Goal: Task Accomplishment & Management: Manage account settings

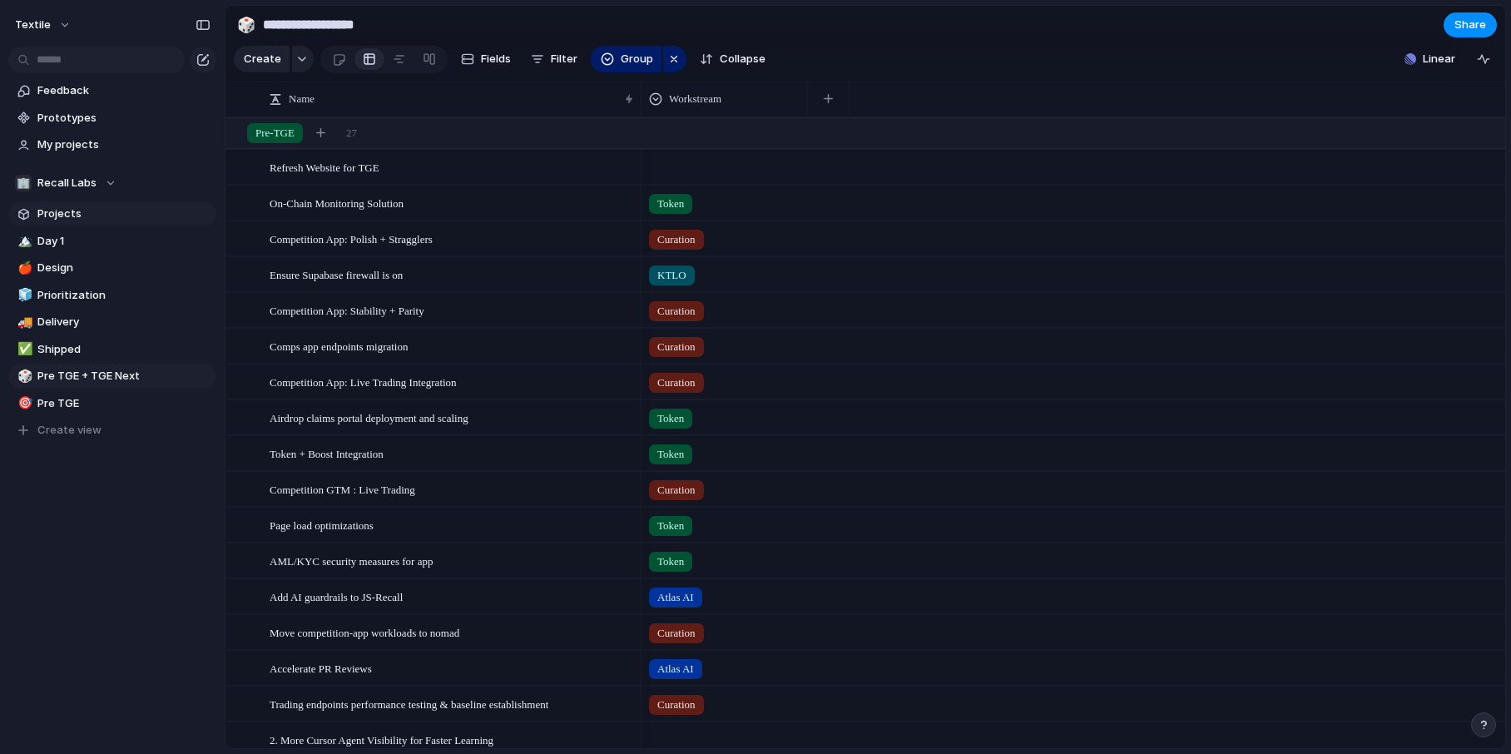
click at [115, 215] on span "Projects" at bounding box center [123, 213] width 173 height 17
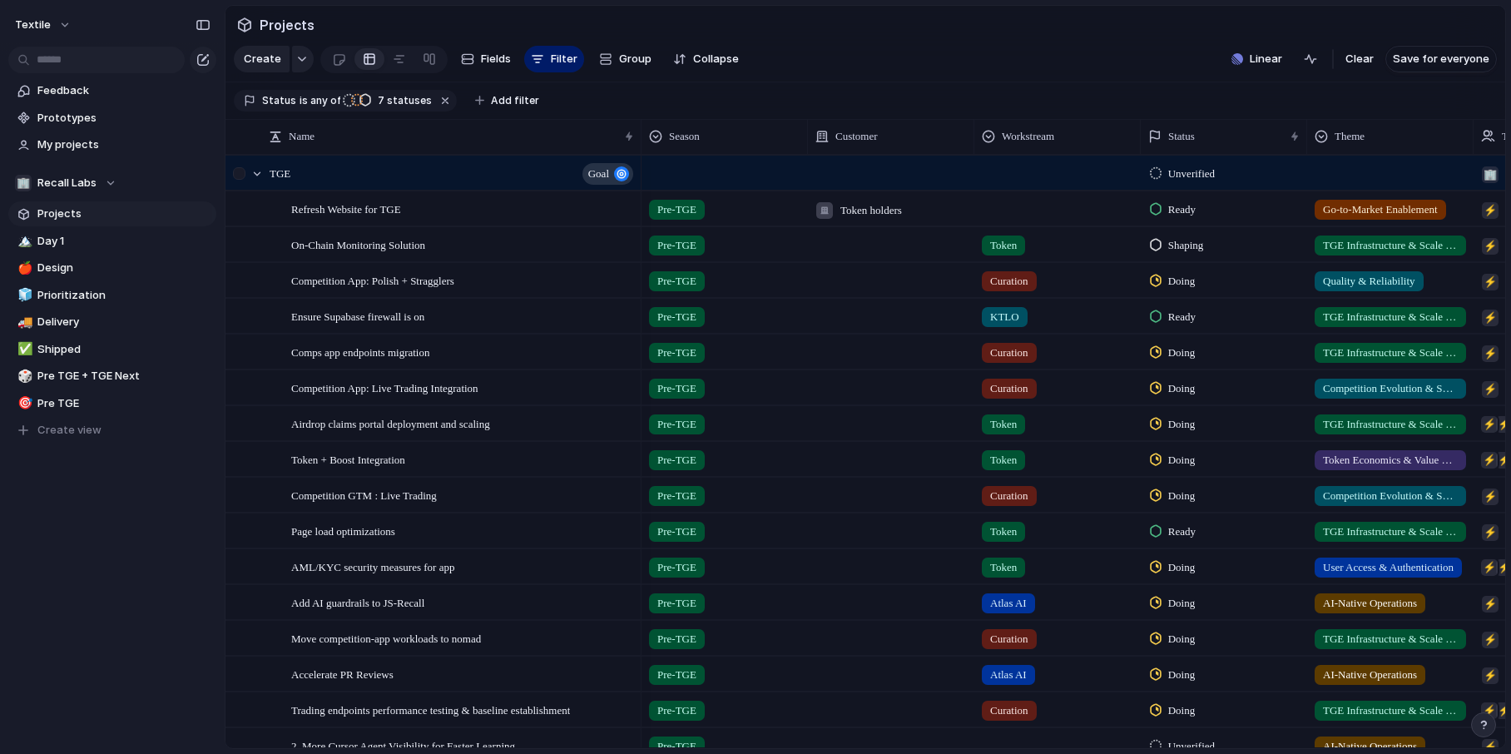
click at [256, 165] on div at bounding box center [248, 173] width 45 height 34
click at [256, 171] on div at bounding box center [257, 173] width 15 height 15
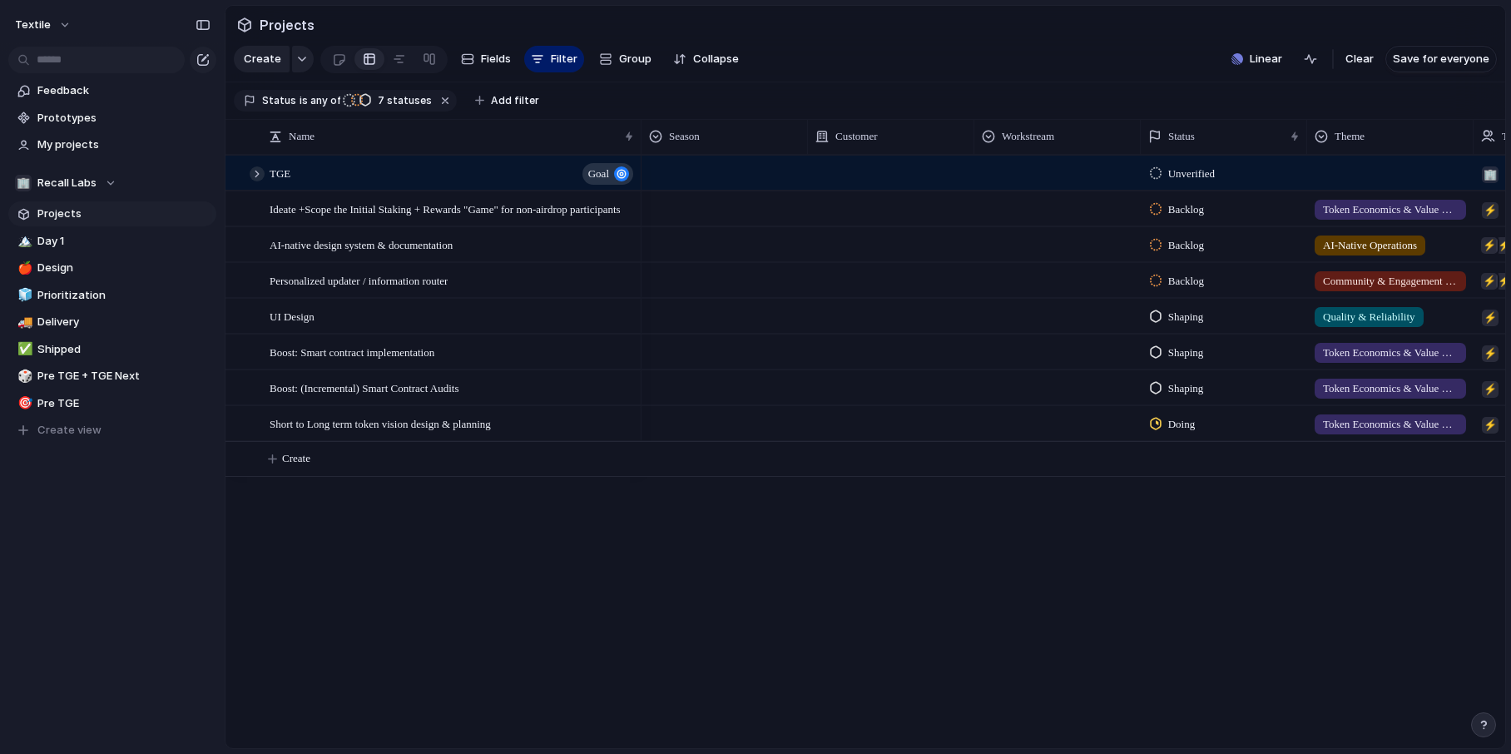
click at [256, 177] on div at bounding box center [257, 173] width 15 height 15
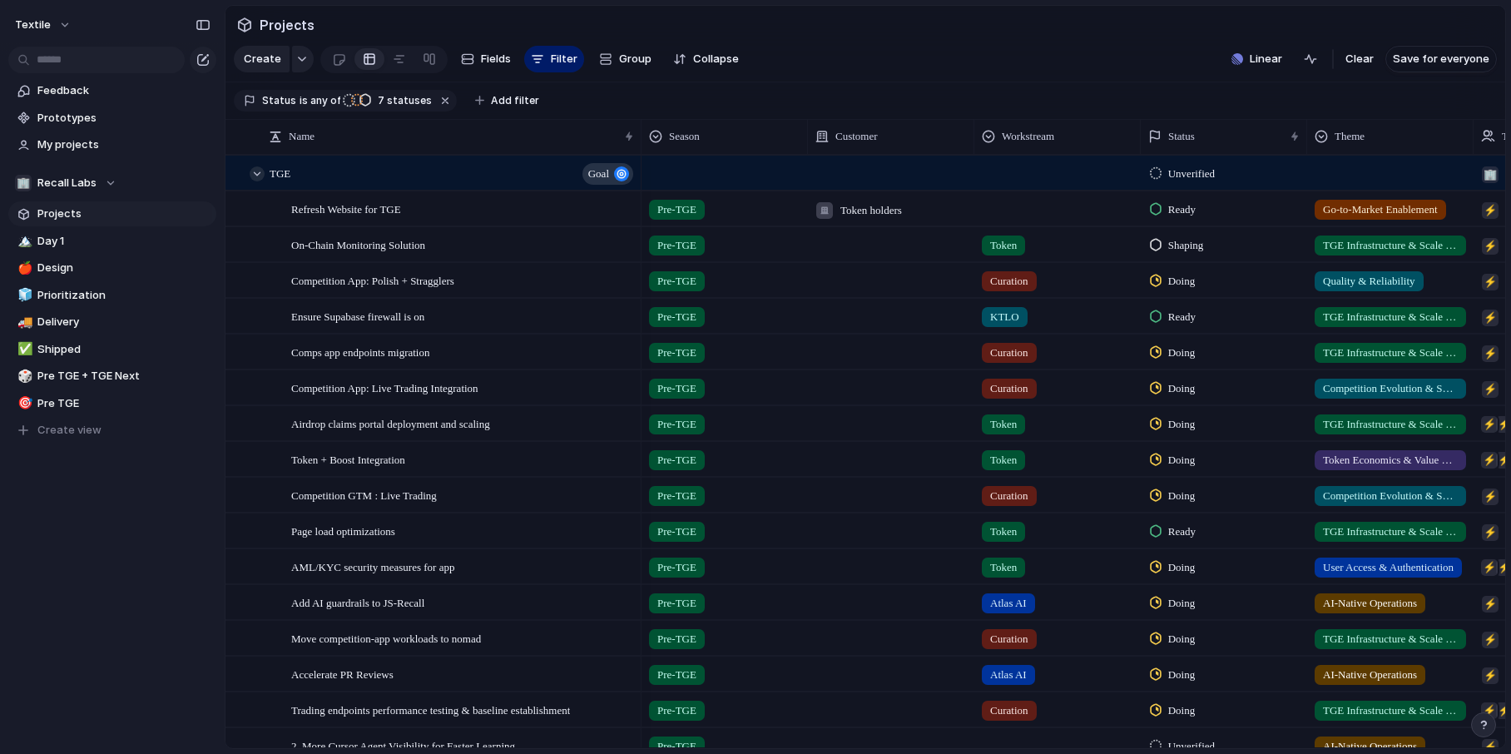
click at [257, 174] on div at bounding box center [257, 173] width 15 height 15
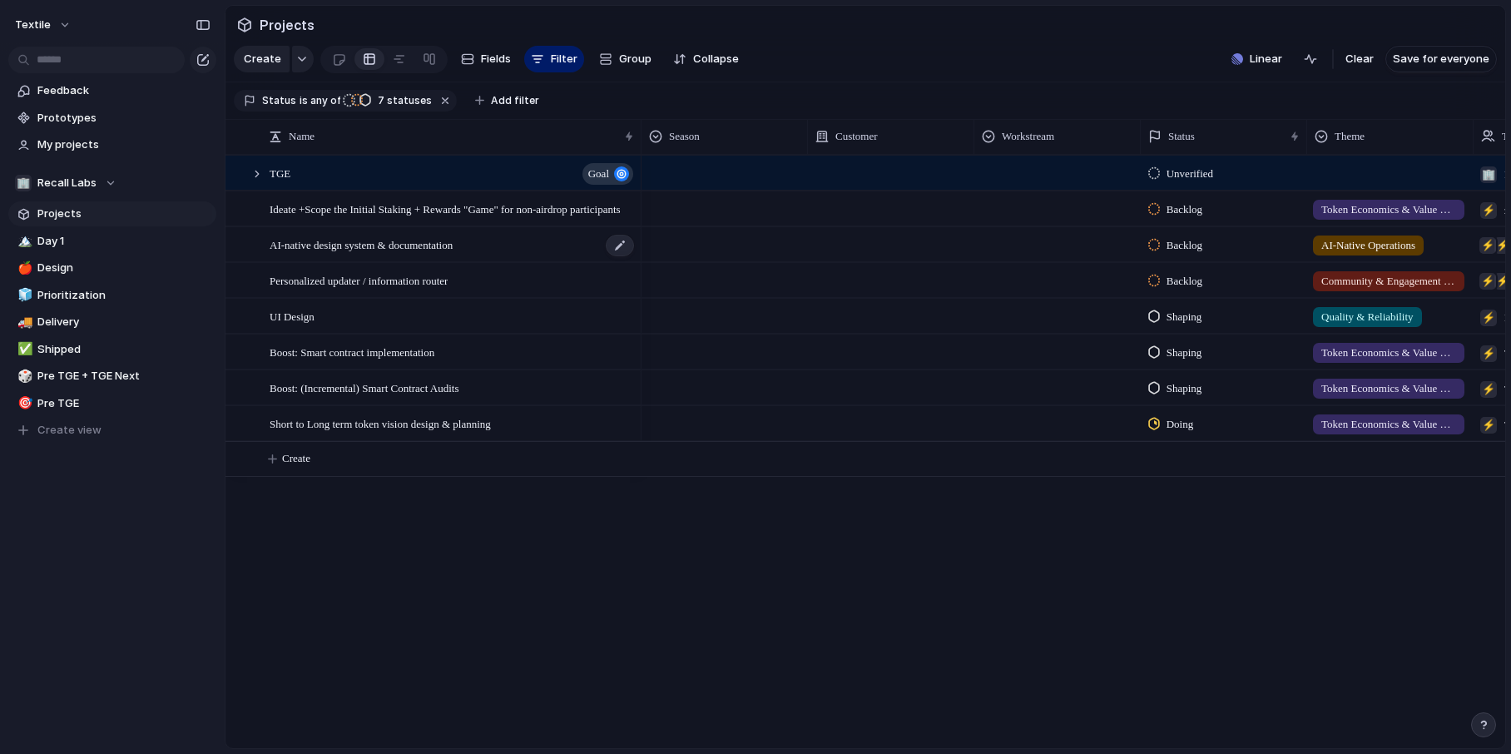
scroll to position [0, 2]
click at [255, 174] on div at bounding box center [257, 173] width 15 height 15
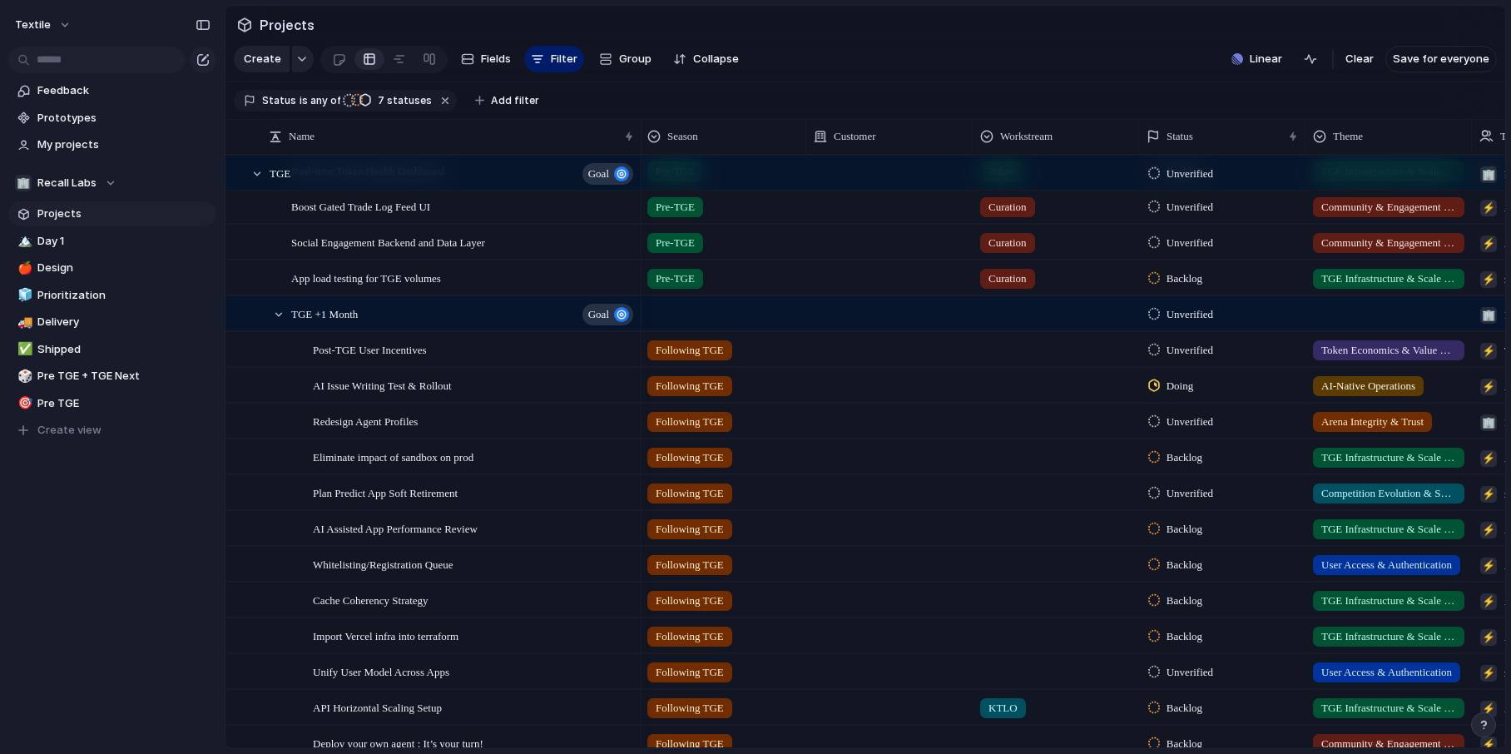
scroll to position [0, 4]
drag, startPoint x: 313, startPoint y: 313, endPoint x: 249, endPoint y: 305, distance: 64.5
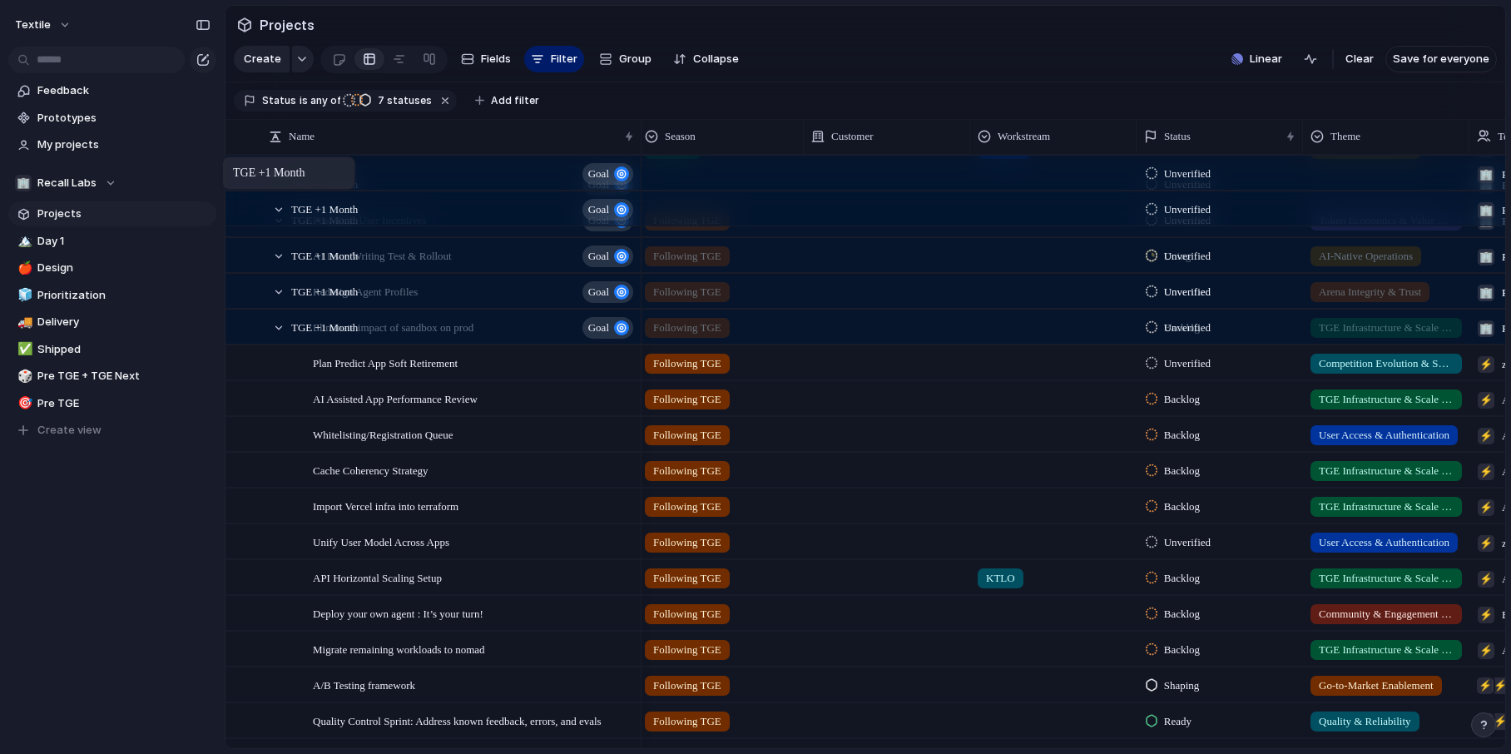
scroll to position [0, 0]
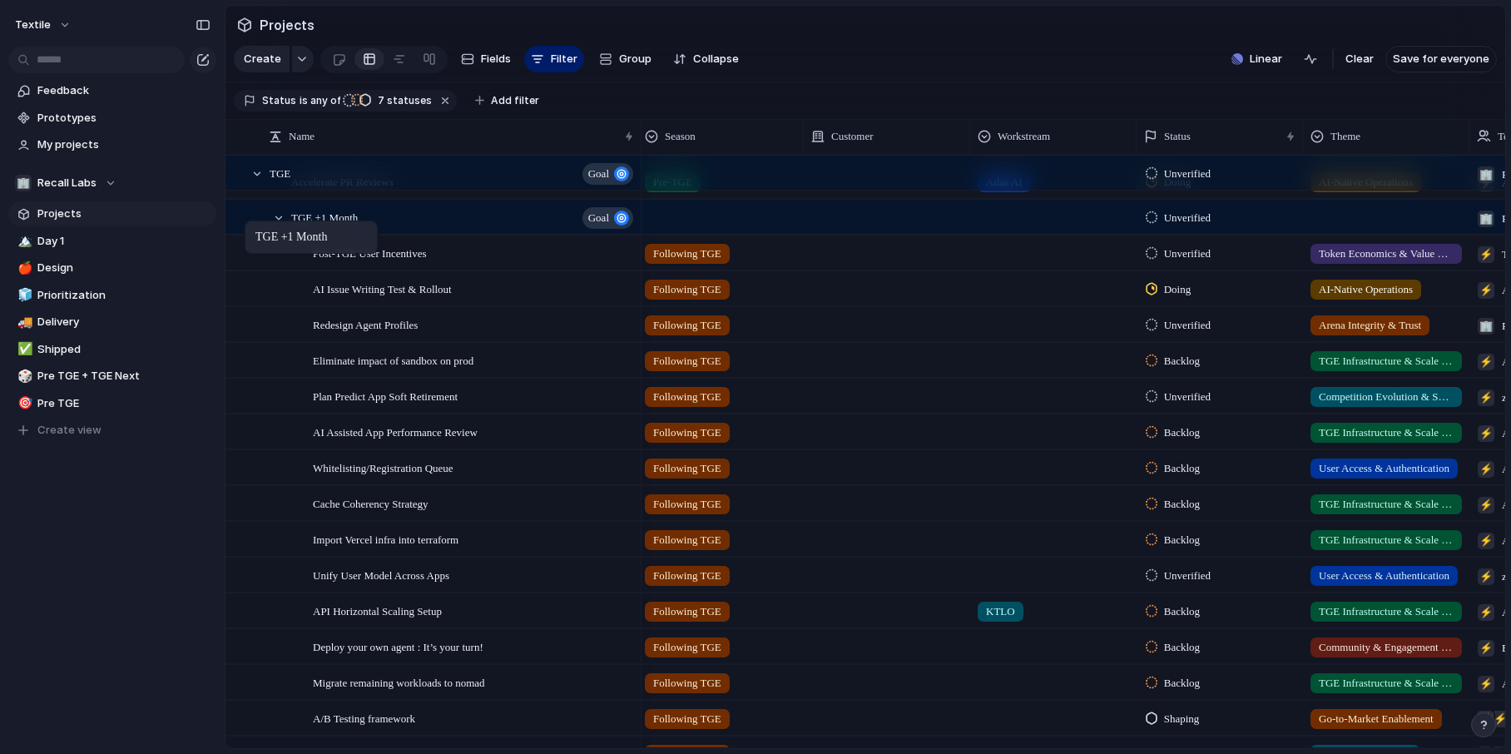
drag, startPoint x: 317, startPoint y: 313, endPoint x: 276, endPoint y: 205, distance: 115.6
click at [288, 204] on div "TGE +1 Month goal" at bounding box center [455, 217] width 371 height 34
click at [283, 215] on div at bounding box center [278, 217] width 15 height 15
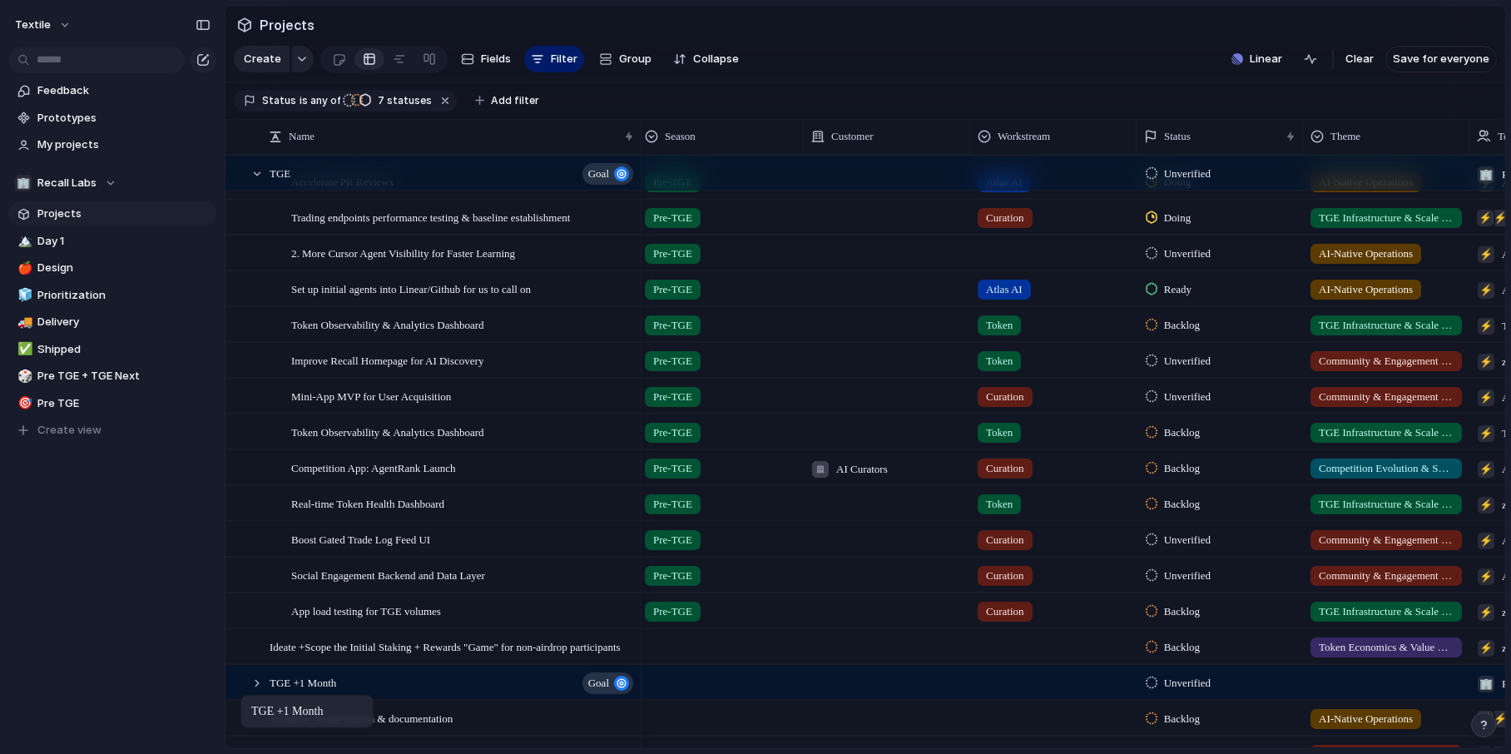
drag, startPoint x: 314, startPoint y: 215, endPoint x: 249, endPoint y: 698, distance: 487.0
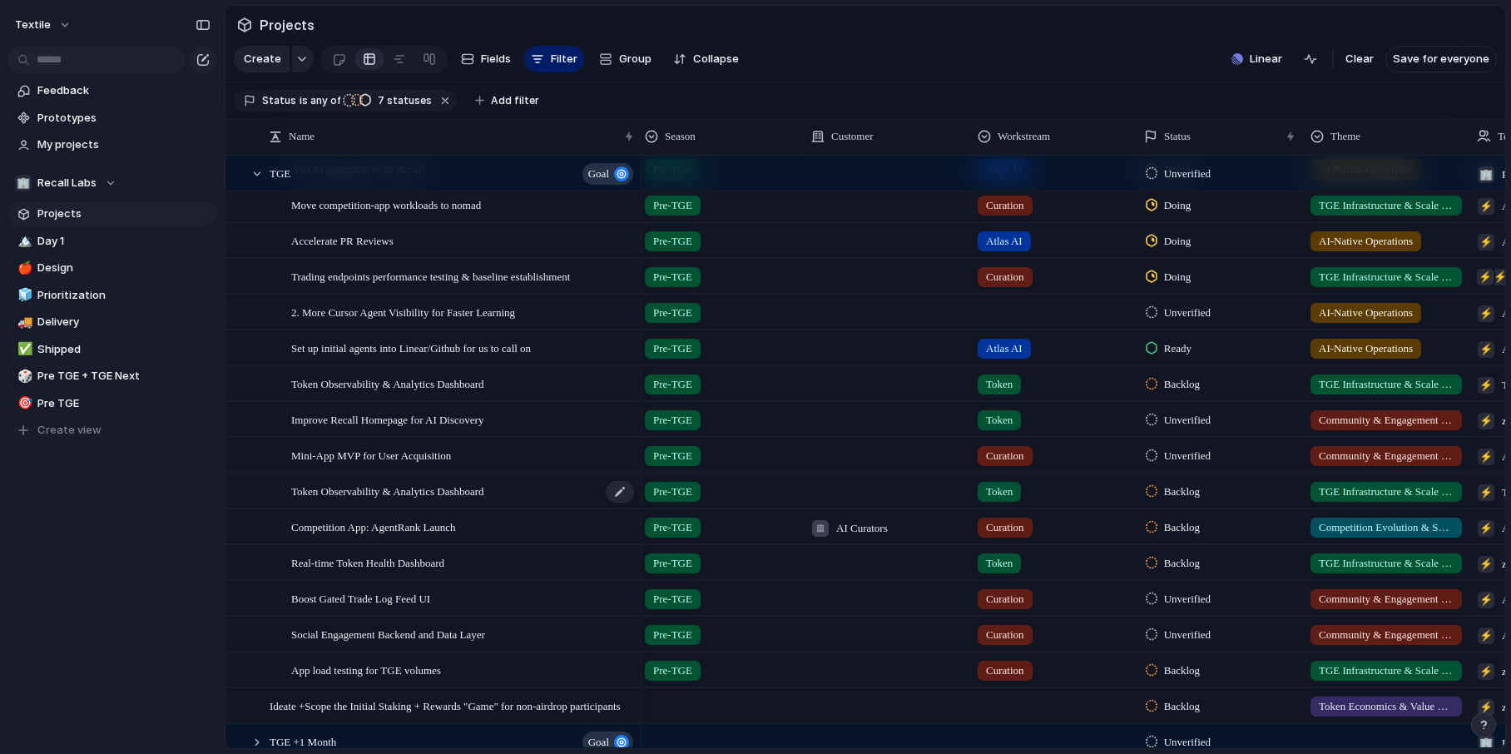
scroll to position [369, 0]
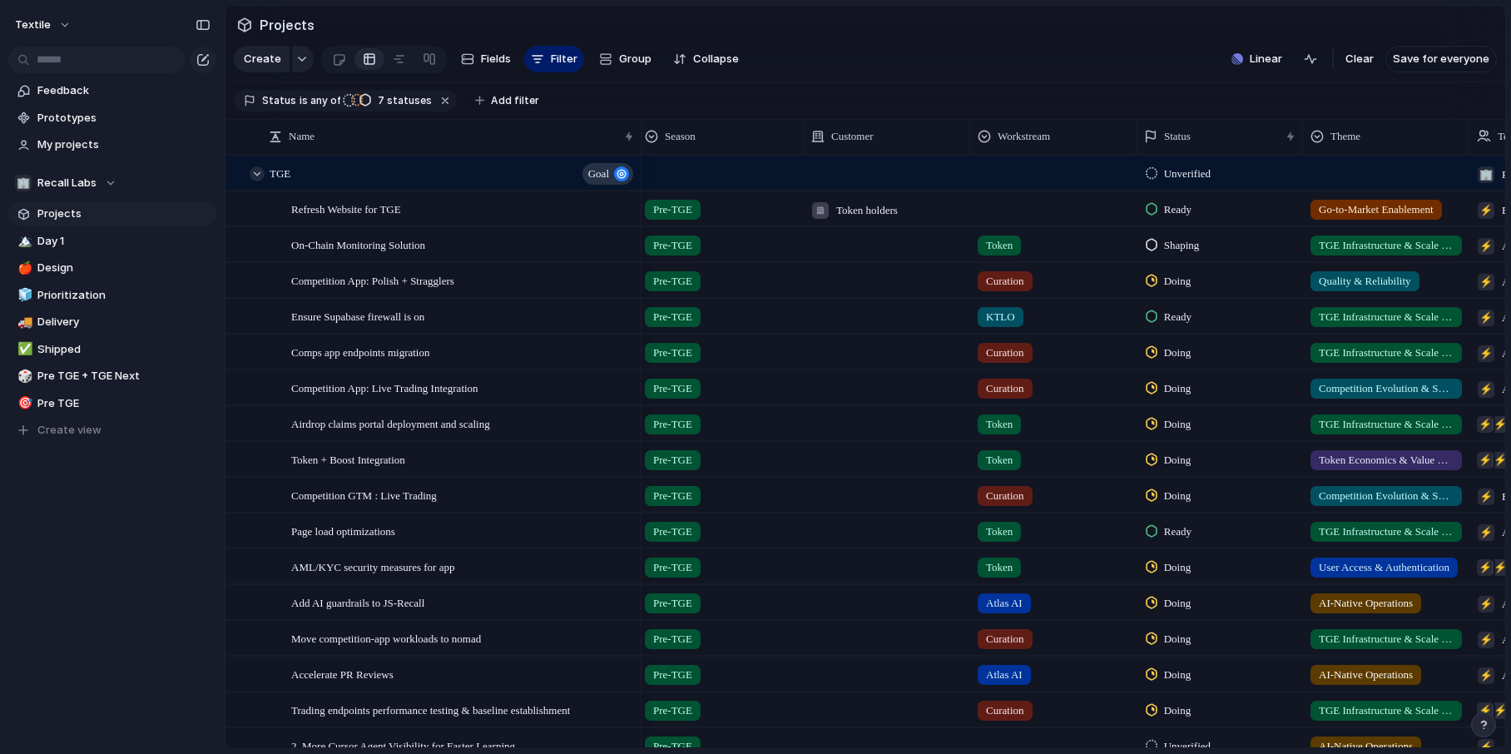
click at [253, 171] on div at bounding box center [257, 173] width 15 height 15
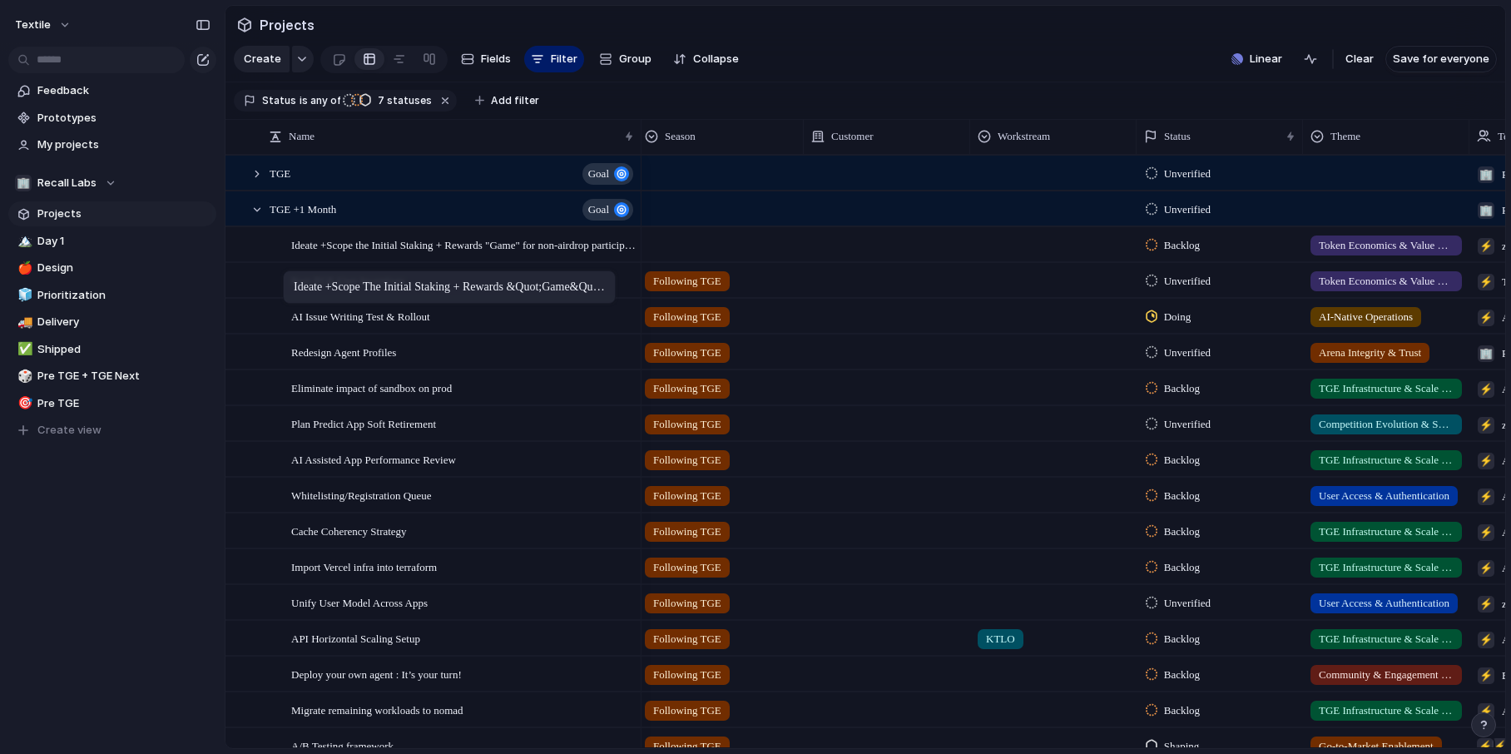
drag, startPoint x: 291, startPoint y: 210, endPoint x: 291, endPoint y: 274, distance: 63.2
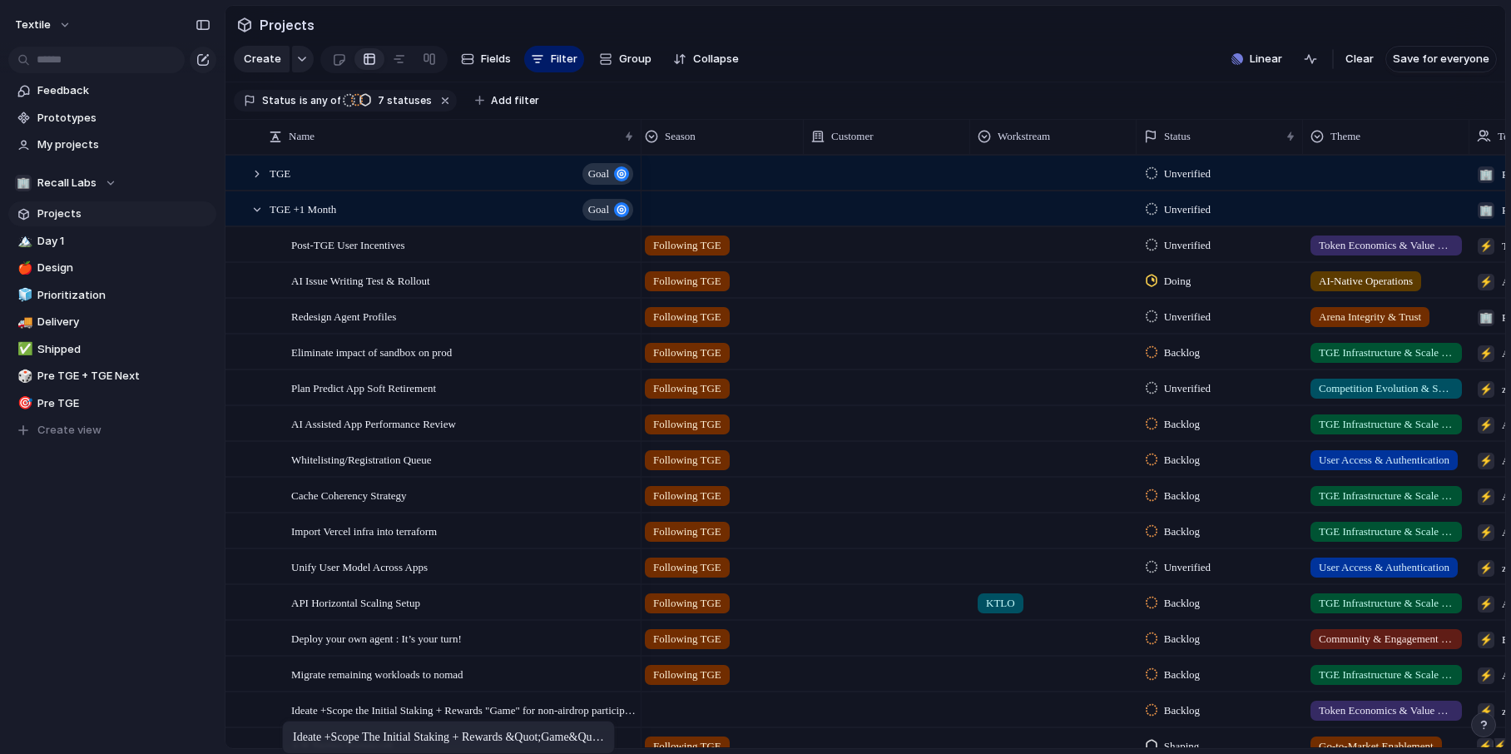
drag, startPoint x: 304, startPoint y: 246, endPoint x: 290, endPoint y: 722, distance: 476.1
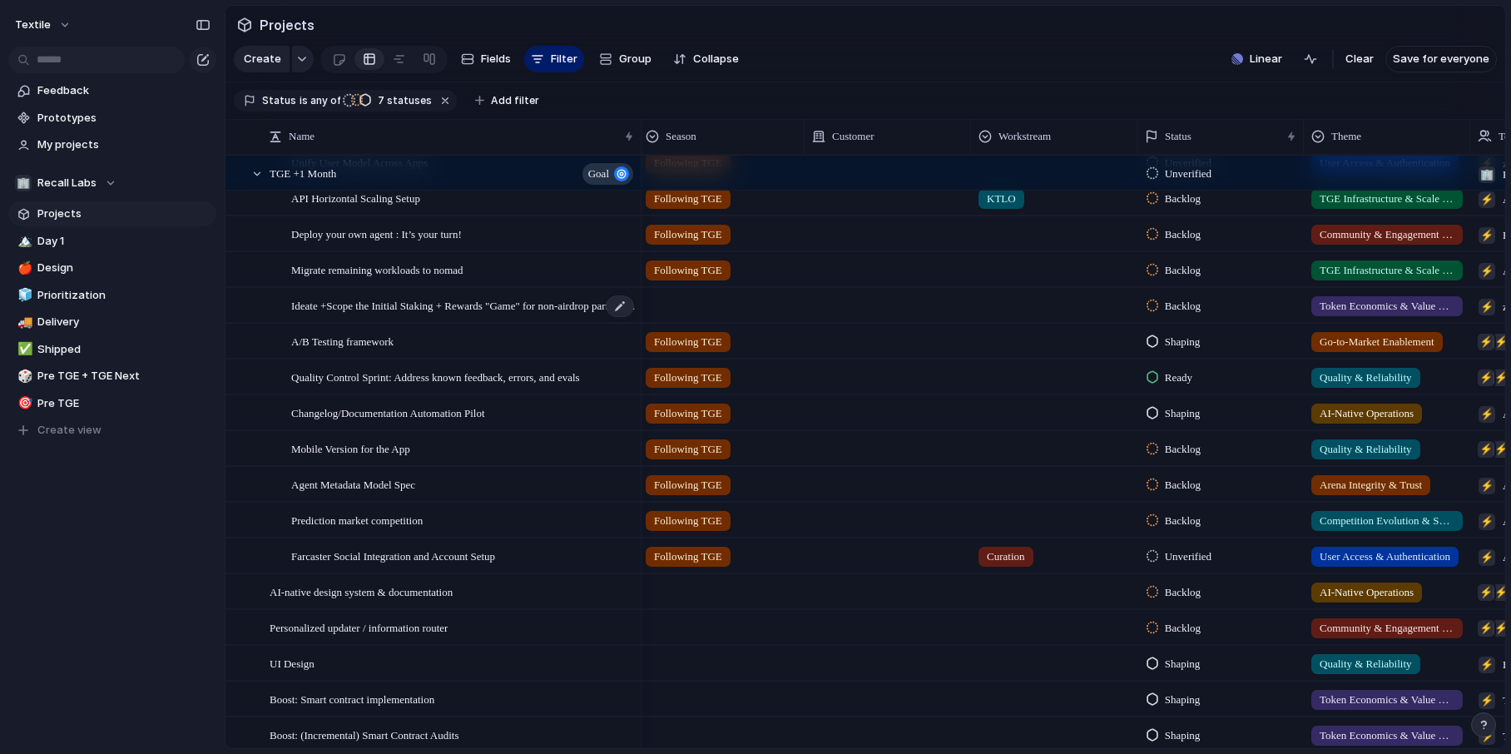
click at [464, 306] on span "Ideate +Scope the Initial Staking + Rewards "Game" for non-airdrop participants" at bounding box center [463, 304] width 344 height 19
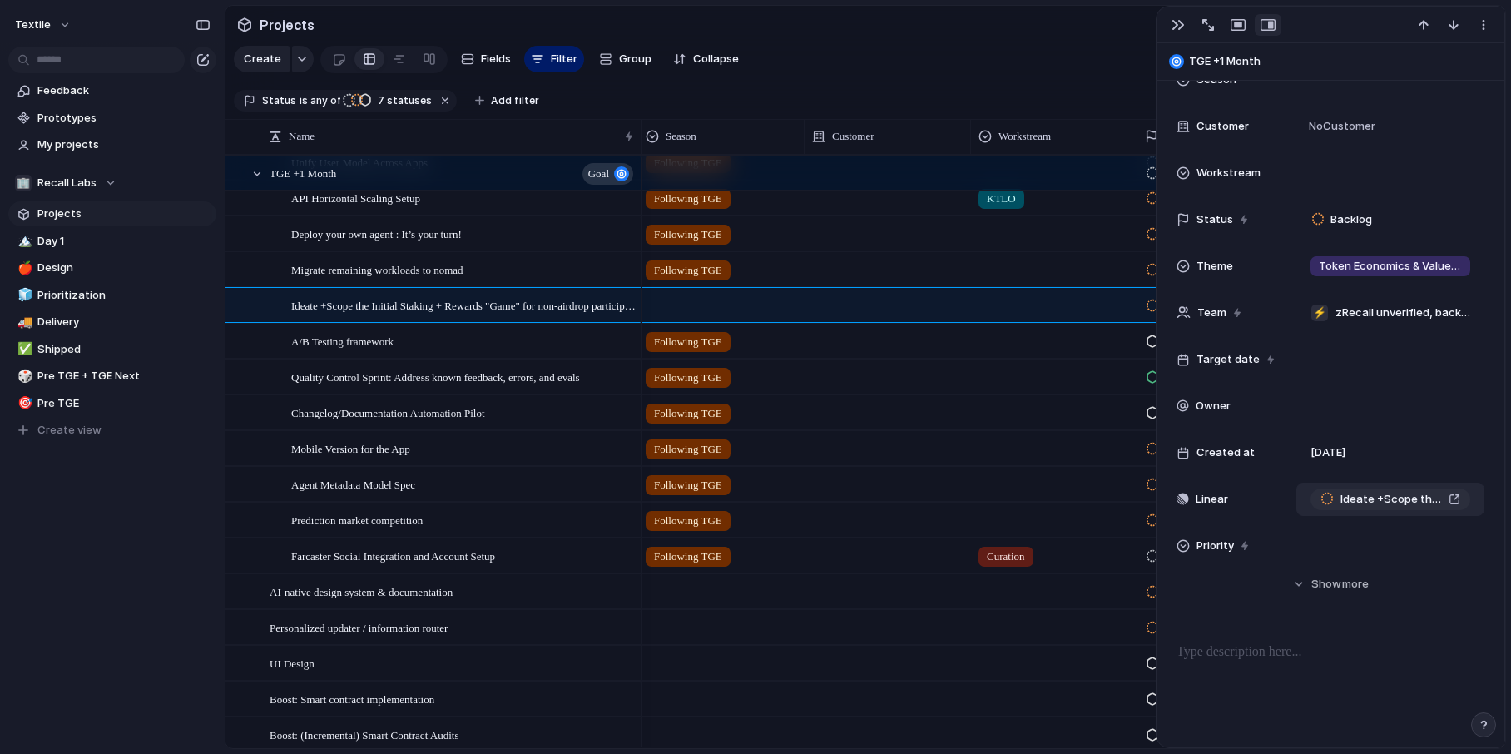
click at [1204, 495] on div "Ideate +Scope the Initial Staking + Rewards "Game" for non-airdrop participants" at bounding box center [1390, 499] width 140 height 17
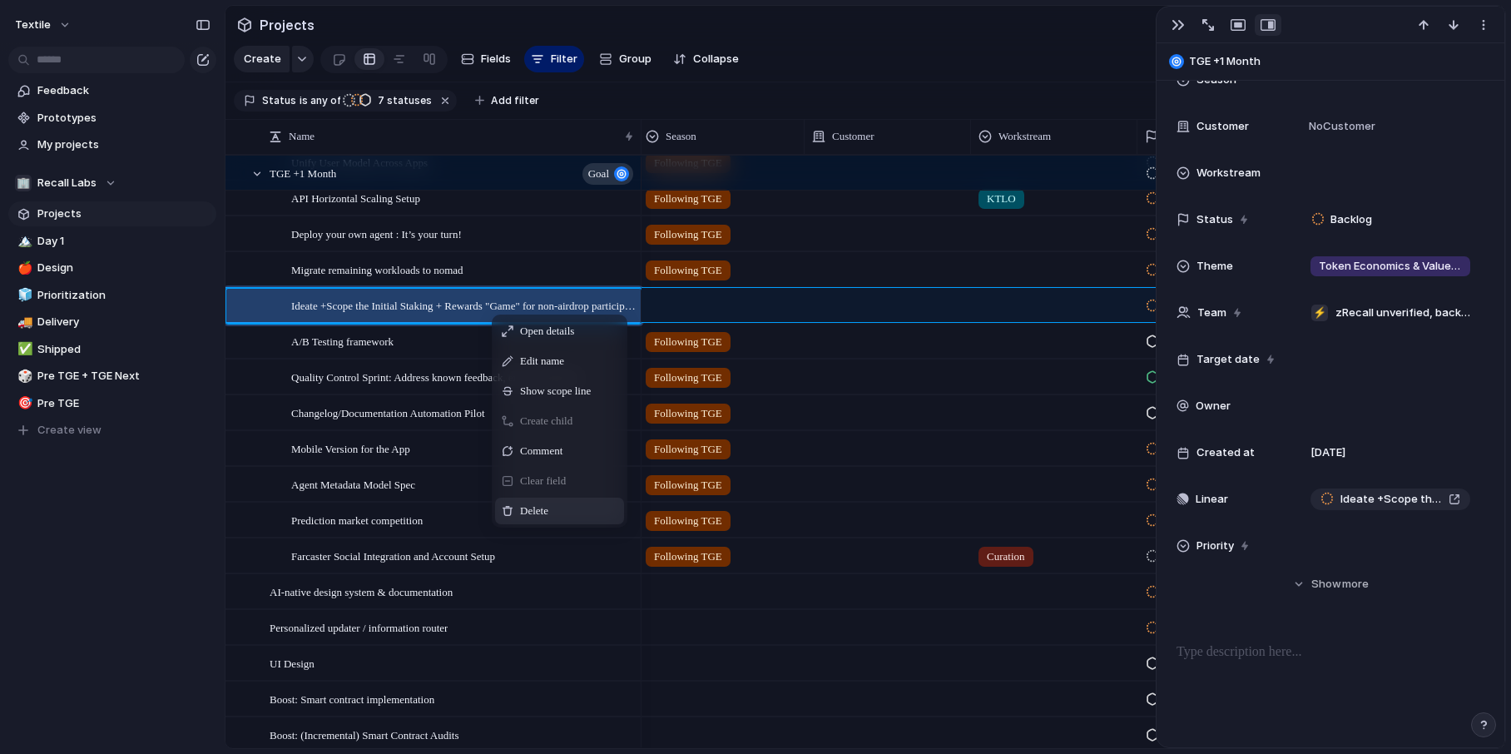
click at [528, 508] on span "Delete" at bounding box center [534, 510] width 28 height 17
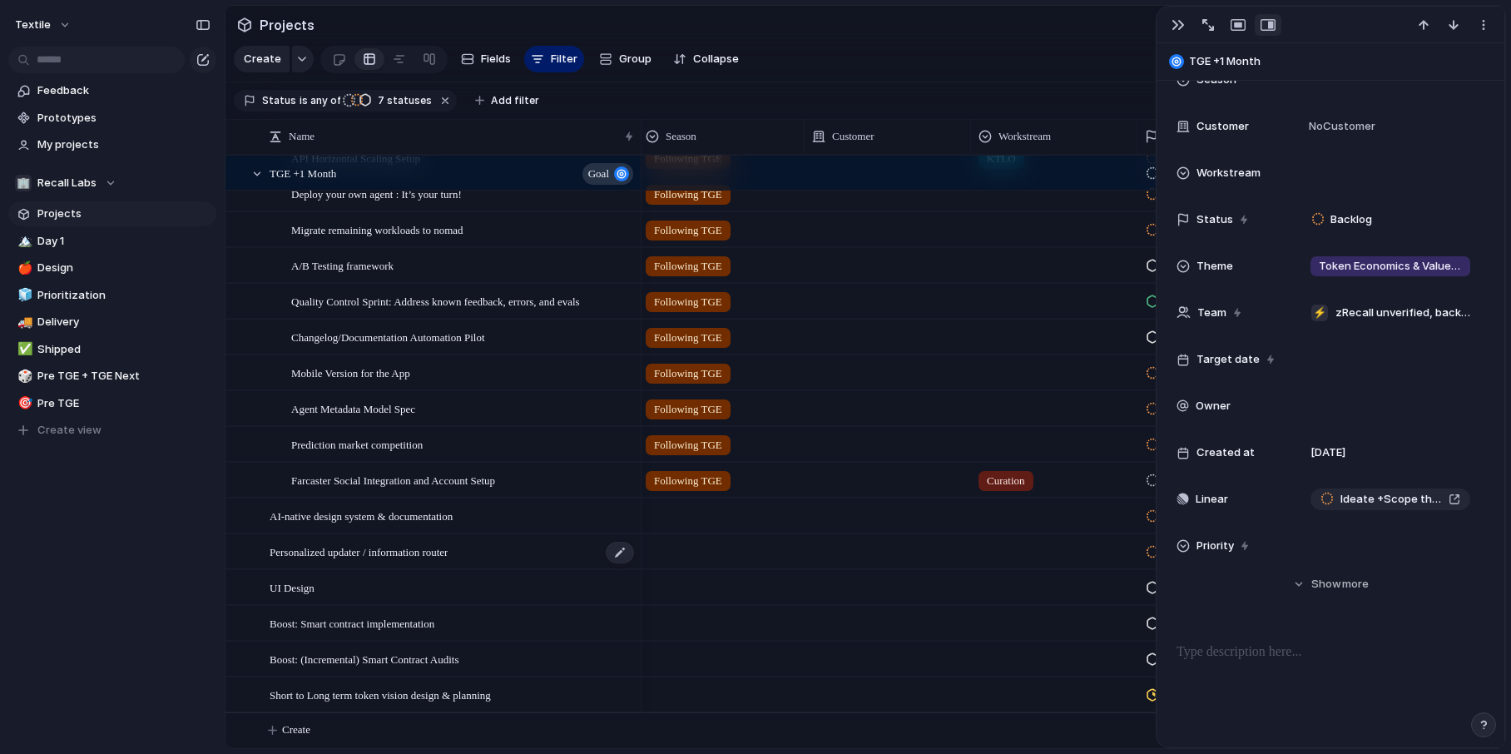
click at [448, 546] on span "Personalized updater / information router" at bounding box center [359, 551] width 178 height 19
type textarea "**********"
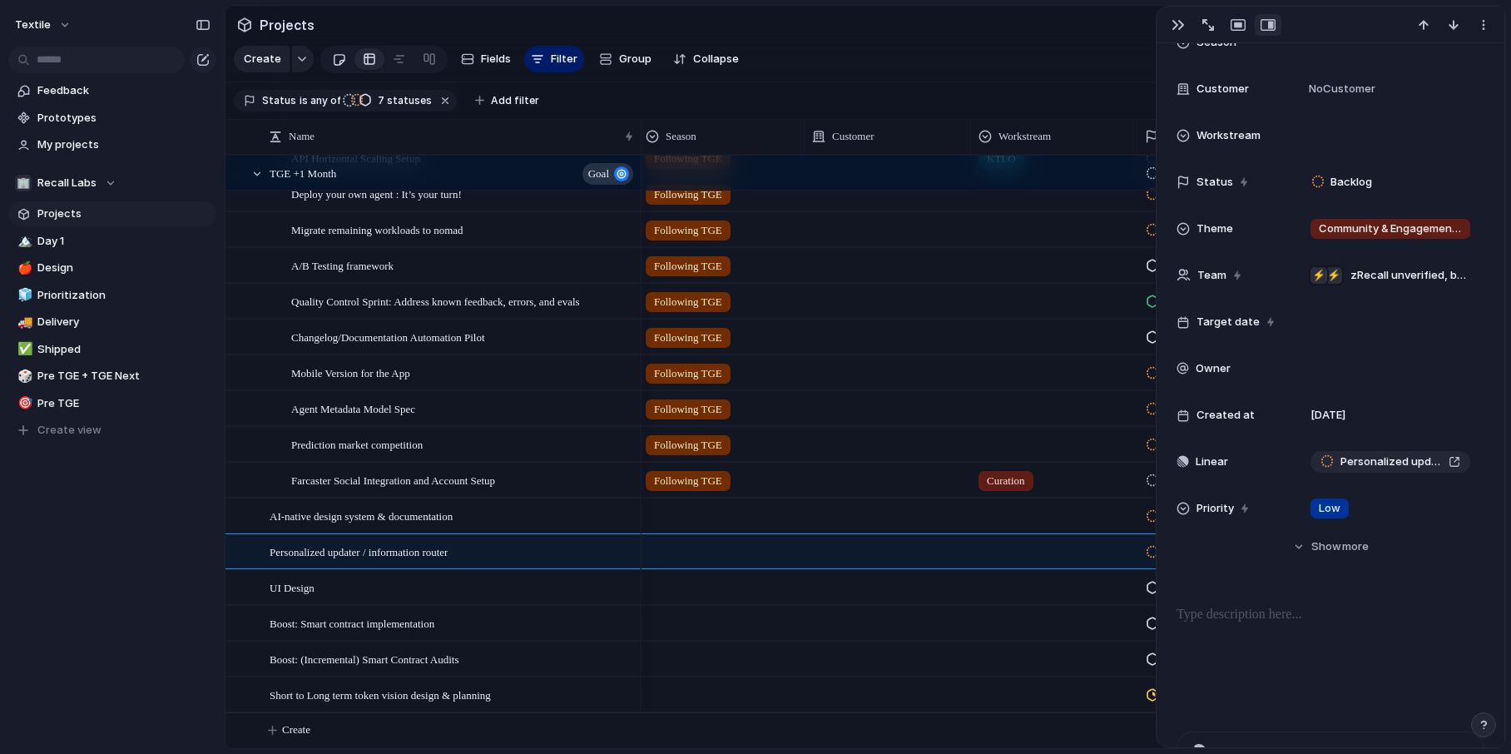
click at [339, 52] on div at bounding box center [339, 59] width 14 height 27
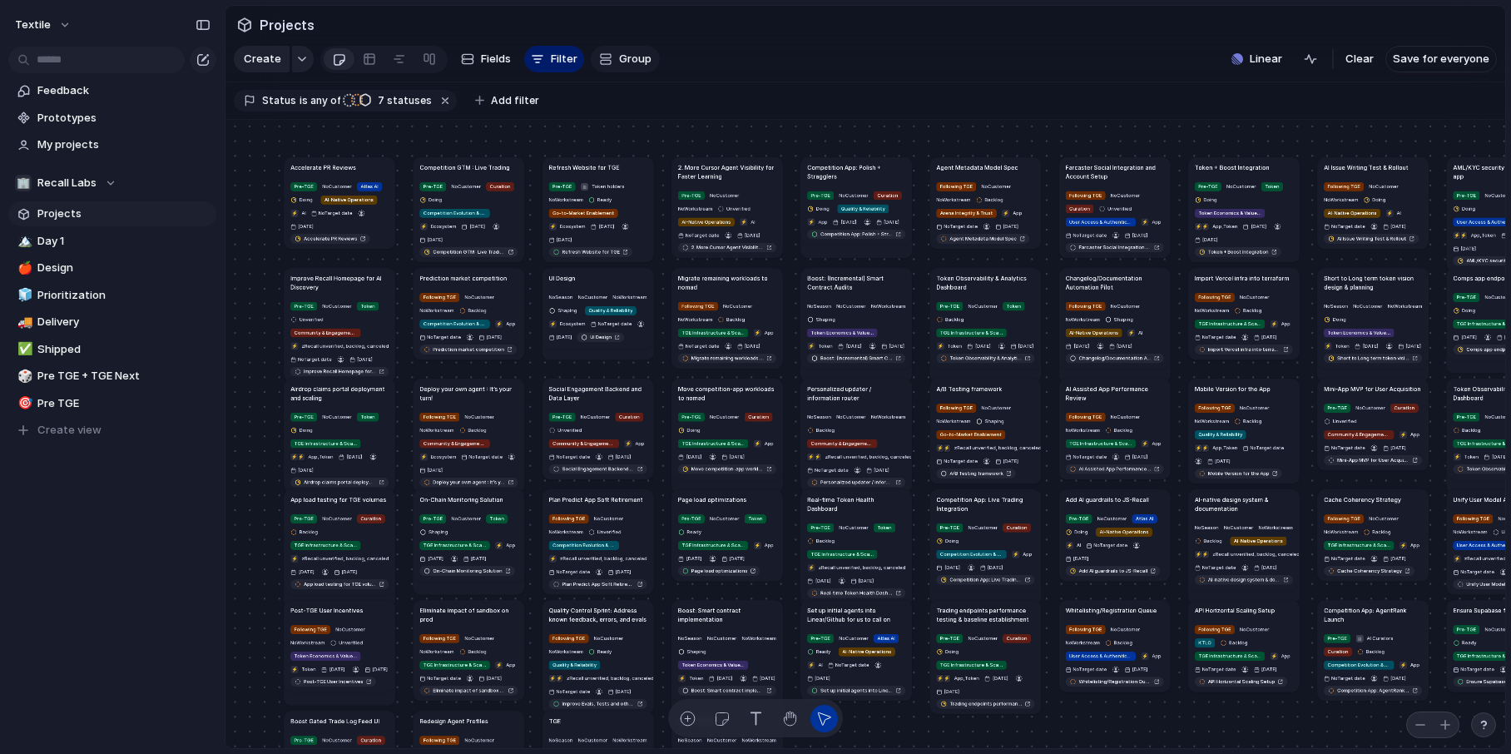
click at [624, 52] on span "Group" at bounding box center [635, 59] width 32 height 17
click at [718, 43] on div "Owner Team Customer Design ready Status Priority Effort Impact Theme Season Wor…" at bounding box center [755, 377] width 1511 height 754
click at [364, 62] on div at bounding box center [369, 59] width 13 height 27
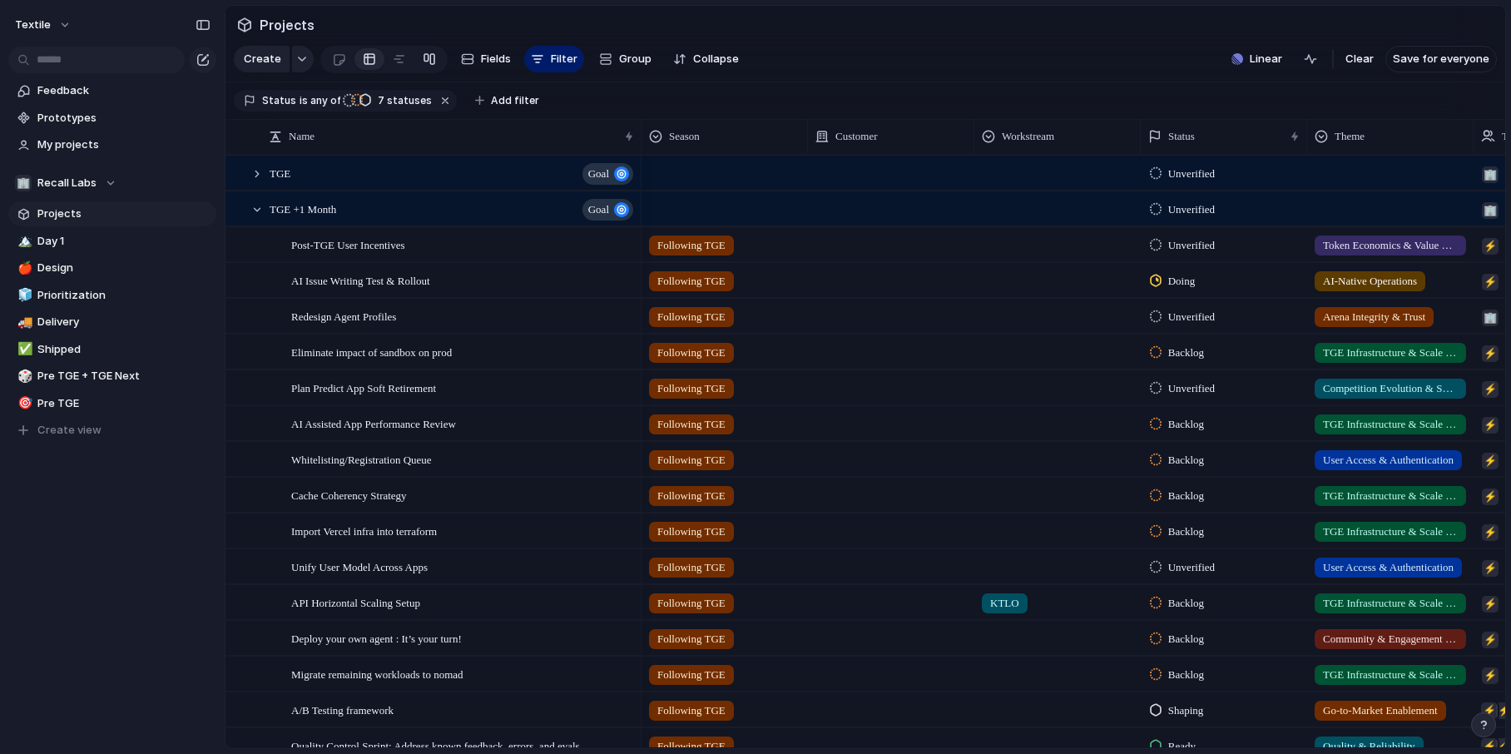
click at [428, 62] on div at bounding box center [429, 59] width 13 height 27
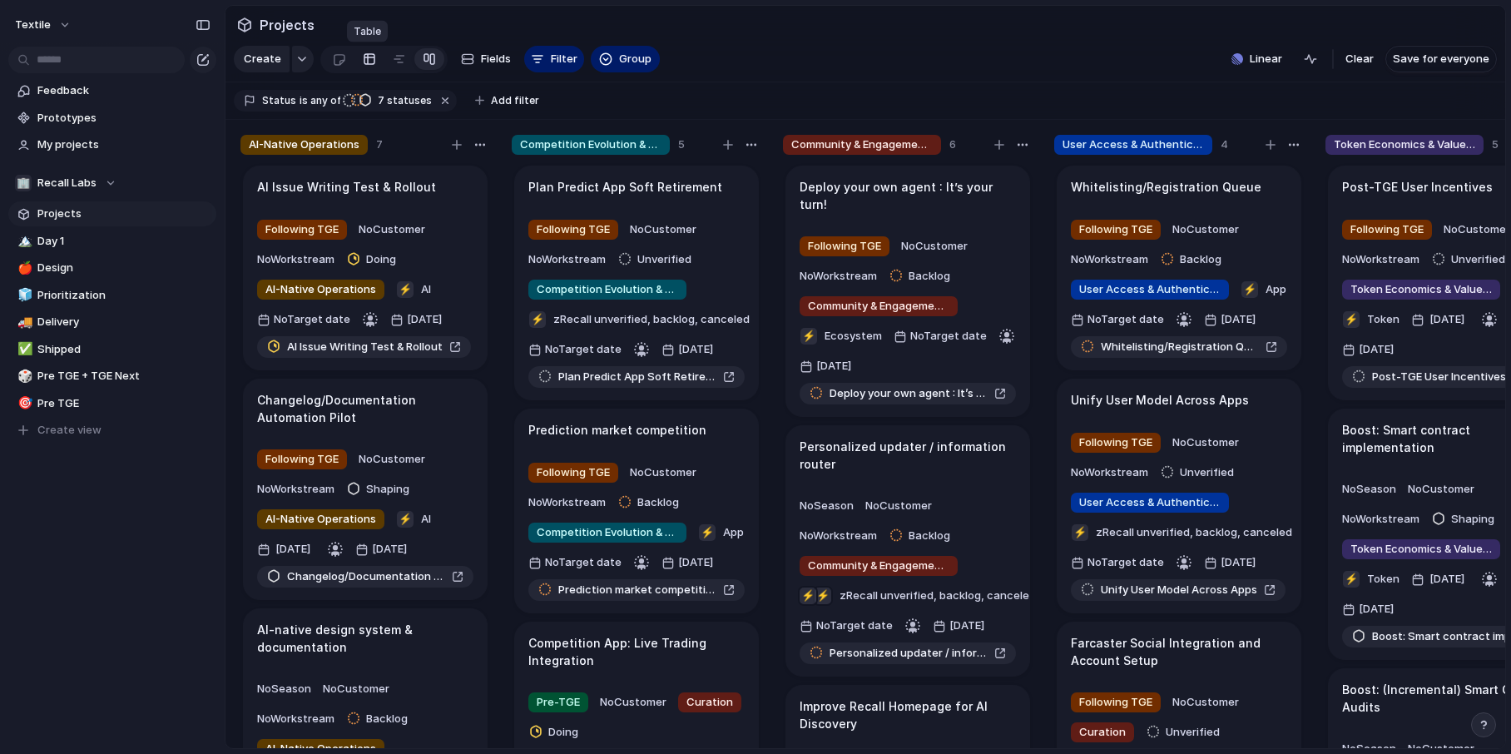
click at [363, 60] on div at bounding box center [369, 59] width 13 height 27
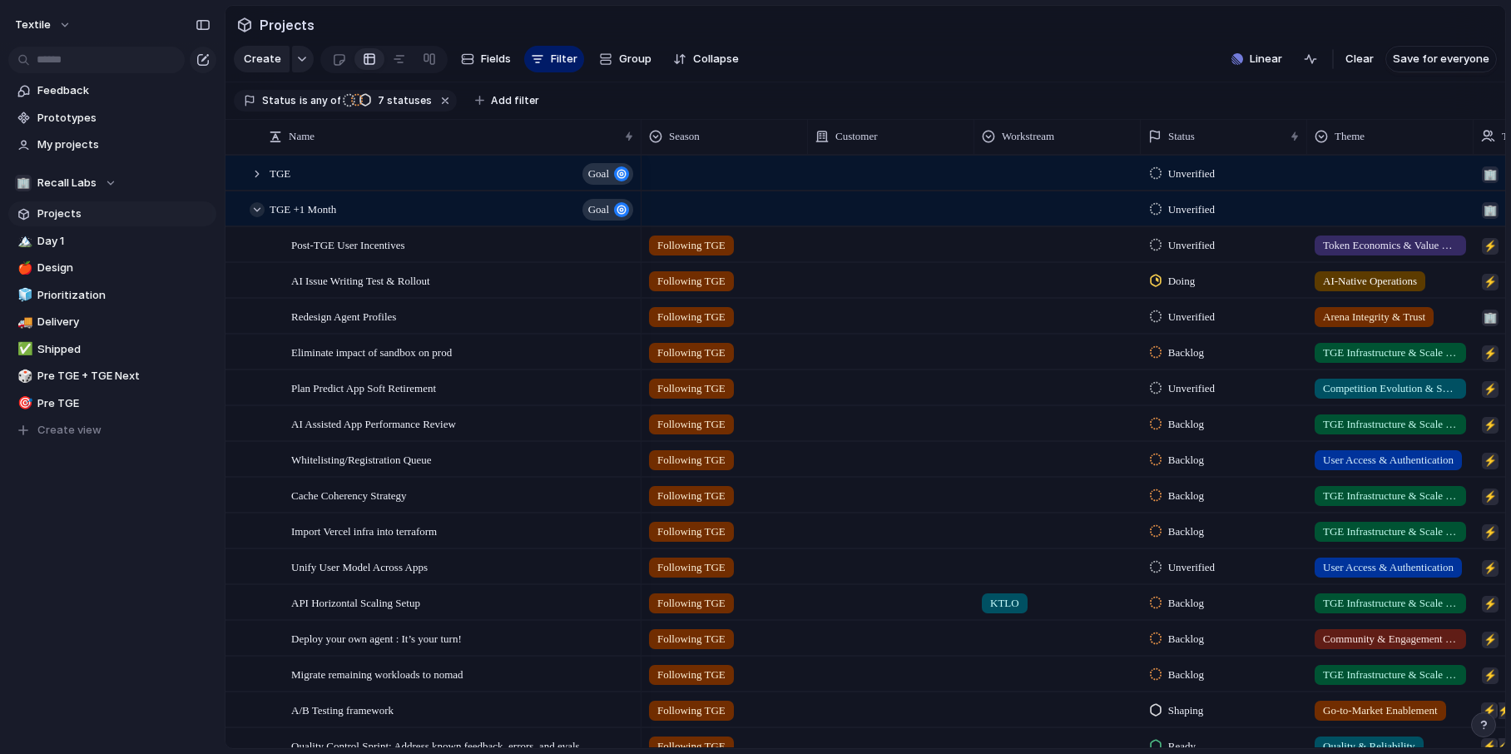
click at [256, 210] on div at bounding box center [257, 209] width 15 height 15
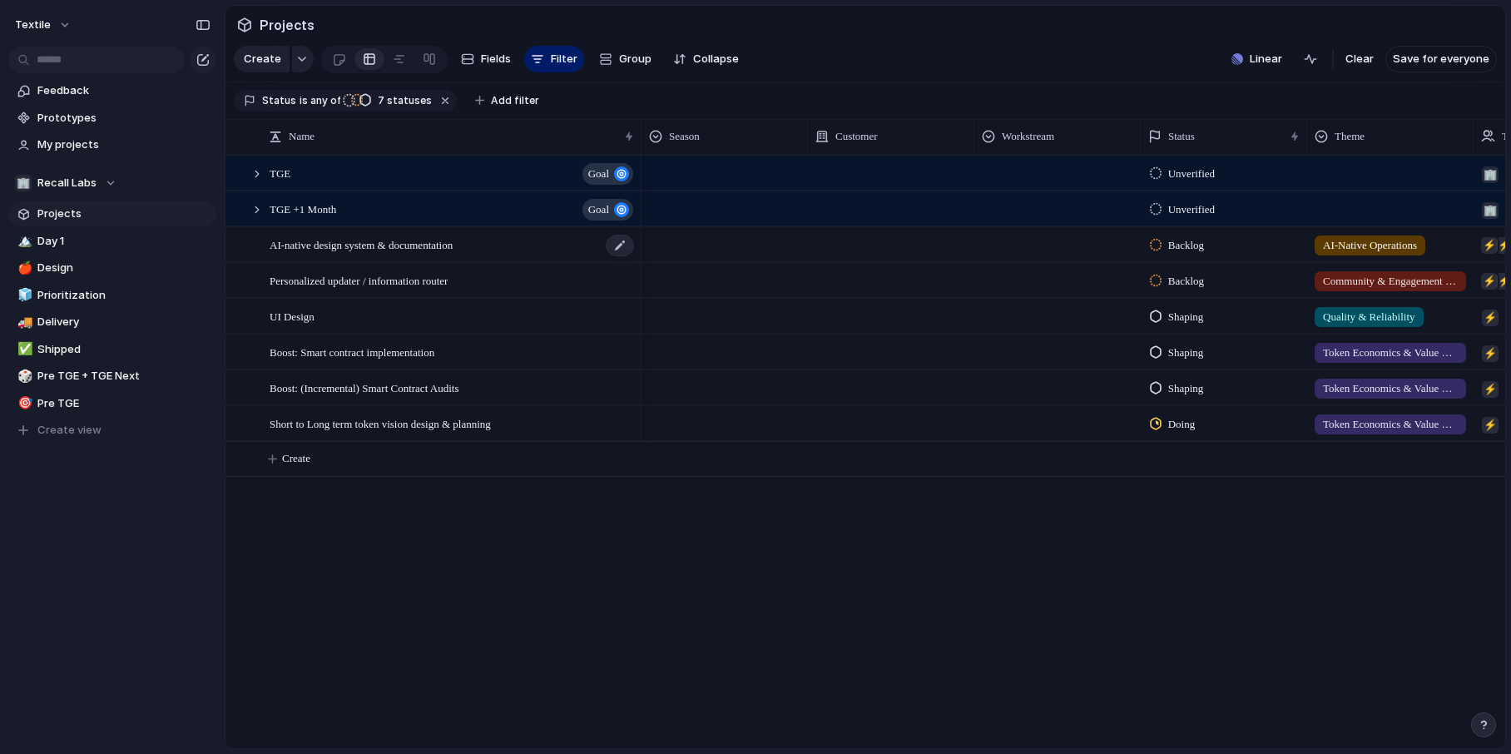
click at [394, 248] on span "AI-native design system & documentation" at bounding box center [361, 244] width 183 height 19
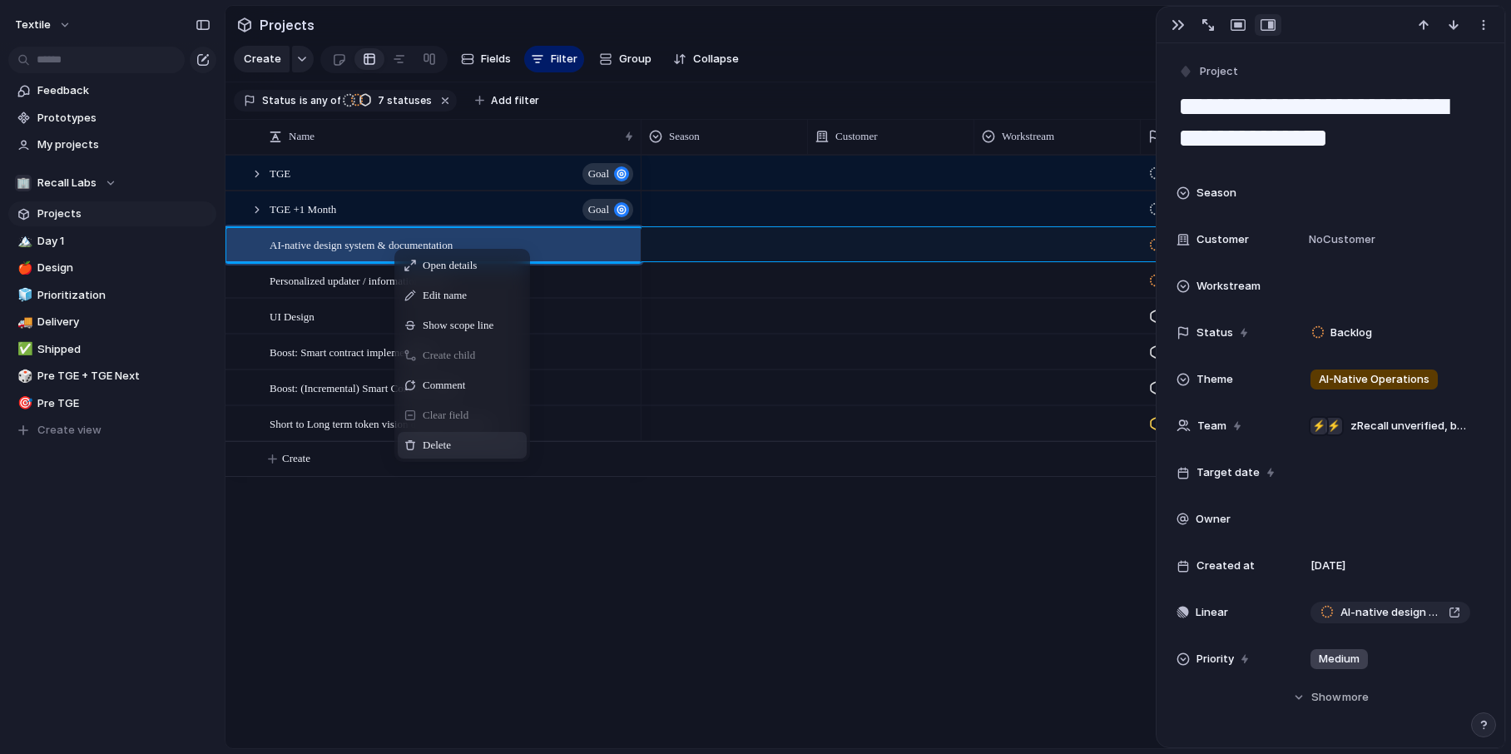
click at [436, 438] on span "Delete" at bounding box center [437, 445] width 28 height 17
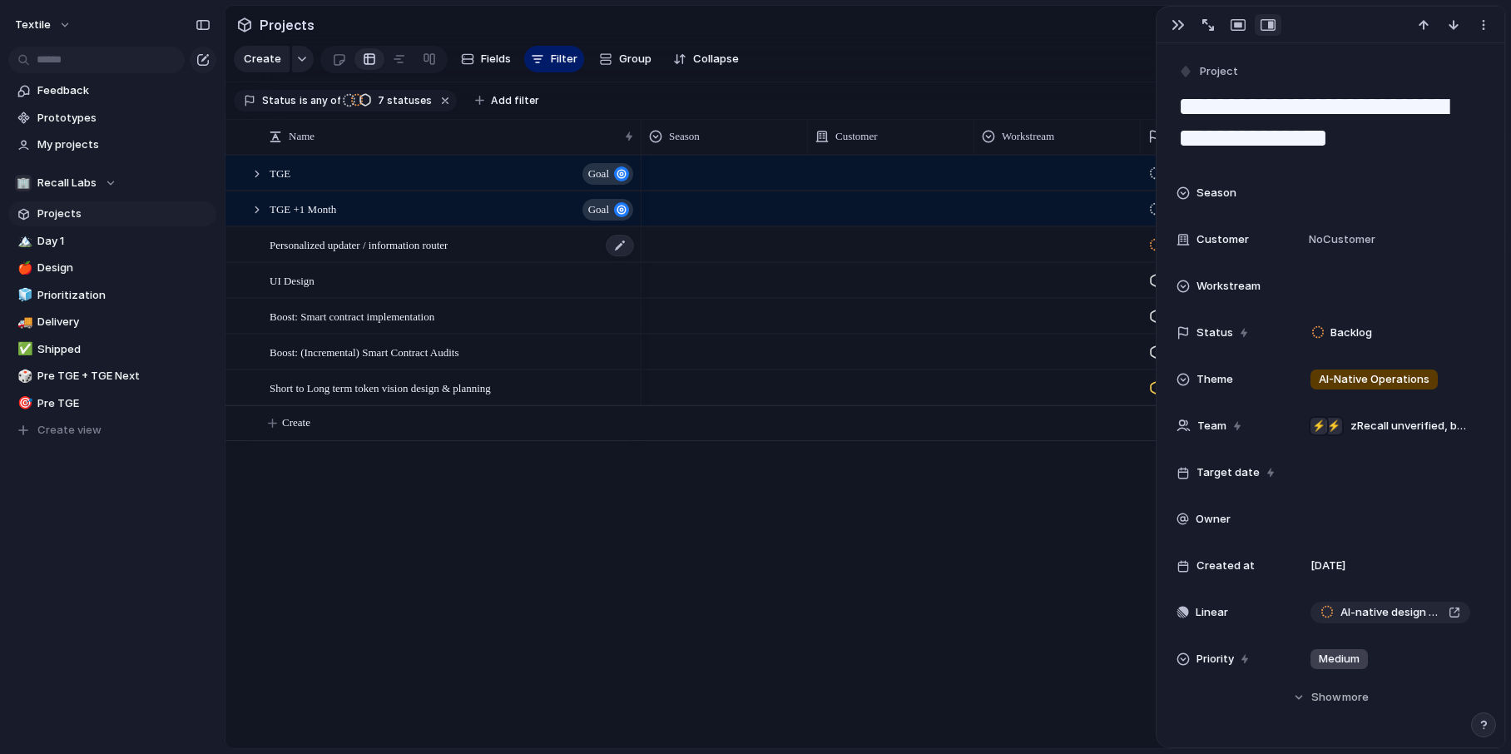
click at [416, 253] on div "Personalized updater / information router" at bounding box center [453, 245] width 366 height 34
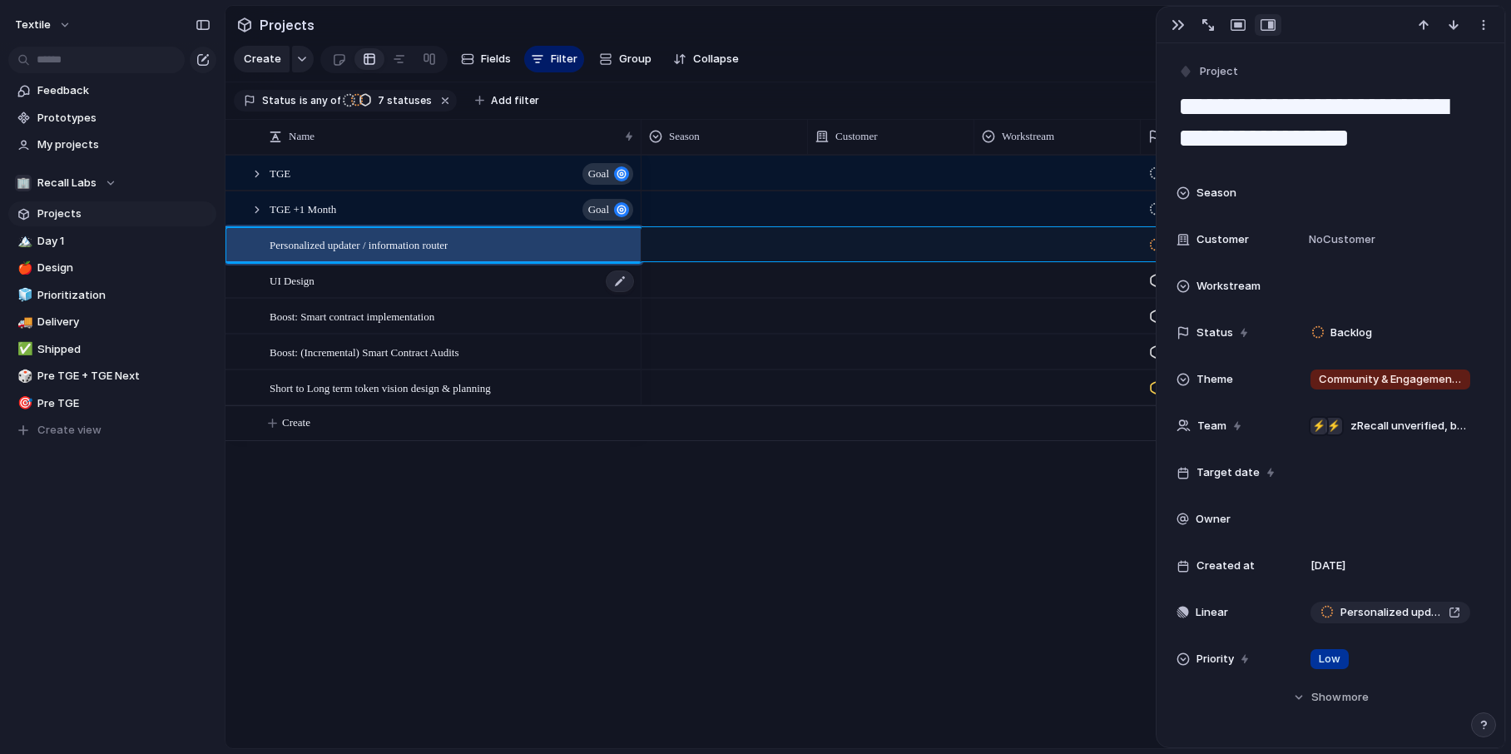
click at [374, 294] on div "UI Design" at bounding box center [453, 281] width 366 height 34
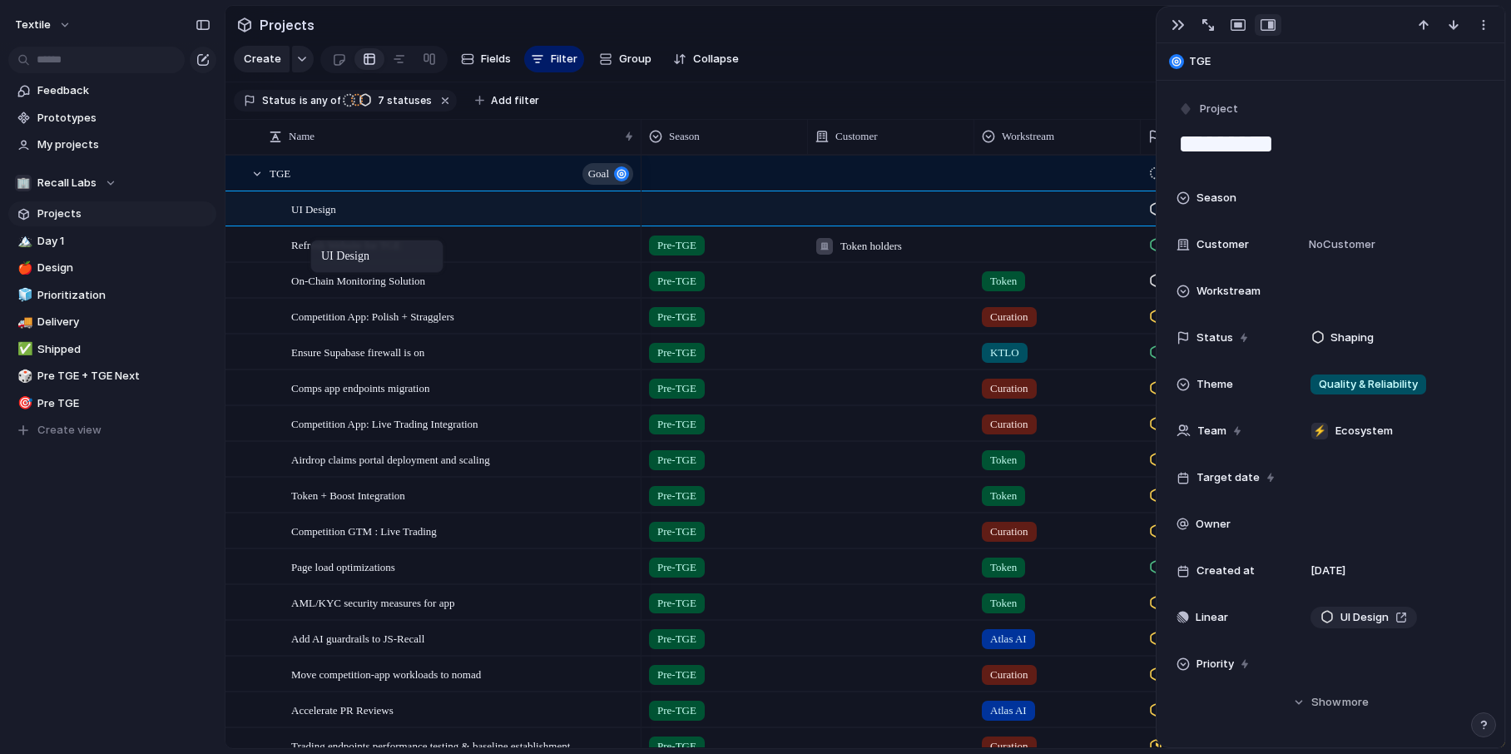
drag, startPoint x: 296, startPoint y: 283, endPoint x: 319, endPoint y: 243, distance: 45.8
click at [686, 215] on div at bounding box center [724, 205] width 165 height 27
click at [689, 280] on span "Pre-TGE" at bounding box center [702, 278] width 43 height 17
click at [251, 173] on div at bounding box center [257, 173] width 15 height 15
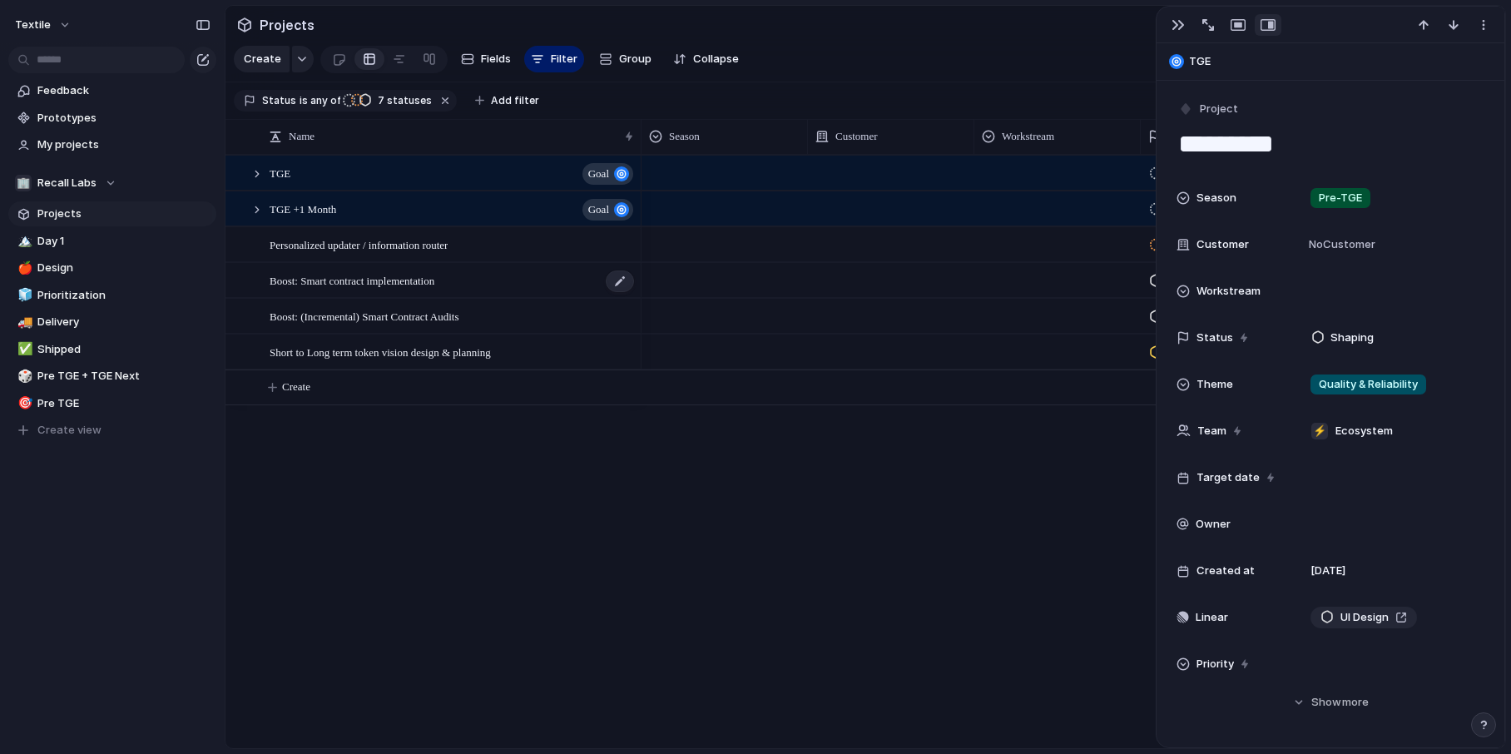
click at [418, 284] on span "Boost: Smart contract implementation" at bounding box center [352, 279] width 165 height 19
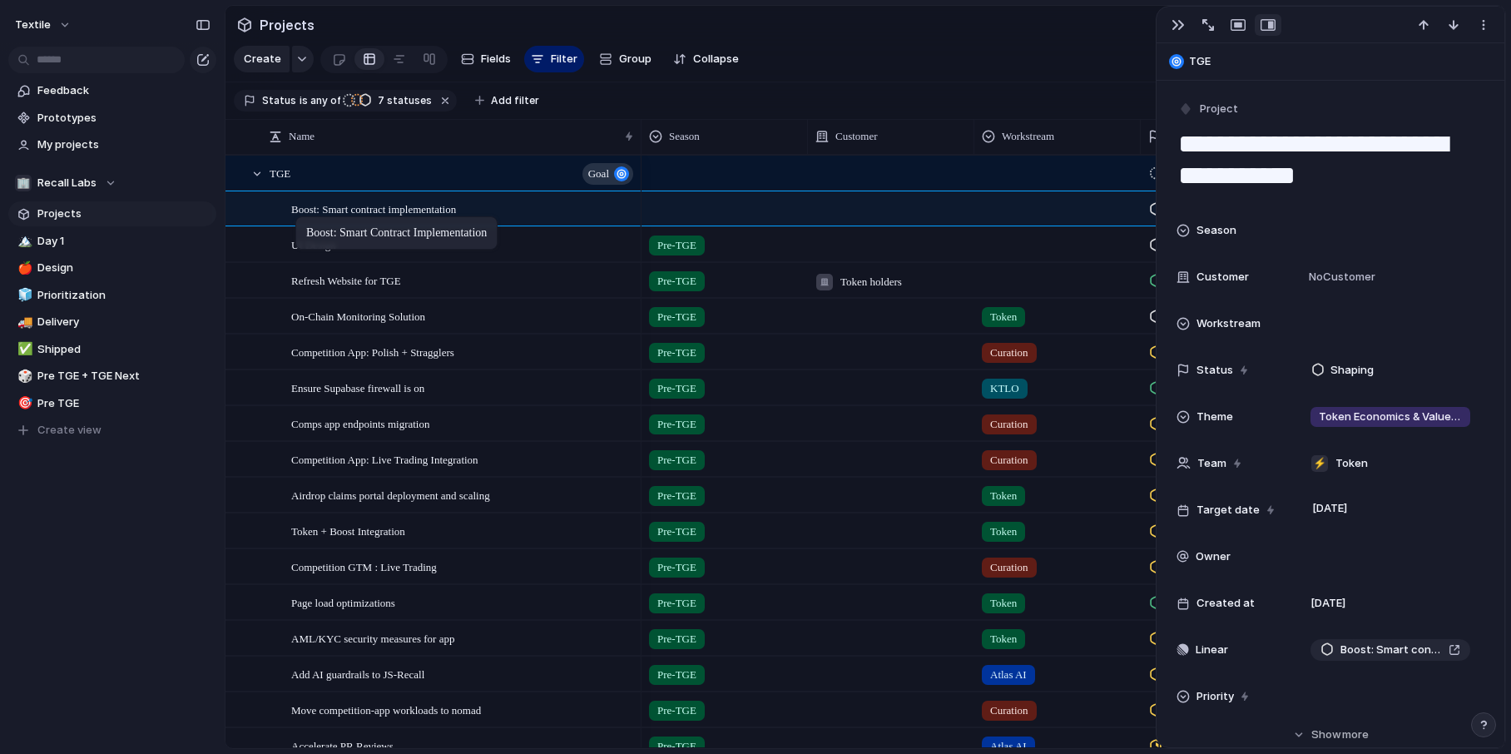
drag, startPoint x: 379, startPoint y: 288, endPoint x: 305, endPoint y: 220, distance: 100.7
click at [261, 174] on div at bounding box center [257, 173] width 15 height 15
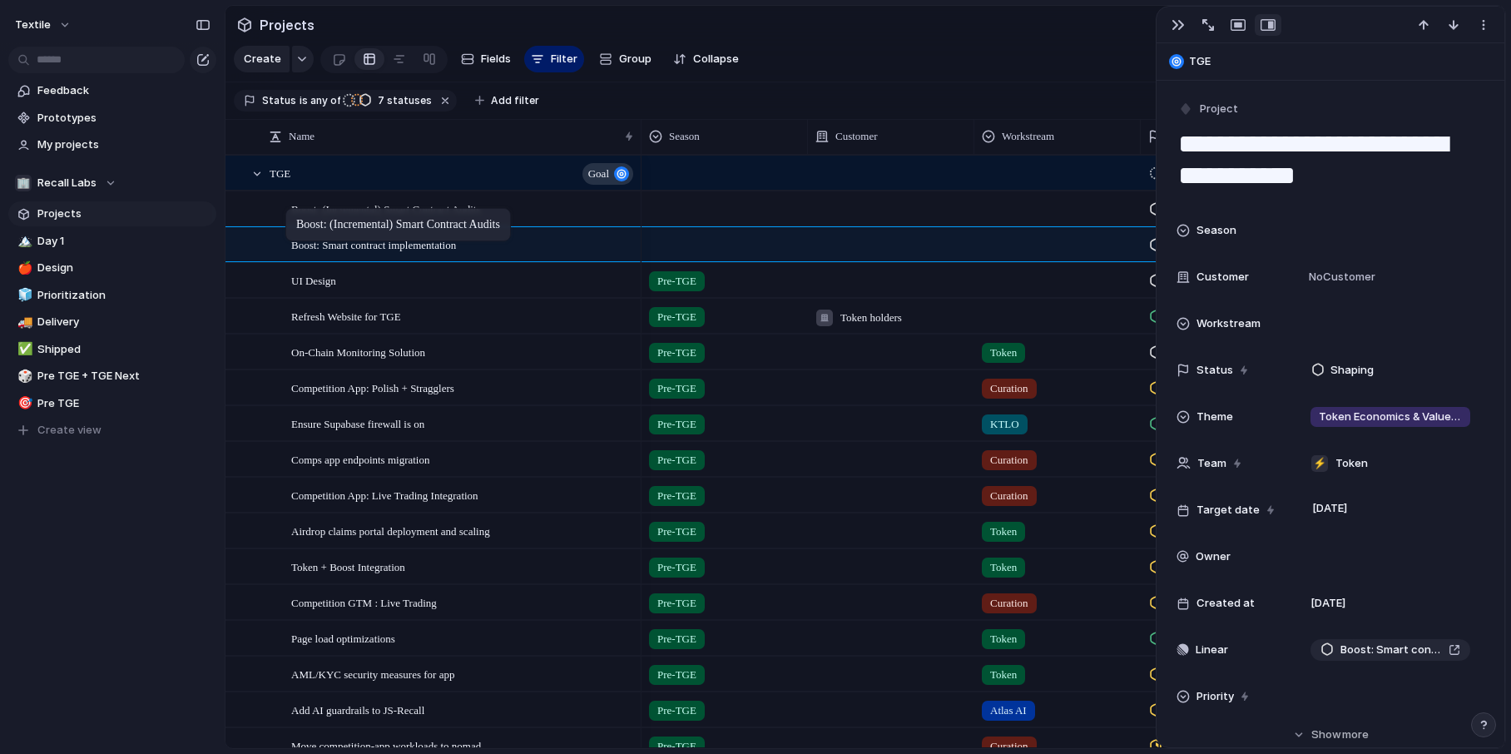
drag, startPoint x: 382, startPoint y: 285, endPoint x: 295, endPoint y: 210, distance: 115.1
click at [259, 175] on div at bounding box center [257, 173] width 15 height 15
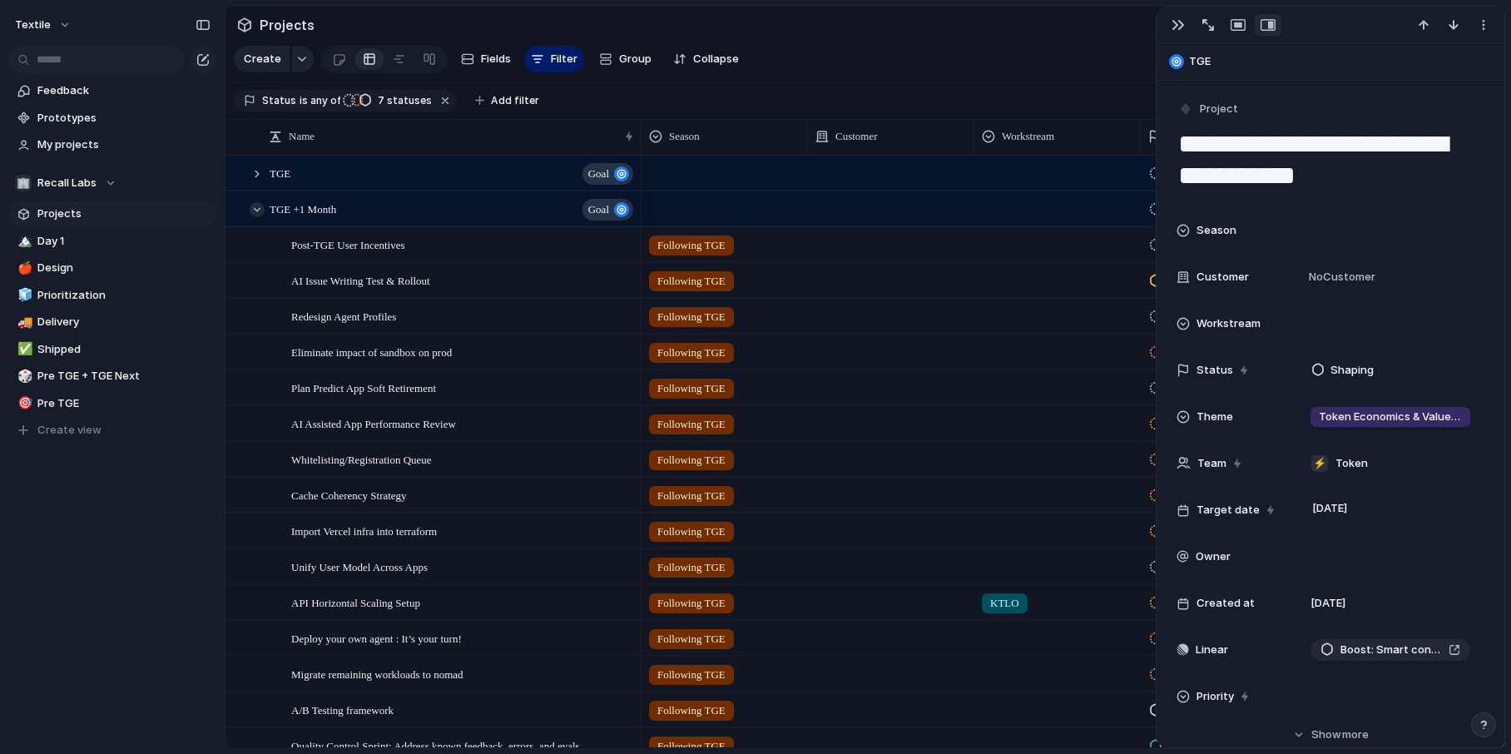
click at [258, 210] on div at bounding box center [257, 209] width 15 height 15
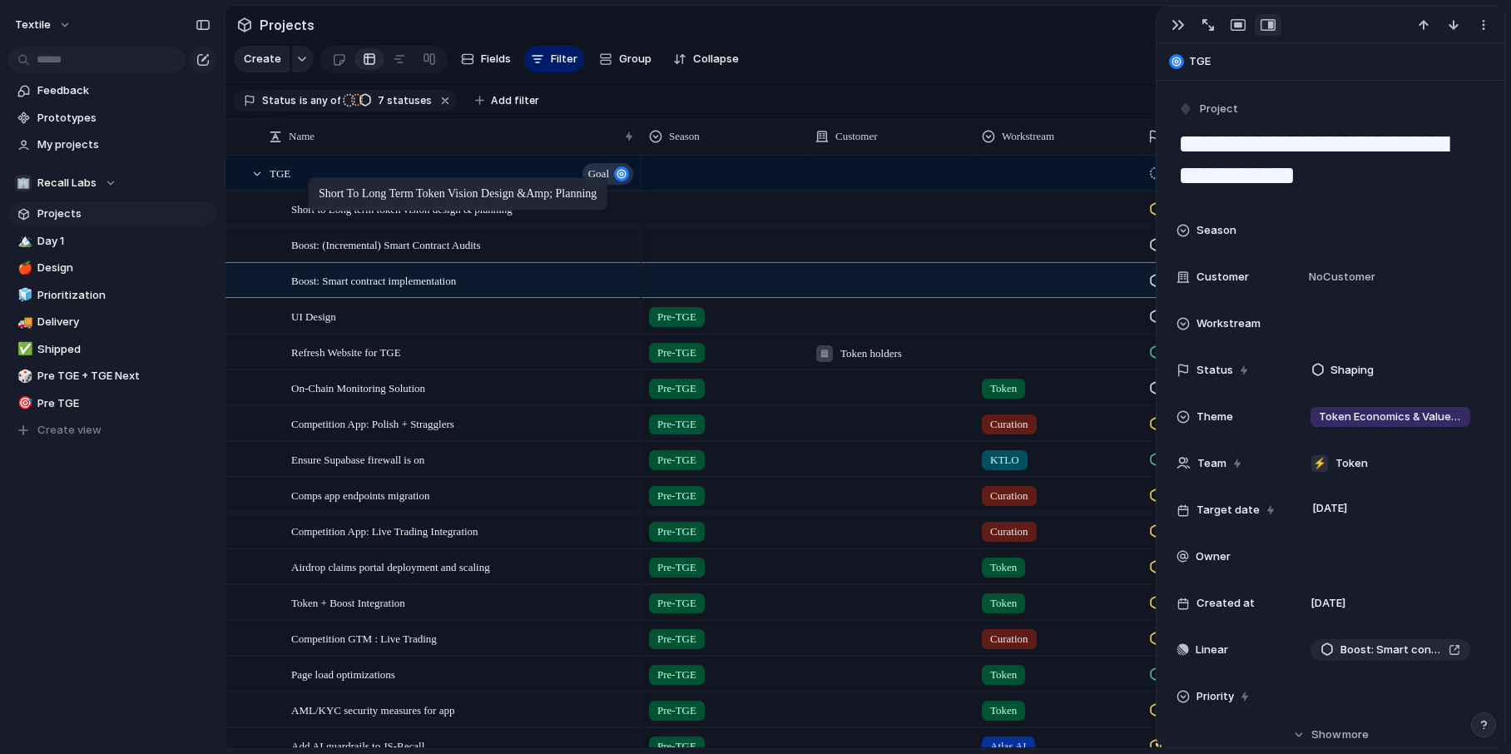
drag, startPoint x: 392, startPoint y: 282, endPoint x: 316, endPoint y: 183, distance: 124.6
click at [255, 171] on div at bounding box center [257, 173] width 15 height 15
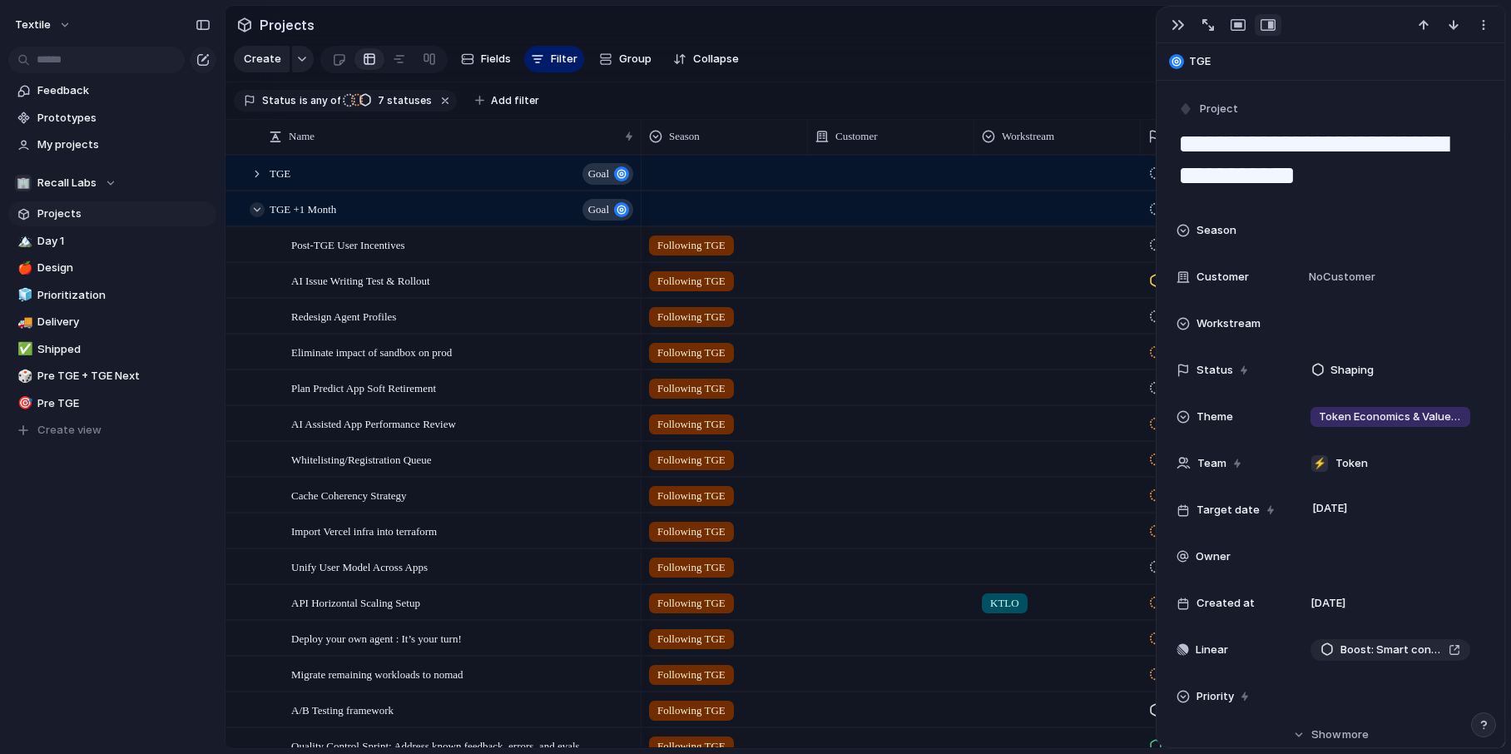
click at [260, 209] on div at bounding box center [257, 209] width 15 height 15
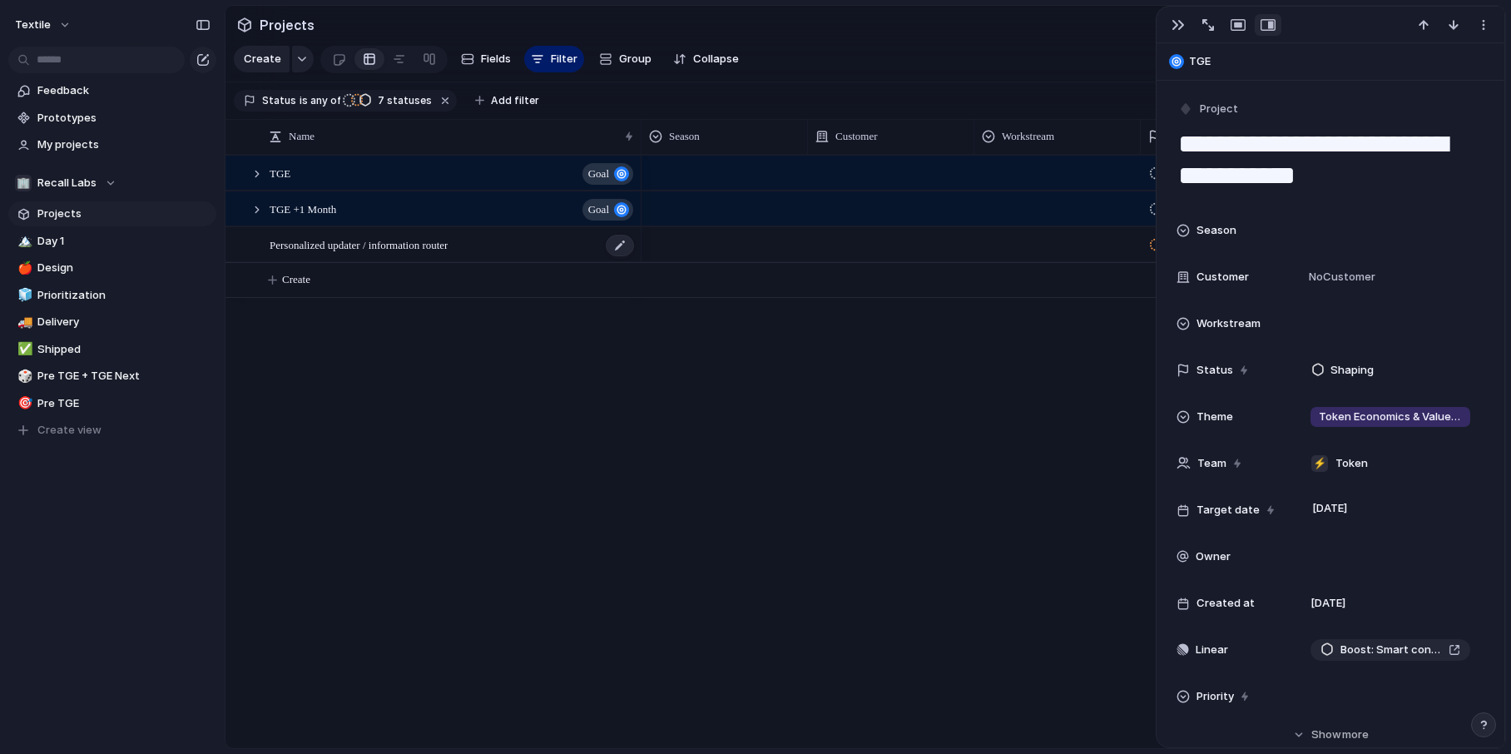
click at [378, 251] on span "Personalized updater / information router" at bounding box center [359, 244] width 178 height 19
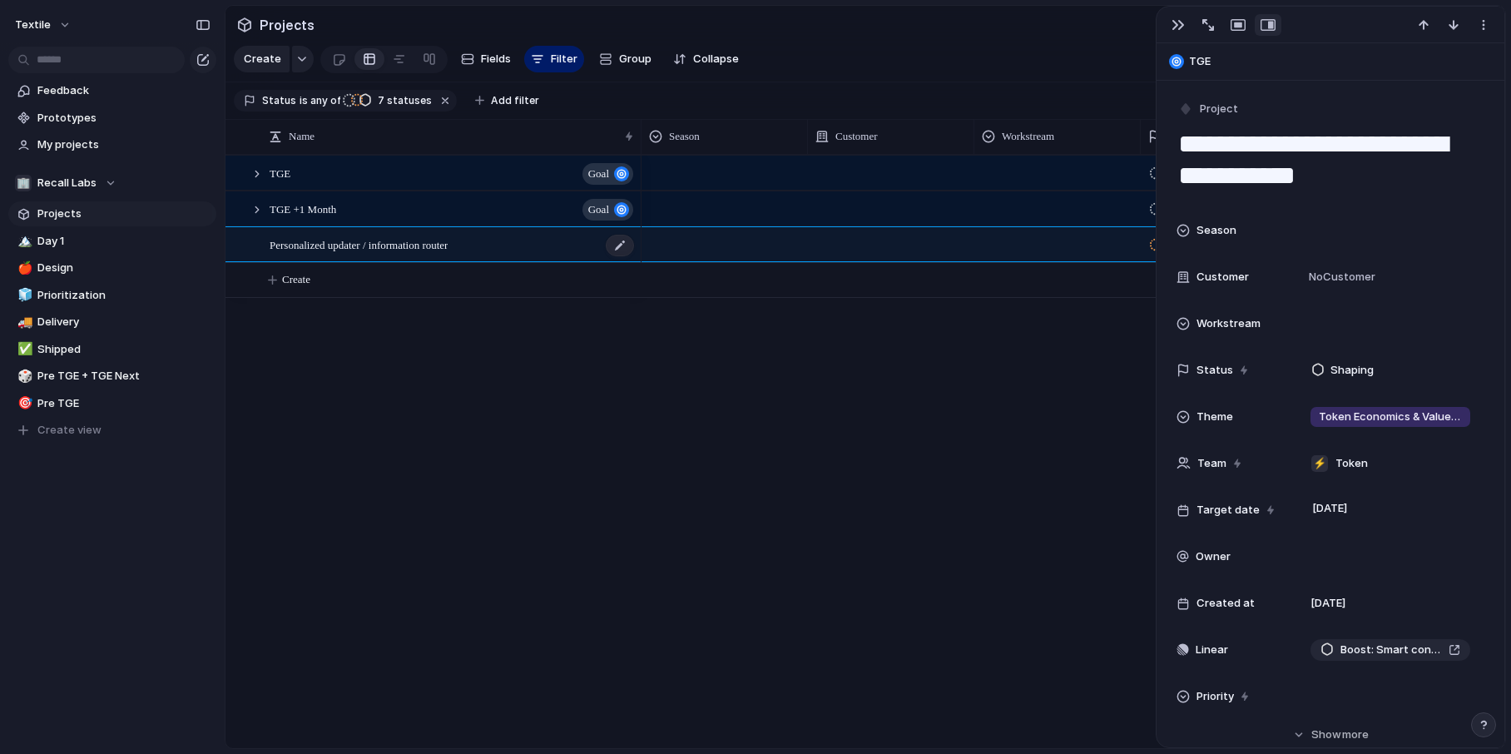
type textarea "**********"
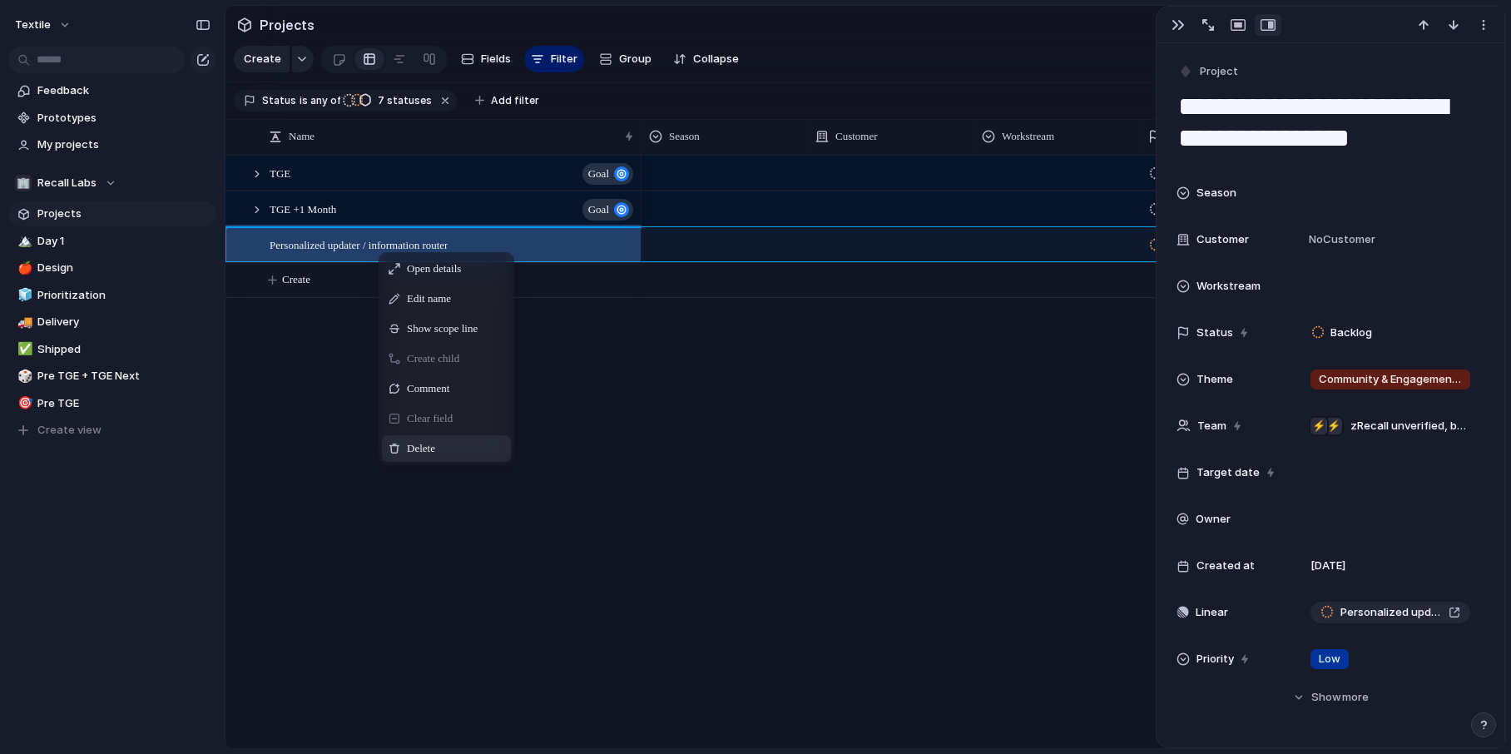
click at [423, 448] on span "Delete" at bounding box center [421, 448] width 28 height 17
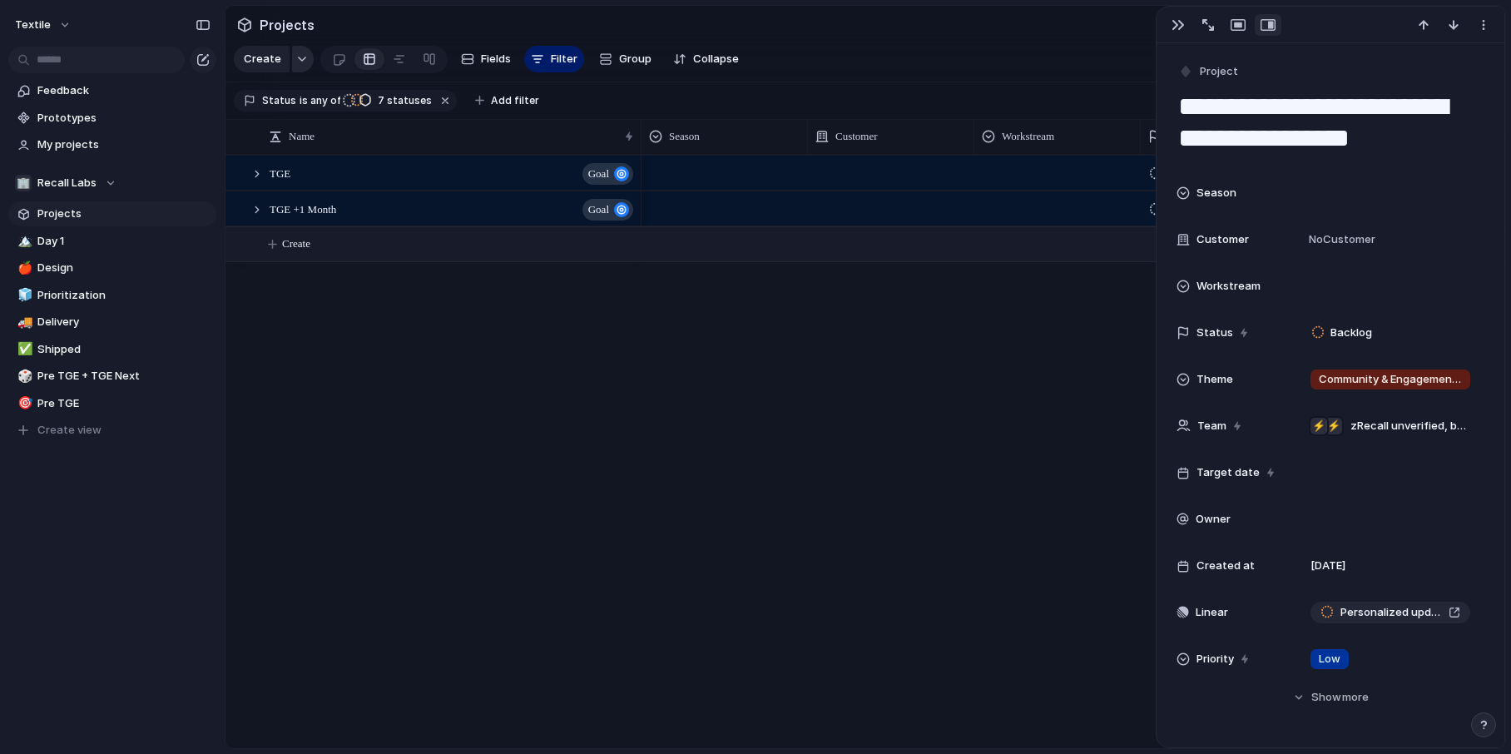
click at [296, 58] on div "button" at bounding box center [302, 59] width 12 height 7
click at [295, 58] on div "Goal Program Initiative Launch Project Customize" at bounding box center [755, 377] width 1511 height 754
click at [56, 238] on span "Day 1" at bounding box center [123, 241] width 173 height 17
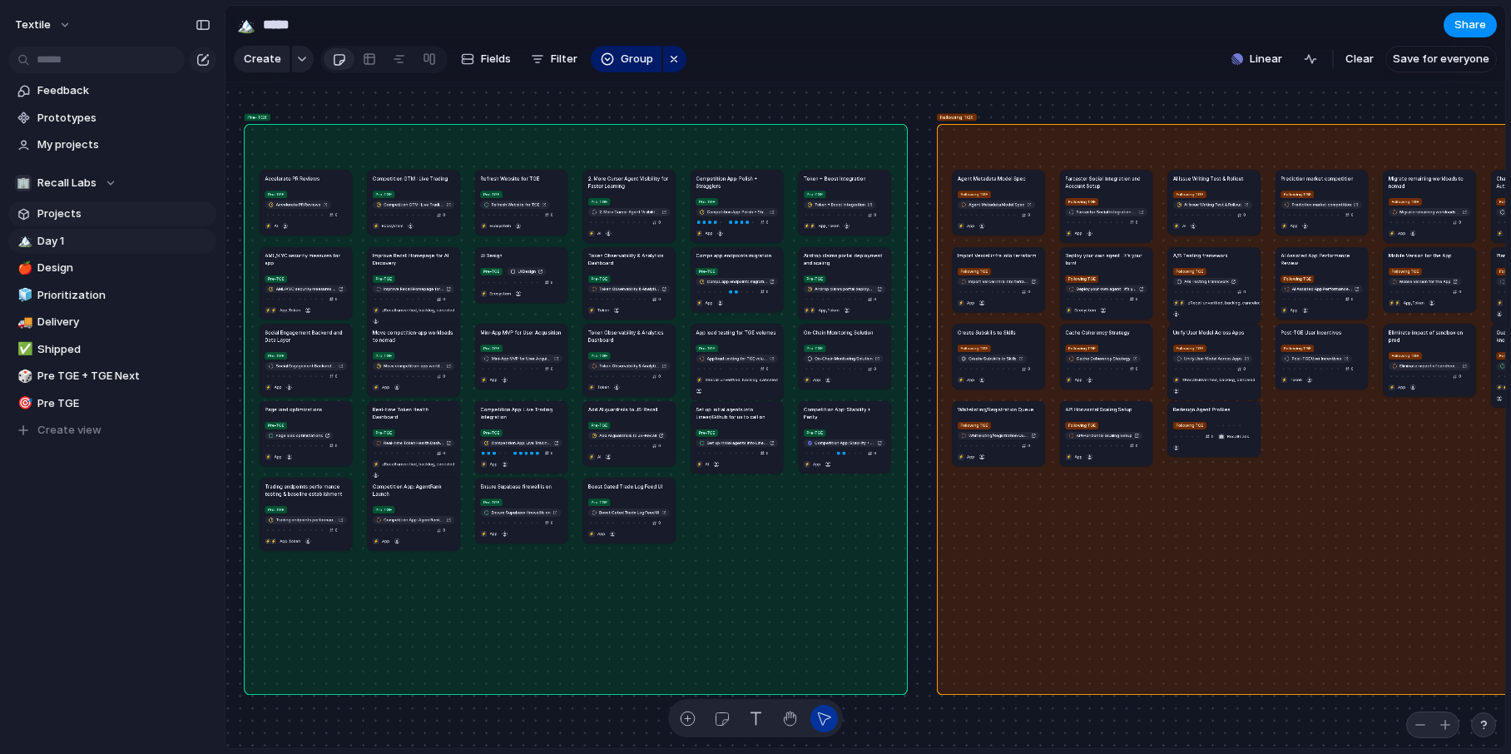
click at [88, 219] on span "Projects" at bounding box center [123, 213] width 173 height 17
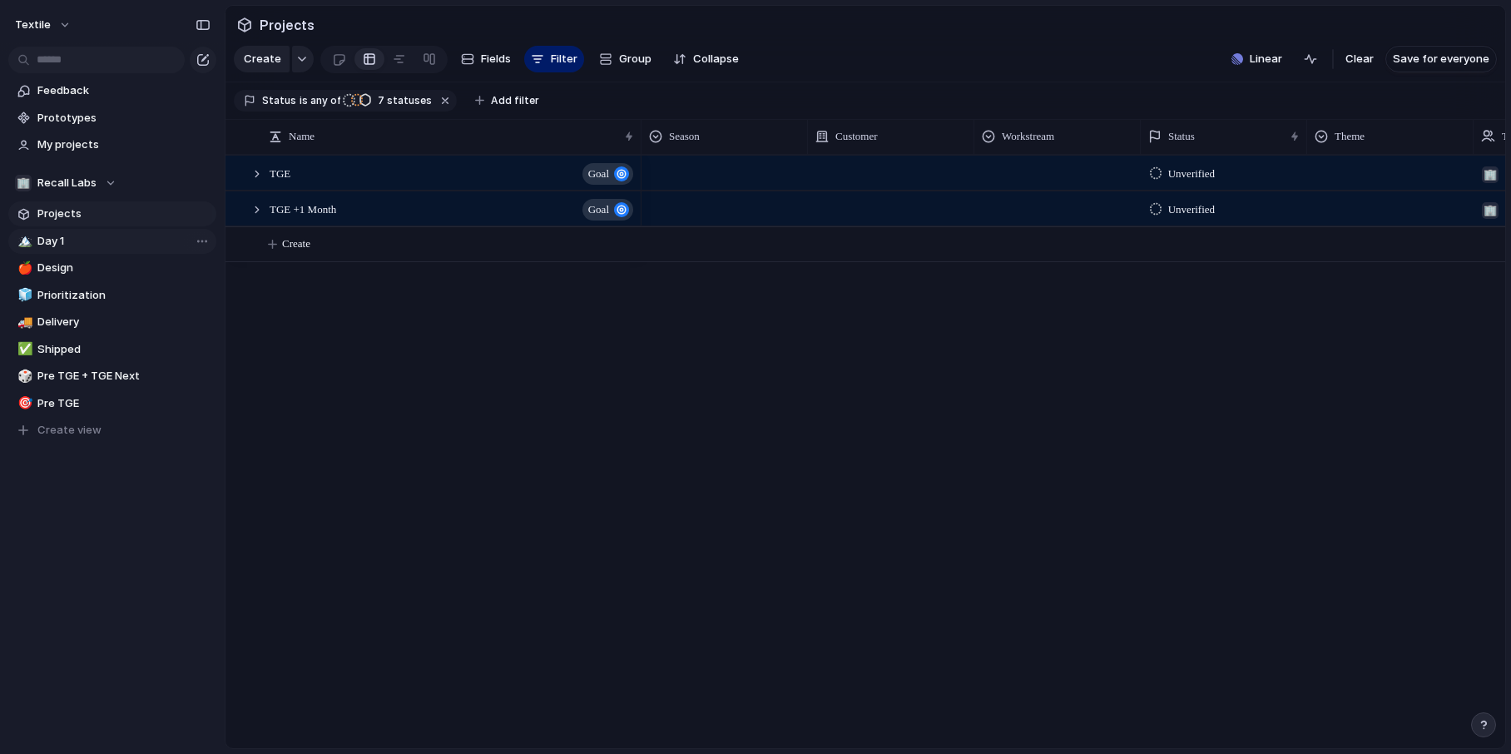
click at [62, 237] on span "Day 1" at bounding box center [123, 241] width 173 height 17
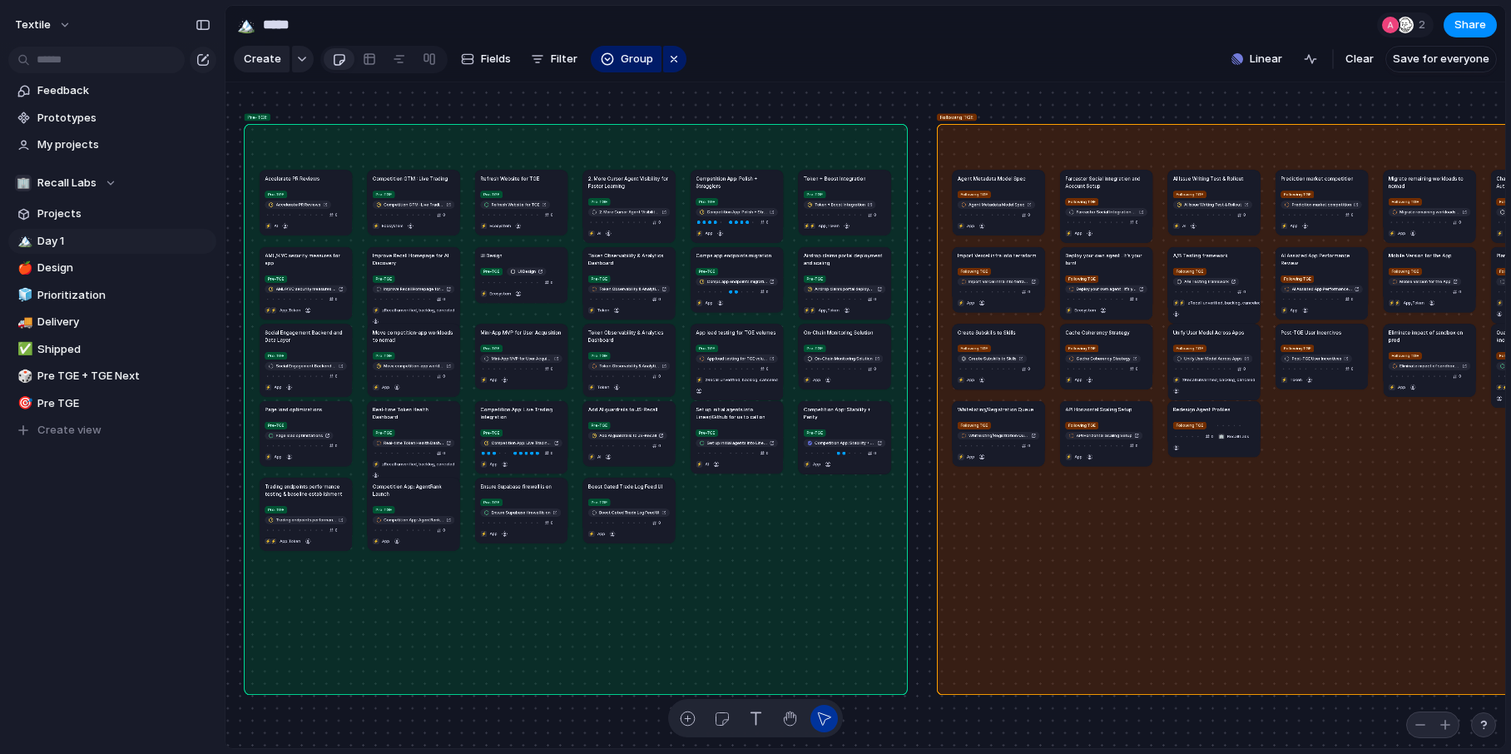
click at [958, 114] on span "Following TGE" at bounding box center [956, 116] width 33 height 7
click at [990, 196] on button "Following TGE" at bounding box center [974, 194] width 37 height 10
click at [1002, 189] on div "Following TGE Agent Metadata Model Spec 0 ⚡ App" at bounding box center [999, 210] width 82 height 42
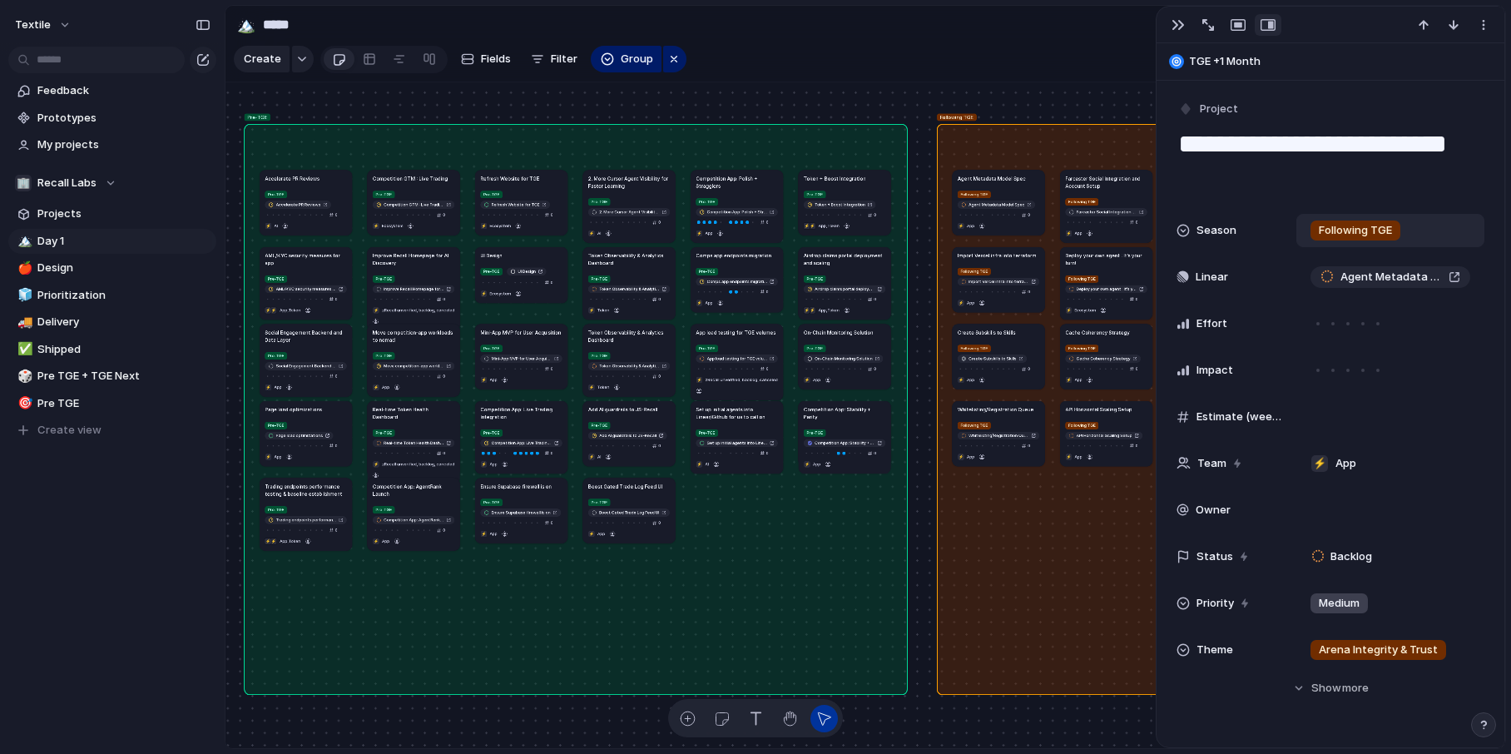
click at [1204, 230] on span "Following TGE" at bounding box center [1355, 230] width 73 height 17
click at [469, 67] on div "Pre-TGE Following TGE" at bounding box center [755, 377] width 1511 height 754
click at [488, 62] on span "Fields" at bounding box center [496, 59] width 30 height 17
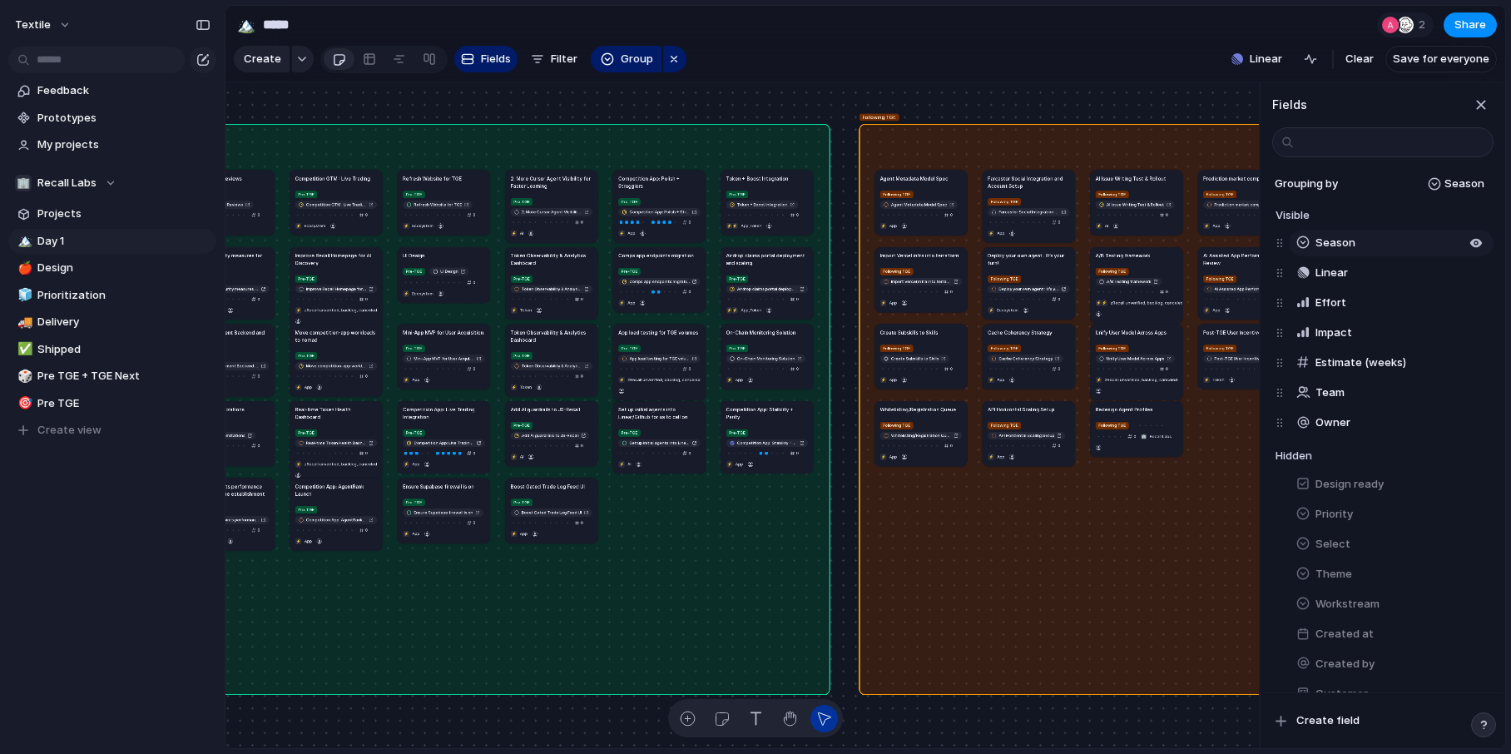
click at [1204, 243] on span "Season" at bounding box center [1335, 243] width 40 height 17
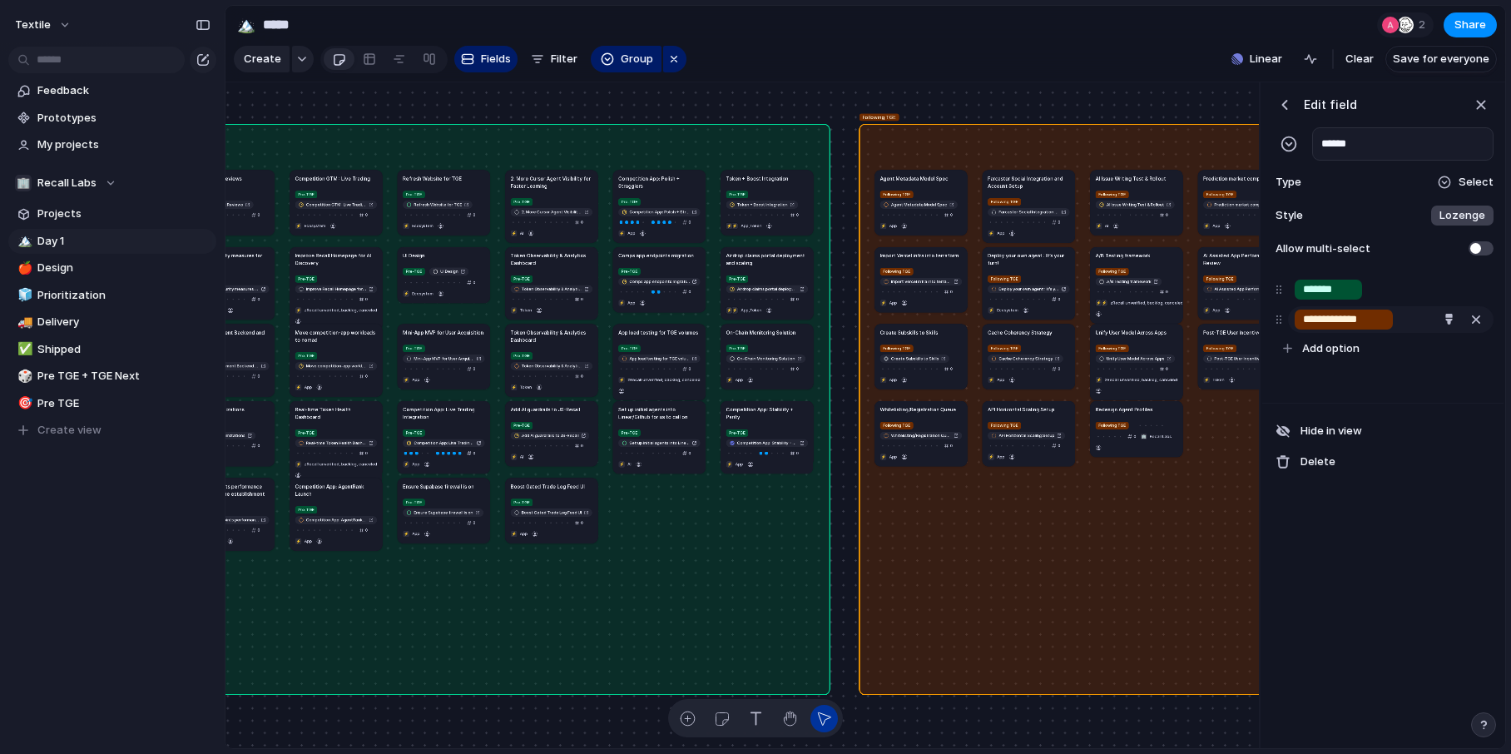
click at [1204, 324] on input "**********" at bounding box center [1344, 319] width 82 height 17
click at [1204, 321] on input "**********" at bounding box center [1344, 319] width 82 height 17
type input "**********"
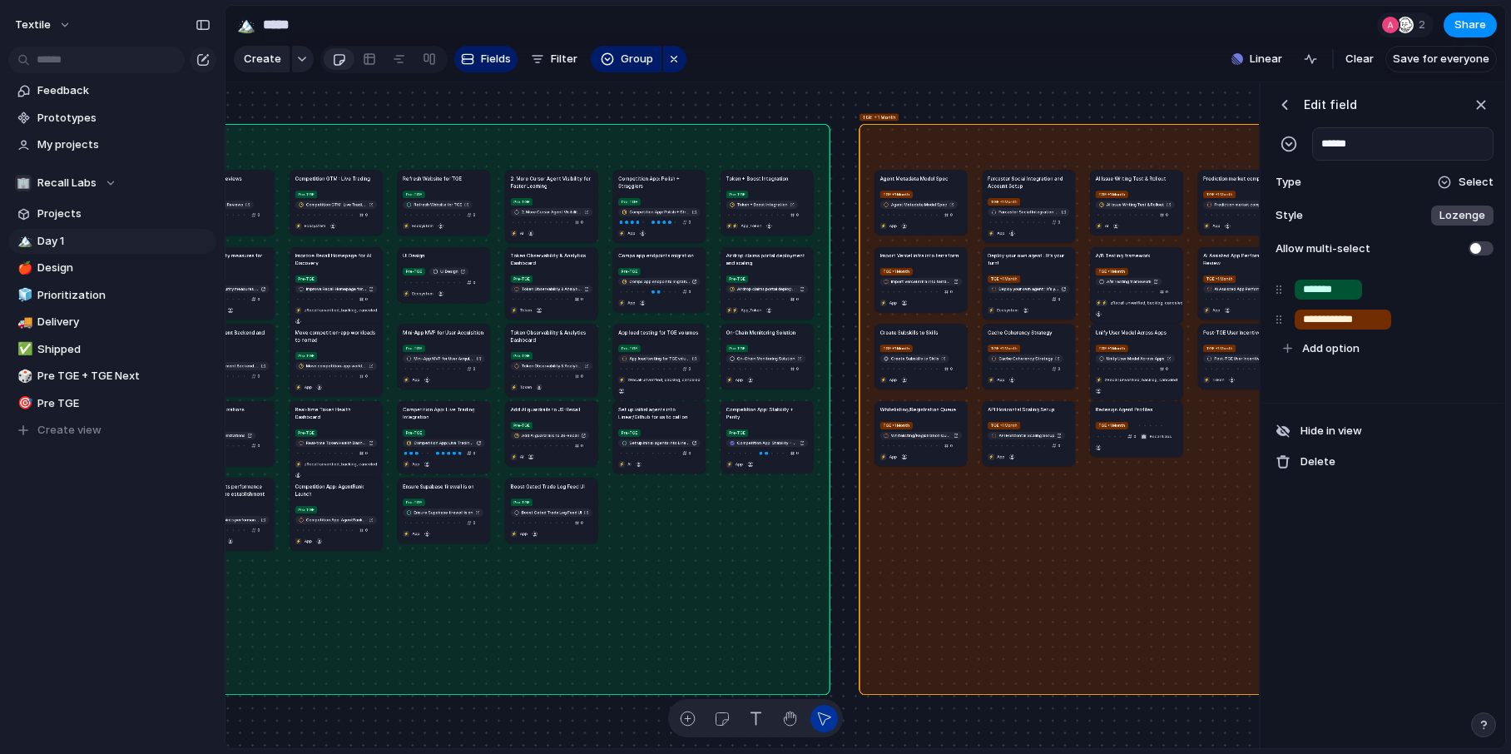
click at [1204, 587] on div "**********" at bounding box center [1382, 415] width 241 height 666
click at [1204, 108] on div "button" at bounding box center [1481, 105] width 18 height 18
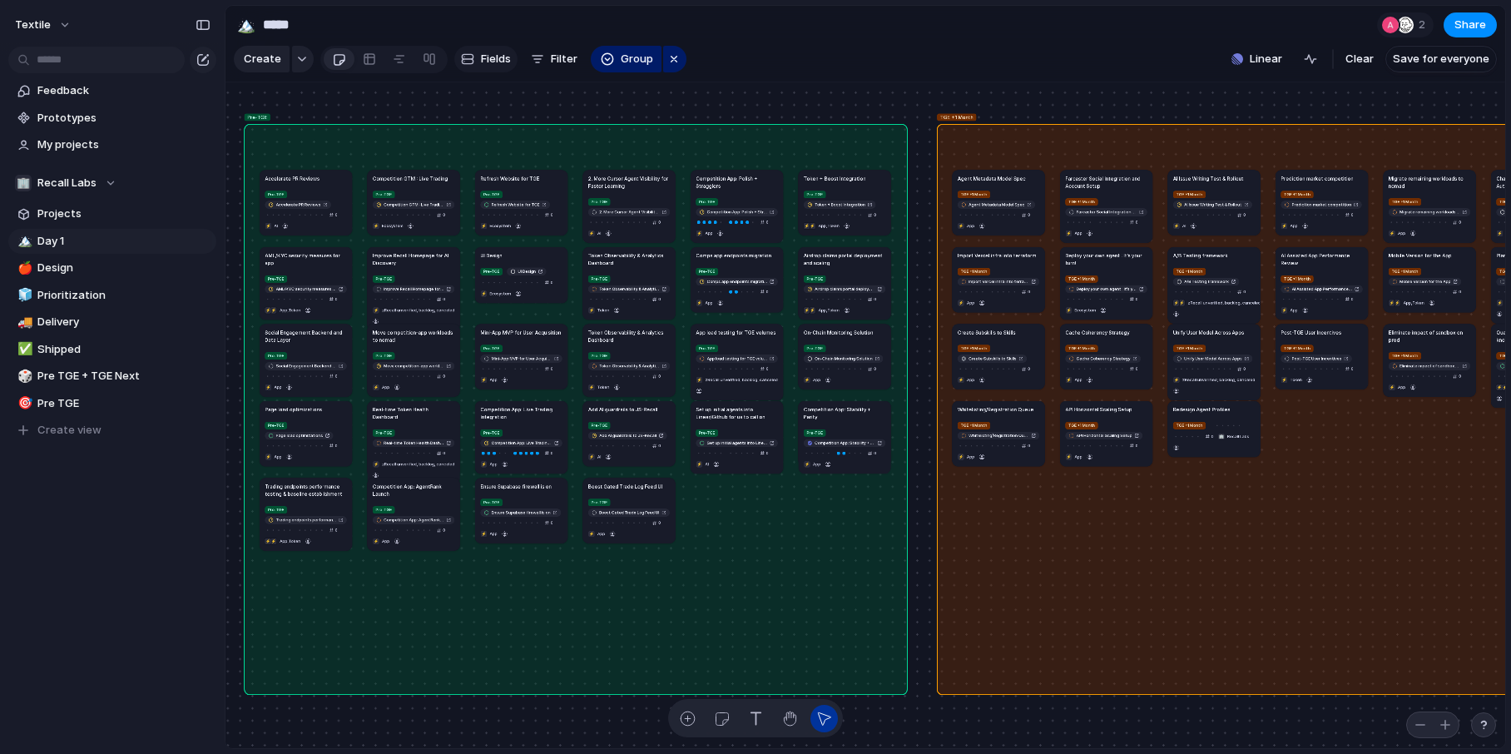
click at [500, 57] on span "Fields" at bounding box center [496, 59] width 30 height 17
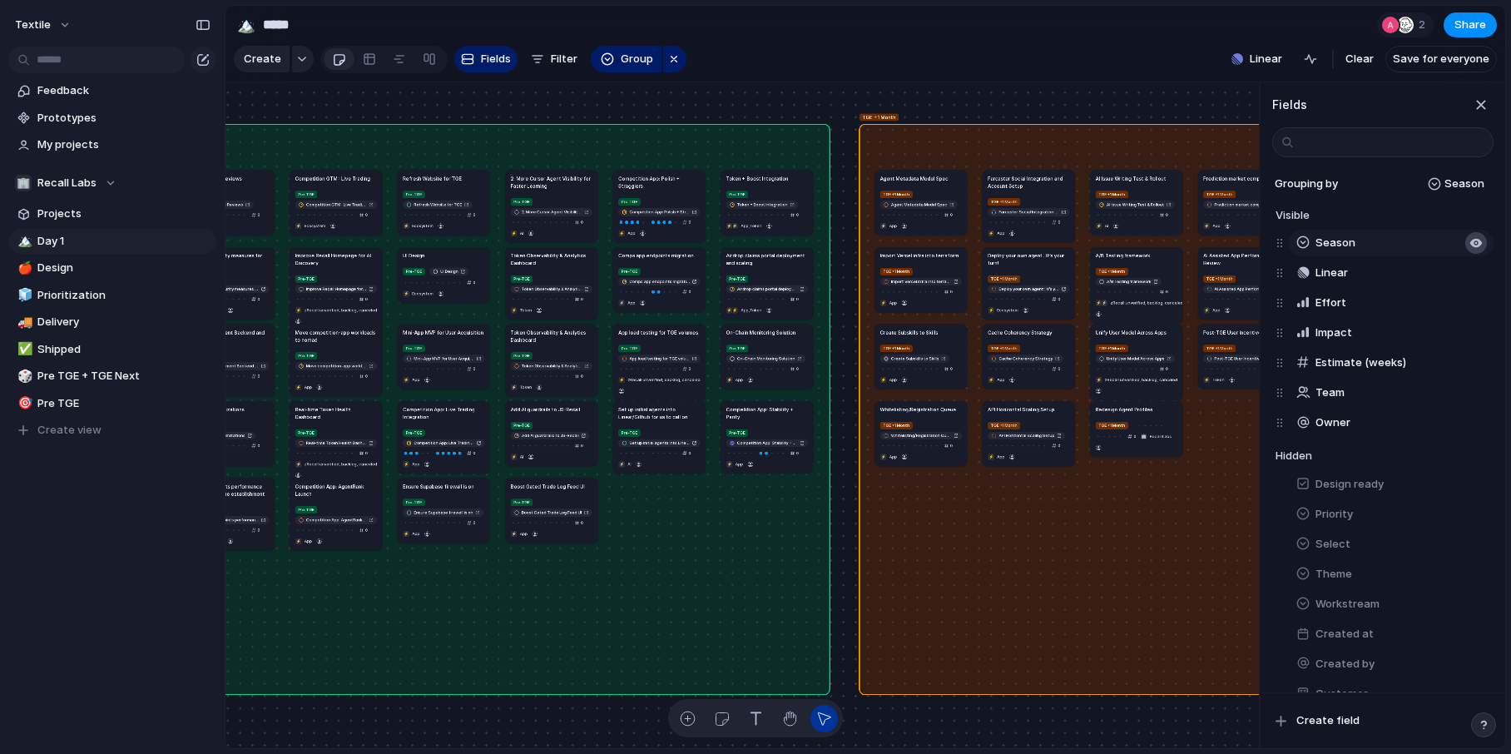
click at [1204, 242] on div "button" at bounding box center [1475, 242] width 13 height 13
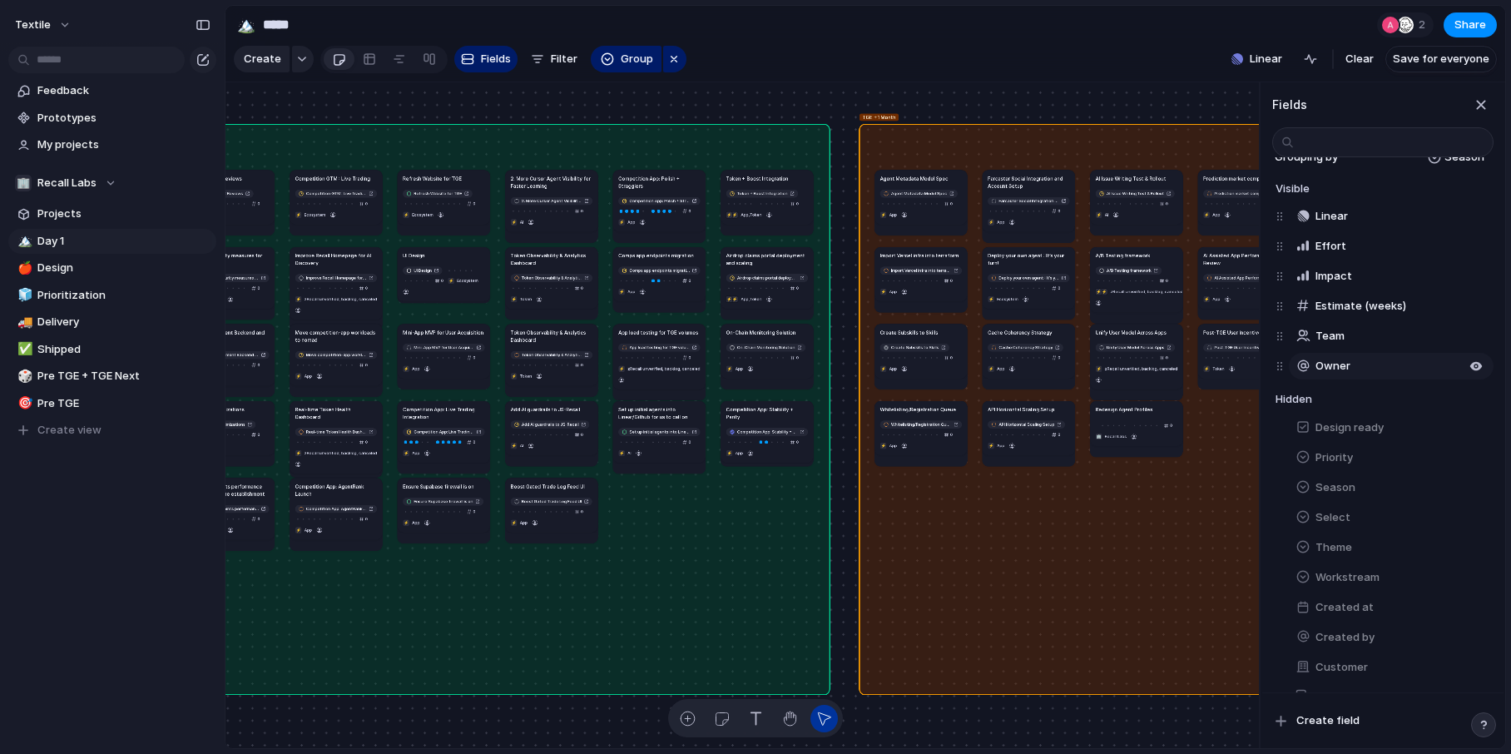
scroll to position [35, 0]
click at [1204, 239] on div "button" at bounding box center [1475, 237] width 13 height 13
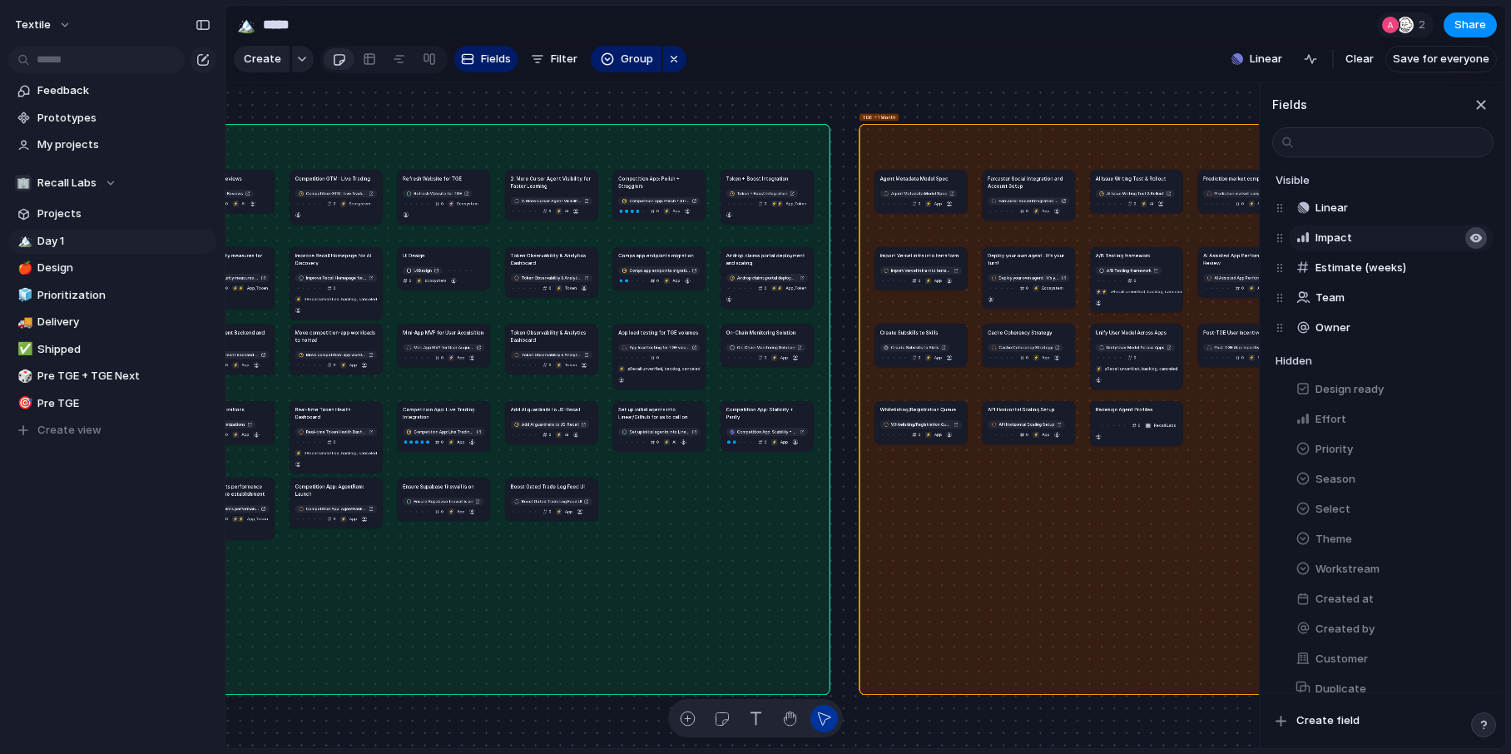
click at [1204, 238] on div "button" at bounding box center [1475, 237] width 13 height 13
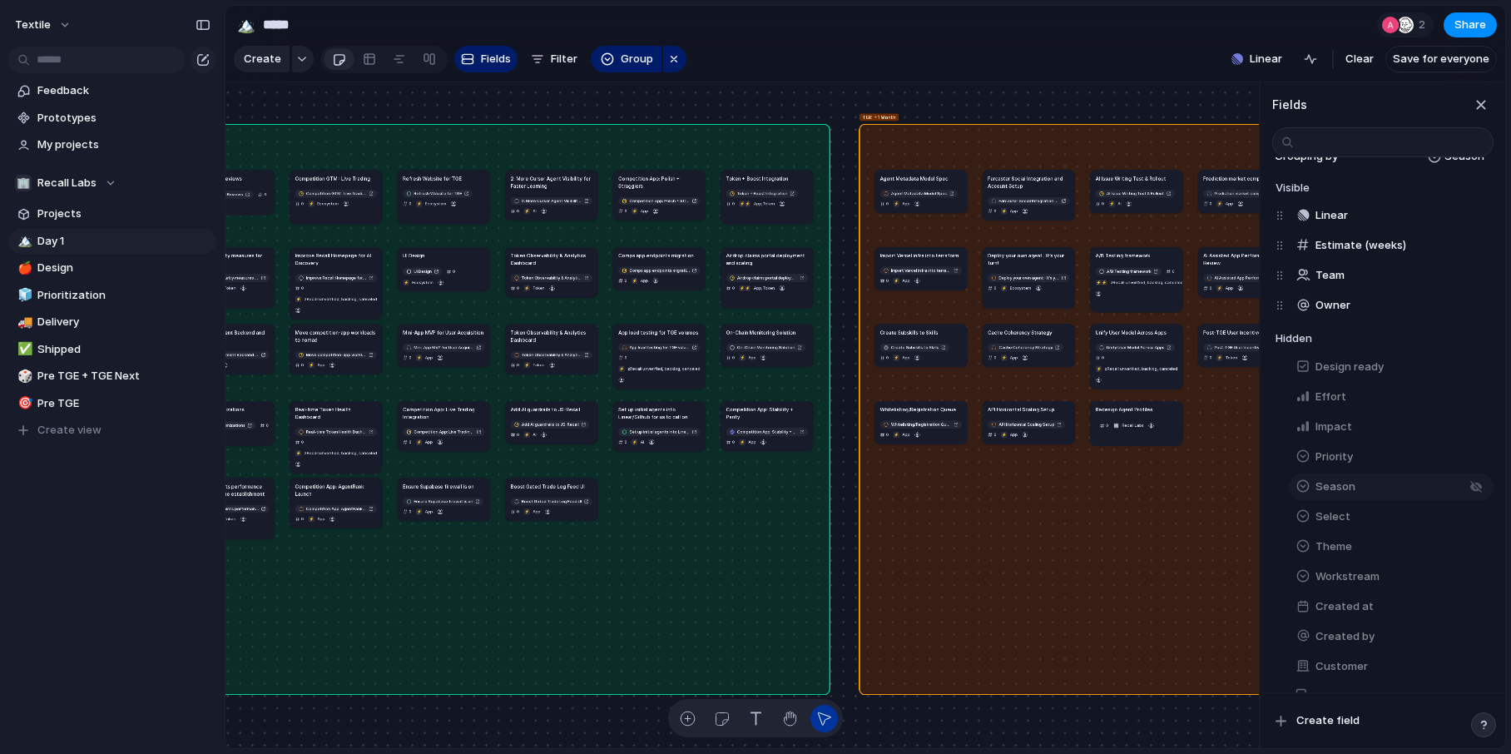
scroll to position [0, 0]
drag, startPoint x: 1334, startPoint y: 604, endPoint x: 1317, endPoint y: 360, distance: 244.4
click at [1204, 360] on div "Hidden Design ready Effort Impact Priority Season Select Theme Workstream Creat…" at bounding box center [1384, 653] width 218 height 591
click at [1204, 597] on button "button" at bounding box center [1476, 604] width 22 height 22
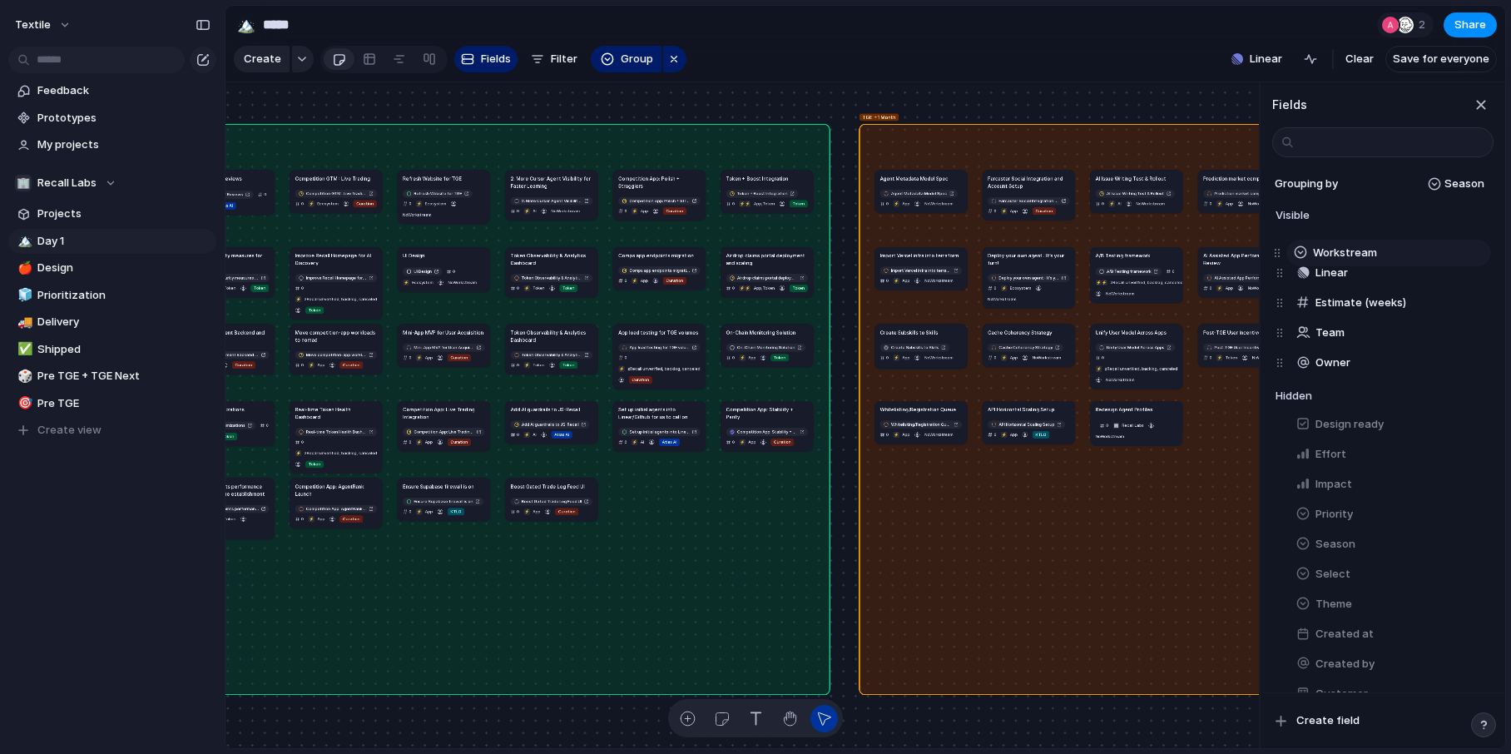
drag, startPoint x: 1285, startPoint y: 361, endPoint x: 1282, endPoint y: 251, distance: 109.8
click at [1204, 250] on div "Linear Estimate (weeks) Team Owner Workstream Workstream To pick up a draggable…" at bounding box center [1384, 303] width 218 height 150
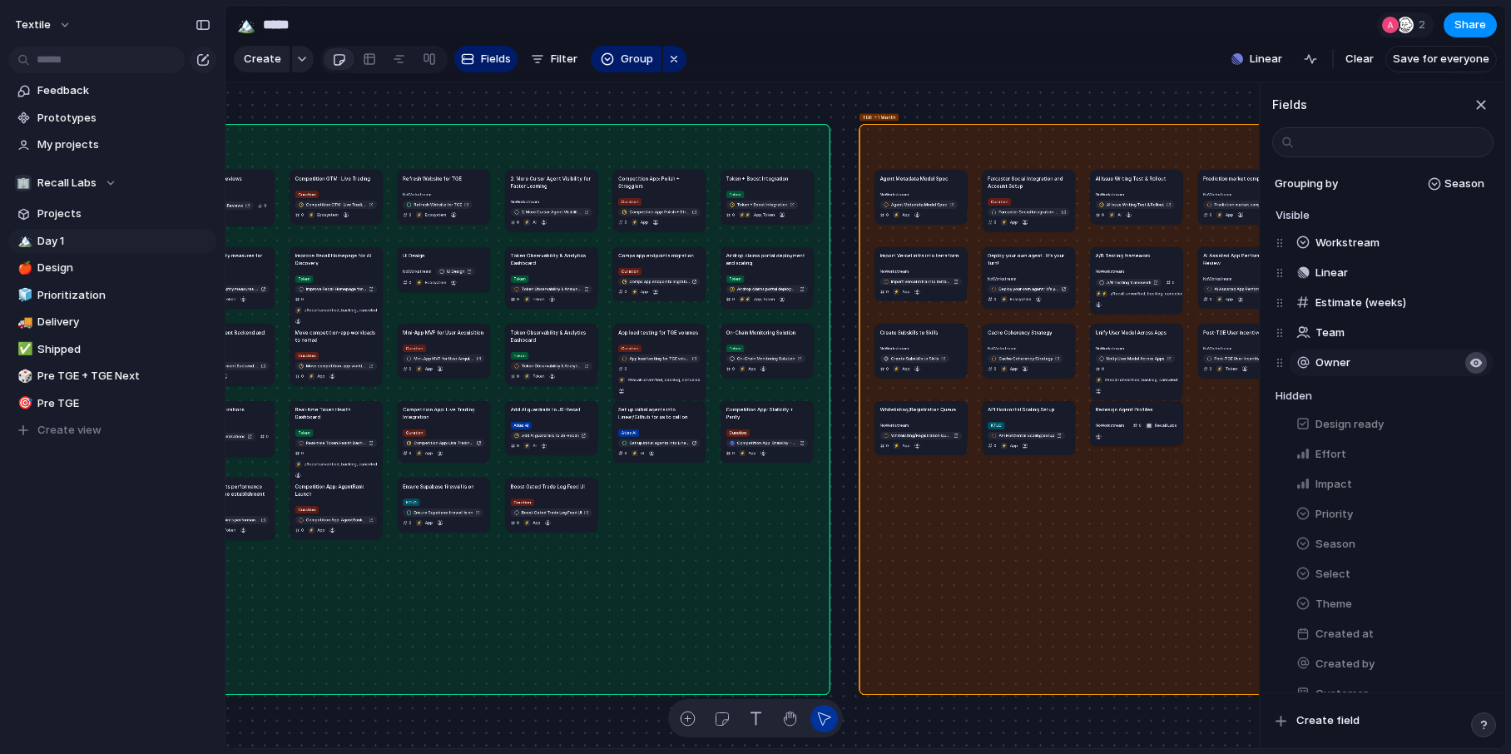
click at [1204, 361] on div "button" at bounding box center [1475, 362] width 13 height 13
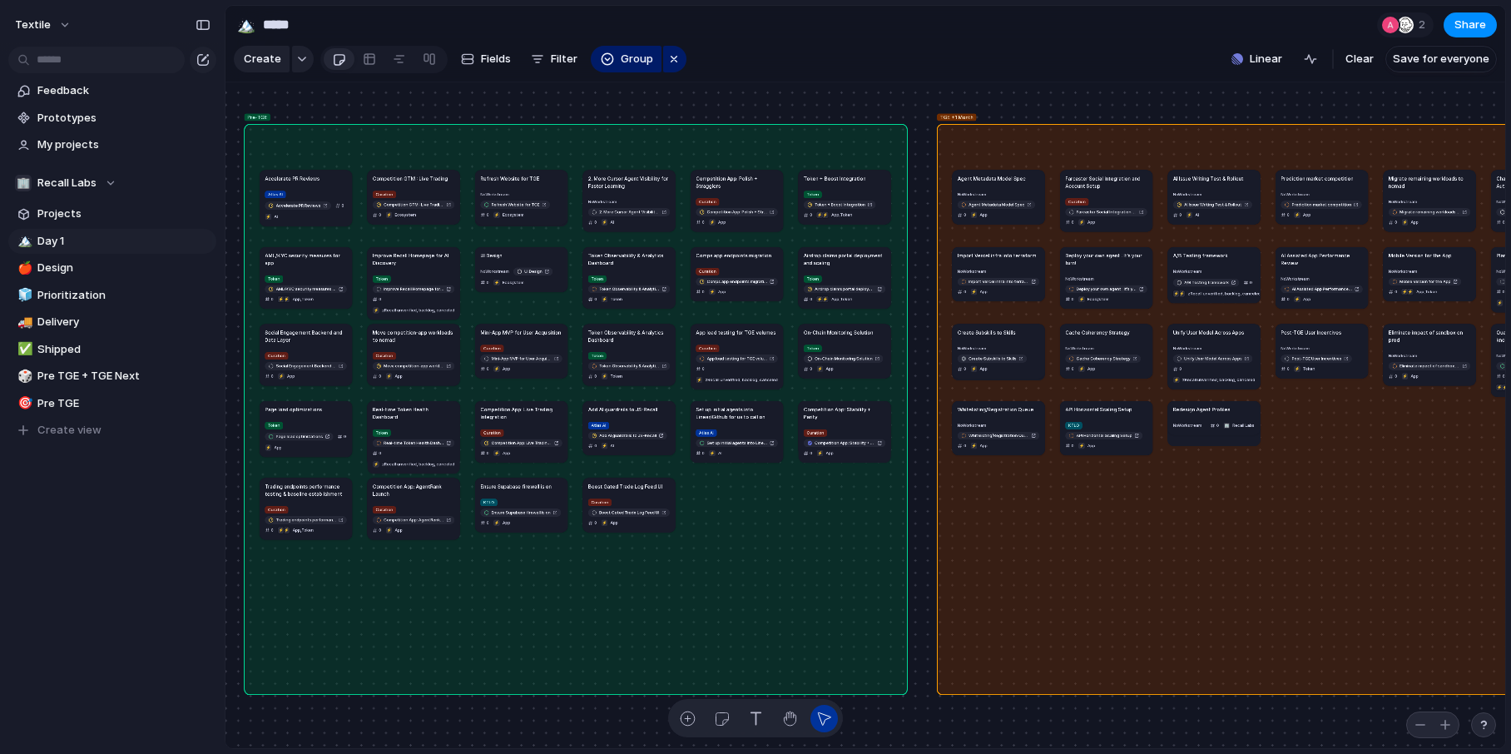
click at [722, 497] on div "Pre-TGE" at bounding box center [576, 409] width 664 height 572
drag, startPoint x: 317, startPoint y: 262, endPoint x: 314, endPoint y: 582, distance: 320.3
click at [314, 582] on h1 "AML/KYC security measures for app" at bounding box center [303, 579] width 82 height 15
drag, startPoint x: 305, startPoint y: 507, endPoint x: 309, endPoint y: 270, distance: 237.1
click at [309, 270] on div "Curation Trading endpoints performance testing & baseline establishment 0 ⚡ ⚡ A…" at bounding box center [309, 282] width 82 height 30
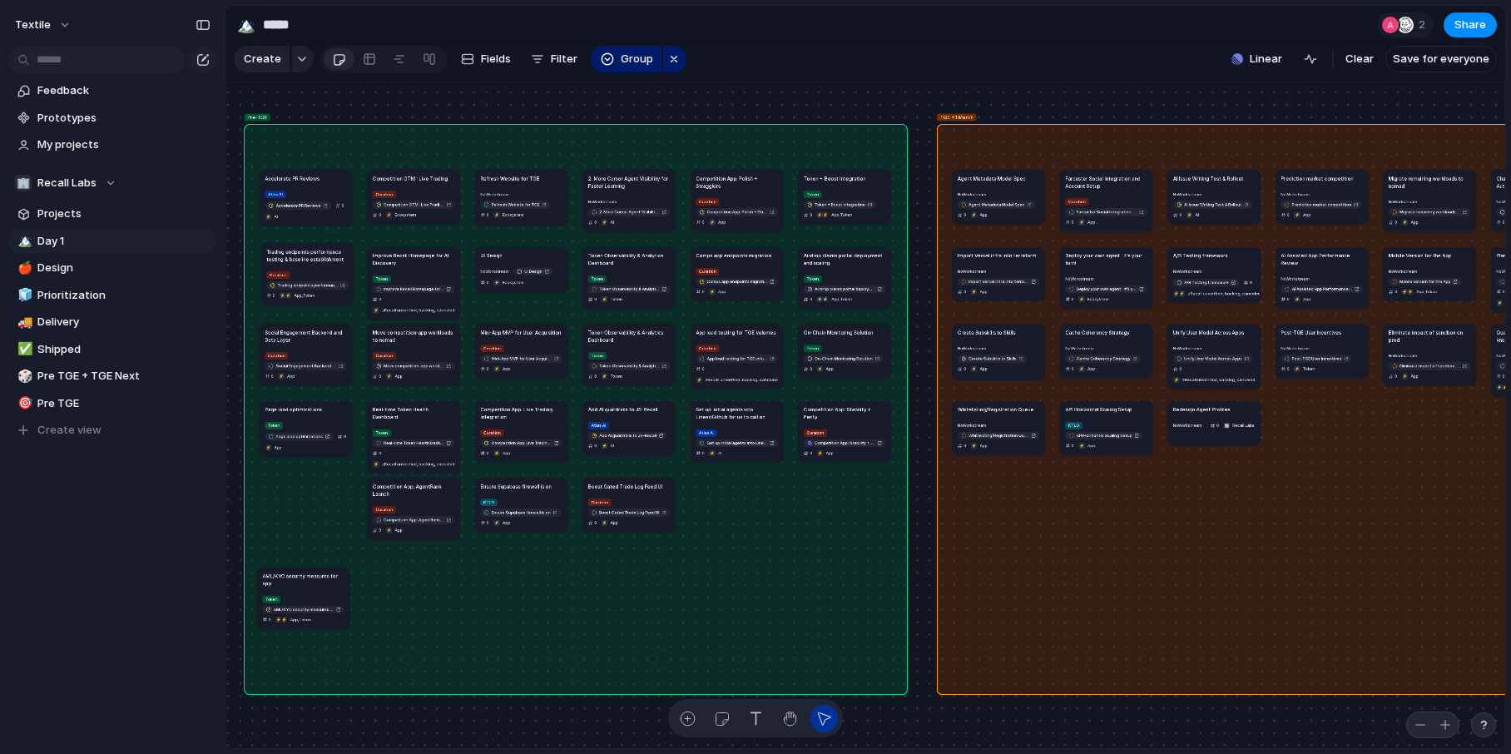
click at [295, 262] on article "Trading endpoints performance testing & baseline establishment Curation Trading…" at bounding box center [307, 274] width 92 height 62
drag, startPoint x: 376, startPoint y: 317, endPoint x: 299, endPoint y: 489, distance: 188.8
click at [299, 489] on h1 "Improve Recall Homepage for AI Discovery" at bounding box center [301, 491] width 82 height 15
click at [295, 495] on h1 "Improve Recall Homepage for AI Discovery" at bounding box center [305, 492] width 82 height 15
drag, startPoint x: 399, startPoint y: 493, endPoint x: 398, endPoint y: 261, distance: 232.1
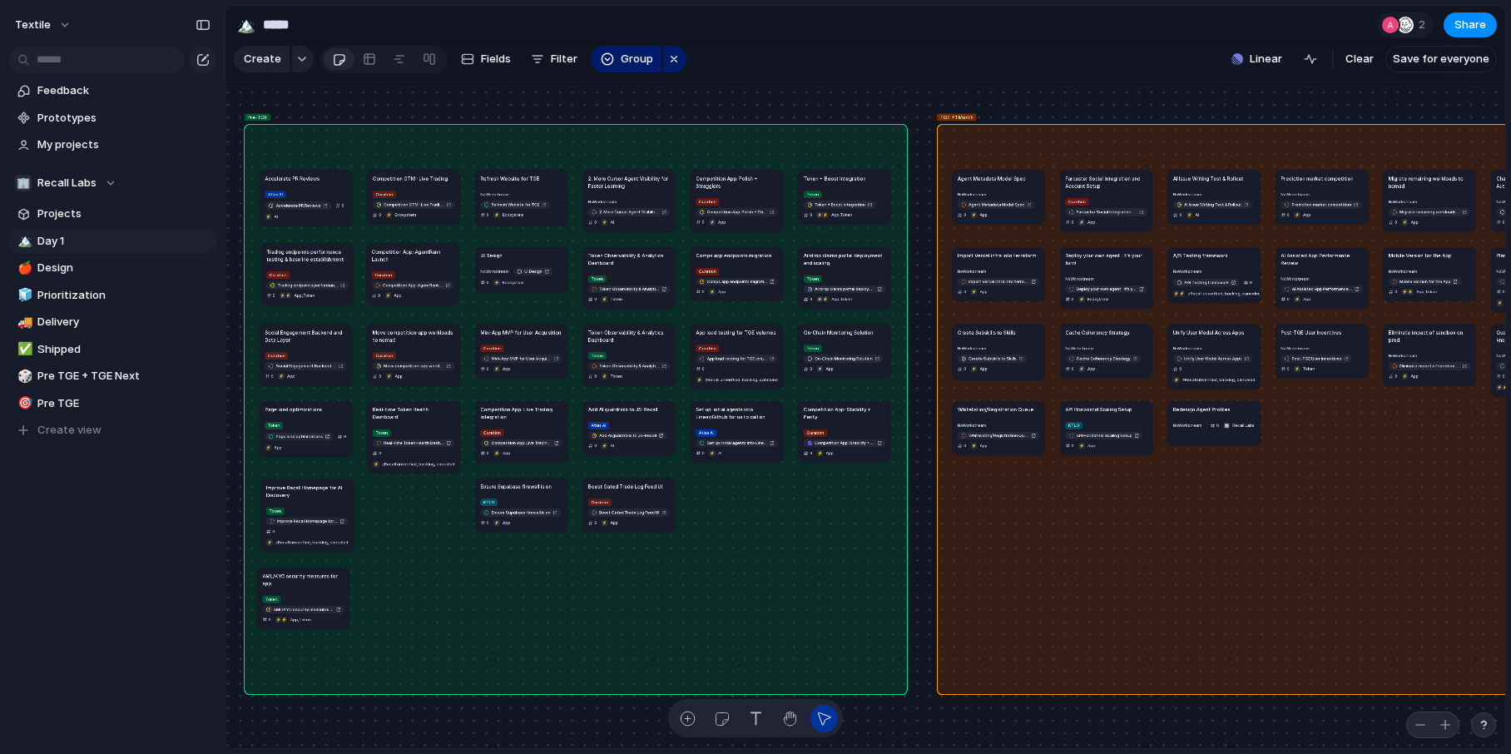
click at [398, 260] on h1 "Competition App: AgentRank Launch" at bounding box center [413, 255] width 82 height 15
drag, startPoint x: 404, startPoint y: 428, endPoint x: 401, endPoint y: 507, distance: 79.9
click at [401, 507] on div "Token Real-time Token Health Dashboard 0 ⚡ zRecall unverified, backlog, canceled" at bounding box center [410, 528] width 82 height 42
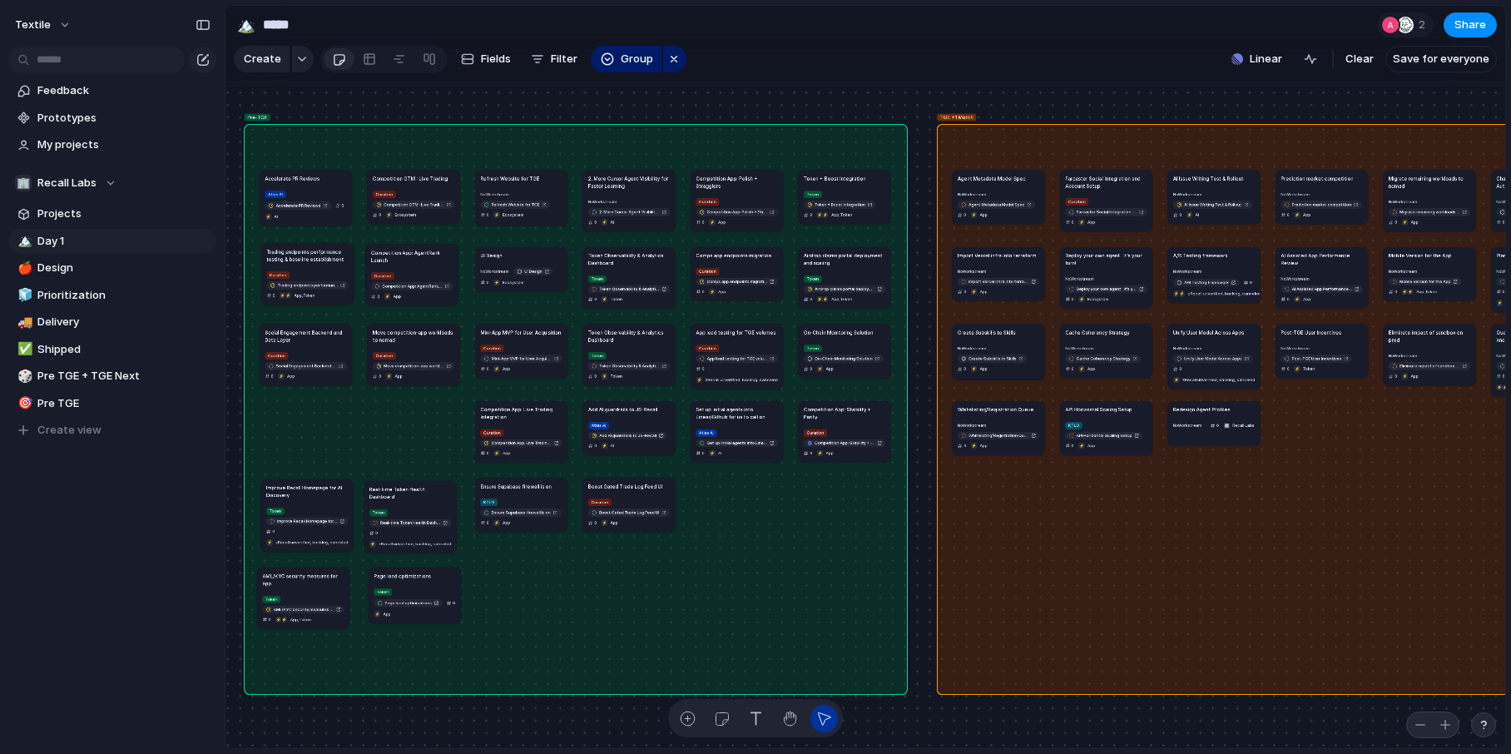
drag, startPoint x: 307, startPoint y: 421, endPoint x: 416, endPoint y: 588, distance: 199.6
click at [416, 588] on div "Token Page load optimizations 0 ⚡ App" at bounding box center [415, 603] width 82 height 32
drag, startPoint x: 537, startPoint y: 494, endPoint x: 767, endPoint y: 522, distance: 232.1
click at [767, 522] on article "Ensure Supabase firewall is on KTLO Ensure Supabase firewall is on 0 ⚡ App" at bounding box center [751, 539] width 92 height 54
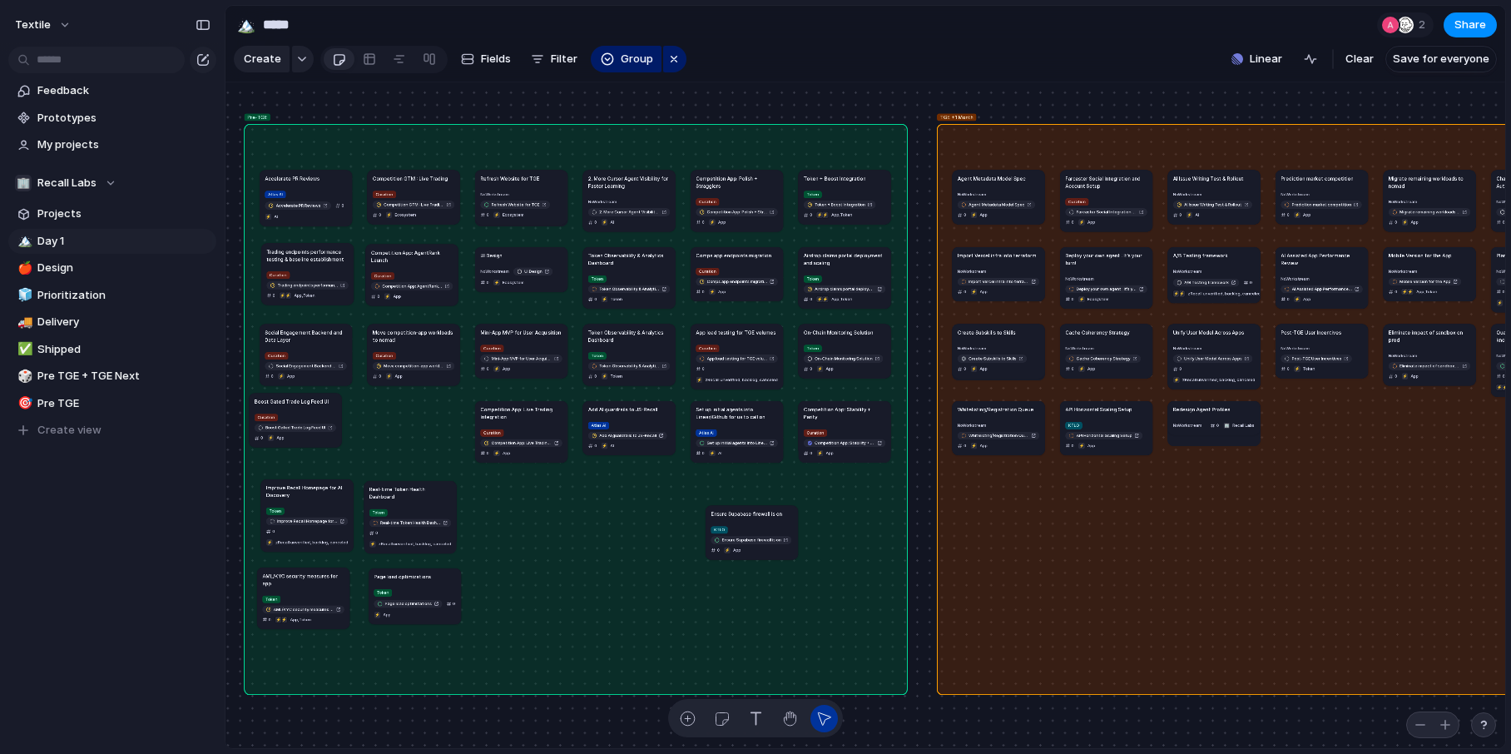
drag, startPoint x: 616, startPoint y: 495, endPoint x: 283, endPoint y: 410, distance: 343.4
click at [283, 410] on article "Boost Gated Trade Log Feed UI Curation Boost Gated Trade Log Feed UI 0 ⚡ App" at bounding box center [296, 420] width 92 height 54
drag, startPoint x: 285, startPoint y: 410, endPoint x: 295, endPoint y: 413, distance: 10.5
click at [295, 413] on article "Boost Gated Trade Log Feed UI Curation Boost Gated Trade Log Feed UI 0 ⚡ App" at bounding box center [306, 423] width 92 height 54
drag, startPoint x: 512, startPoint y: 408, endPoint x: 417, endPoint y: 403, distance: 95.9
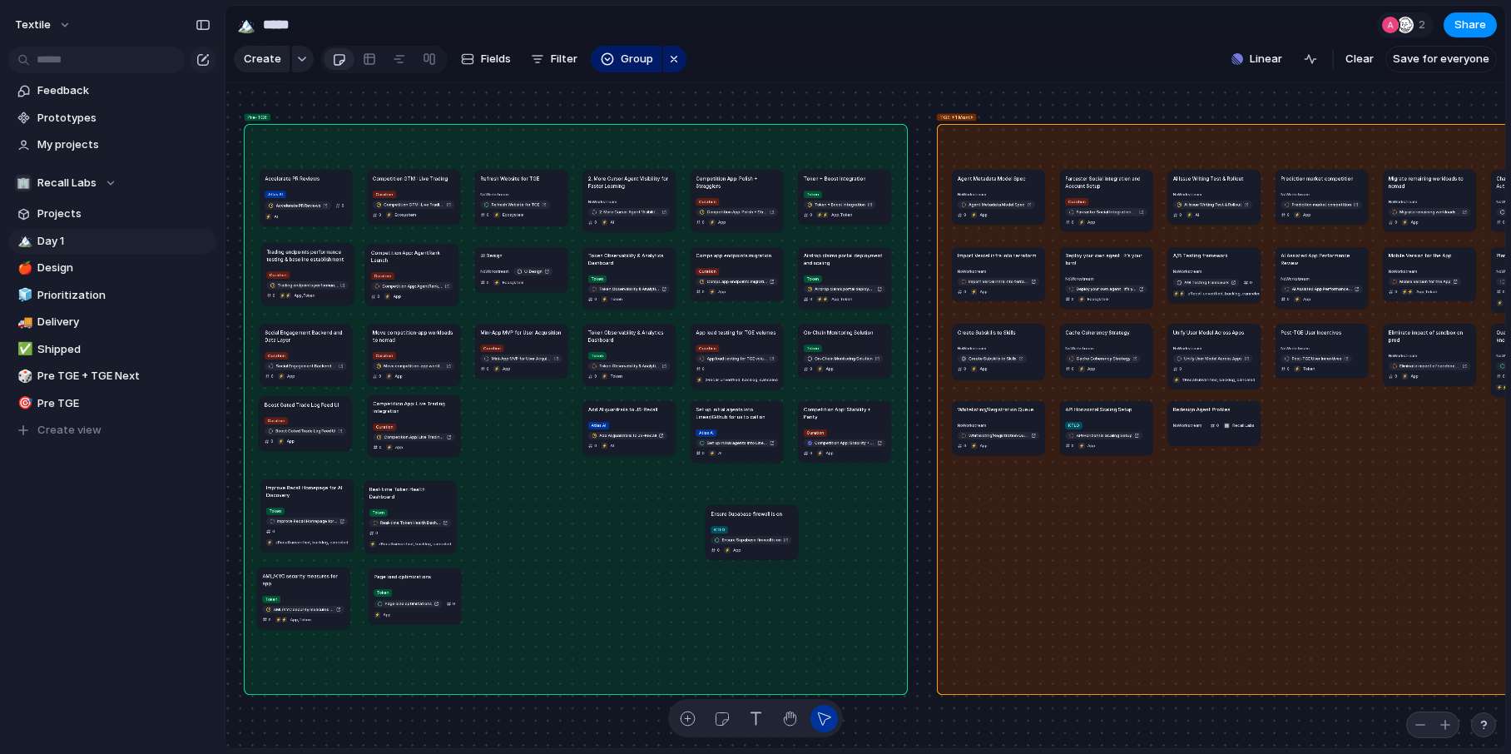
click at [417, 403] on h1 "Competition App: Live Trading Integration" at bounding box center [414, 406] width 82 height 15
drag, startPoint x: 520, startPoint y: 345, endPoint x: 516, endPoint y: 418, distance: 73.3
click at [516, 418] on div "Curation Mini-App MVP for User Acquisition 0 ⚡ App" at bounding box center [517, 431] width 82 height 30
click at [521, 260] on article "UI Design No Workstream UI Design 0 ⚡ Ecosystem" at bounding box center [521, 269] width 92 height 45
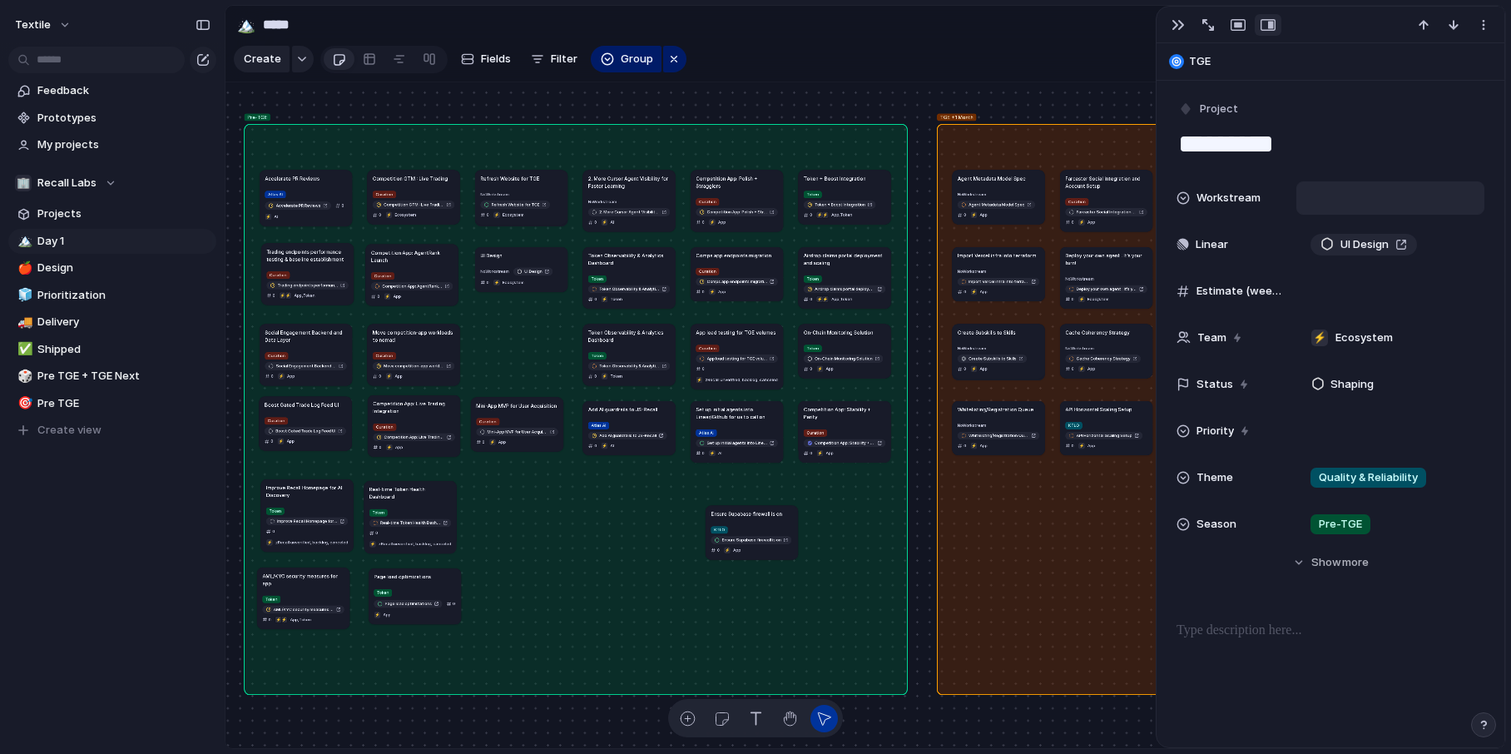
click at [1204, 205] on div at bounding box center [1390, 198] width 173 height 18
click at [1204, 250] on span "Curation" at bounding box center [1345, 257] width 47 height 17
drag, startPoint x: 609, startPoint y: 257, endPoint x: 502, endPoint y: 496, distance: 261.8
click at [502, 496] on h1 "Token Observability & Analytics Dashboard" at bounding box center [524, 497] width 82 height 15
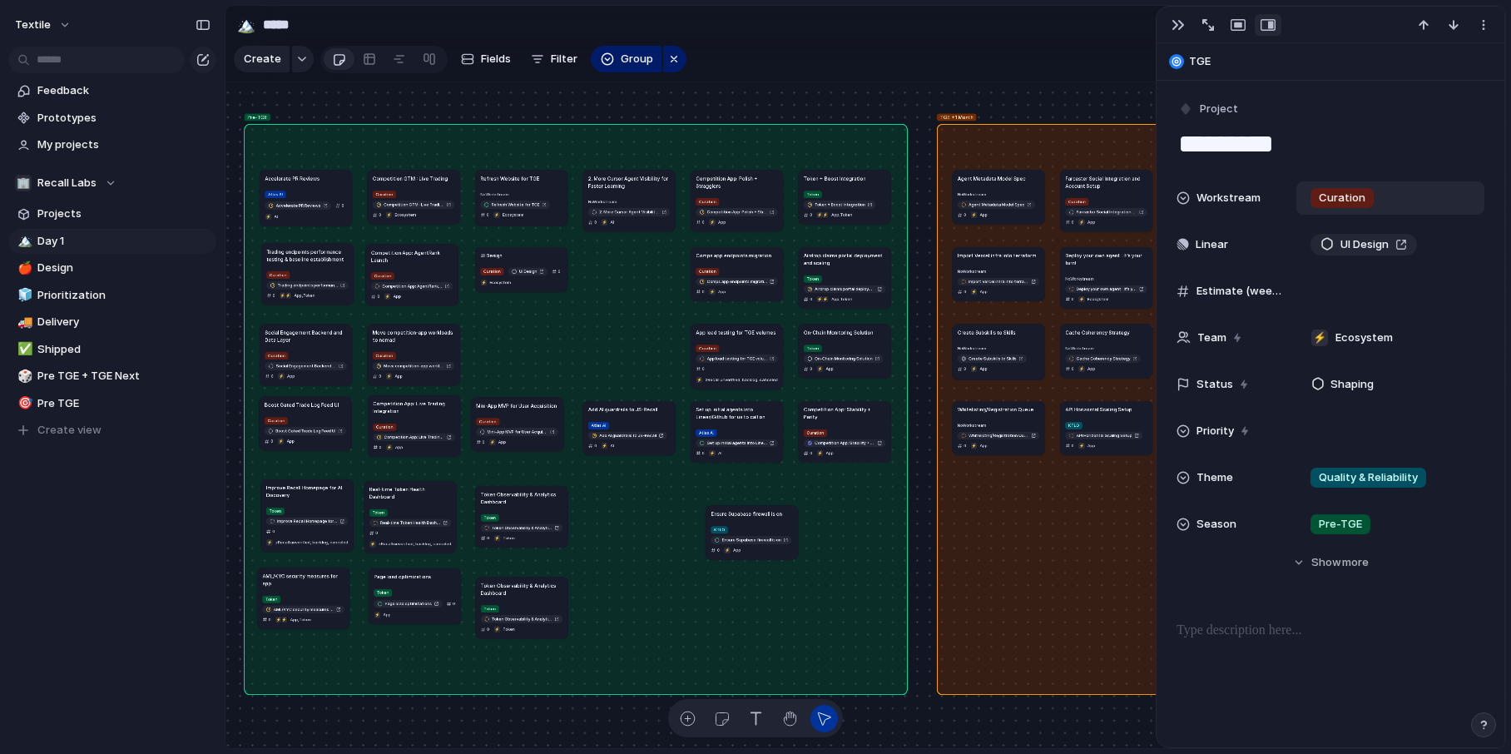
drag, startPoint x: 637, startPoint y: 342, endPoint x: 532, endPoint y: 587, distance: 266.4
click at [531, 587] on h1 "Token Observability & Analytics Dashboard" at bounding box center [522, 589] width 82 height 15
drag, startPoint x: 609, startPoint y: 414, endPoint x: 733, endPoint y: 593, distance: 217.6
click at [733, 593] on article "Add AI guardrails to JS-Recall Atlas AI Add AI guardrails to JS-Recall 0 ⚡ AI" at bounding box center [756, 609] width 92 height 54
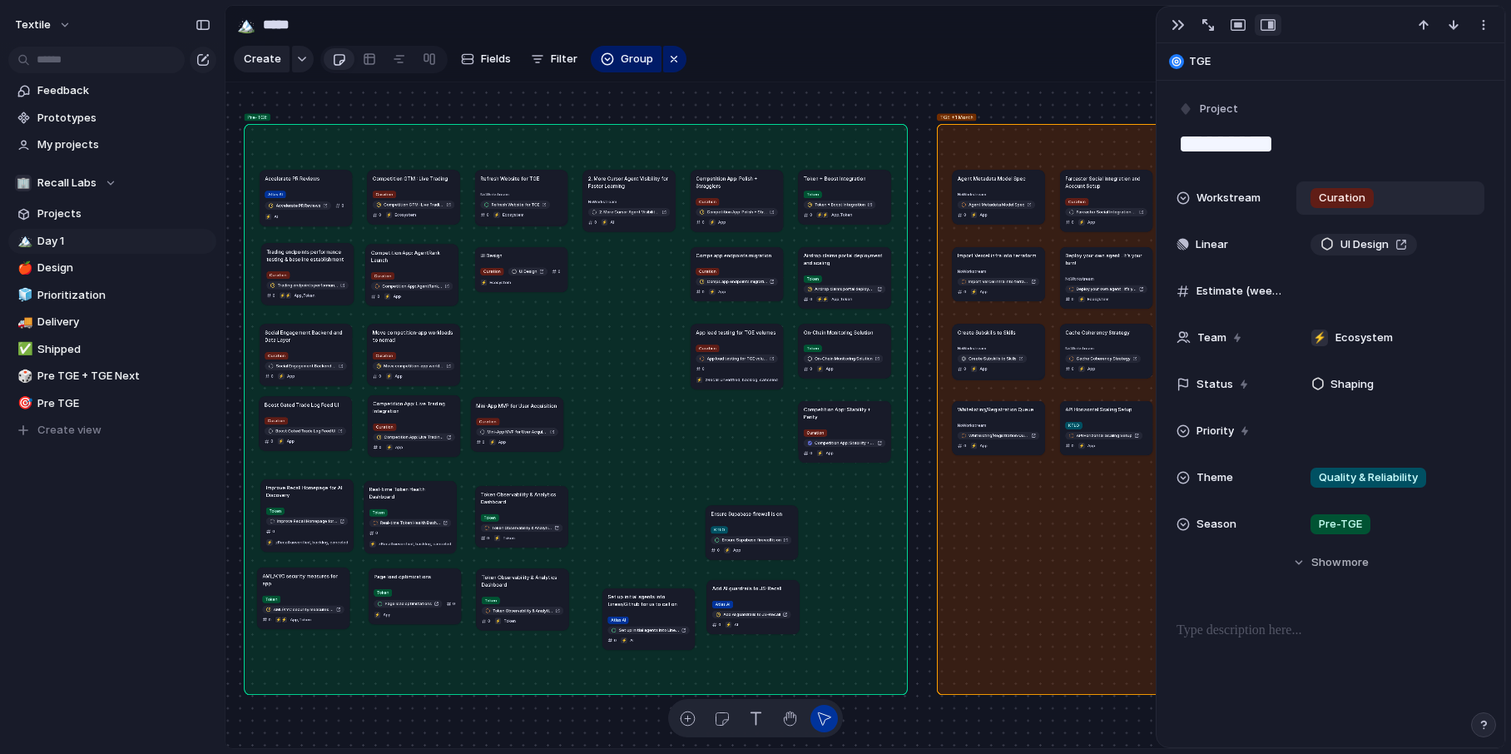
drag, startPoint x: 722, startPoint y: 419, endPoint x: 634, endPoint y: 603, distance: 203.9
click at [634, 597] on h1 "Set up initial agents into Linear/Github for us to call on" at bounding box center [648, 599] width 82 height 15
drag, startPoint x: 738, startPoint y: 331, endPoint x: 527, endPoint y: 329, distance: 211.3
click at [527, 329] on h1 "App load testing for TGE volumes" at bounding box center [524, 330] width 80 height 7
drag, startPoint x: 537, startPoint y: 333, endPoint x: 527, endPoint y: 321, distance: 14.8
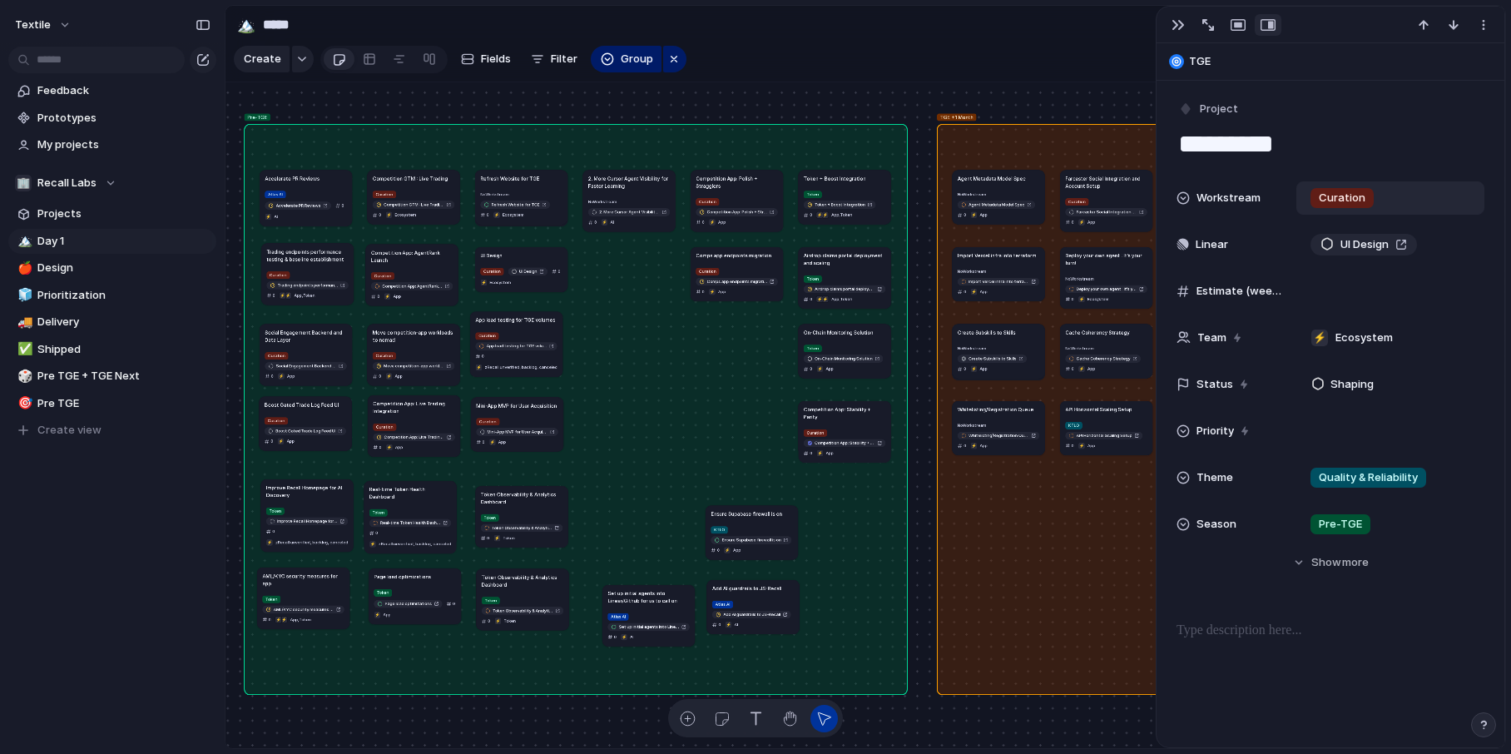
click at [527, 321] on h1 "App load testing for TGE volumes" at bounding box center [515, 319] width 80 height 7
click at [530, 321] on h1 "App load testing for TGE volumes" at bounding box center [518, 319] width 80 height 7
drag, startPoint x: 757, startPoint y: 265, endPoint x: 649, endPoint y: 267, distance: 108.2
click at [648, 267] on div "Curation Comps app endpoints migration 0 ⚡ App" at bounding box center [627, 282] width 82 height 30
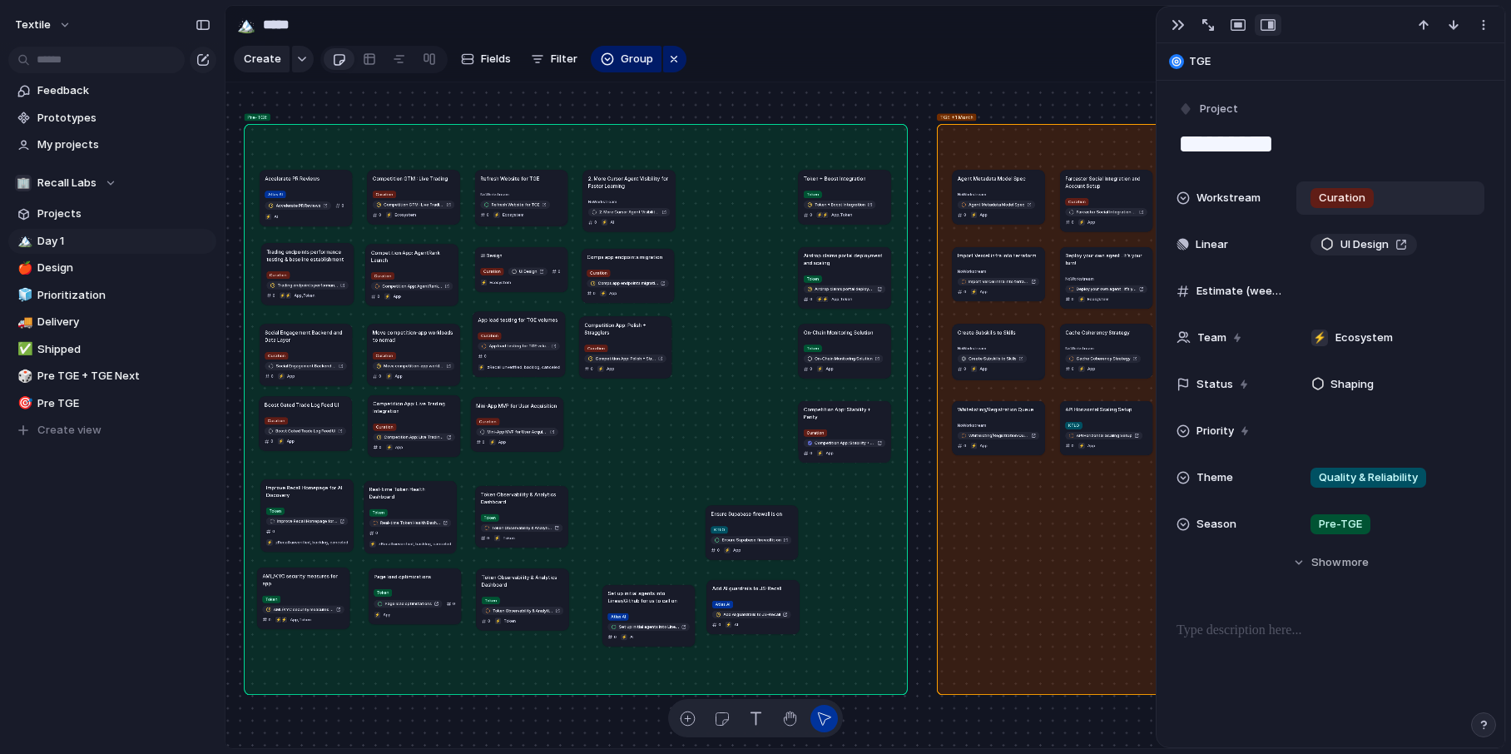
drag, startPoint x: 740, startPoint y: 185, endPoint x: 627, endPoint y: 332, distance: 185.2
click at [627, 331] on h1 "Competition App: Polish + Stragglers" at bounding box center [625, 328] width 82 height 15
drag, startPoint x: 849, startPoint y: 423, endPoint x: 627, endPoint y: 421, distance: 222.1
click at [627, 426] on div "Curation Competition App: Stability + Parity 0 ⚡ App" at bounding box center [623, 441] width 82 height 30
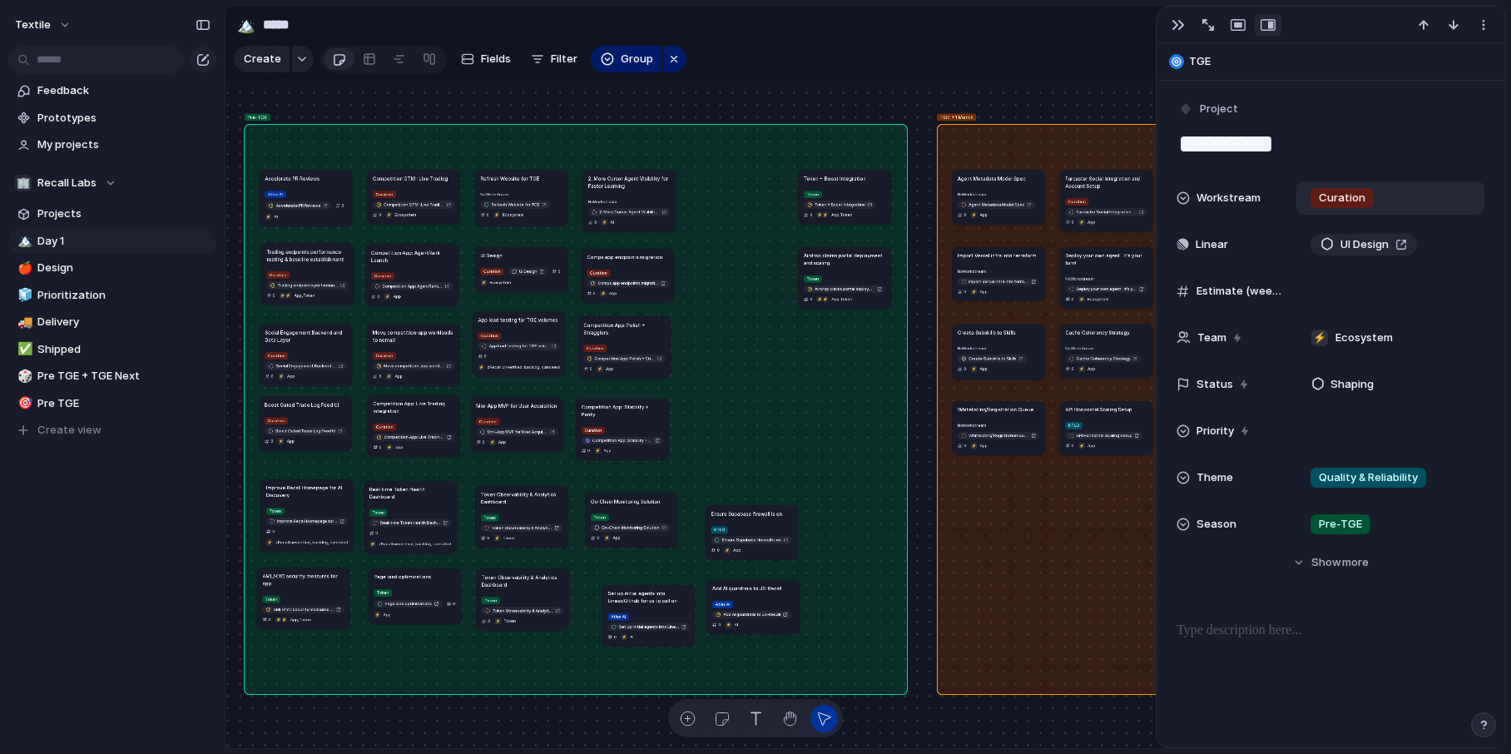
drag, startPoint x: 844, startPoint y: 334, endPoint x: 631, endPoint y: 503, distance: 271.8
click at [631, 503] on h1 "On-Chain Monitoring Solution" at bounding box center [626, 501] width 70 height 7
drag, startPoint x: 735, startPoint y: 528, endPoint x: 805, endPoint y: 453, distance: 103.0
click at [805, 479] on div "KTLO Ensure Supabase firewall is on 0 ⚡ App" at bounding box center [796, 494] width 82 height 30
click at [505, 186] on article "Refresh Website for TGE No Workstream Refresh Website for TGE 0 ⚡ Ecosystem" at bounding box center [521, 197] width 92 height 54
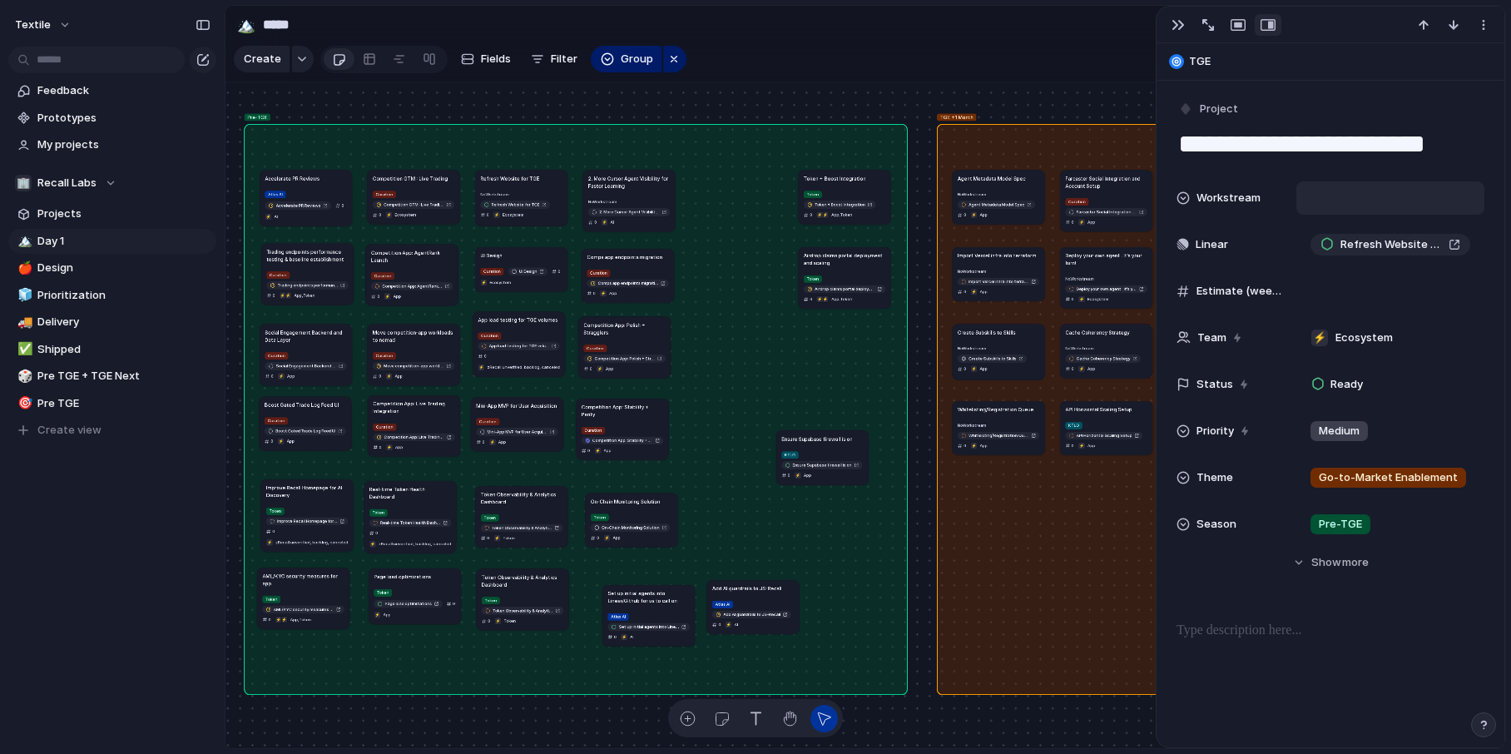
click at [1204, 206] on div at bounding box center [1390, 198] width 173 height 18
click at [1204, 338] on div "KTLO" at bounding box center [1337, 342] width 46 height 20
drag, startPoint x: 519, startPoint y: 182, endPoint x: 809, endPoint y: 498, distance: 428.1
click at [809, 498] on article "Refresh Website for TGE KTLO Refresh Website for TGE 0 ⚡ Ecosystem" at bounding box center [825, 525] width 92 height 54
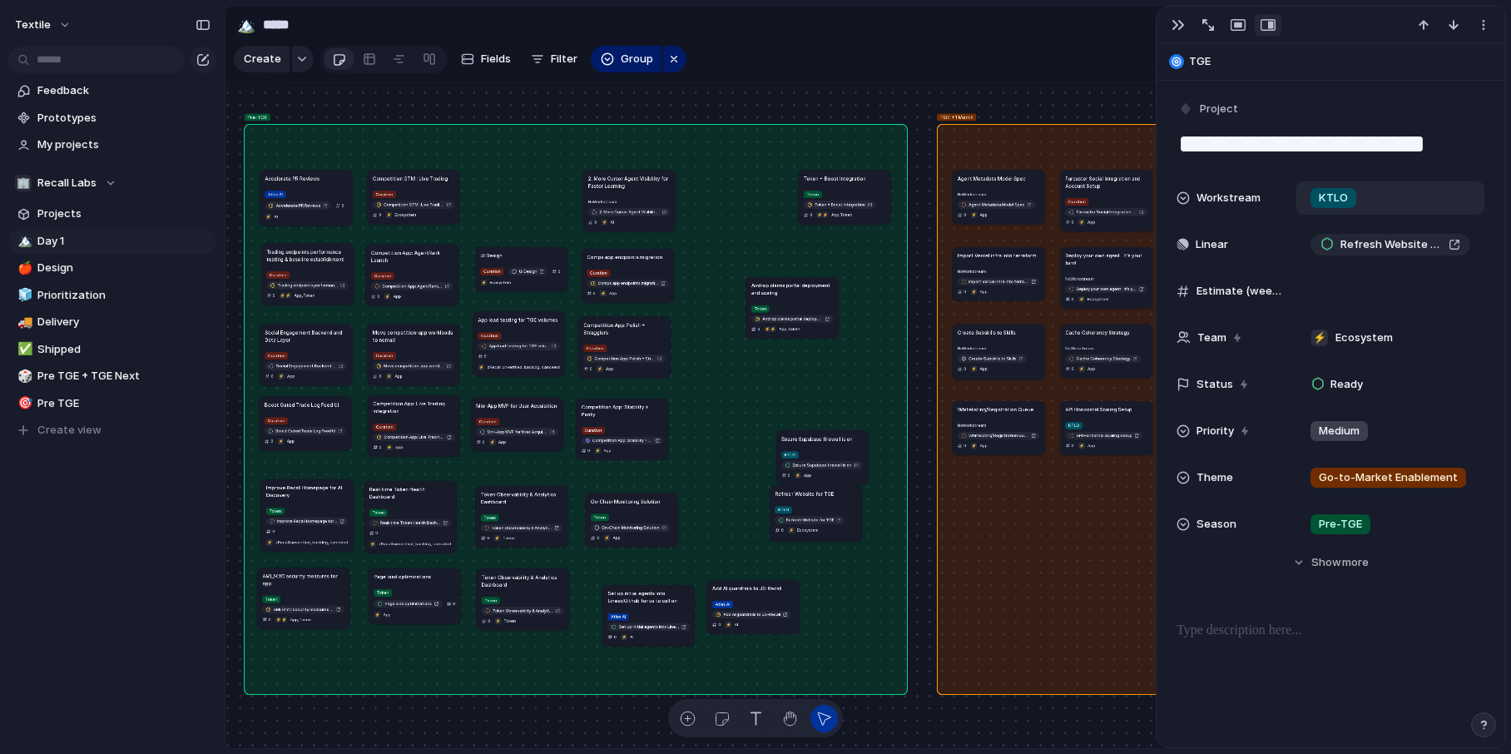
drag, startPoint x: 831, startPoint y: 283, endPoint x: 780, endPoint y: 310, distance: 58.4
click at [779, 310] on div "Token Airdrop claims portal deployment and scaling 0 ⚡ ⚡ App , Token" at bounding box center [792, 319] width 82 height 30
click at [634, 198] on div "No Workstream 2. More Cursor Agent Visibility for Faster Learning 0 ⚡ AI" at bounding box center [629, 211] width 82 height 30
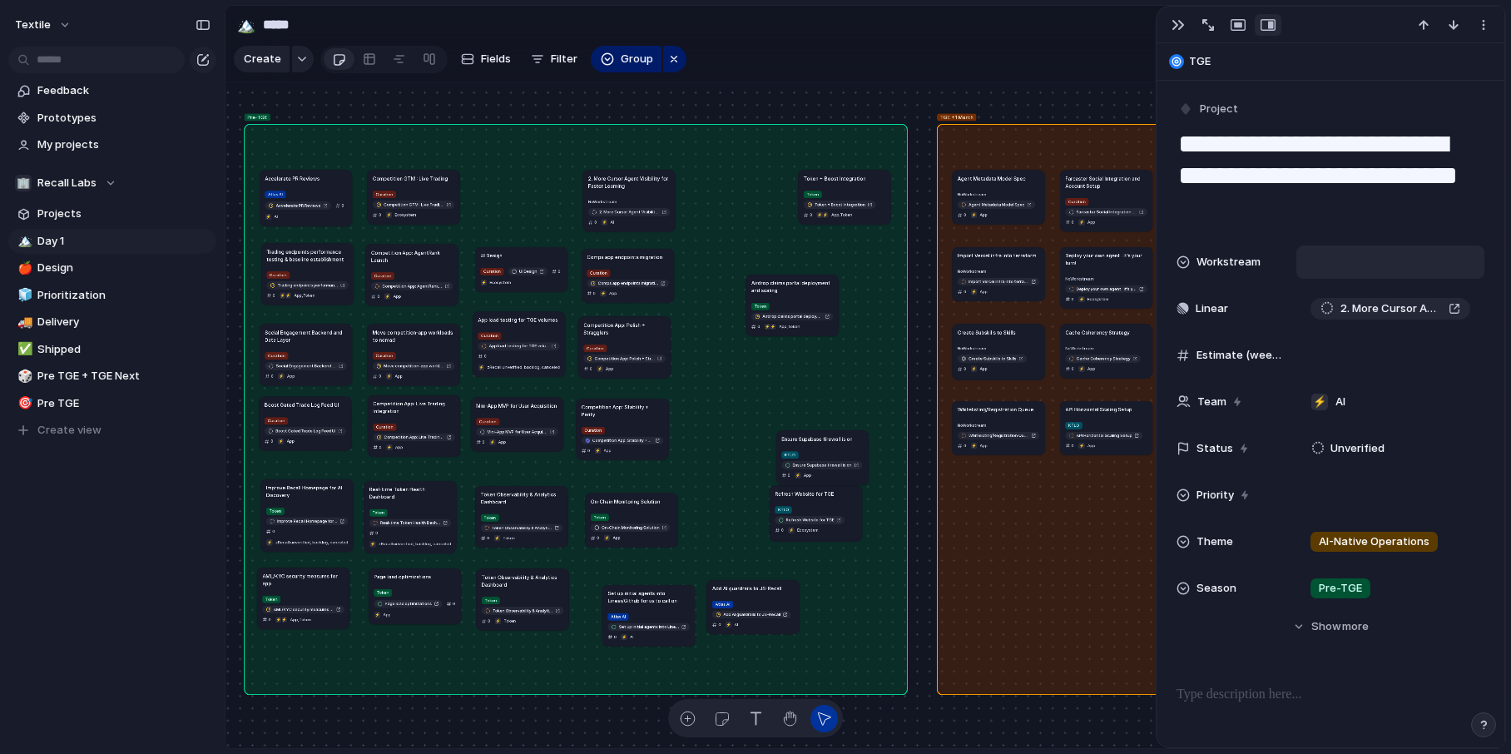
click at [1204, 259] on div at bounding box center [1390, 262] width 173 height 18
click at [1204, 377] on span "Atlas AI" at bounding box center [1342, 377] width 40 height 17
drag, startPoint x: 851, startPoint y: 181, endPoint x: 414, endPoint y: 644, distance: 636.8
click at [414, 597] on h1 "Token + Boost Integration" at bounding box center [399, 632] width 62 height 7
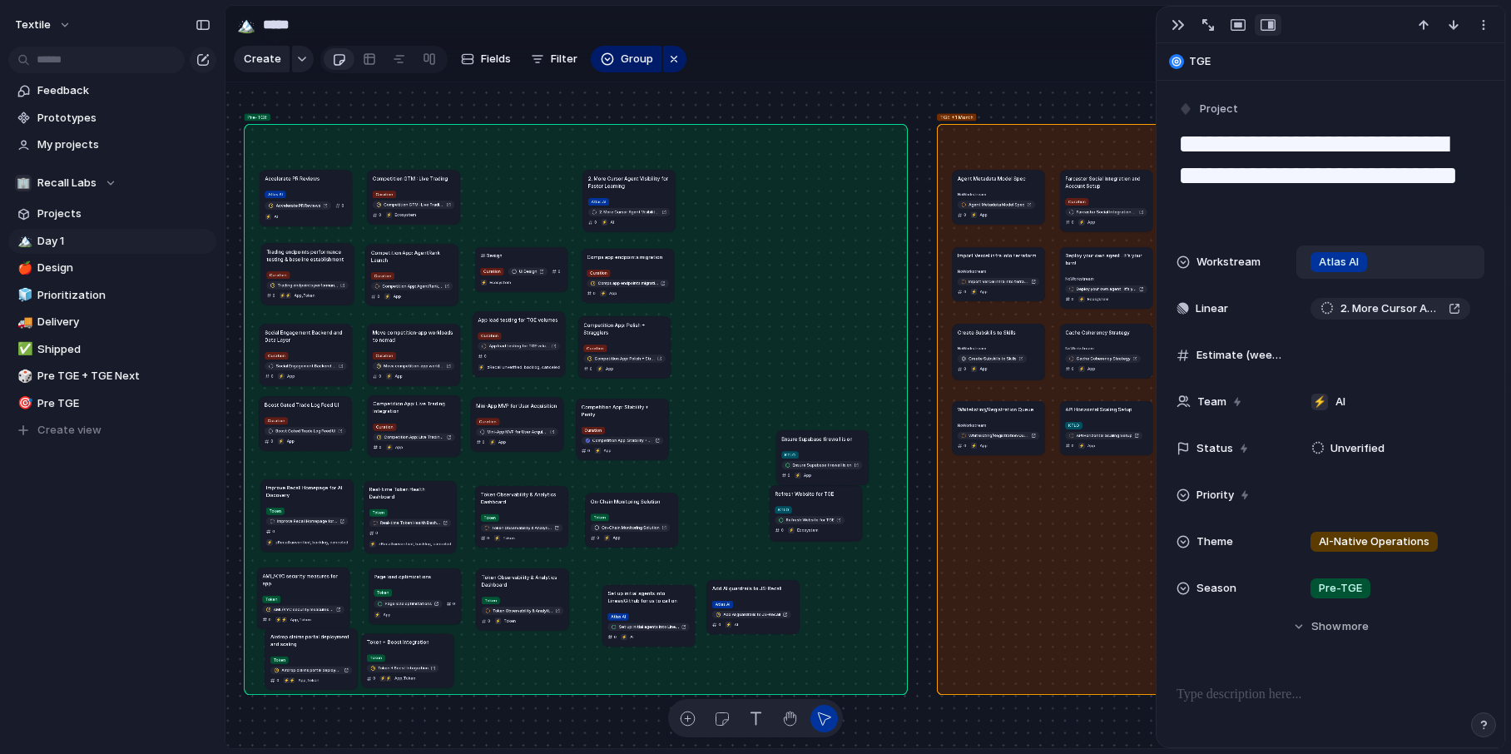
drag, startPoint x: 786, startPoint y: 284, endPoint x: 310, endPoint y: 629, distance: 587.9
click at [310, 597] on h1 "Airdrop claims portal deployment and scaling" at bounding box center [311, 639] width 82 height 15
drag, startPoint x: 654, startPoint y: 601, endPoint x: 827, endPoint y: 622, distance: 174.4
click at [827, 597] on h1 "Set up initial agents into Linear/Github for us to call on" at bounding box center [813, 618] width 82 height 15
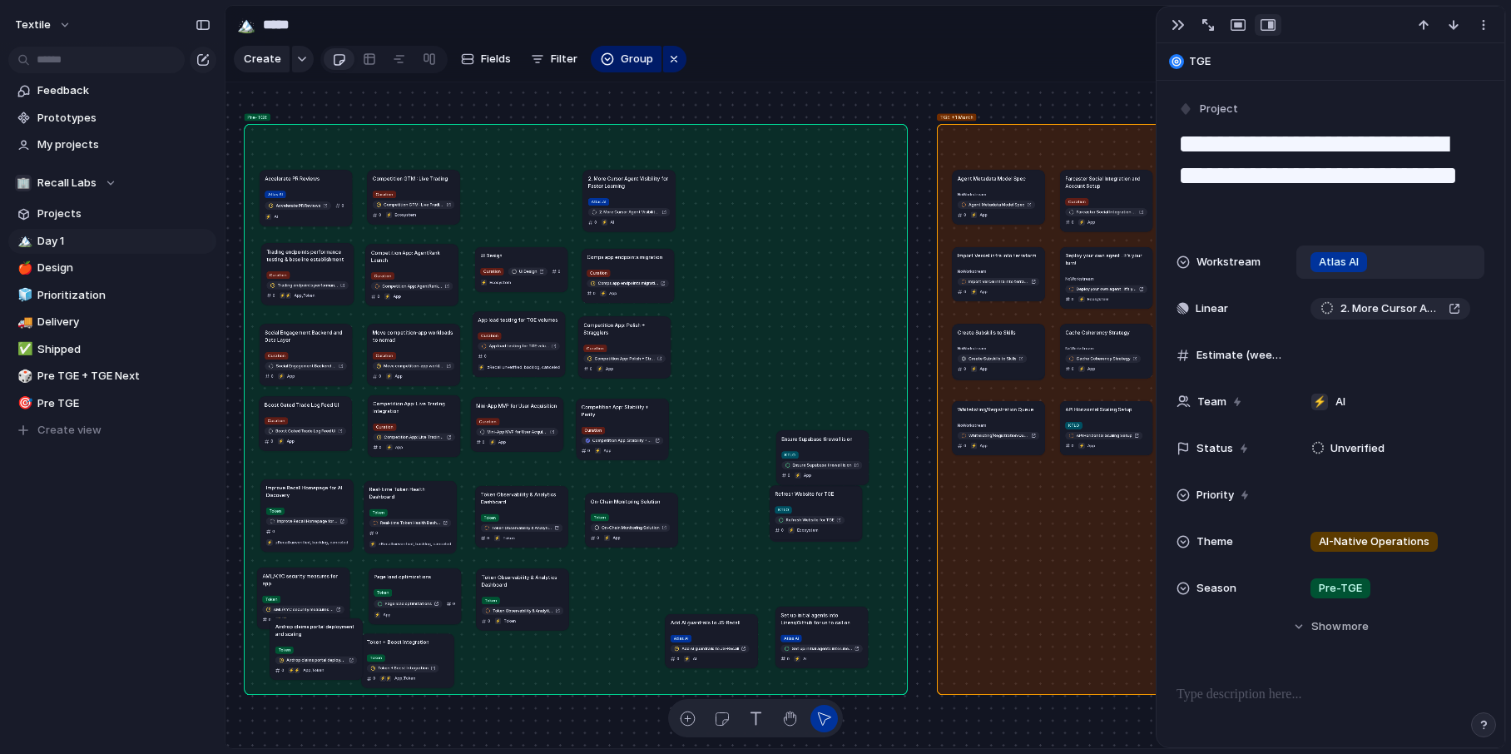
drag, startPoint x: 744, startPoint y: 592, endPoint x: 702, endPoint y: 626, distance: 54.3
click at [702, 597] on article "Add AI guardrails to JS-Recall Atlas AI Add AI guardrails to JS-Recall 0 ⚡ AI" at bounding box center [712, 641] width 92 height 54
drag, startPoint x: 816, startPoint y: 447, endPoint x: 777, endPoint y: 287, distance: 164.4
click at [777, 364] on article "Ensure Supabase firewall is on KTLO Ensure Supabase firewall is on 0 ⚡ App" at bounding box center [787, 391] width 92 height 54
drag, startPoint x: 800, startPoint y: 517, endPoint x: 814, endPoint y: 432, distance: 86.0
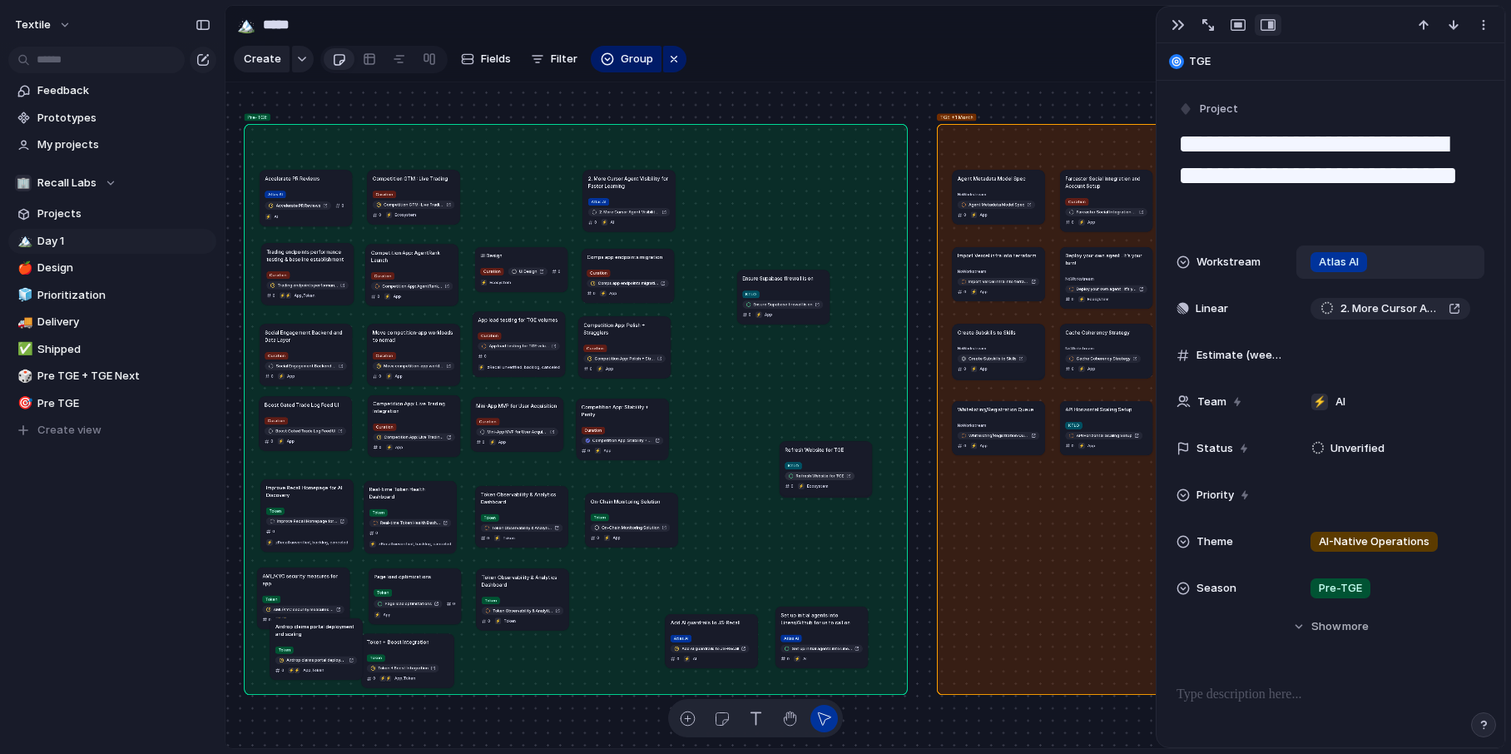
click at [815, 472] on link "Refresh Website for TGE" at bounding box center [820, 476] width 70 height 8
drag, startPoint x: 821, startPoint y: 413, endPoint x: 842, endPoint y: 346, distance: 70.5
click at [842, 346] on article "Refresh Website for TGE KTLO Refresh Website for TGE 0 ⚡ Ecosystem" at bounding box center [854, 359] width 92 height 54
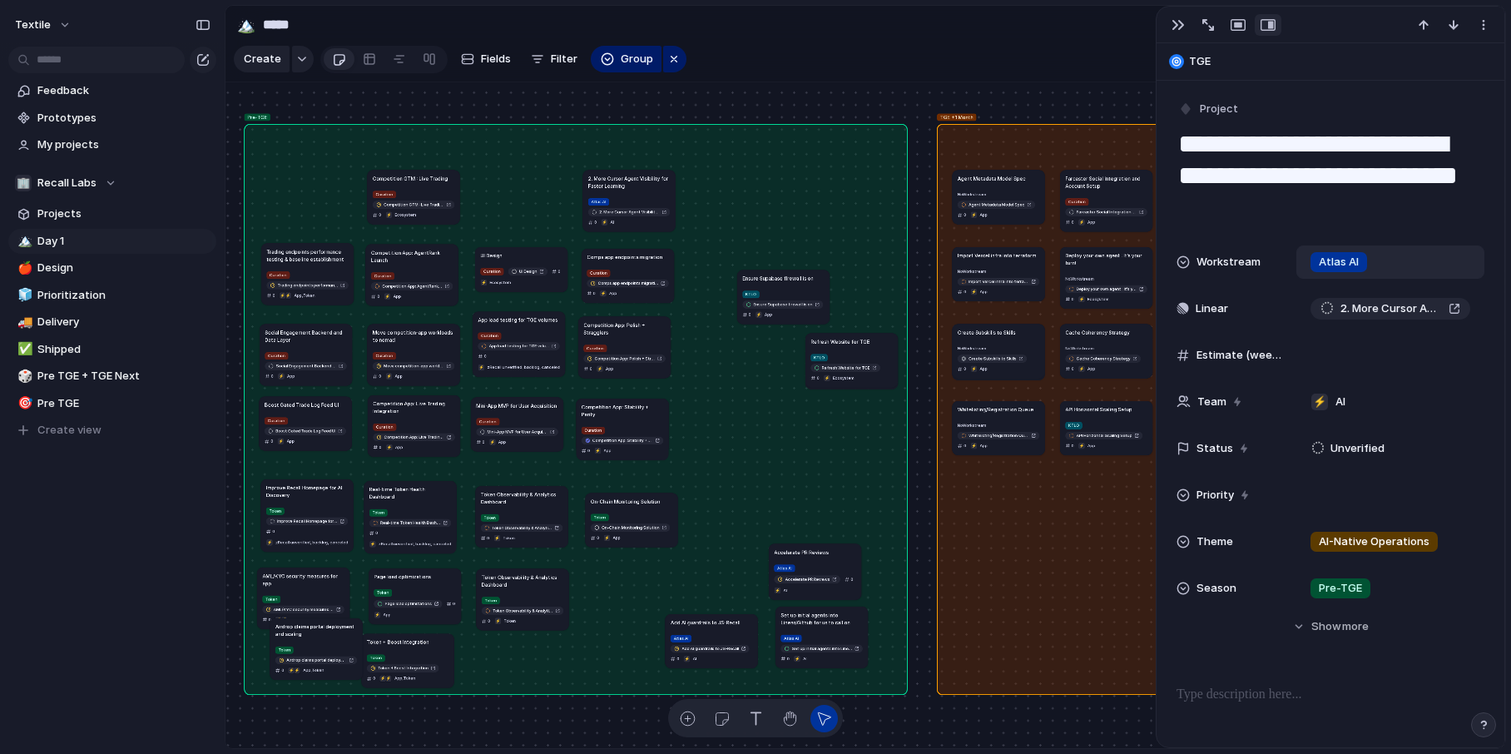
drag, startPoint x: 327, startPoint y: 186, endPoint x: 839, endPoint y: 559, distance: 633.5
click at [839, 559] on article "Accelerate PR Reviews Atlas AI Accelerate PR Reviews 0 ⚡ AI" at bounding box center [815, 571] width 92 height 56
drag, startPoint x: 636, startPoint y: 187, endPoint x: 720, endPoint y: 560, distance: 381.9
click at [720, 560] on h1 "2. More Cursor Agent Visibility for Faster Learning" at bounding box center [693, 554] width 82 height 15
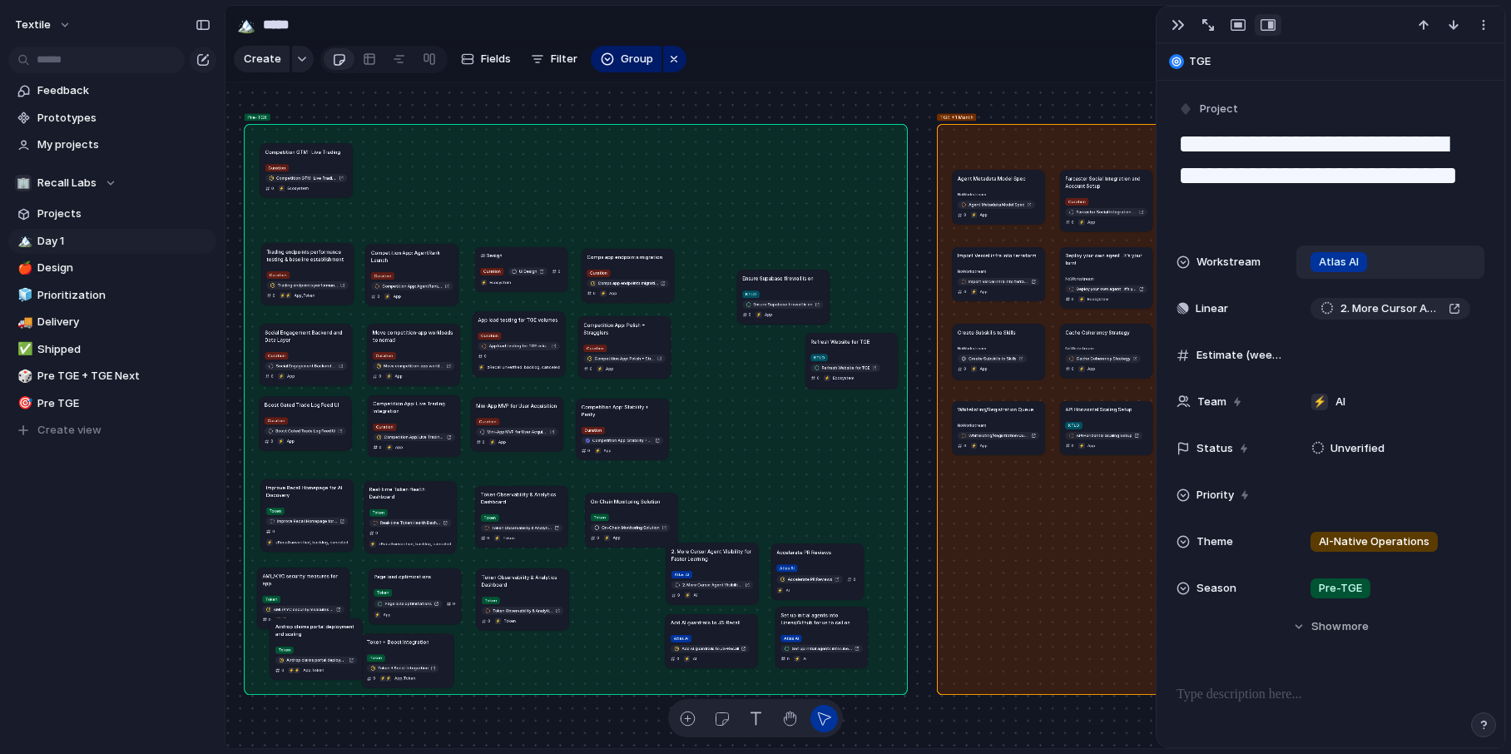
drag, startPoint x: 417, startPoint y: 181, endPoint x: 309, endPoint y: 155, distance: 111.4
click at [309, 155] on article "Competition GTM : Live Trading Curation Competition GTM : Live Trading 0 ⚡ Ecos…" at bounding box center [306, 170] width 92 height 54
drag, startPoint x: 318, startPoint y: 252, endPoint x: 314, endPoint y: 215, distance: 37.6
click at [314, 215] on h1 "Trading endpoints performance testing & baseline establishment" at bounding box center [305, 218] width 82 height 15
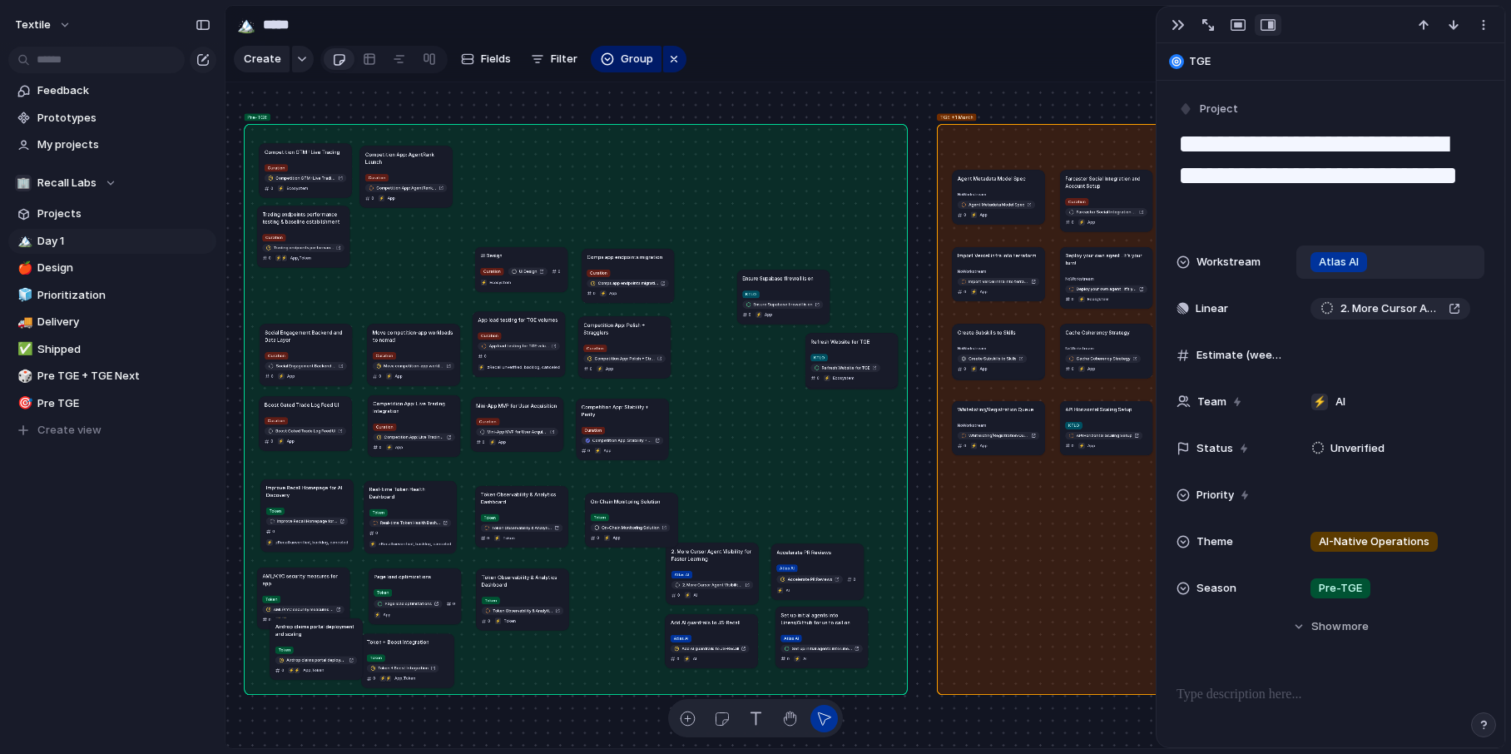
drag, startPoint x: 415, startPoint y: 257, endPoint x: 409, endPoint y: 159, distance: 98.3
click at [409, 159] on h1 "Competition App: AgentRank Launch" at bounding box center [406, 158] width 82 height 15
drag, startPoint x: 415, startPoint y: 336, endPoint x: 405, endPoint y: 226, distance: 110.3
click at [405, 225] on h1 "Move competition-app workloads to nomad" at bounding box center [409, 232] width 82 height 15
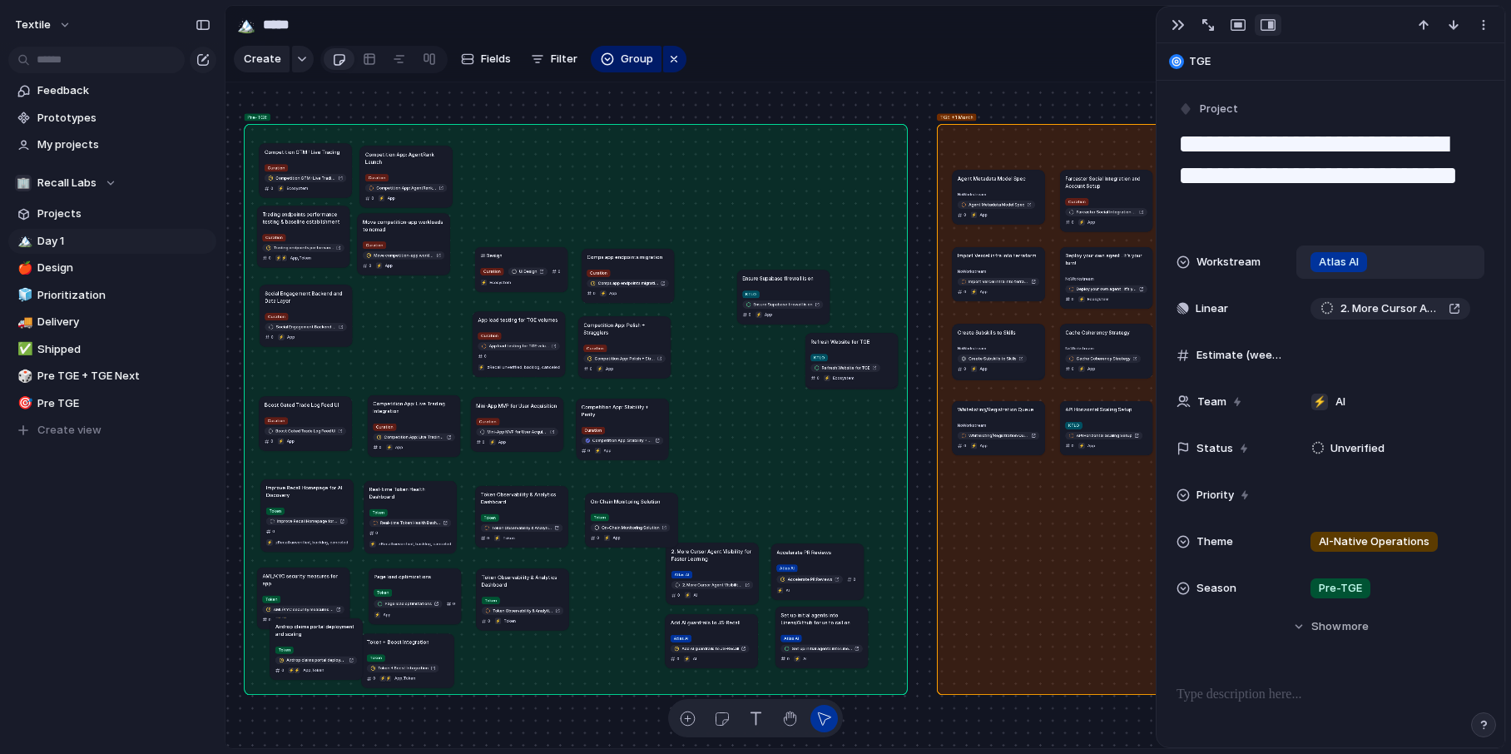
drag, startPoint x: 304, startPoint y: 334, endPoint x: 304, endPoint y: 290, distance: 44.1
click at [304, 290] on h1 "Social Engagement Backend and Data Layer" at bounding box center [306, 297] width 82 height 15
drag, startPoint x: 403, startPoint y: 408, endPoint x: 398, endPoint y: 308, distance: 100.8
click at [398, 307] on h1 "Competition App: Live Trading Integration" at bounding box center [409, 306] width 82 height 15
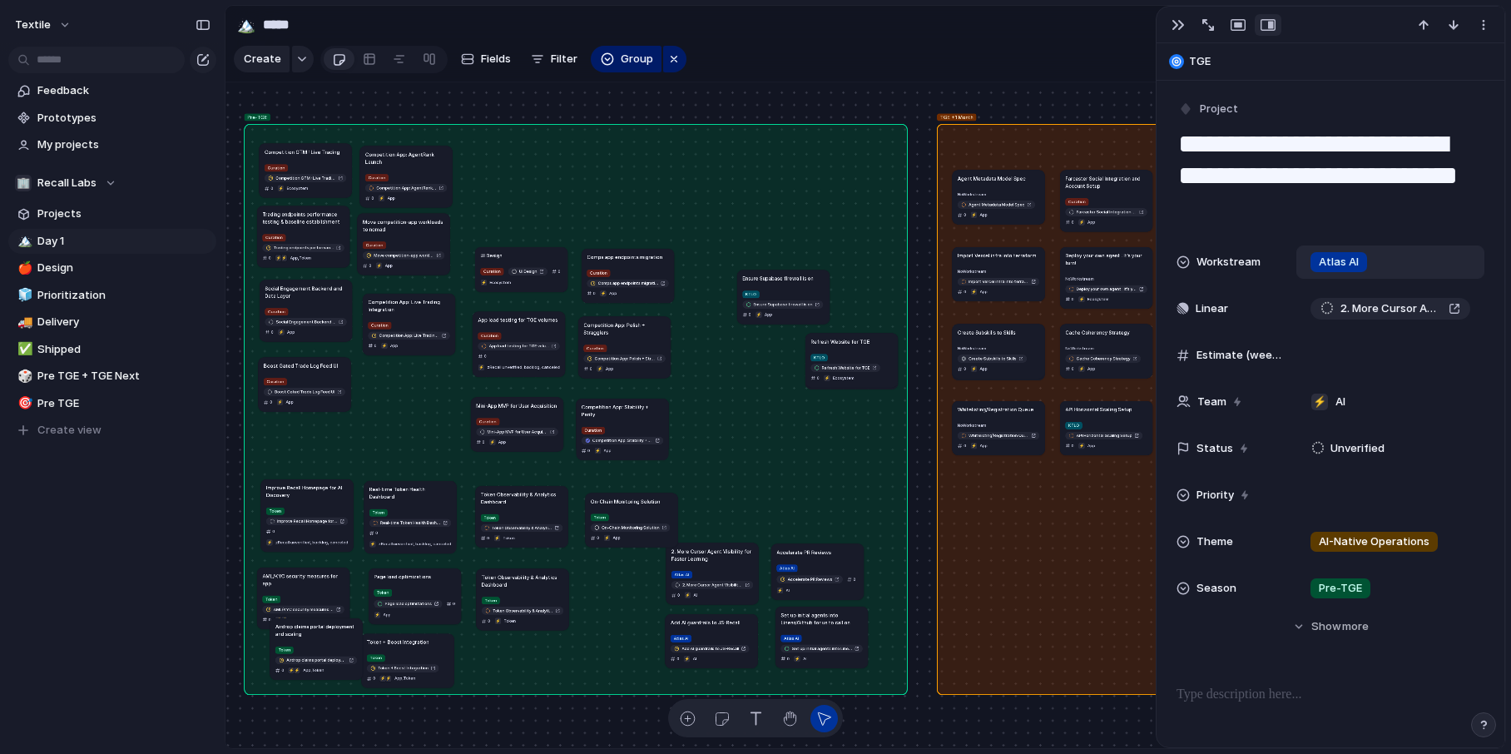
drag, startPoint x: 328, startPoint y: 403, endPoint x: 328, endPoint y: 365, distance: 38.3
click at [328, 365] on h1 "Boost Gated Trade Log Feed UI" at bounding box center [301, 365] width 74 height 7
drag, startPoint x: 521, startPoint y: 257, endPoint x: 411, endPoint y: 379, distance: 164.4
click at [411, 379] on div "UI Design" at bounding box center [411, 381] width 82 height 7
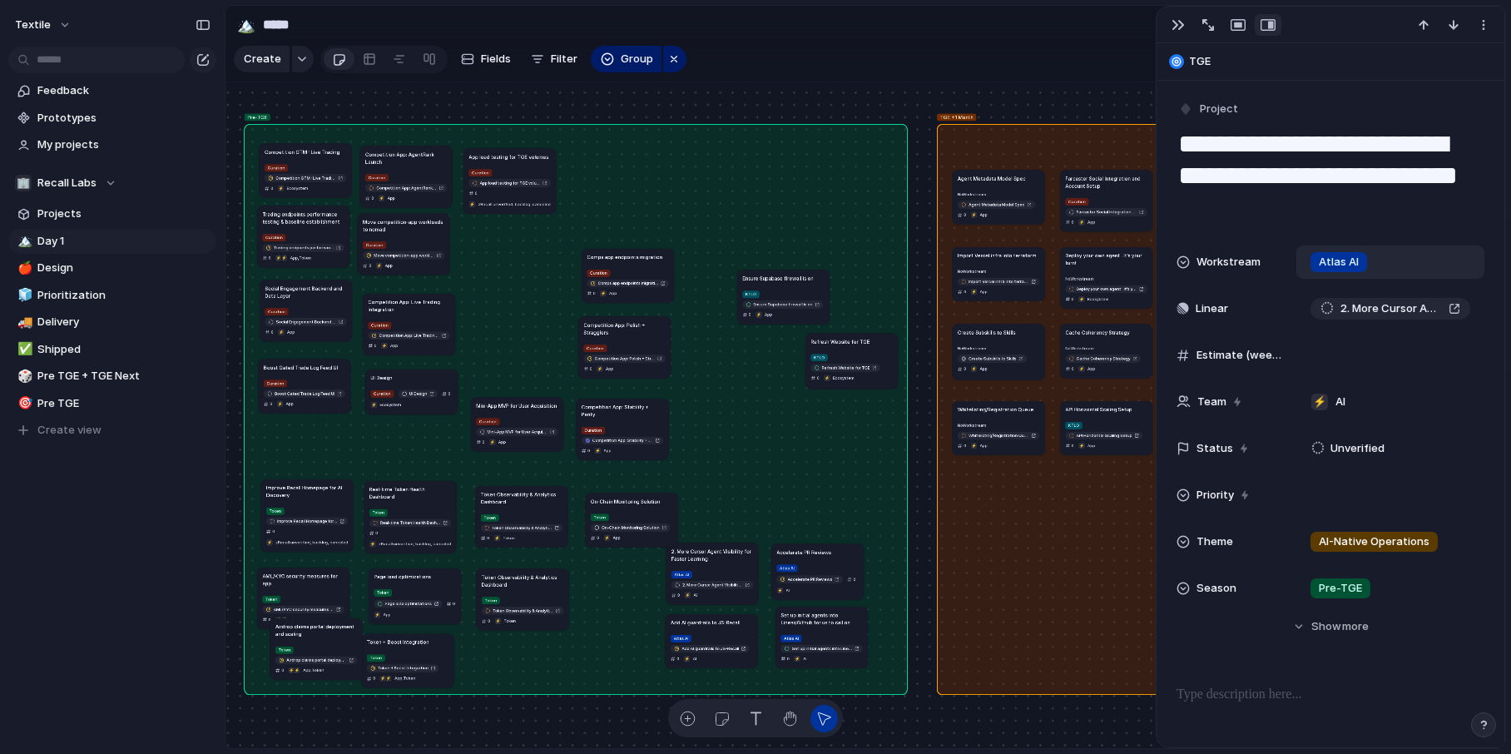
drag, startPoint x: 527, startPoint y: 311, endPoint x: 518, endPoint y: 161, distance: 150.9
click at [518, 159] on h1 "App load testing for TGE volumes" at bounding box center [508, 156] width 80 height 7
drag, startPoint x: 523, startPoint y: 415, endPoint x: 519, endPoint y: 249, distance: 166.4
click at [519, 249] on article "Mini-App MVP for User Acquisition Curation Mini-App MVP for User Acquisition 0 …" at bounding box center [514, 256] width 92 height 54
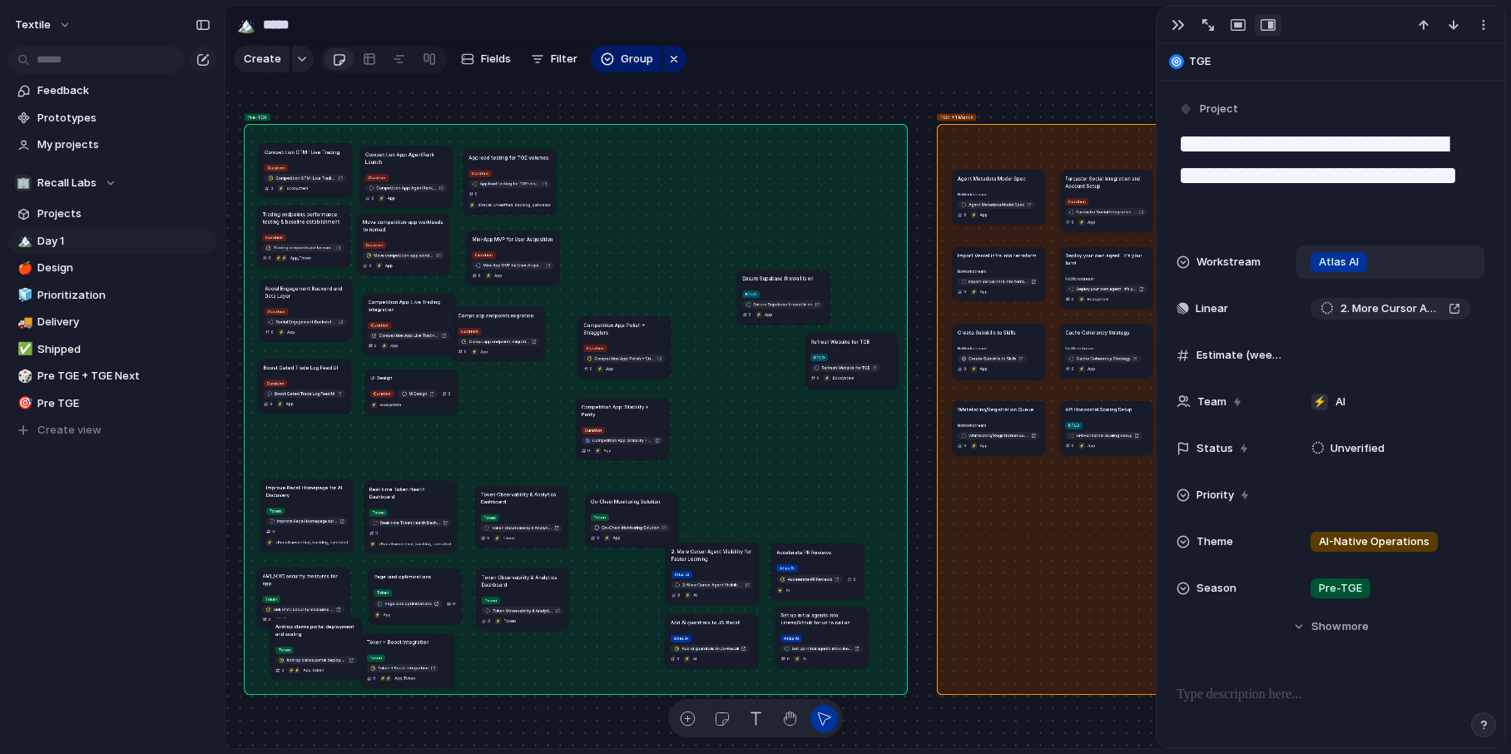
drag, startPoint x: 645, startPoint y: 267, endPoint x: 529, endPoint y: 325, distance: 129.5
click at [529, 326] on div "Curation Comps app endpoints migration 0 ⚡ App" at bounding box center [499, 341] width 82 height 30
drag, startPoint x: 597, startPoint y: 339, endPoint x: 494, endPoint y: 399, distance: 118.6
click at [493, 399] on article "Competition App: Polish + Stragglers Curation Competition App: Polish + Straggl…" at bounding box center [523, 411] width 92 height 62
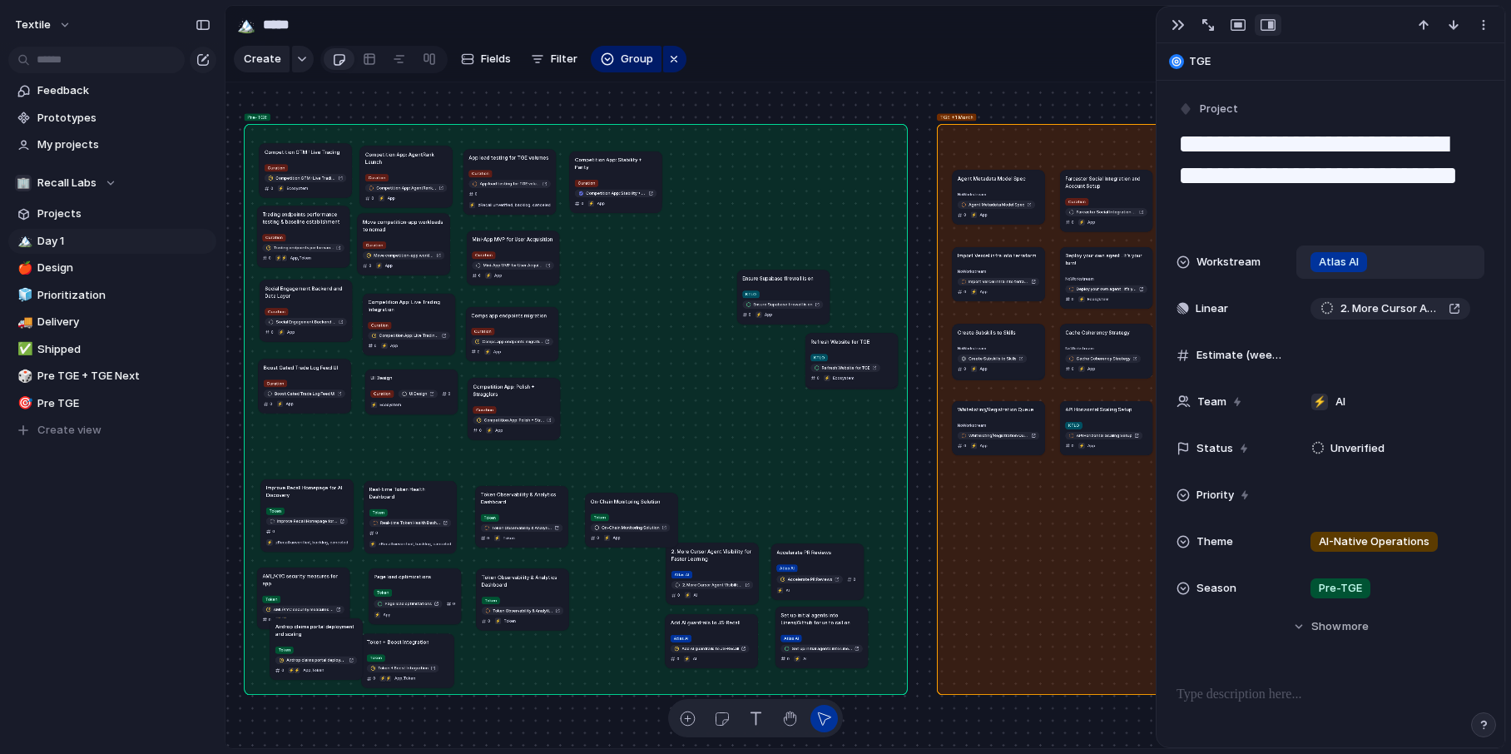
drag, startPoint x: 621, startPoint y: 410, endPoint x: 614, endPoint y: 163, distance: 247.2
click at [614, 163] on article "Competition App: Stability + Parity Curation Competition App: Stability + Parit…" at bounding box center [616, 182] width 92 height 62
drag, startPoint x: 780, startPoint y: 277, endPoint x: 835, endPoint y: 418, distance: 150.9
click at [835, 462] on h1 "Ensure Supabase firewall is on" at bounding box center [825, 465] width 71 height 7
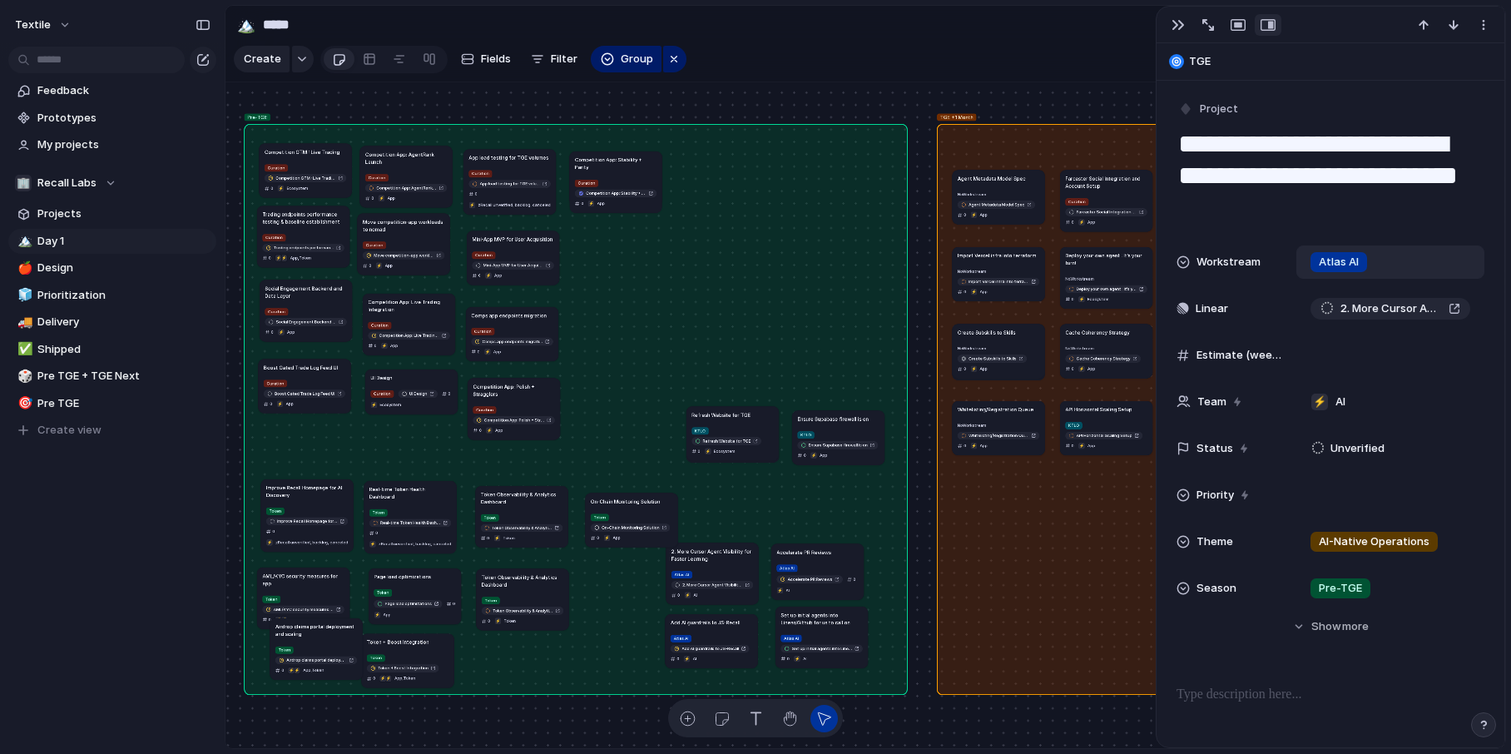
drag, startPoint x: 831, startPoint y: 360, endPoint x: 712, endPoint y: 433, distance: 139.7
click at [712, 433] on div "KTLO Refresh Website for TGE 0 ⚡ Ecosystem" at bounding box center [732, 440] width 82 height 30
drag, startPoint x: 329, startPoint y: 633, endPoint x: 314, endPoint y: 651, distance: 24.2
click at [315, 597] on h1 "Airdrop claims portal deployment and scaling" at bounding box center [301, 653] width 82 height 15
drag, startPoint x: 326, startPoint y: 504, endPoint x: 319, endPoint y: 468, distance: 37.2
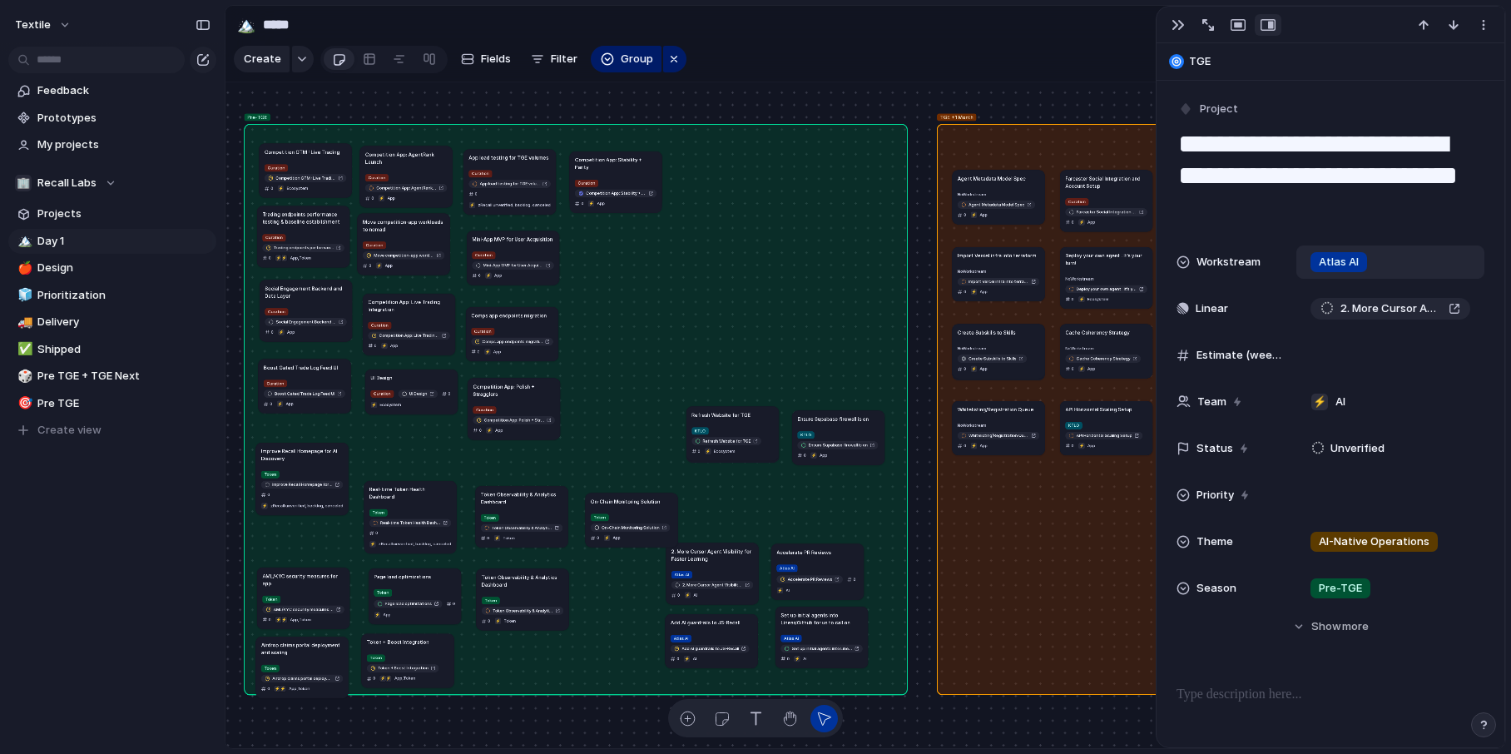
click at [319, 467] on article "Improve Recall Homepage for AI Discovery Token Improve Recall Homepage for AI D…" at bounding box center [302, 479] width 92 height 72
drag, startPoint x: 302, startPoint y: 583, endPoint x: 302, endPoint y: 542, distance: 40.8
click at [302, 542] on h1 "AML/KYC security measures for app" at bounding box center [303, 545] width 82 height 15
drag, startPoint x: 311, startPoint y: 651, endPoint x: 311, endPoint y: 615, distance: 36.6
click at [311, 597] on h1 "Airdrop claims portal deployment and scaling" at bounding box center [302, 610] width 82 height 15
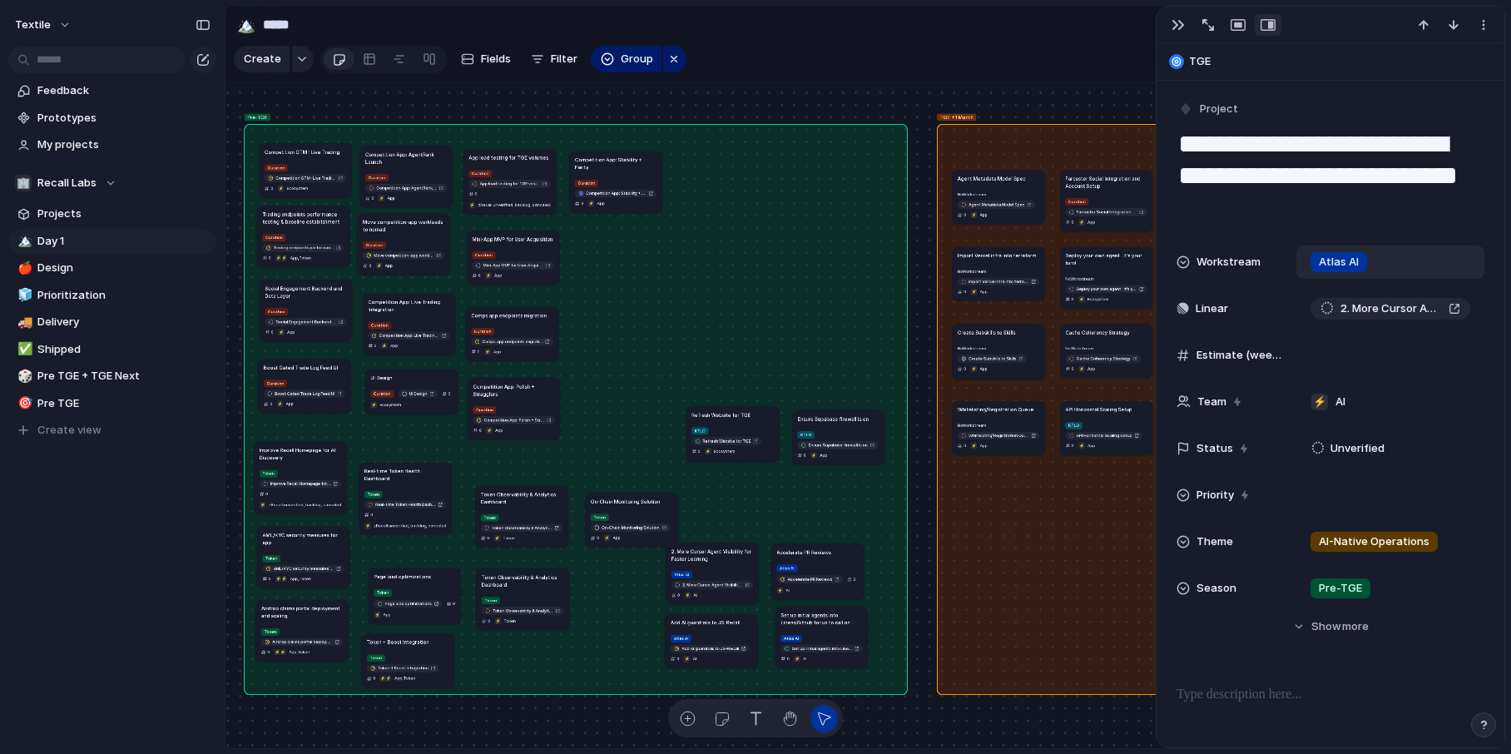
drag, startPoint x: 411, startPoint y: 485, endPoint x: 408, endPoint y: 466, distance: 19.4
click at [408, 467] on h1 "Real-time Token Health Dashboard" at bounding box center [405, 474] width 82 height 15
drag, startPoint x: 413, startPoint y: 587, endPoint x: 406, endPoint y: 562, distance: 26.1
click at [406, 563] on div "Token Page load optimizations 0 ⚡ App" at bounding box center [407, 579] width 82 height 32
drag, startPoint x: 413, startPoint y: 646, endPoint x: 414, endPoint y: 630, distance: 16.7
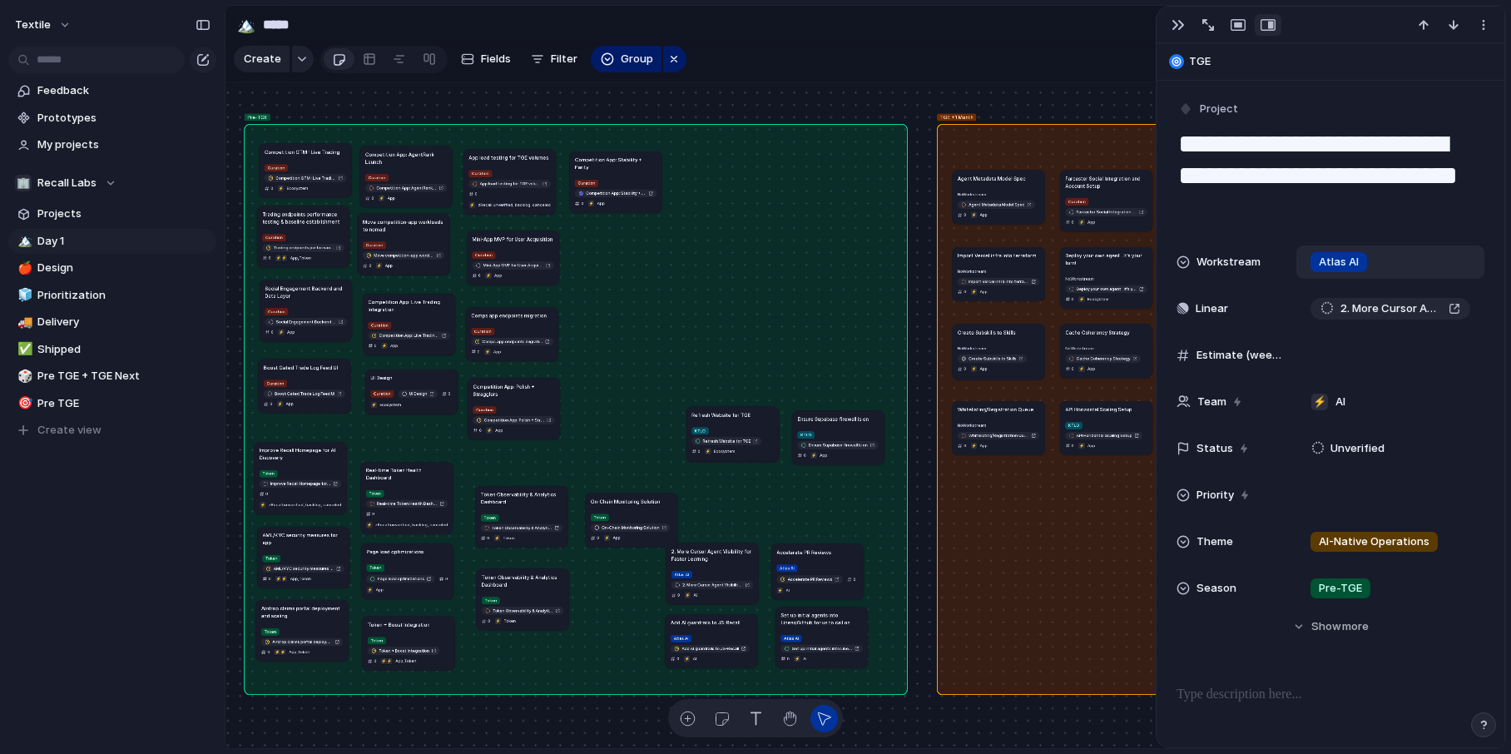
click at [414, 597] on article "Token + Boost Integration Token Token + Boost Integration 0 ⚡ ⚡ App , Token" at bounding box center [409, 643] width 92 height 54
drag, startPoint x: 532, startPoint y: 518, endPoint x: 525, endPoint y: 511, distance: 10.0
click at [525, 511] on div "Token Token Observability & Analytics Dashboard 0 ⚡ Token" at bounding box center [514, 519] width 82 height 30
drag, startPoint x: 529, startPoint y: 595, endPoint x: 524, endPoint y: 587, distance: 9.7
click at [524, 582] on div "Token Token Observability & Analytics Dashboard 0 ⚡ Token" at bounding box center [518, 597] width 82 height 30
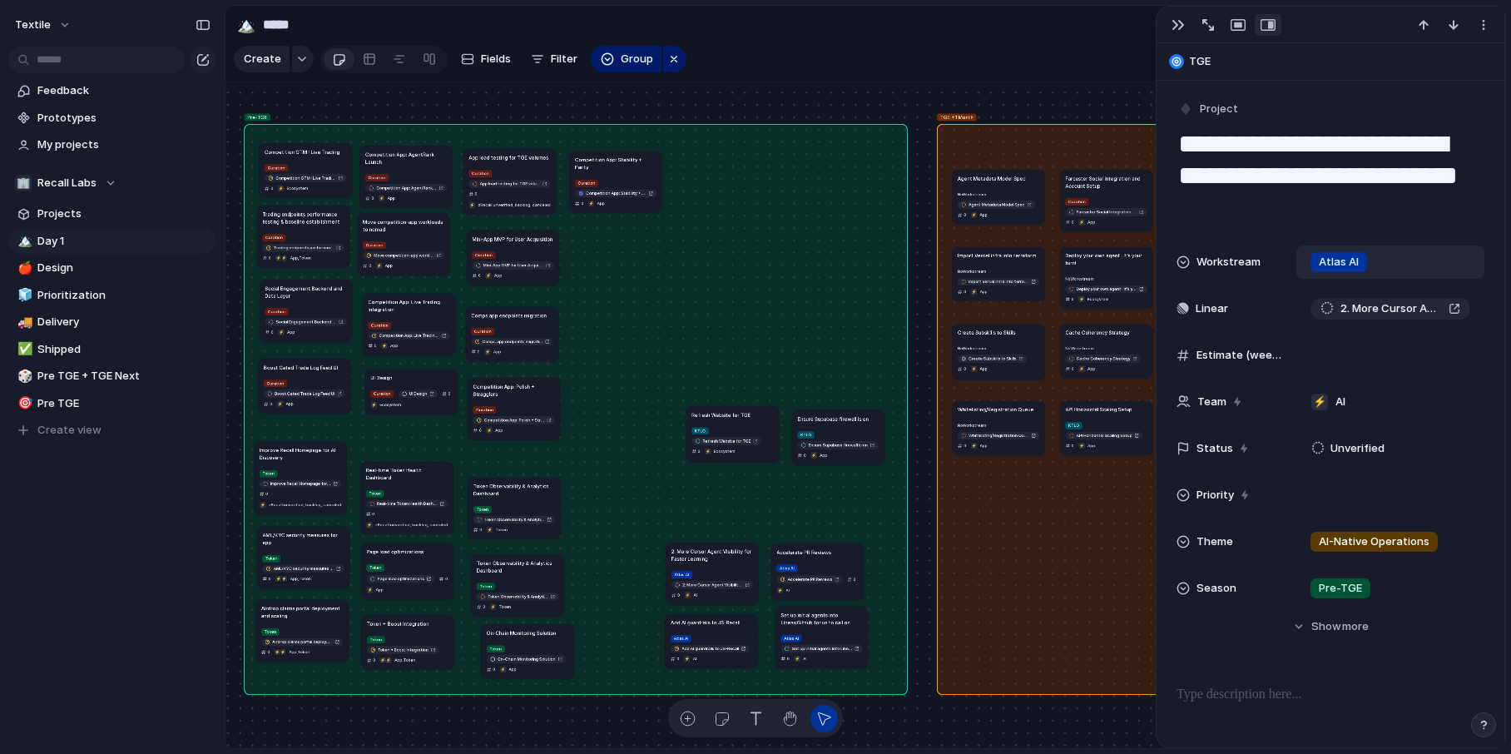
drag, startPoint x: 626, startPoint y: 512, endPoint x: 522, endPoint y: 643, distance: 167.6
click at [522, 597] on div "Token On-Chain Monitoring Solution 0 ⚡ App" at bounding box center [528, 658] width 82 height 30
drag, startPoint x: 739, startPoint y: 428, endPoint x: 716, endPoint y: 473, distance: 51.0
click at [716, 473] on div "KTLO Refresh Website for TGE 0 ⚡ Ecosystem" at bounding box center [711, 487] width 82 height 30
drag, startPoint x: 831, startPoint y: 423, endPoint x: 813, endPoint y: 464, distance: 44.7
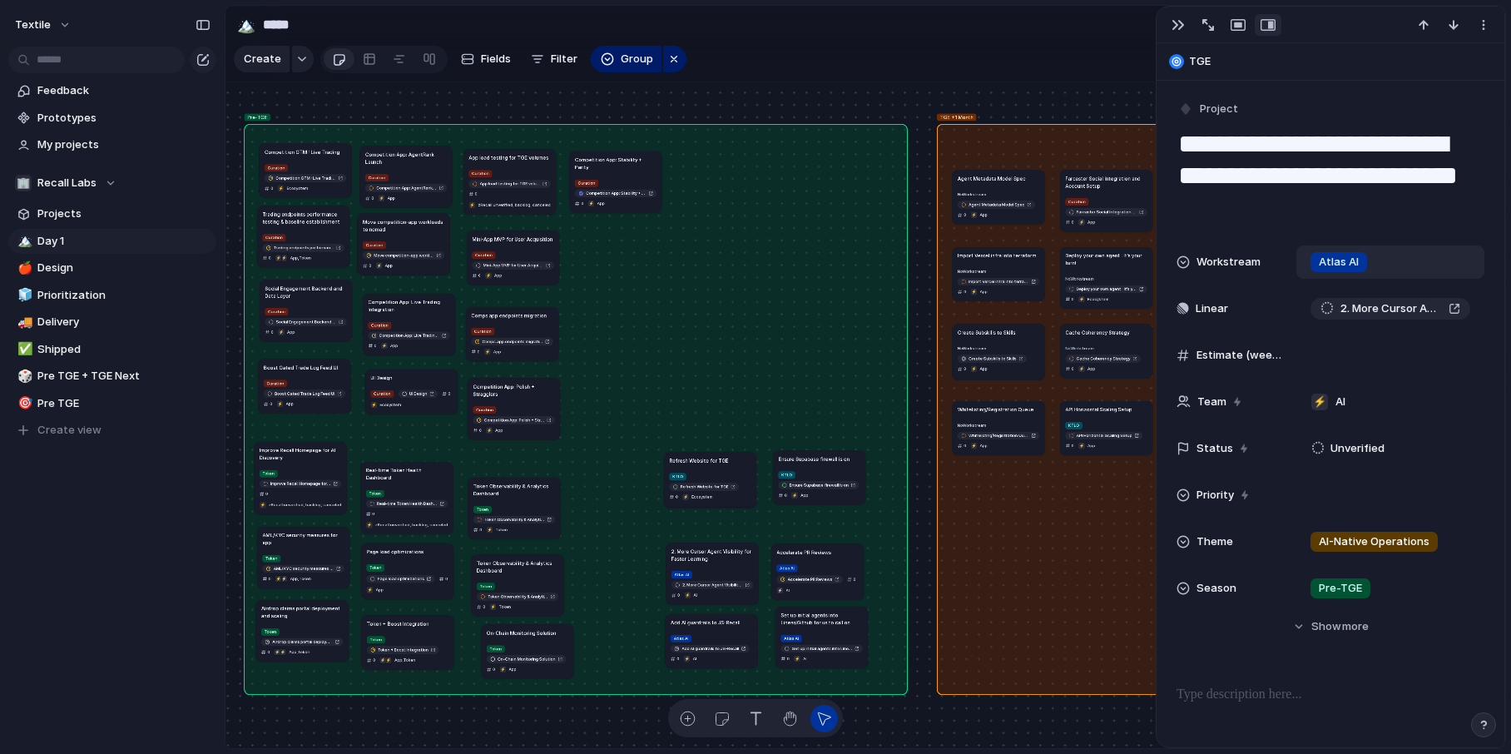
click at [813, 464] on article "Ensure Supabase firewall is on KTLO Ensure Supabase firewall is on 0 ⚡ App" at bounding box center [819, 477] width 92 height 54
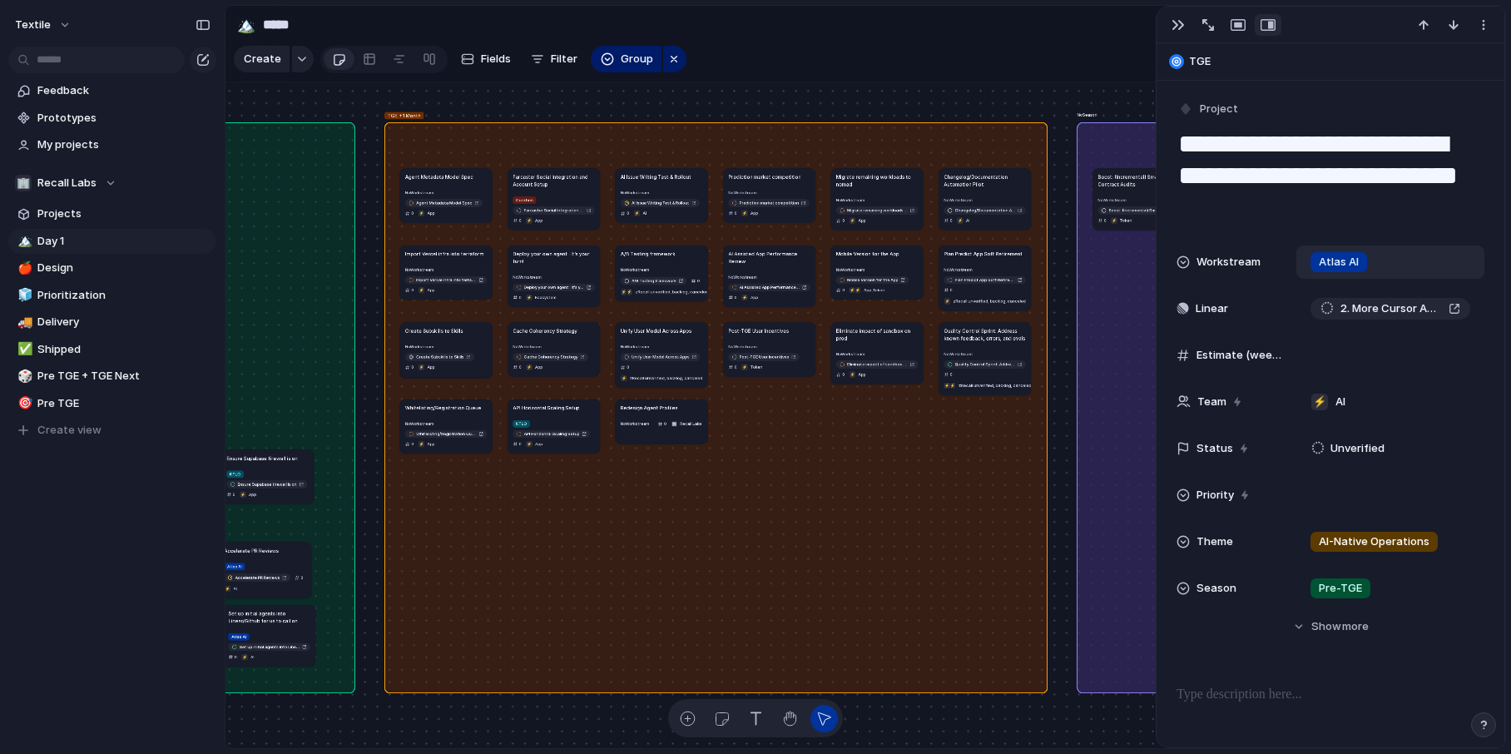
click at [456, 185] on article "Agent Metadata Model Spec No Workstream Agent Metadata Model Spec 0 ⚡ App" at bounding box center [446, 195] width 92 height 54
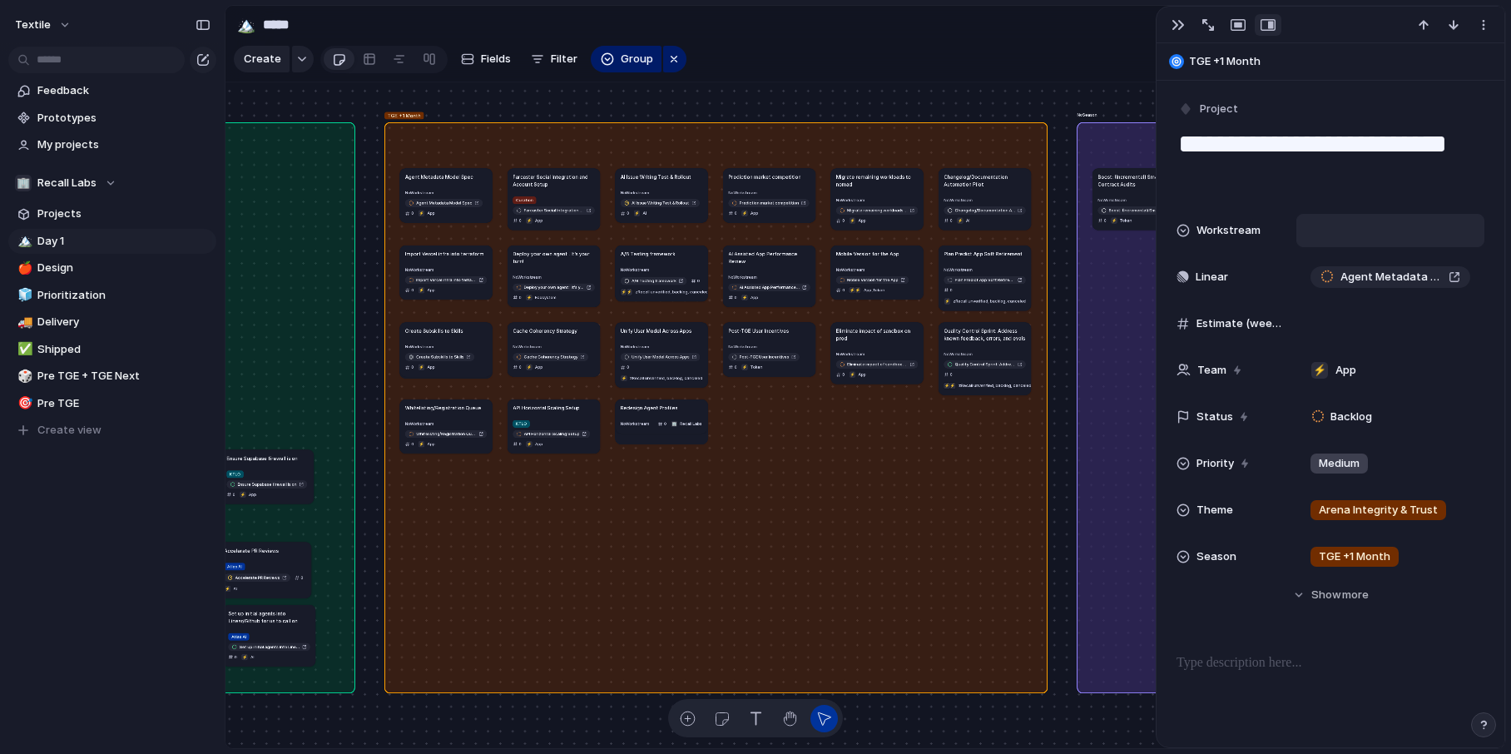
click at [1204, 230] on div at bounding box center [1390, 230] width 173 height 18
click at [1204, 291] on span "Curation" at bounding box center [1345, 289] width 47 height 17
click at [685, 181] on article "AI Issue Writing Test & Rollout No Workstream AI Issue Writing Test & Rollout 0…" at bounding box center [662, 195] width 92 height 54
click at [1204, 233] on div at bounding box center [1390, 230] width 173 height 18
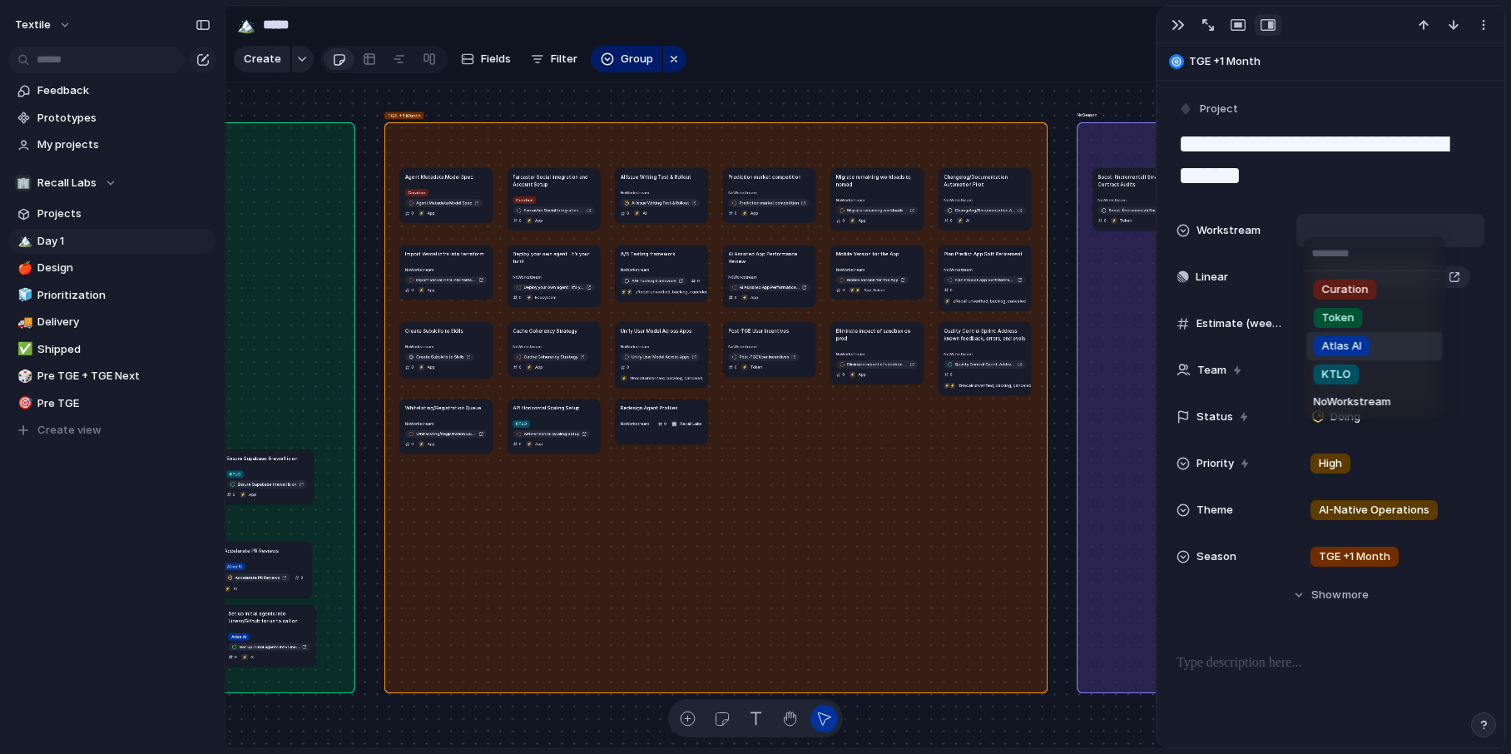
click at [1204, 346] on span "Atlas AI" at bounding box center [1342, 346] width 40 height 17
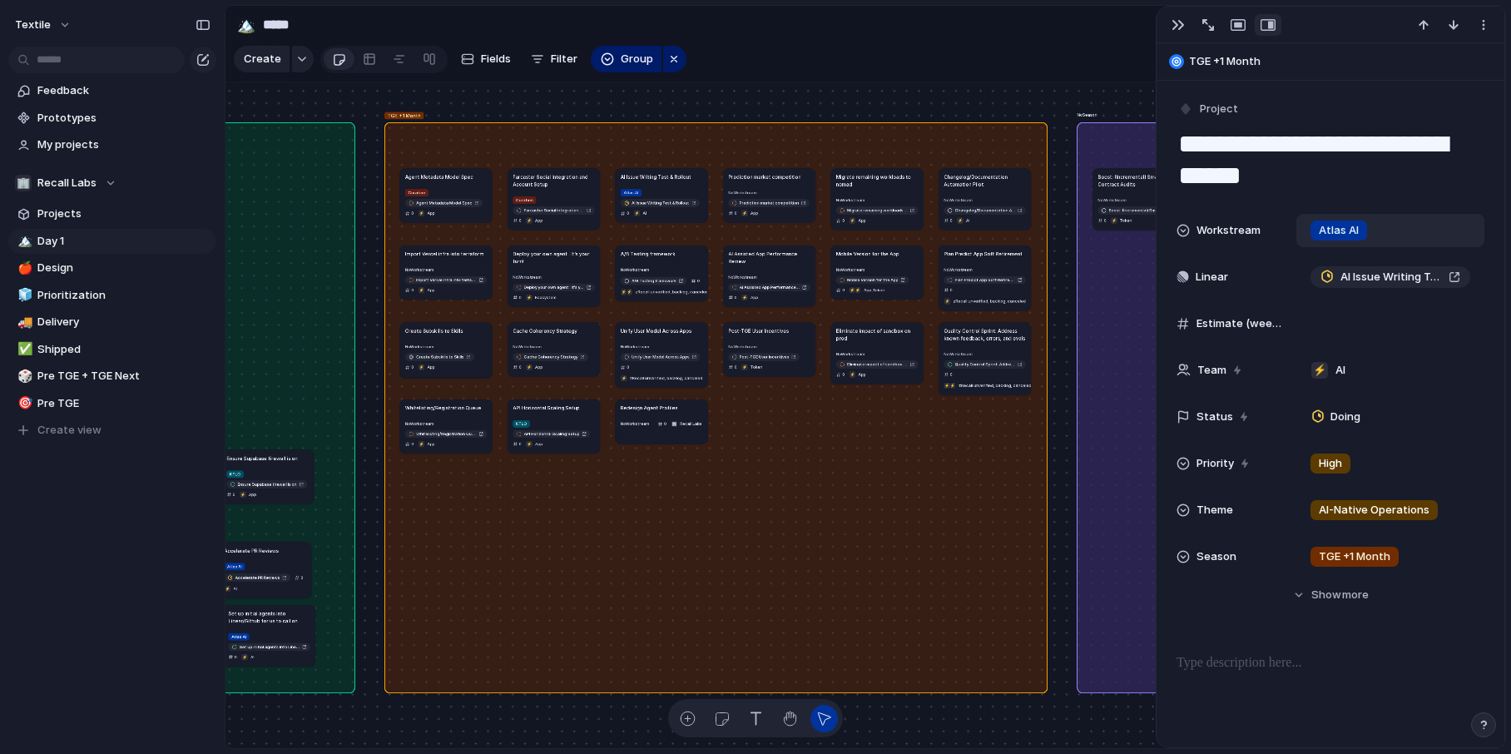
click at [793, 190] on div "No Workstream Prediction market competition 0 ⚡ App" at bounding box center [769, 202] width 82 height 30
click at [1204, 243] on div at bounding box center [1390, 230] width 188 height 33
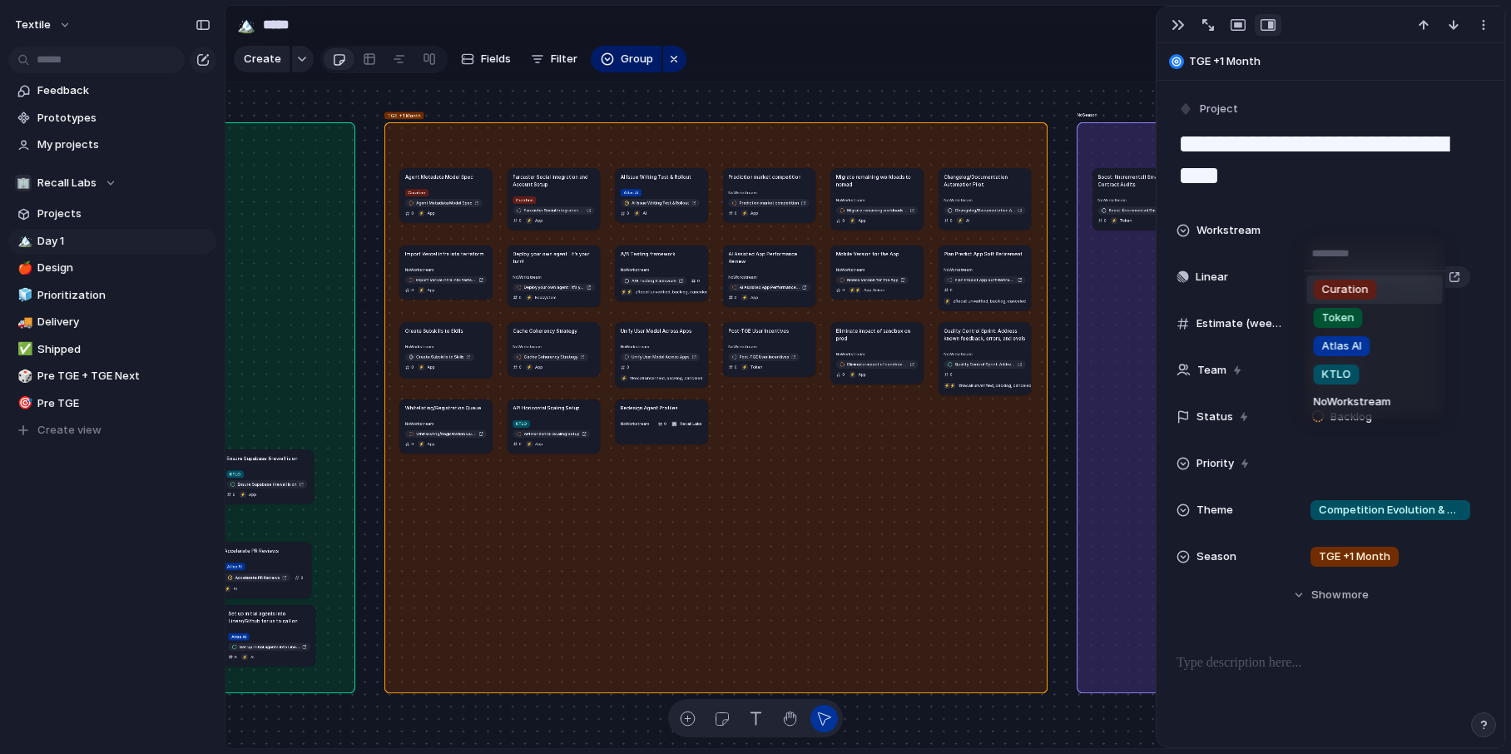
click at [1204, 293] on li "Curation" at bounding box center [1375, 289] width 136 height 28
click at [874, 192] on article "Migrate remaining workloads to nomad No Workstream Migrate remaining workloads …" at bounding box center [877, 199] width 92 height 62
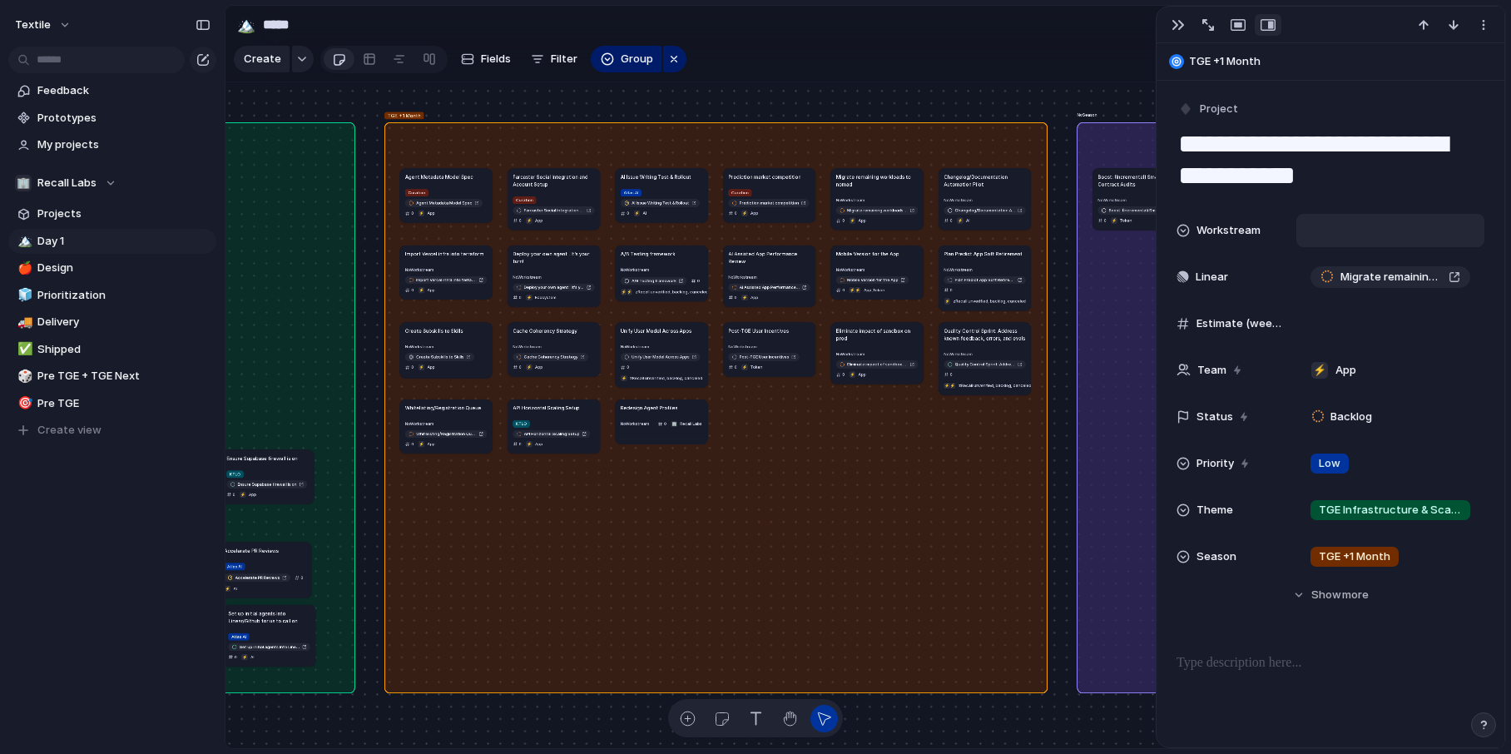
click at [1204, 240] on div at bounding box center [1390, 230] width 188 height 33
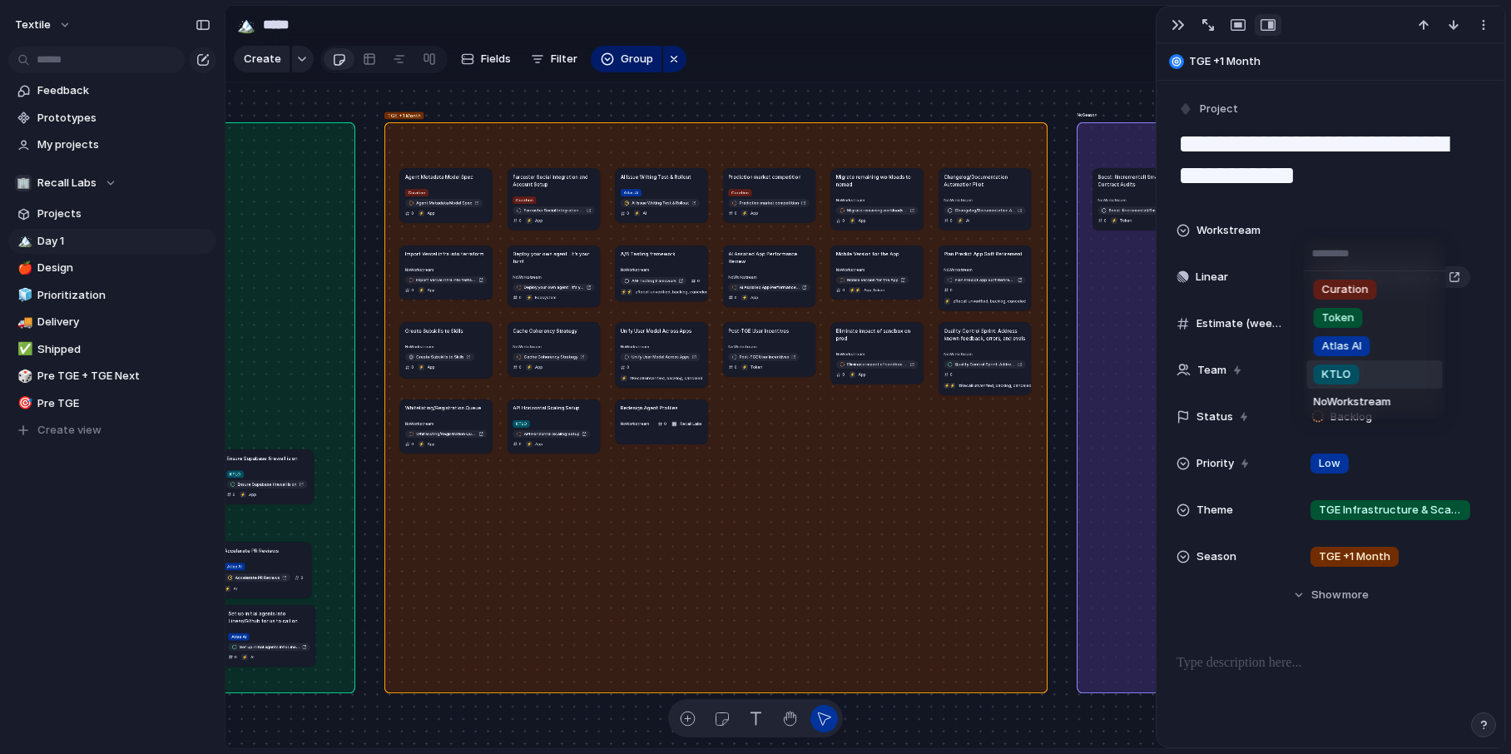
click at [1204, 375] on span "KTLO" at bounding box center [1336, 374] width 29 height 17
click at [974, 181] on h1 "Changelog/Documentation Automation Pilot" at bounding box center [984, 180] width 82 height 15
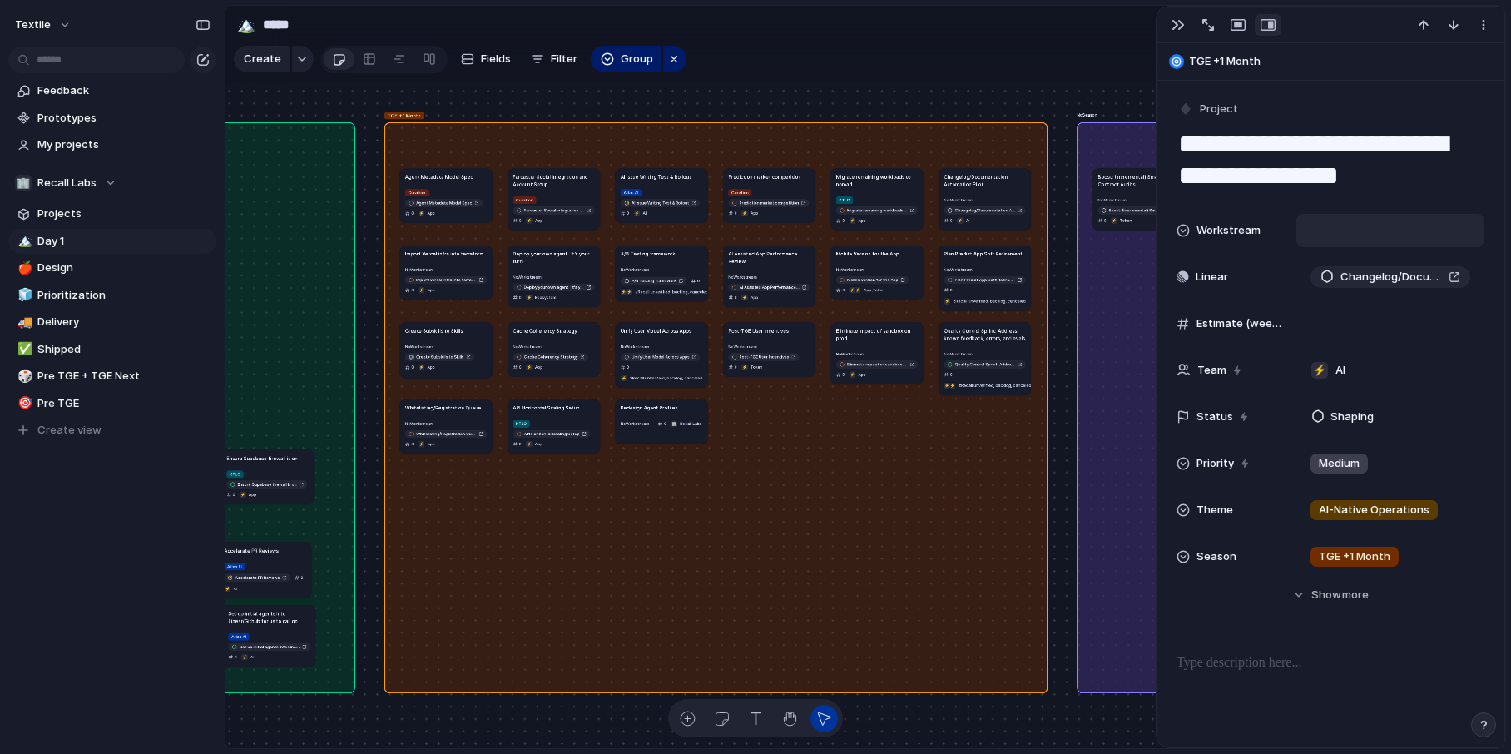
click at [1204, 231] on div at bounding box center [1390, 230] width 173 height 18
click at [1204, 354] on div "Atlas AI" at bounding box center [1342, 346] width 57 height 20
click at [985, 257] on article "Plan Predict App Soft Retirement No Workstream Plan Predict App Soft Retirement…" at bounding box center [984, 277] width 92 height 65
click at [1204, 233] on div at bounding box center [1390, 230] width 173 height 18
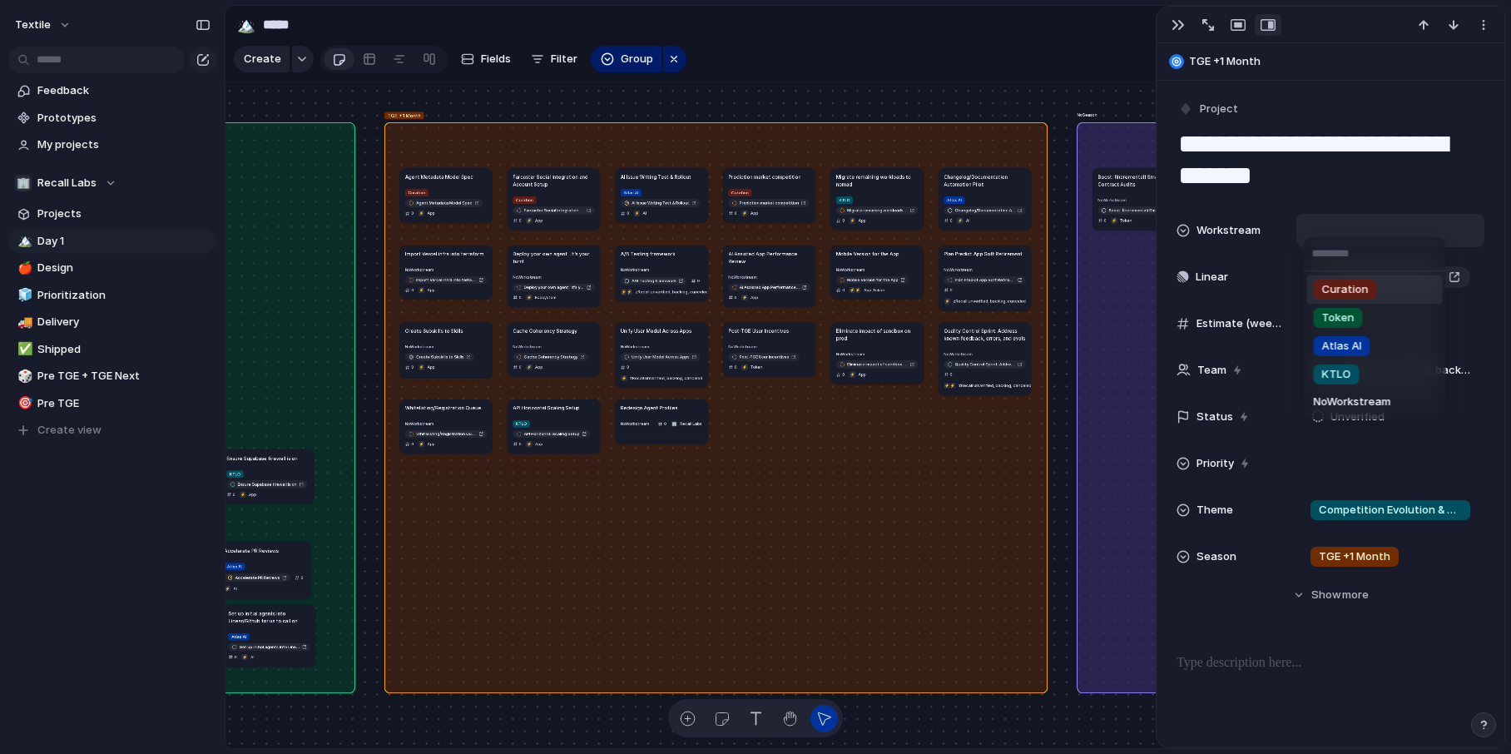
click at [1204, 290] on span "Curation" at bounding box center [1345, 289] width 47 height 17
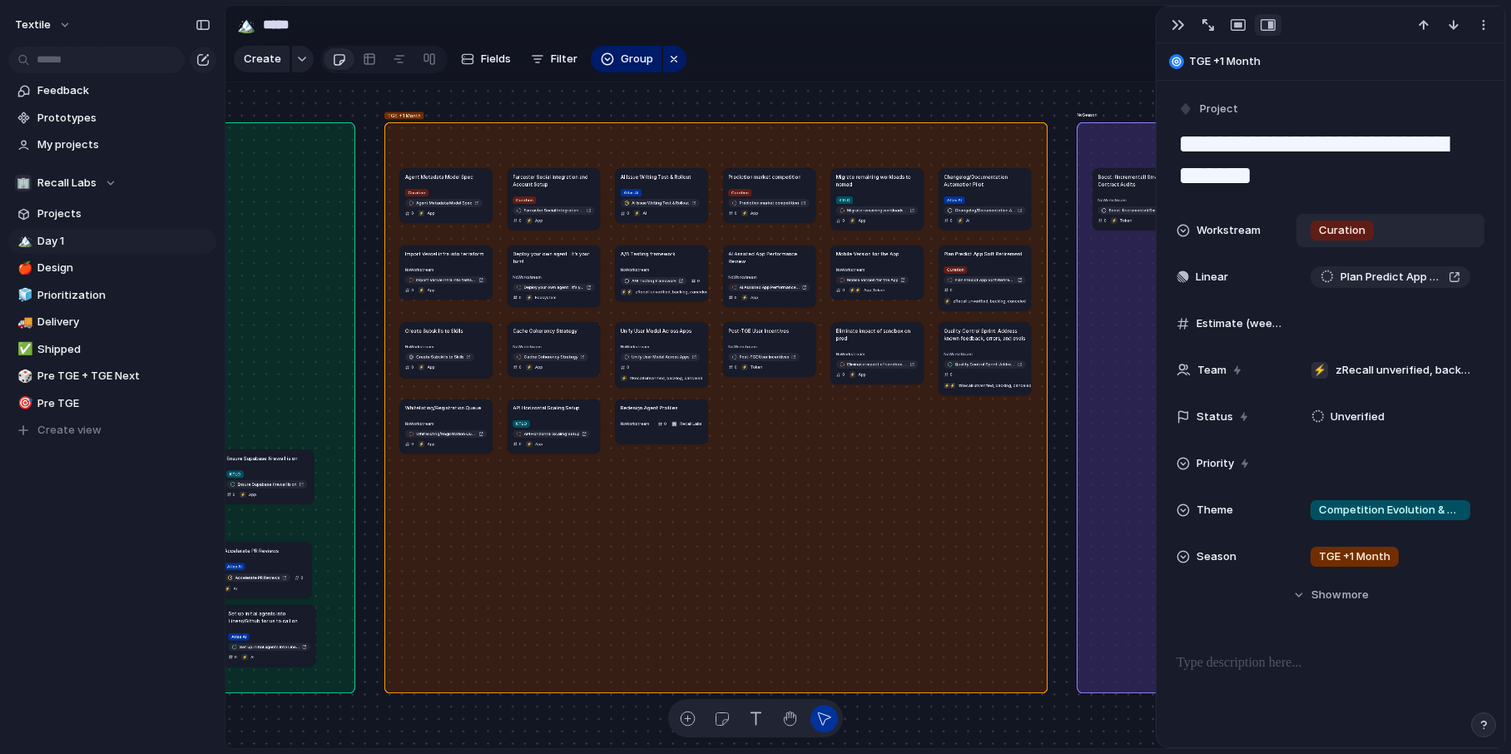
click at [897, 265] on div "No Workstream Mobile Version for the App 0 ⚡ ⚡ App , Token" at bounding box center [877, 280] width 82 height 30
click at [1204, 230] on div at bounding box center [1390, 230] width 173 height 18
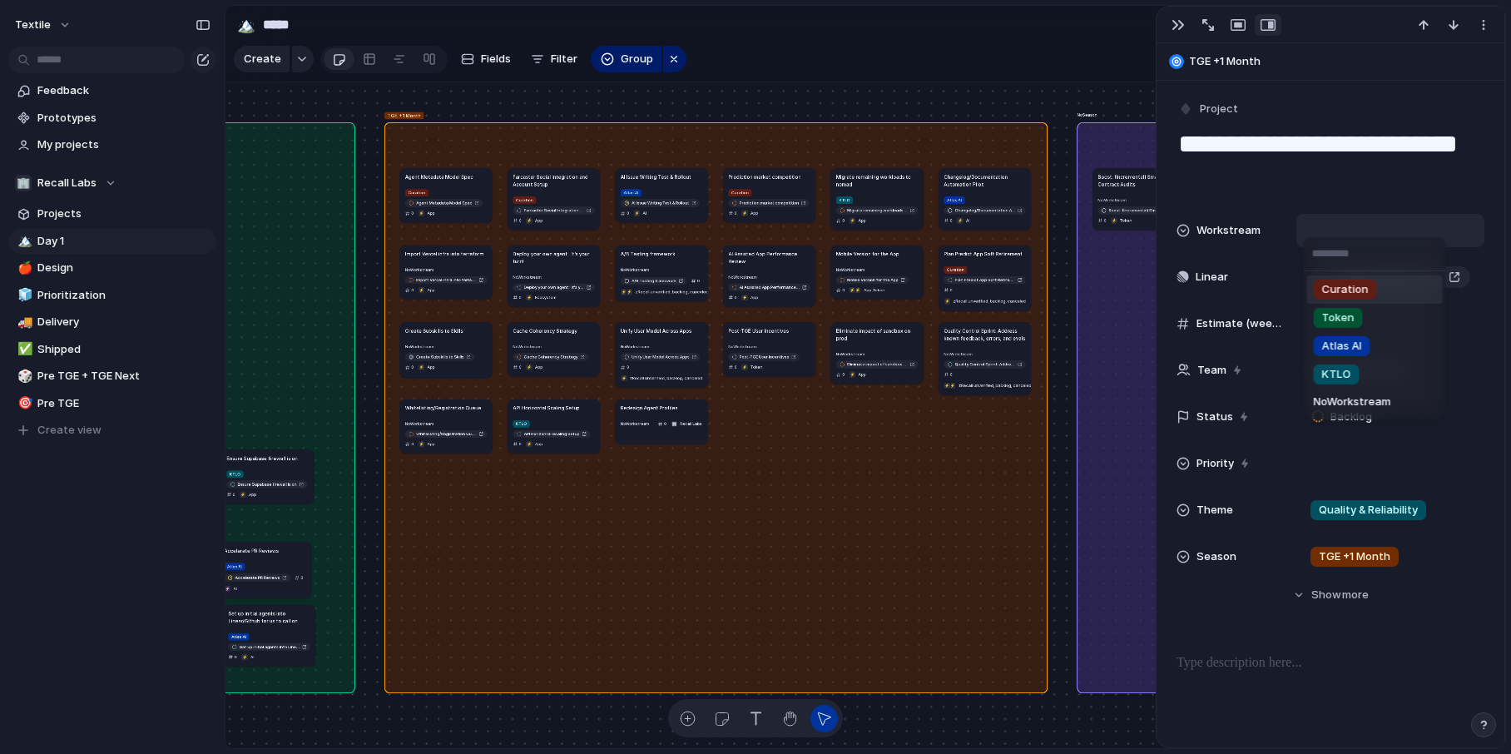
click at [1204, 290] on span "Curation" at bounding box center [1345, 289] width 47 height 17
click at [743, 266] on article "AI Assisted App Performance Review No Workstream AI Assisted App Performance Re…" at bounding box center [769, 276] width 92 height 62
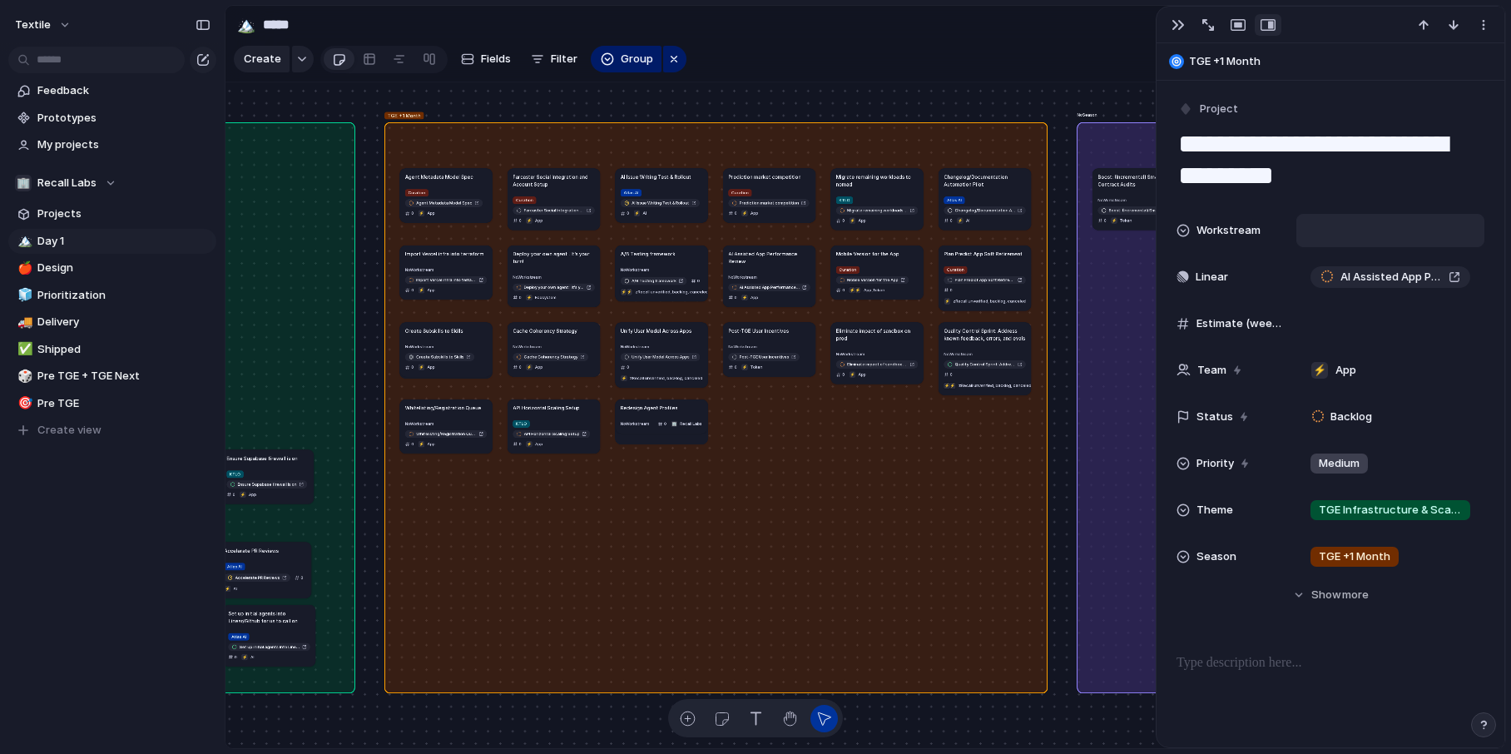
click at [1204, 237] on div at bounding box center [1390, 230] width 173 height 18
click at [1204, 347] on span "Atlas AI" at bounding box center [1342, 346] width 40 height 17
click at [651, 256] on h1 "A/B Testing framework" at bounding box center [648, 253] width 55 height 7
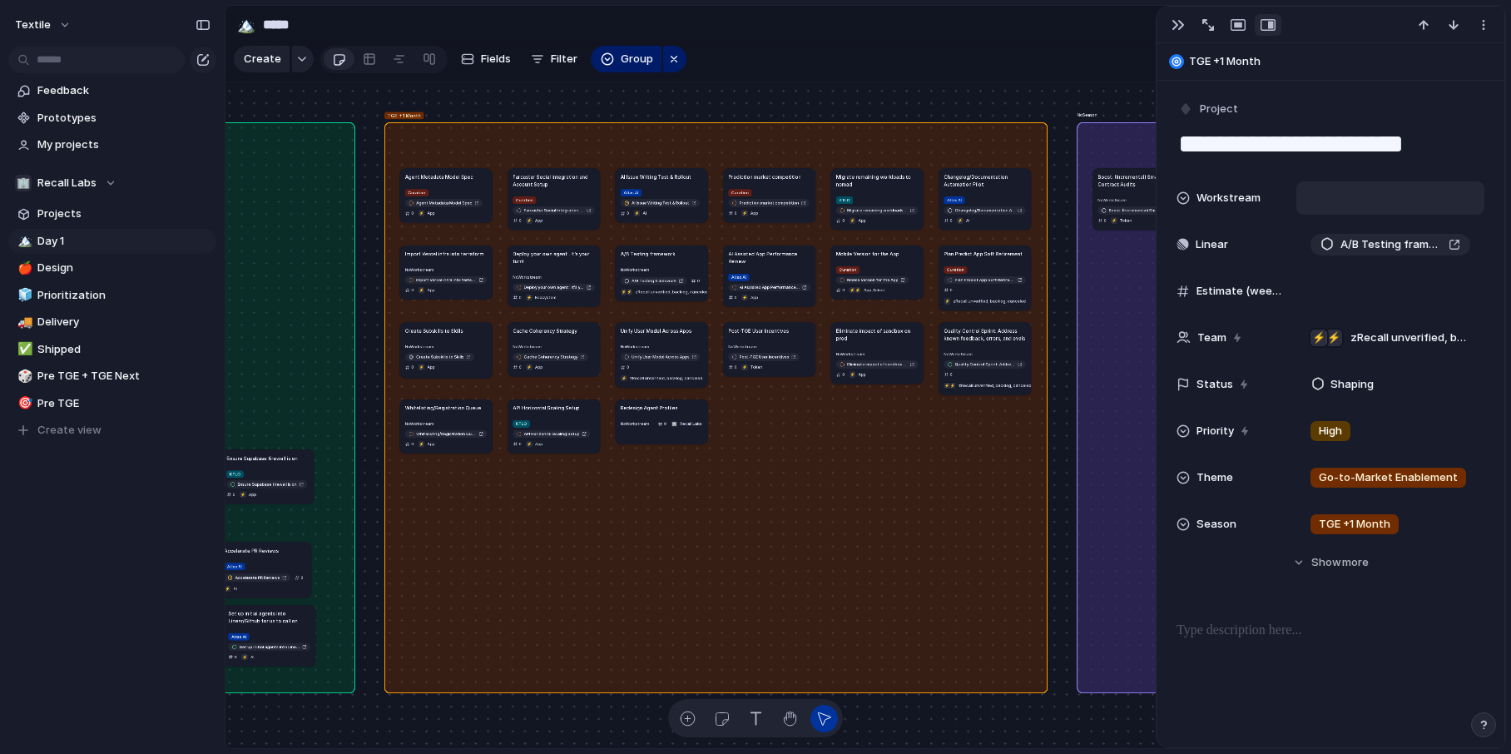
click at [1204, 206] on div at bounding box center [1390, 198] width 173 height 18
click at [1204, 252] on span "Curation" at bounding box center [1345, 257] width 47 height 17
click at [545, 267] on article "Deploy your own agent : It’s your turn! No Workstream Deploy your own agent : I…" at bounding box center [553, 276] width 92 height 62
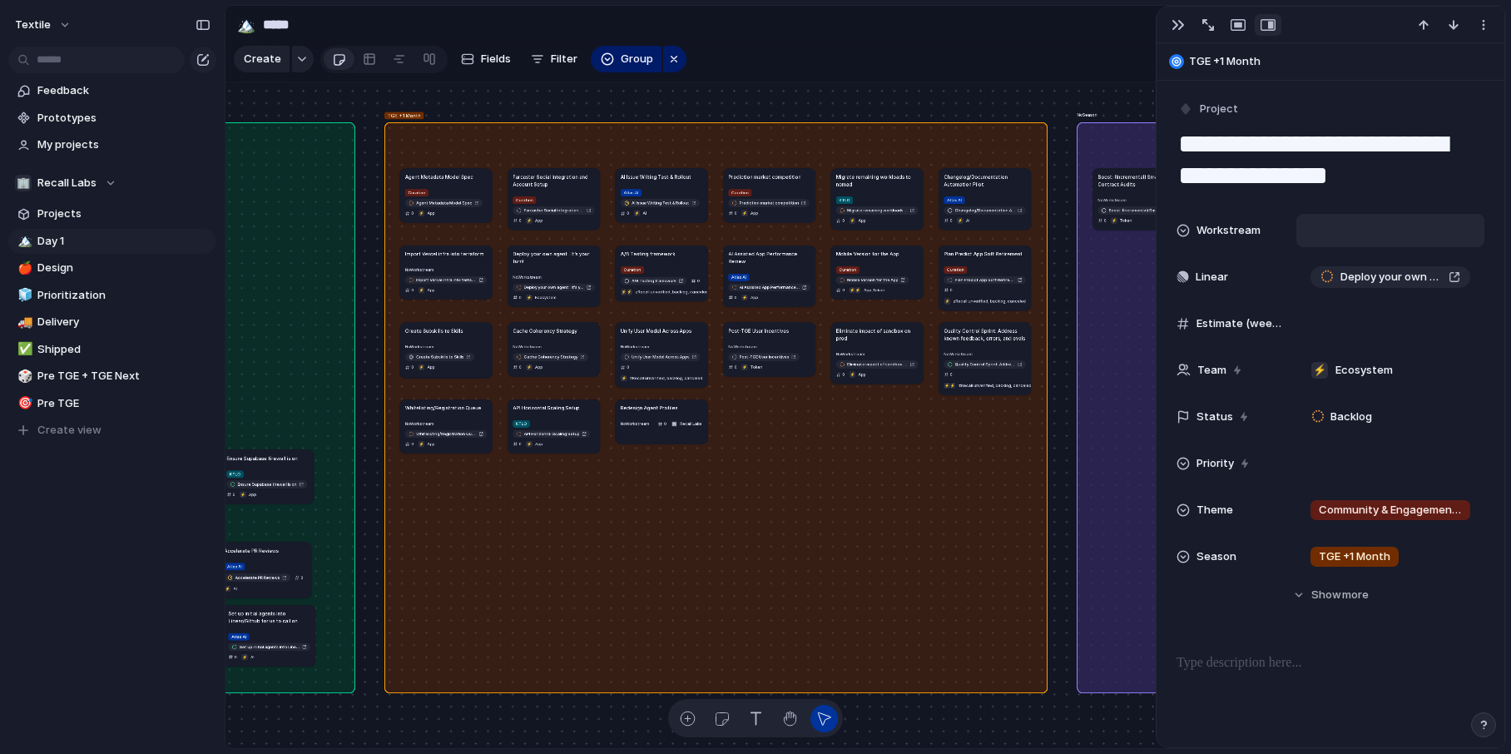
click at [1204, 218] on div at bounding box center [1390, 230] width 188 height 33
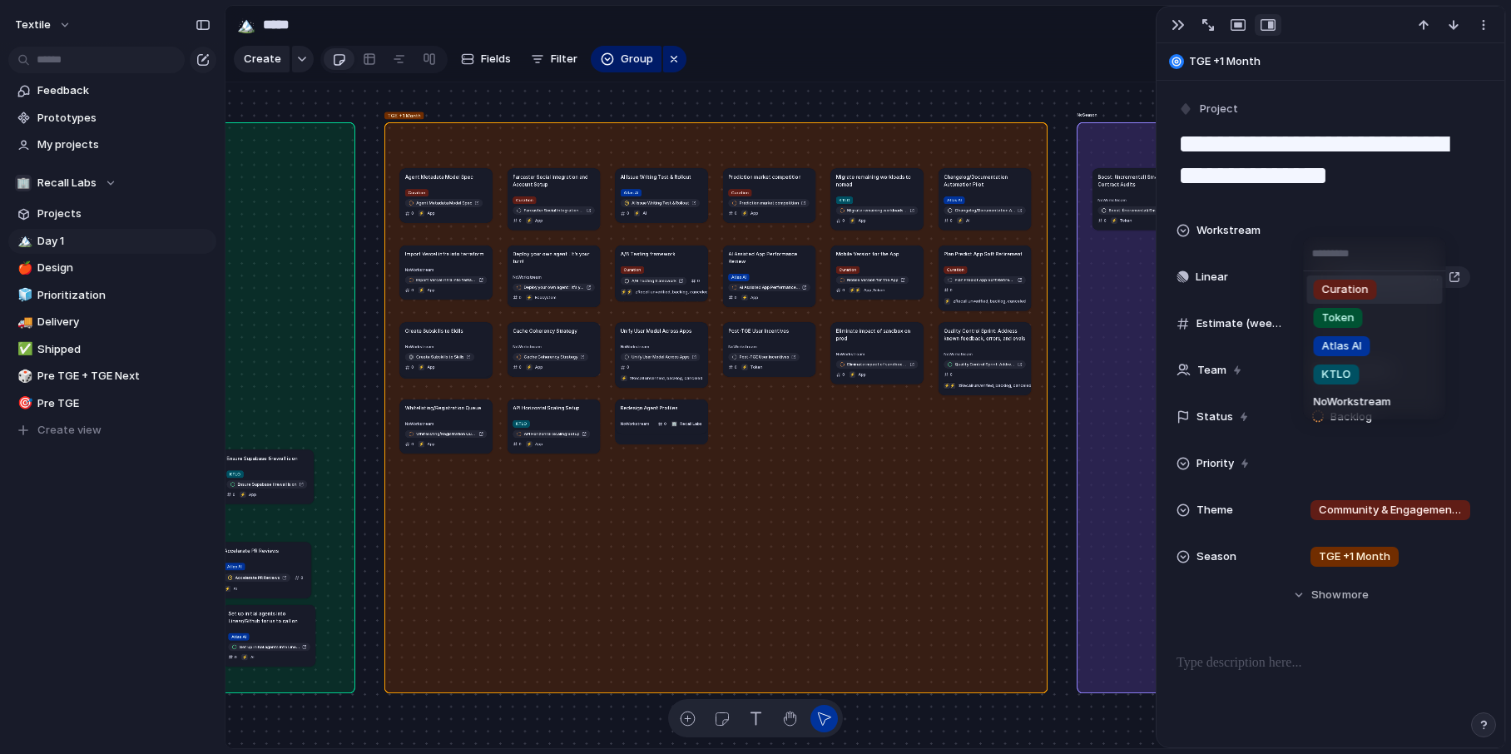
click at [1204, 298] on div "Curation" at bounding box center [1345, 290] width 63 height 20
click at [455, 247] on article "Import Vercel infra into terraform No Workstream Import Vercel infra into terra…" at bounding box center [446, 272] width 92 height 54
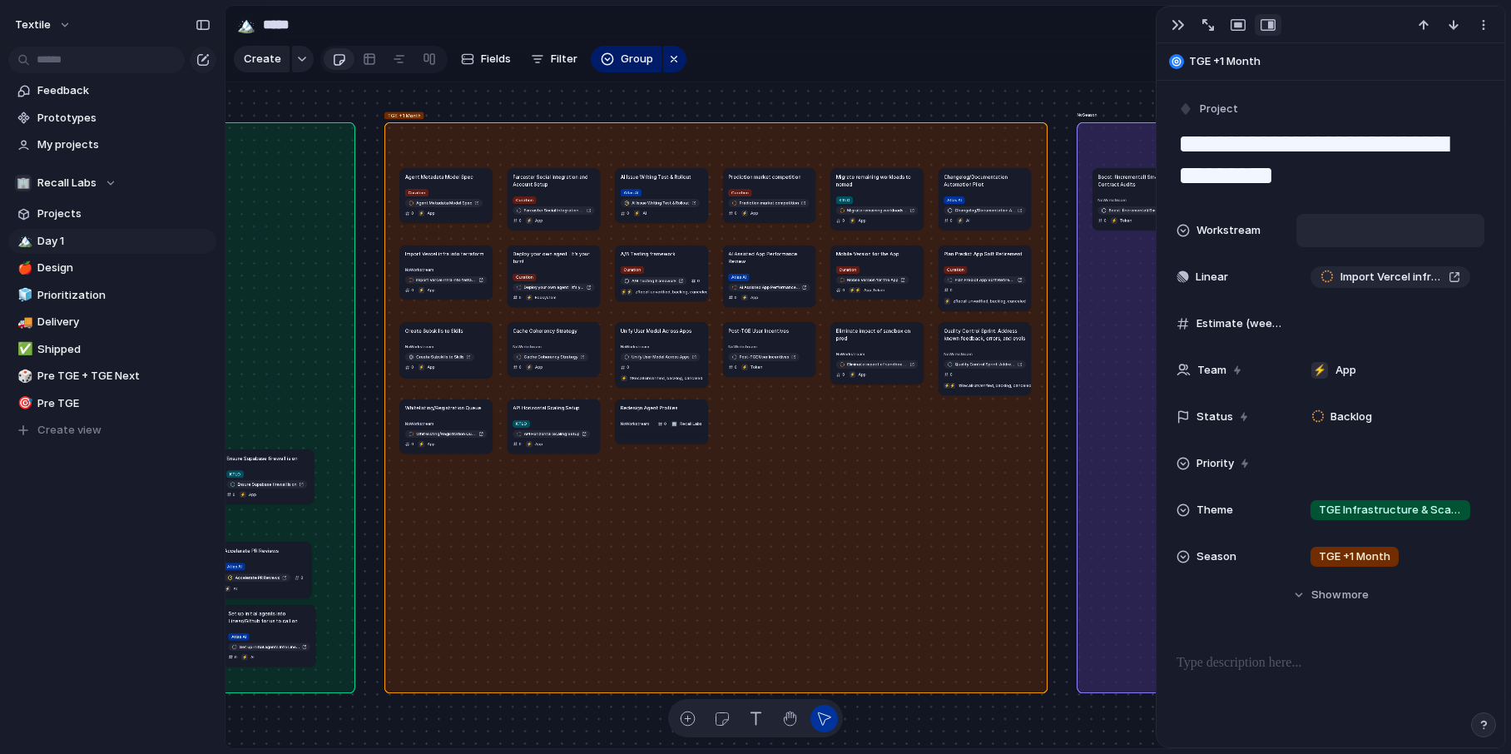
click at [1204, 242] on div at bounding box center [1390, 230] width 188 height 33
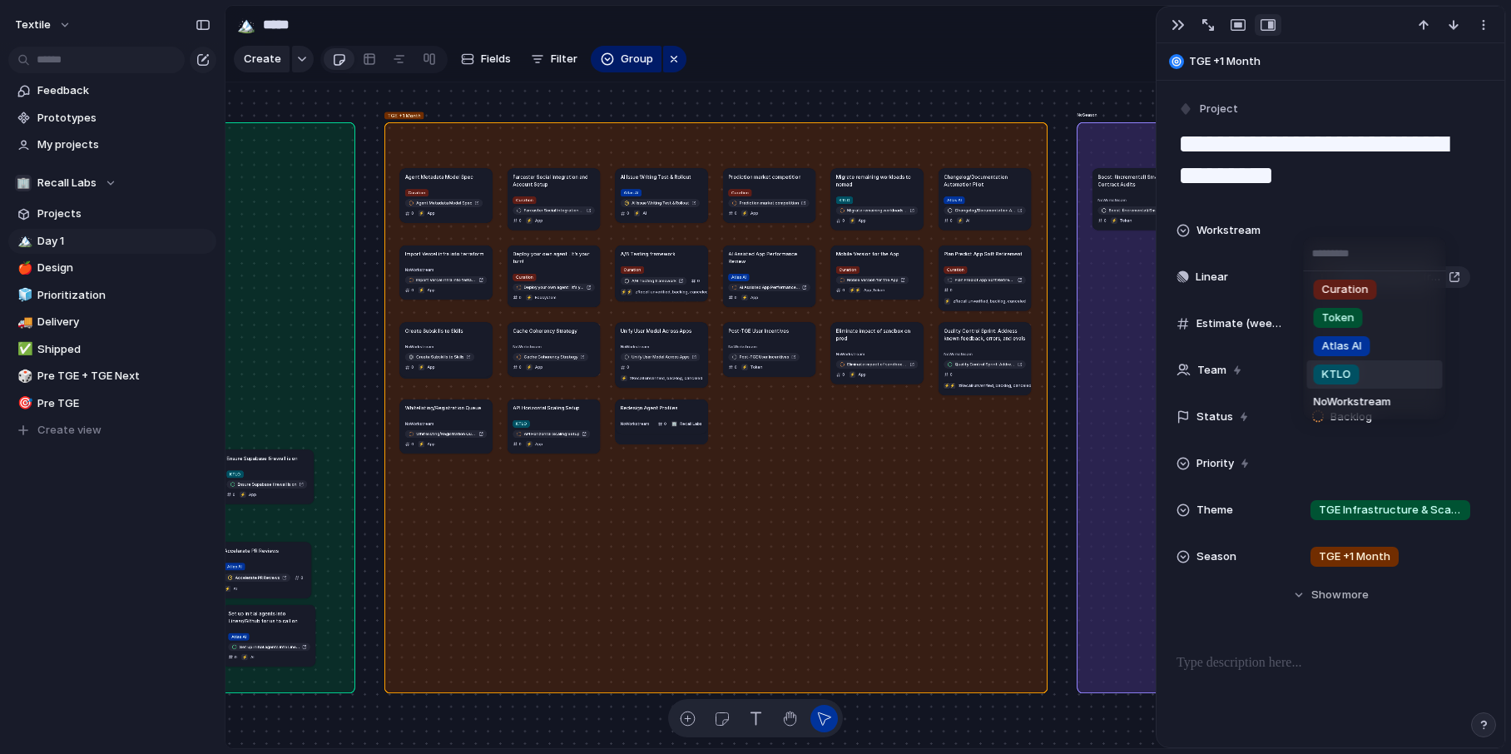
click at [1204, 374] on li "KTLO" at bounding box center [1375, 374] width 136 height 28
click at [968, 327] on h1 "Quality Control Sprint: Address known feedback, errors, and evals" at bounding box center [984, 334] width 82 height 15
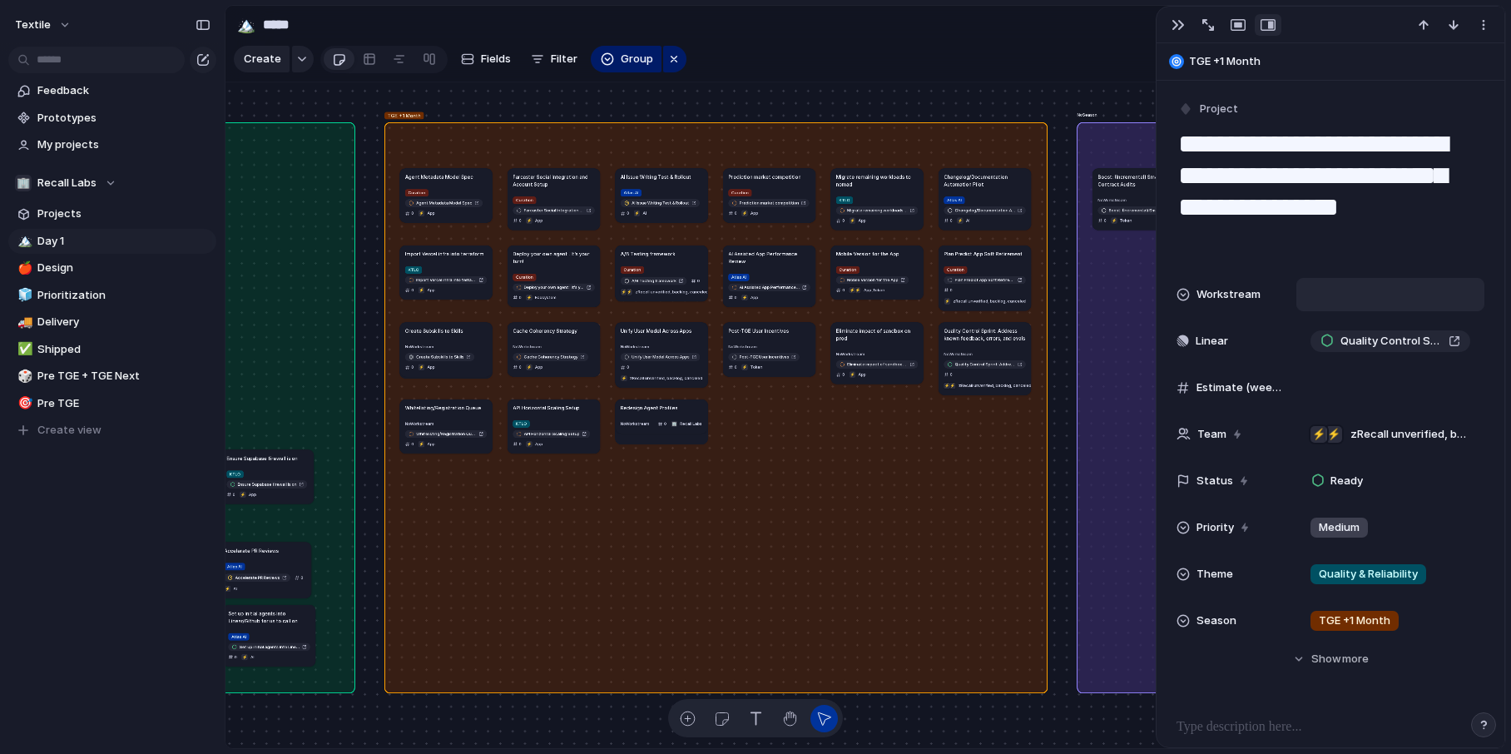
click at [1204, 294] on div at bounding box center [1390, 294] width 173 height 18
click at [1204, 349] on span "Curation" at bounding box center [1345, 353] width 47 height 17
click at [1204, 296] on div "Curation" at bounding box center [1341, 295] width 63 height 20
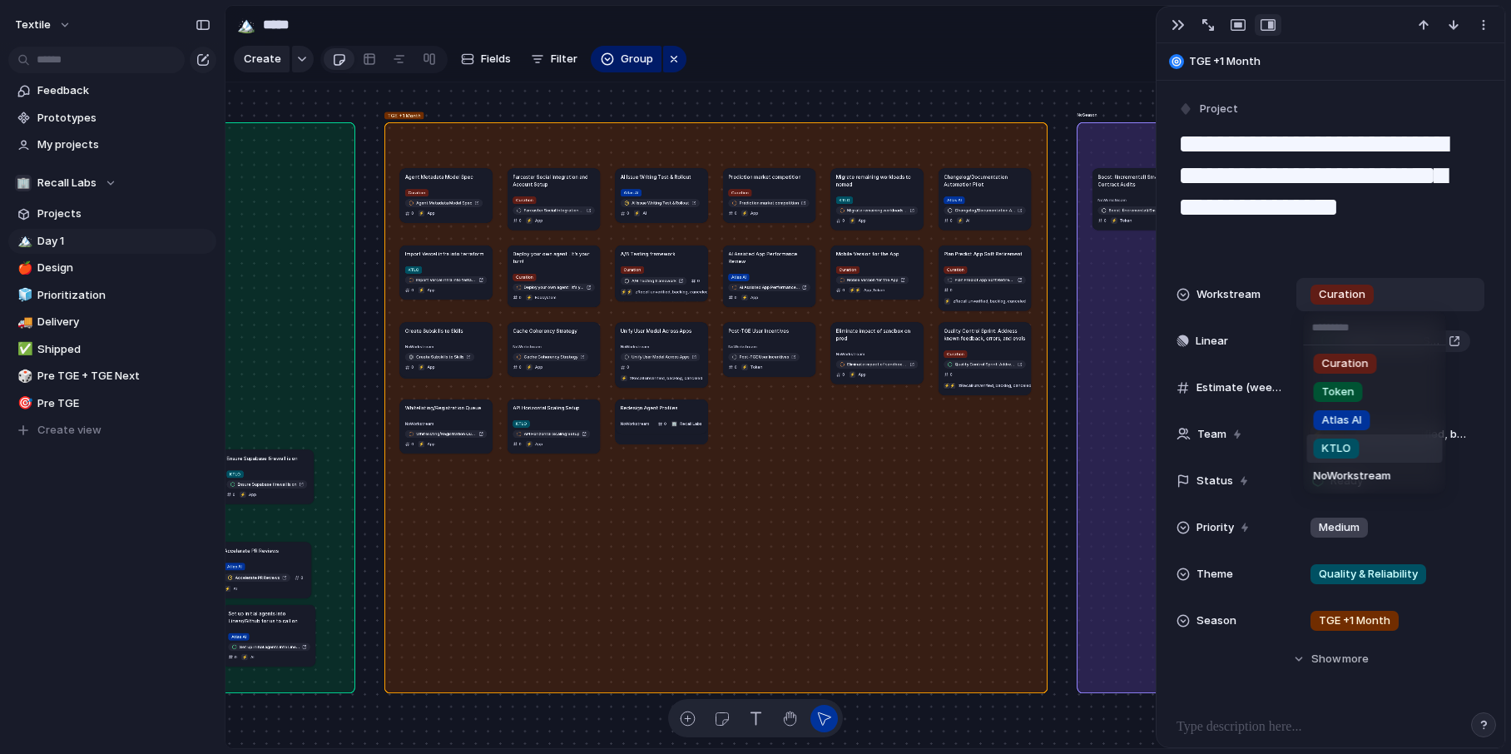
click at [1204, 446] on li "KTLO" at bounding box center [1375, 448] width 136 height 28
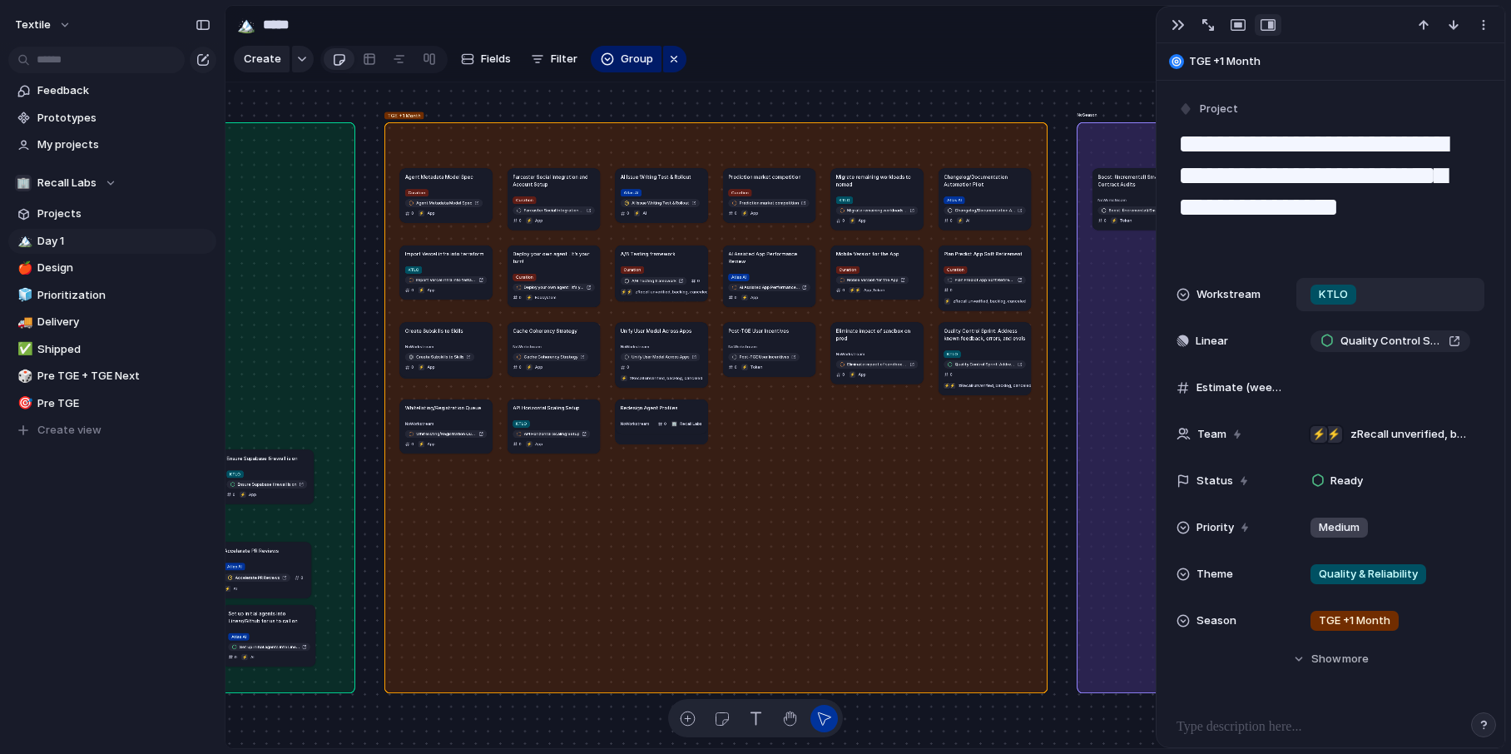
click at [887, 342] on article "Eliminate impact of sandbox on prod No Workstream Eliminate impact of sandbox o…" at bounding box center [877, 353] width 92 height 62
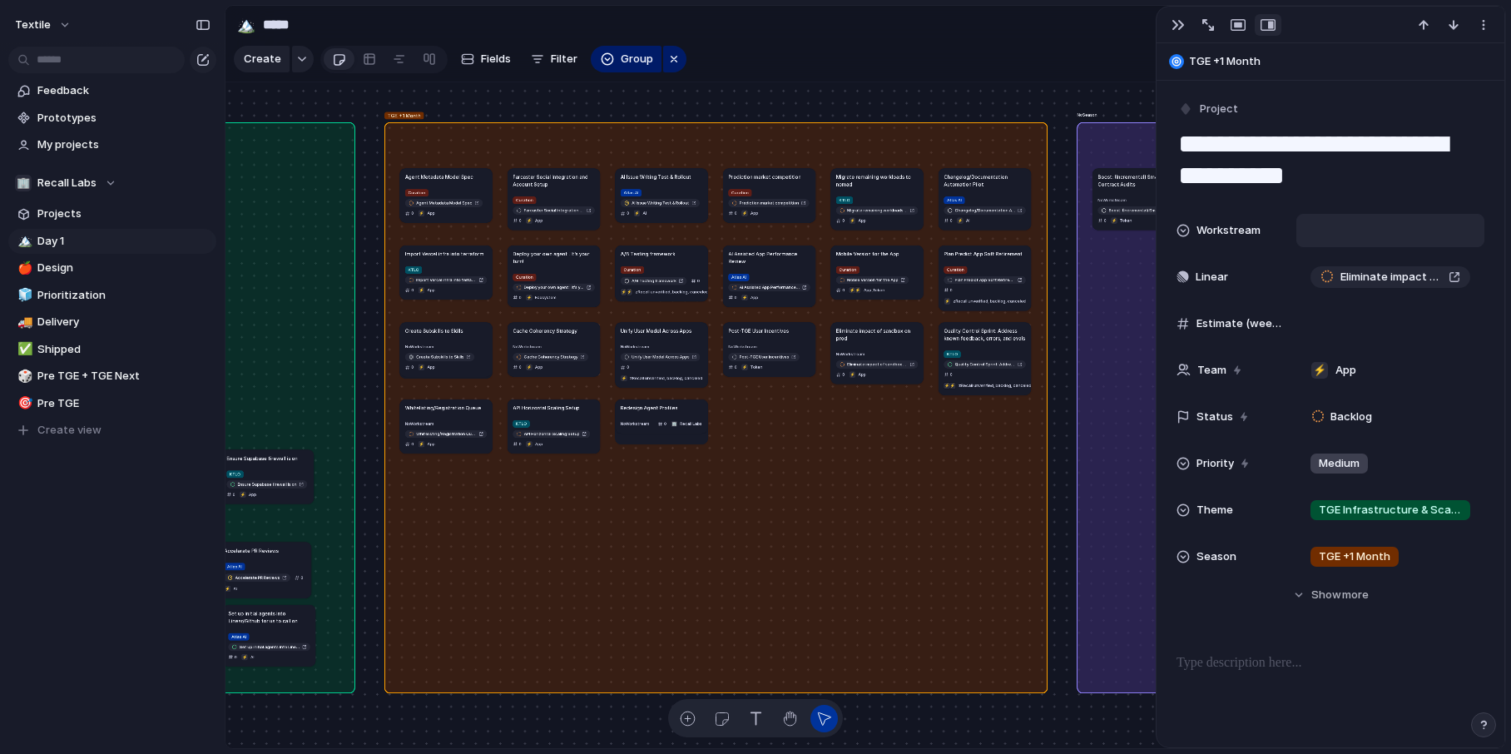
click at [1204, 230] on div at bounding box center [1390, 230] width 173 height 18
click at [1204, 369] on span "KTLO" at bounding box center [1336, 374] width 29 height 17
click at [895, 337] on h1 "Eliminate impact of sandbox on prod" at bounding box center [877, 334] width 82 height 15
click at [1204, 235] on span "KTLO" at bounding box center [1333, 230] width 29 height 17
click at [1204, 299] on span "Curation" at bounding box center [1345, 299] width 47 height 17
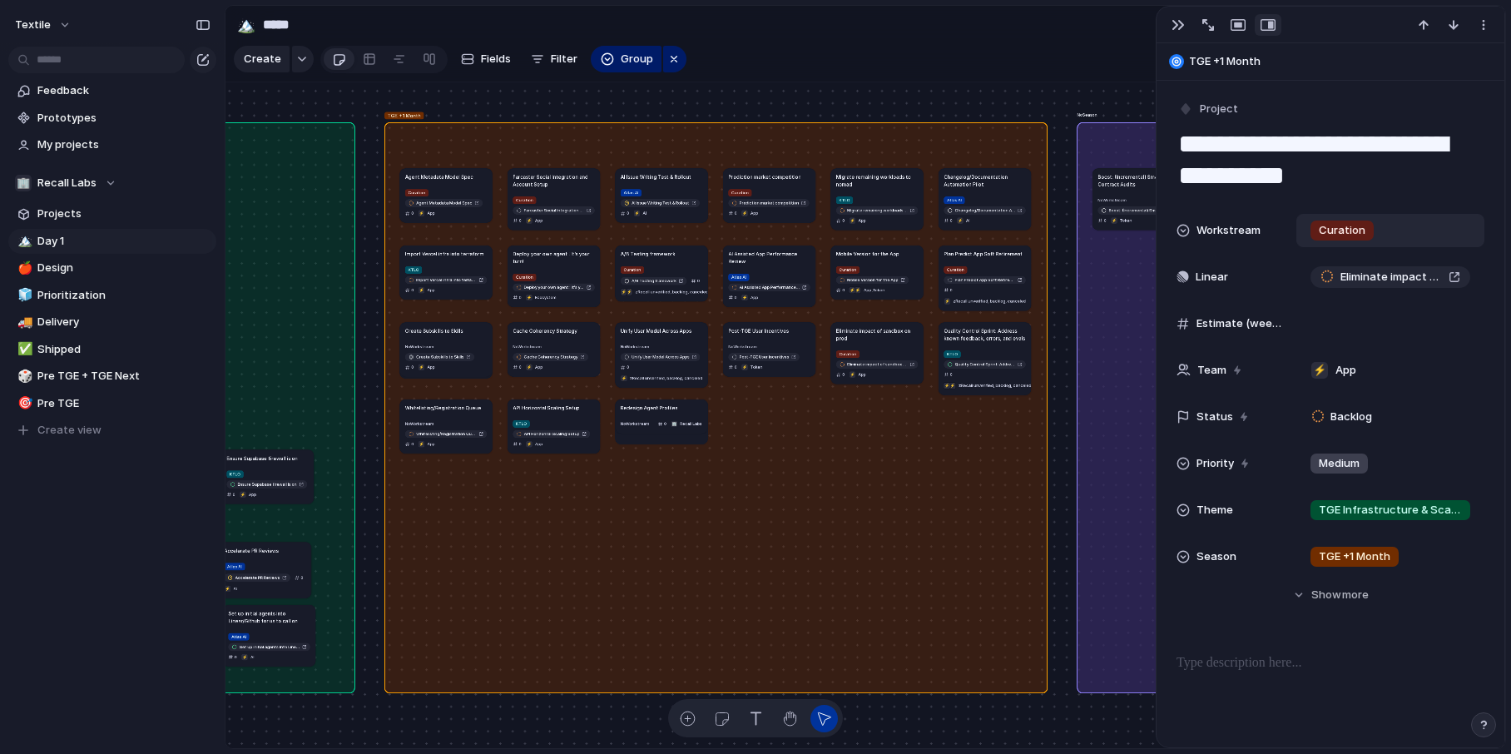
click at [760, 329] on h1 "Post-TGE User Incentives" at bounding box center [758, 330] width 61 height 7
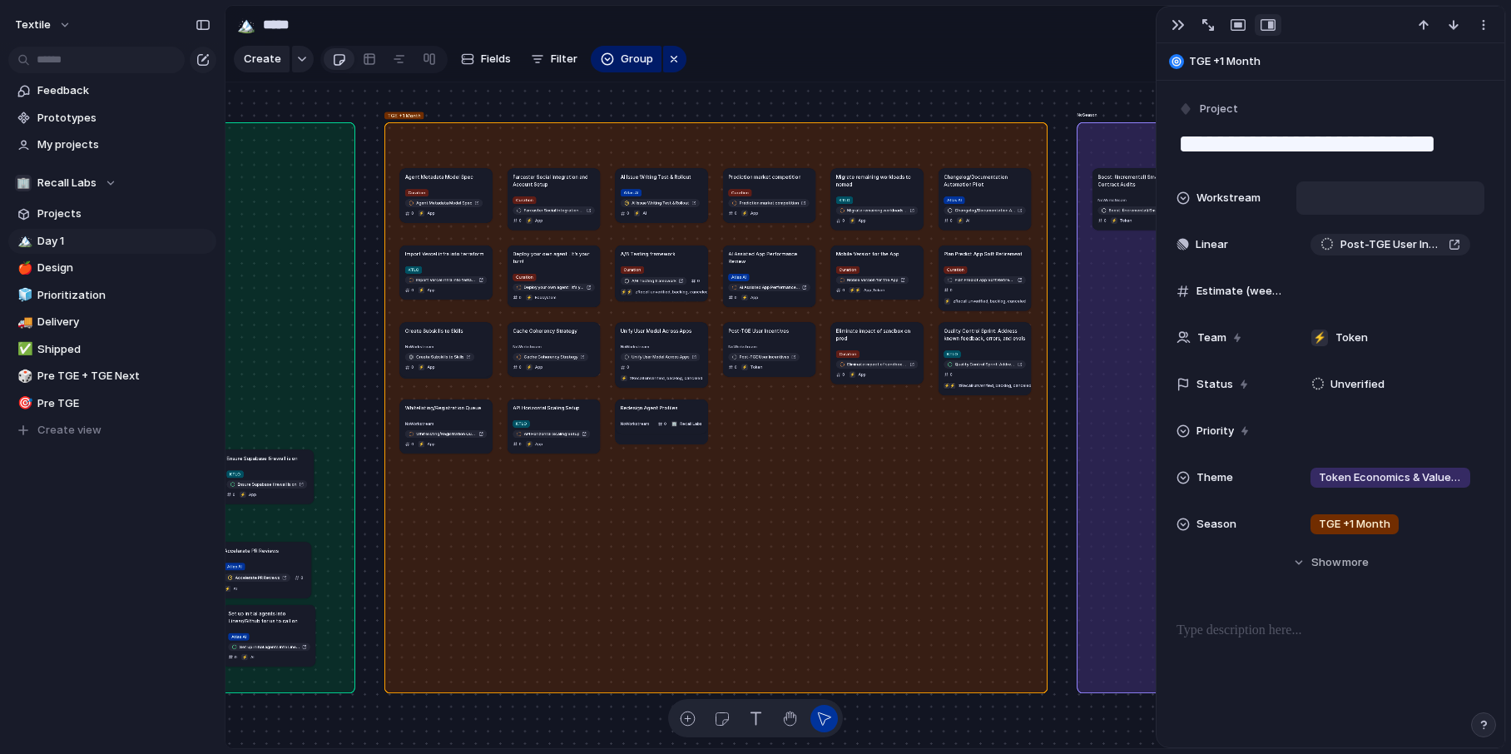
click at [1204, 201] on div at bounding box center [1390, 198] width 173 height 18
click at [1204, 281] on span "Token" at bounding box center [1338, 285] width 32 height 17
click at [679, 342] on div "No Workstream Unify User Model Across Apps 0 ⚡ zRecall unverified, backlog, can…" at bounding box center [662, 362] width 82 height 42
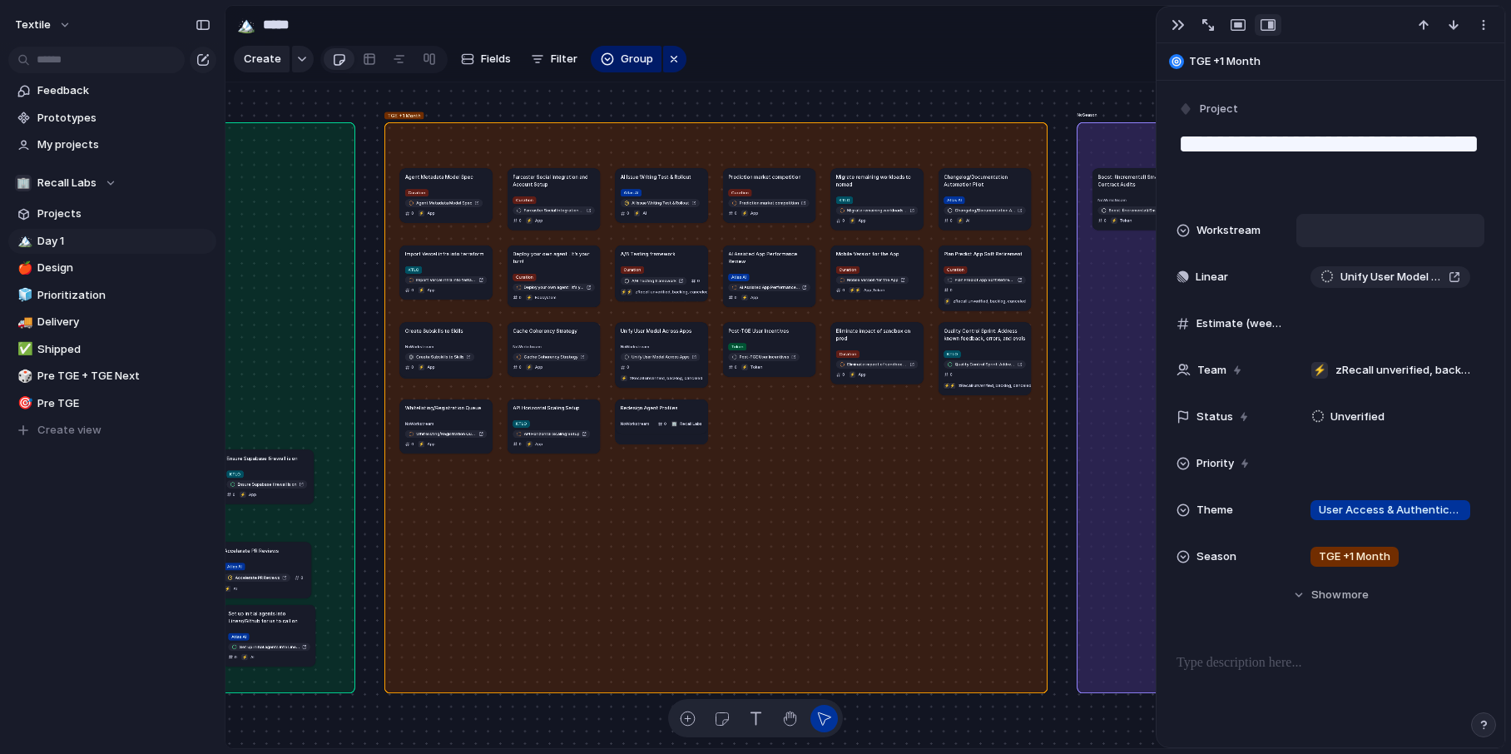
click at [1204, 237] on div at bounding box center [1390, 230] width 173 height 18
click at [1204, 277] on li "Curation" at bounding box center [1375, 289] width 136 height 28
click at [566, 327] on h1 "Cache Coherency Strategy" at bounding box center [544, 330] width 64 height 7
click at [1204, 233] on div at bounding box center [1390, 230] width 173 height 18
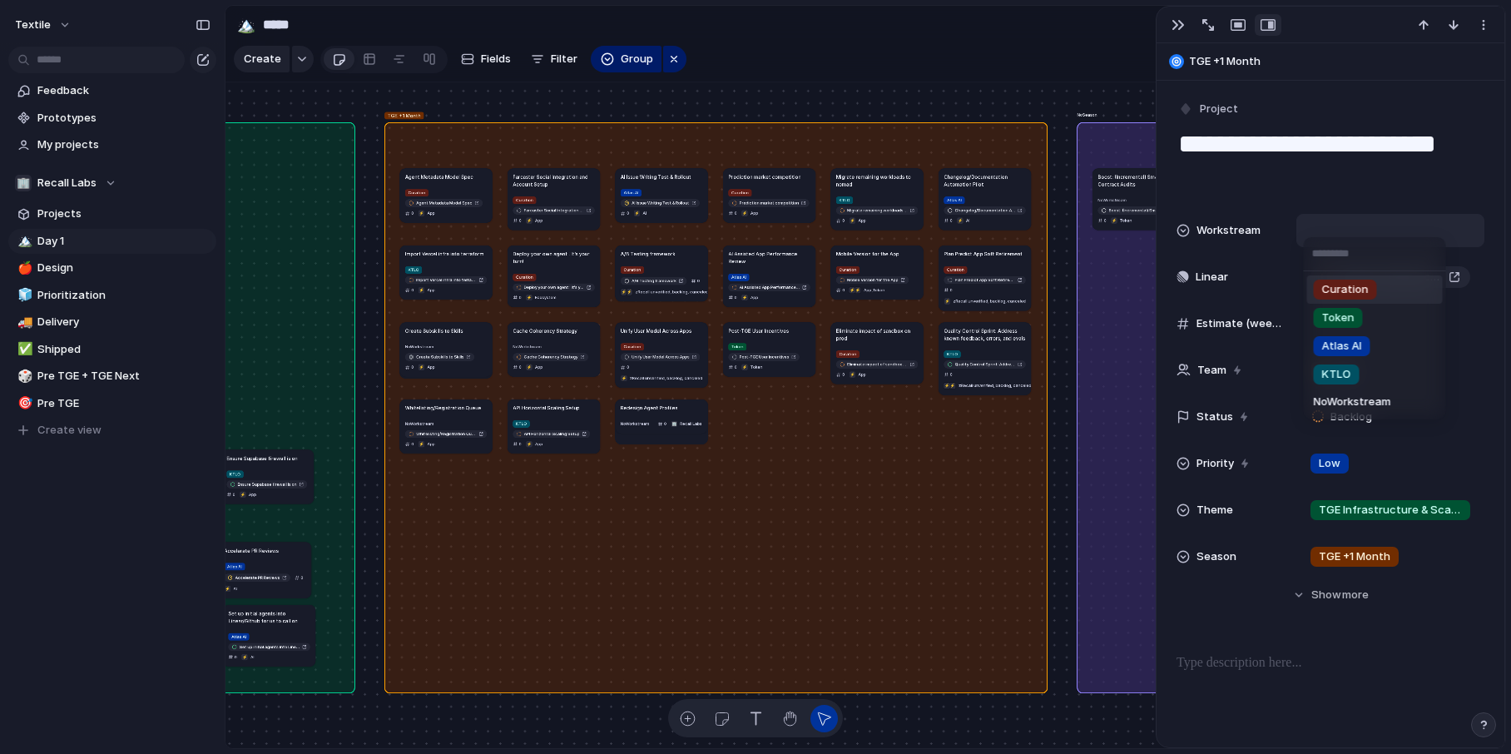
click at [1204, 289] on span "Curation" at bounding box center [1345, 289] width 47 height 17
click at [451, 327] on h1 "Create Subskills to Skills" at bounding box center [434, 330] width 58 height 7
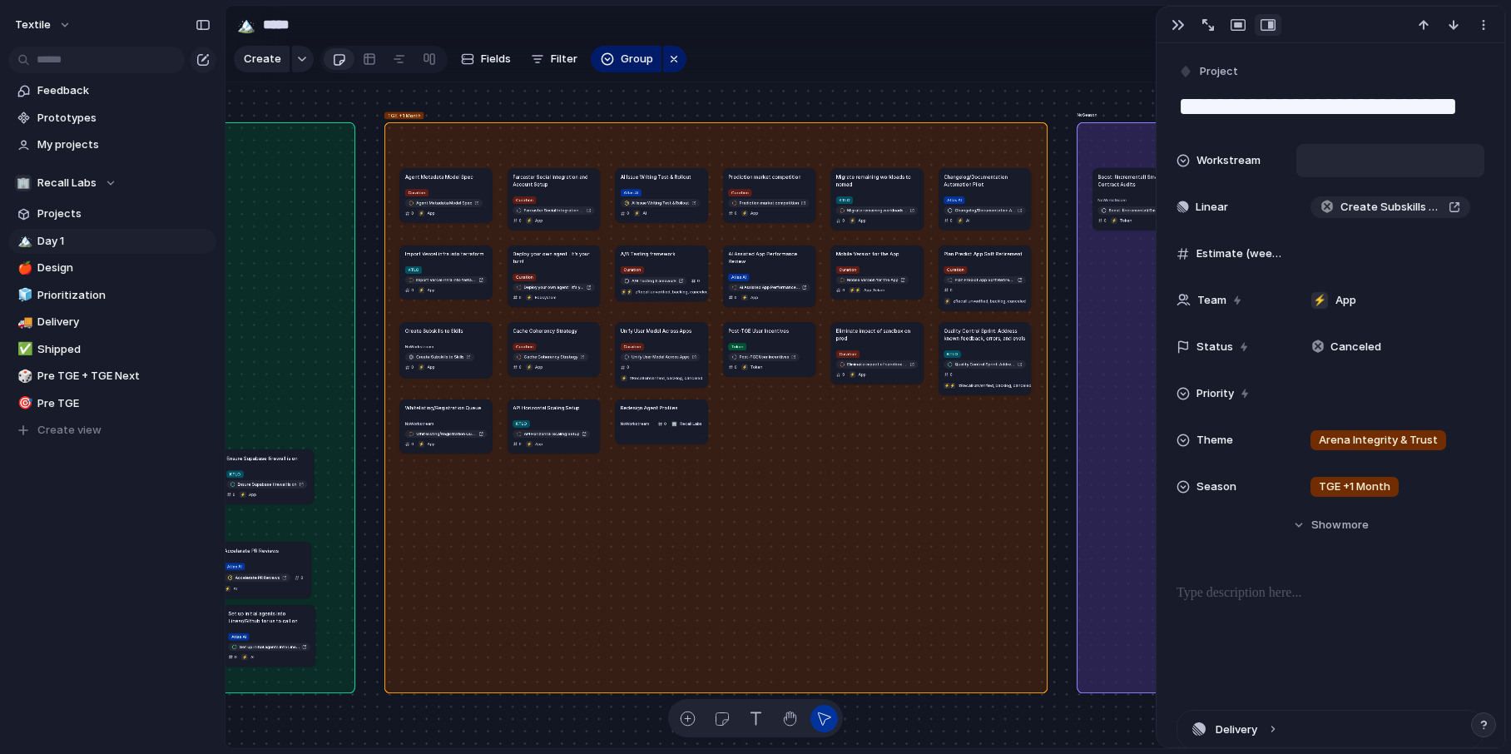
click at [1204, 152] on div at bounding box center [1390, 160] width 173 height 18
click at [1204, 225] on span "Curation" at bounding box center [1345, 219] width 47 height 17
click at [453, 331] on h1 "Create Subskills to Skills" at bounding box center [434, 330] width 58 height 7
click at [488, 379] on span "Delete" at bounding box center [498, 383] width 35 height 17
click at [664, 407] on h1 "Redesign Agent Profiles" at bounding box center [649, 406] width 57 height 7
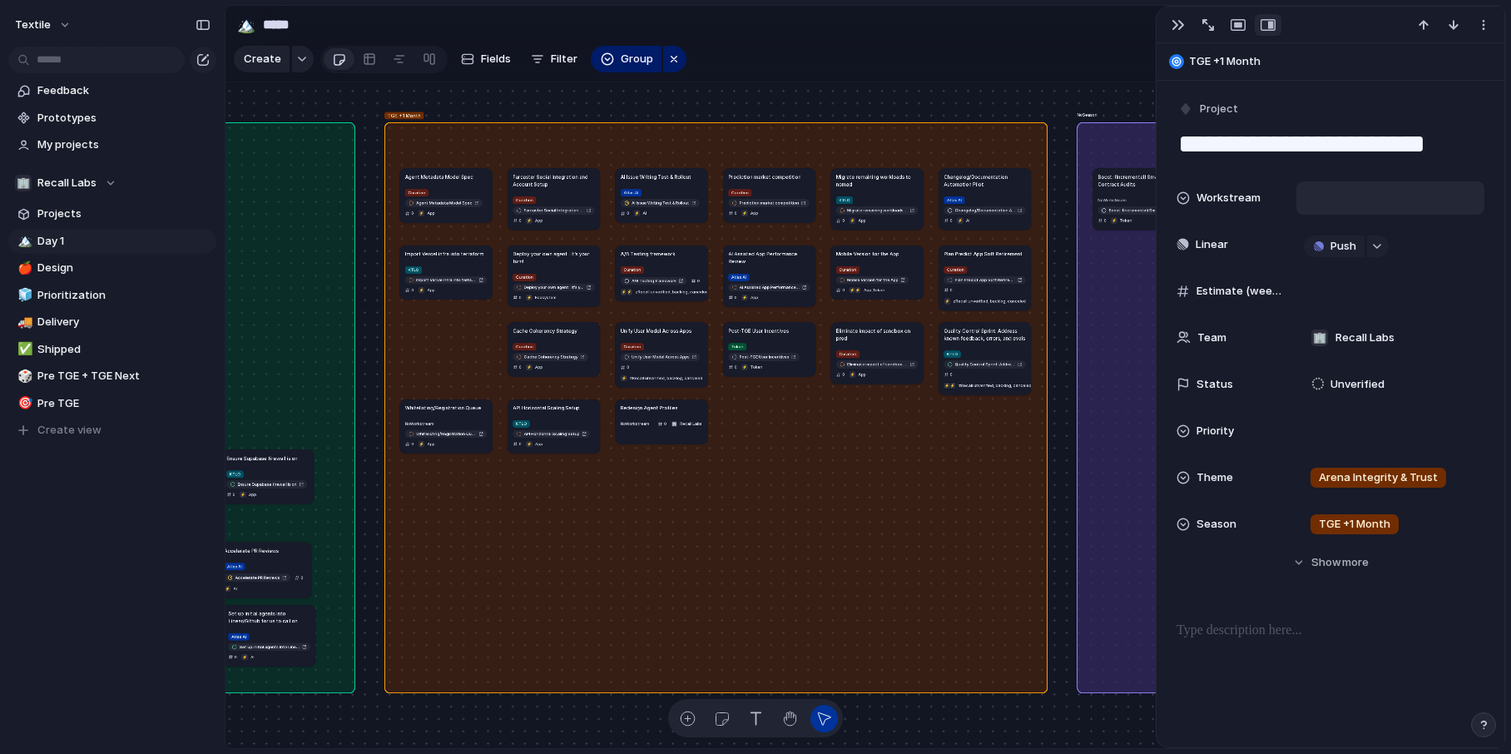
click at [1204, 200] on div at bounding box center [1390, 198] width 173 height 18
click at [1204, 257] on span "Curation" at bounding box center [1345, 257] width 47 height 17
click at [679, 463] on span "Delete" at bounding box center [686, 463] width 35 height 17
click at [562, 410] on h1 "API Horizontal Scaling Setup" at bounding box center [545, 406] width 67 height 7
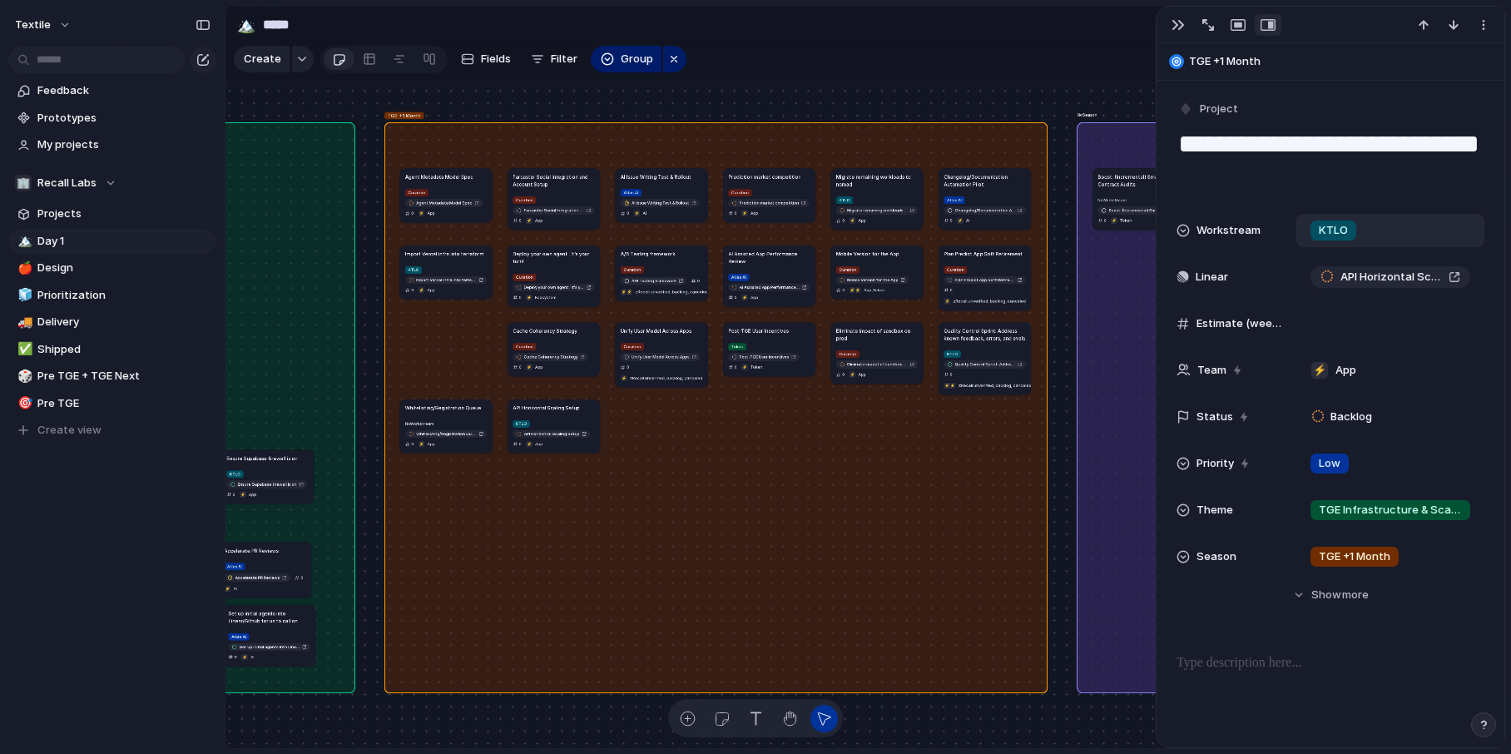
click at [456, 416] on article "Whitelisting/Registration Queue No Workstream Whitelisting/Registration Queue 0…" at bounding box center [446, 426] width 92 height 54
click at [1204, 230] on div at bounding box center [1390, 230] width 173 height 18
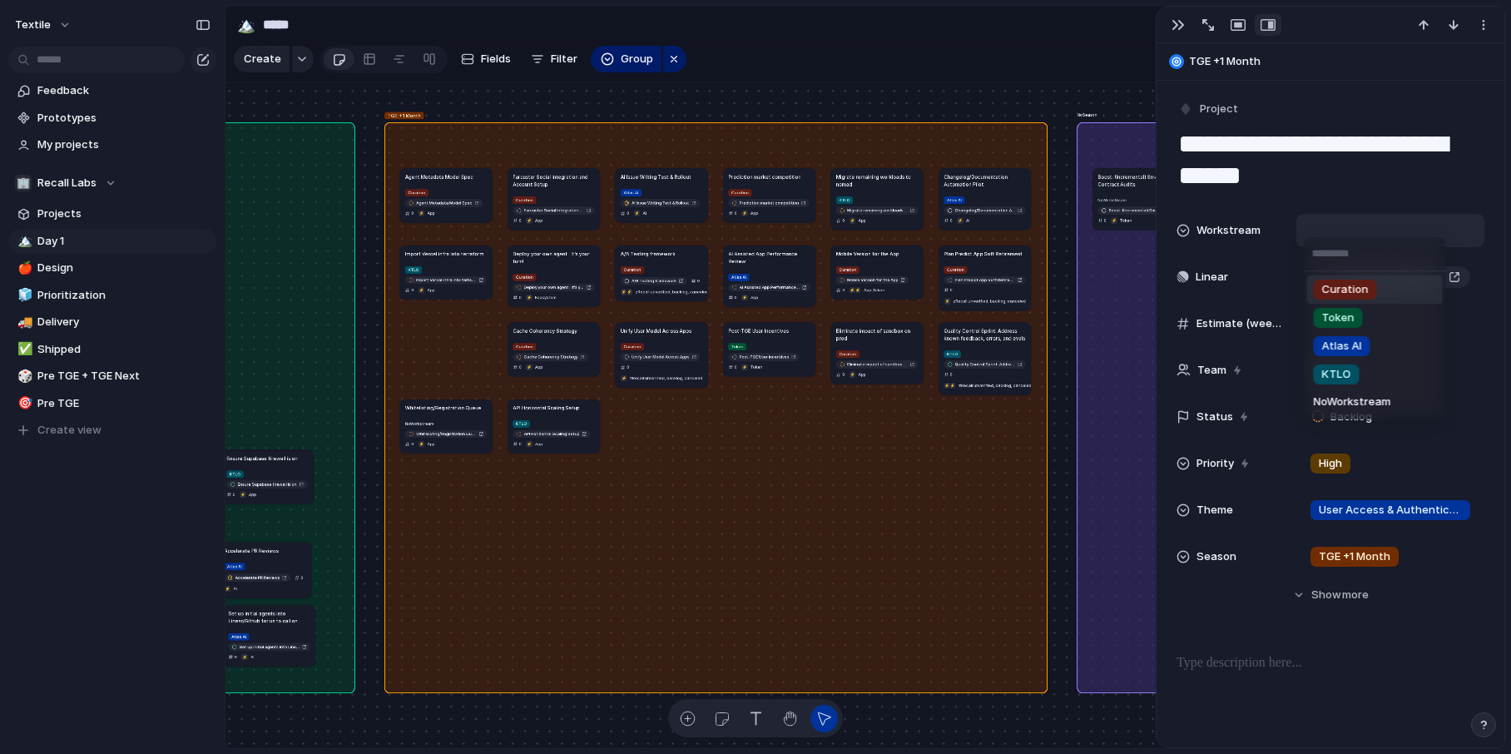
click at [1204, 281] on span "Curation" at bounding box center [1345, 289] width 47 height 17
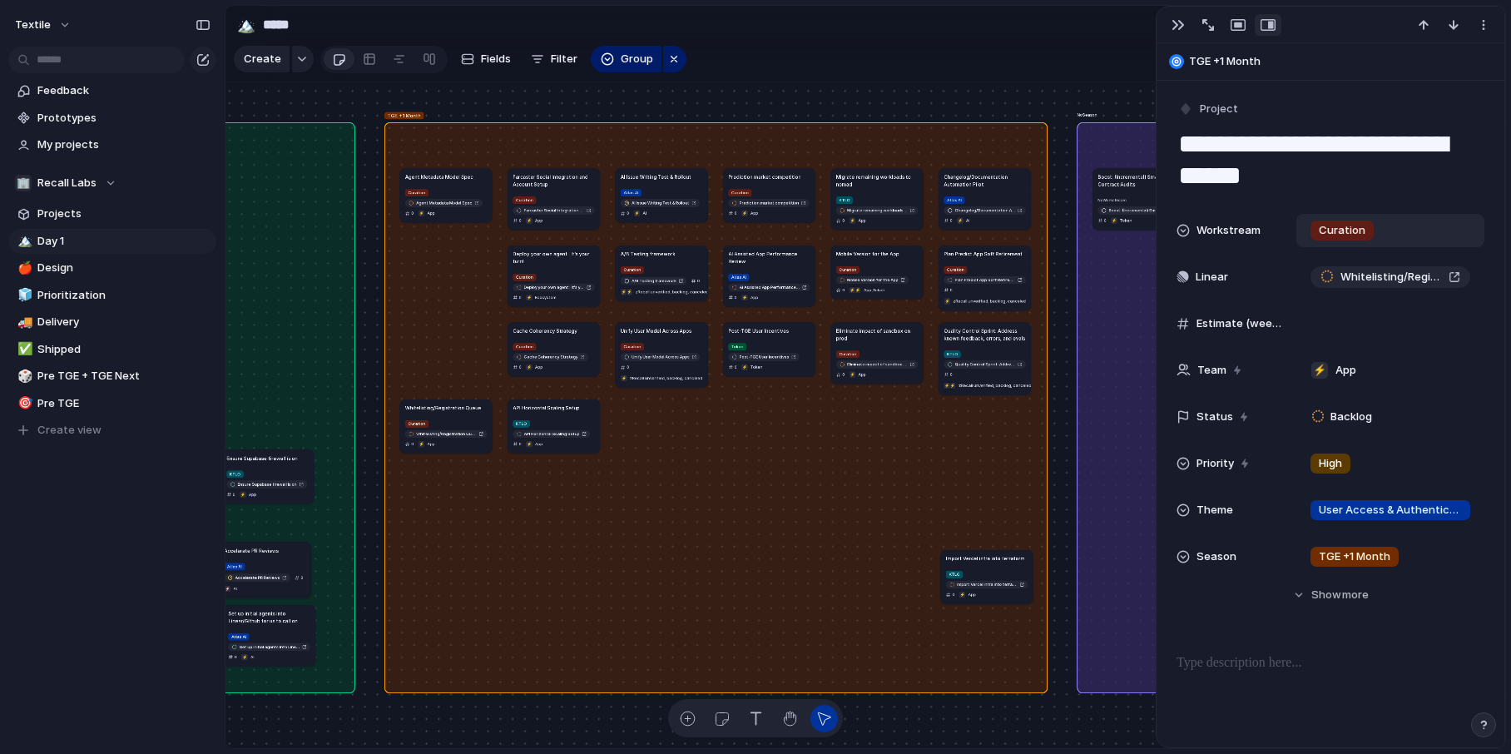
drag, startPoint x: 453, startPoint y: 266, endPoint x: 864, endPoint y: 517, distance: 480.6
click at [946, 569] on div "KTLO Import Vercel infra into terraform 0 ⚡ App" at bounding box center [987, 584] width 82 height 30
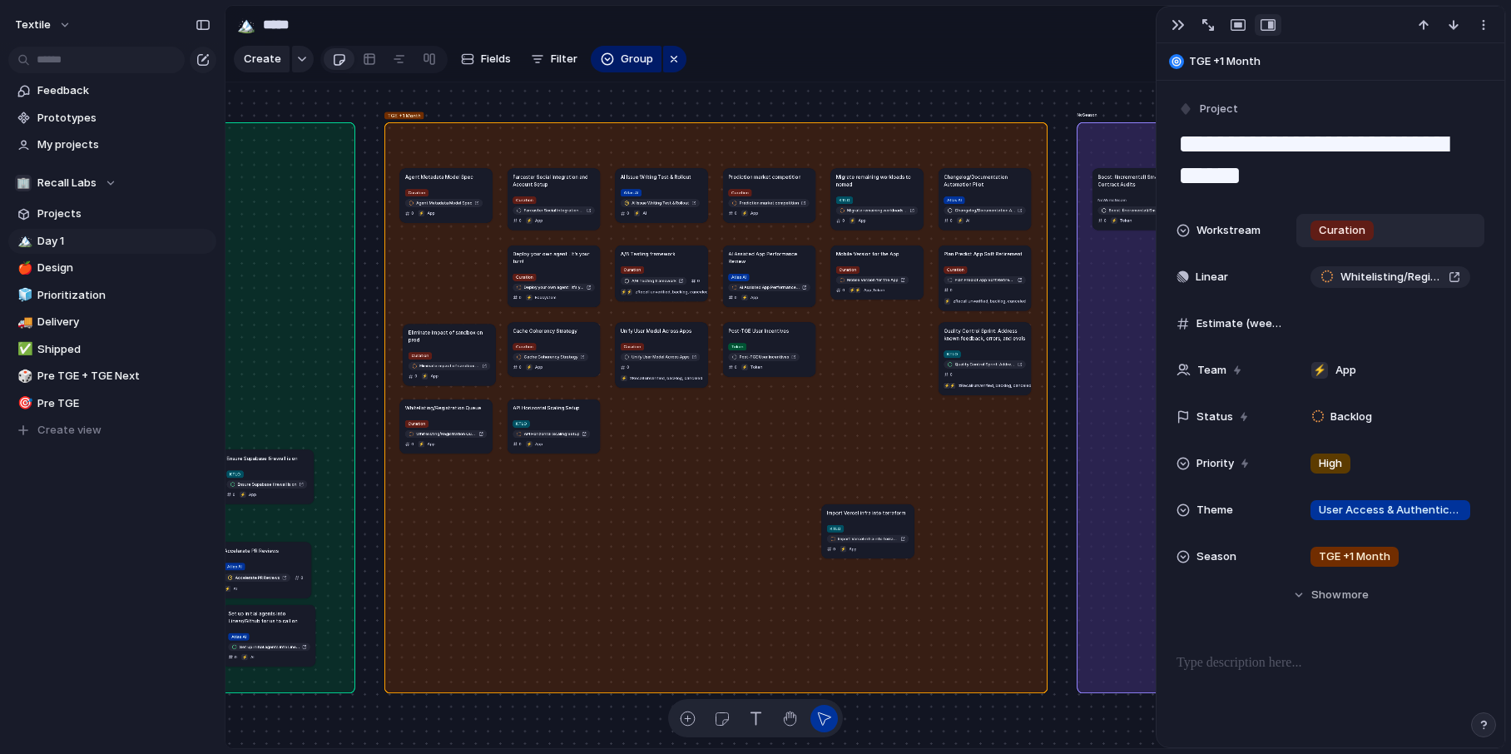
drag, startPoint x: 884, startPoint y: 344, endPoint x: 458, endPoint y: 339, distance: 426.0
click at [458, 339] on article "Eliminate impact of sandbox on prod Curation Eliminate impact of sandbox on pro…" at bounding box center [449, 355] width 92 height 62
drag, startPoint x: 870, startPoint y: 261, endPoint x: 439, endPoint y: 264, distance: 431.0
click at [438, 264] on article "Mobile Version for the App Curation Mobile Version for the App 0 ⚡ ⚡ App , Token" at bounding box center [445, 275] width 92 height 54
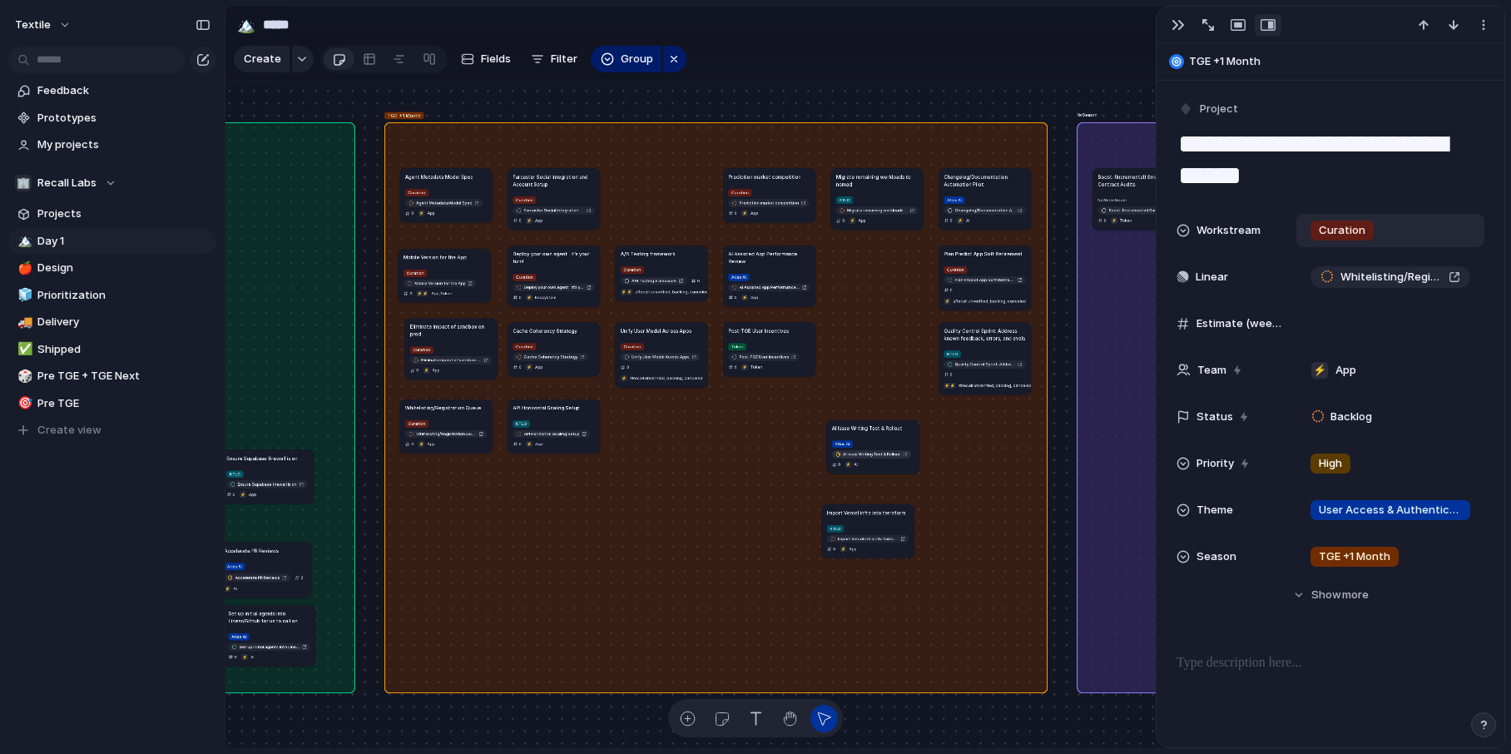
drag, startPoint x: 664, startPoint y: 205, endPoint x: 876, endPoint y: 457, distance: 328.8
click at [875, 457] on link "AI Issue Writing Test & Rollout" at bounding box center [871, 454] width 79 height 8
drag, startPoint x: 792, startPoint y: 181, endPoint x: 686, endPoint y: 183, distance: 106.5
click at [686, 183] on article "Prediction market competition Curation Prediction market competition 0 ⚡ App" at bounding box center [662, 197] width 92 height 54
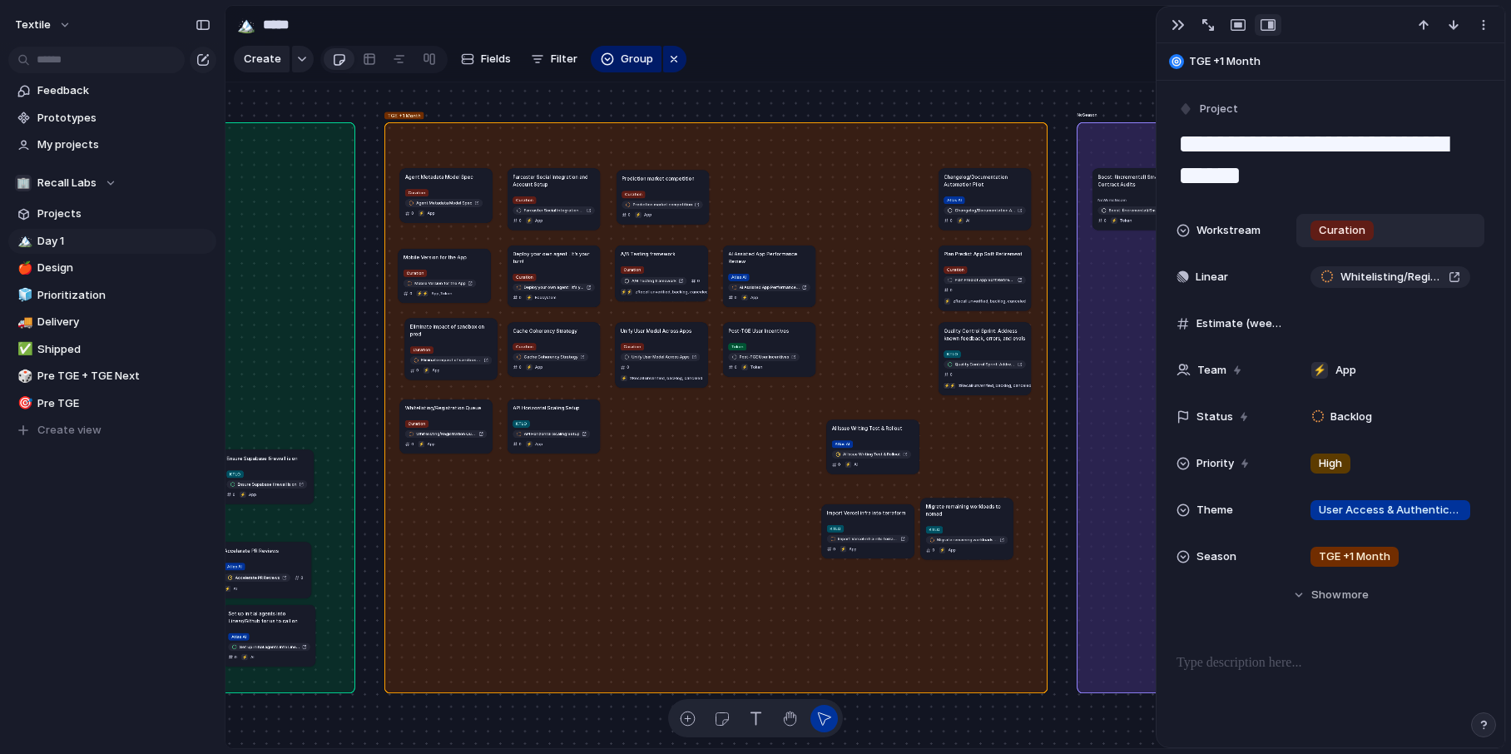
drag, startPoint x: 874, startPoint y: 182, endPoint x: 965, endPoint y: 512, distance: 341.9
click at [965, 512] on h1 "Migrate remaining workloads to nomad" at bounding box center [967, 509] width 82 height 15
drag, startPoint x: 968, startPoint y: 362, endPoint x: 874, endPoint y: 582, distance: 238.9
click at [874, 581] on h1 "Quality Control Sprint: Address known feedback, errors, and evals" at bounding box center [872, 579] width 82 height 15
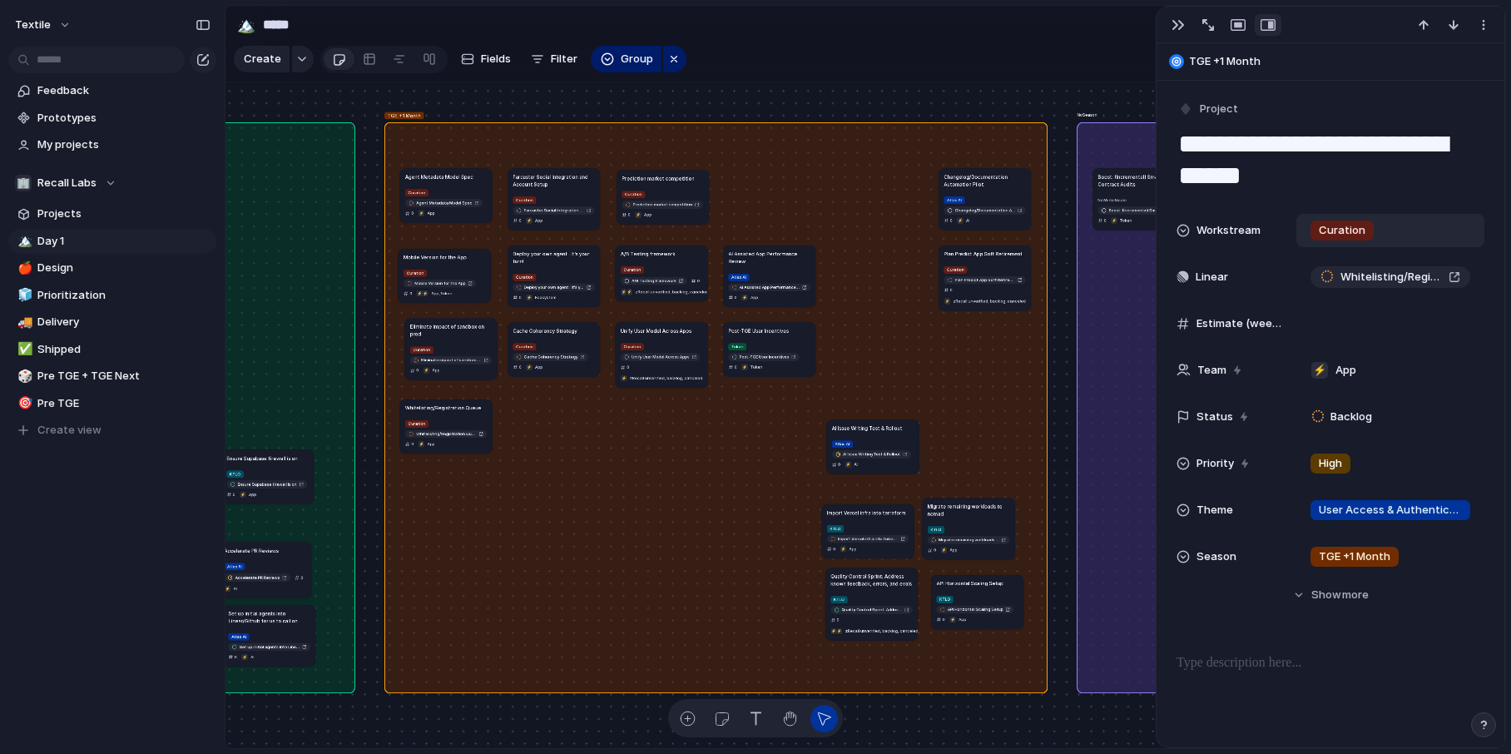
drag, startPoint x: 572, startPoint y: 407, endPoint x: 995, endPoint y: 584, distance: 459.0
click at [995, 584] on h1 "API Horizontal Scaling Setup" at bounding box center [969, 582] width 67 height 7
drag, startPoint x: 987, startPoint y: 264, endPoint x: 560, endPoint y: 407, distance: 450.1
click at [560, 408] on div "Curation Plan Predict App Soft Retirement 0 ⚡ zRecall unverified, backlog, canc…" at bounding box center [558, 429] width 82 height 42
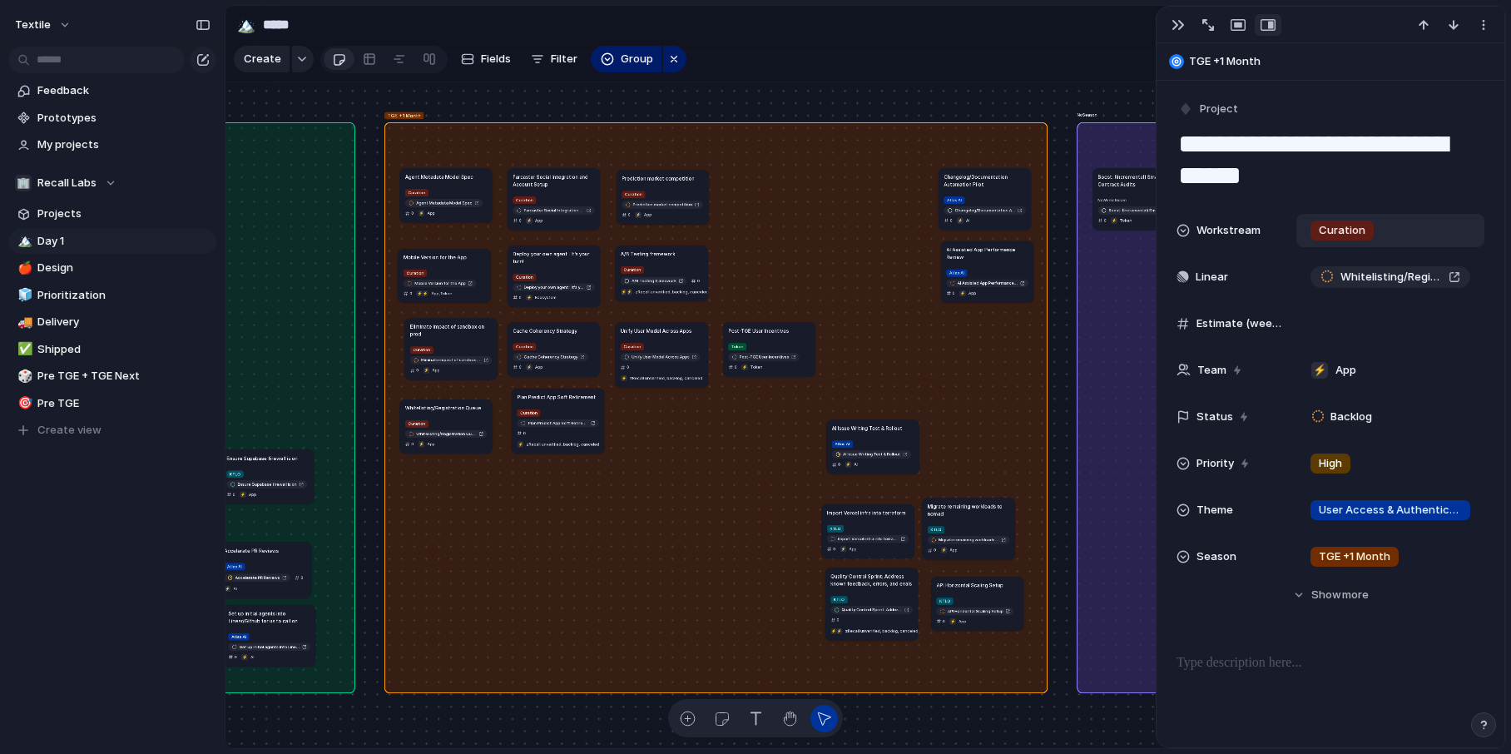
drag, startPoint x: 773, startPoint y: 254, endPoint x: 991, endPoint y: 250, distance: 218.0
click at [991, 250] on h1 "AI Assisted App Performance Review" at bounding box center [987, 252] width 82 height 15
drag, startPoint x: 775, startPoint y: 334, endPoint x: 453, endPoint y: 520, distance: 372.3
click at [453, 520] on article "Post-TGE User Incentives Token Post-TGE User Incentives 0 ⚡ Token" at bounding box center [447, 525] width 92 height 54
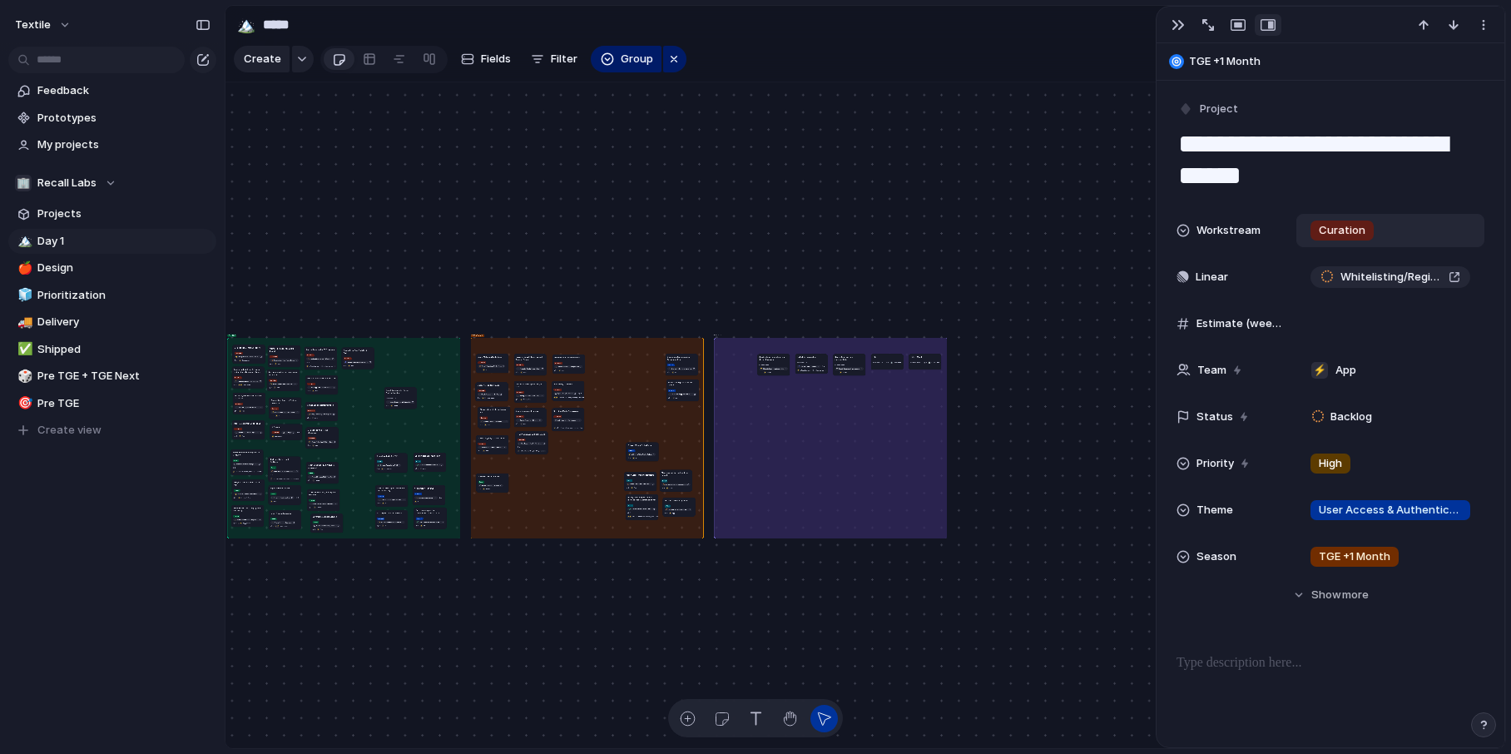
drag, startPoint x: 735, startPoint y: 356, endPoint x: 399, endPoint y: 390, distance: 337.0
click at [399, 390] on h1 "Boost: (Incremental) Smart Contract Audits" at bounding box center [400, 391] width 29 height 5
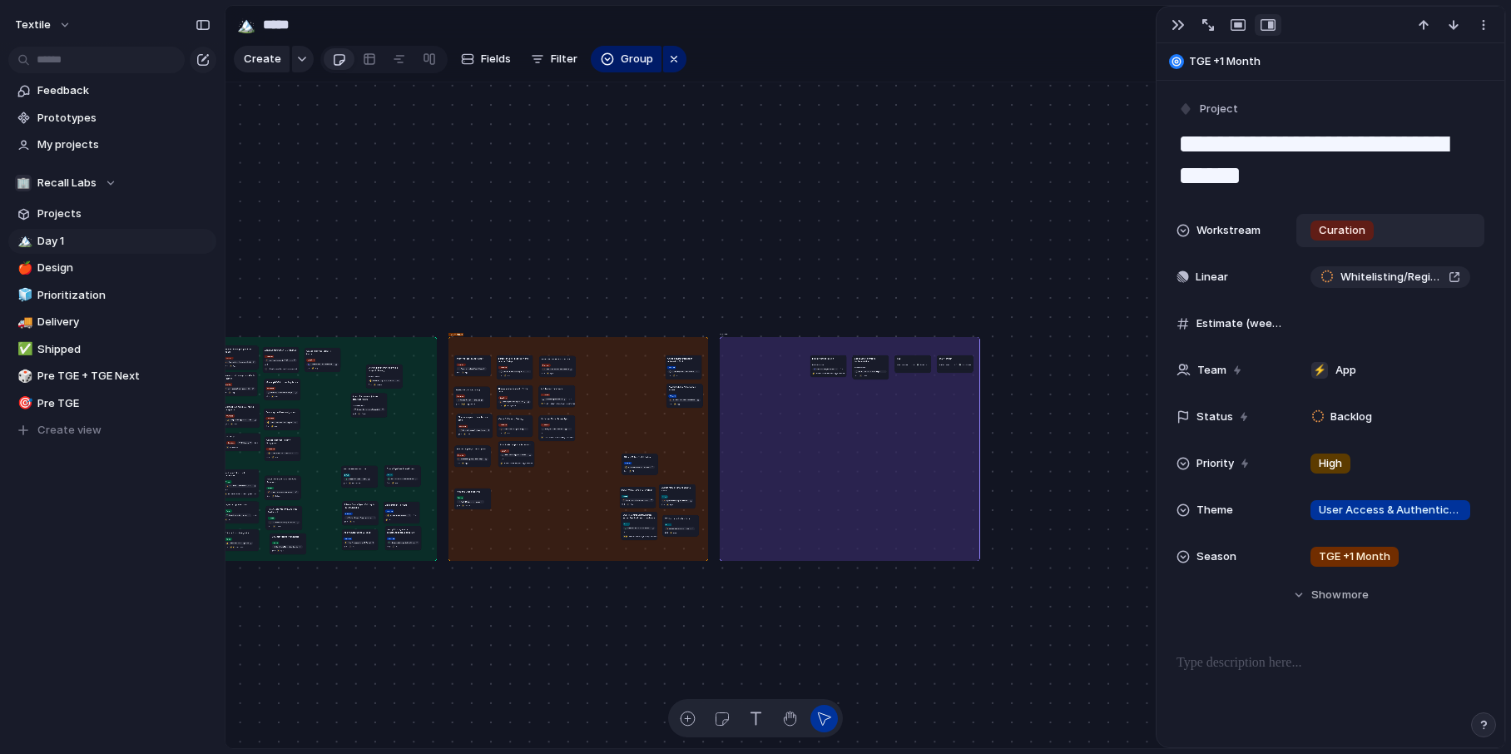
drag, startPoint x: 785, startPoint y: 357, endPoint x: 383, endPoint y: 366, distance: 401.9
click at [383, 366] on h1 "Short to Long term token vision design & planning" at bounding box center [385, 368] width 32 height 6
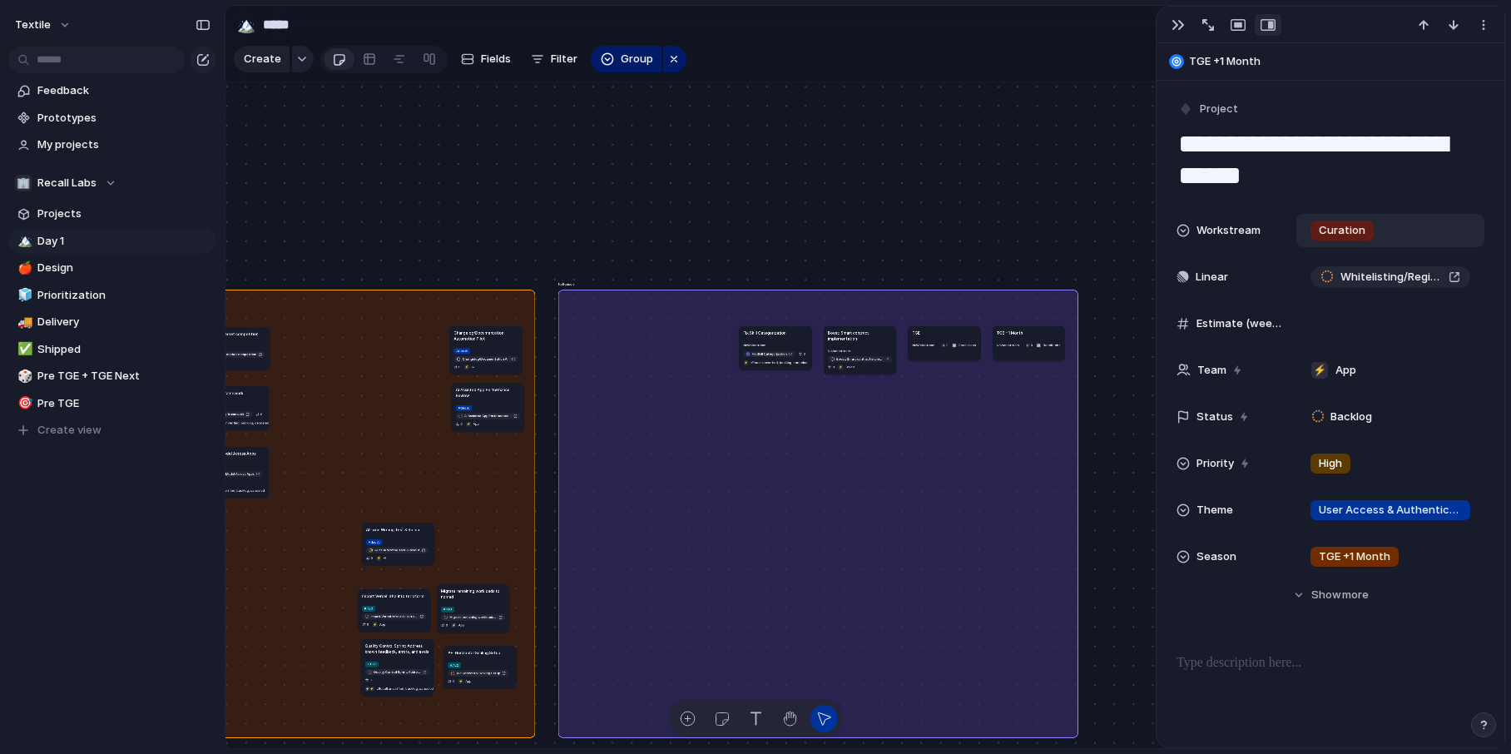
click at [785, 334] on article "Fix Skill Categorization No Workstream Fix Skill Categorization 0 ⚡ zRecall unv…" at bounding box center [775, 348] width 72 height 44
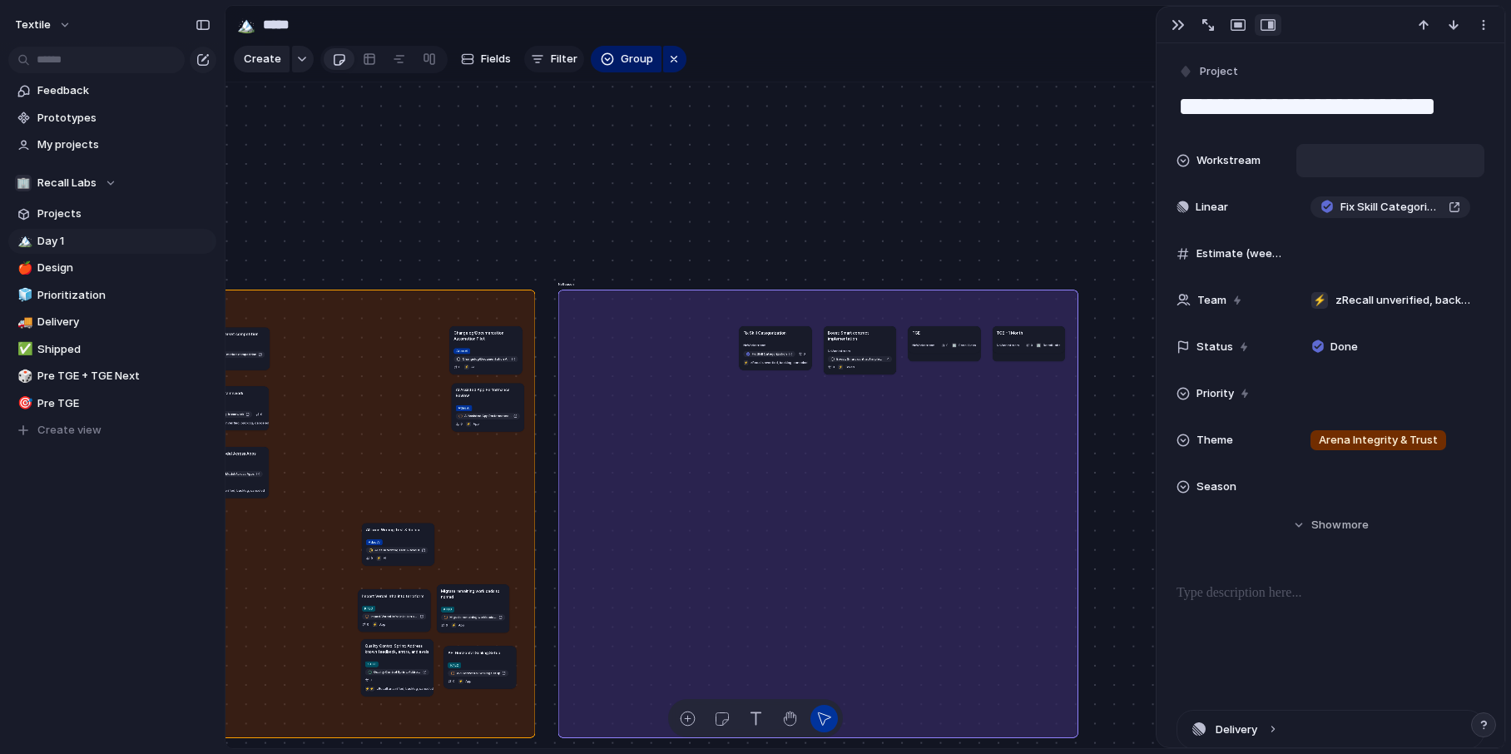
click at [544, 62] on button "Filter" at bounding box center [554, 59] width 60 height 27
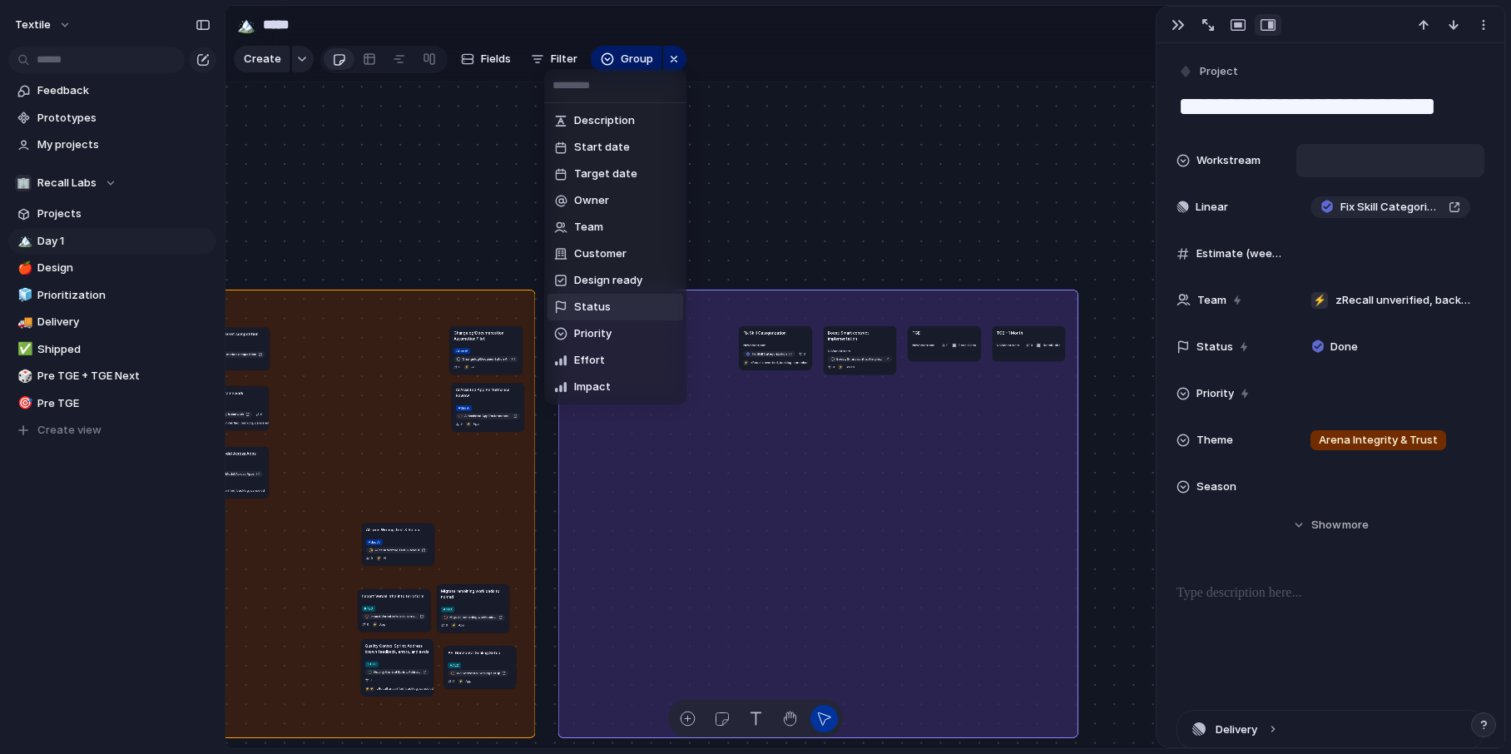
click at [597, 313] on span "Status" at bounding box center [592, 307] width 37 height 17
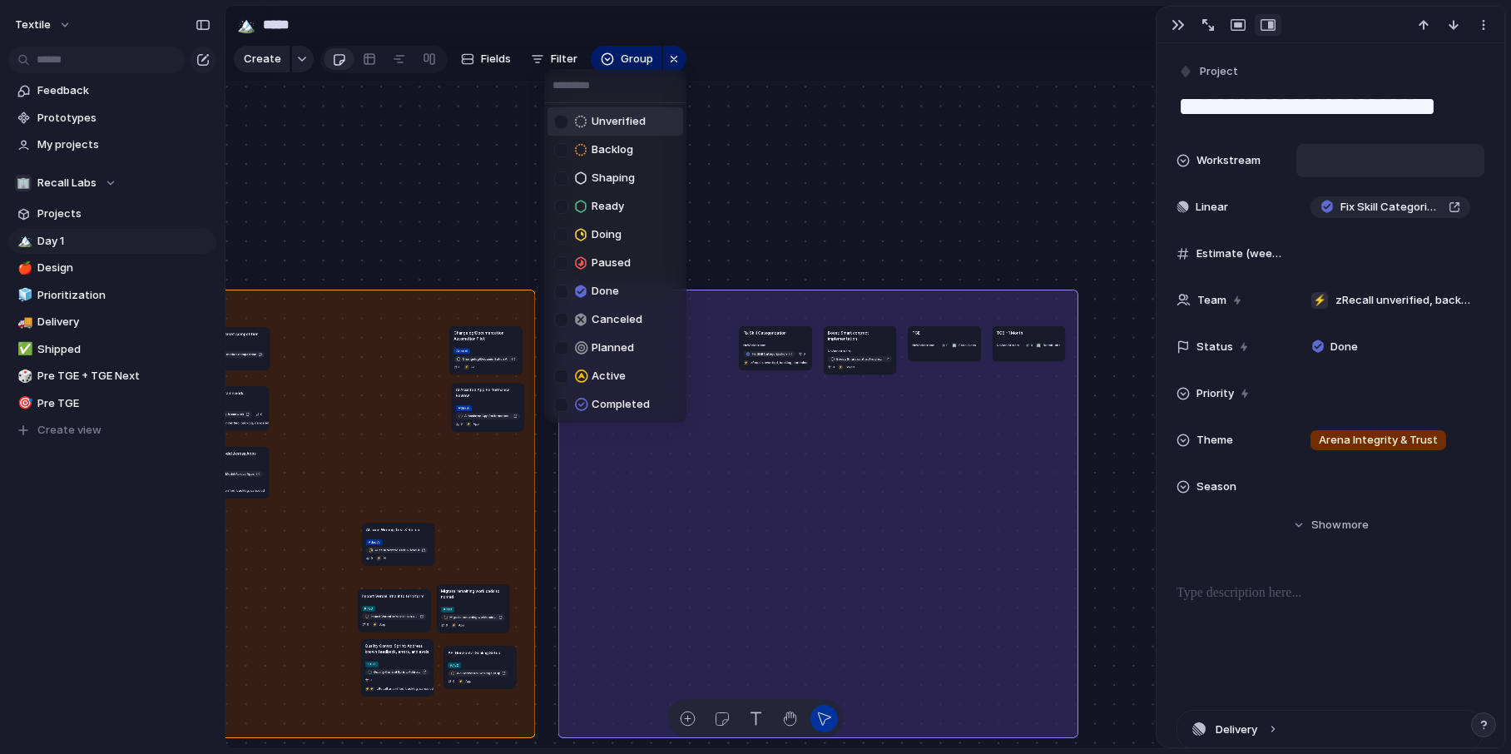
click at [560, 120] on div at bounding box center [561, 122] width 14 height 14
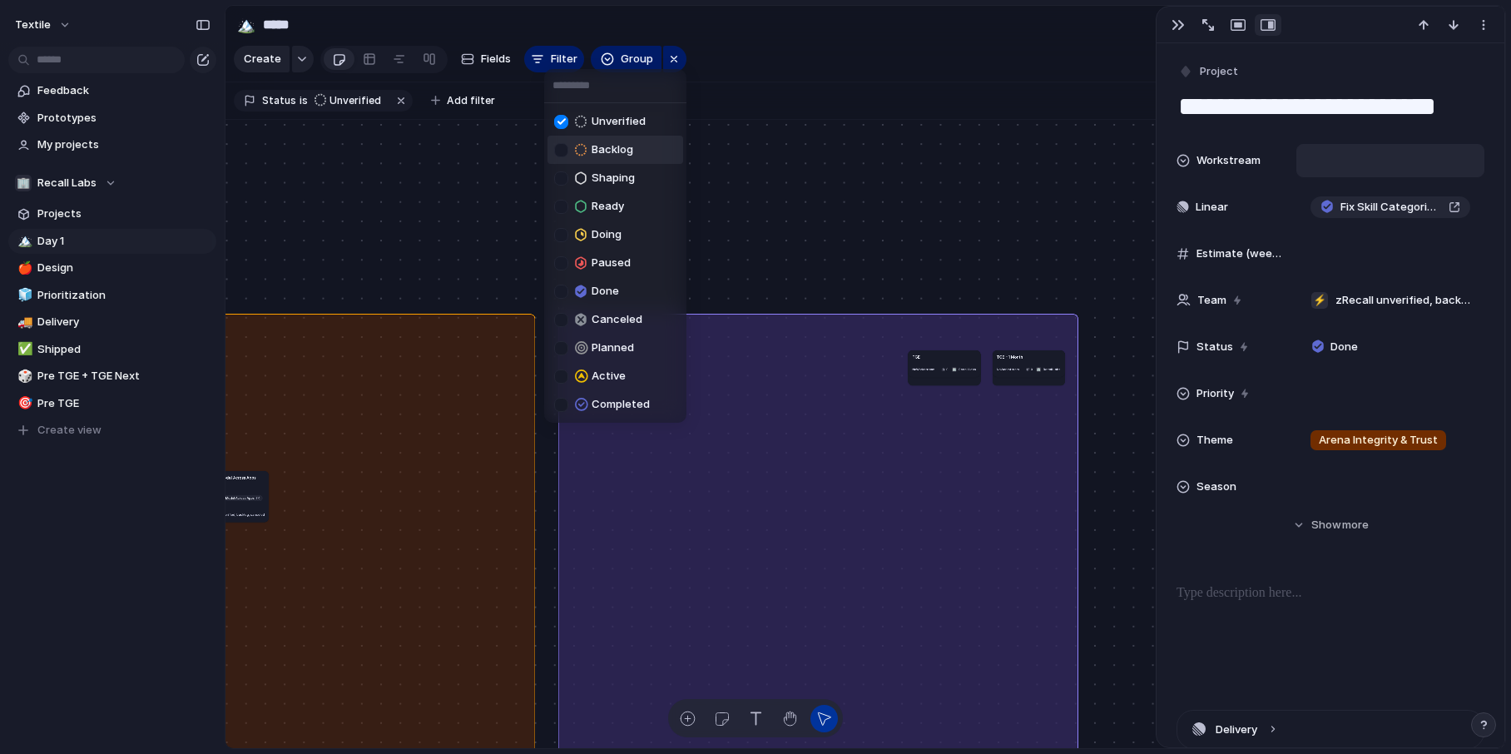
click at [562, 147] on div at bounding box center [561, 150] width 14 height 14
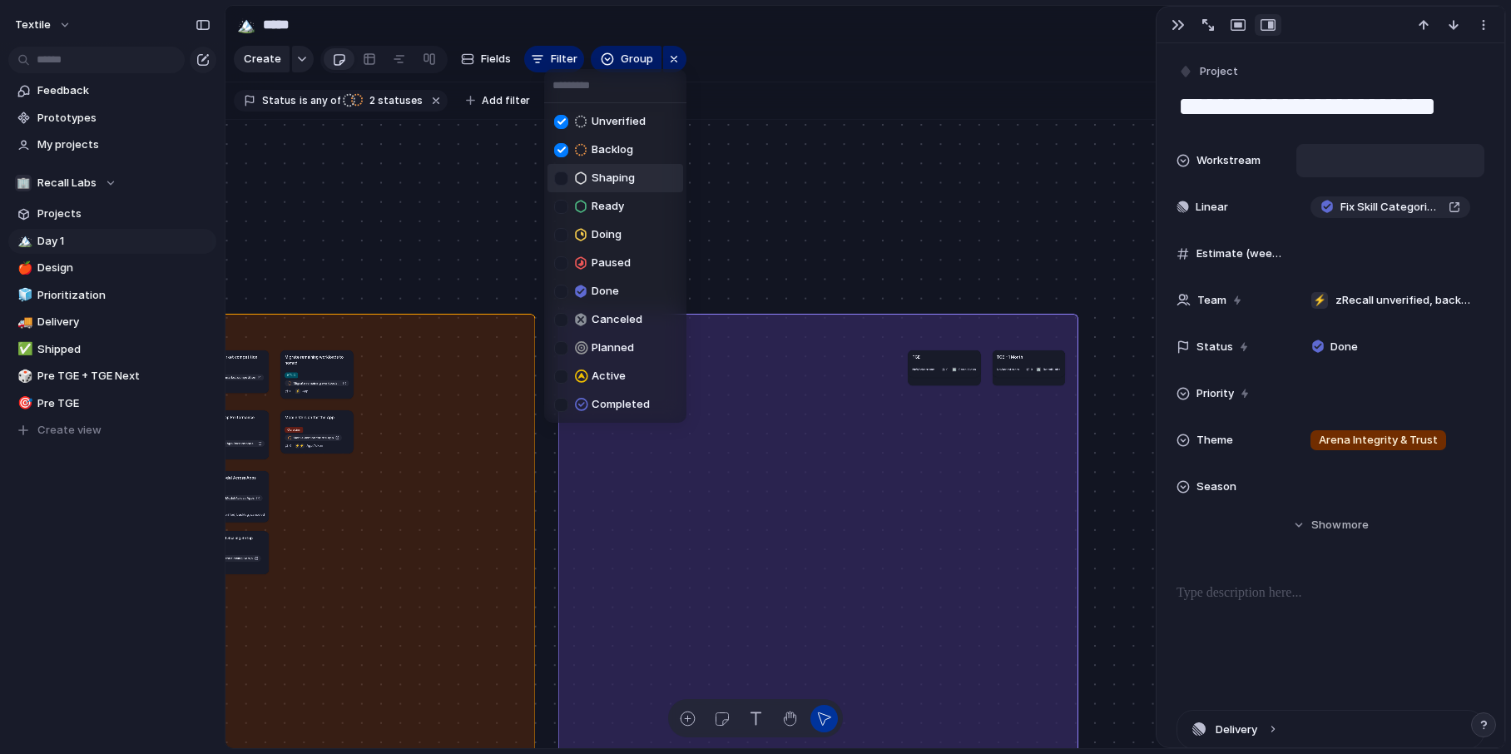
click at [562, 183] on div at bounding box center [561, 178] width 14 height 14
click at [562, 210] on div at bounding box center [561, 207] width 14 height 14
click at [562, 236] on div at bounding box center [561, 235] width 14 height 14
click at [560, 264] on div at bounding box center [561, 263] width 14 height 14
click at [750, 272] on div "Unverified Backlog Shaping Ready Doing Paused Done Canceled Planned Active Comp…" at bounding box center [755, 377] width 1511 height 754
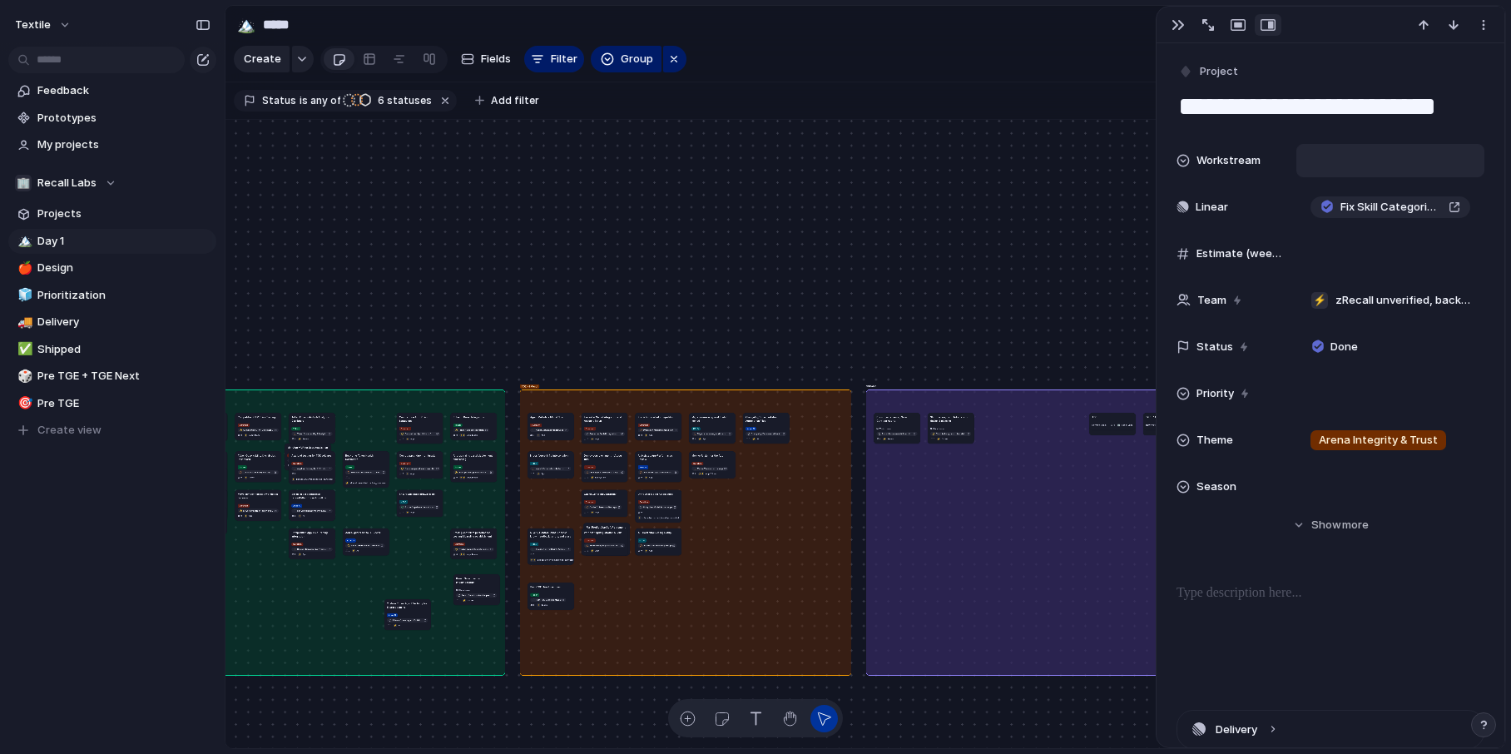
drag, startPoint x: 948, startPoint y: 417, endPoint x: 468, endPoint y: 583, distance: 508.1
click at [468, 583] on h1 "Boost: Smart contract implementation" at bounding box center [476, 579] width 41 height 7
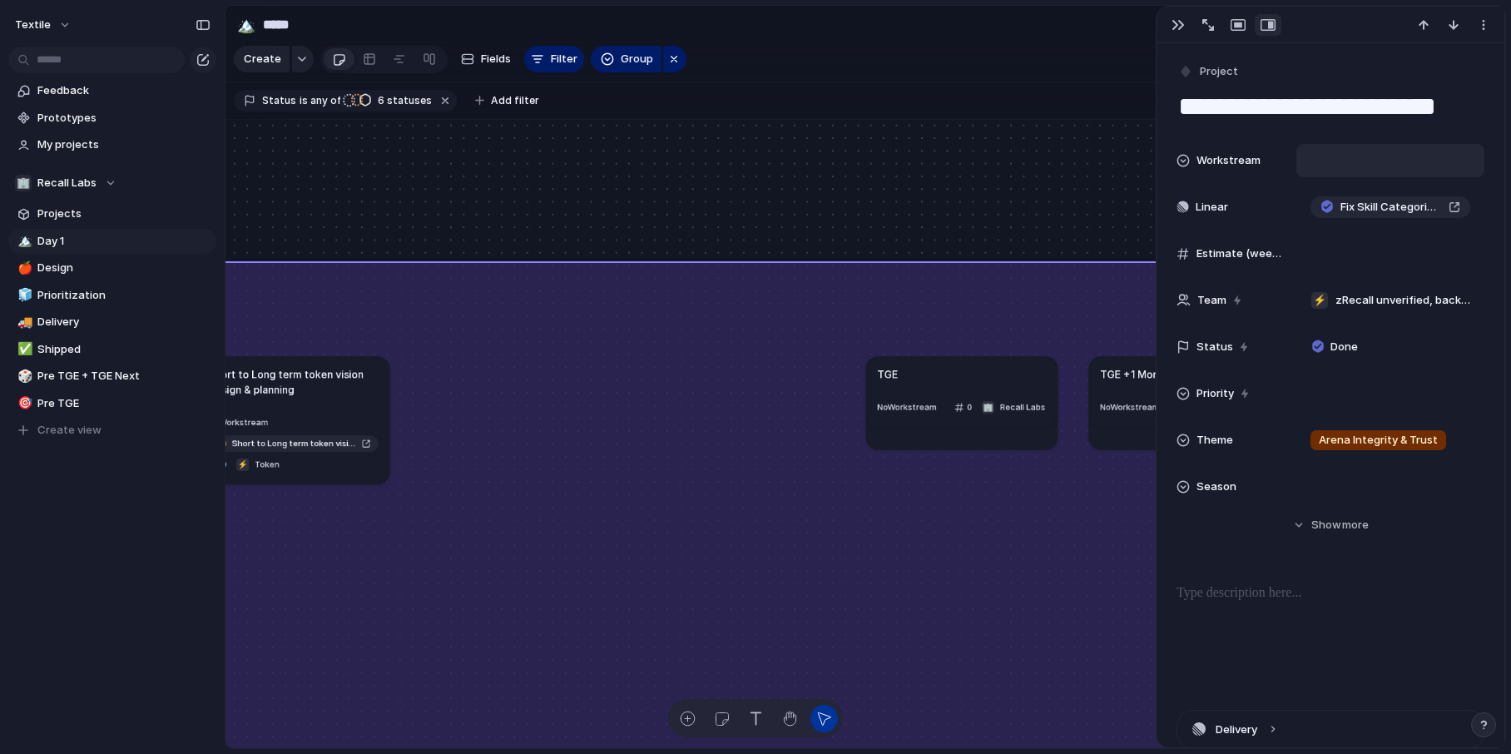
click at [934, 379] on div "TGE" at bounding box center [961, 373] width 169 height 15
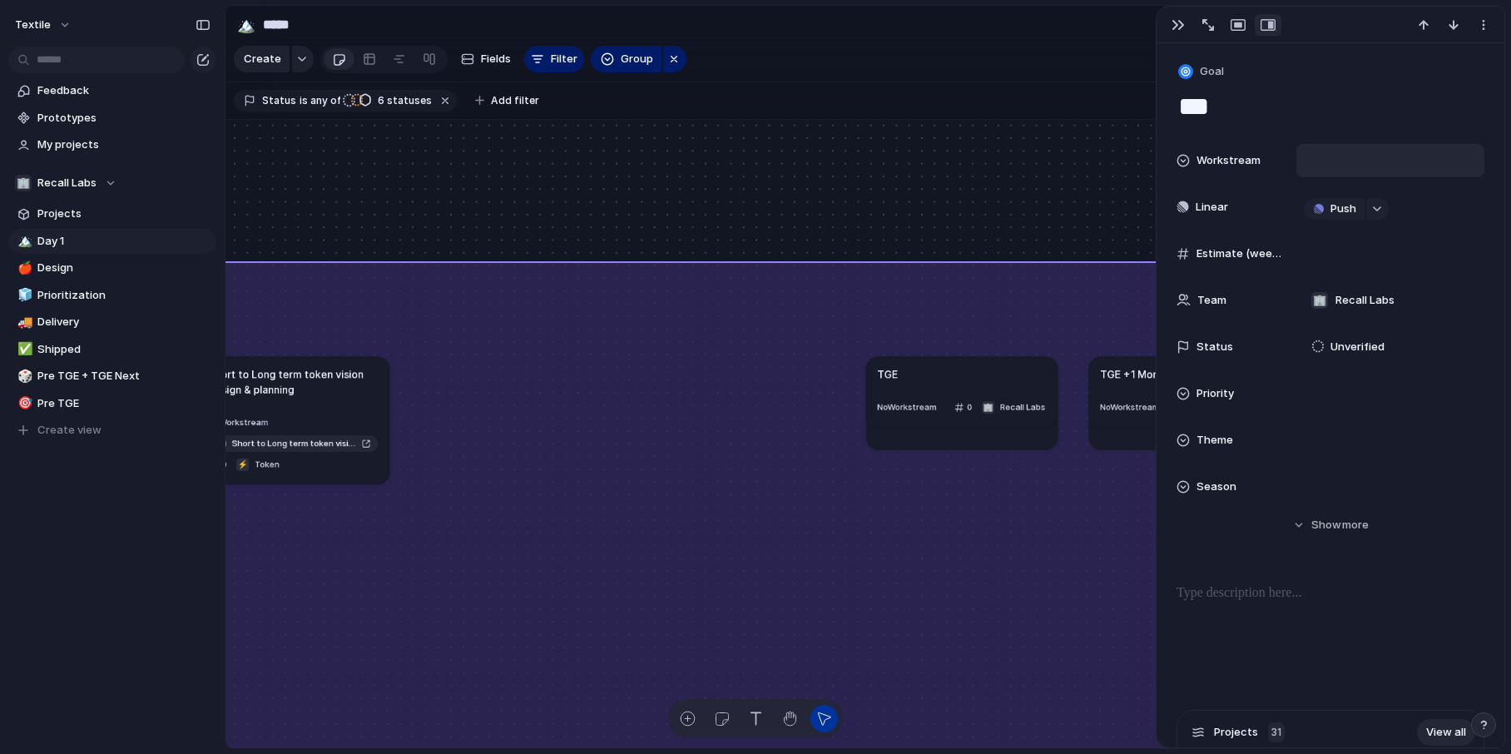
click at [921, 376] on div "Rename Delete" at bounding box center [755, 377] width 1511 height 754
click at [562, 54] on span "Filter" at bounding box center [564, 59] width 27 height 17
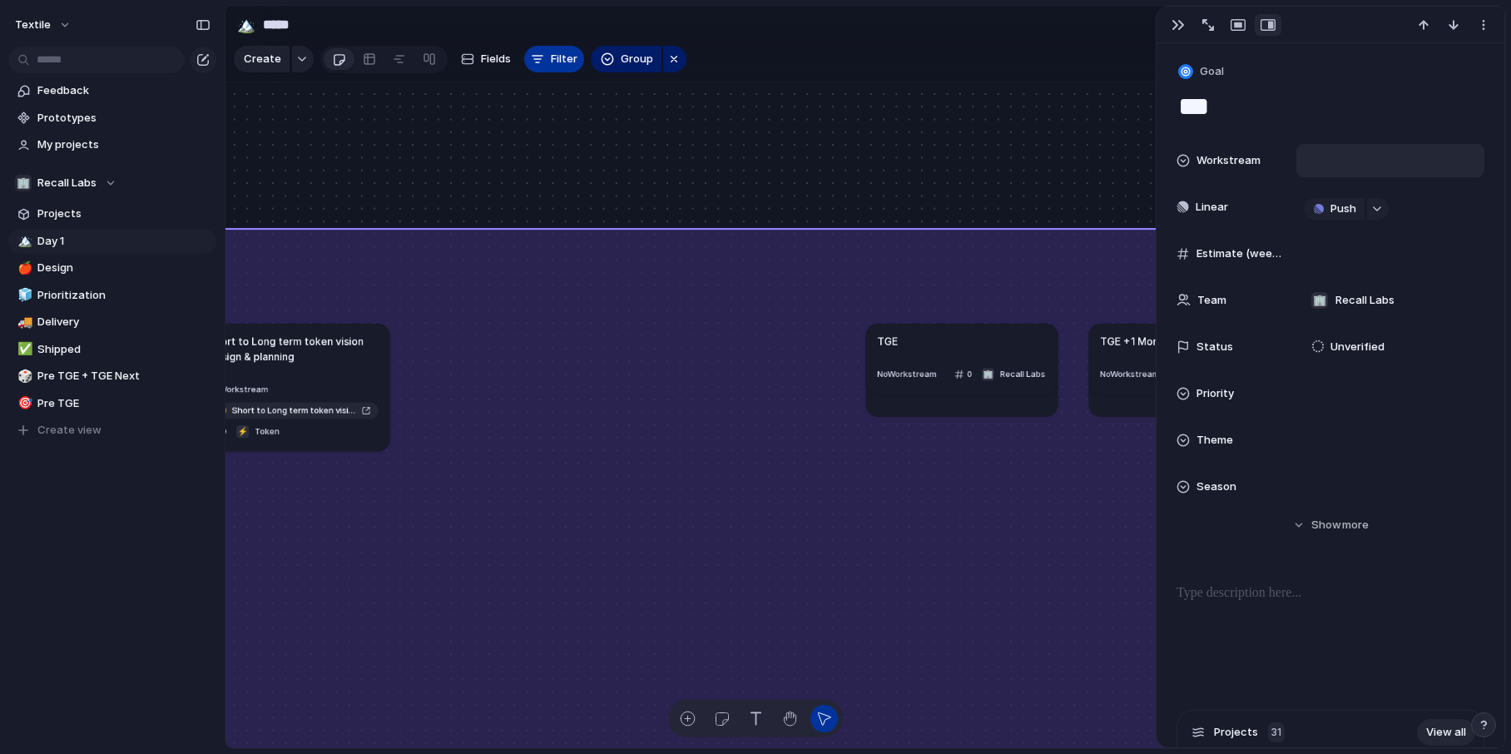
click at [562, 54] on span "Filter" at bounding box center [564, 59] width 27 height 17
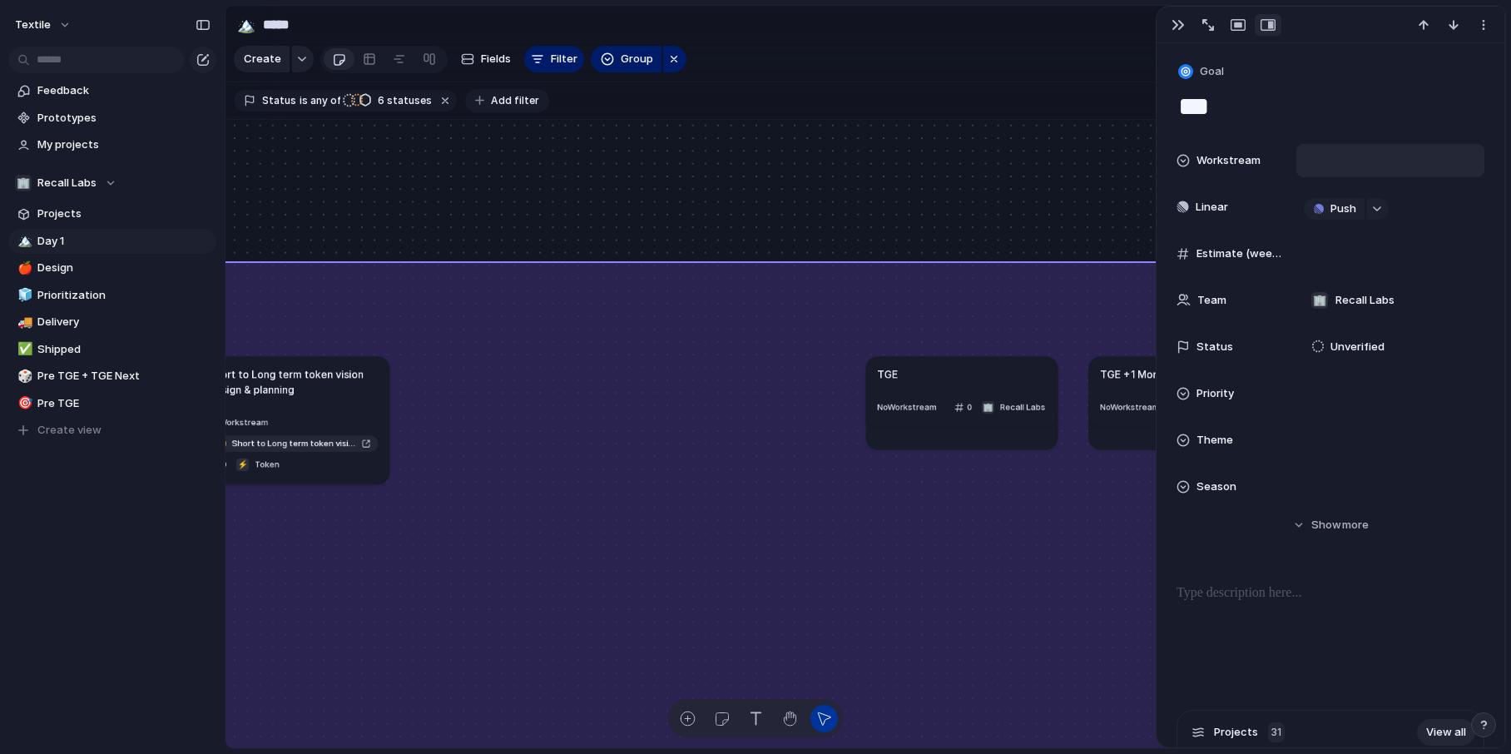
click at [491, 102] on span "Add filter" at bounding box center [515, 100] width 48 height 15
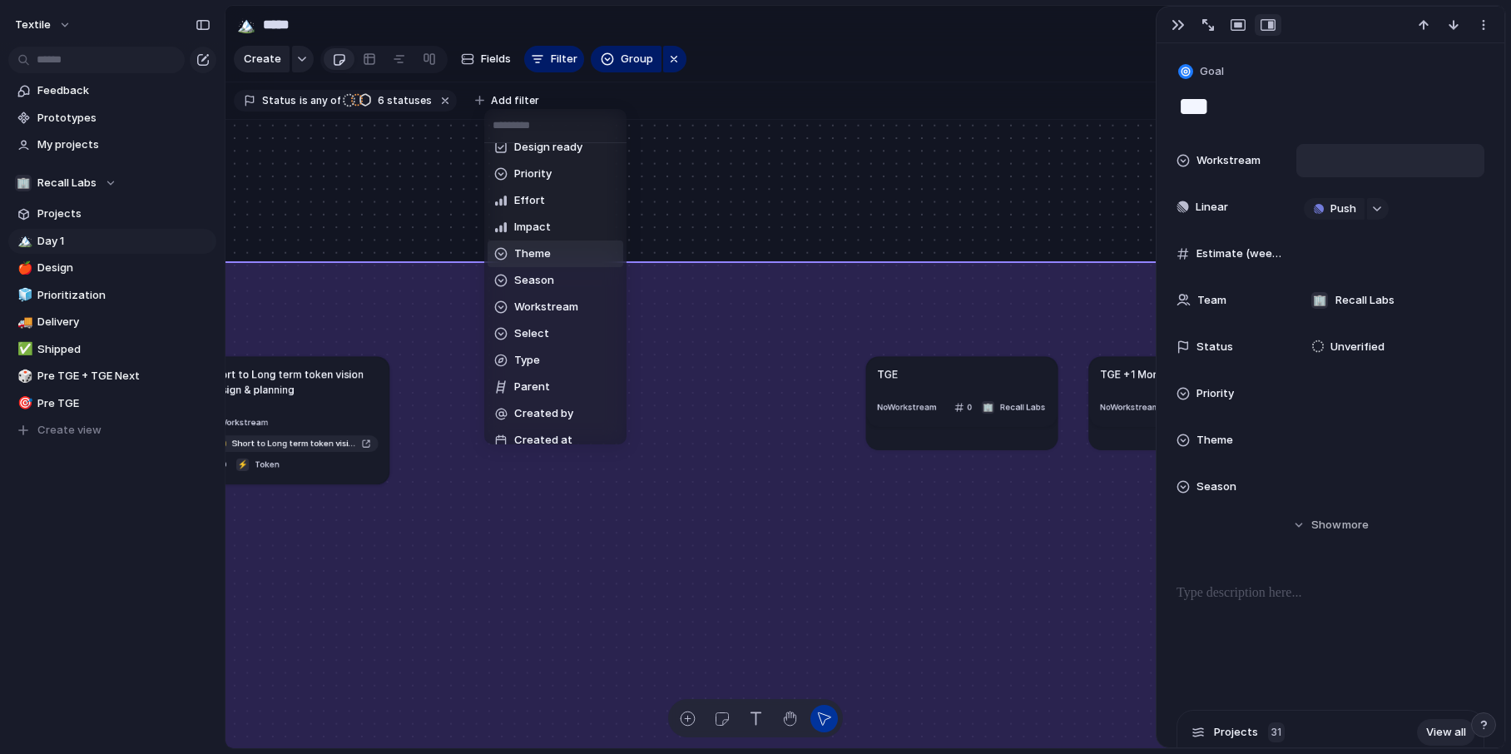
scroll to position [212, 0]
click at [535, 322] on span "Type" at bounding box center [527, 321] width 26 height 17
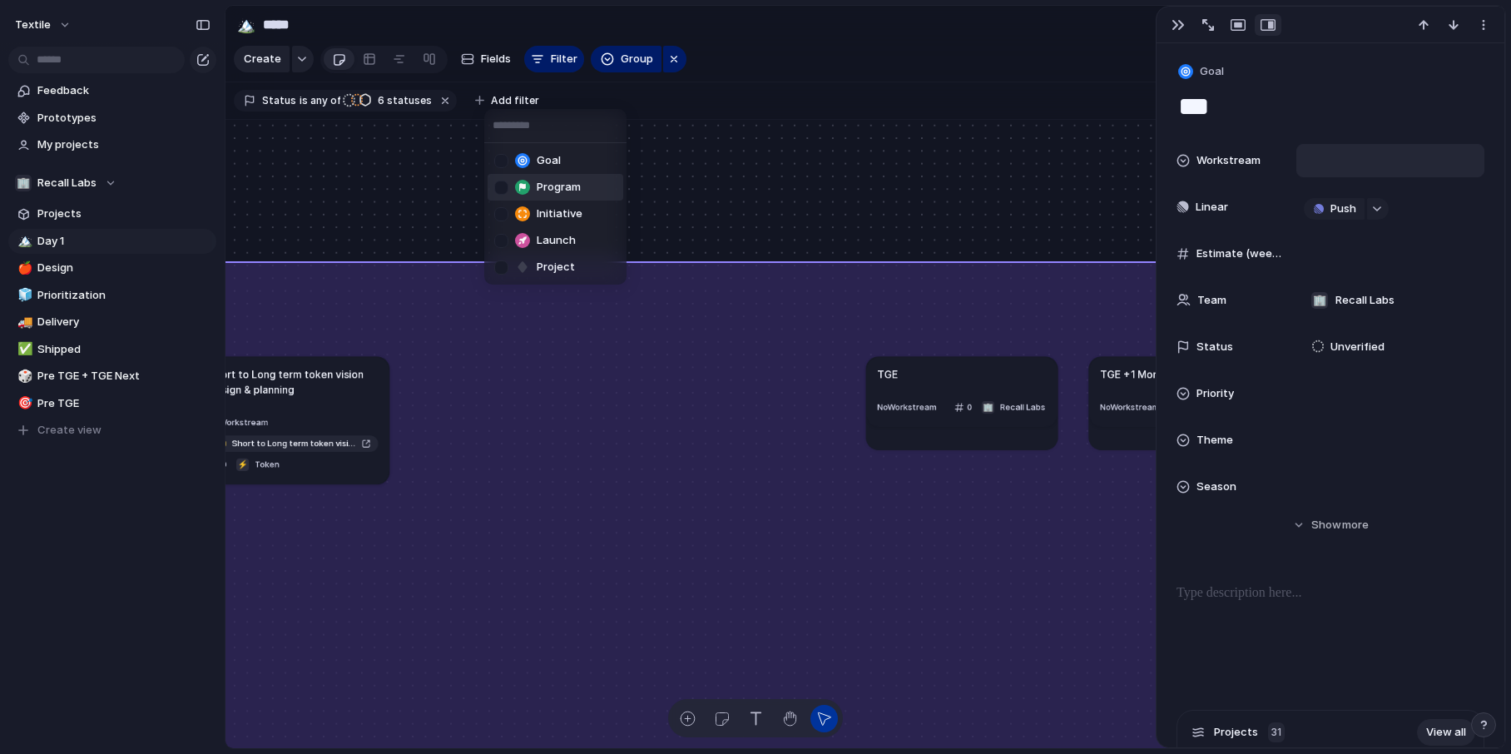
click at [501, 190] on div at bounding box center [501, 188] width 14 height 14
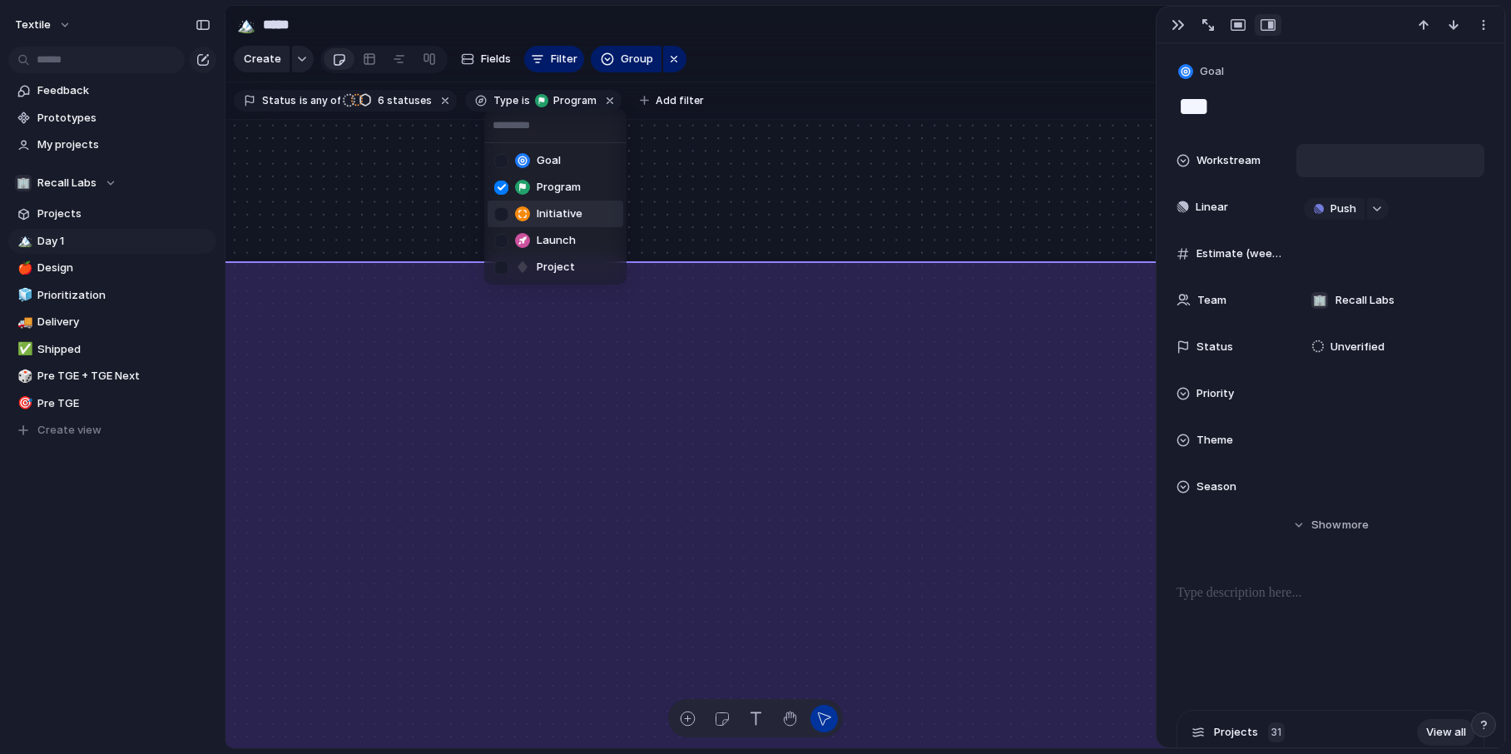
click at [501, 216] on div at bounding box center [501, 214] width 14 height 14
click at [500, 245] on div at bounding box center [501, 241] width 14 height 14
click at [500, 264] on div at bounding box center [501, 267] width 14 height 14
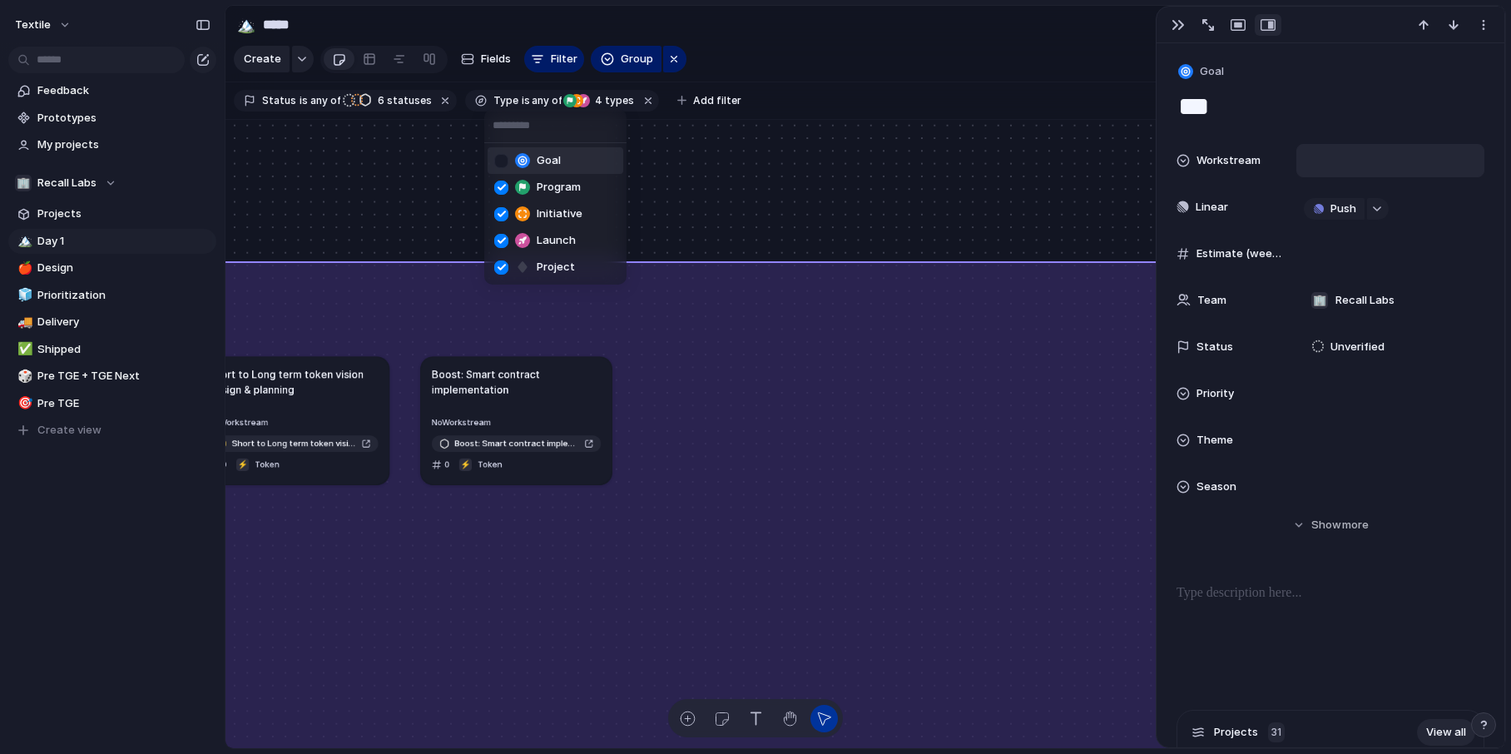
click at [432, 153] on div "Goal Program Initiative Launch Project" at bounding box center [755, 377] width 1511 height 754
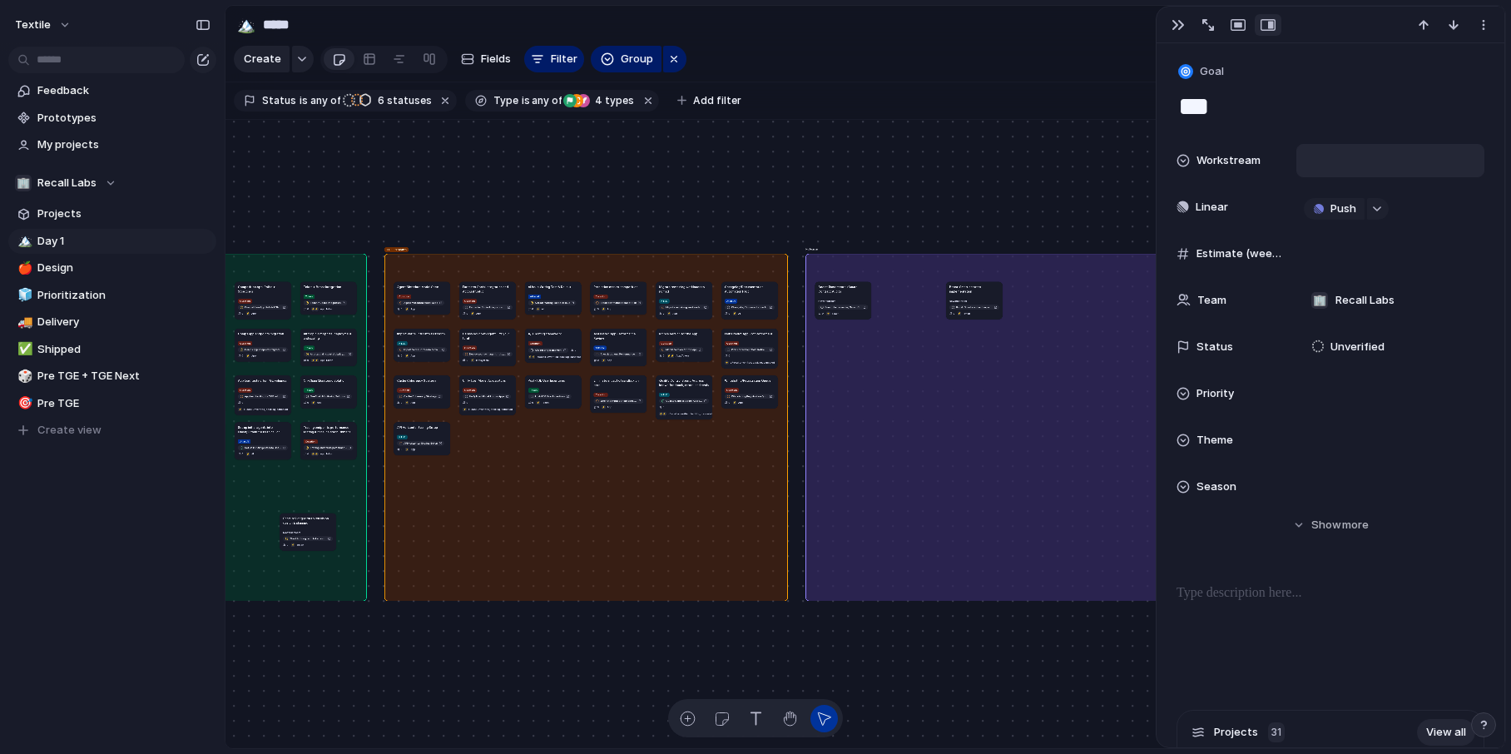
drag, startPoint x: 907, startPoint y: 286, endPoint x: 309, endPoint y: 517, distance: 640.5
click at [305, 517] on h1 "Short to Long term token vision design & planning" at bounding box center [308, 520] width 50 height 9
drag, startPoint x: 970, startPoint y: 294, endPoint x: 264, endPoint y: 493, distance: 734.0
click at [264, 493] on article "Boost: Smart contract implementation No Workstream Boost: Smart contract implem…" at bounding box center [268, 499] width 57 height 37
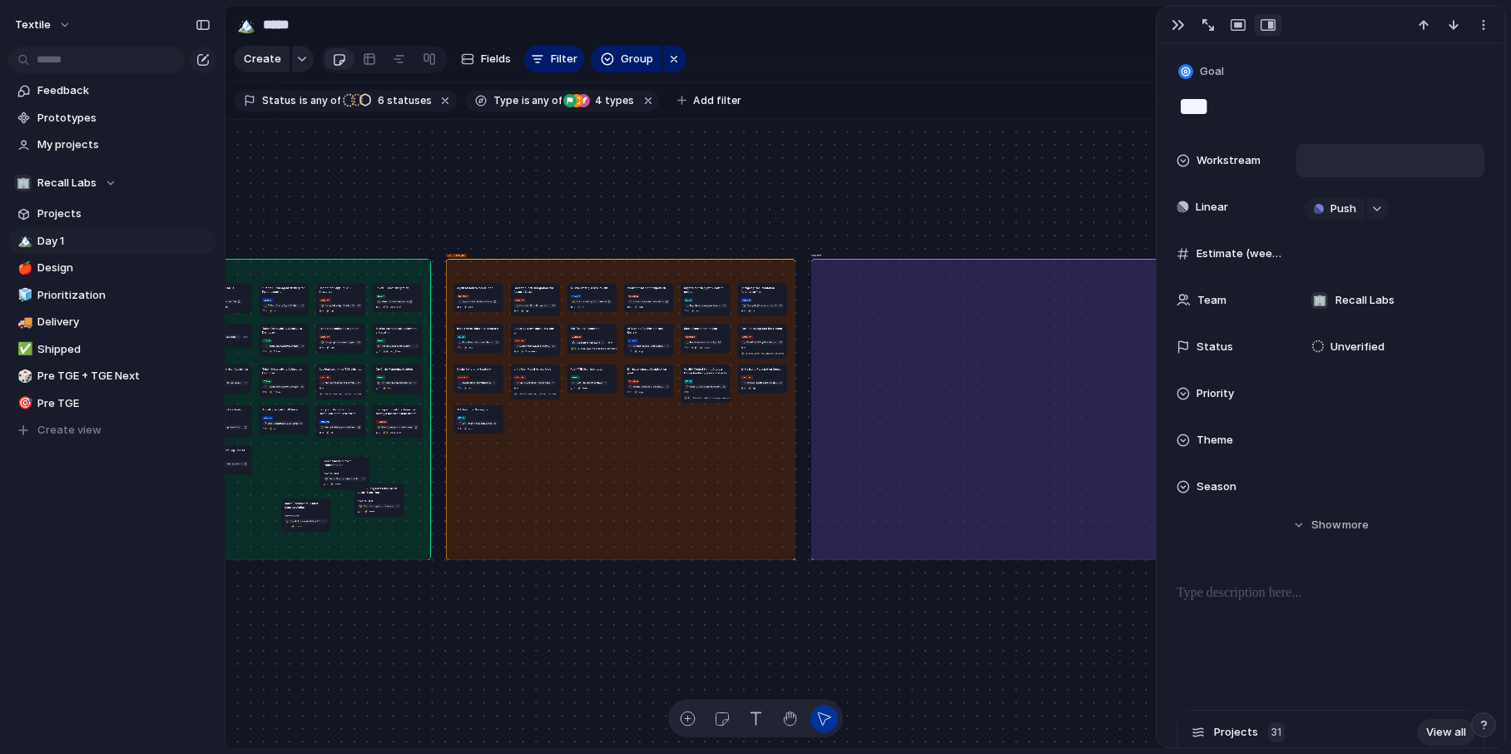
drag, startPoint x: 846, startPoint y: 294, endPoint x: 309, endPoint y: 509, distance: 579.0
click at [309, 509] on article "Boost: (Incremental) Smart Contract Audits No Workstream Boost: (Incremental) S…" at bounding box center [306, 514] width 49 height 32
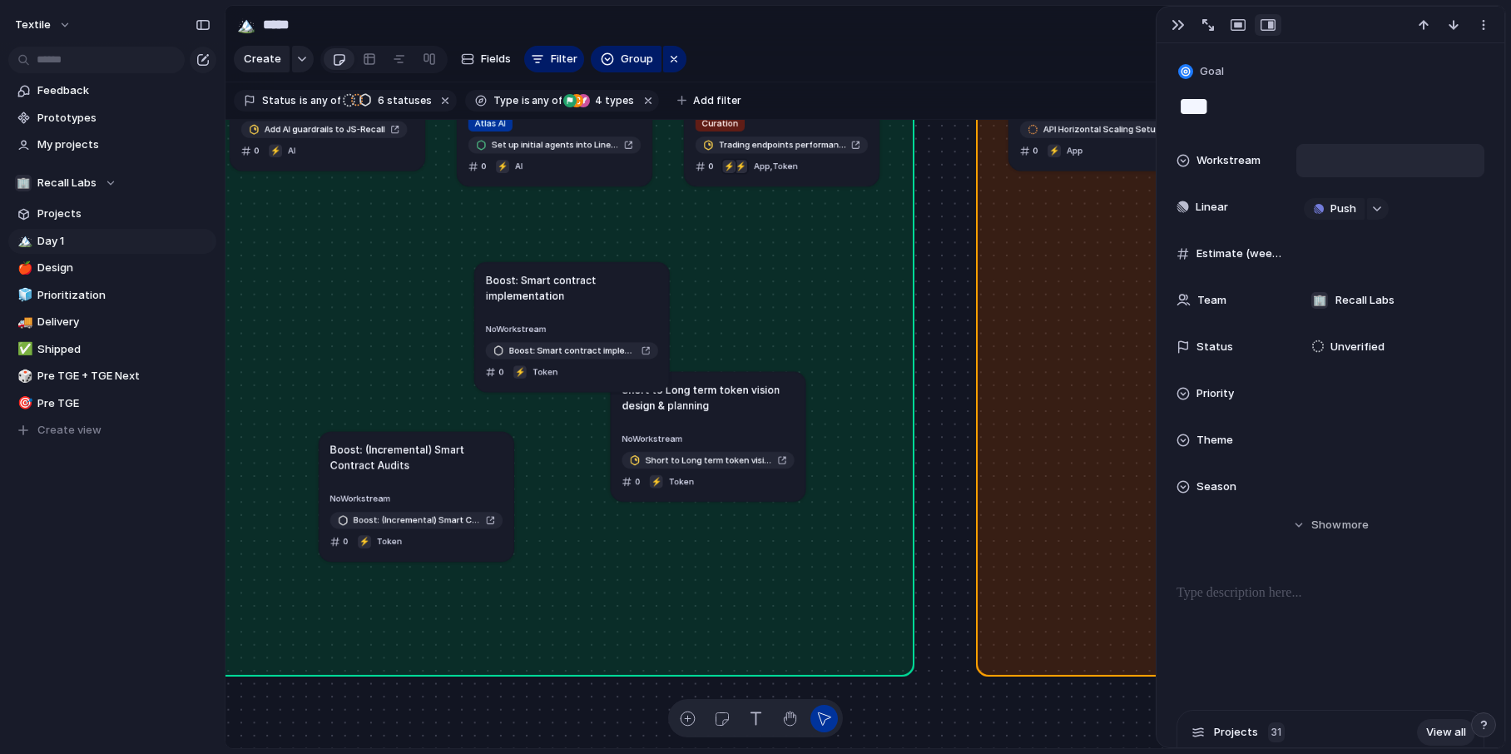
click at [439, 490] on div "No Workstream Boost: (Incremental) Smart Contract Audits 0 ⚡ Token" at bounding box center [416, 519] width 172 height 63
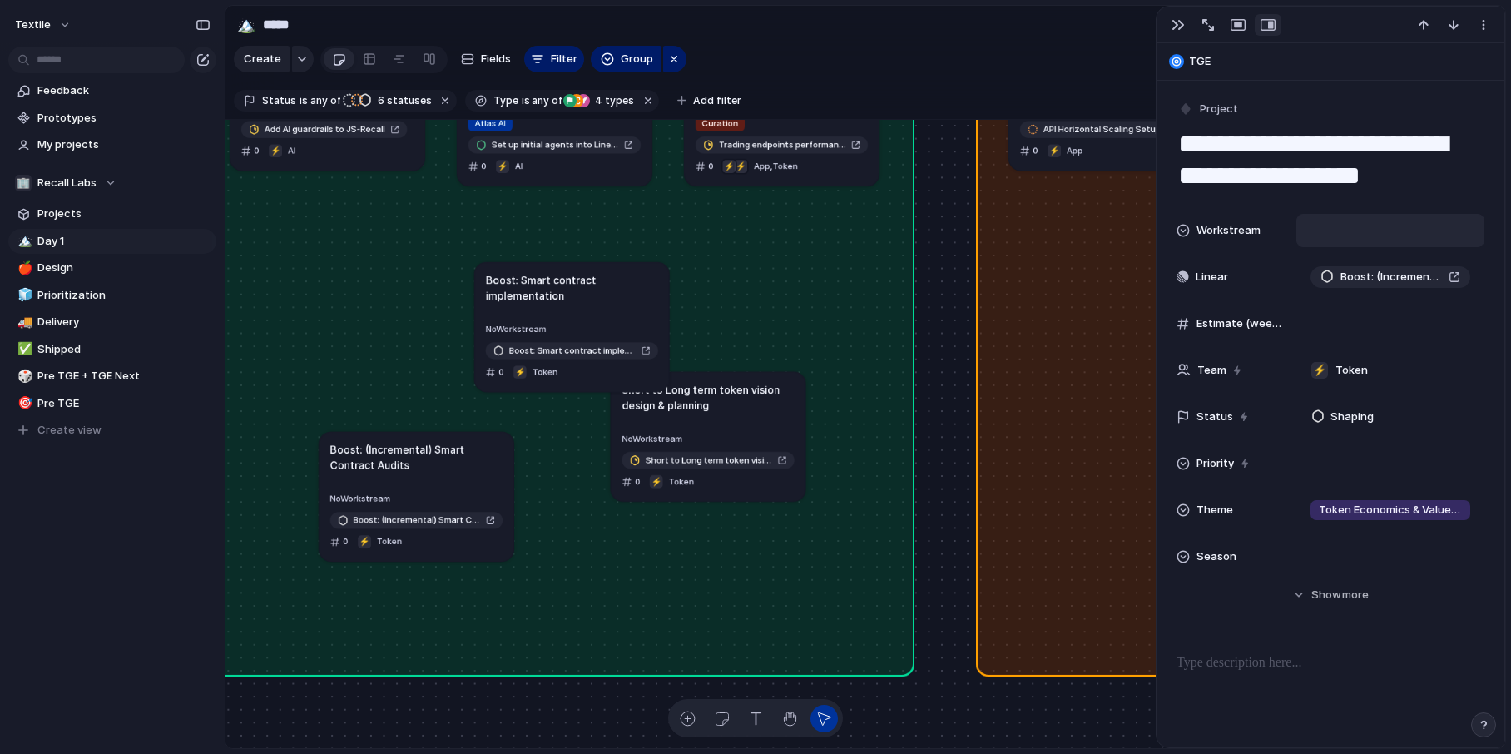
click at [1204, 235] on div at bounding box center [1390, 230] width 173 height 18
click at [1204, 319] on span "Token" at bounding box center [1338, 317] width 32 height 17
click at [743, 413] on article "Short to Long term token vision design & planning No Workstream Short to Long t…" at bounding box center [708, 436] width 195 height 130
click at [1204, 236] on div at bounding box center [1390, 230] width 173 height 18
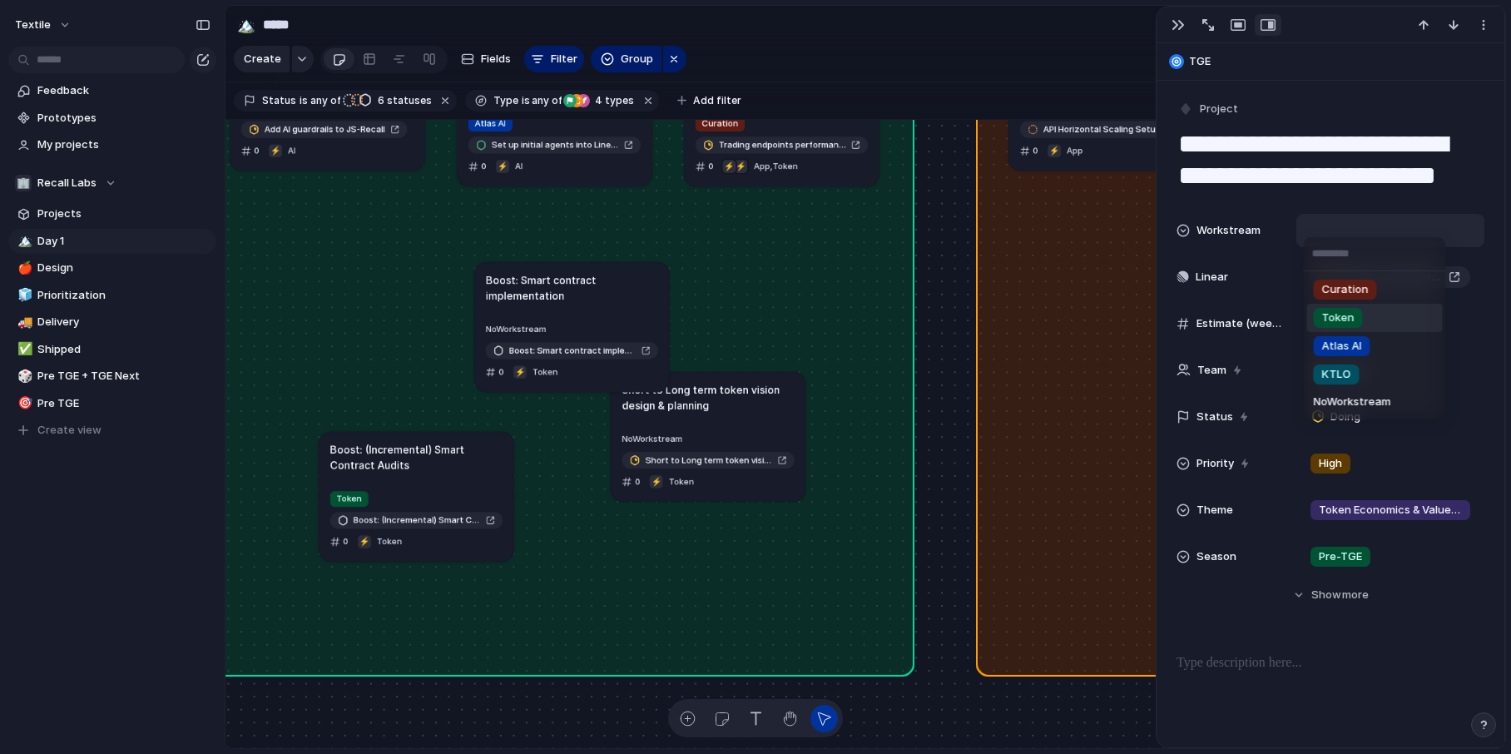
click at [1204, 321] on span "Token" at bounding box center [1338, 317] width 32 height 17
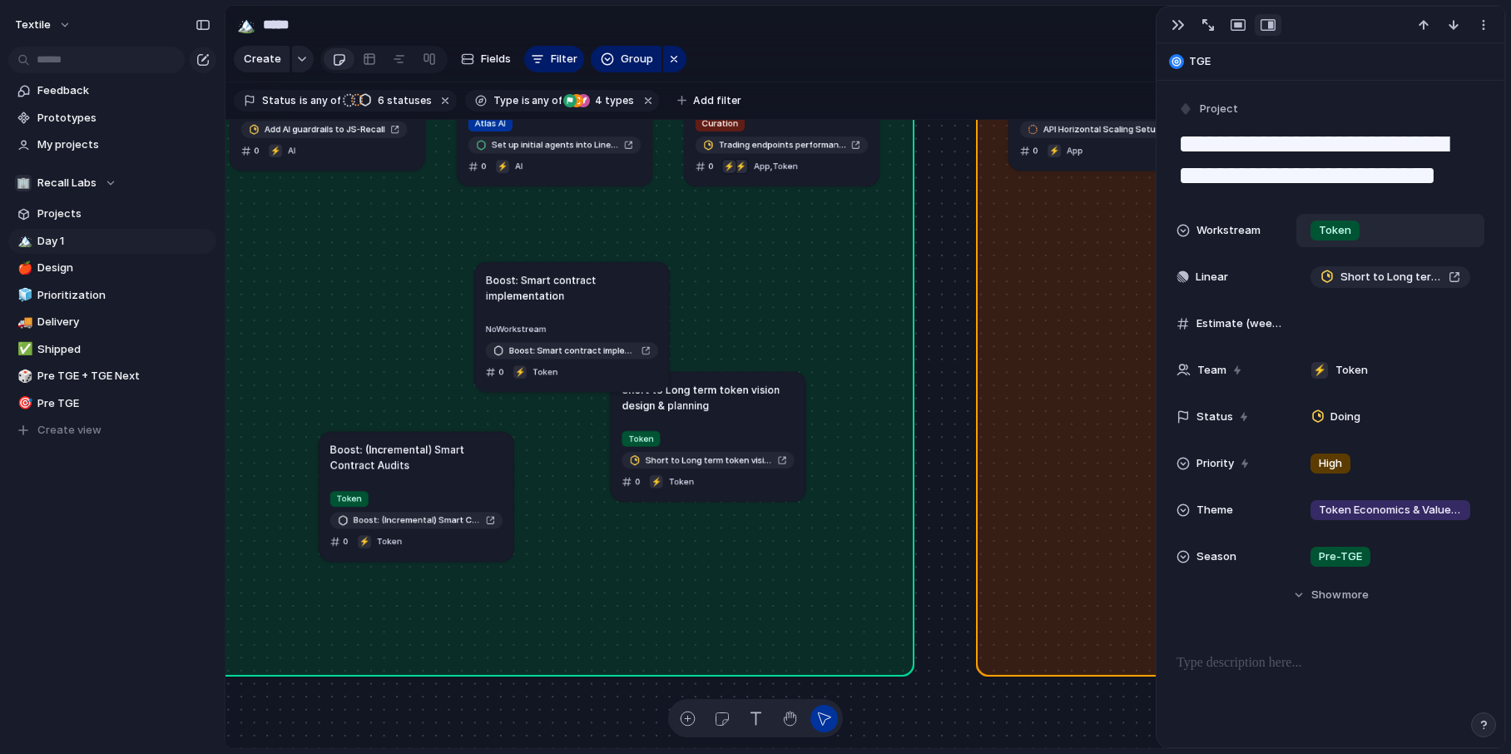
click at [623, 295] on h1 "Boost: Smart contract implementation" at bounding box center [572, 286] width 172 height 31
type textarea "**********"
click at [1204, 234] on div at bounding box center [1390, 230] width 173 height 18
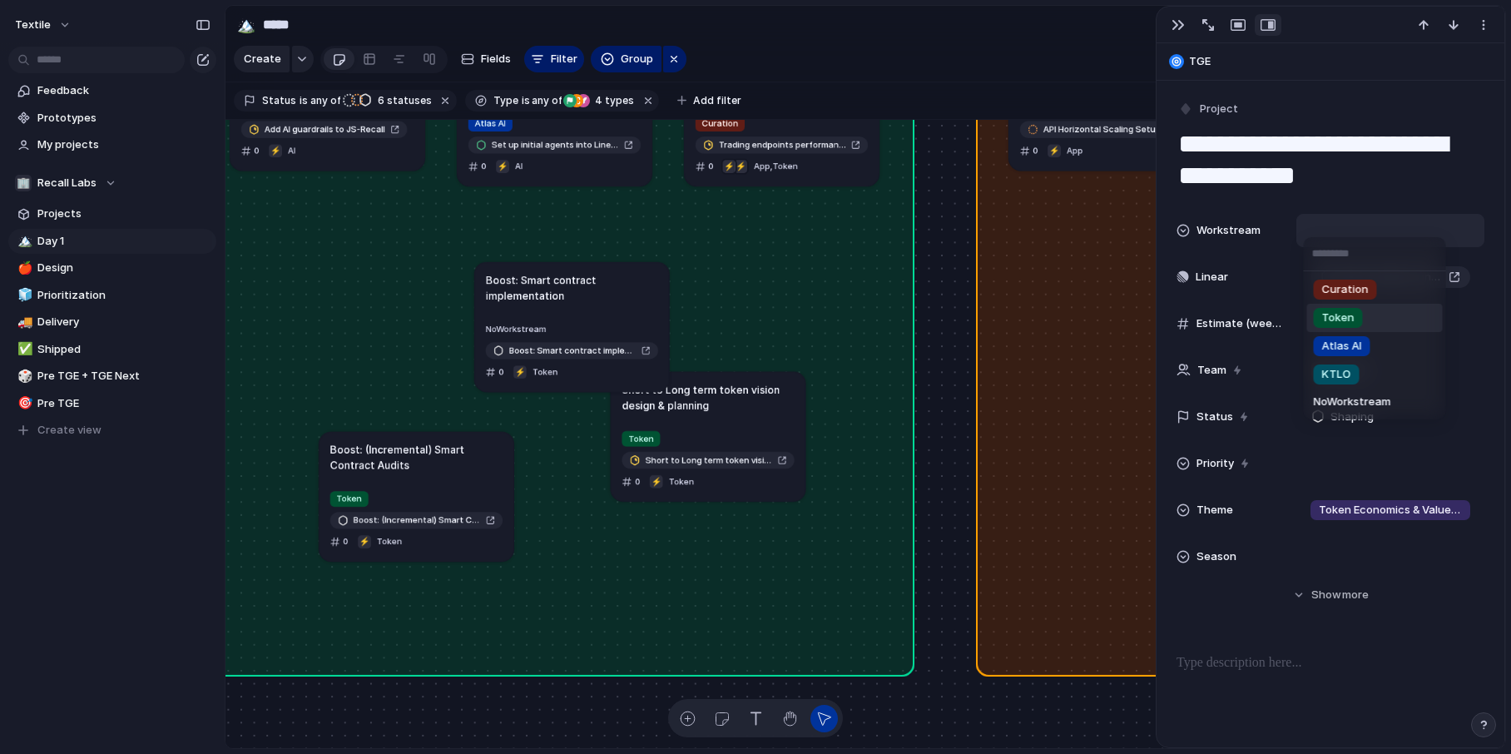
click at [1204, 317] on span "Token" at bounding box center [1338, 317] width 32 height 17
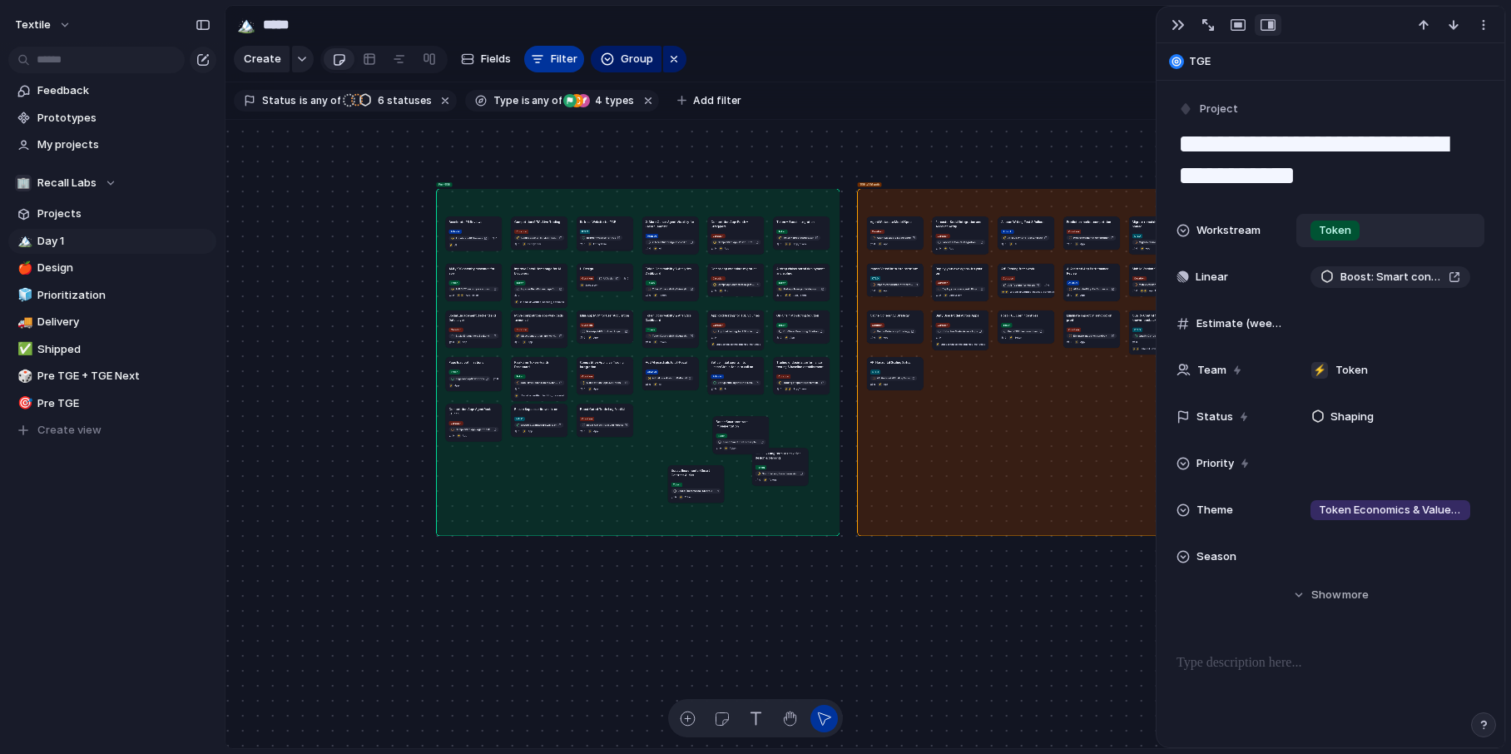
click at [542, 67] on button "Filter" at bounding box center [554, 59] width 60 height 27
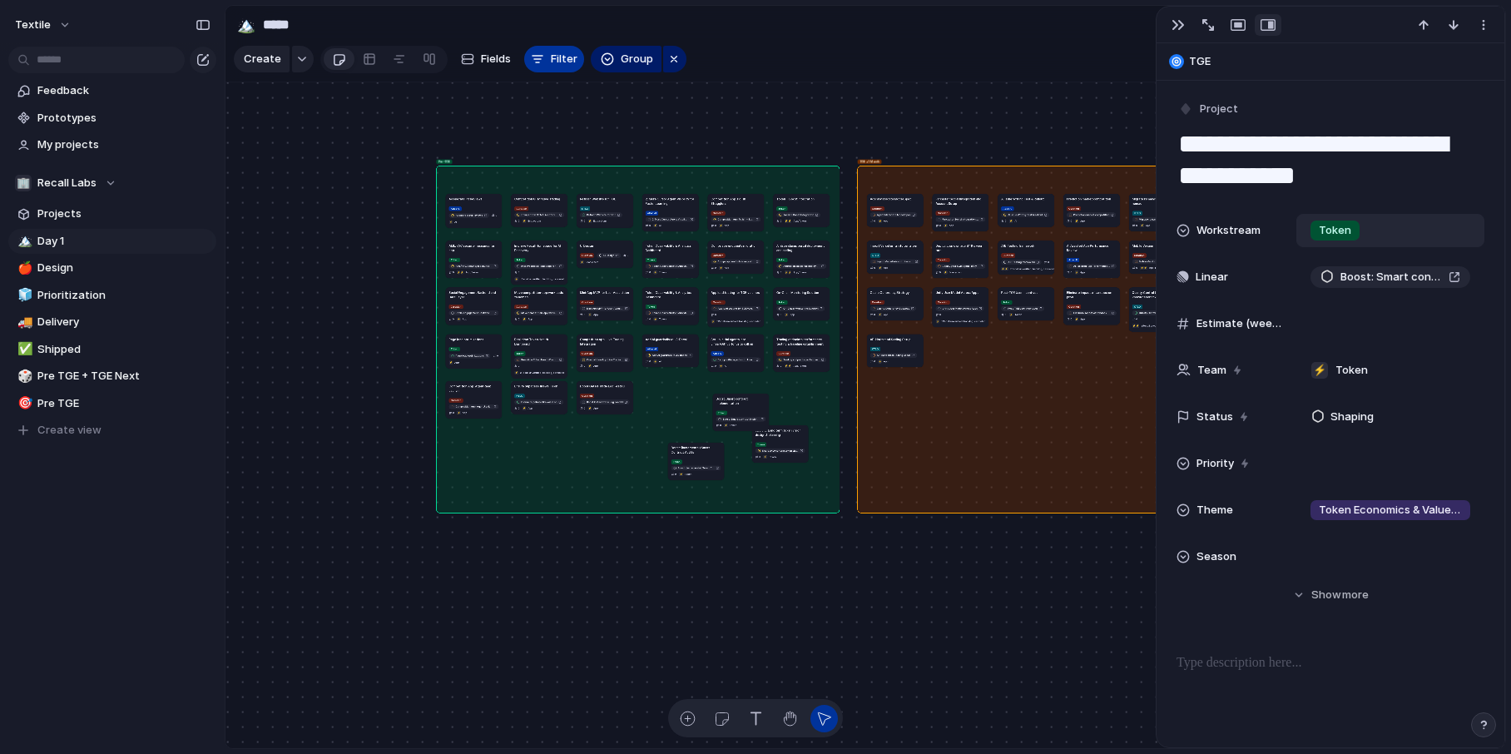
click at [542, 67] on button "Filter" at bounding box center [554, 59] width 60 height 27
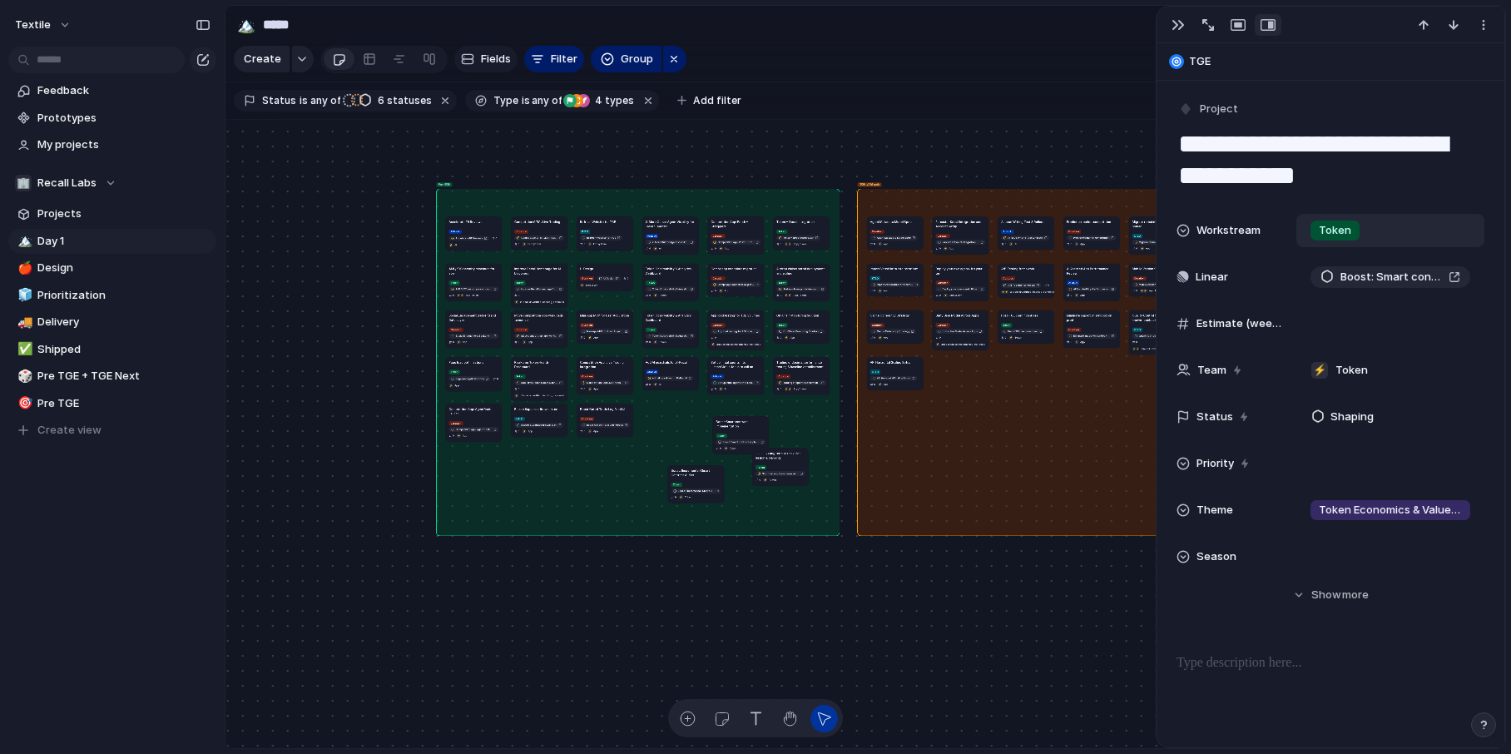
click at [496, 62] on span "Fields" at bounding box center [496, 59] width 30 height 17
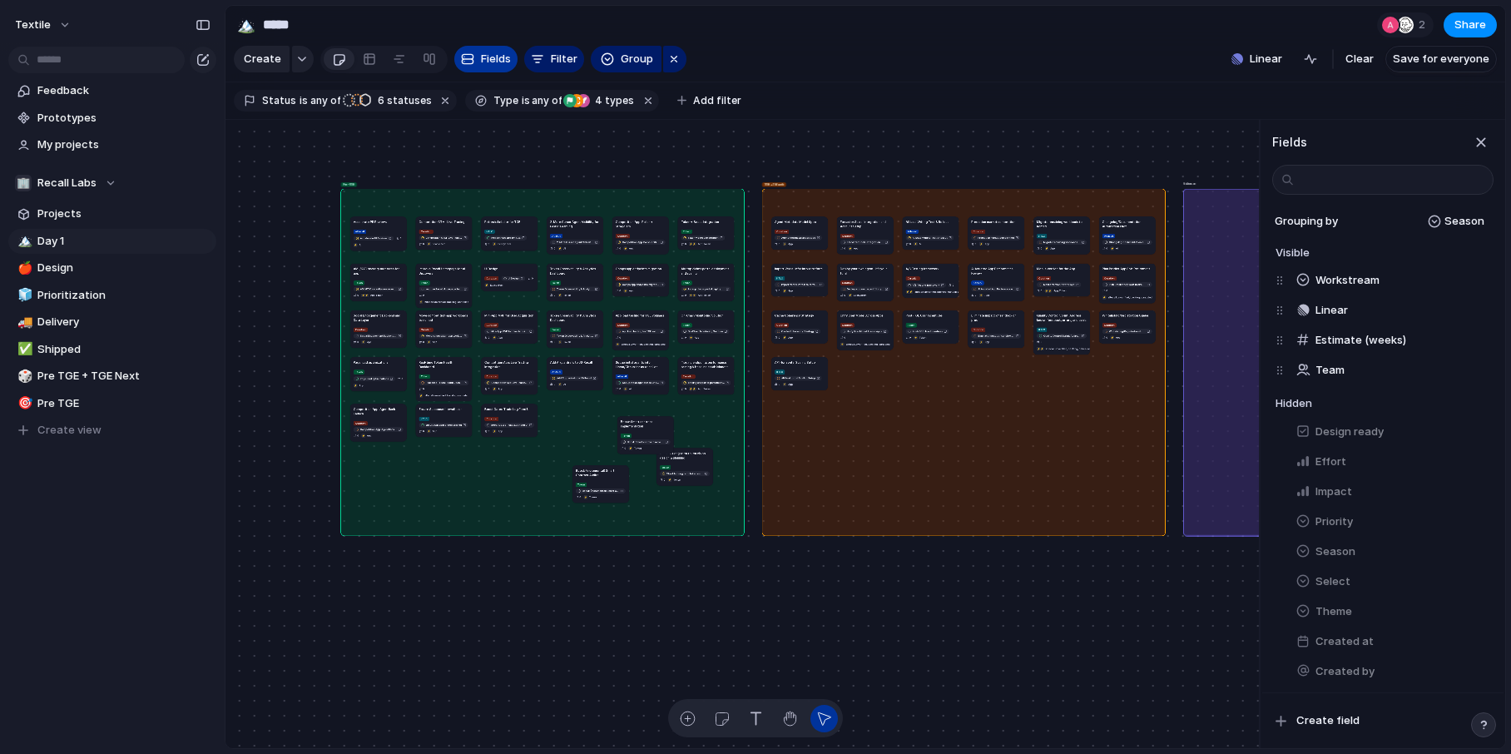
click at [496, 62] on span "Fields" at bounding box center [496, 59] width 30 height 17
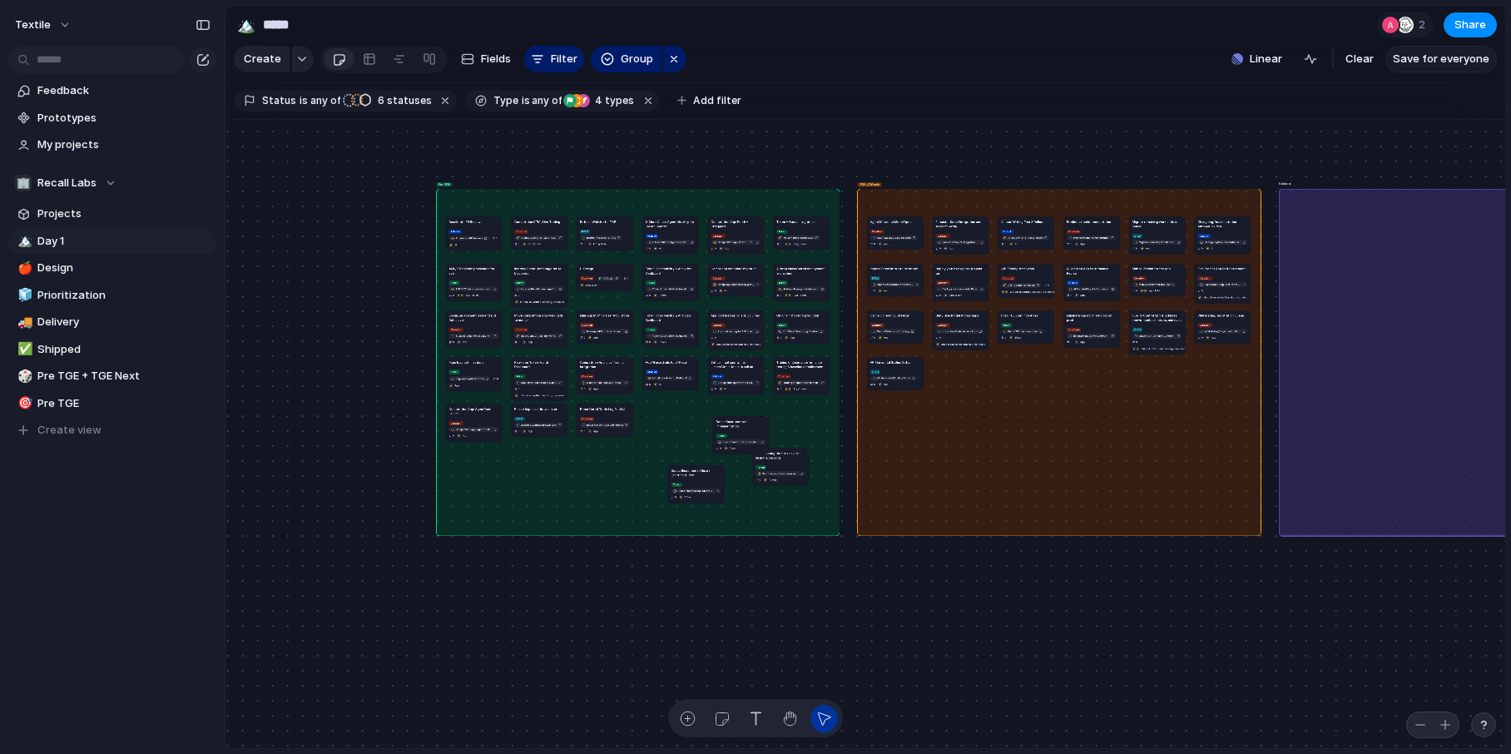
click at [1204, 62] on span "Save for everyone" at bounding box center [1441, 59] width 97 height 17
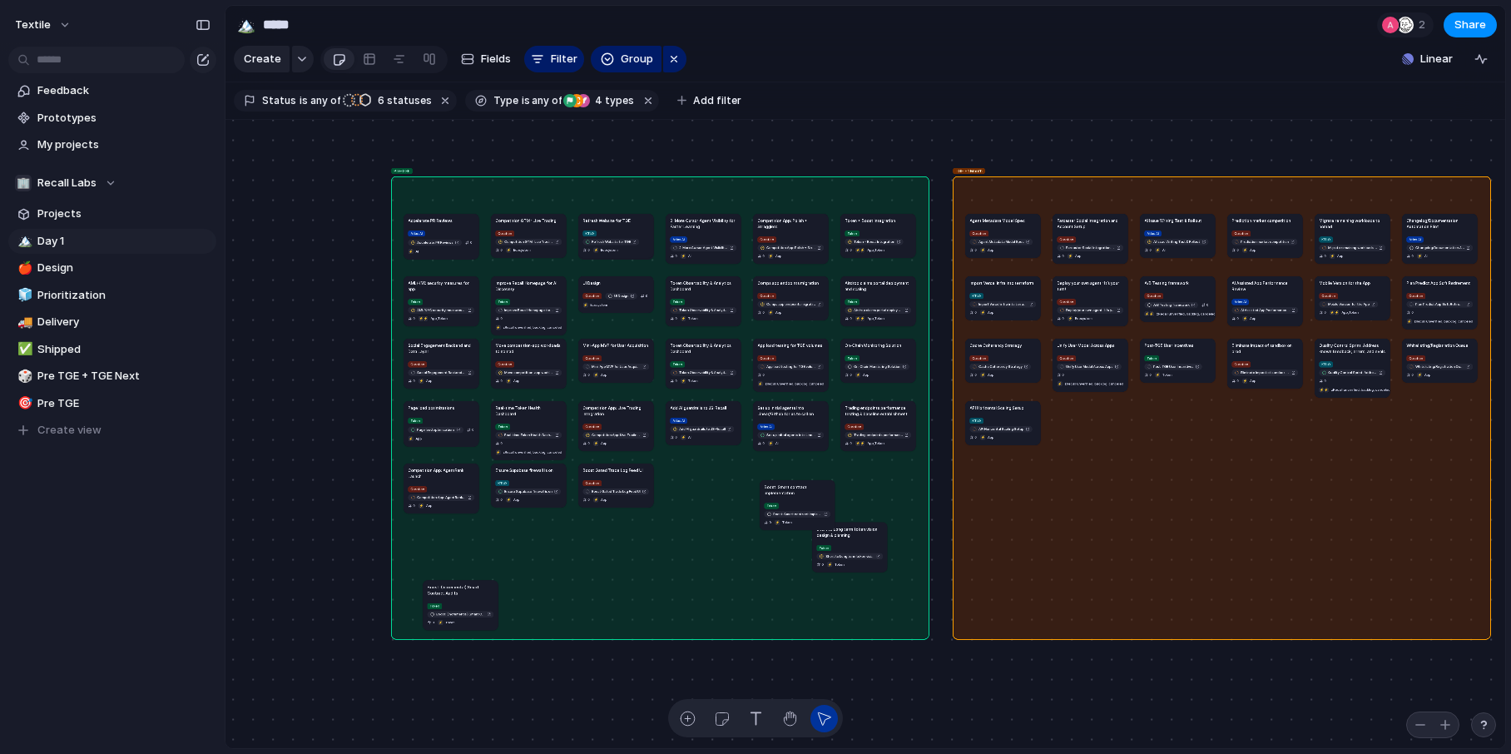
drag, startPoint x: 753, startPoint y: 561, endPoint x: 483, endPoint y: 596, distance: 272.6
click at [480, 596] on article "Boost: (Incremental) Smart Contract Audits Token Boost: (Incremental) Smart Con…" at bounding box center [460, 605] width 75 height 50
drag, startPoint x: 790, startPoint y: 495, endPoint x: 537, endPoint y: 594, distance: 270.8
click at [537, 594] on article "Boost: Smart contract implementation Token Boost: Smart contract implementation…" at bounding box center [544, 604] width 75 height 50
drag, startPoint x: 829, startPoint y: 528, endPoint x: 614, endPoint y: 585, distance: 222.8
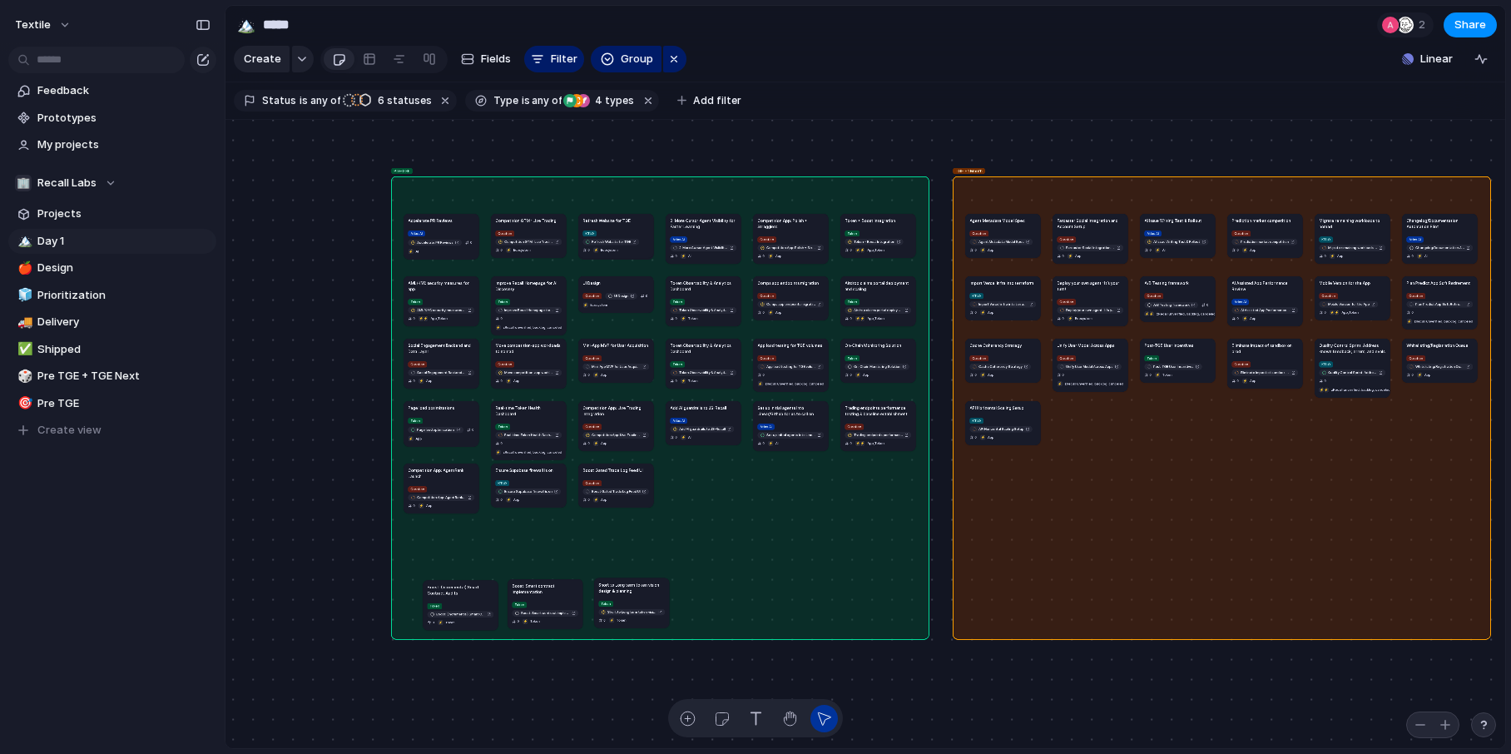
click at [614, 585] on h1 "Short to Long term token vision design & planning" at bounding box center [631, 588] width 67 height 12
drag, startPoint x: 520, startPoint y: 410, endPoint x: 709, endPoint y: 576, distance: 251.1
click at [709, 577] on article "Real-time Token Health Dashboard Token Real-time Token Health Dashboard 0 ⚡ zRe…" at bounding box center [719, 603] width 75 height 59
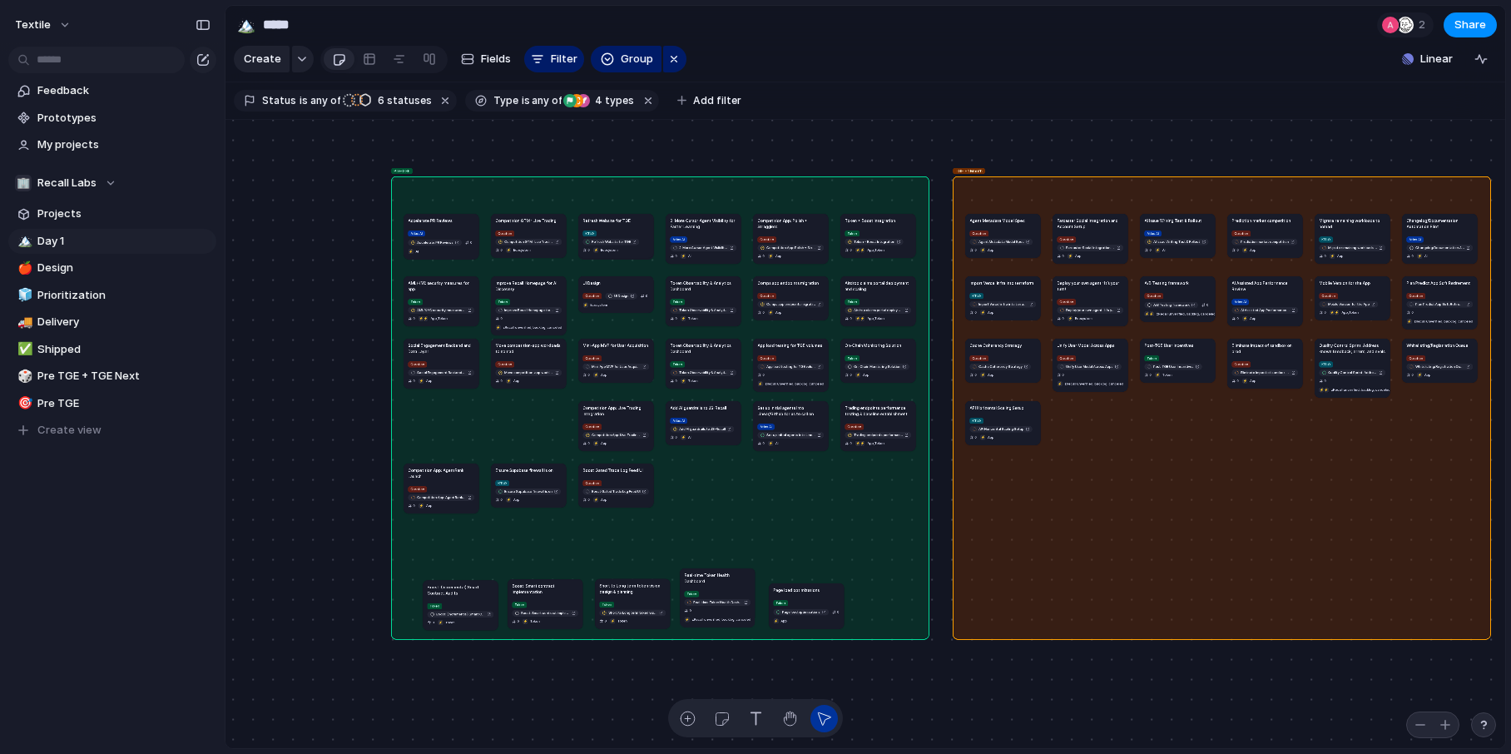
drag, startPoint x: 443, startPoint y: 408, endPoint x: 809, endPoint y: 591, distance: 408.1
click at [809, 591] on h1 "Page load optimizations" at bounding box center [796, 590] width 47 height 6
drag, startPoint x: 700, startPoint y: 363, endPoint x: 885, endPoint y: 598, distance: 299.8
click at [886, 597] on div "Token Token Observability & Analytics Dashboard 0 ⚡ Token" at bounding box center [890, 614] width 67 height 24
drag, startPoint x: 804, startPoint y: 591, endPoint x: 795, endPoint y: 583, distance: 12.5
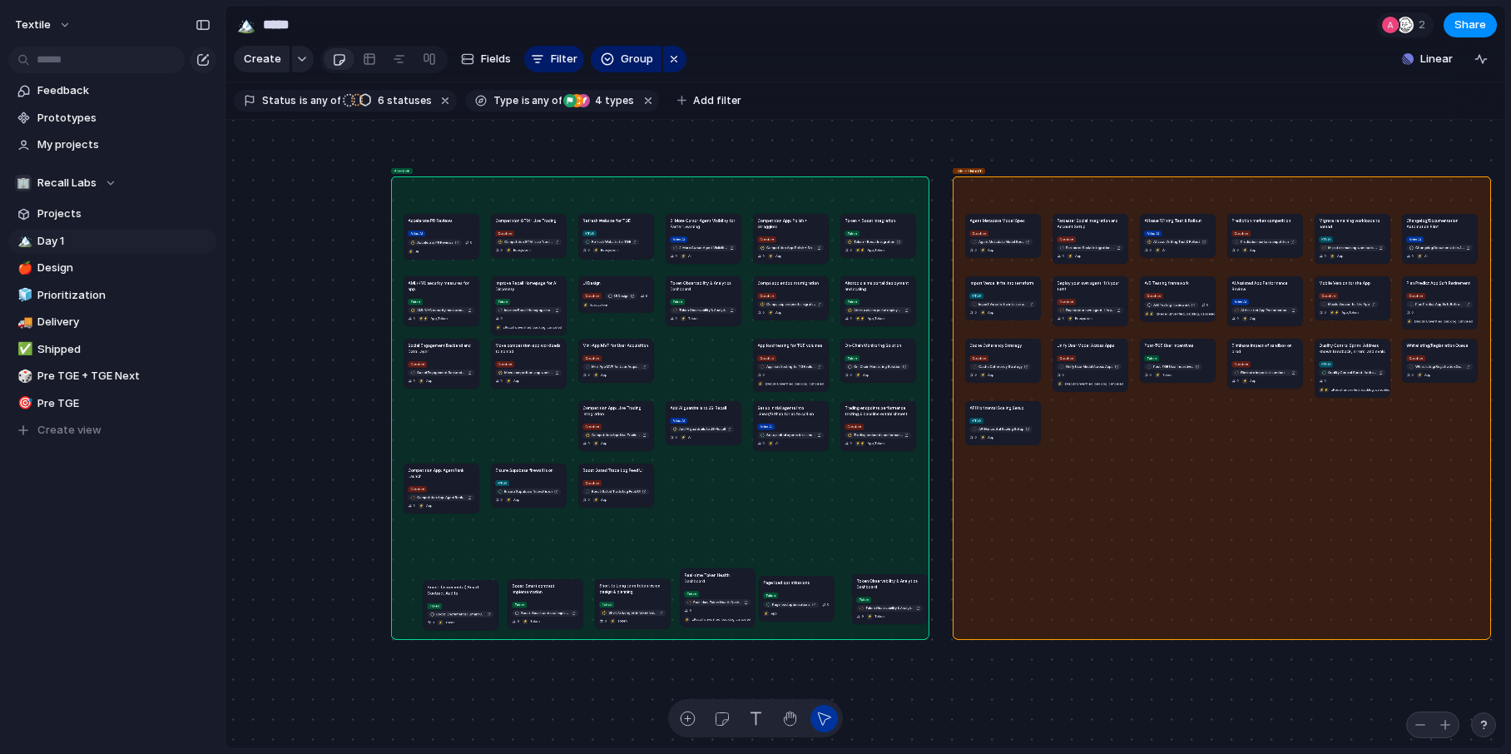
click at [795, 583] on h1 "Page load optimizations" at bounding box center [786, 582] width 47 height 6
click at [858, 583] on h1 "Token Observability & Analytics Dashboard" at bounding box center [877, 584] width 67 height 12
drag, startPoint x: 438, startPoint y: 221, endPoint x: 871, endPoint y: 488, distance: 508.0
click at [871, 488] on h1 "Accelerate PR Reviews" at bounding box center [861, 487] width 44 height 6
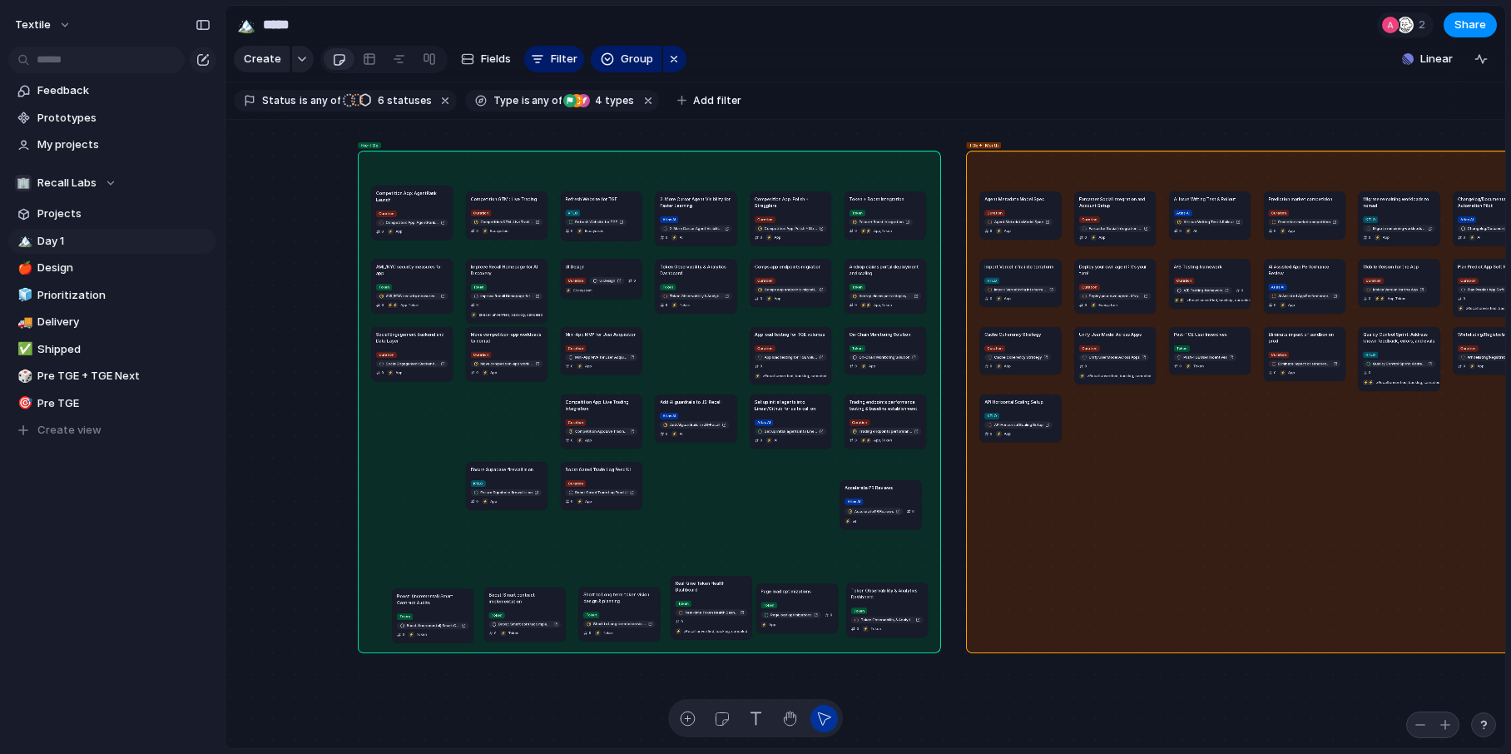
drag, startPoint x: 433, startPoint y: 470, endPoint x: 433, endPoint y: 194, distance: 276.2
click at [433, 194] on h1 "Competition App: AgentRank Launch" at bounding box center [412, 196] width 72 height 13
drag, startPoint x: 411, startPoint y: 269, endPoint x: 429, endPoint y: 532, distance: 263.5
click at [429, 532] on h1 "AML/KYC security measures for app" at bounding box center [430, 532] width 72 height 13
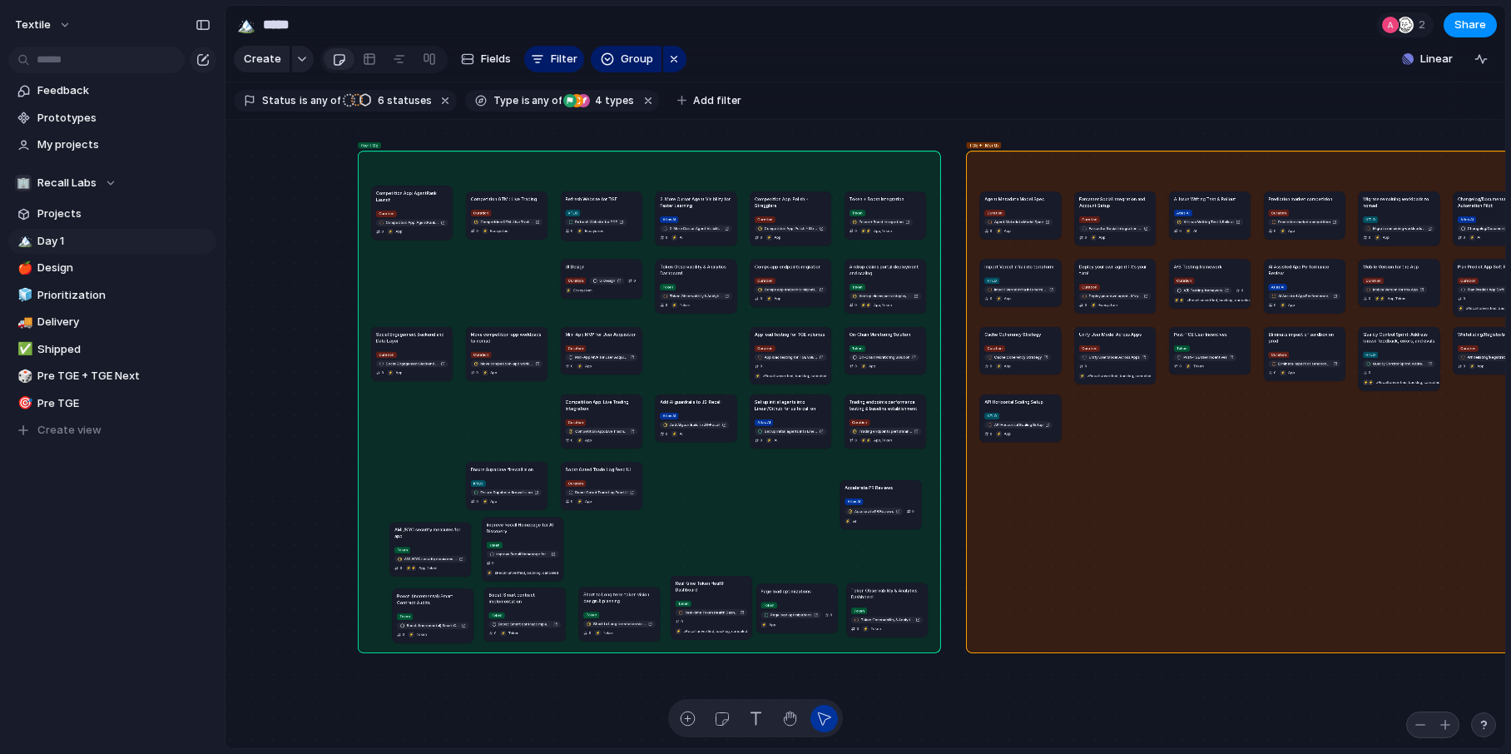
drag, startPoint x: 499, startPoint y: 267, endPoint x: 515, endPoint y: 525, distance: 258.4
click at [515, 525] on h1 "Improve Recall Homepage for AI Discovery" at bounding box center [523, 527] width 72 height 13
drag, startPoint x: 508, startPoint y: 471, endPoint x: 766, endPoint y: 504, distance: 260.0
click at [767, 504] on h1 "Ensure Supabase firewall is on" at bounding box center [766, 503] width 62 height 7
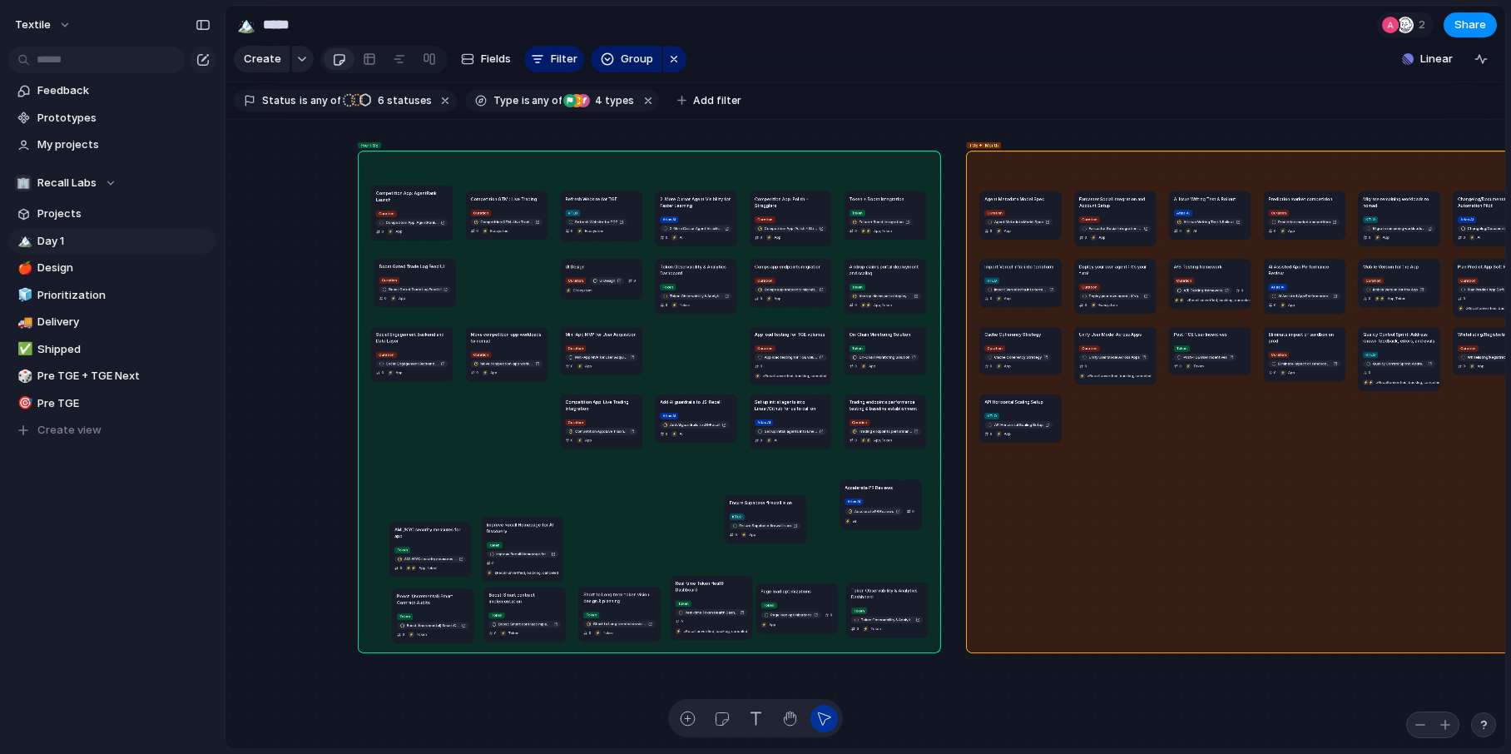
drag, startPoint x: 619, startPoint y: 472, endPoint x: 434, endPoint y: 270, distance: 273.8
click at [434, 269] on article "Boost Gated Trade Log Feed UI Curation Boost Gated Trade Log Feed UI 0 ⚡ App" at bounding box center [415, 282] width 82 height 47
drag, startPoint x: 595, startPoint y: 403, endPoint x: 504, endPoint y: 261, distance: 168.0
click at [504, 261] on h1 "Competition App: Live Trading Integration" at bounding box center [506, 263] width 72 height 13
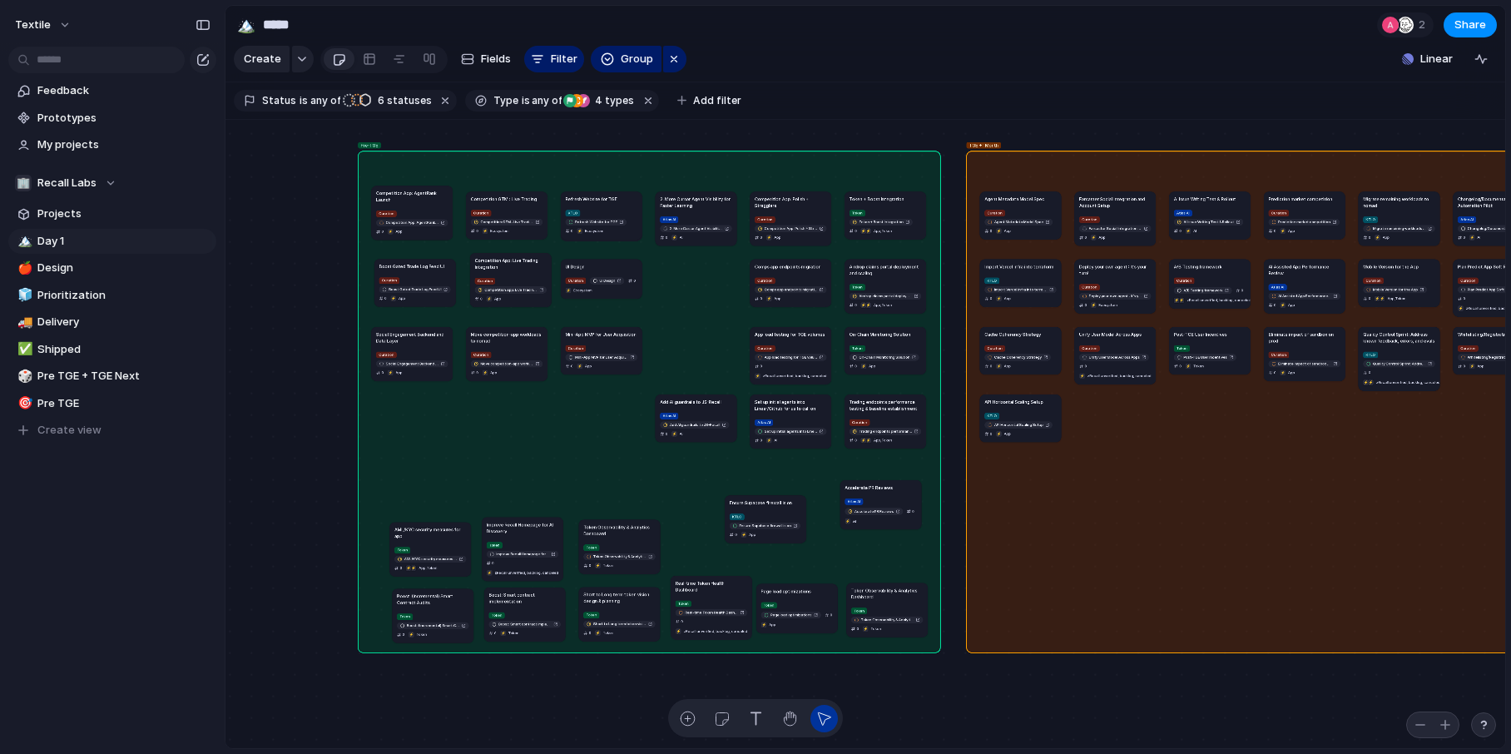
drag, startPoint x: 697, startPoint y: 270, endPoint x: 621, endPoint y: 531, distance: 272.2
click at [621, 531] on h1 "Token Observability & Analytics Dashboard" at bounding box center [619, 529] width 72 height 13
drag, startPoint x: 703, startPoint y: 205, endPoint x: 697, endPoint y: 473, distance: 268.8
click at [697, 462] on h1 "2. More Cursor Agent Visibility for Faster Learning" at bounding box center [697, 454] width 72 height 13
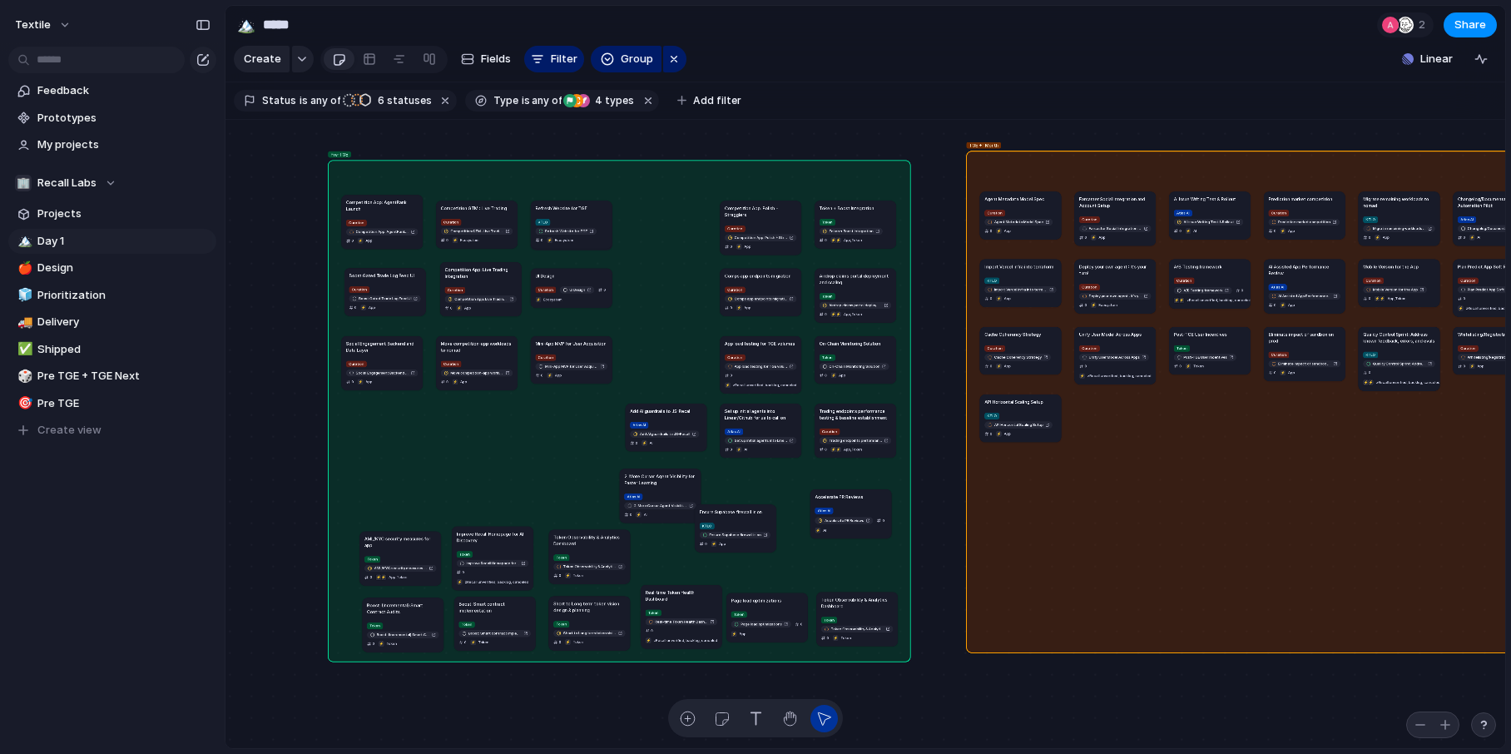
drag, startPoint x: 590, startPoint y: 188, endPoint x: 560, endPoint y: 199, distance: 31.8
click at [560, 199] on div "Pre-TGE" at bounding box center [619, 411] width 583 height 502
drag, startPoint x: 628, startPoint y: 248, endPoint x: 366, endPoint y: 416, distance: 311.3
click at [366, 416] on h1 "Competition App: Polish + Stragglers" at bounding box center [383, 411] width 72 height 13
drag, startPoint x: 758, startPoint y: 288, endPoint x: 478, endPoint y: 428, distance: 313.3
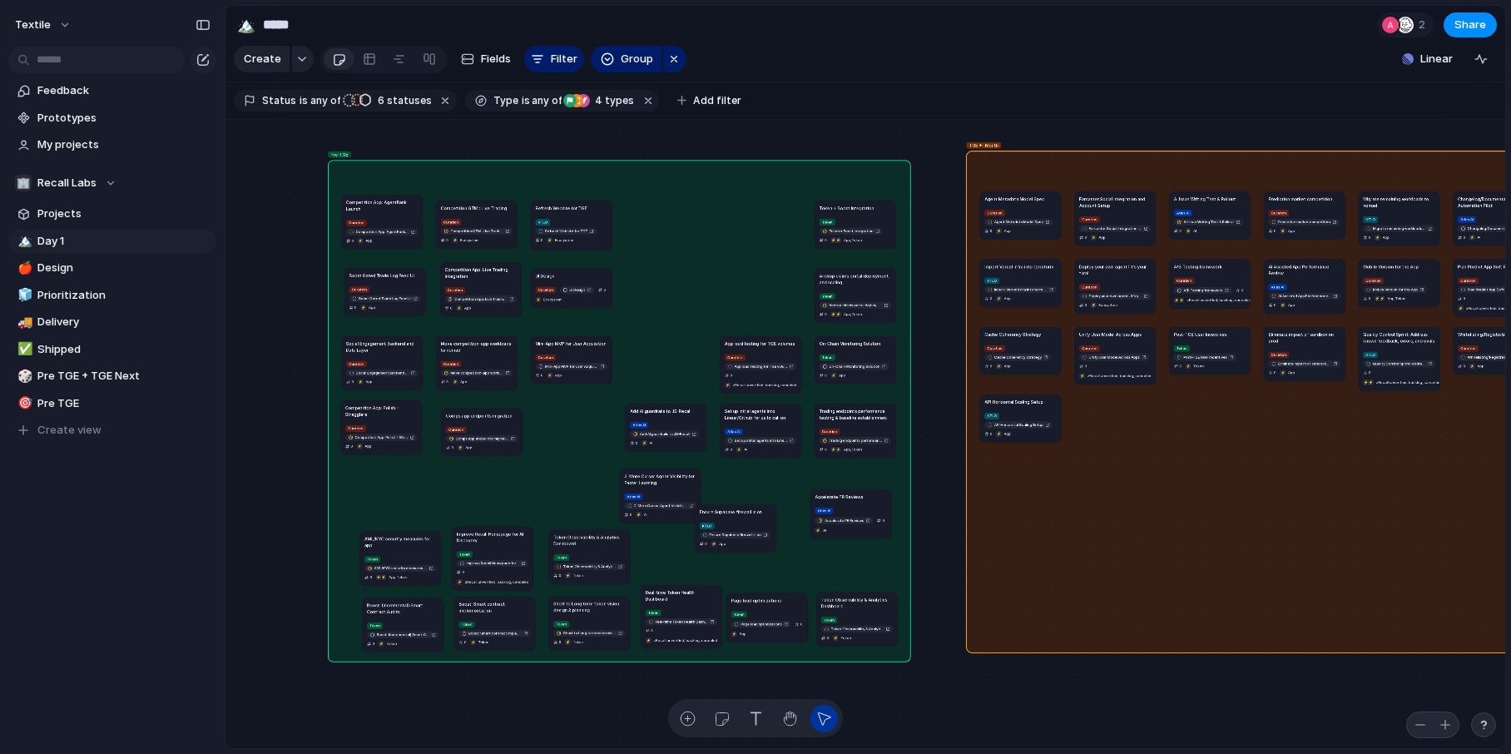
click at [478, 428] on div "Curation Comps app endpoints migration 0 ⚡ App" at bounding box center [482, 438] width 72 height 27
drag, startPoint x: 752, startPoint y: 356, endPoint x: 562, endPoint y: 423, distance: 201.8
click at [562, 423] on div "Curation App load testing for TGE volumes 0 ⚡ zRecall unverified, backlog, canc…" at bounding box center [573, 436] width 72 height 37
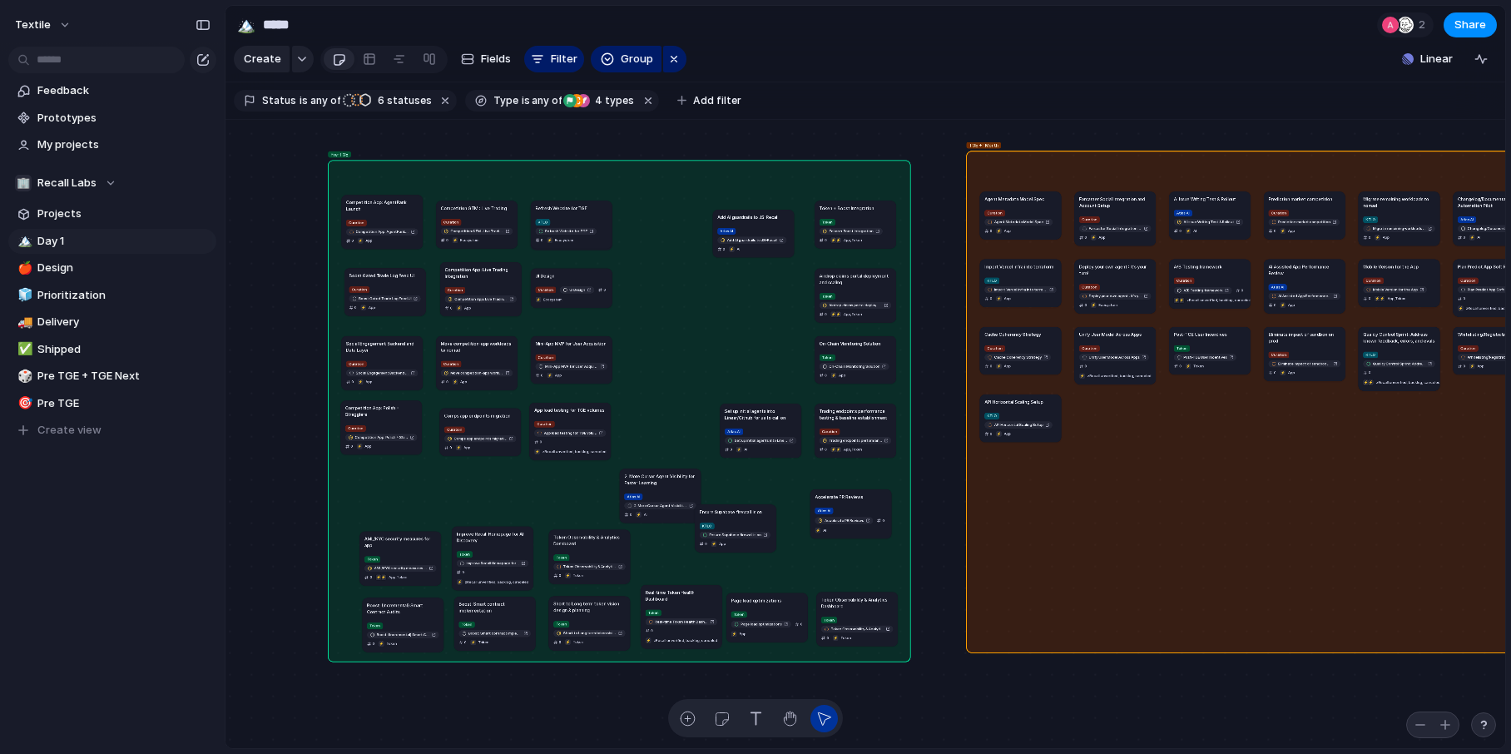
drag, startPoint x: 668, startPoint y: 422, endPoint x: 757, endPoint y: 221, distance: 219.4
click at [757, 226] on div "Atlas AI Add AI guardrails to JS-Recall 0 ⚡ AI" at bounding box center [753, 239] width 72 height 27
drag, startPoint x: 660, startPoint y: 476, endPoint x: 753, endPoint y: 268, distance: 227.9
click at [753, 268] on h1 "2. More Cursor Agent Visibility for Faster Learning" at bounding box center [759, 271] width 72 height 13
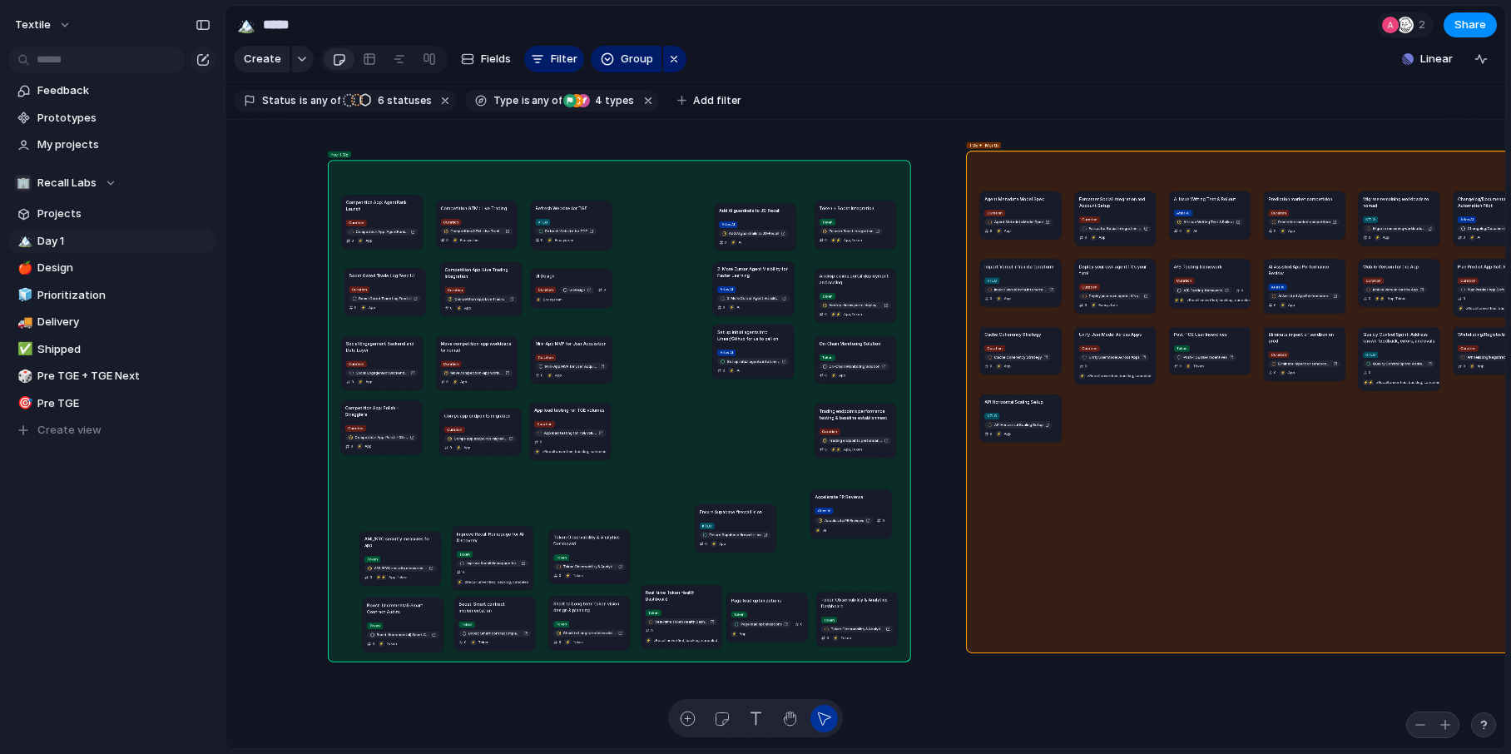
drag, startPoint x: 756, startPoint y: 416, endPoint x: 749, endPoint y: 336, distance: 80.2
click at [749, 336] on h1 "Set up initial agents into Linear/Github for us to call on" at bounding box center [753, 335] width 72 height 13
drag, startPoint x: 847, startPoint y: 423, endPoint x: 656, endPoint y: 212, distance: 284.5
click at [657, 212] on article "Trading endpoints performance testing & baseline establishment Curation Trading…" at bounding box center [660, 227] width 82 height 54
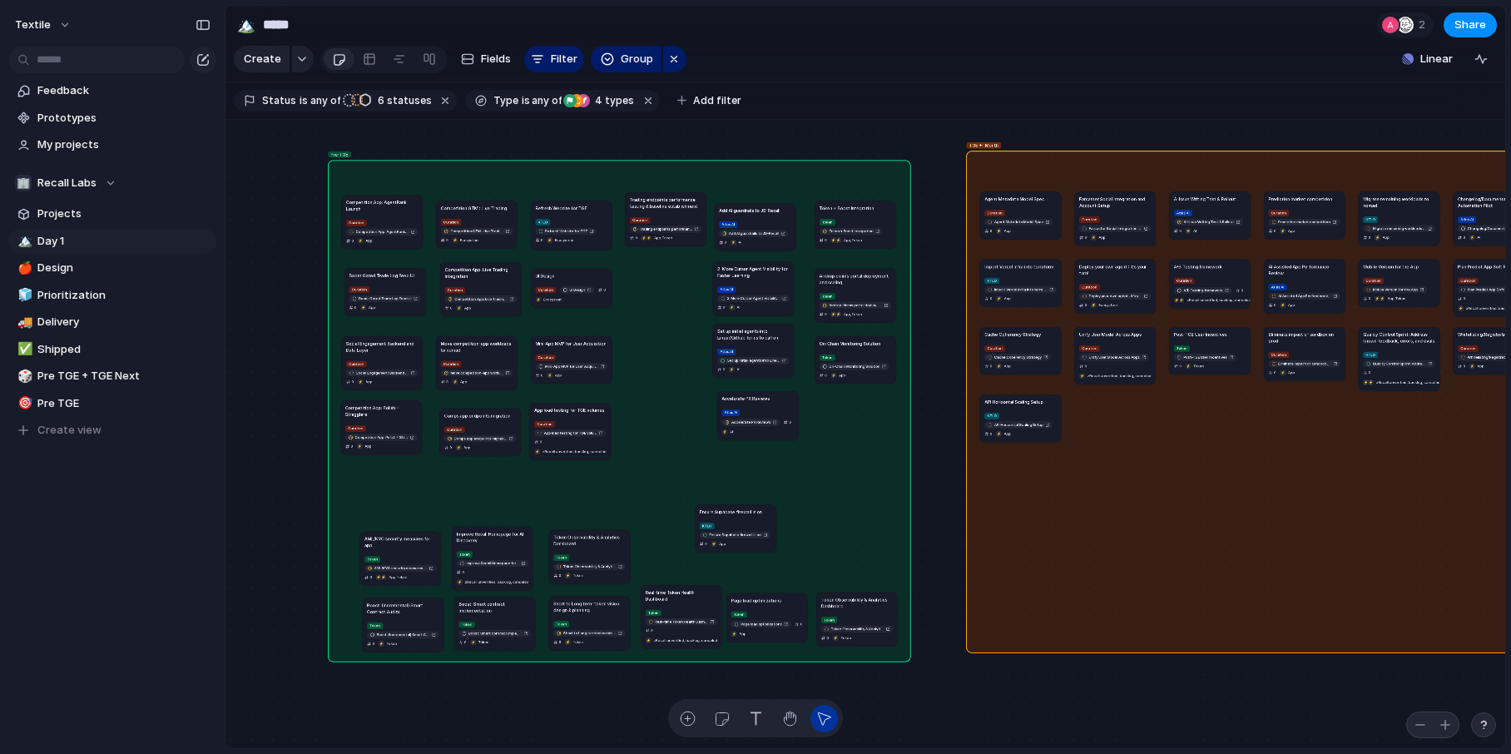
drag, startPoint x: 834, startPoint y: 493, endPoint x: 740, endPoint y: 395, distance: 135.3
click at [740, 395] on h1 "Accelerate PR Reviews" at bounding box center [745, 398] width 48 height 7
drag, startPoint x: 729, startPoint y: 520, endPoint x: 650, endPoint y: 334, distance: 201.7
click at [650, 334] on article "Ensure Supabase firewall is on KTLO Ensure Supabase firewall is on 0 ⚡ App" at bounding box center [657, 357] width 82 height 47
drag, startPoint x: 838, startPoint y: 364, endPoint x: 666, endPoint y: 546, distance: 250.7
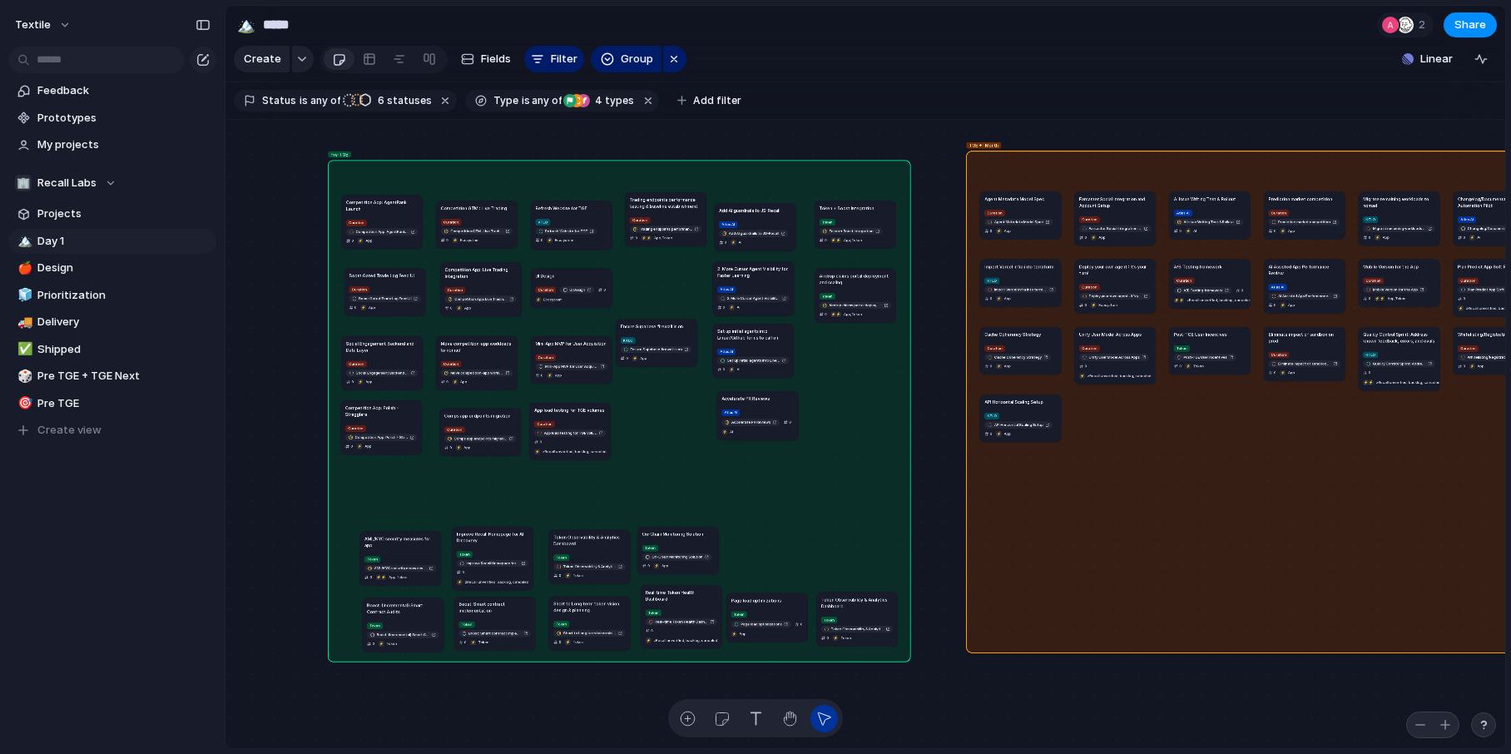
click at [666, 546] on div "Token On-Chain Monitoring Solution 0 ⚡ App" at bounding box center [678, 556] width 72 height 27
drag, startPoint x: 854, startPoint y: 280, endPoint x: 763, endPoint y: 532, distance: 267.9
click at [762, 532] on h1 "Airdrop claims portal deployment and scaling" at bounding box center [768, 532] width 72 height 13
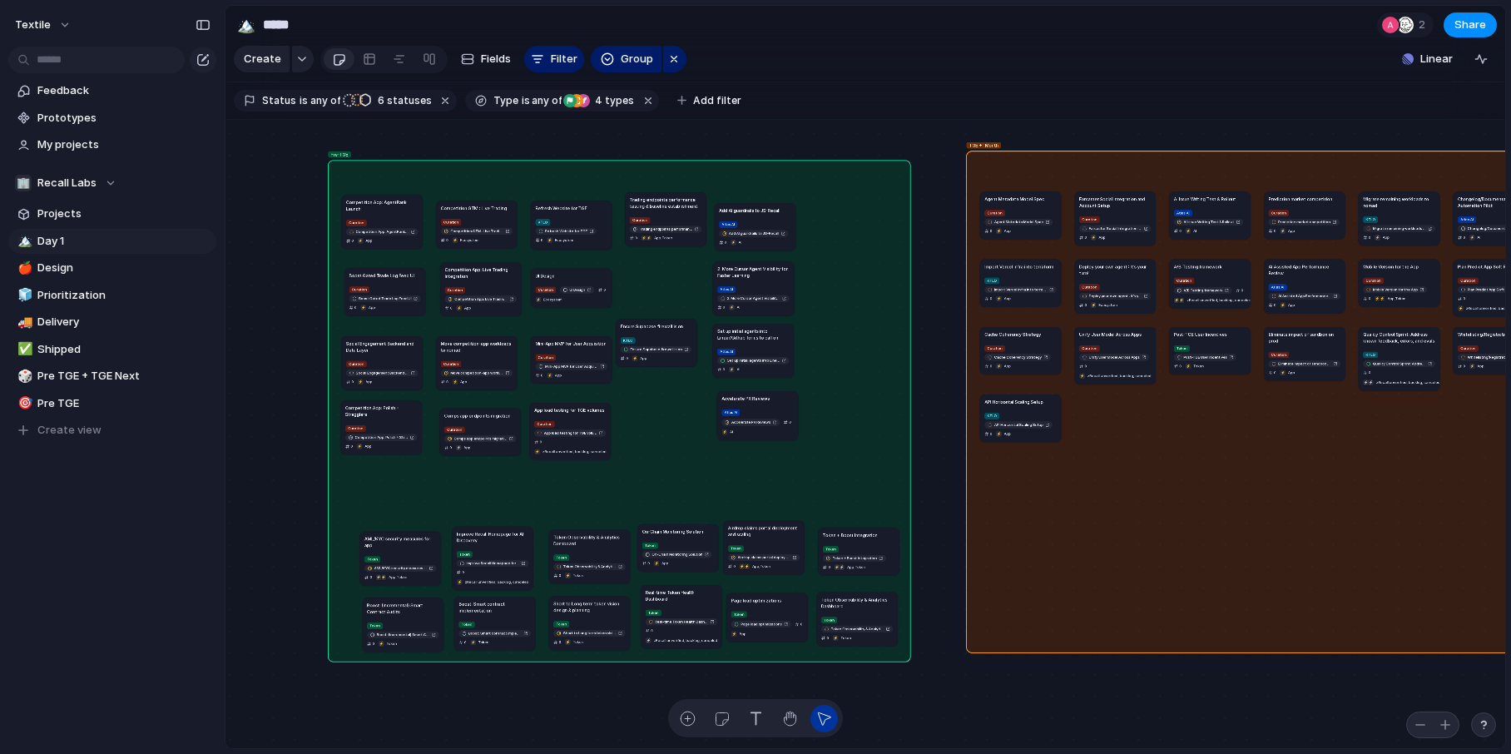
drag, startPoint x: 854, startPoint y: 214, endPoint x: 857, endPoint y: 543, distance: 329.5
click at [857, 543] on article "Token + Boost Integration Token Token + Boost Integration 0 ⚡ ⚡ App , Token" at bounding box center [859, 550] width 82 height 47
drag, startPoint x: 755, startPoint y: 410, endPoint x: 849, endPoint y: 413, distance: 94.0
click at [849, 413] on div "Atlas AI Accelerate PR Reviews 0 ⚡ AI" at bounding box center [866, 422] width 72 height 28
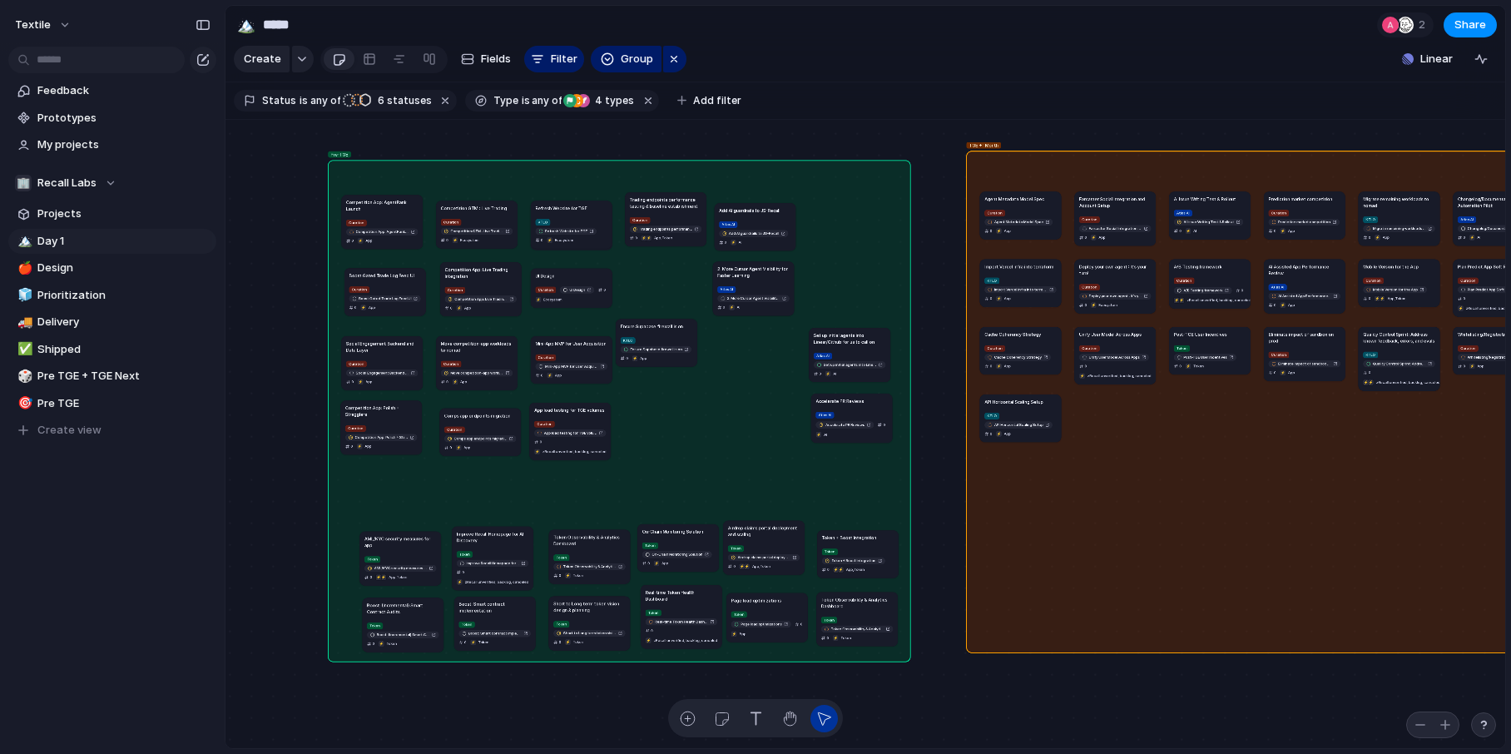
drag, startPoint x: 755, startPoint y: 338, endPoint x: 850, endPoint y: 342, distance: 95.8
click at [851, 342] on h1 "Set up initial agents into Linear/Github for us to call on" at bounding box center [850, 338] width 72 height 13
drag, startPoint x: 744, startPoint y: 267, endPoint x: 841, endPoint y: 265, distance: 97.4
click at [842, 265] on h1 "2. More Cursor Agent Visibility for Faster Learning" at bounding box center [846, 271] width 72 height 13
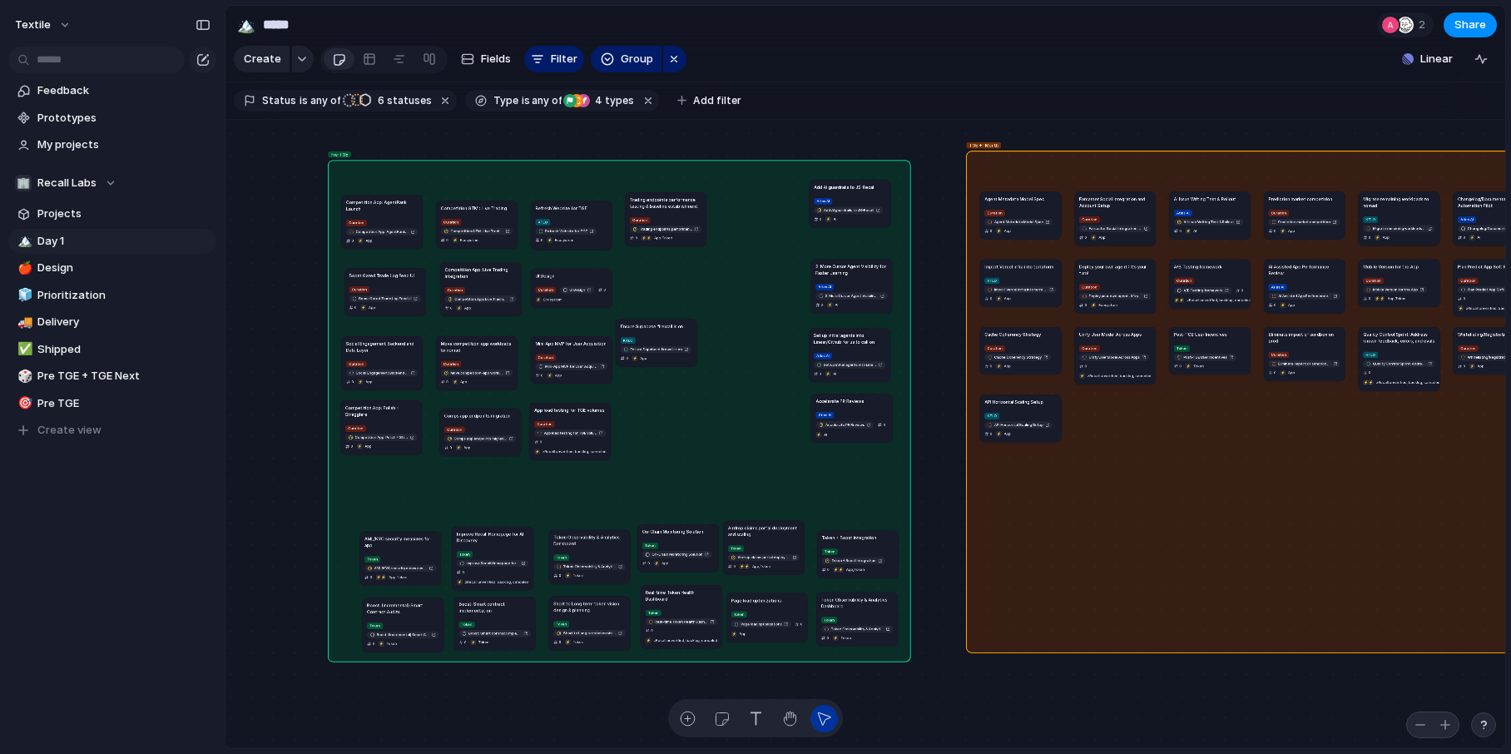
drag, startPoint x: 764, startPoint y: 215, endPoint x: 856, endPoint y: 193, distance: 94.8
click at [856, 193] on article "Add AI guardrails to JS-Recall Atlas AI Add AI guardrails to JS-Recall 0 ⚡ AI" at bounding box center [850, 203] width 82 height 47
drag, startPoint x: 857, startPoint y: 270, endPoint x: 848, endPoint y: 250, distance: 22.7
click at [848, 250] on h1 "2. More Cursor Agent Visibility for Faster Learning" at bounding box center [842, 248] width 72 height 13
drag, startPoint x: 869, startPoint y: 356, endPoint x: 868, endPoint y: 340, distance: 15.8
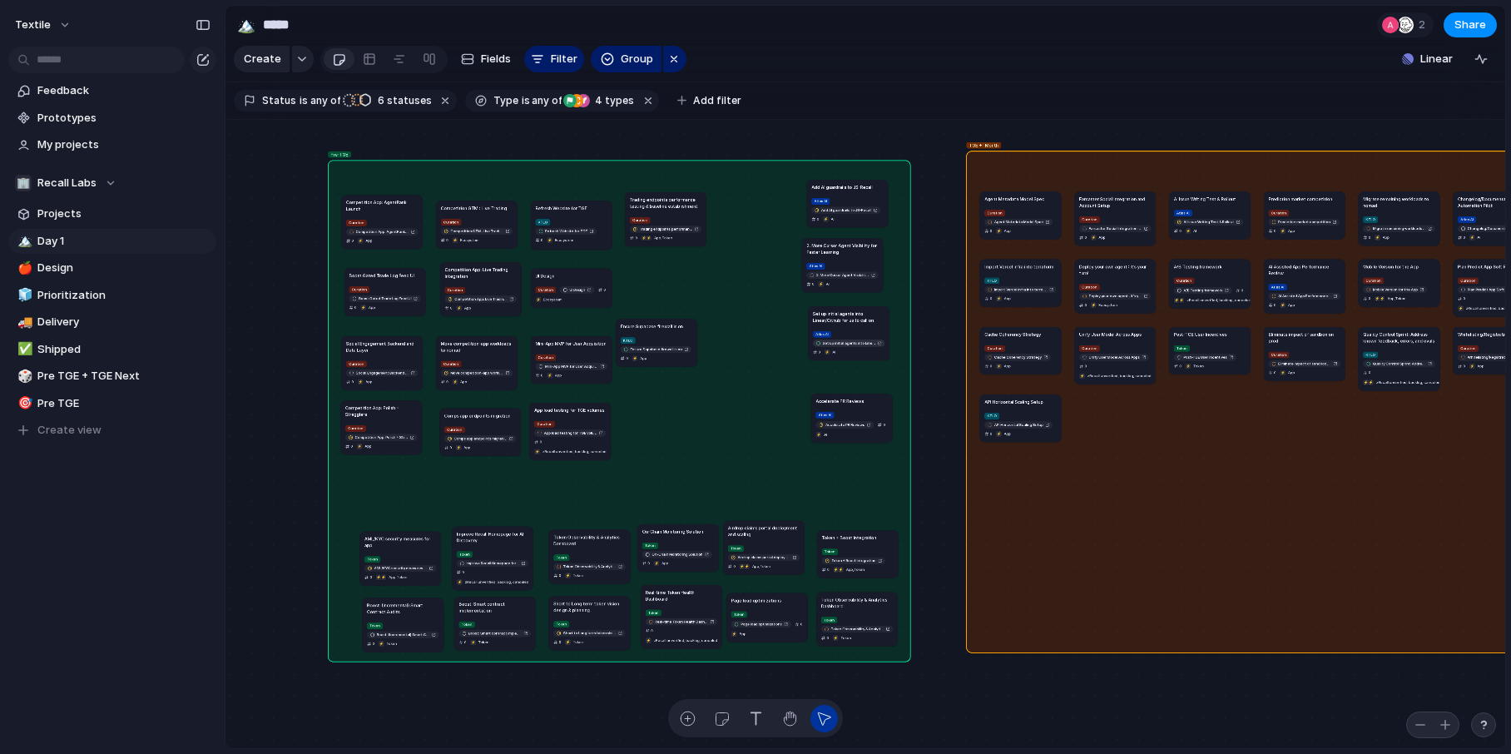
click at [868, 331] on div "Atlas AI Set up initial agents into Linear/Github for us to call on 0 ⚡ AI" at bounding box center [849, 342] width 72 height 27
drag, startPoint x: 858, startPoint y: 401, endPoint x: 858, endPoint y: 375, distance: 25.8
click at [858, 375] on h1 "Accelerate PR Reviews" at bounding box center [839, 377] width 48 height 7
drag, startPoint x: 659, startPoint y: 324, endPoint x: 854, endPoint y: 444, distance: 229.3
click at [854, 444] on h1 "Ensure Supabase firewall is on" at bounding box center [848, 446] width 62 height 7
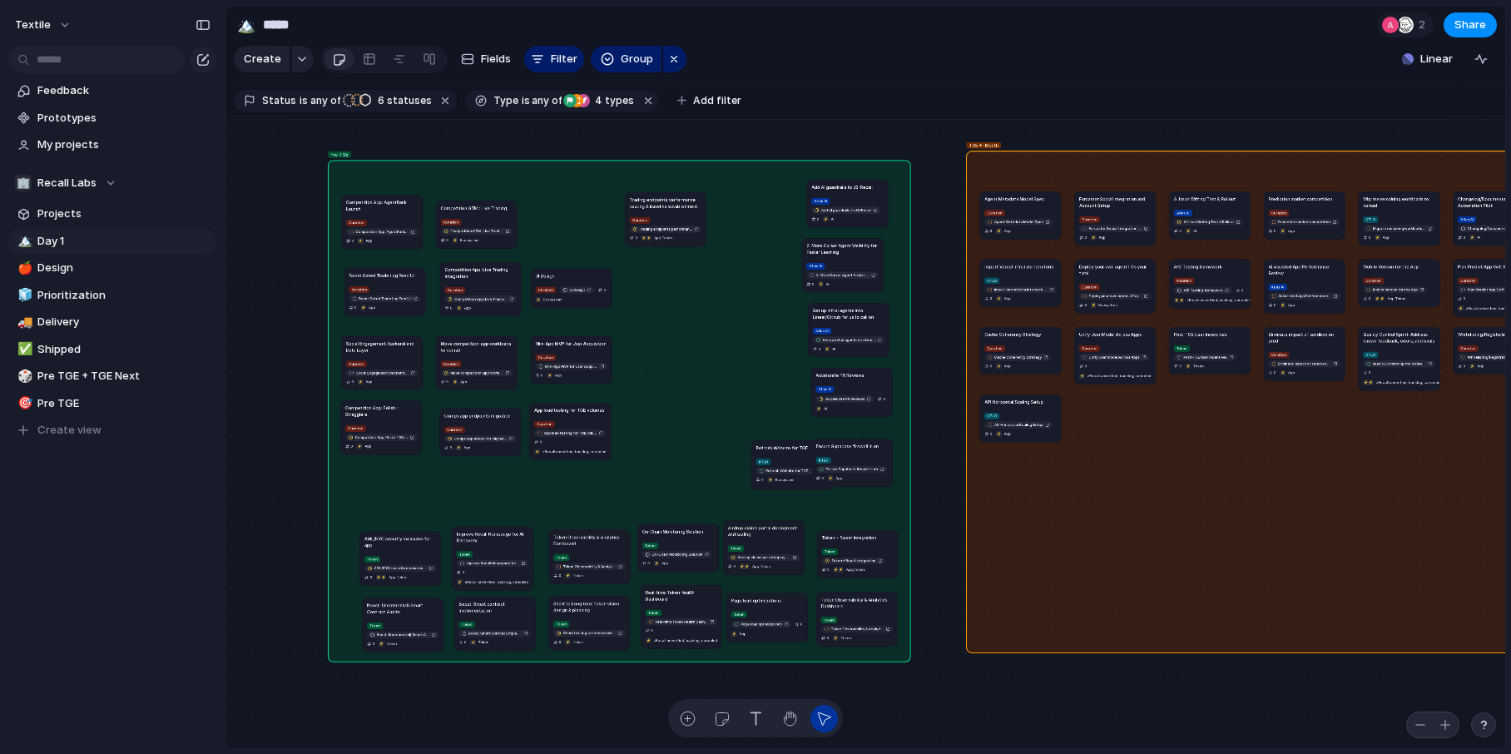
drag, startPoint x: 574, startPoint y: 220, endPoint x: 770, endPoint y: 447, distance: 299.6
click at [770, 457] on div "KTLO Refresh Website for TGE 0 ⚡ Ecosystem" at bounding box center [792, 470] width 72 height 27
drag, startPoint x: 673, startPoint y: 205, endPoint x: 600, endPoint y: 206, distance: 73.2
click at [599, 206] on h1 "Trading endpoints performance testing & baseline establishment" at bounding box center [589, 204] width 72 height 13
drag, startPoint x: 599, startPoint y: 205, endPoint x: 587, endPoint y: 209, distance: 12.9
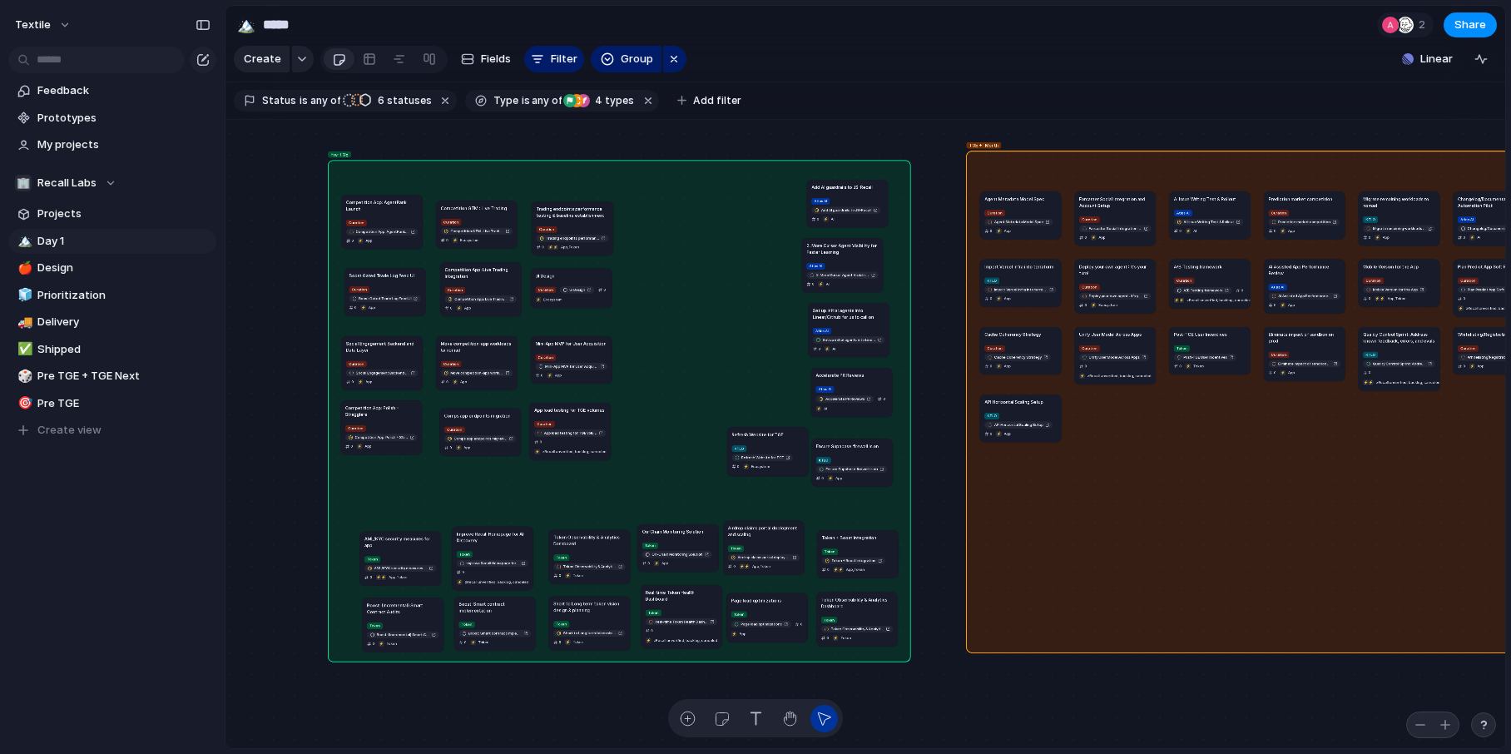
click at [585, 210] on h1 "Trading endpoints performance testing & baseline establishment" at bounding box center [573, 211] width 72 height 13
drag, startPoint x: 769, startPoint y: 437, endPoint x: 723, endPoint y: 221, distance: 220.3
click at [723, 221] on article "Refresh Website for TGE KTLO Refresh Website for TGE 0 ⚡ Ecosystem" at bounding box center [722, 243] width 82 height 47
drag, startPoint x: 854, startPoint y: 460, endPoint x: 725, endPoint y: 291, distance: 212.0
click at [725, 291] on div "KTLO Ensure Supabase firewall is on 0 ⚡ App" at bounding box center [724, 299] width 72 height 27
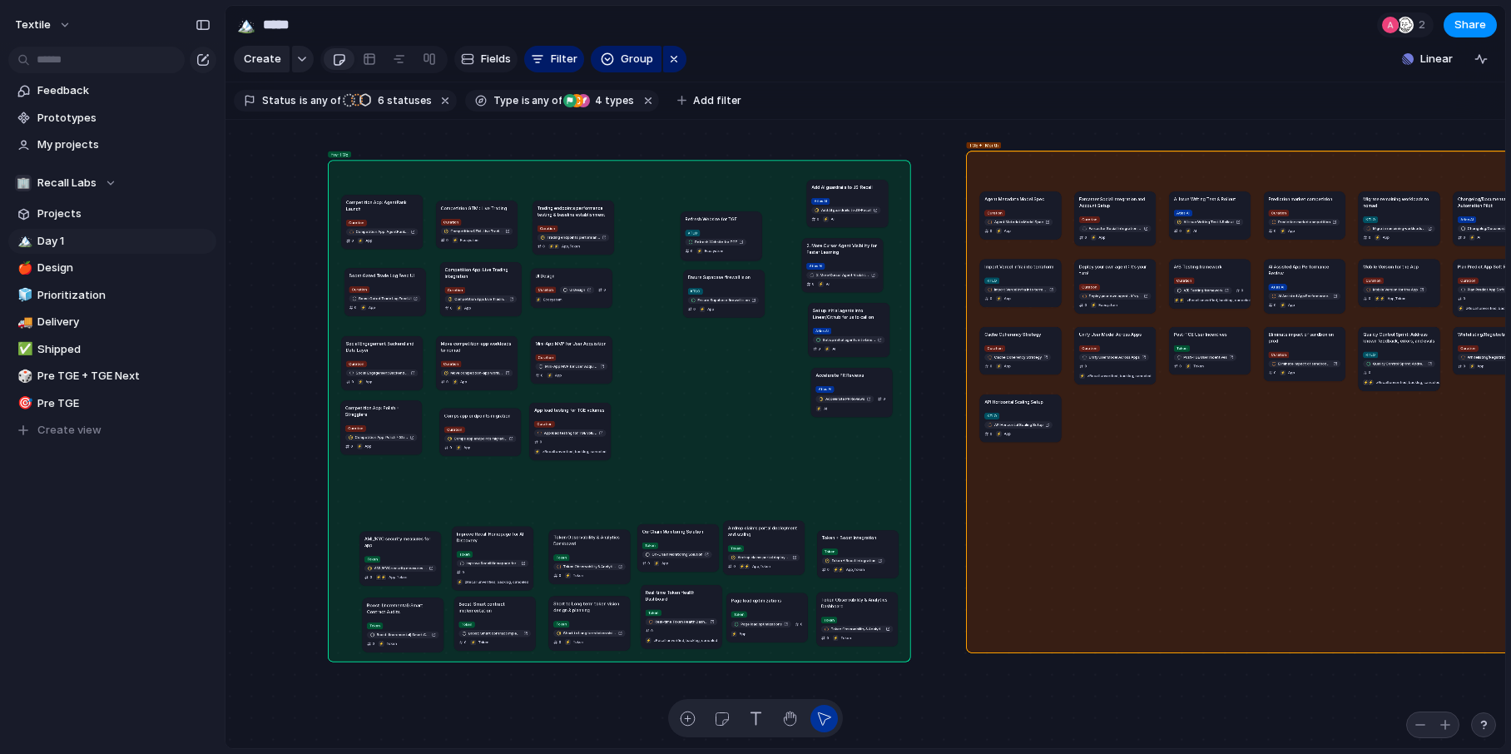
click at [497, 60] on span "Fields" at bounding box center [496, 59] width 30 height 17
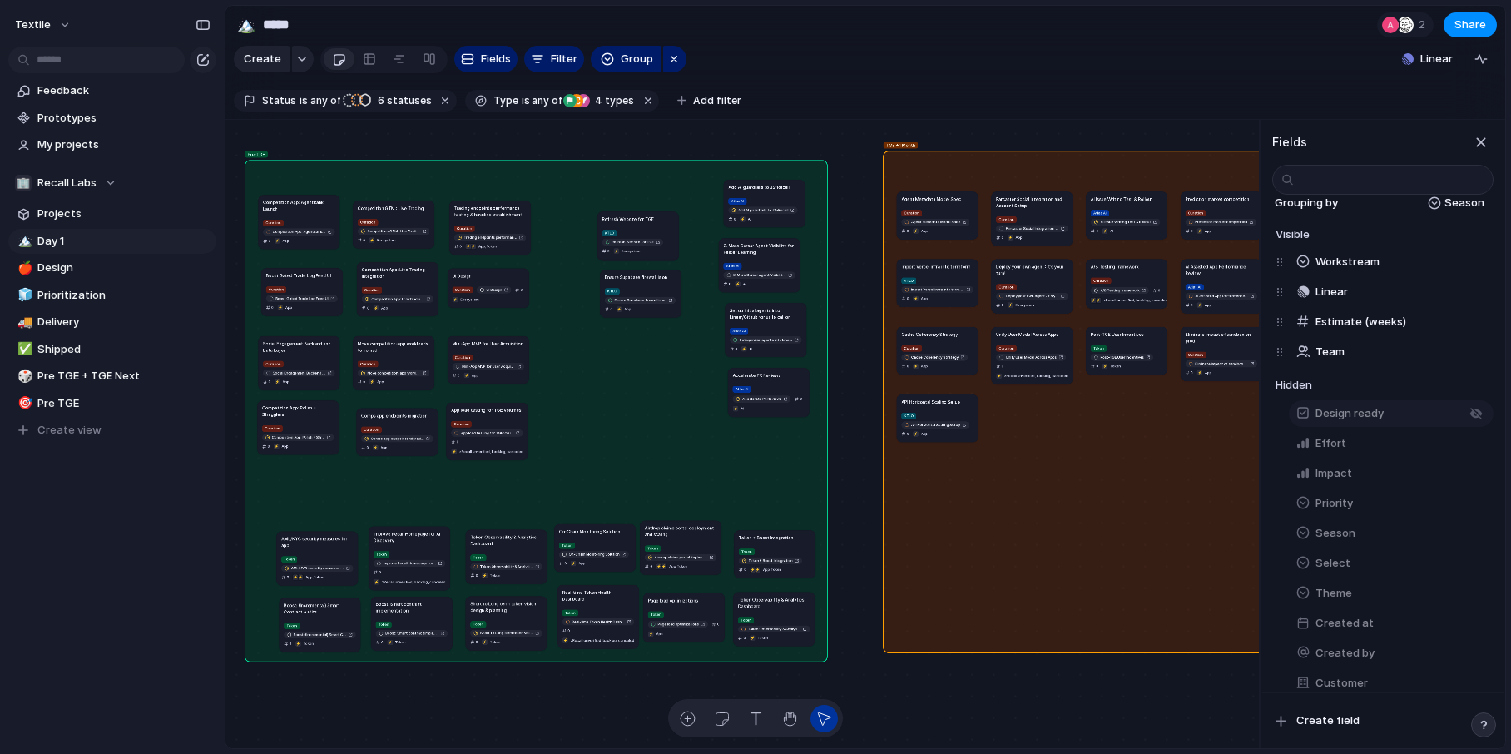
scroll to position [23, 0]
click at [1204, 499] on button "button" at bounding box center [1476, 499] width 22 height 22
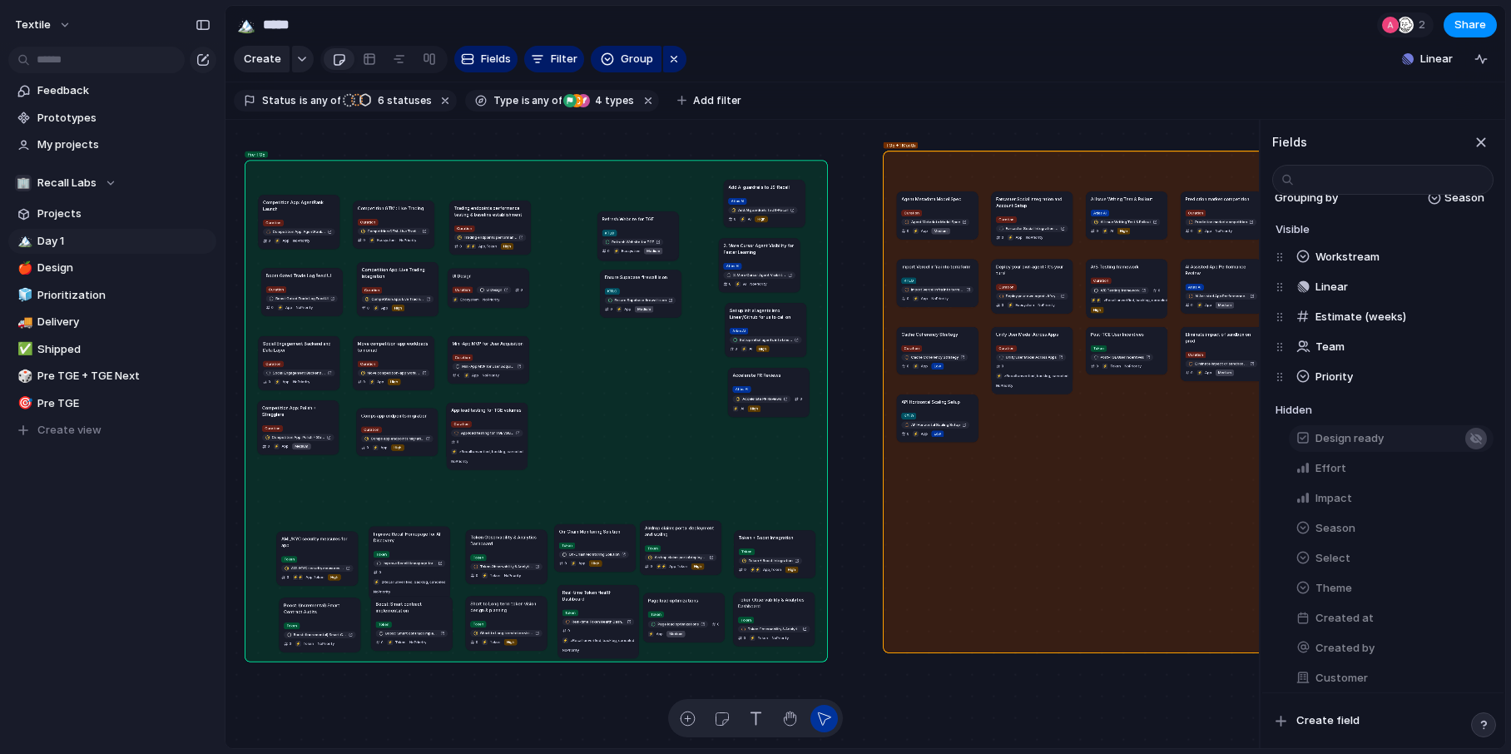
click at [1204, 440] on div "button" at bounding box center [1475, 438] width 13 height 13
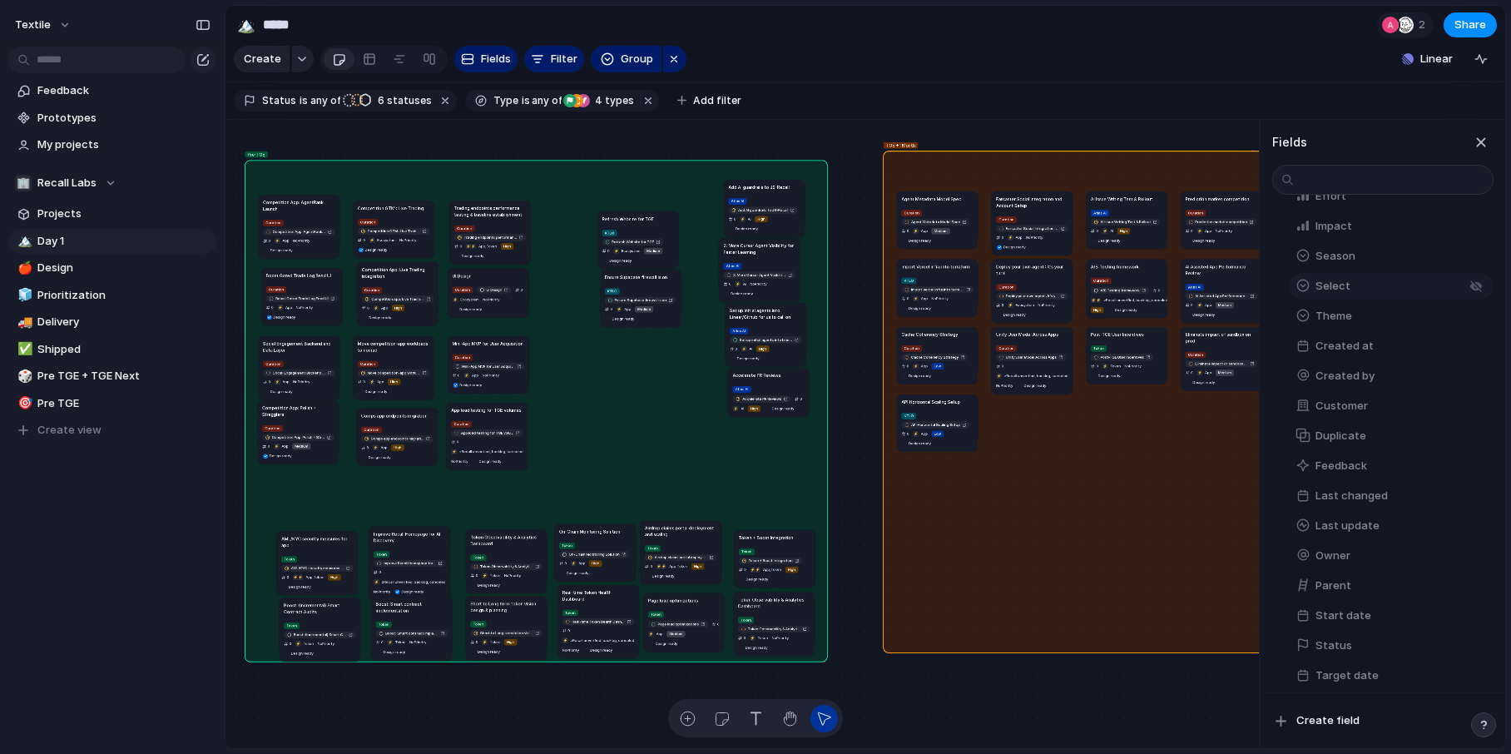
scroll to position [304, 0]
click at [1204, 597] on button "button" at bounding box center [1476, 638] width 22 height 22
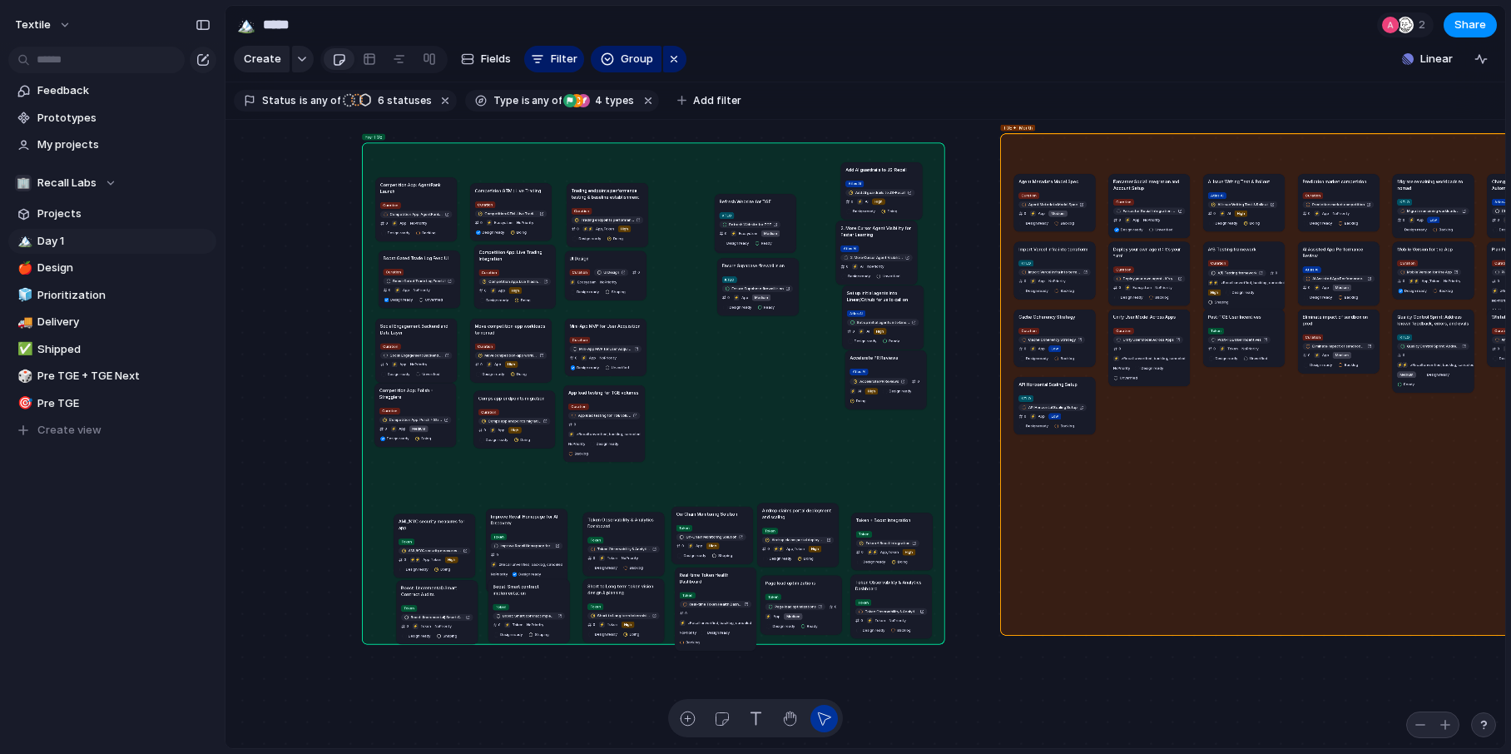
click at [686, 275] on div "Pre-TGE TGE +1 Month No Season Accelerate PR Reviews Atlas AI Accelerate PR Rev…" at bounding box center [600, 235] width 416 height 205
click at [758, 270] on article "Ensure Supabase firewall is on KTLO Ensure Supabase firewall is on 0 ⚡ App Medi…" at bounding box center [759, 287] width 82 height 57
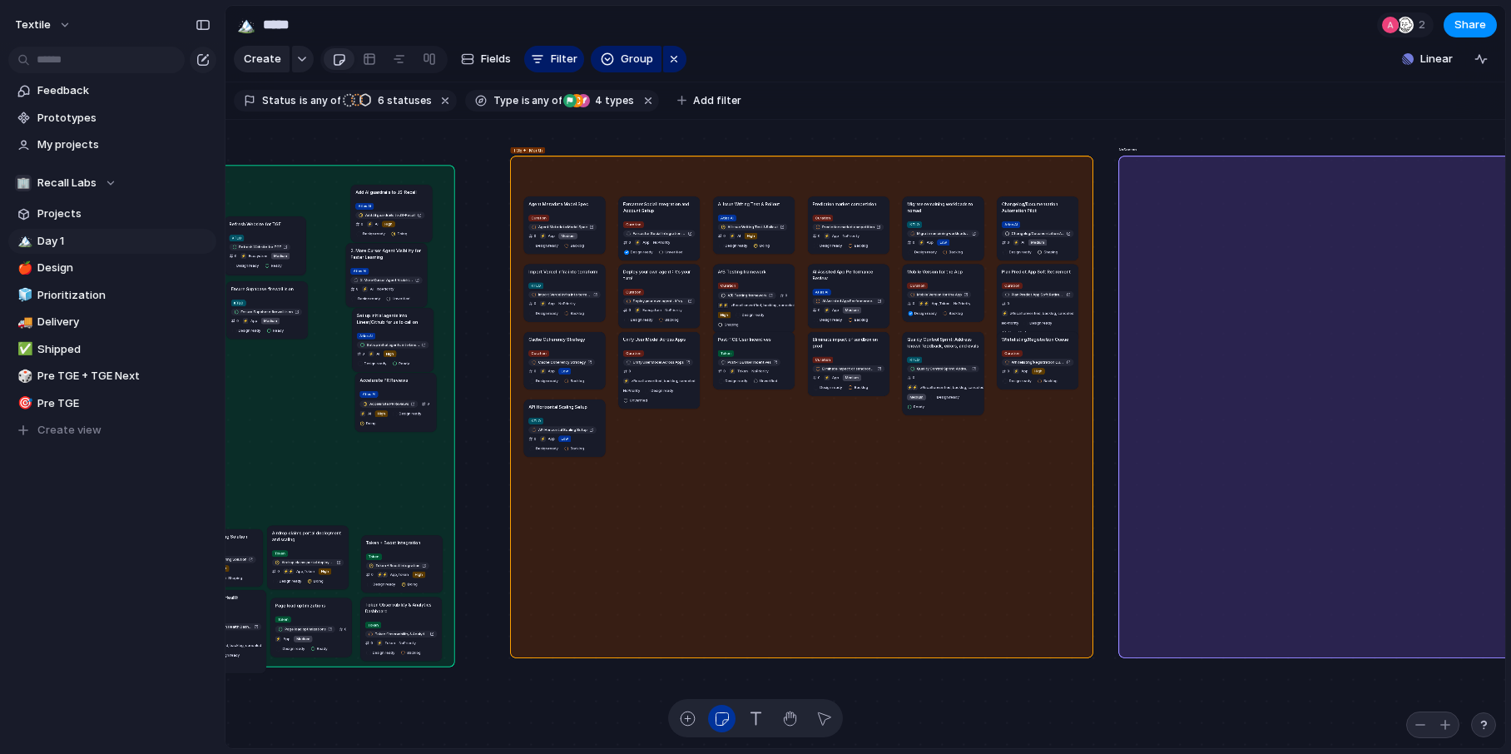
click at [800, 67] on section "Create Fields Filter Group Zoom Linear Clear Save for everyone" at bounding box center [865, 62] width 1280 height 40
click at [853, 562] on div at bounding box center [840, 536] width 82 height 82
click at [854, 552] on span "Delete" at bounding box center [871, 559] width 35 height 17
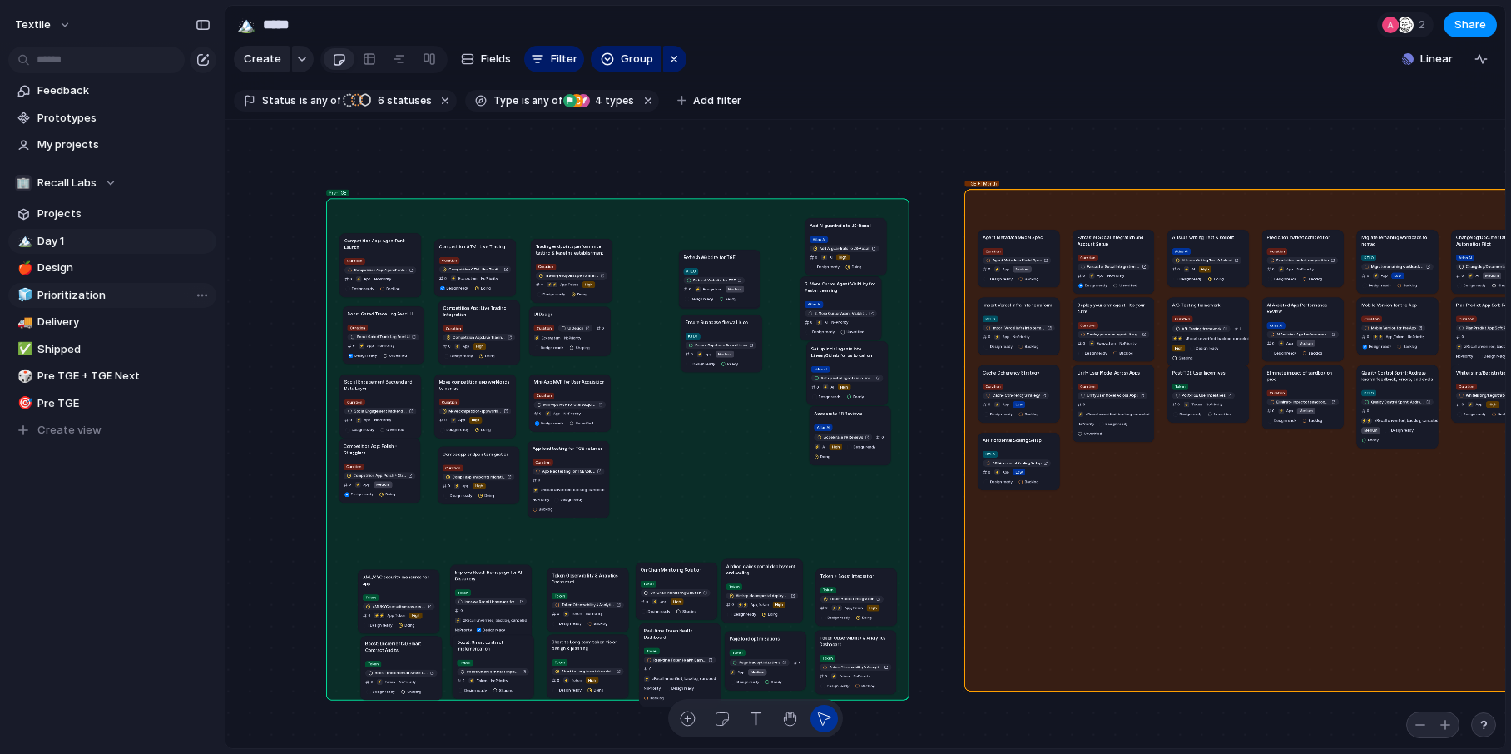
click at [82, 291] on span "Prioritization" at bounding box center [123, 295] width 173 height 17
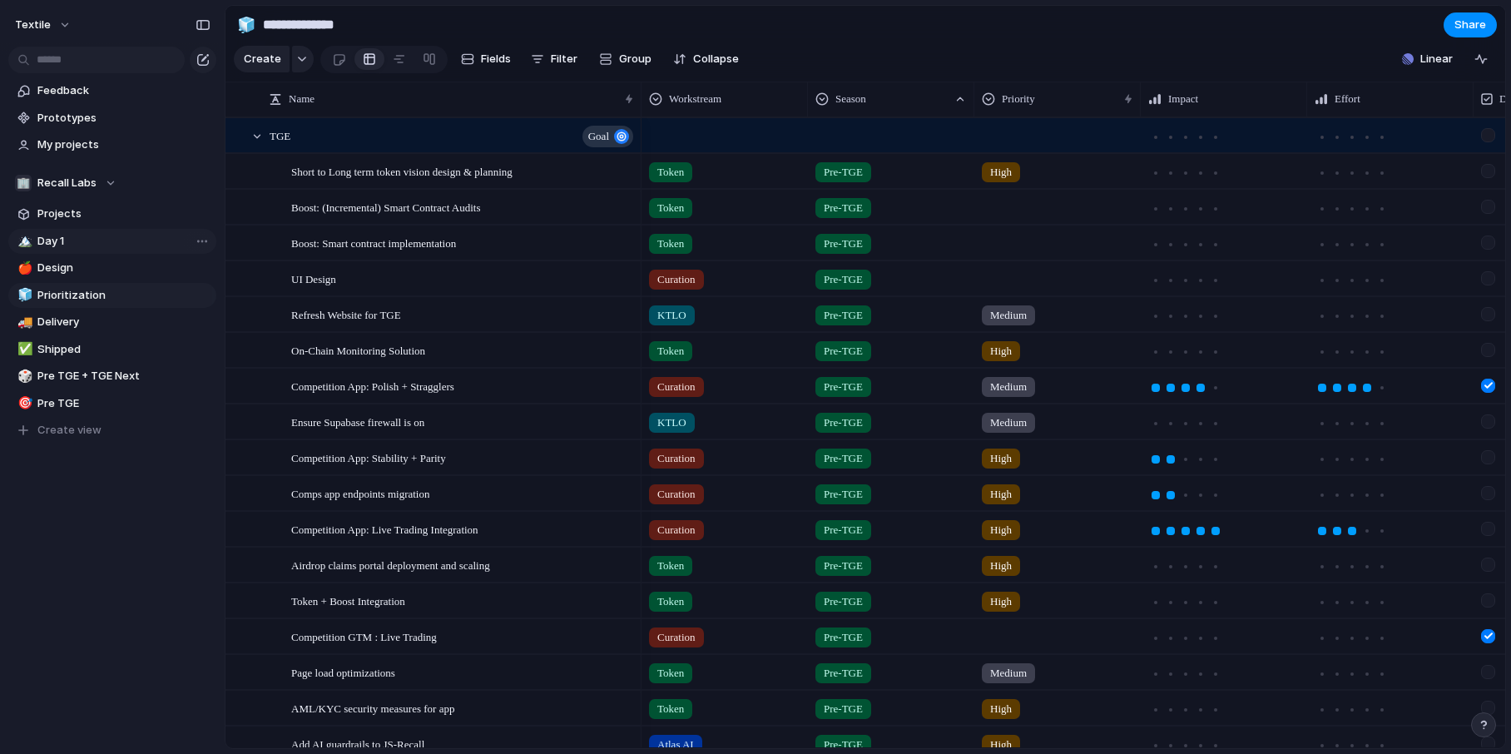
click at [56, 237] on span "Day 1" at bounding box center [123, 241] width 173 height 17
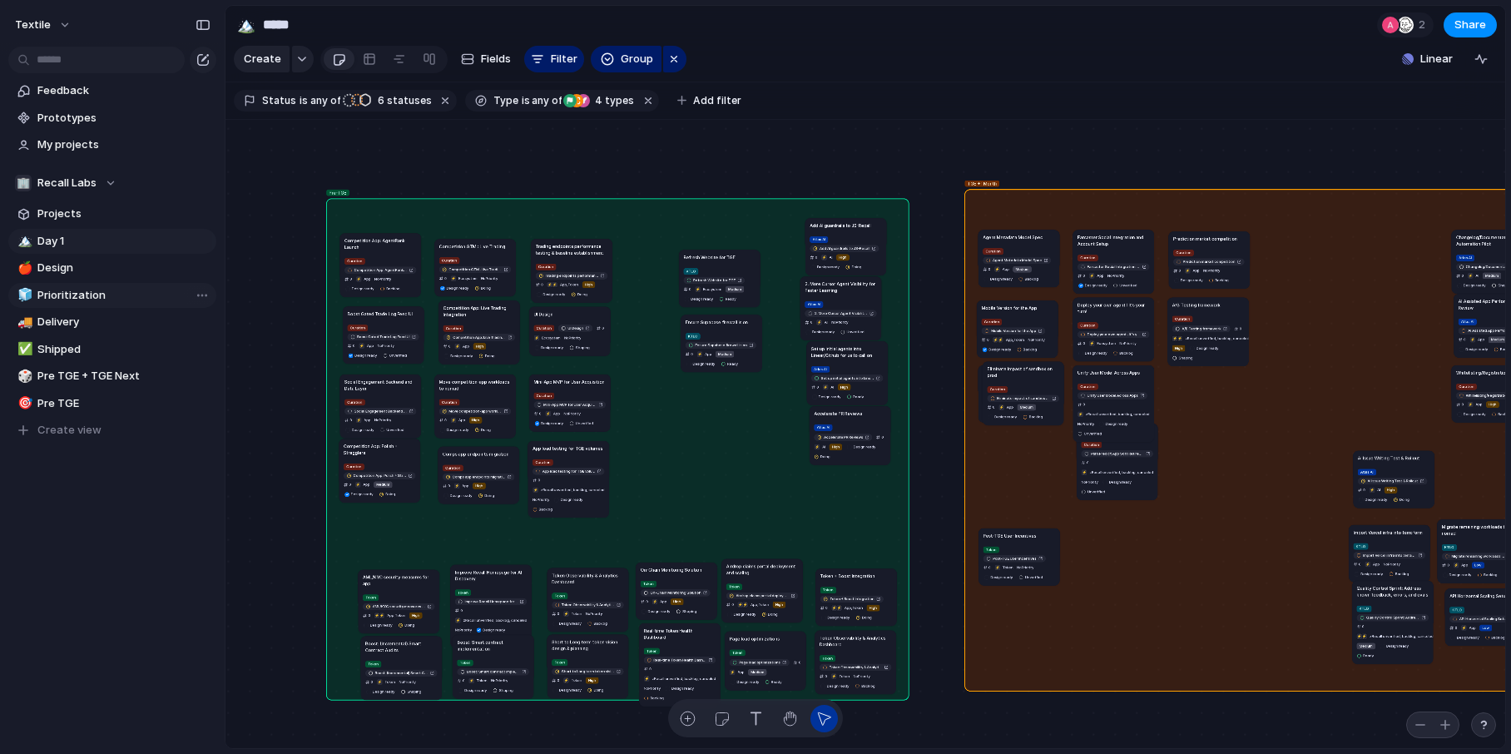
click at [60, 299] on span "Prioritization" at bounding box center [123, 295] width 173 height 17
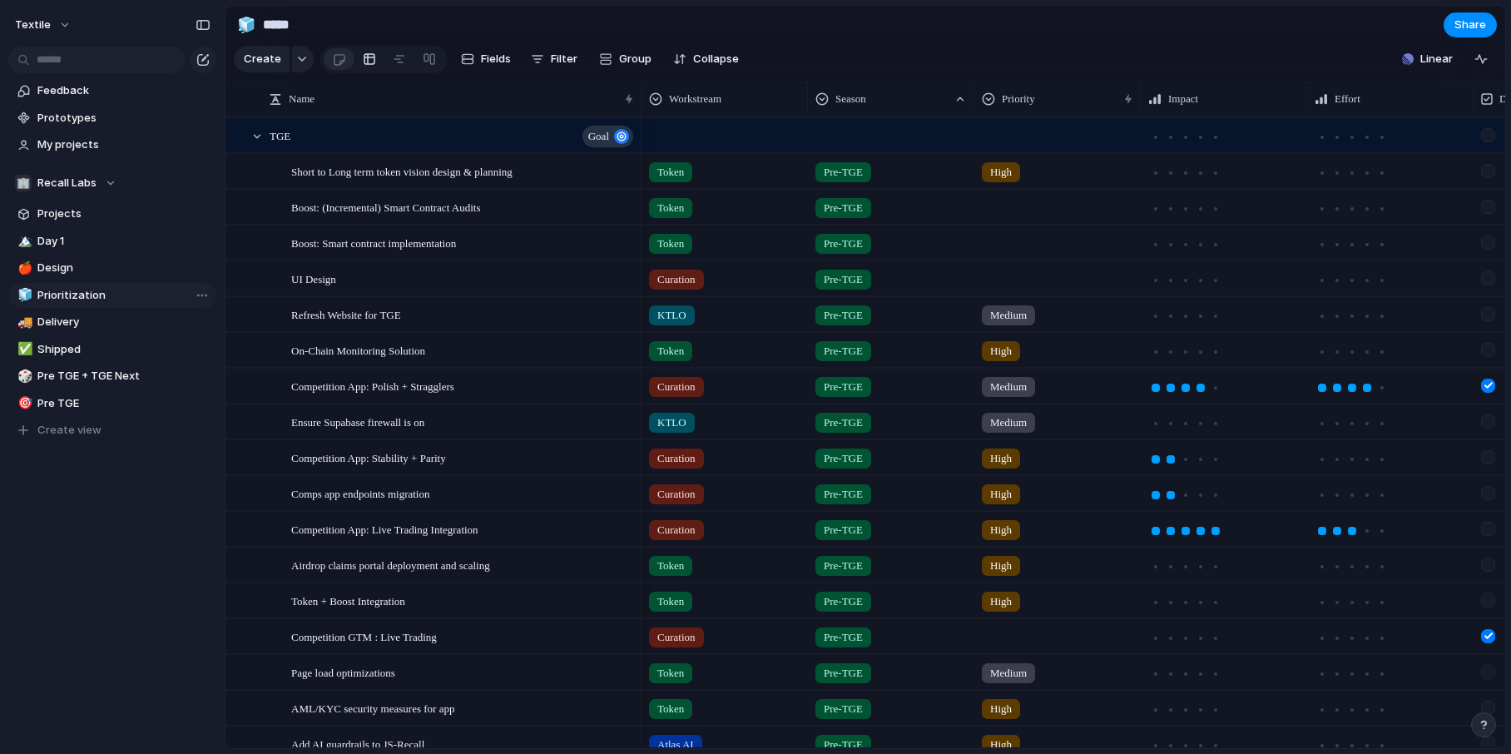
type input "**********"
click at [257, 134] on div at bounding box center [257, 136] width 15 height 15
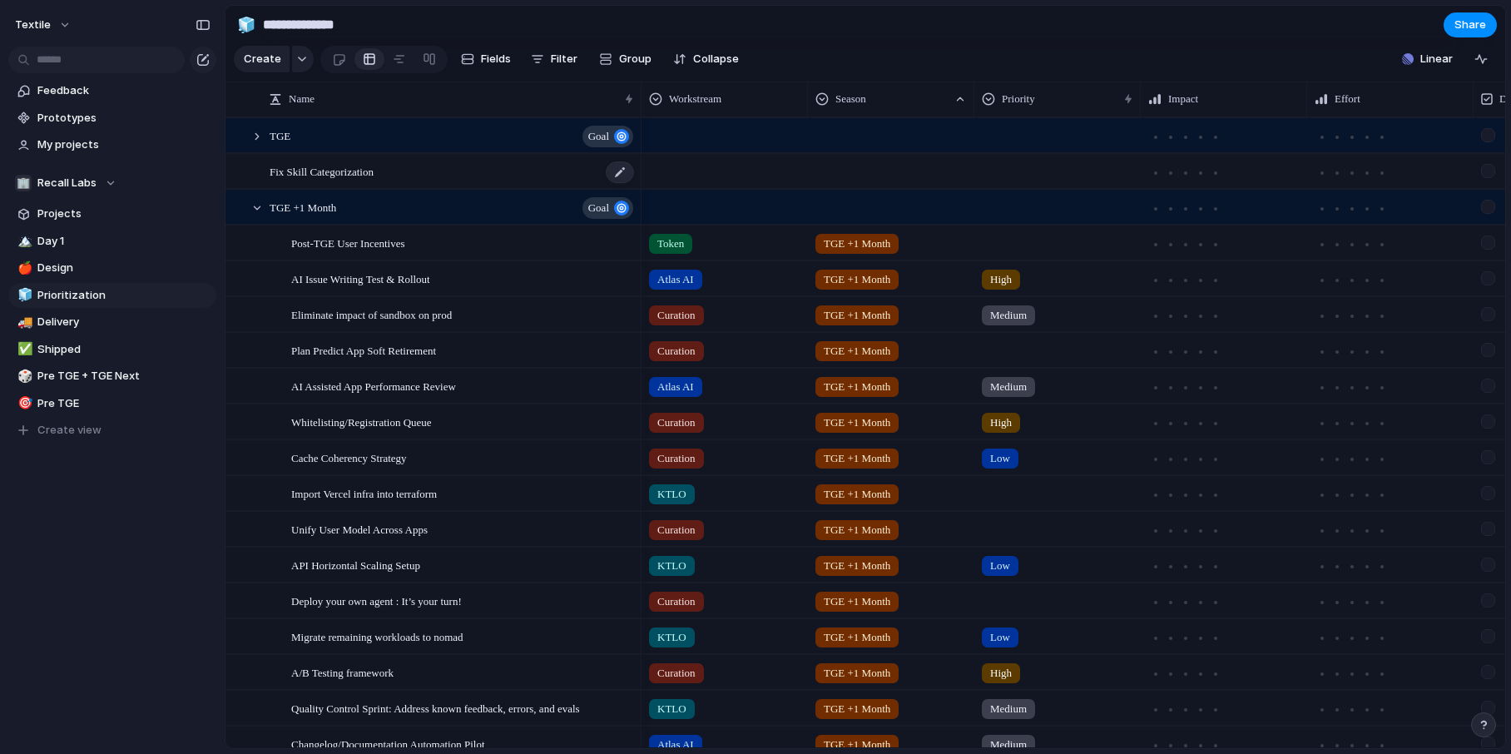
click at [304, 175] on span "Fix Skill Categorization" at bounding box center [322, 170] width 104 height 19
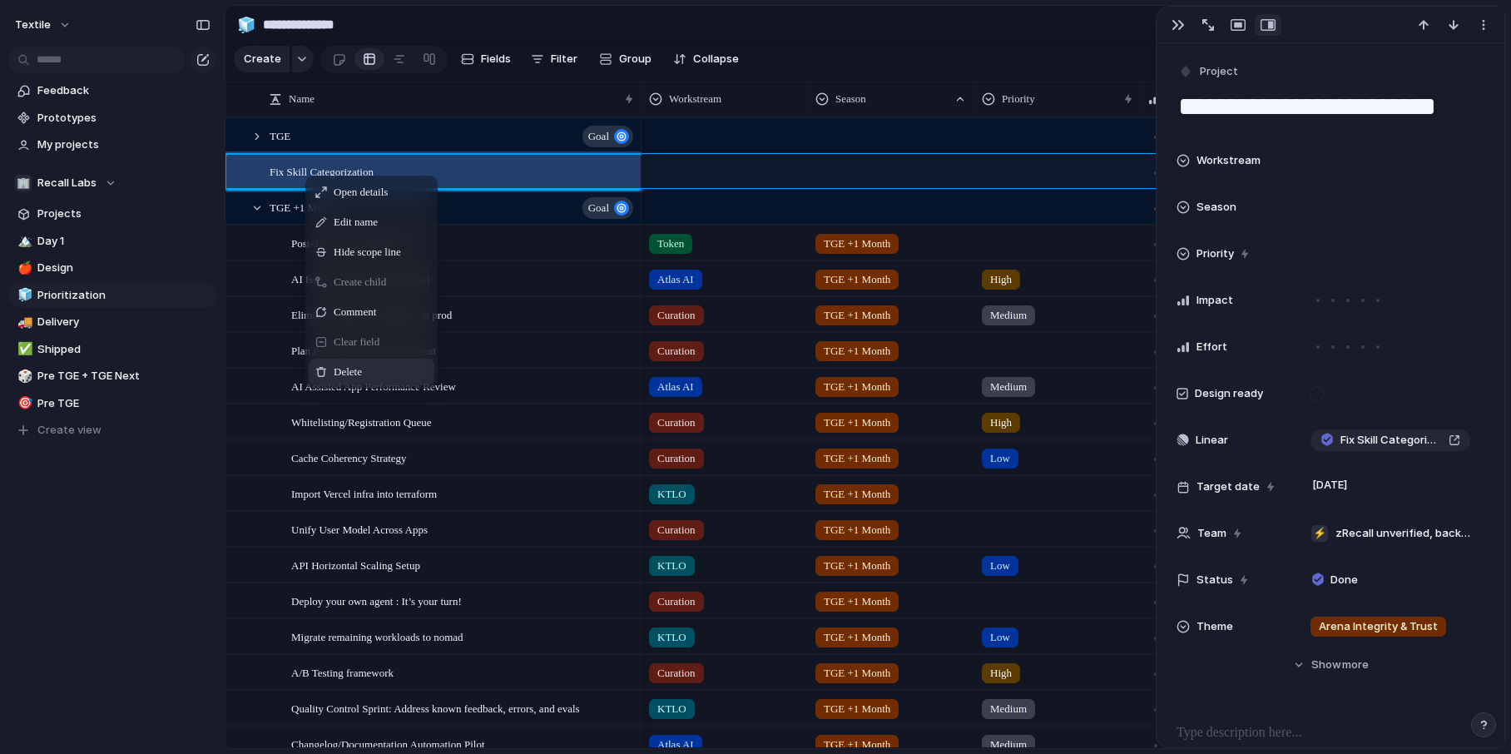
click at [350, 374] on span "Delete" at bounding box center [348, 372] width 28 height 17
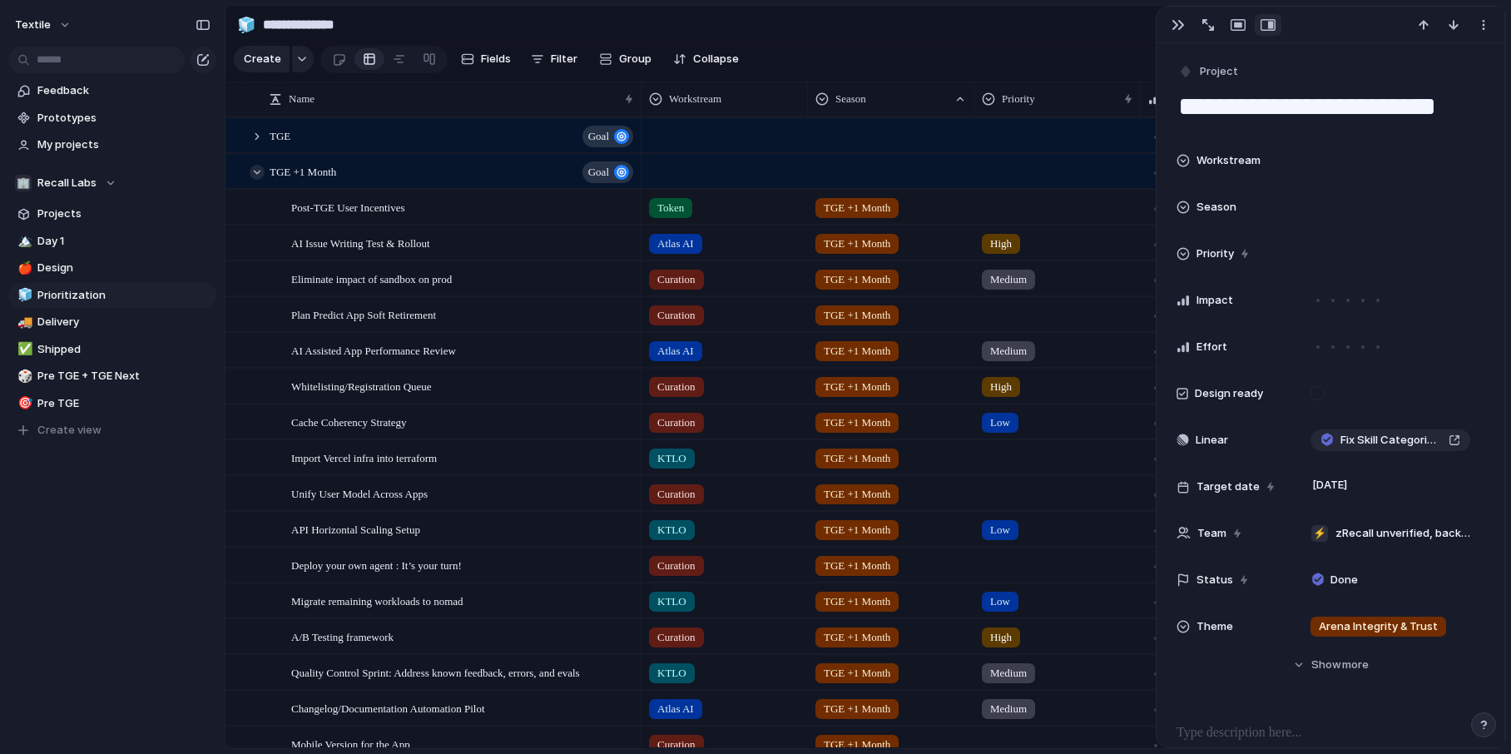
click at [255, 175] on div at bounding box center [257, 172] width 15 height 15
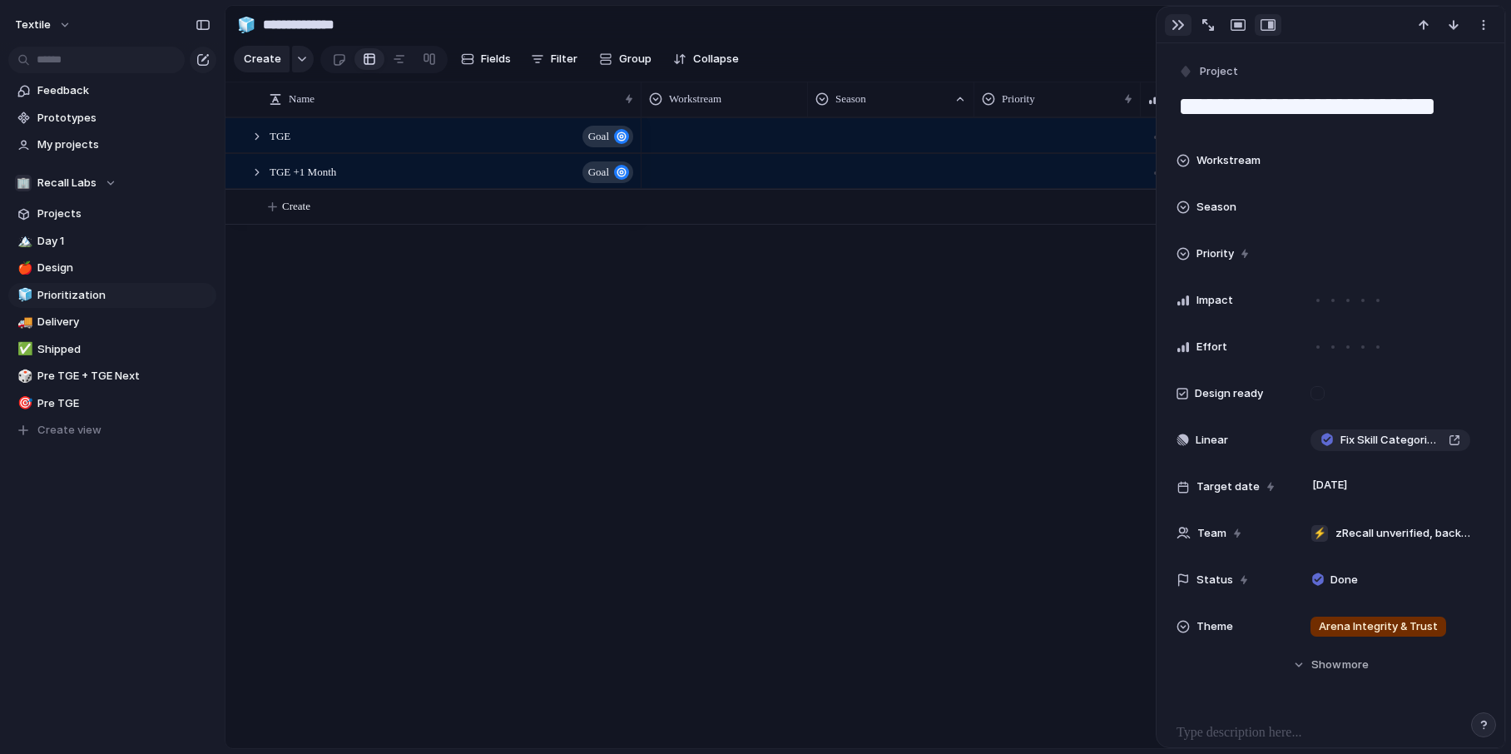
click at [1184, 22] on button "button" at bounding box center [1178, 25] width 27 height 22
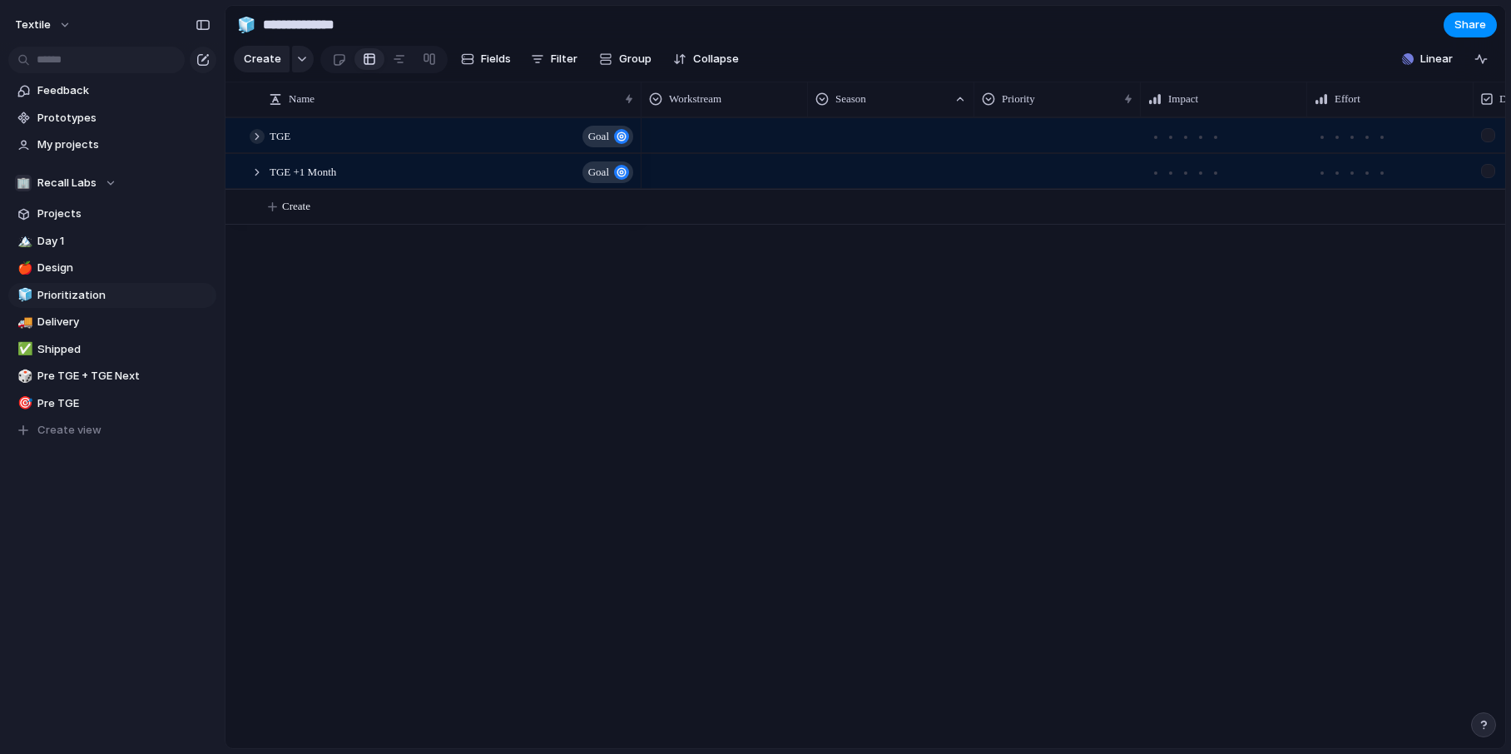
click at [259, 139] on div at bounding box center [257, 136] width 15 height 15
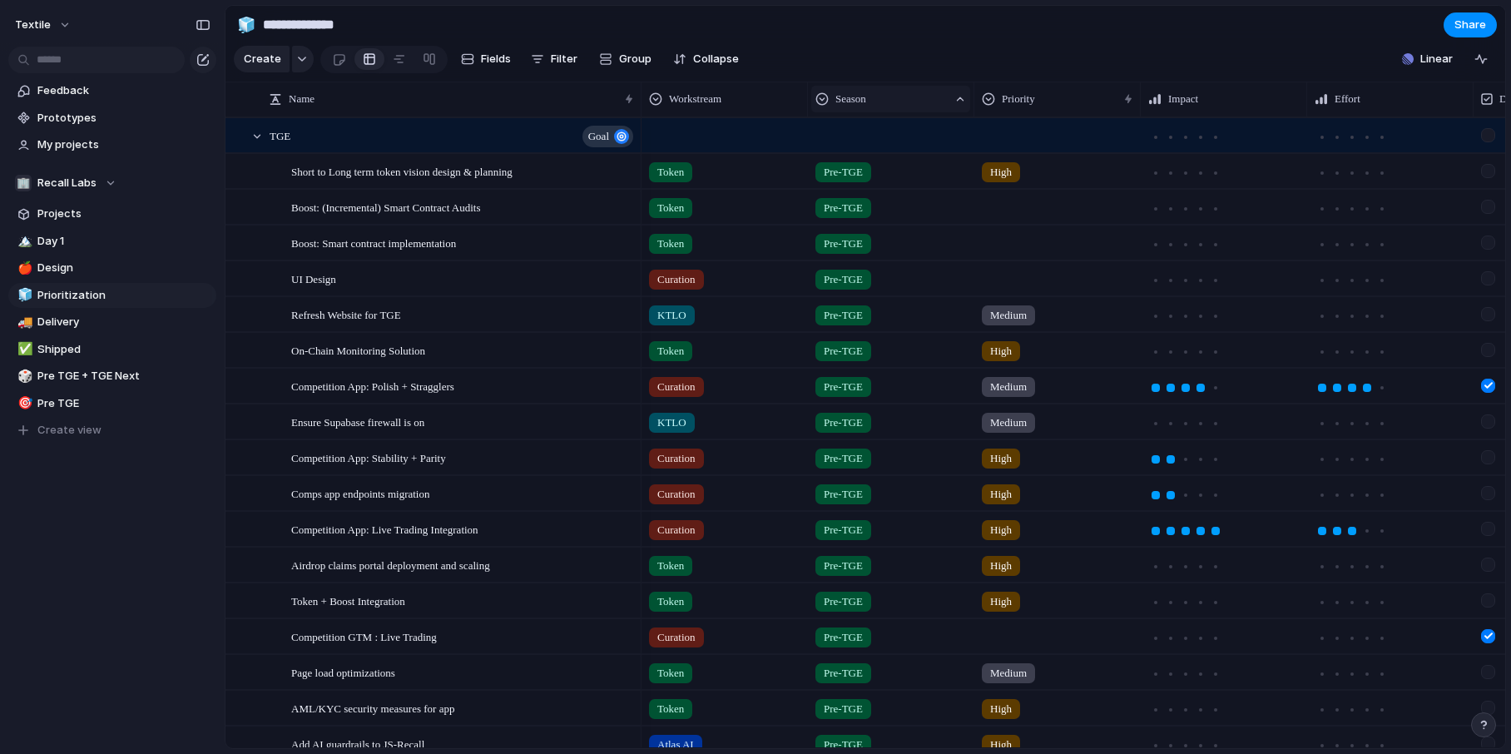
click at [843, 97] on span "Season" at bounding box center [850, 99] width 31 height 17
click at [843, 97] on div "Modify Hide Clear sort Sort descending" at bounding box center [755, 377] width 1511 height 754
click at [712, 105] on span "Workstream" at bounding box center [695, 99] width 52 height 17
click at [710, 193] on span "Sort ascending" at bounding box center [717, 189] width 81 height 17
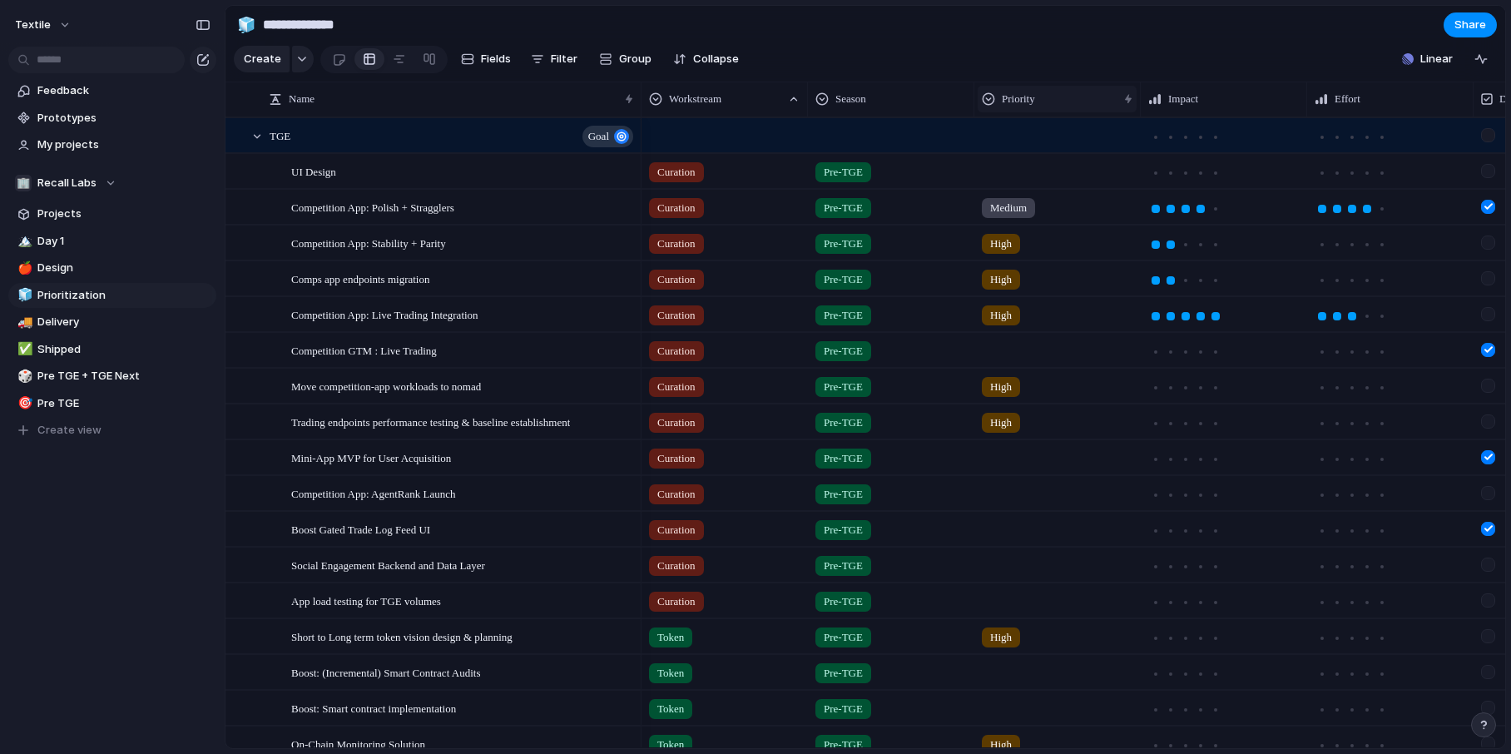
click at [1003, 94] on span "Priority" at bounding box center [1018, 99] width 33 height 17
click at [1032, 192] on span "Sort ascending" at bounding box center [1050, 189] width 81 height 17
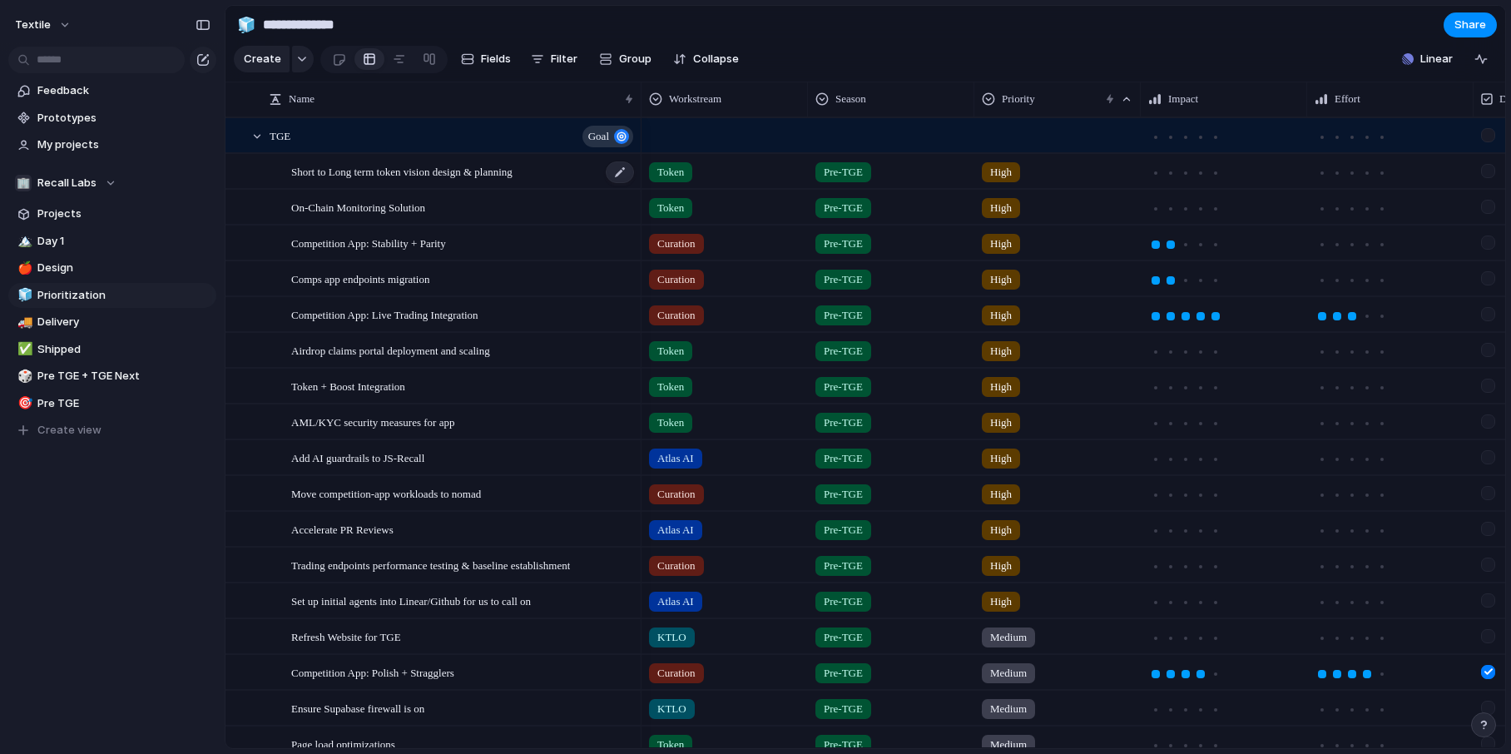
click at [551, 164] on div "Short to Long term token vision design & planning" at bounding box center [463, 172] width 344 height 34
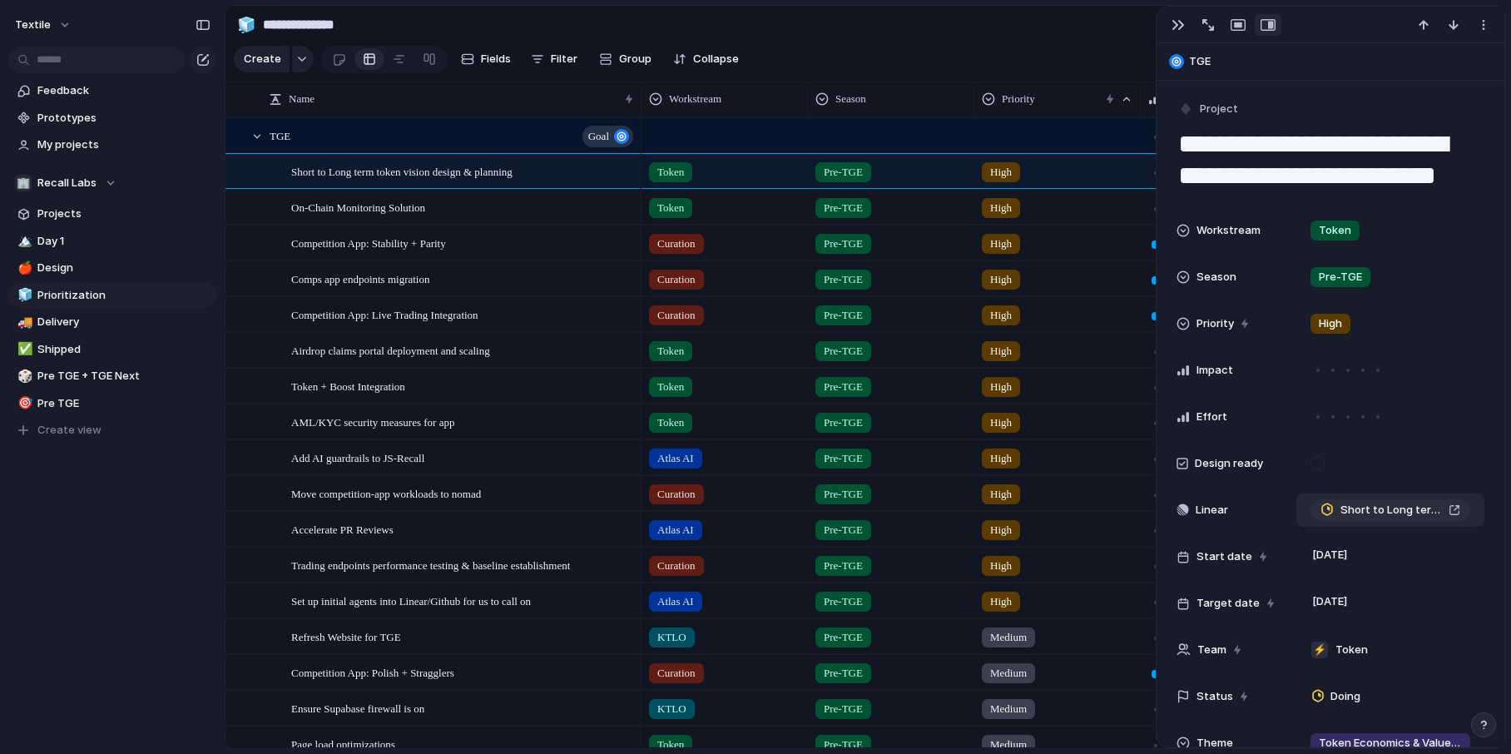
click at [1204, 512] on div "Short to Long term token vision design & planning" at bounding box center [1390, 510] width 140 height 17
click at [1172, 27] on div "button" at bounding box center [1177, 24] width 13 height 13
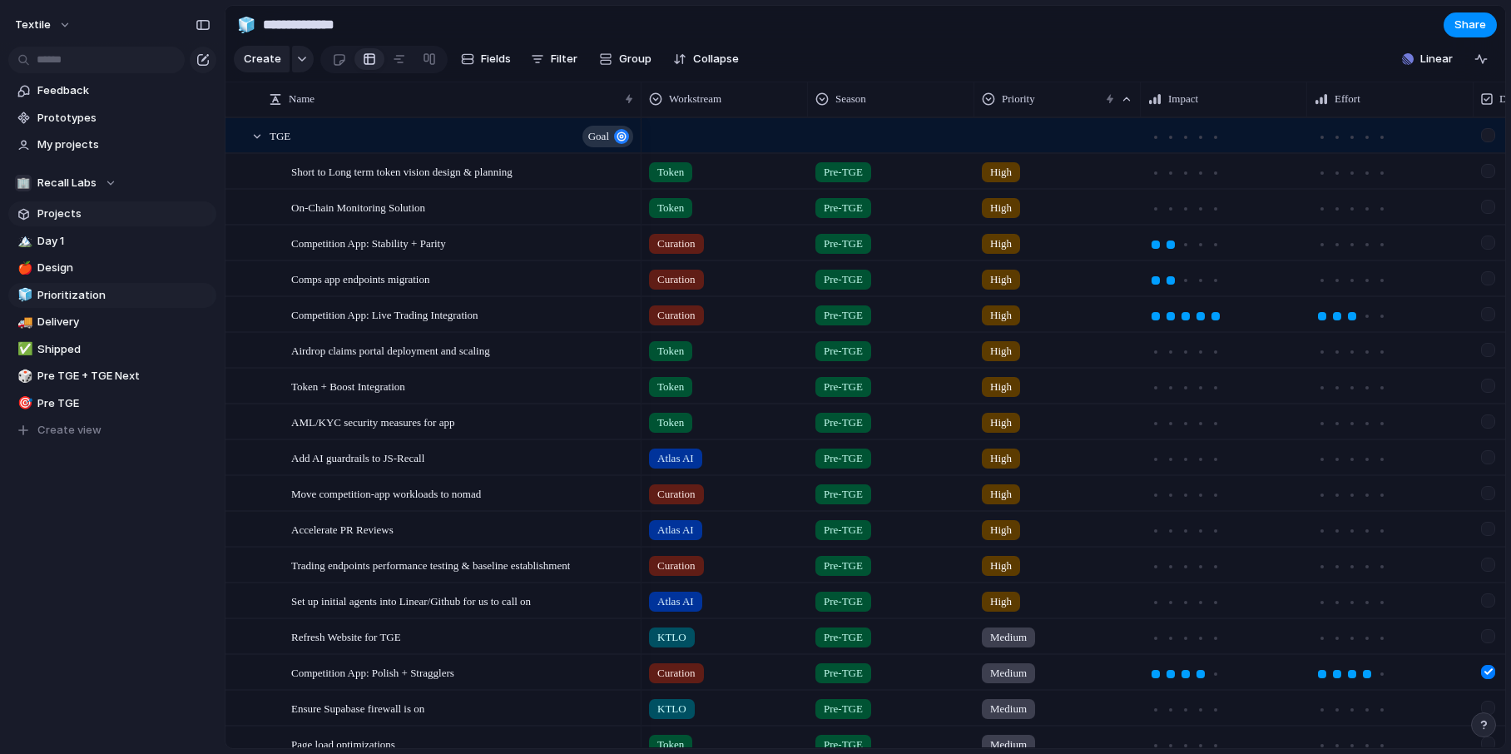
click at [121, 207] on span "Projects" at bounding box center [123, 213] width 173 height 17
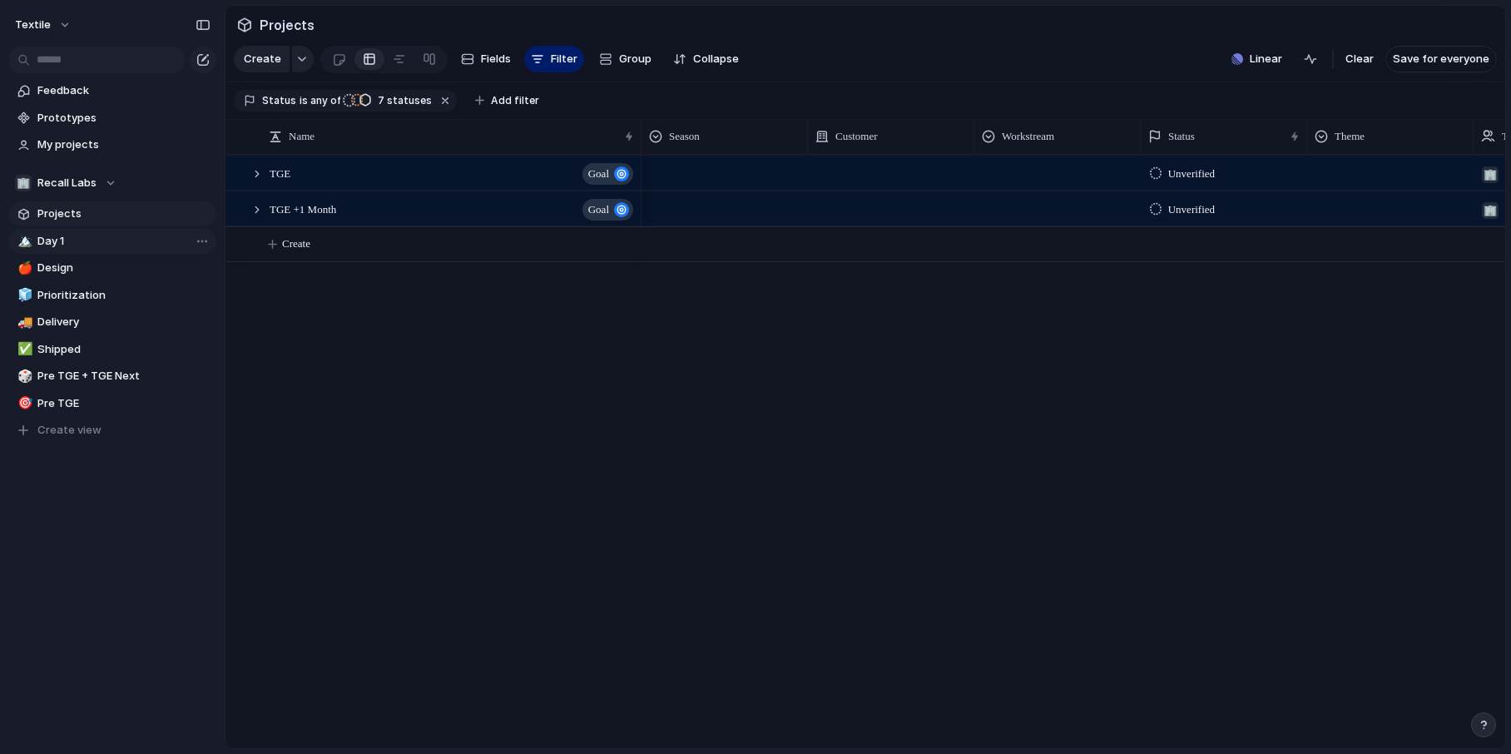
click at [91, 239] on span "Day 1" at bounding box center [123, 241] width 173 height 17
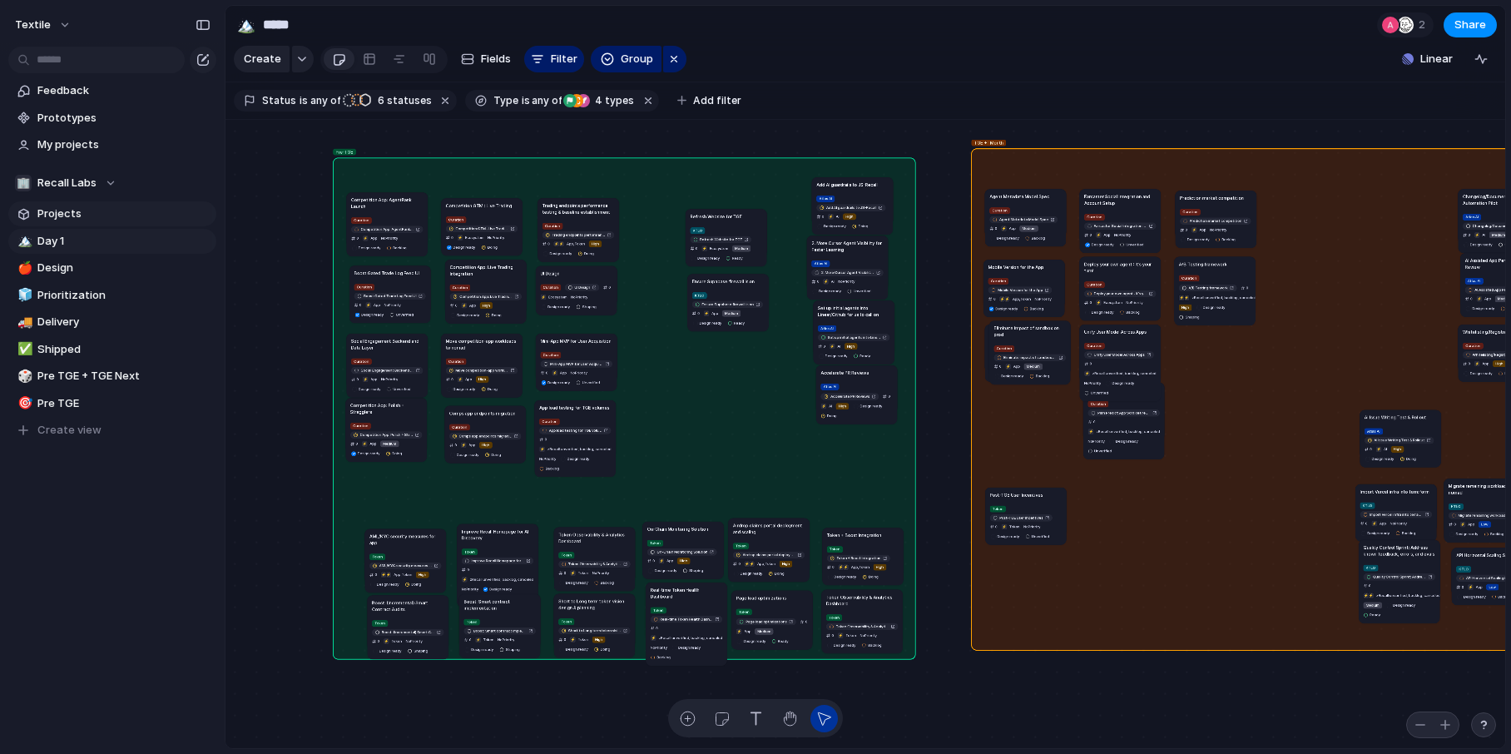
click at [78, 206] on span "Projects" at bounding box center [123, 213] width 173 height 17
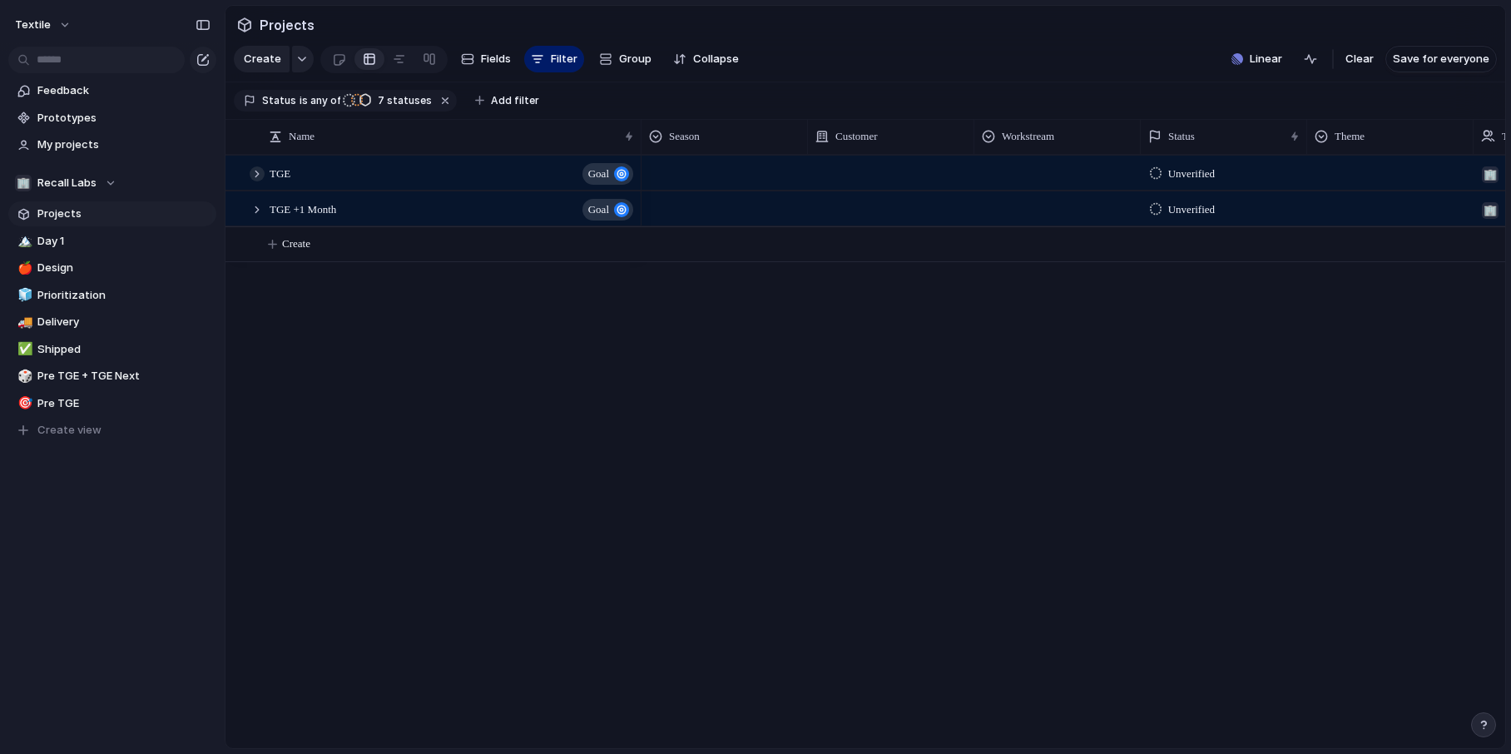
click at [261, 174] on div at bounding box center [257, 173] width 15 height 15
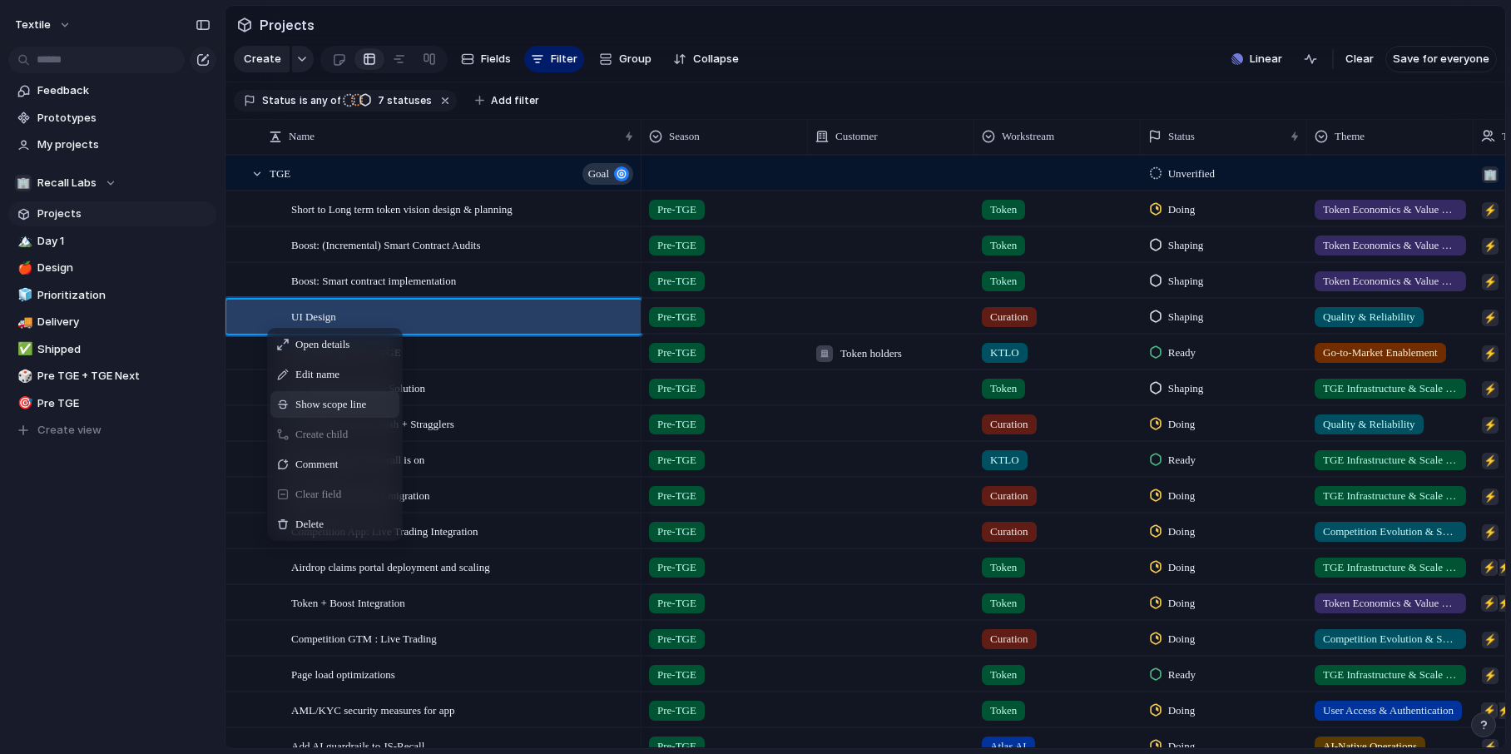
click at [305, 403] on span "Show scope line" at bounding box center [330, 404] width 71 height 17
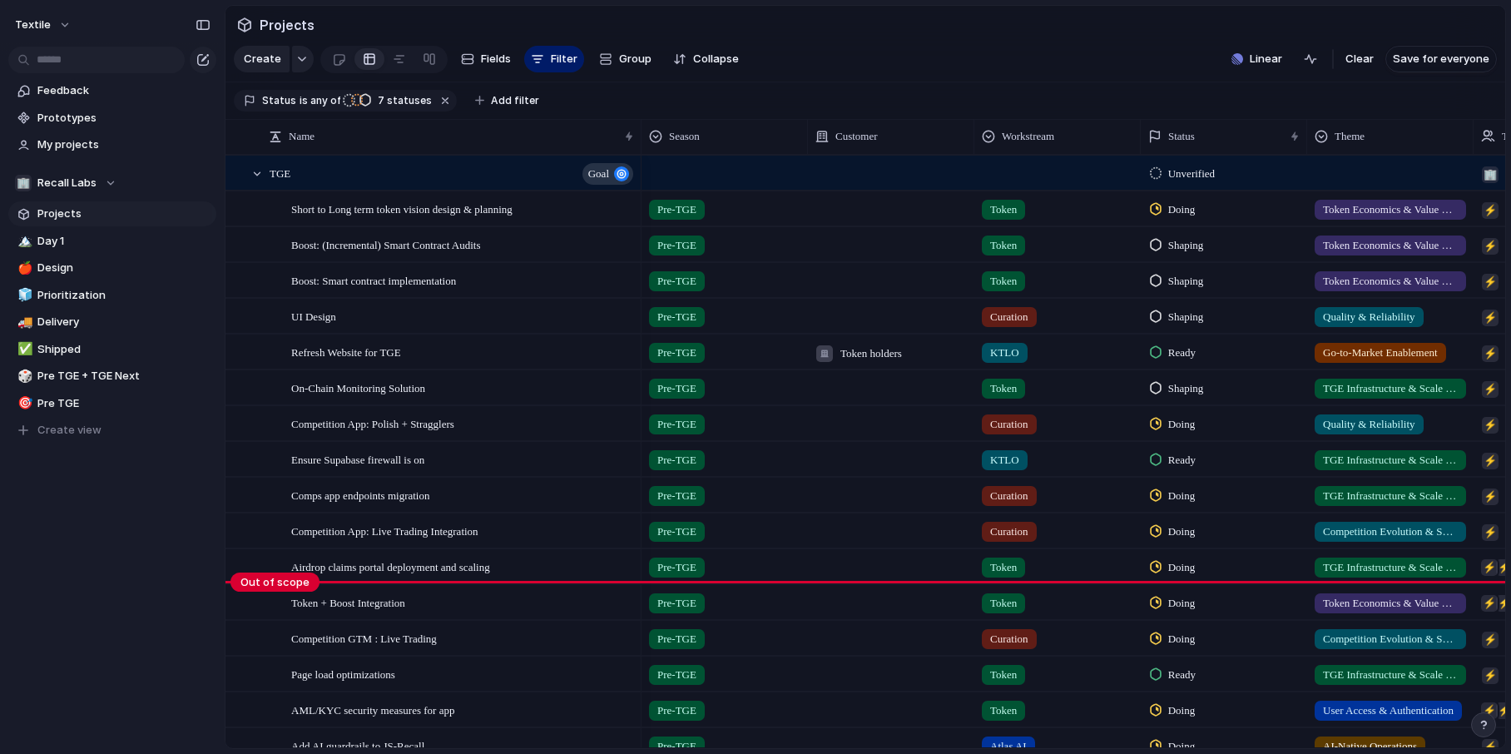
drag, startPoint x: 253, startPoint y: 332, endPoint x: 262, endPoint y: 645, distance: 312.9
click at [262, 597] on body "Textile Feedback Prototypes My projects 🏢 Recall Labs Projects 🏔️ Day 1 🍎 Desig…" at bounding box center [755, 377] width 1511 height 754
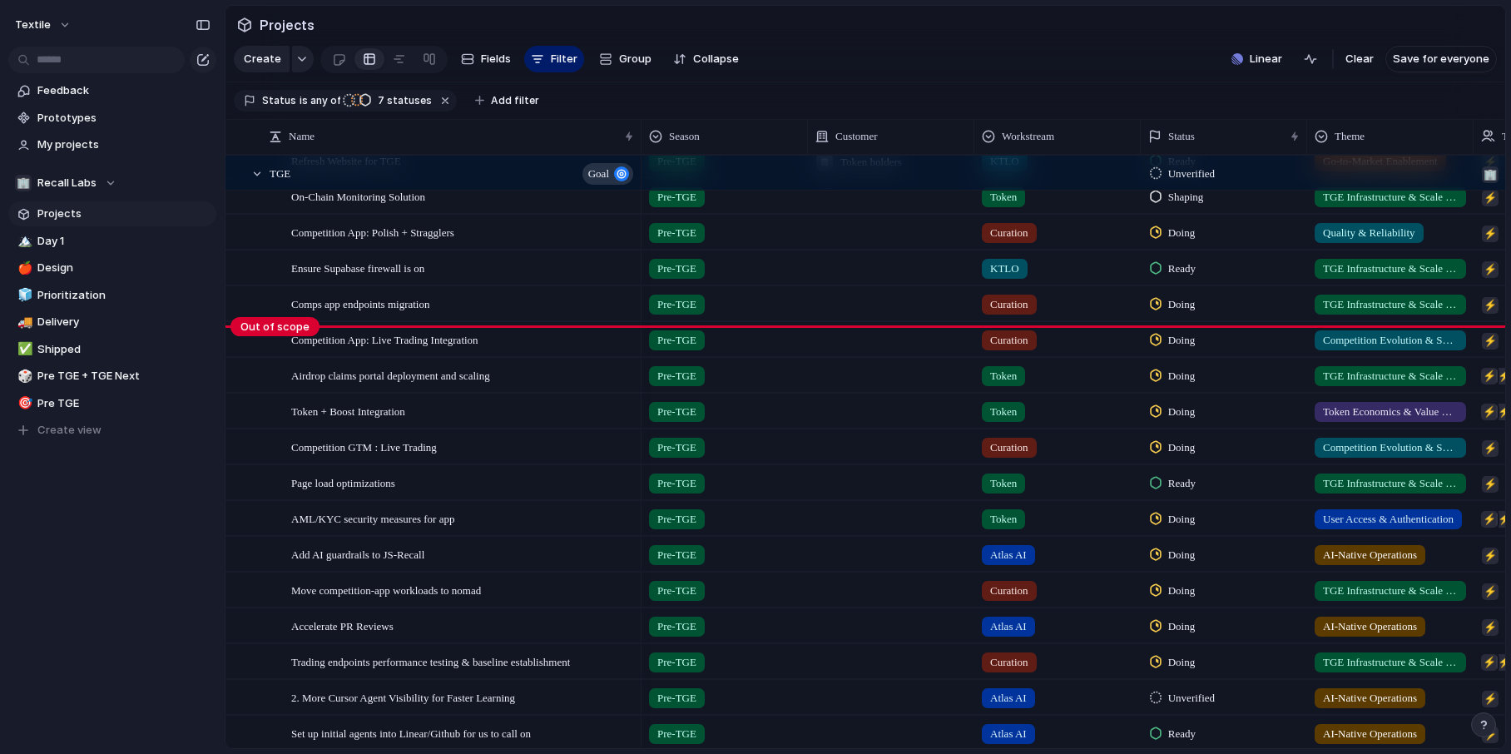
scroll to position [376, 0]
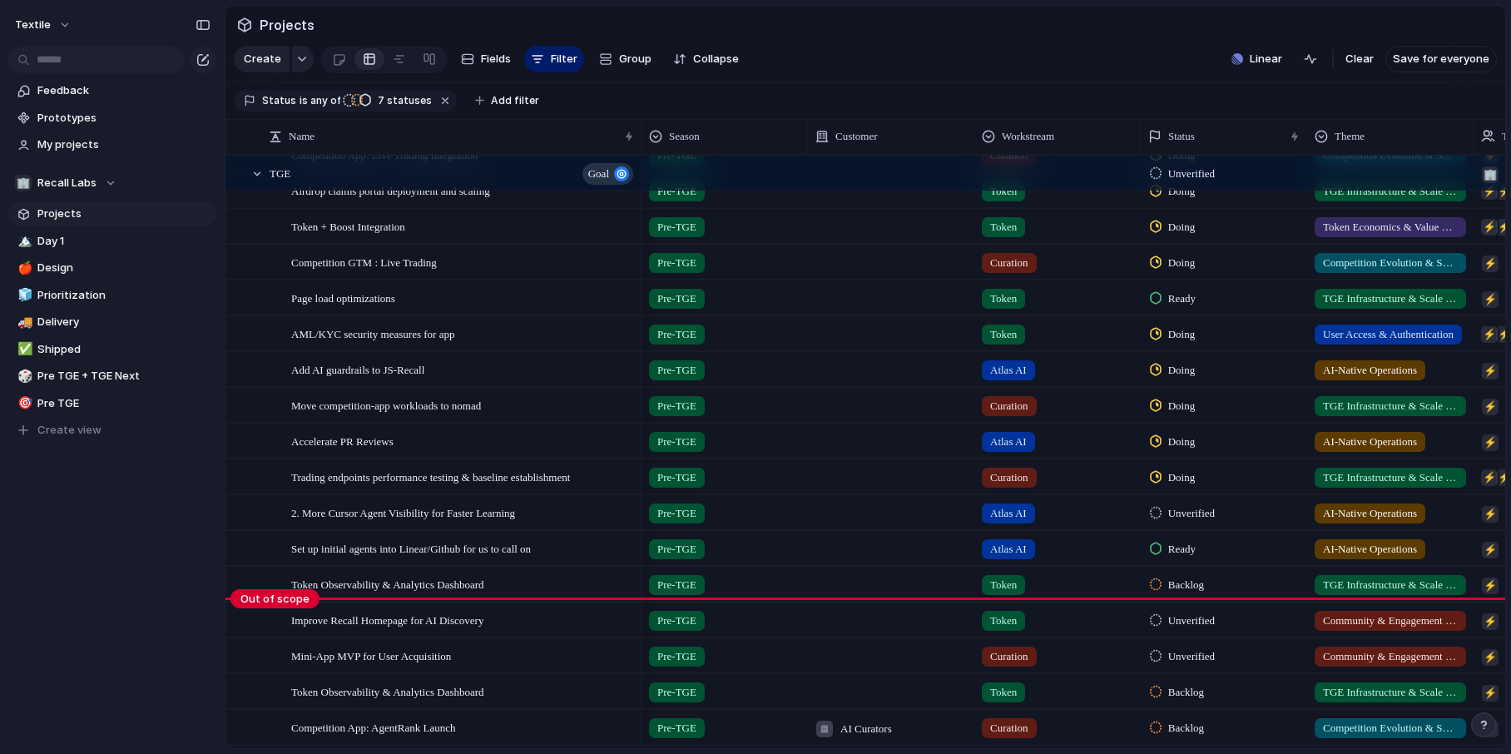
drag, startPoint x: 270, startPoint y: 234, endPoint x: 280, endPoint y: 635, distance: 401.1
click at [280, 597] on body "Textile Feedback Prototypes My projects 🏢 Recall Labs Projects 🏔️ Day 1 🍎 Desig…" at bounding box center [755, 377] width 1511 height 754
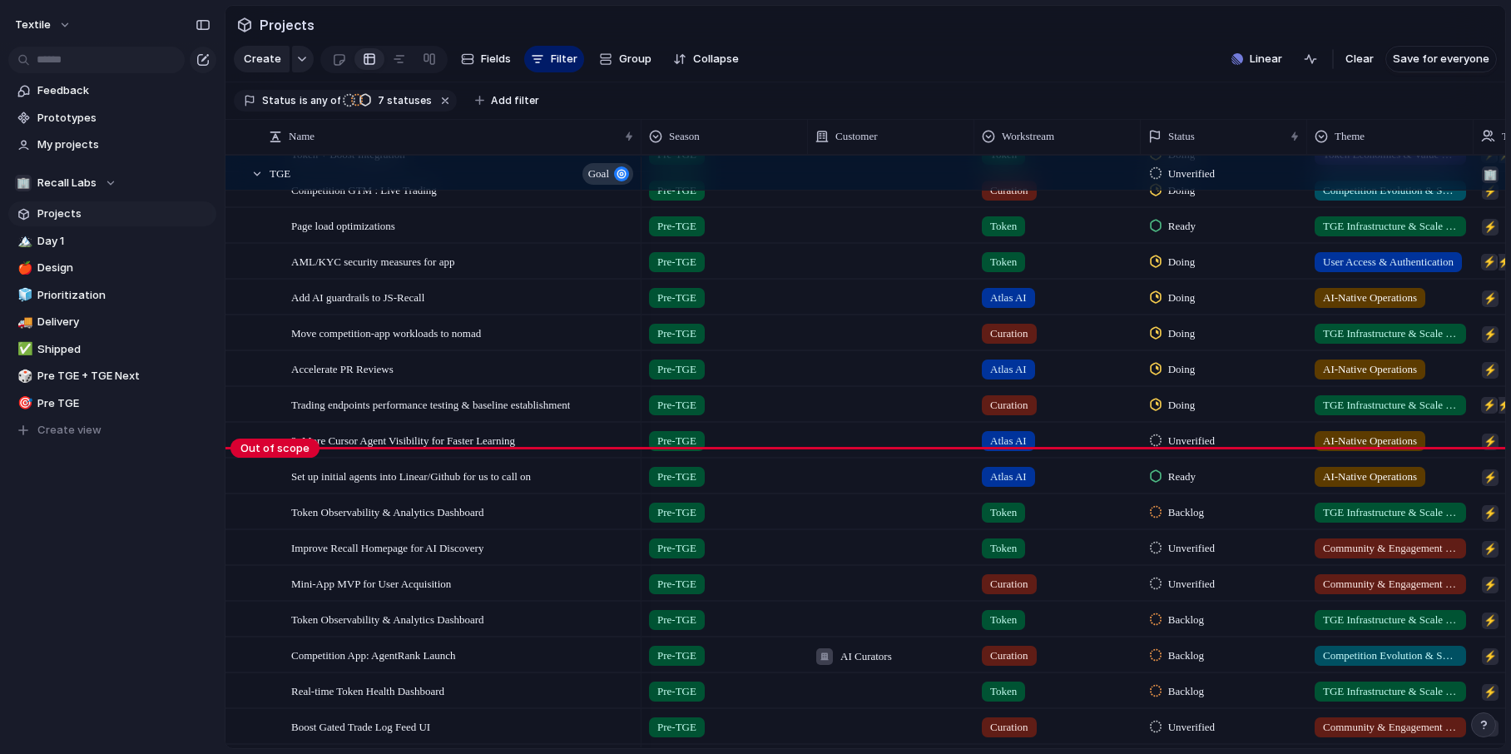
scroll to position [587, 0]
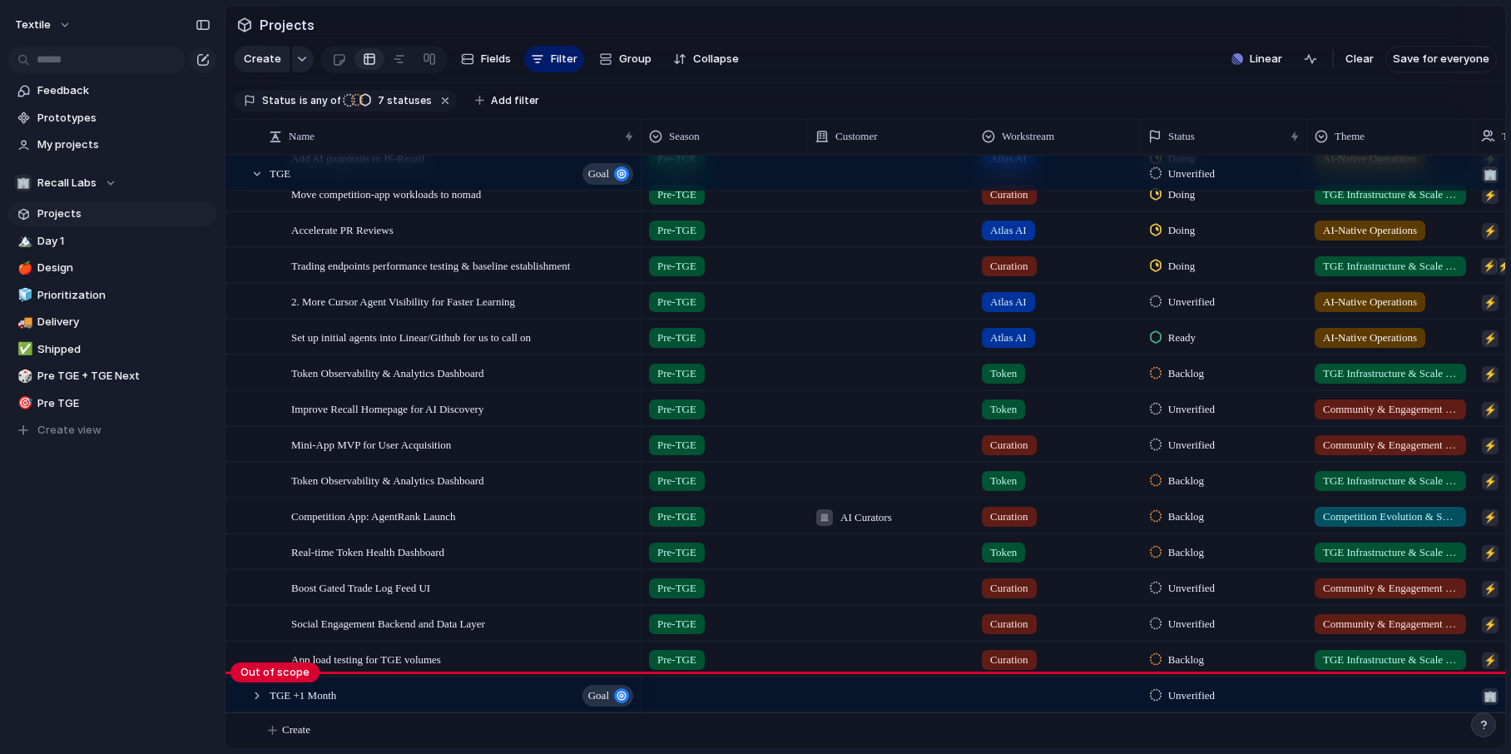
drag, startPoint x: 269, startPoint y: 386, endPoint x: 255, endPoint y: 703, distance: 317.2
click at [255, 597] on body "Textile Feedback Prototypes My projects 🏢 Recall Labs Projects 🏔️ Day 1 🍎 Desig…" at bounding box center [755, 377] width 1511 height 754
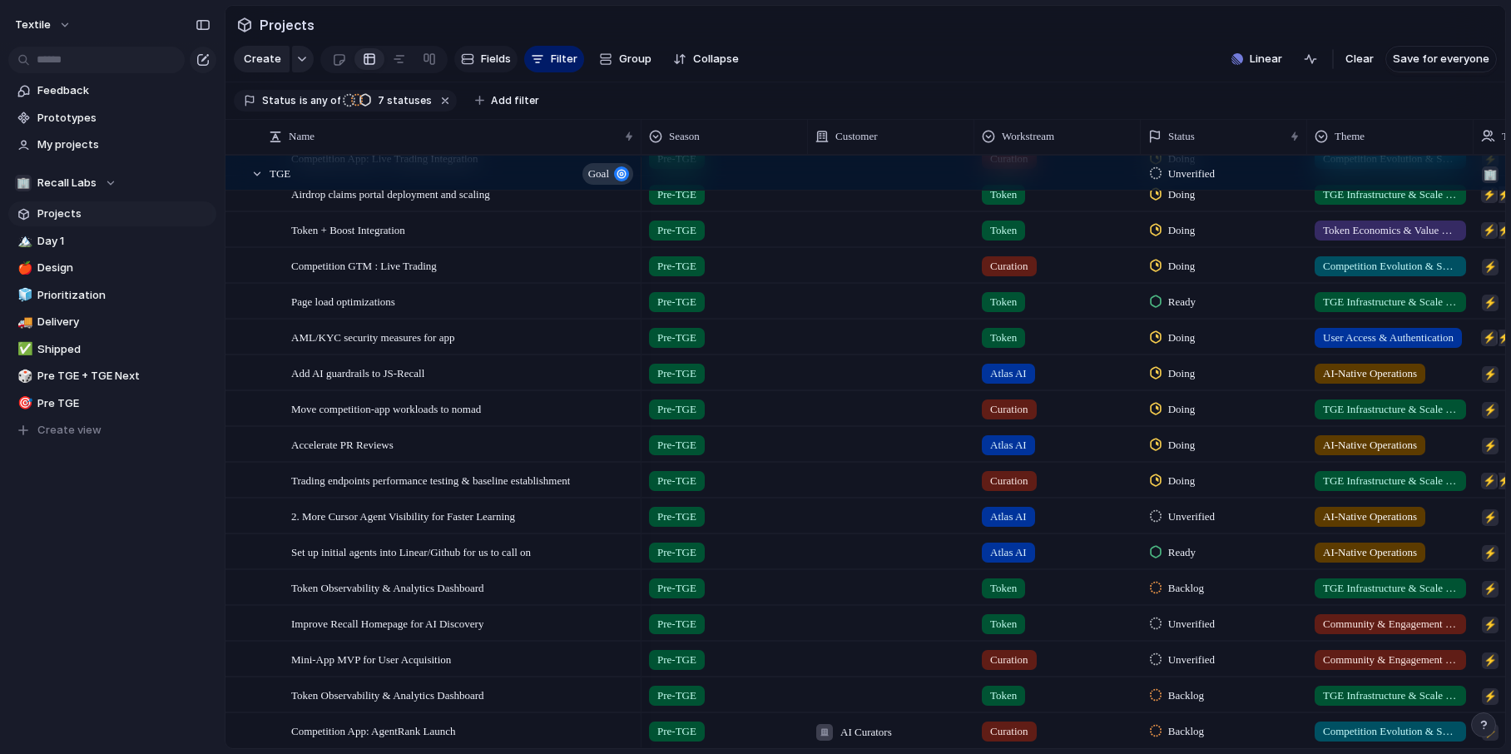
click at [476, 58] on button "Fields" at bounding box center [485, 59] width 63 height 27
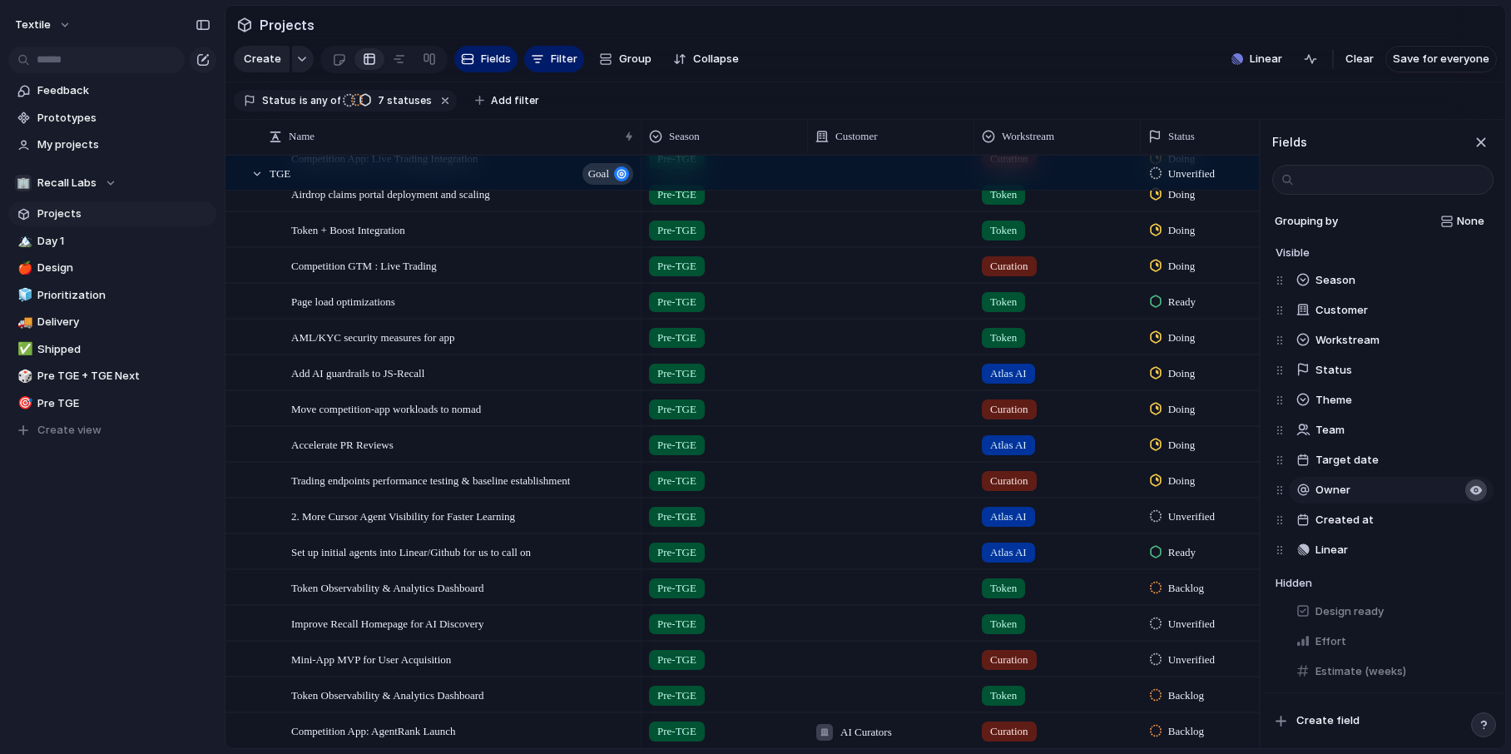
click at [1473, 490] on div "button" at bounding box center [1475, 489] width 13 height 13
click at [1468, 311] on button "button" at bounding box center [1476, 310] width 22 height 22
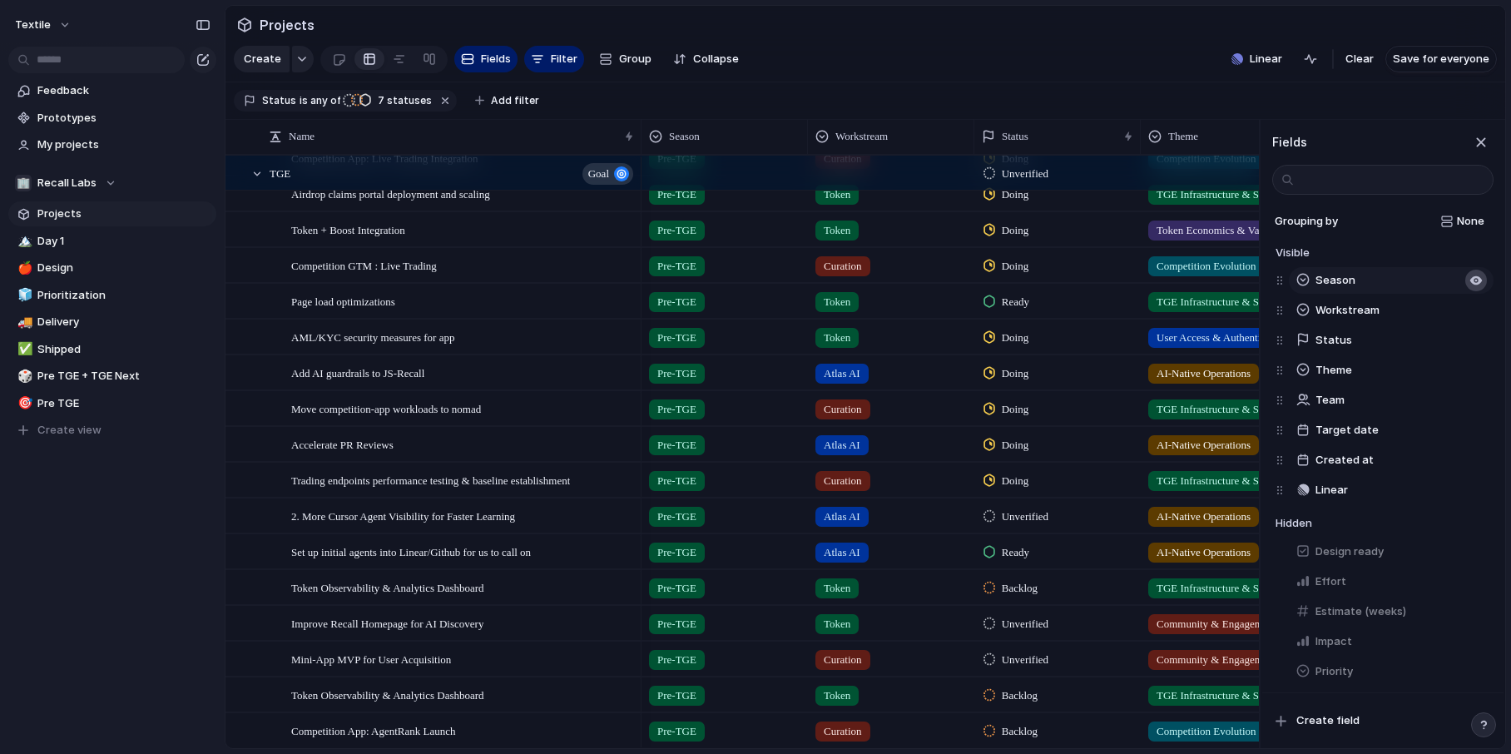
click at [1475, 278] on div "button" at bounding box center [1475, 280] width 13 height 13
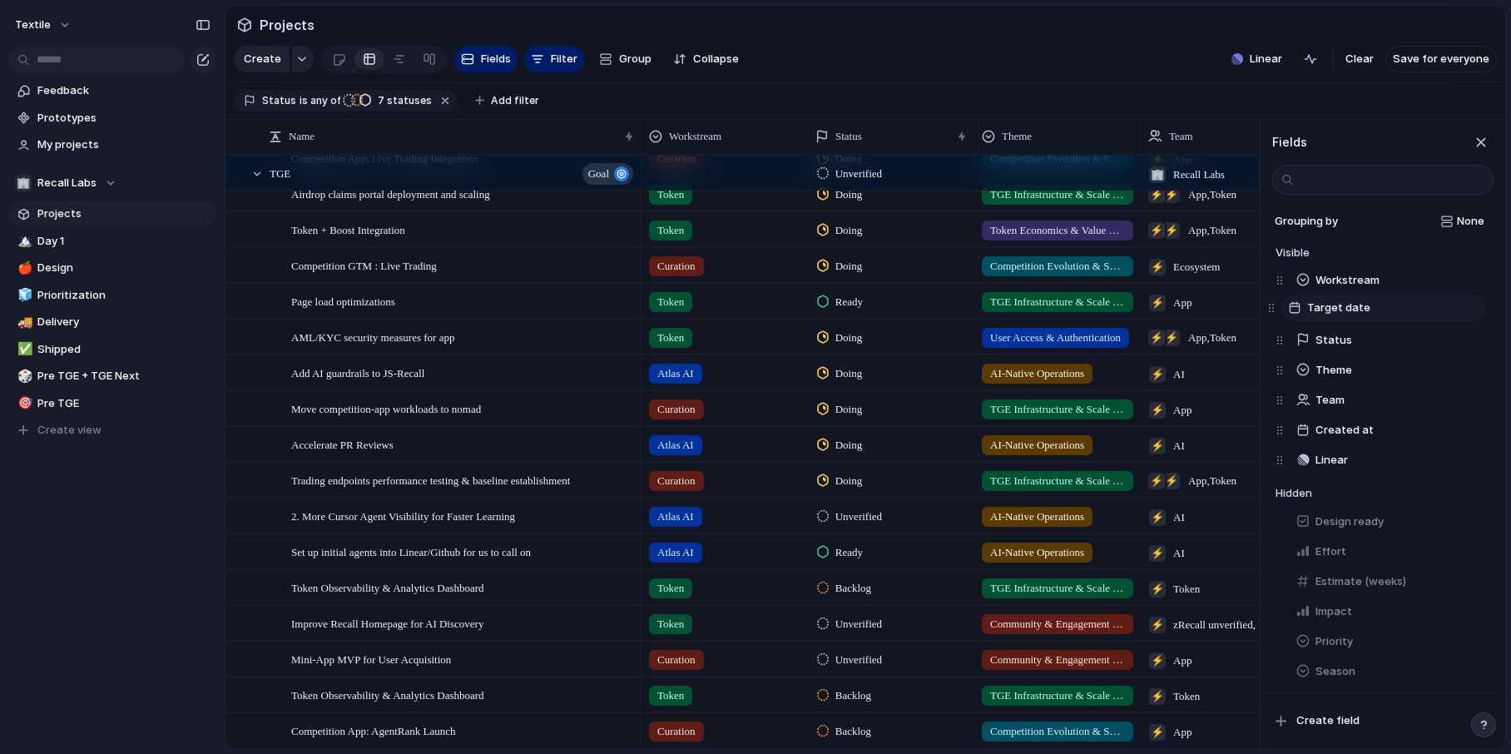
drag, startPoint x: 1284, startPoint y: 403, endPoint x: 1275, endPoint y: 309, distance: 93.5
click at [1275, 309] on div "Workstream Status Theme Team Target date Created at Linear Target date To pick …" at bounding box center [1384, 370] width 218 height 210
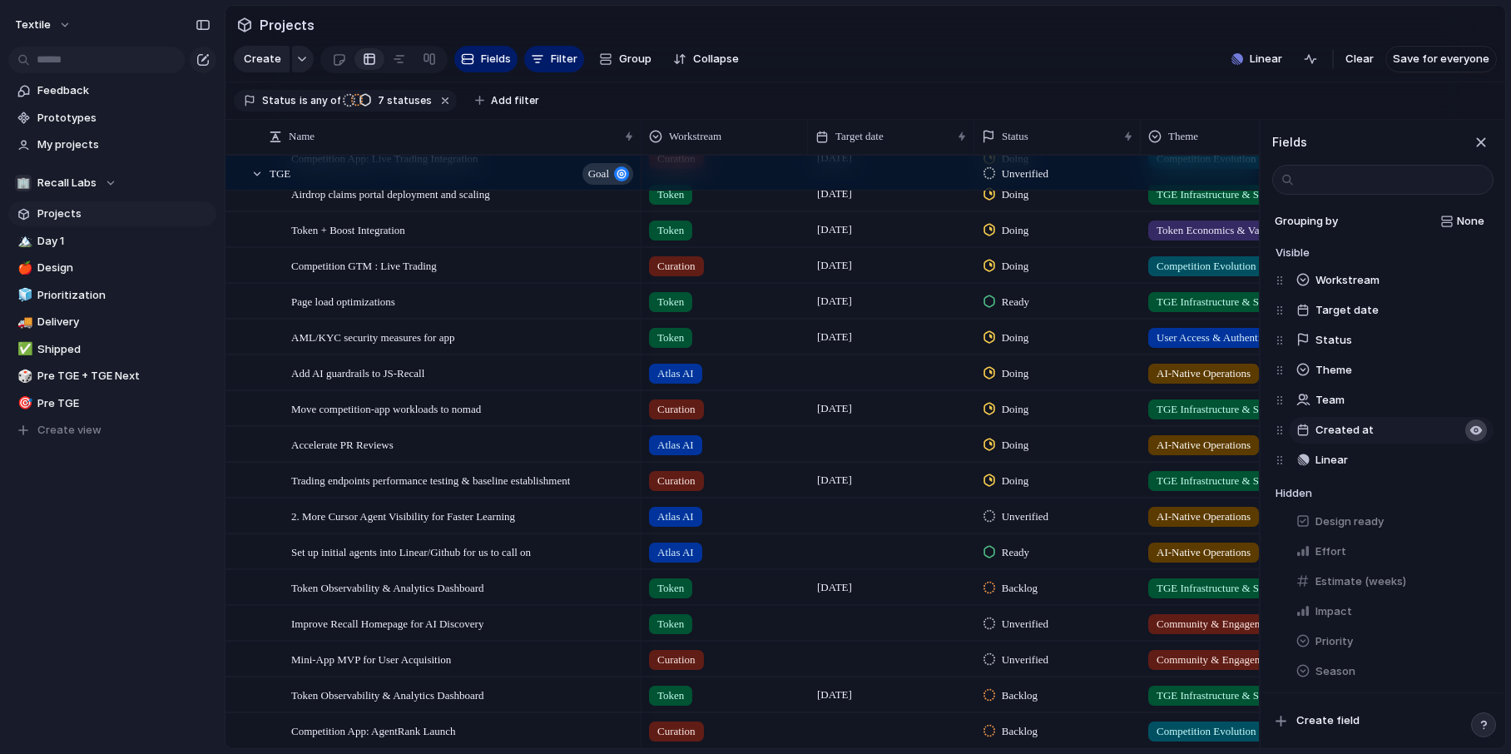
click at [1478, 430] on div "button" at bounding box center [1475, 429] width 13 height 13
click at [1475, 621] on div "button" at bounding box center [1476, 612] width 22 height 22
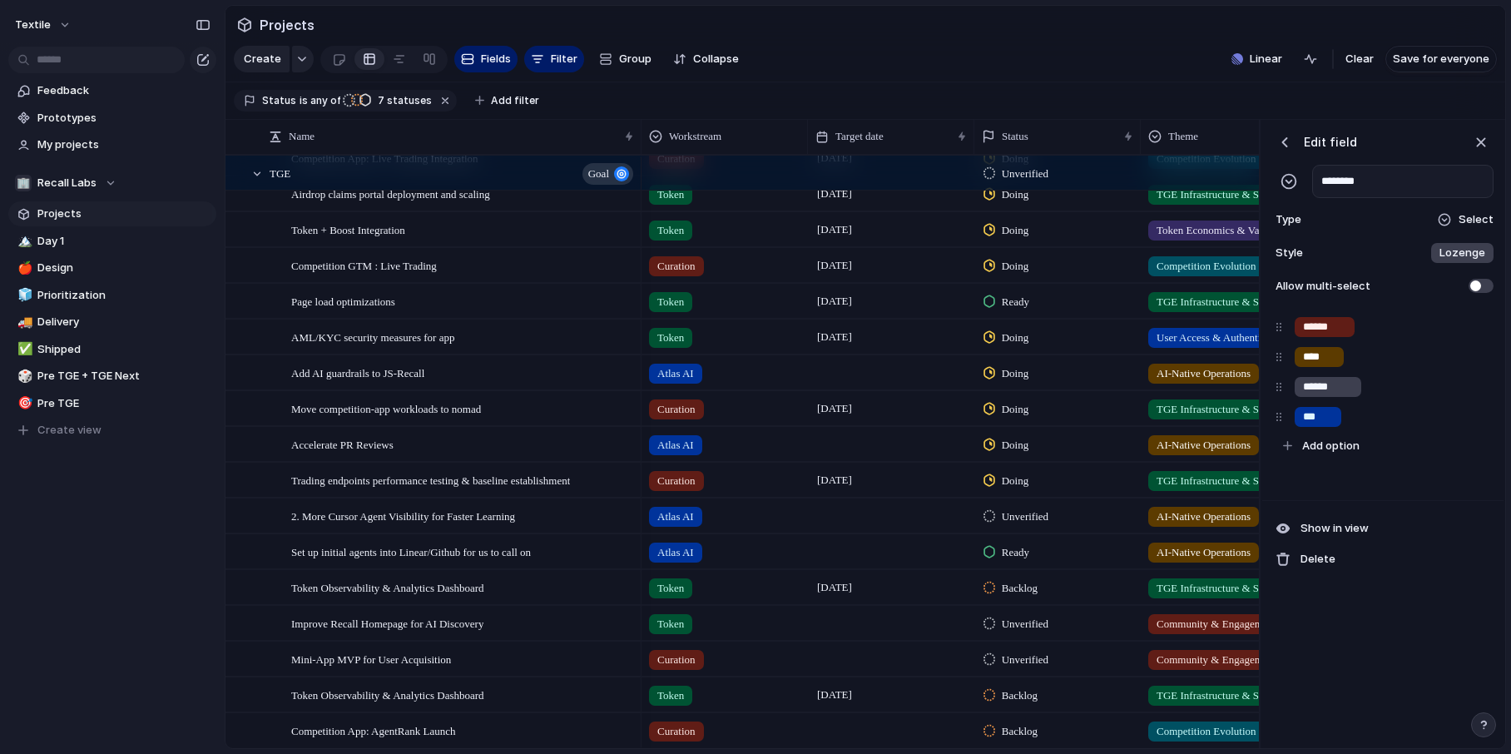
click at [1283, 136] on div "button" at bounding box center [1284, 142] width 17 height 17
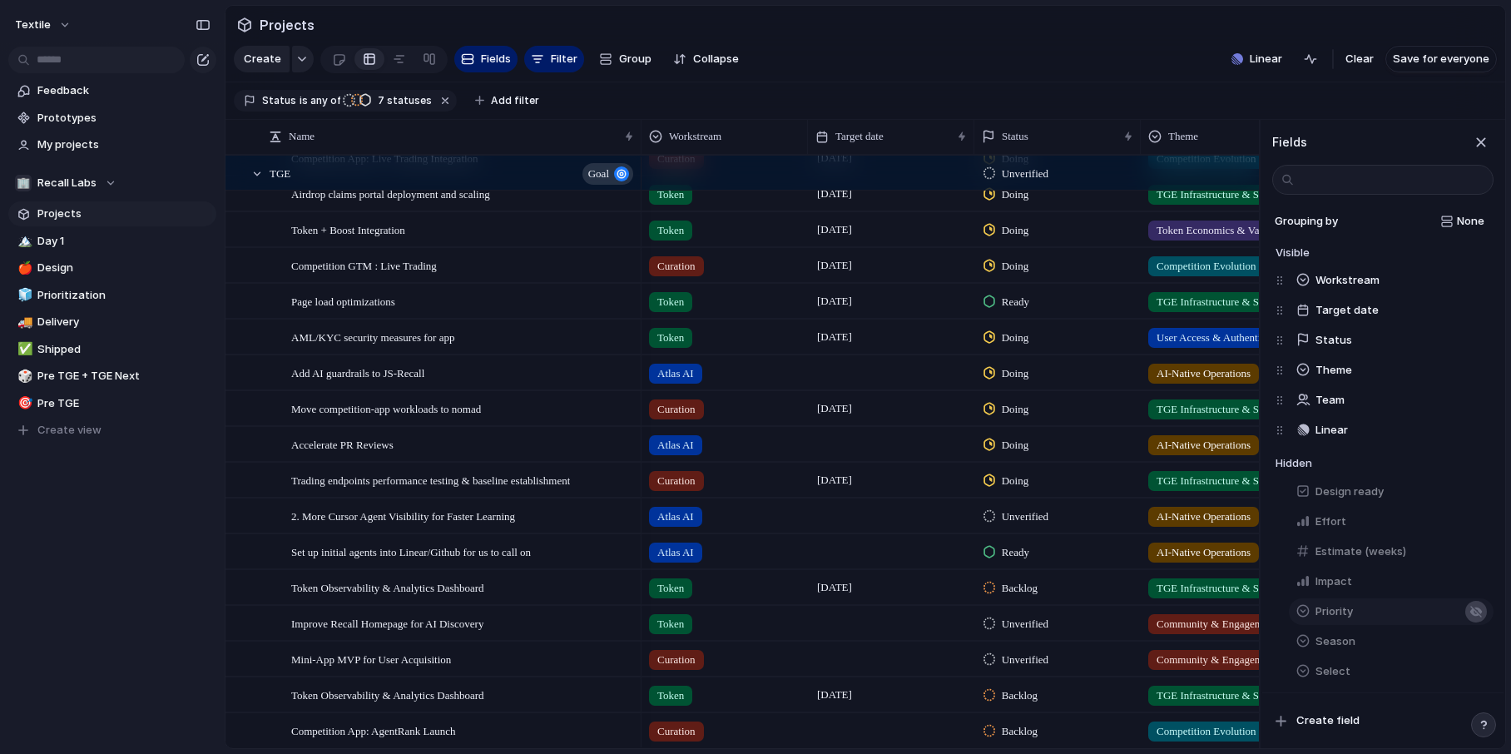
click at [1472, 612] on div "button" at bounding box center [1475, 611] width 13 height 13
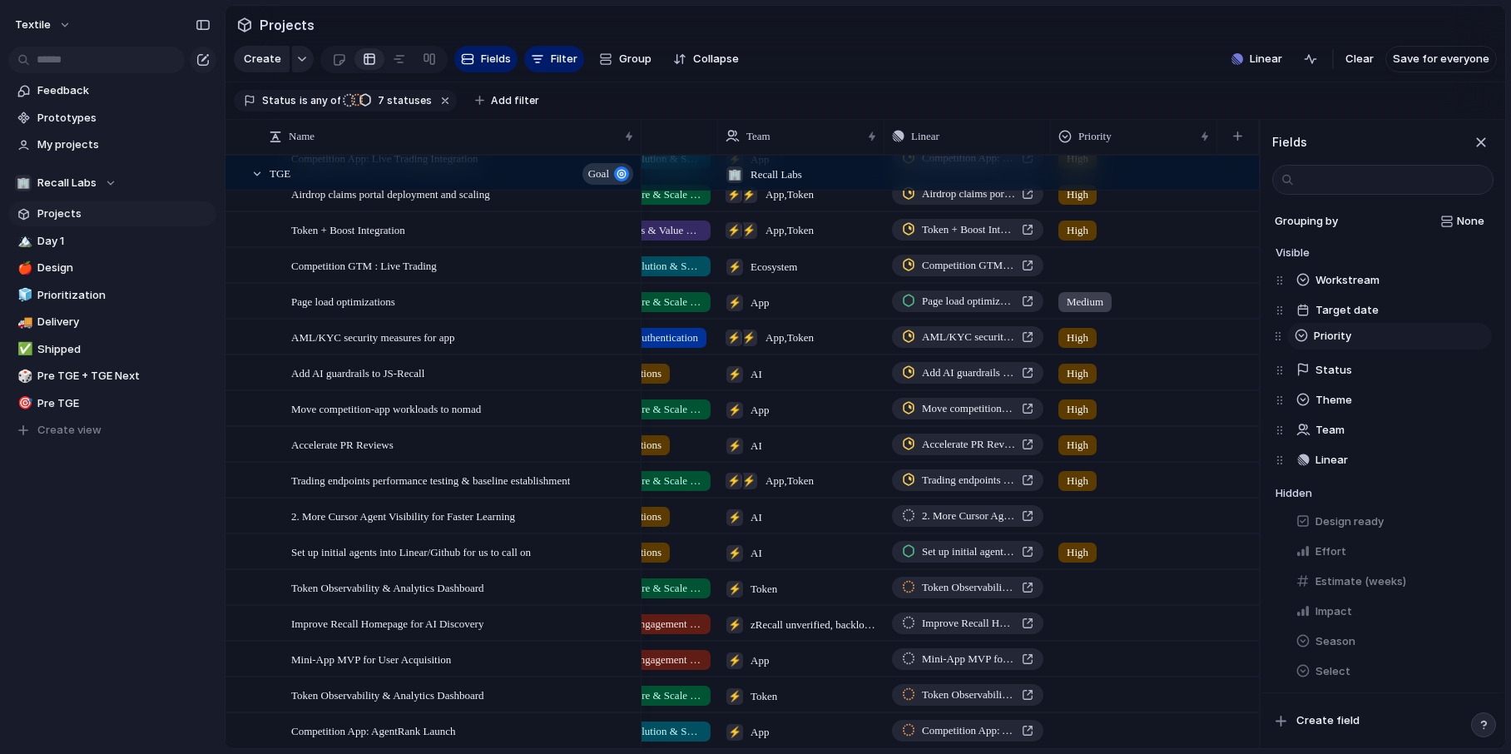
drag, startPoint x: 1278, startPoint y: 462, endPoint x: 1276, endPoint y: 338, distance: 124.0
click at [1276, 337] on div "Workstream Target date Status Theme Team Linear Priority Priority To pick up a …" at bounding box center [1384, 370] width 218 height 210
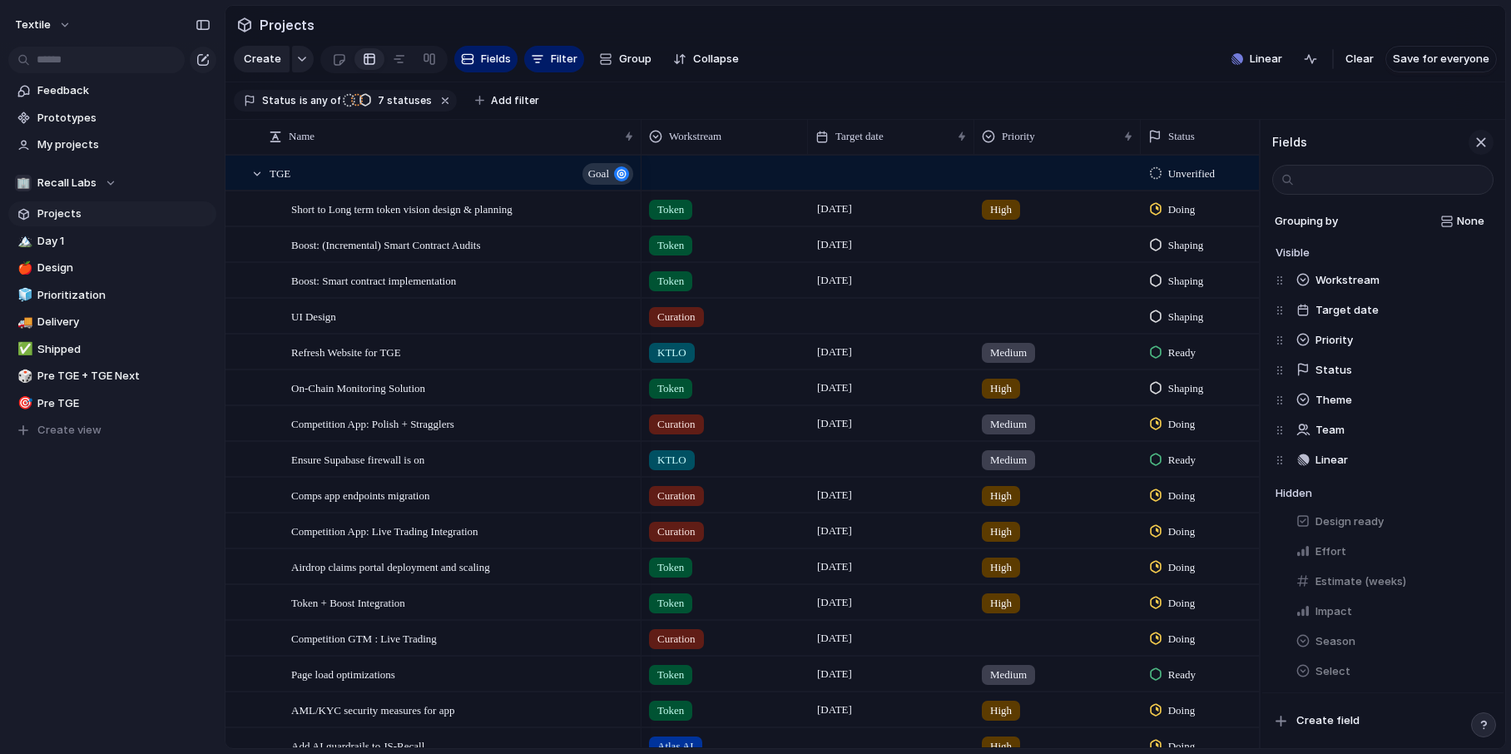
click at [1486, 143] on div "button" at bounding box center [1481, 142] width 18 height 18
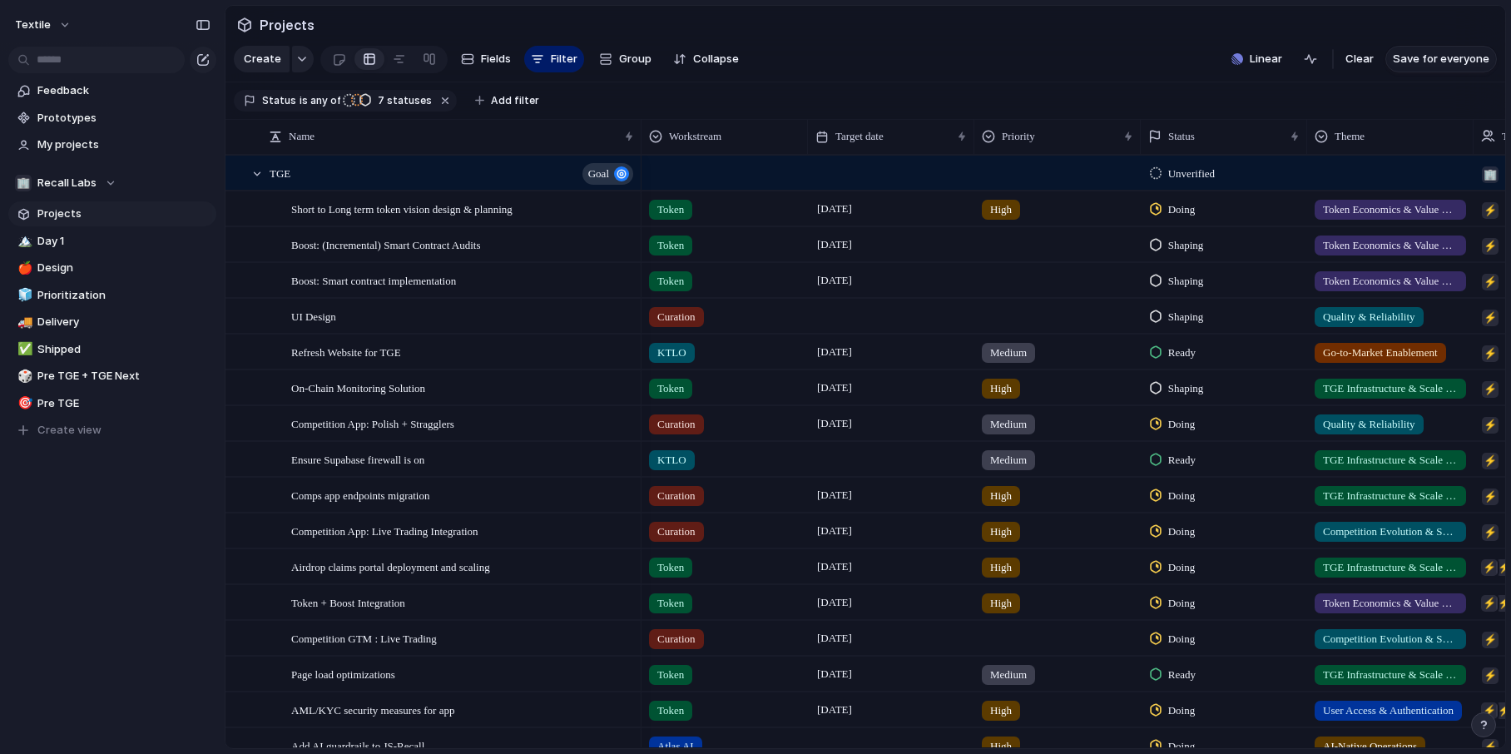
click at [1425, 67] on button "Save for everyone" at bounding box center [1440, 59] width 111 height 27
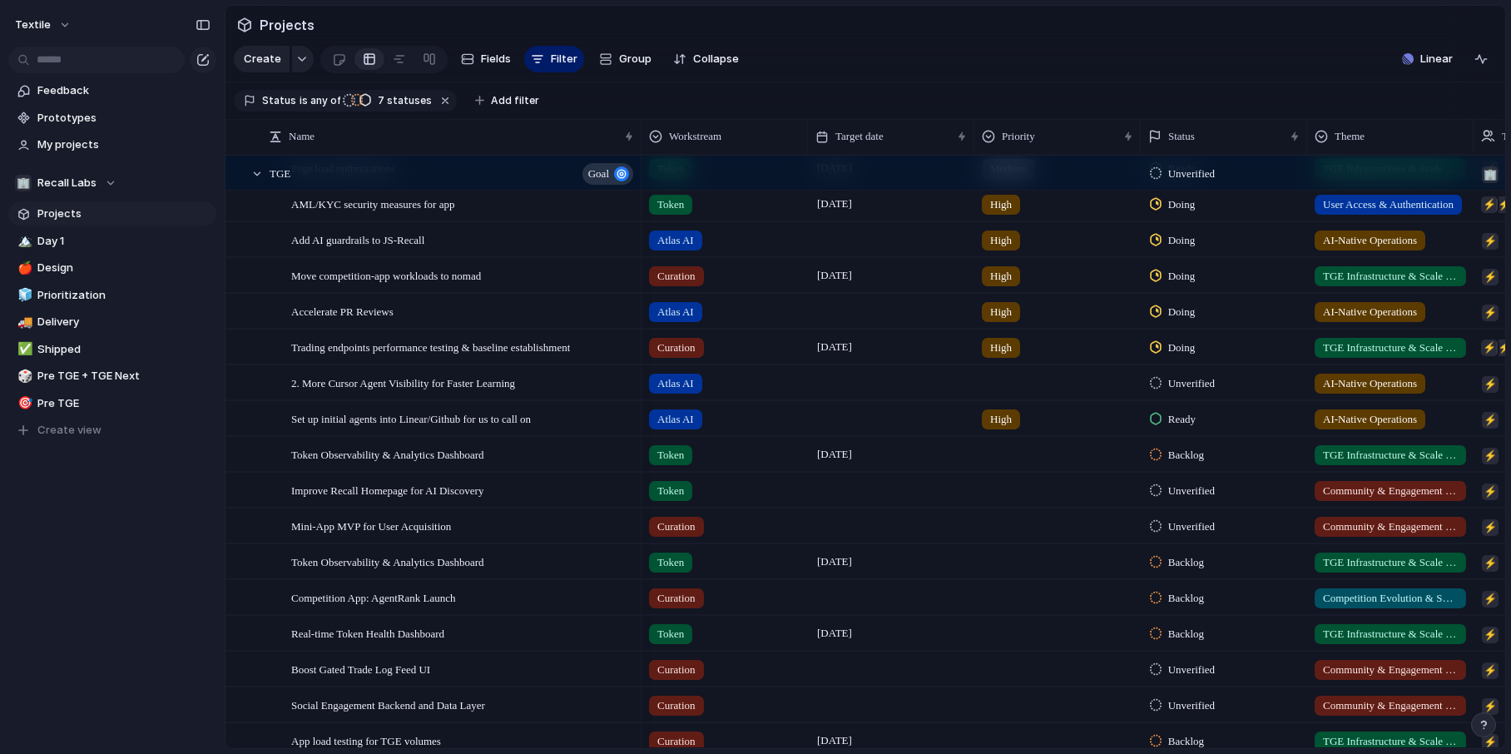
scroll to position [547, 0]
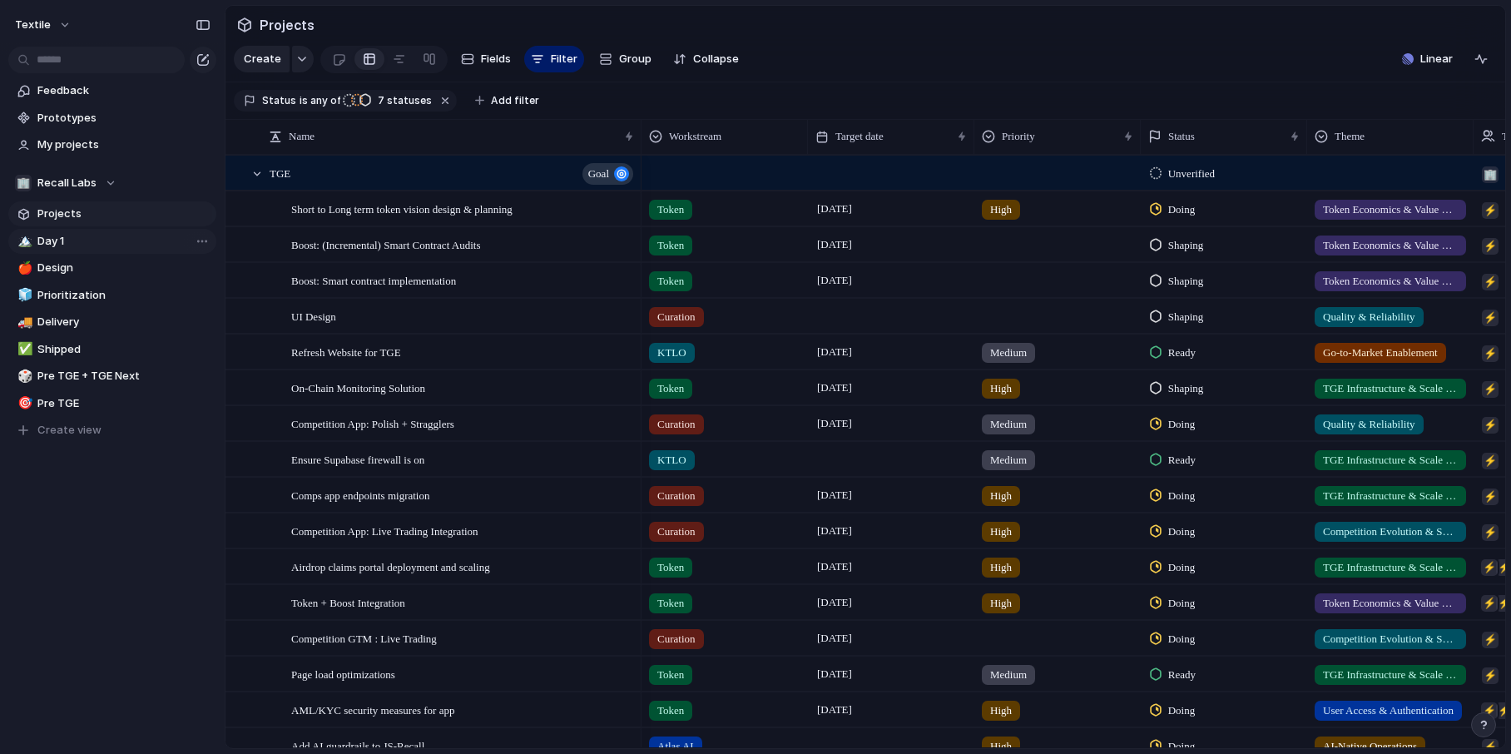
click at [72, 240] on span "Day 1" at bounding box center [123, 241] width 173 height 17
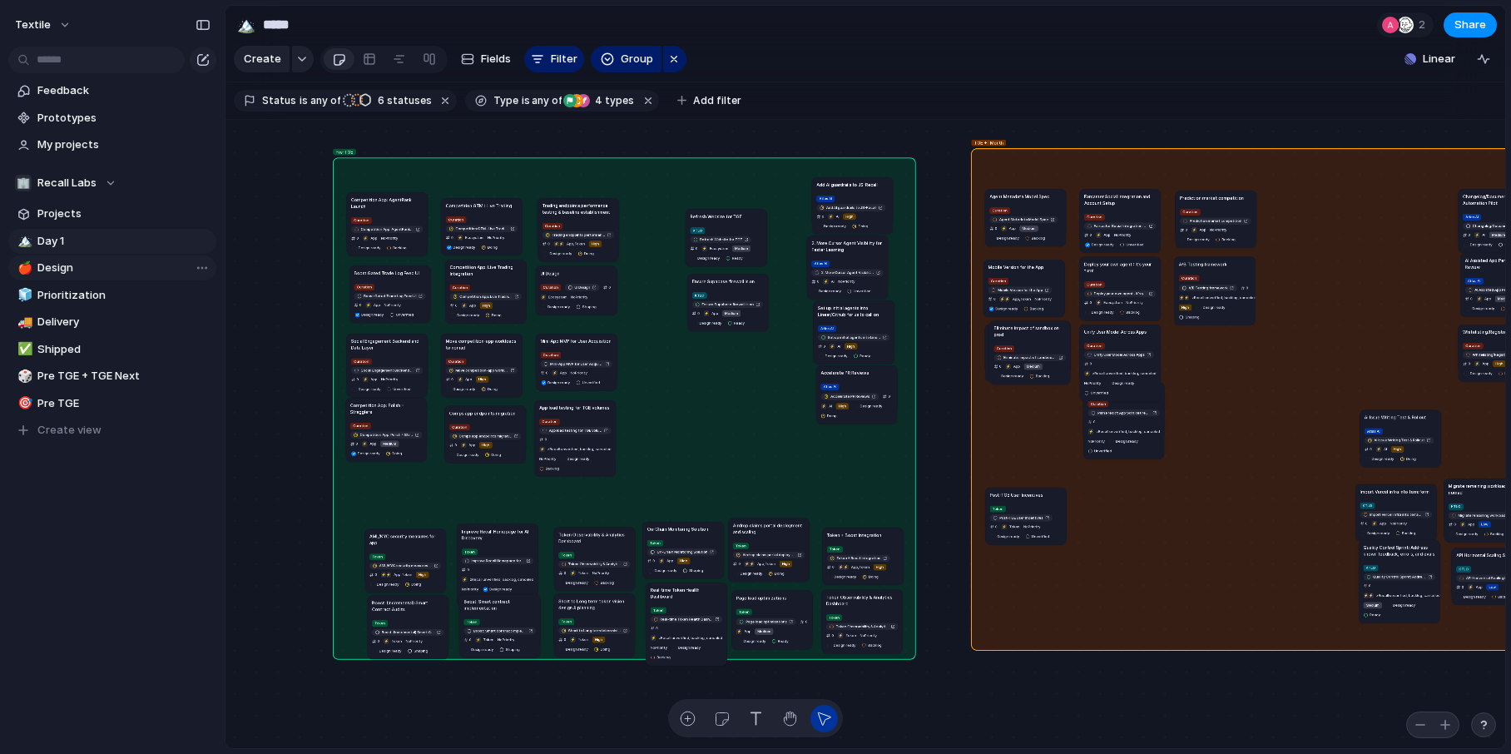
click at [63, 270] on span "Design" at bounding box center [123, 268] width 173 height 17
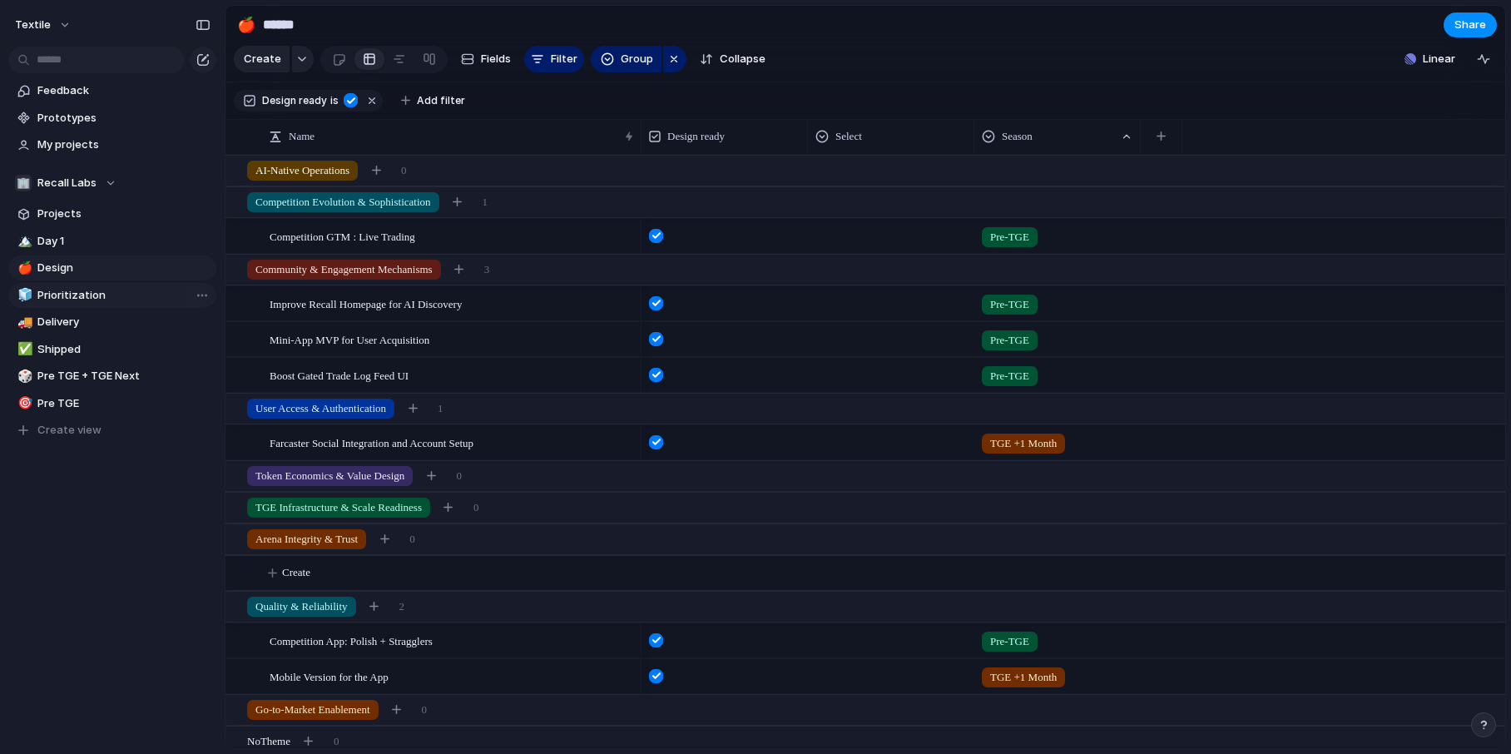
click at [121, 301] on span "Prioritization" at bounding box center [123, 295] width 173 height 17
type input "**********"
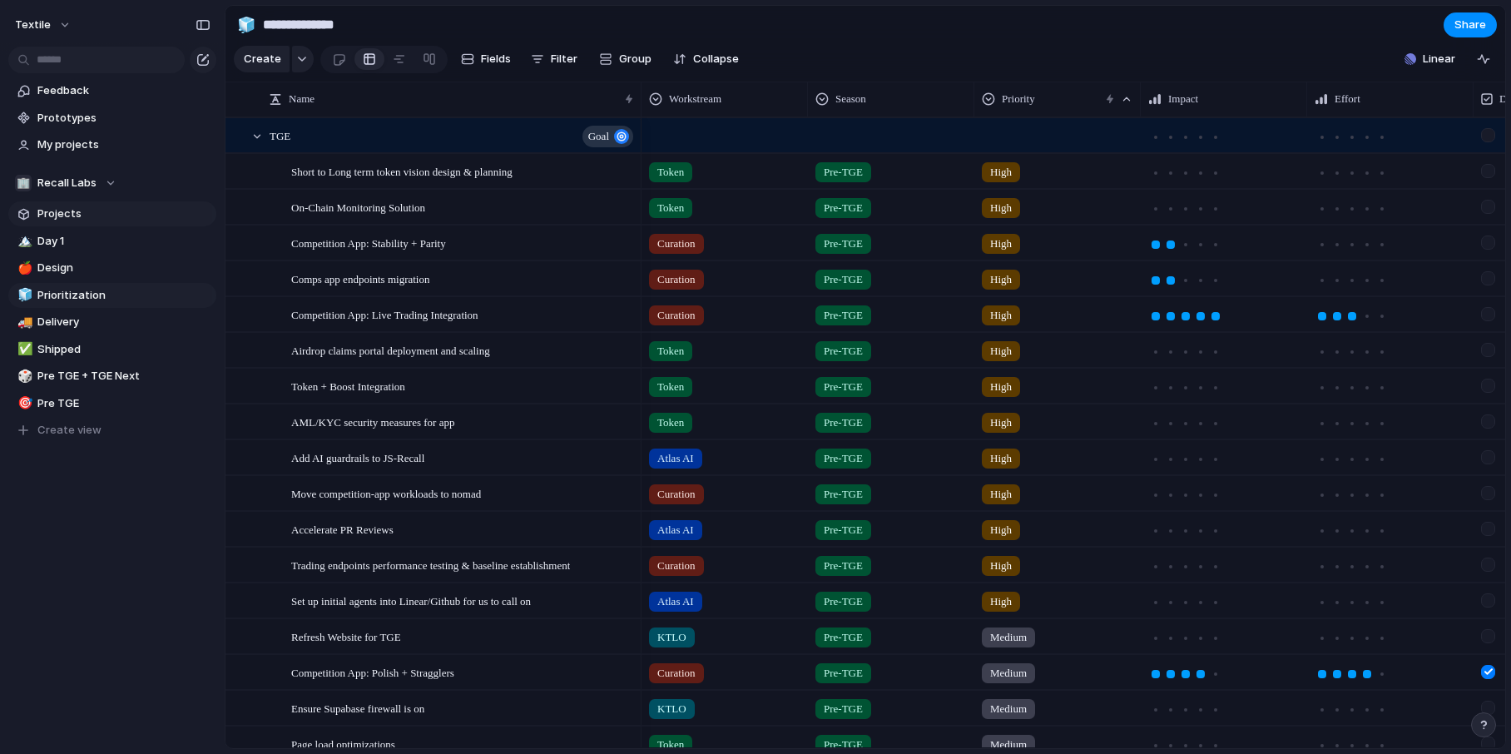
click at [113, 209] on span "Projects" at bounding box center [123, 213] width 173 height 17
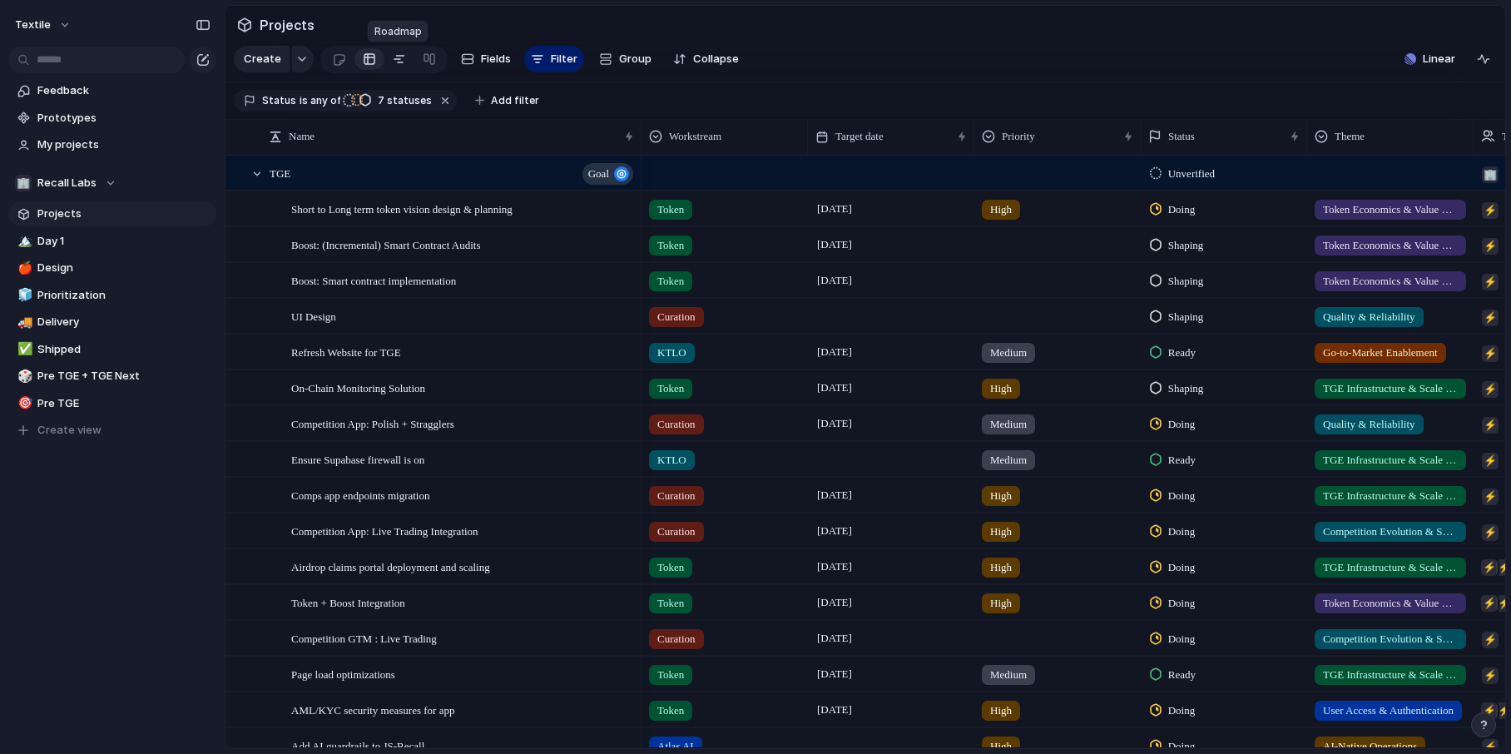
click at [399, 64] on div at bounding box center [399, 59] width 13 height 27
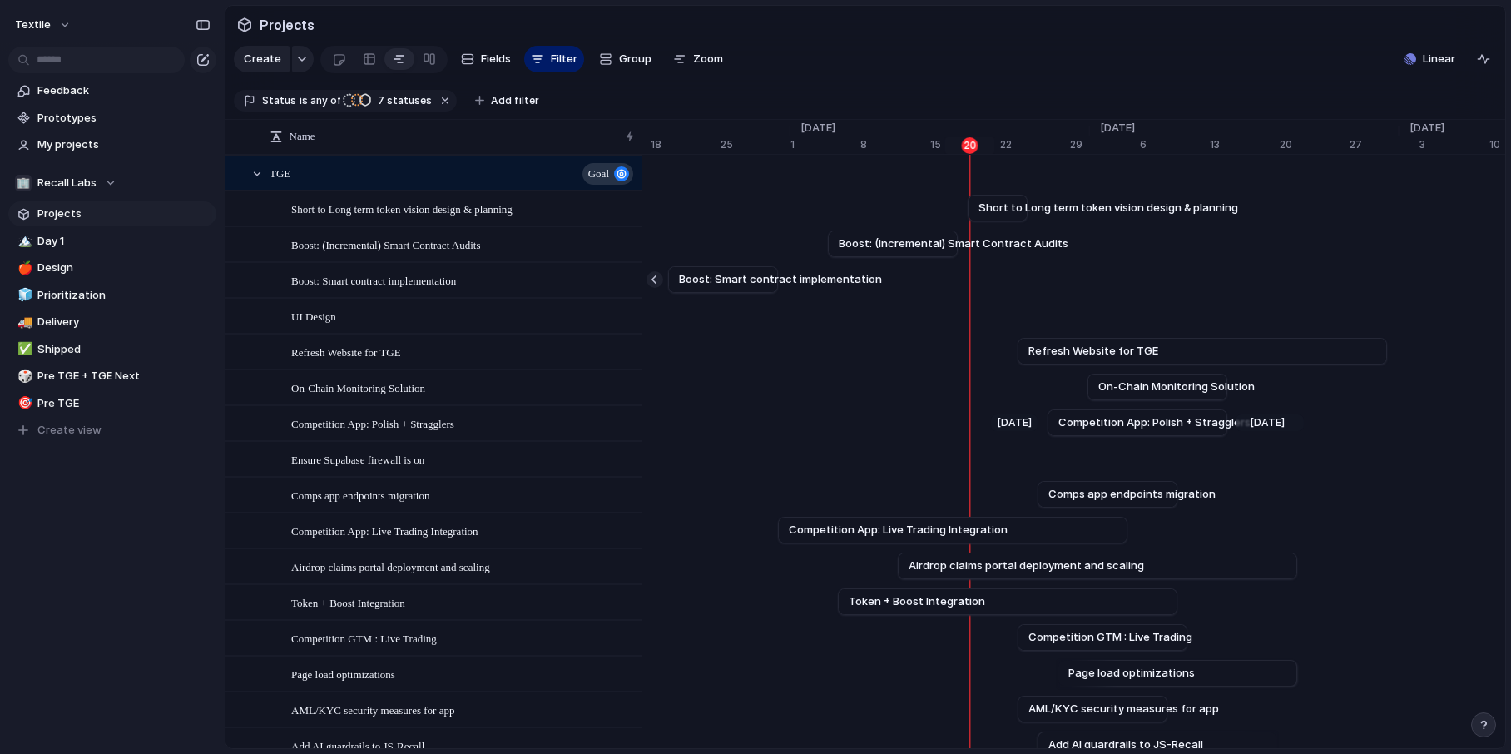
scroll to position [0, 10842]
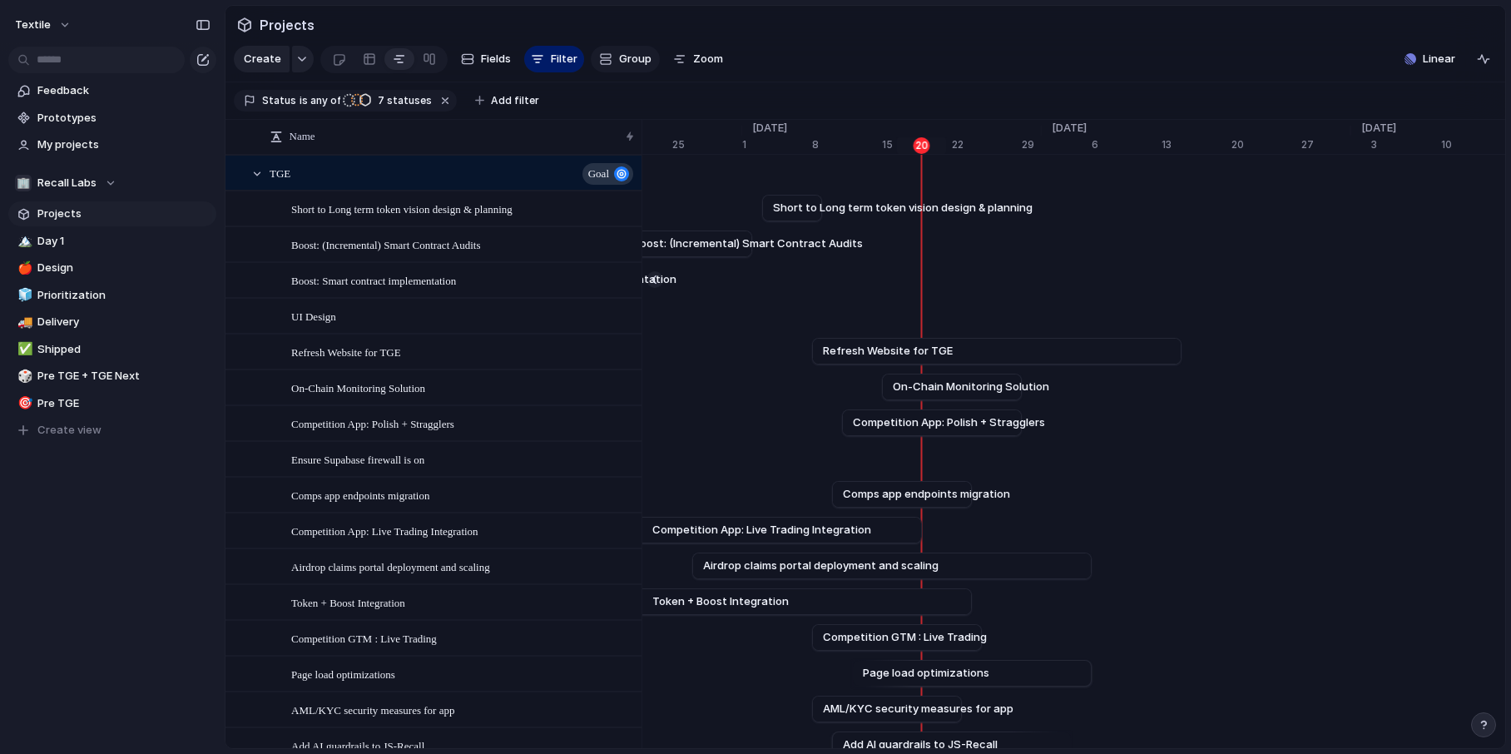
click at [643, 63] on span "Group" at bounding box center [635, 59] width 32 height 17
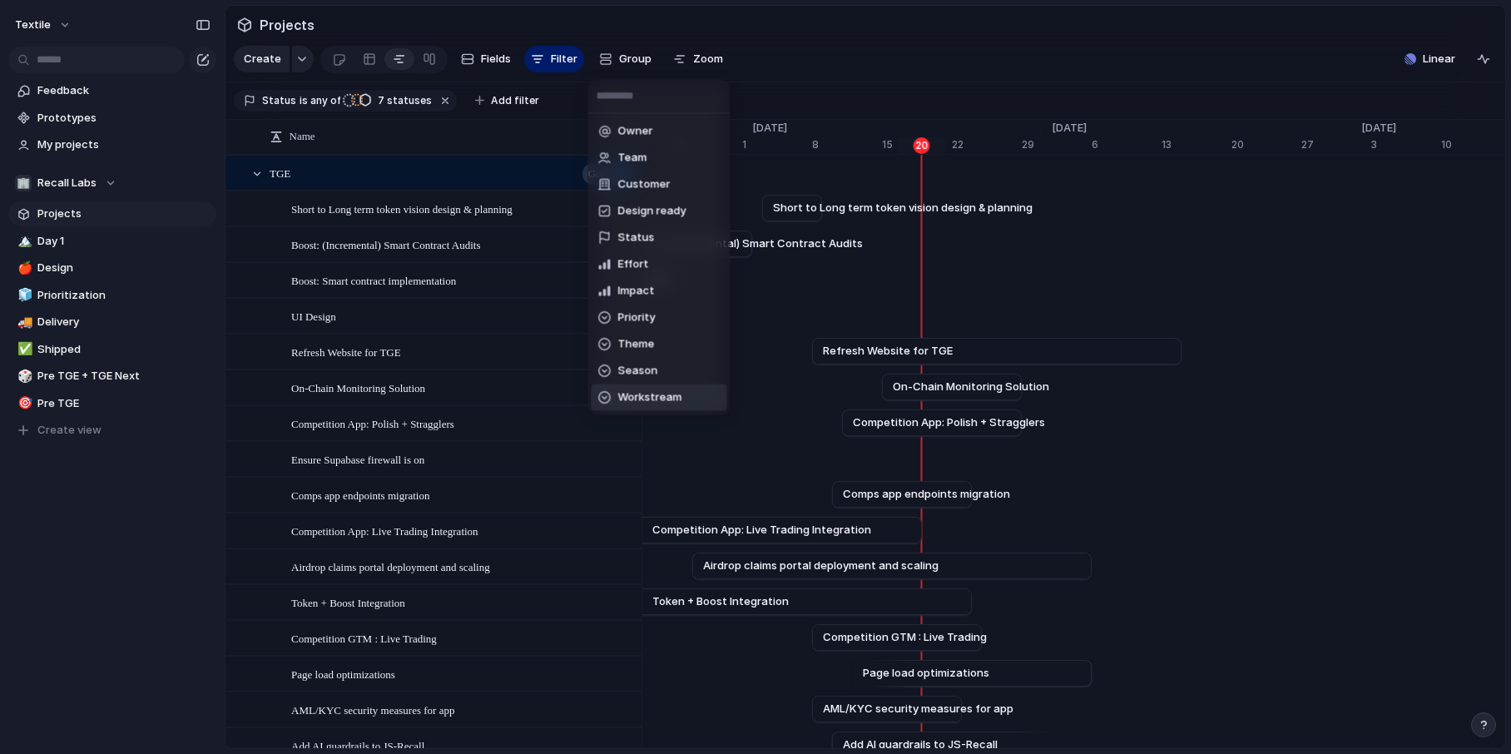
click at [654, 394] on span "Workstream" at bounding box center [650, 397] width 64 height 17
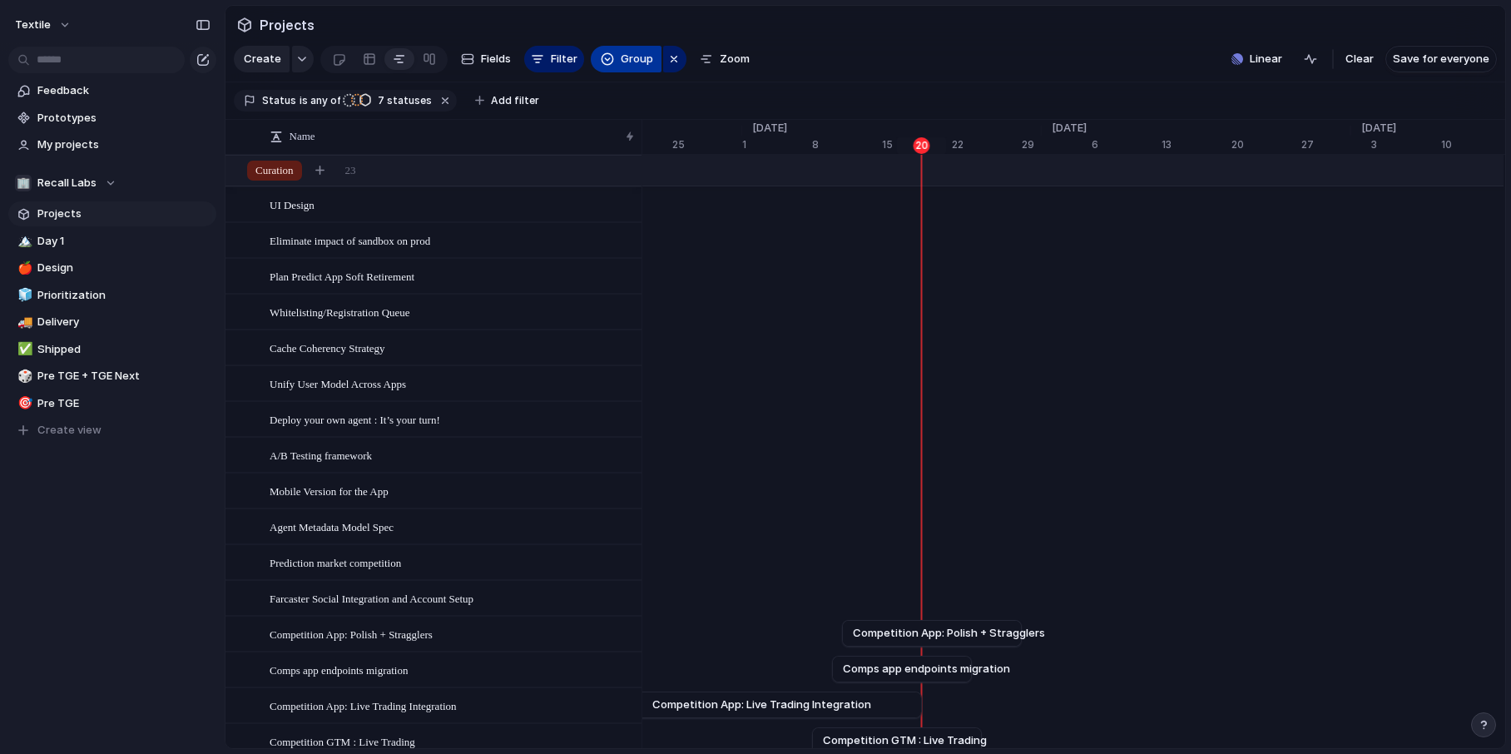
click at [639, 59] on span "Group" at bounding box center [637, 59] width 32 height 17
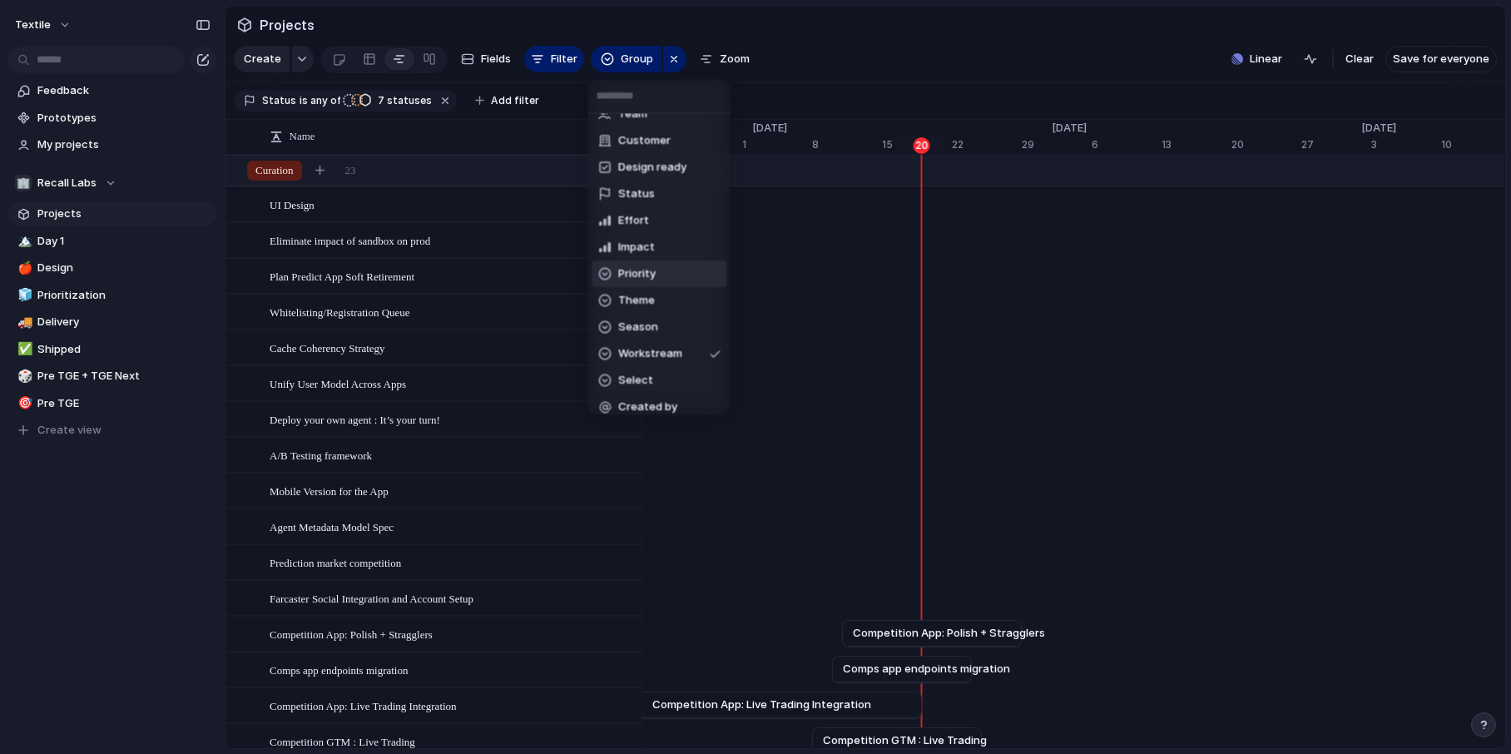
scroll to position [52, 0]
click at [646, 347] on span "Workstream" at bounding box center [650, 345] width 64 height 17
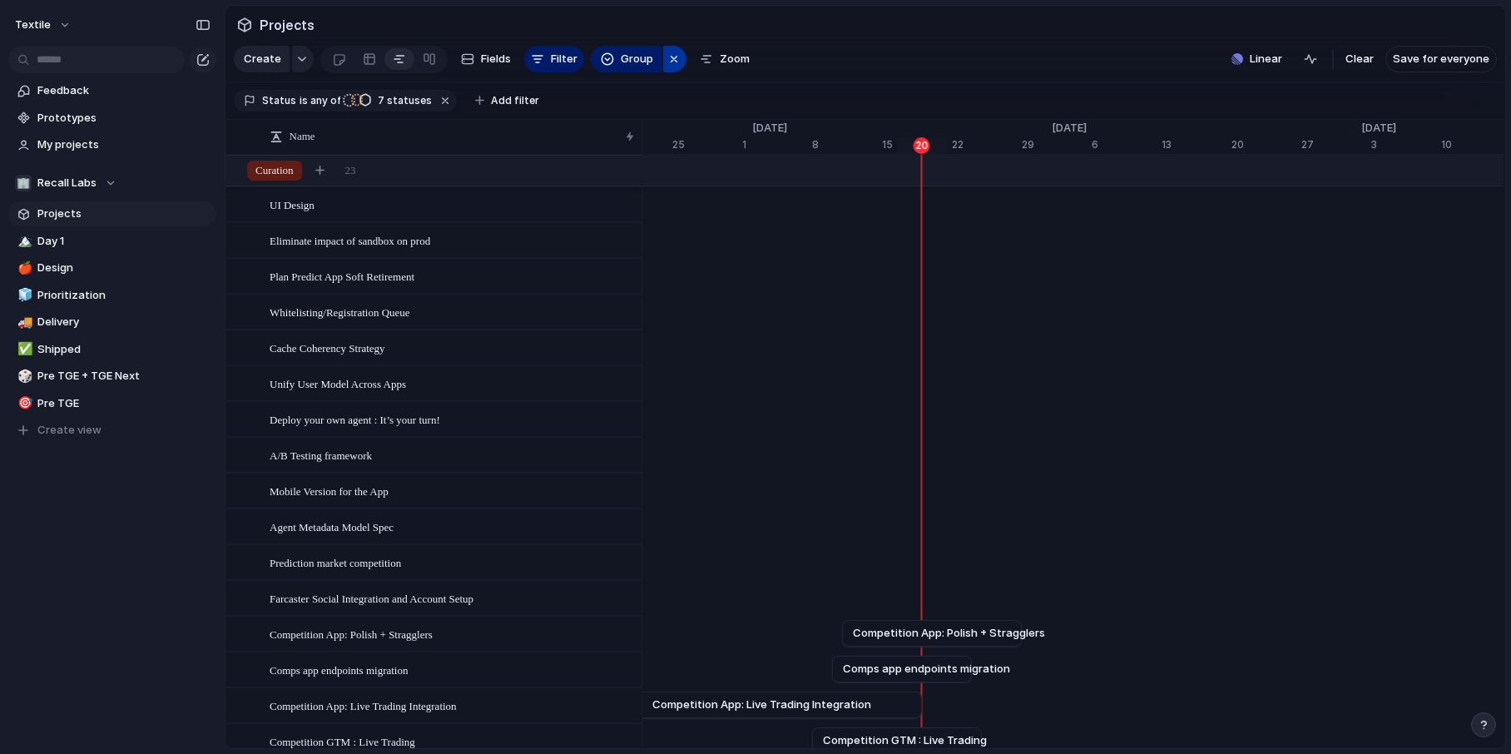
click at [667, 62] on div "button" at bounding box center [673, 59] width 13 height 20
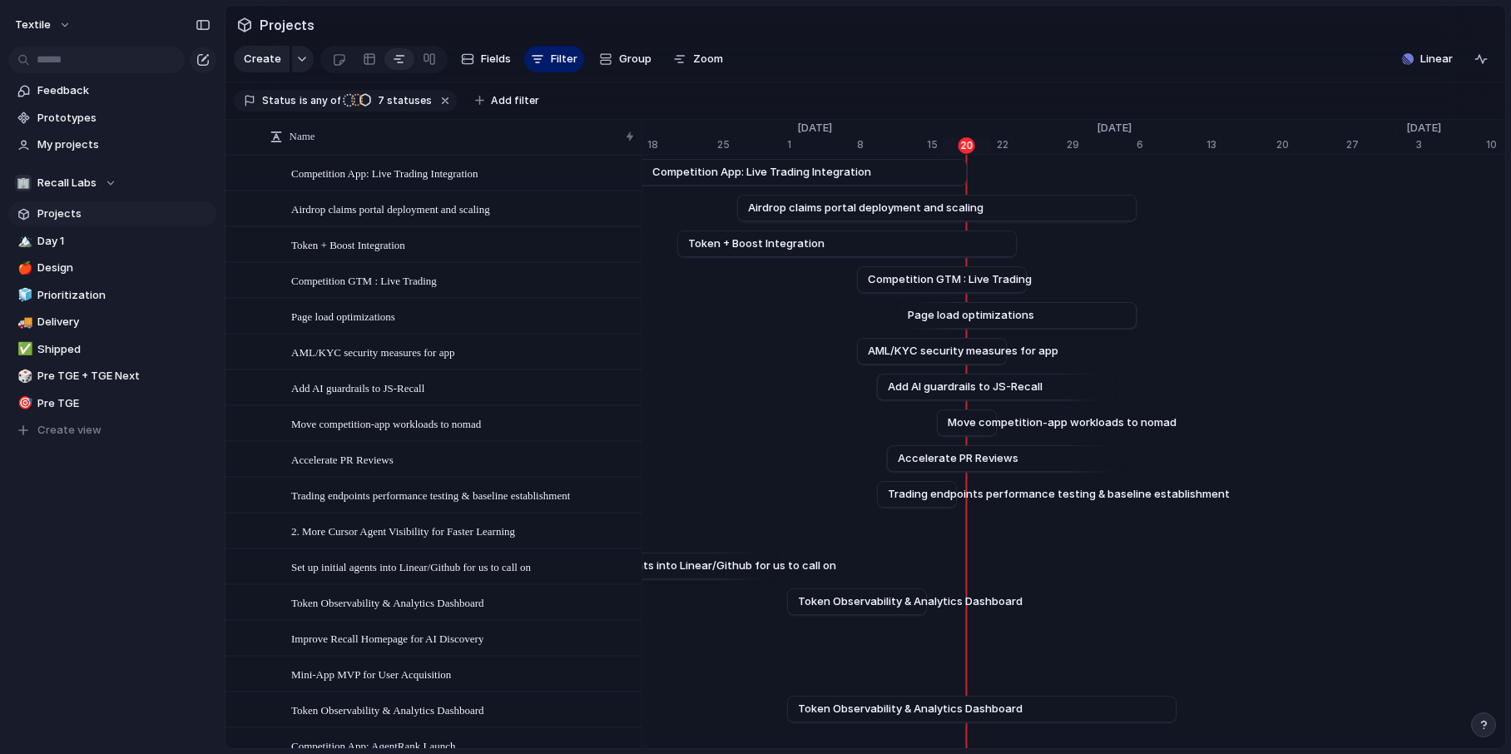
scroll to position [366, 0]
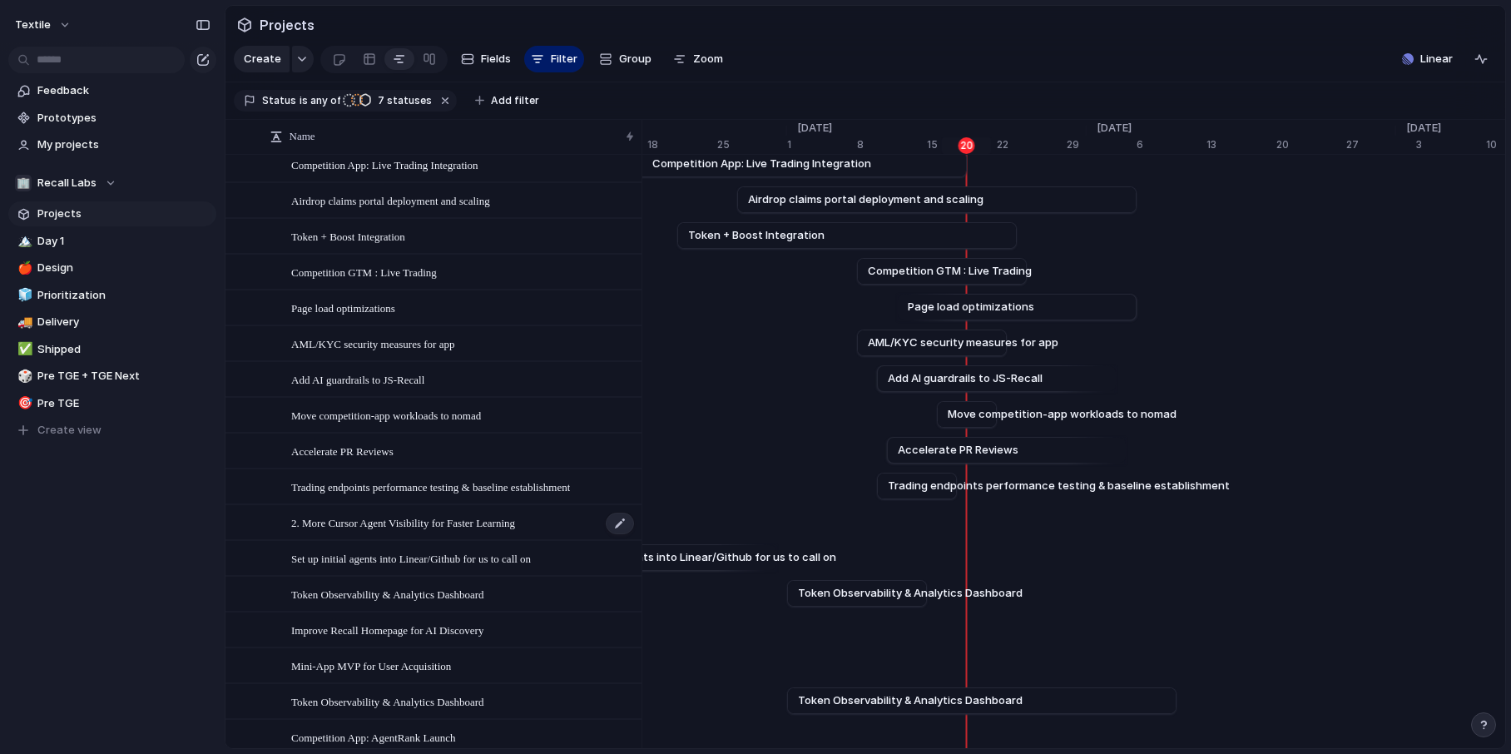
click at [509, 528] on span "2. More Cursor Agent Visibility for Faster Learning" at bounding box center [403, 521] width 224 height 19
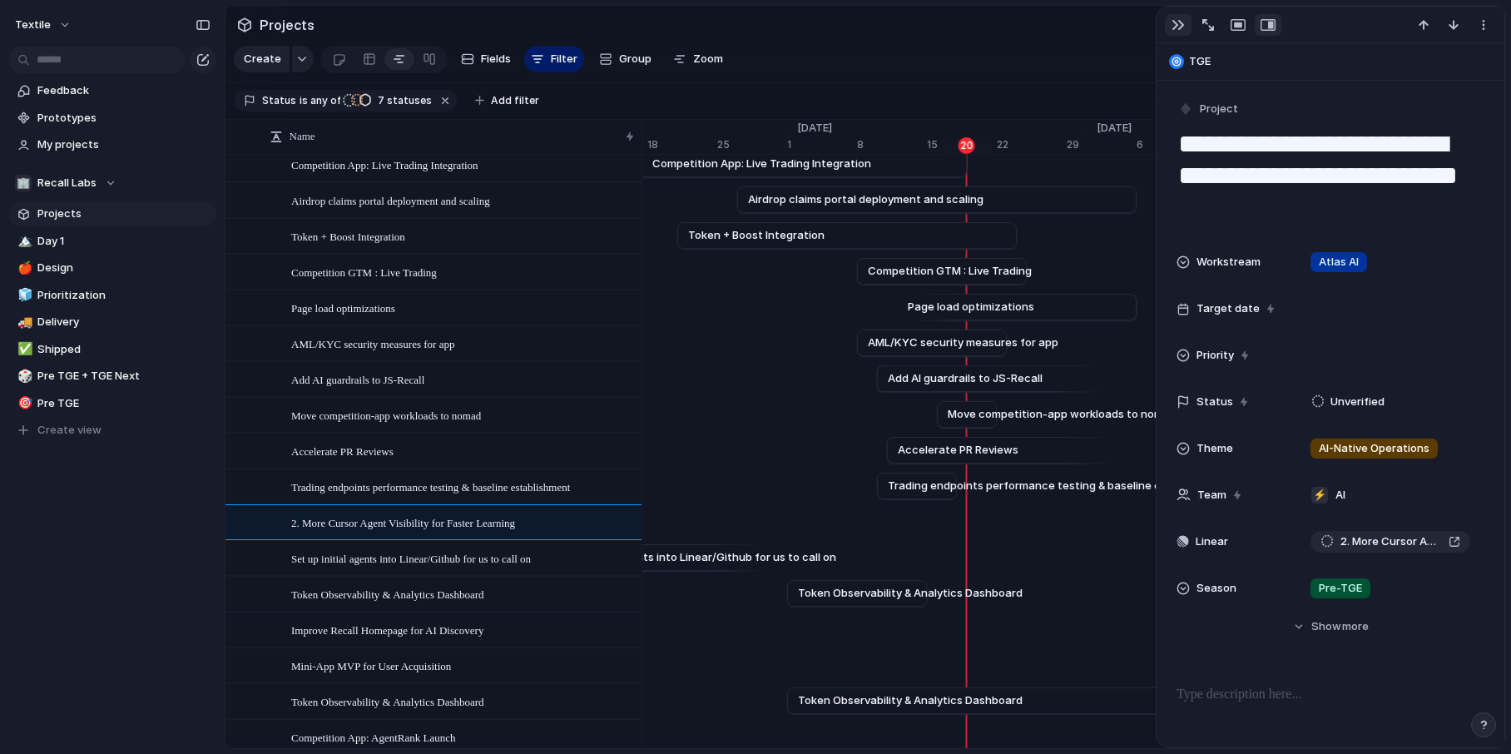
click at [1175, 30] on div "button" at bounding box center [1177, 24] width 13 height 13
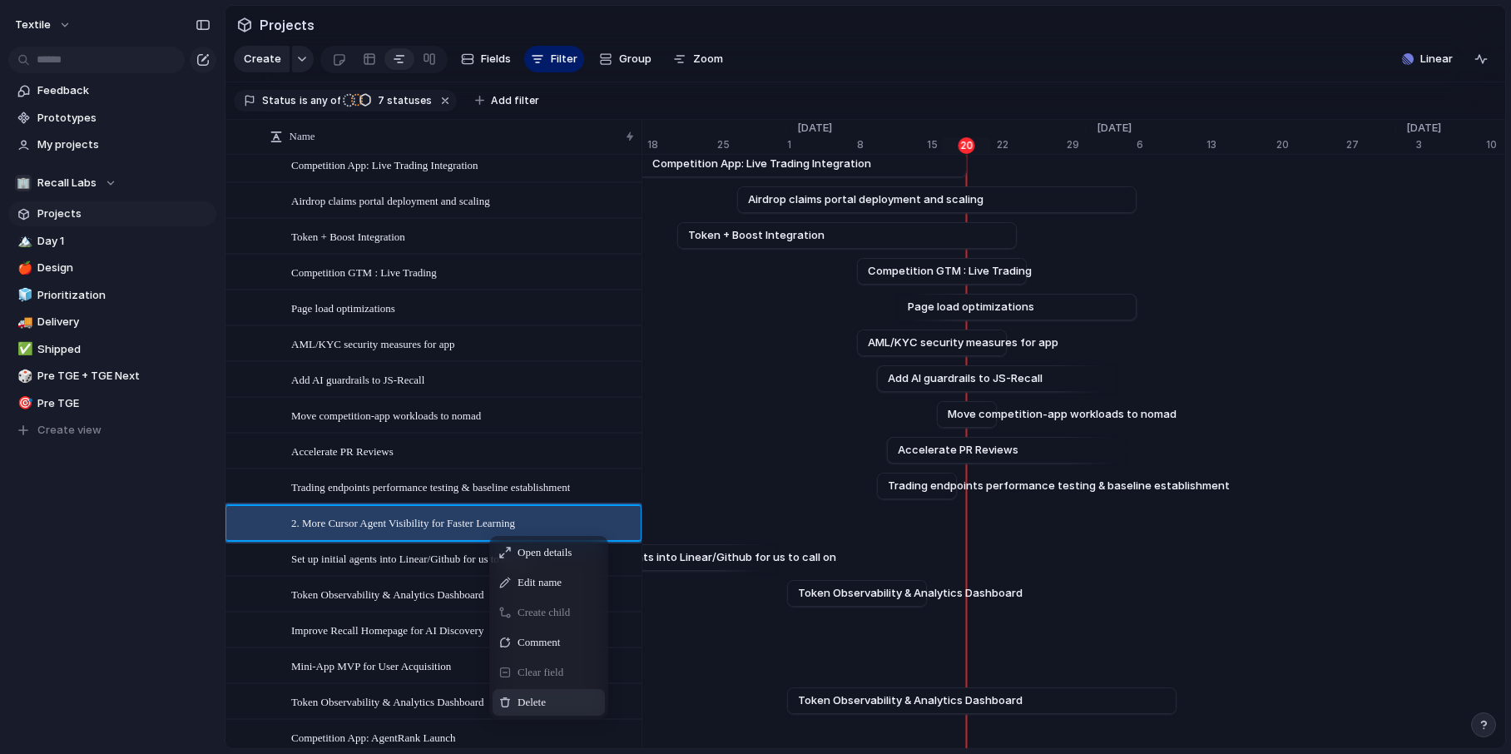
click at [542, 700] on span "Delete" at bounding box center [531, 702] width 28 height 17
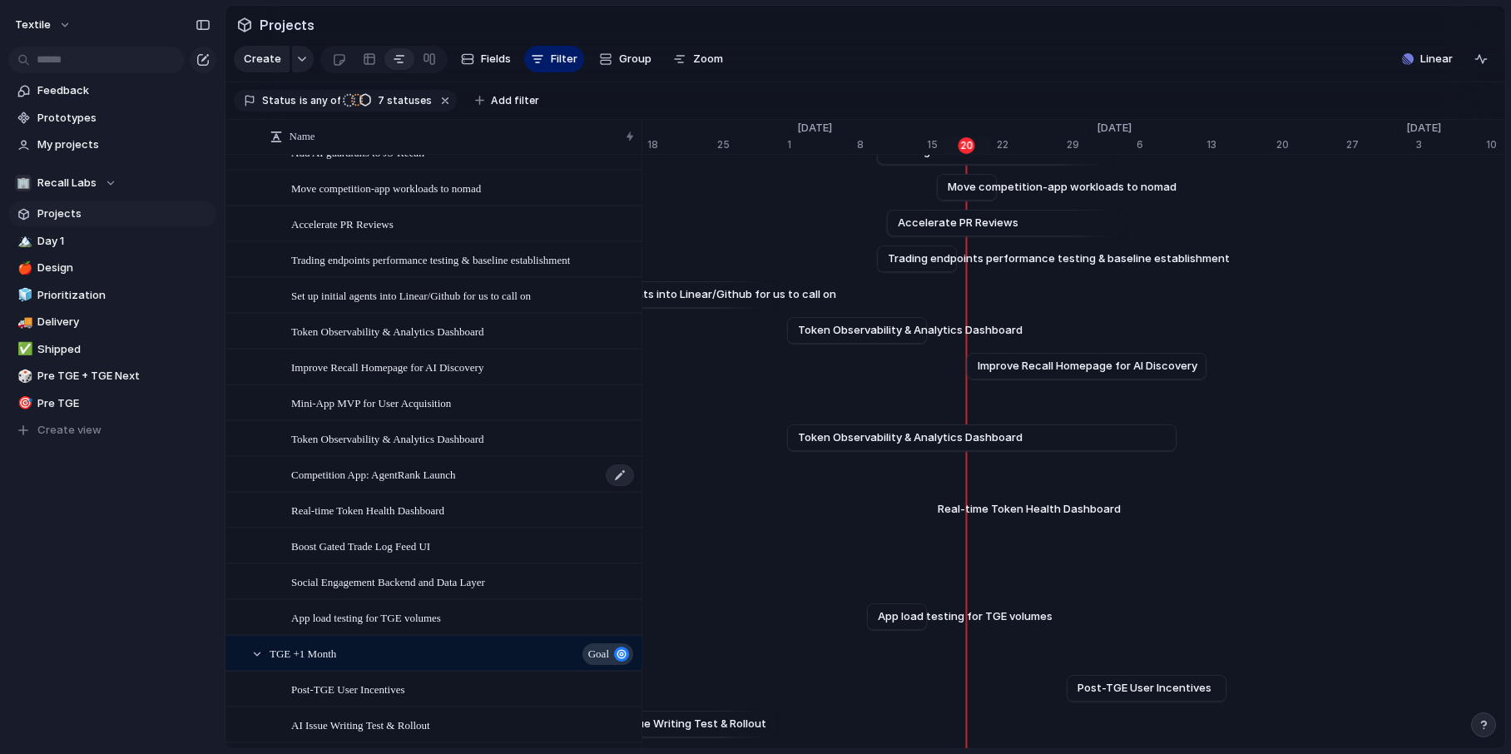
scroll to position [594, 0]
click at [499, 544] on div "Boost Gated Trade Log Feed UI" at bounding box center [463, 545] width 344 height 34
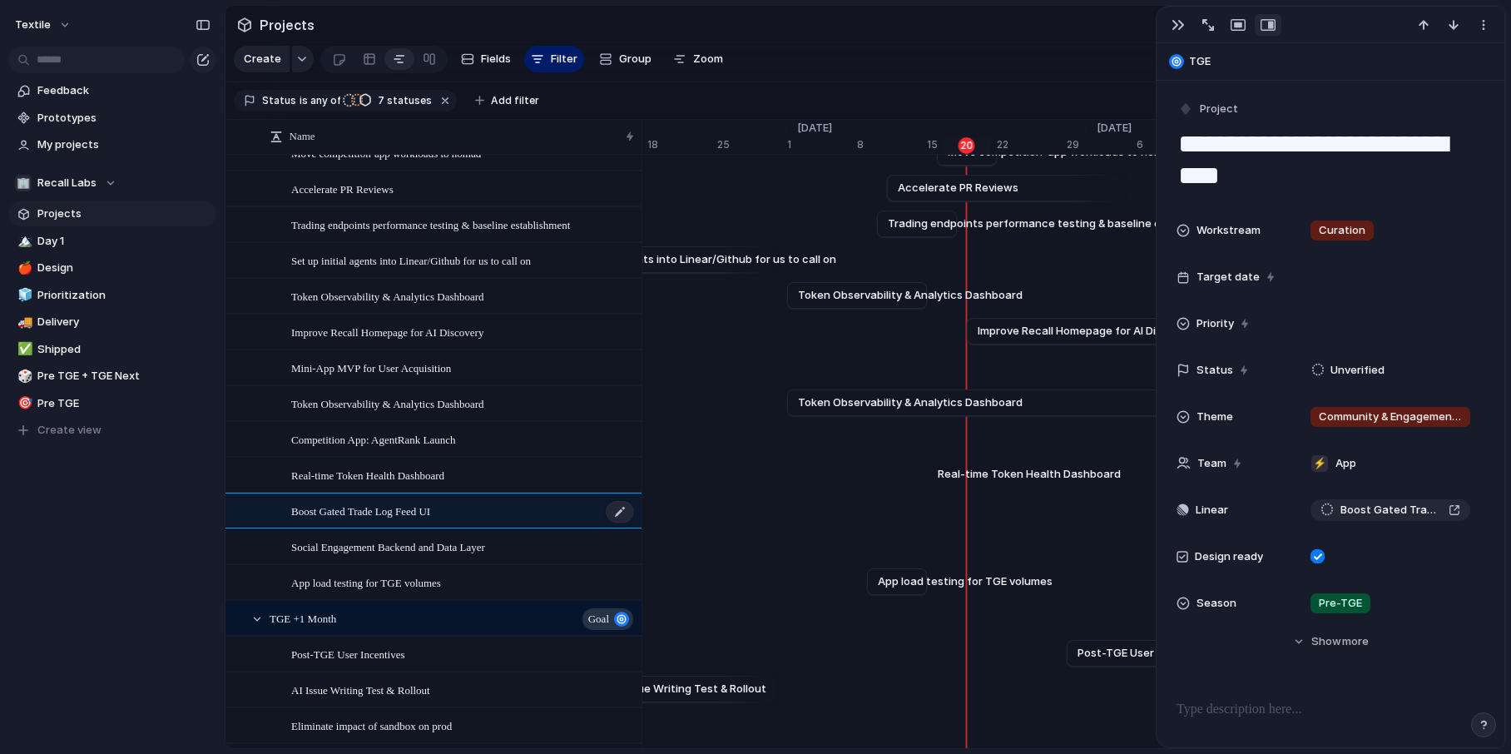
scroll to position [629, 0]
click at [531, 542] on div "Social Engagement Backend and Data Layer" at bounding box center [463, 546] width 344 height 34
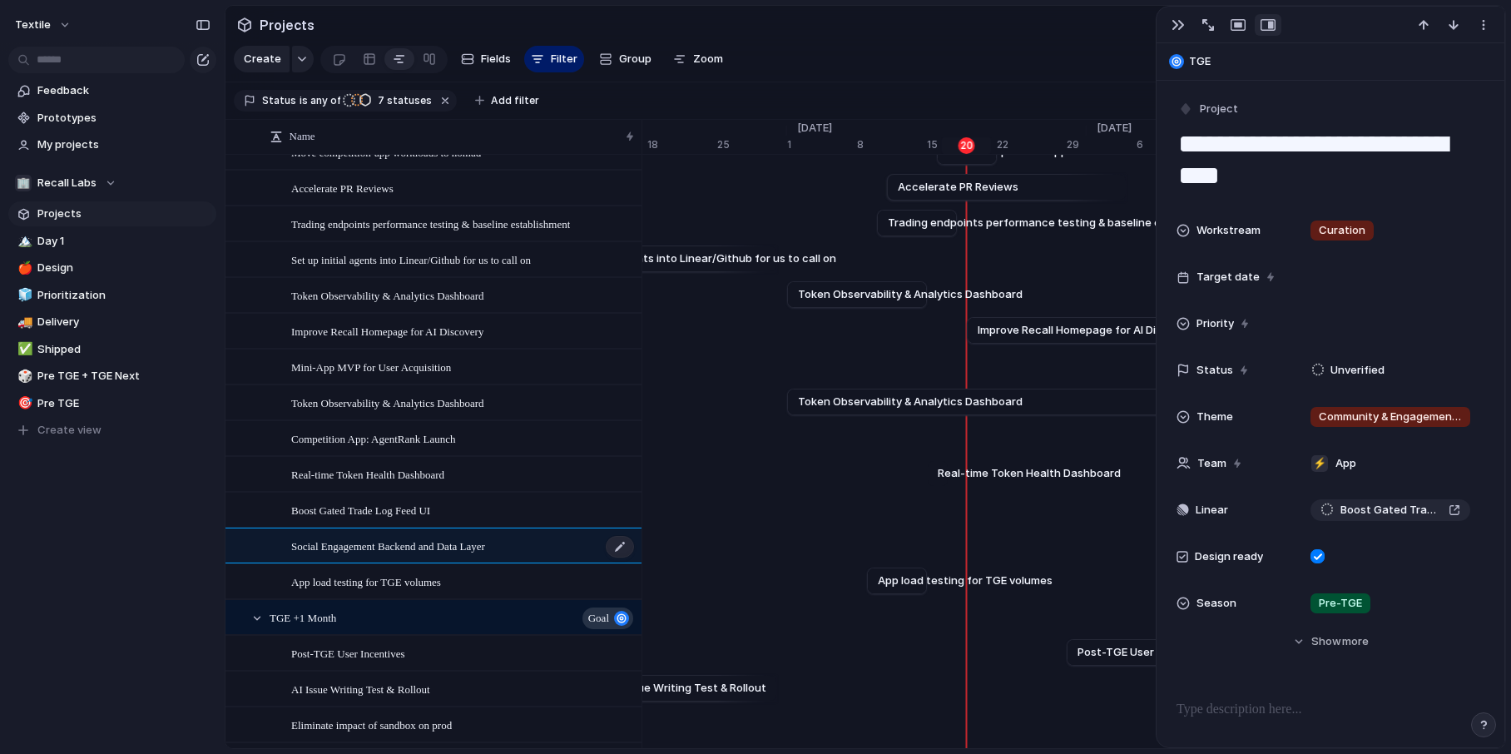
type textarea "**********"
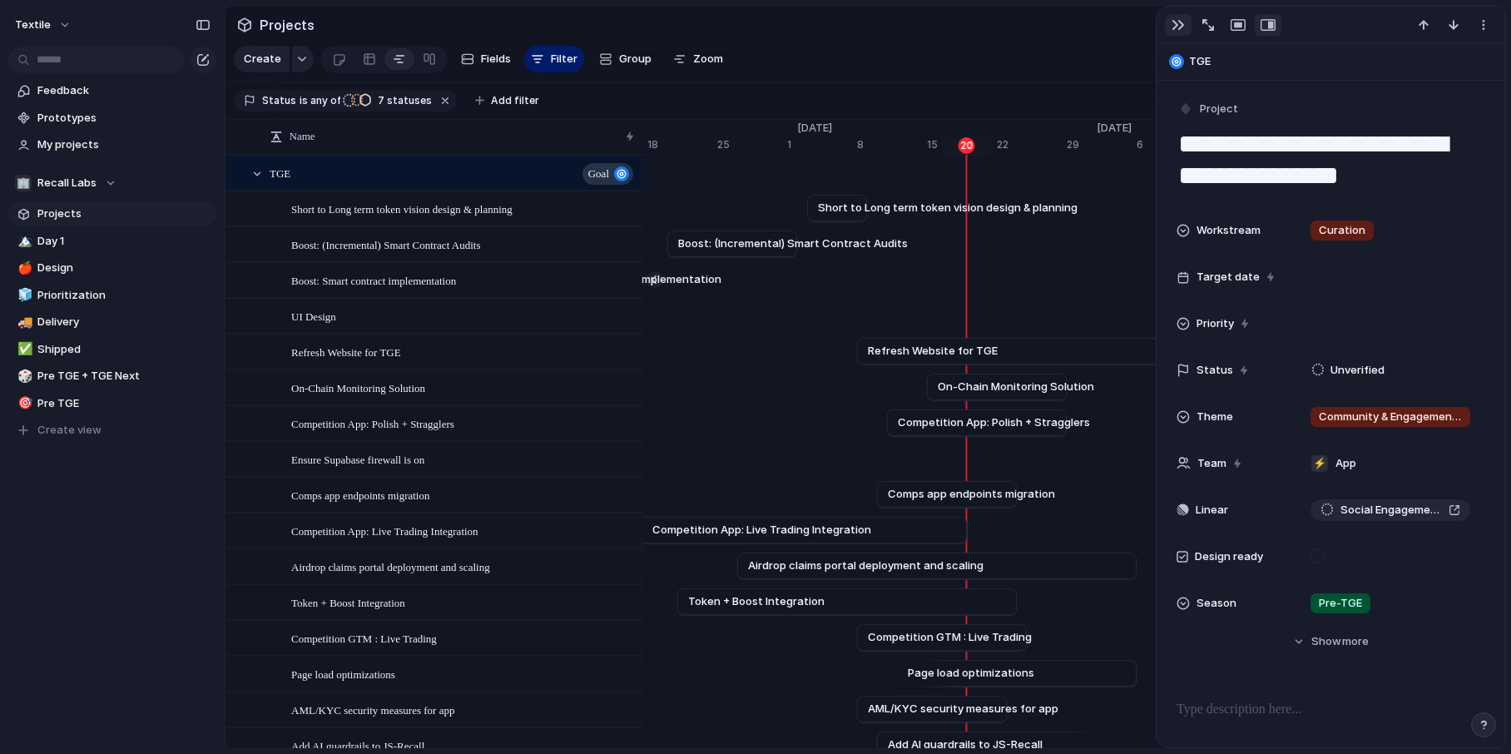
click at [1184, 27] on button "button" at bounding box center [1178, 25] width 27 height 22
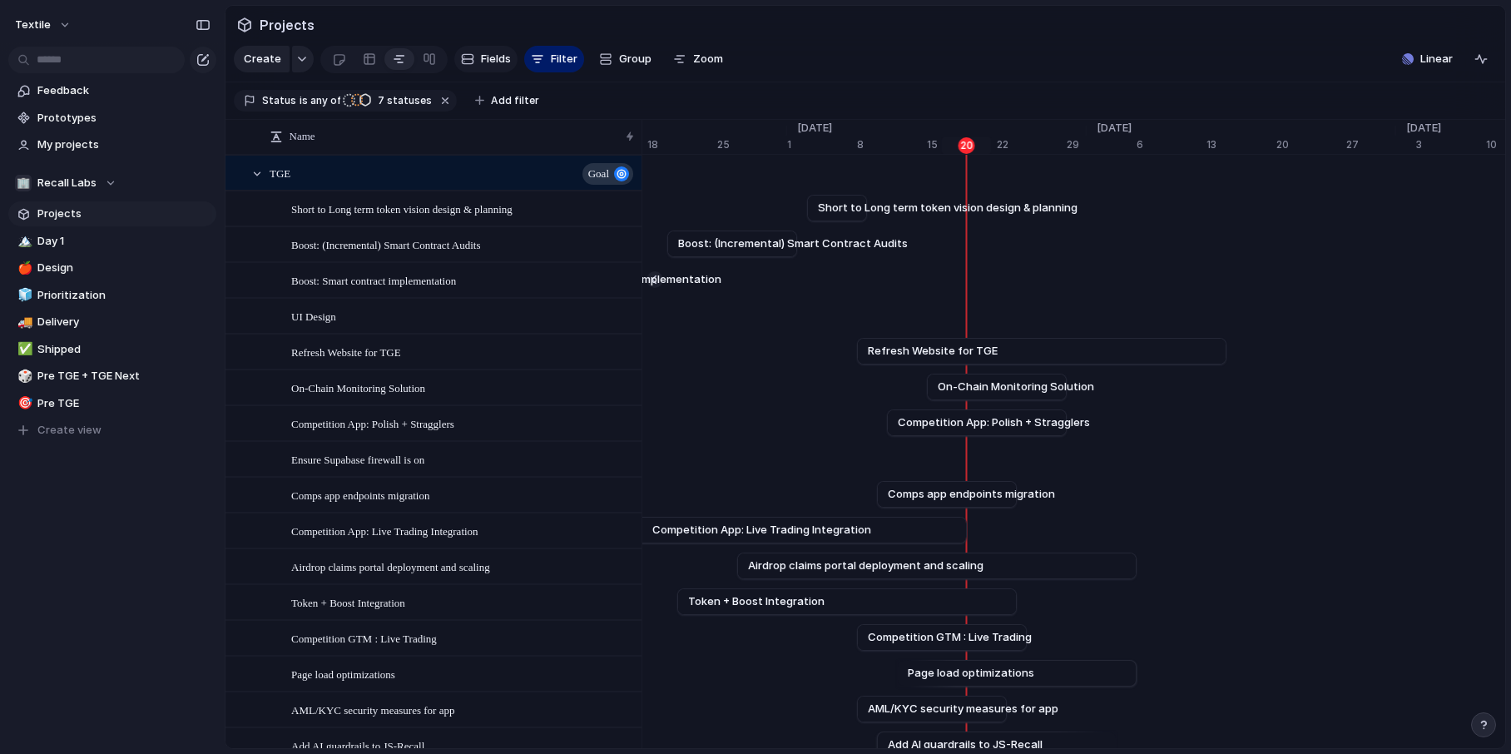
click at [485, 57] on span "Fields" at bounding box center [496, 59] width 30 height 17
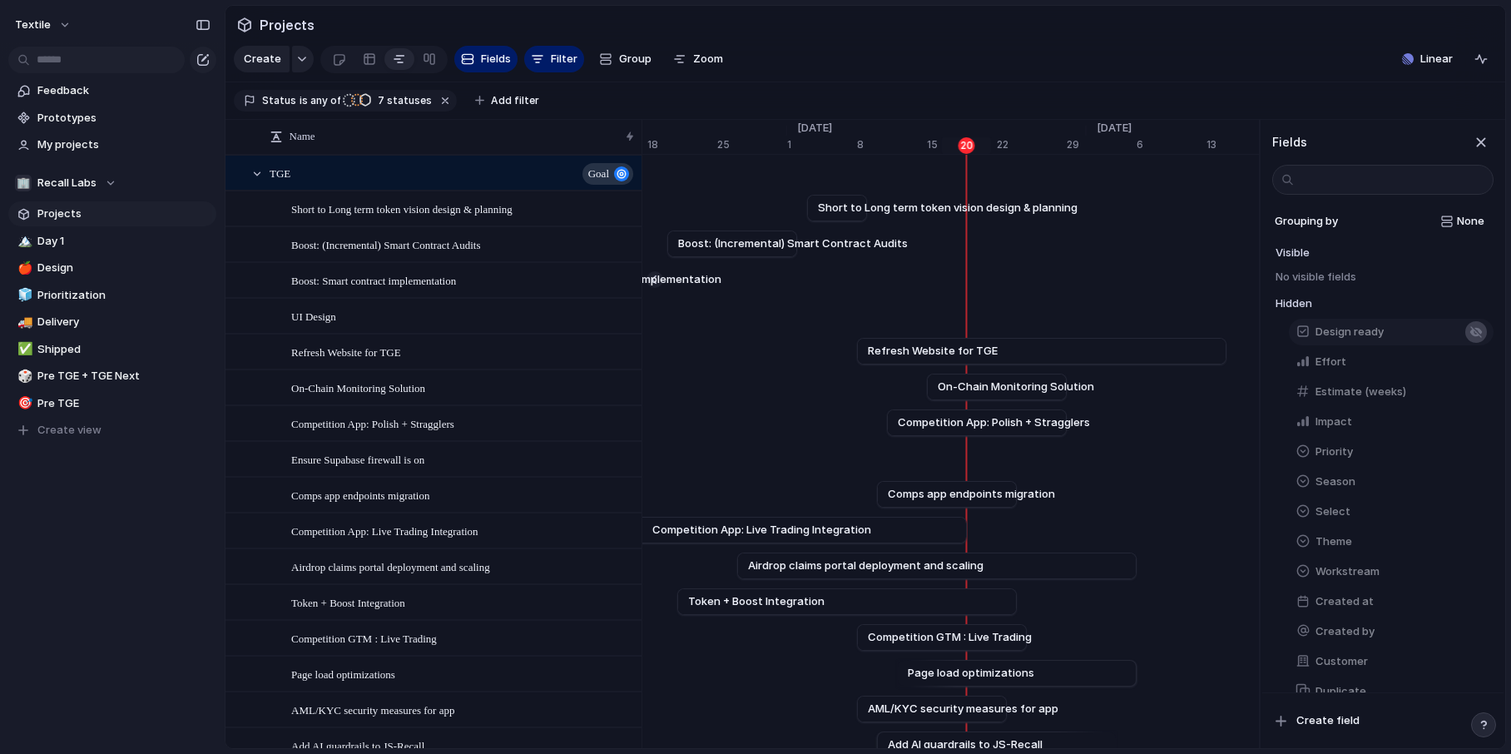
click at [1474, 331] on div "button" at bounding box center [1475, 331] width 13 height 13
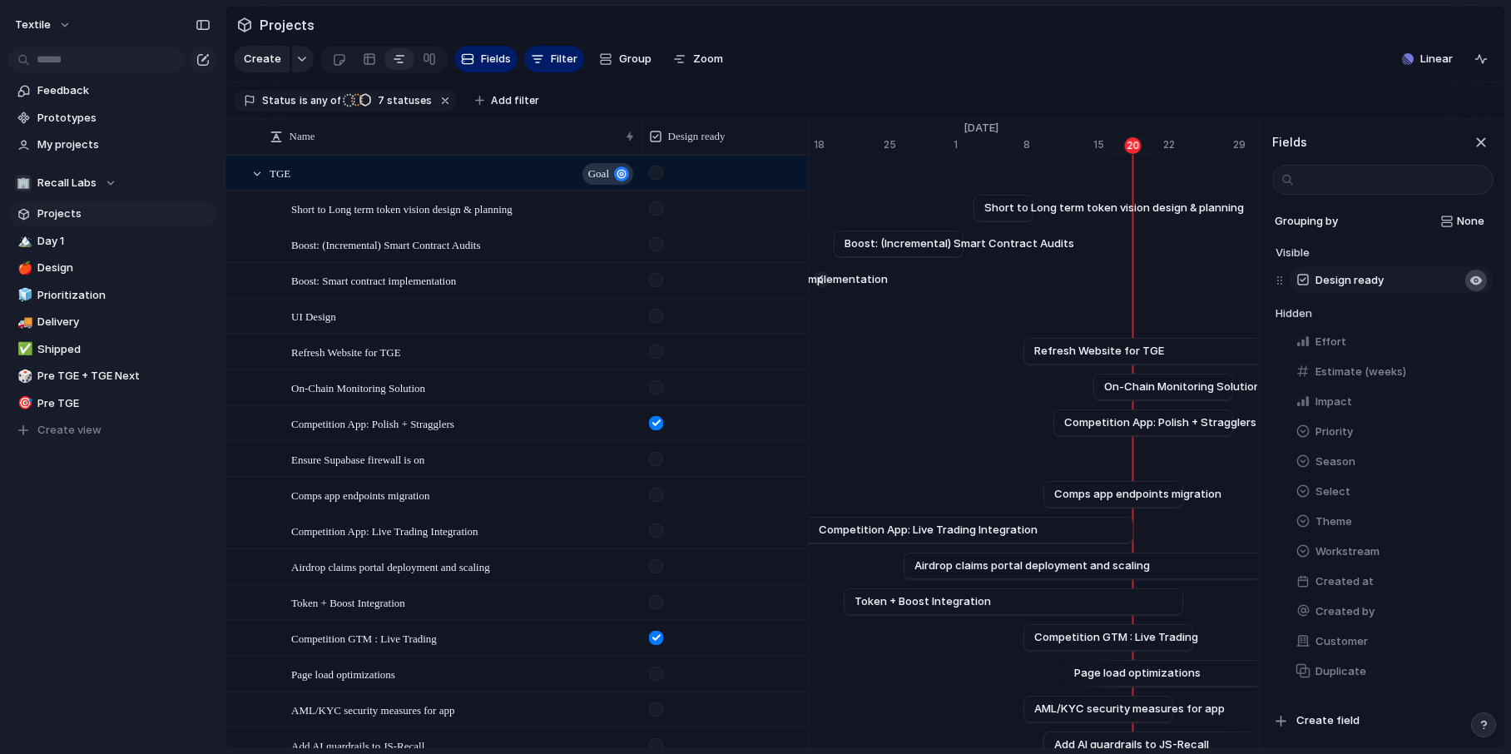
click at [1480, 273] on div "button" at bounding box center [1476, 281] width 22 height 22
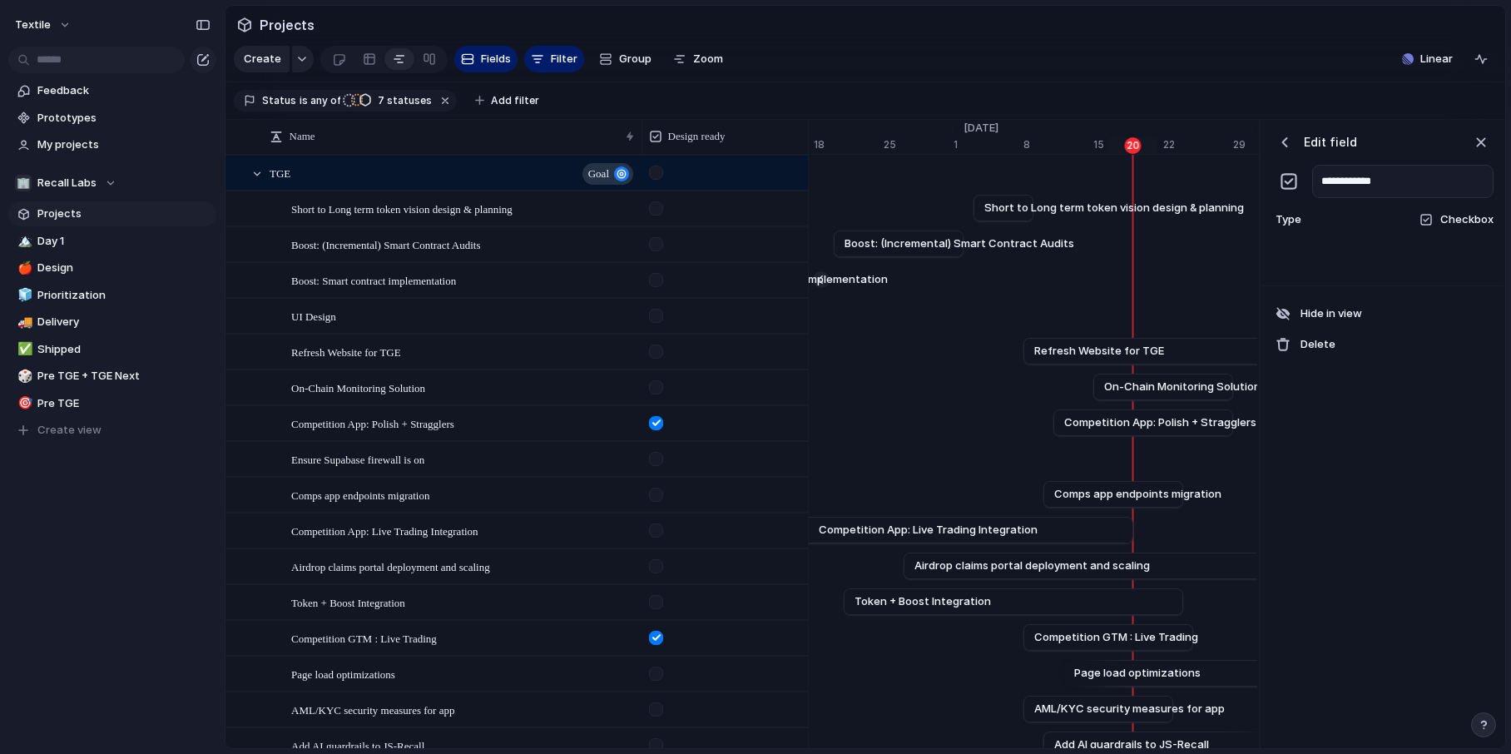
click at [1286, 139] on div "button" at bounding box center [1284, 142] width 17 height 17
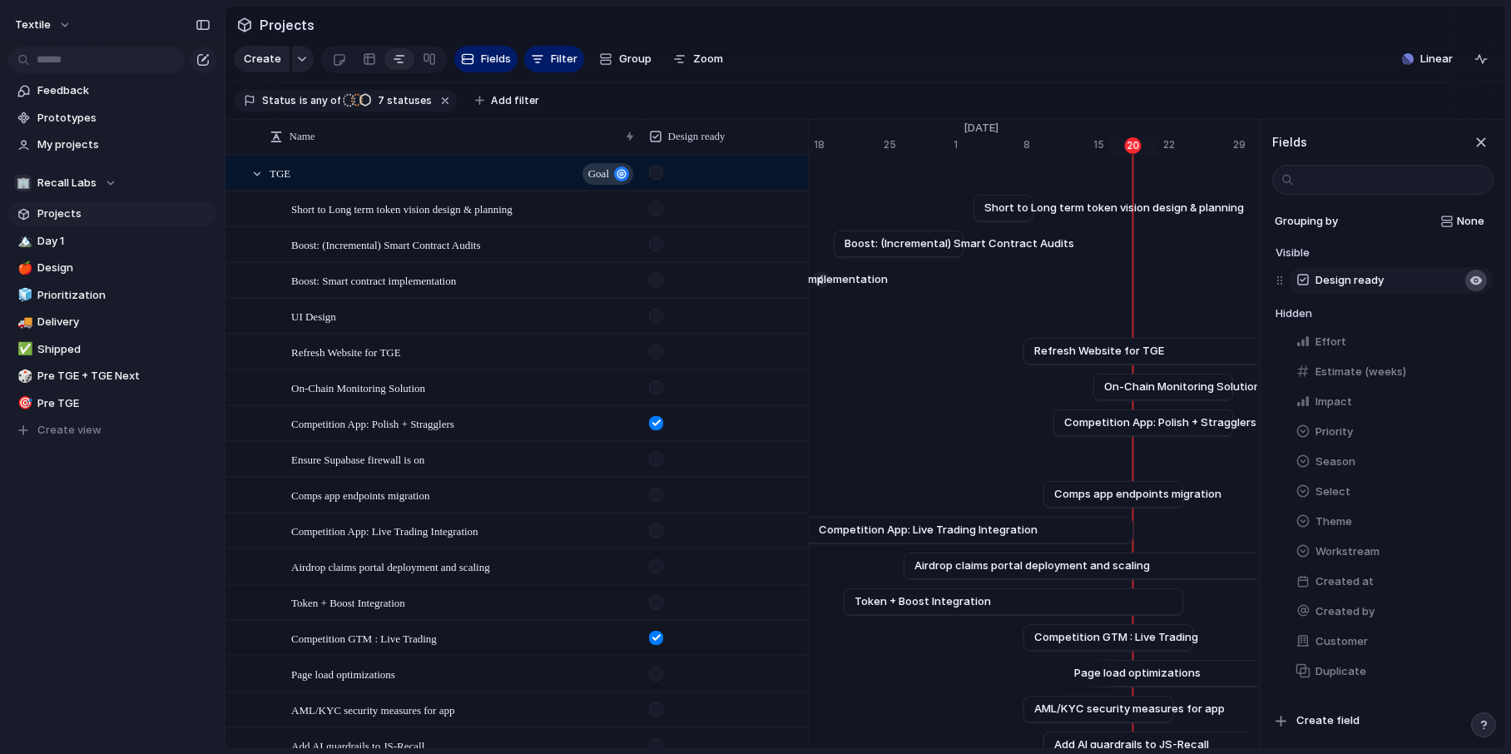
click at [1471, 283] on div "button" at bounding box center [1475, 280] width 13 height 13
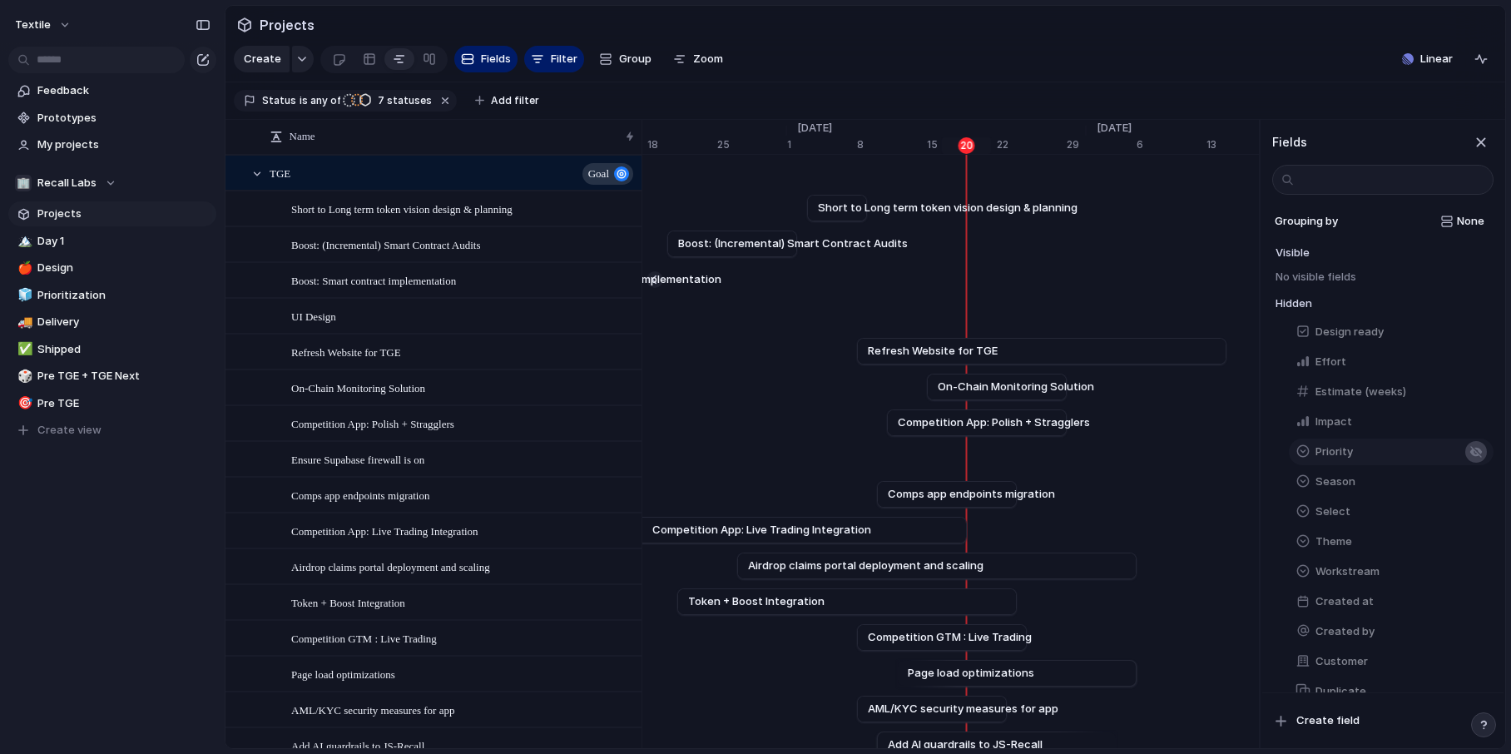
click at [1478, 456] on div "button" at bounding box center [1475, 451] width 13 height 13
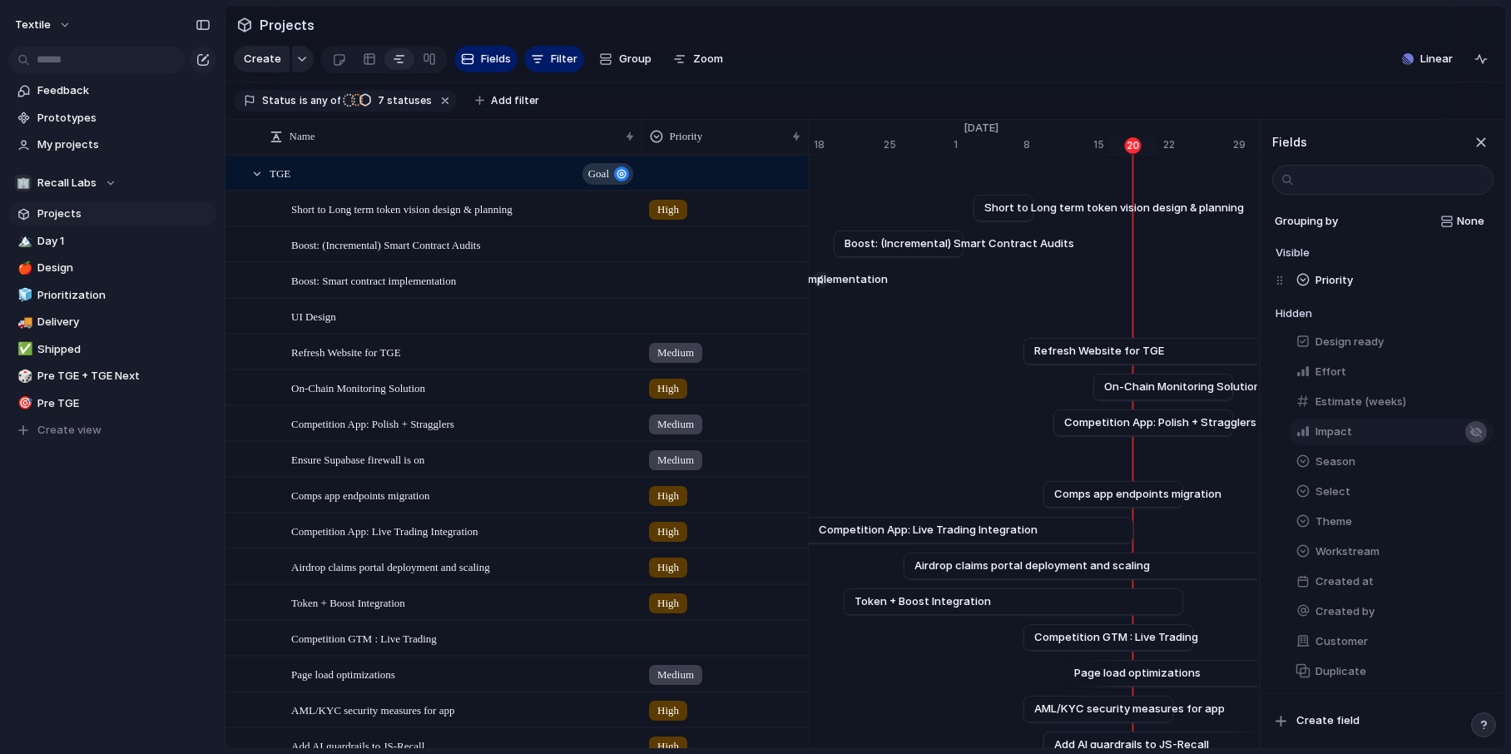
click at [1475, 432] on div "button" at bounding box center [1475, 431] width 13 height 13
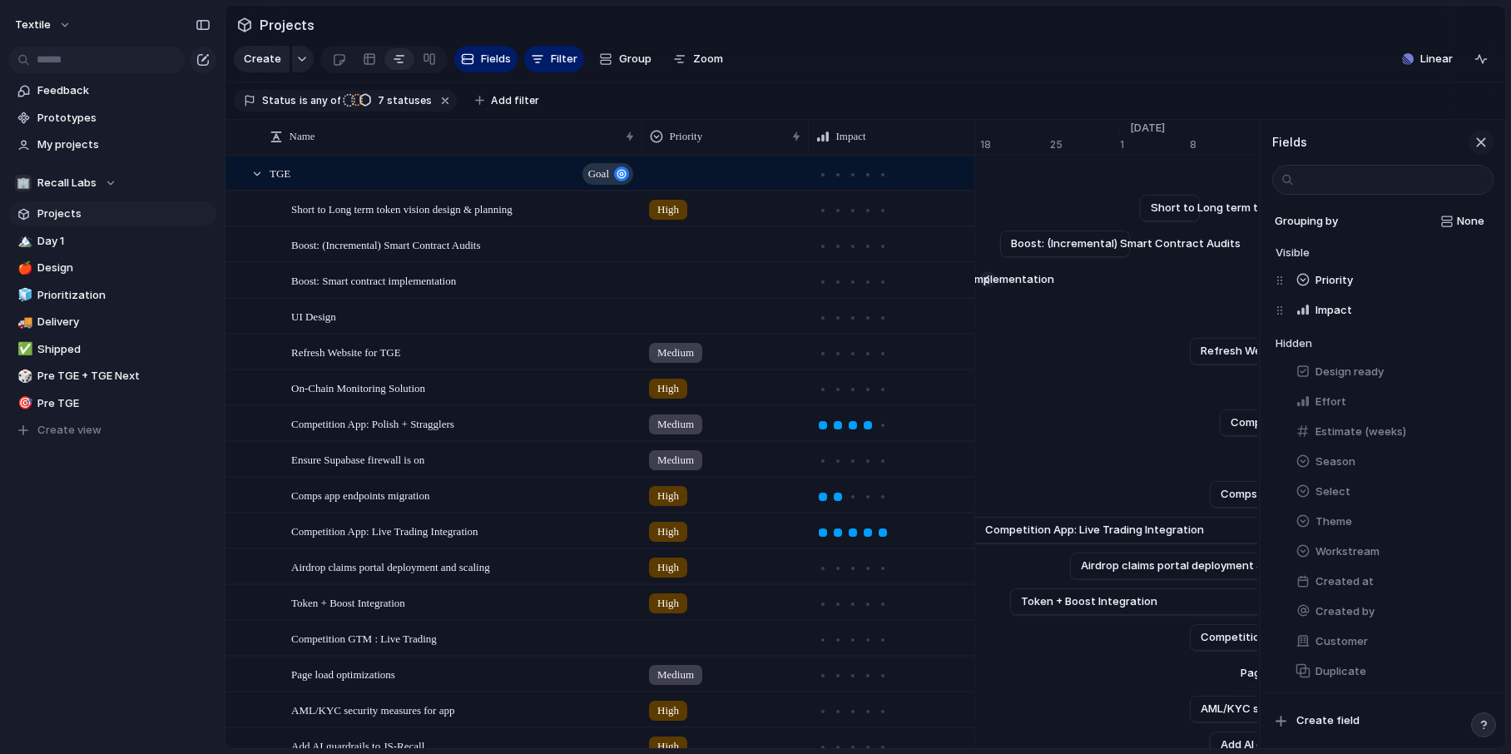
click at [1483, 136] on div "button" at bounding box center [1481, 142] width 18 height 18
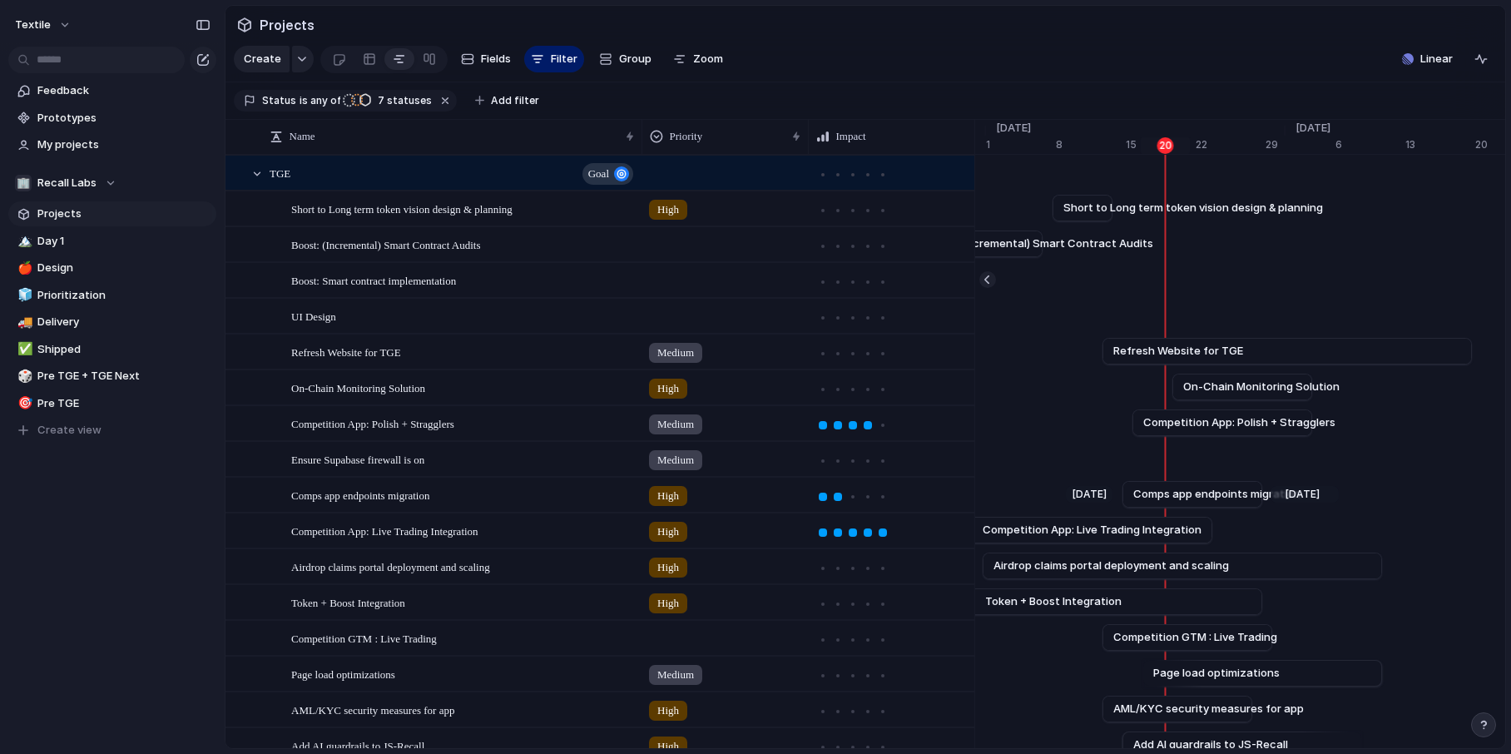
scroll to position [0, 10958]
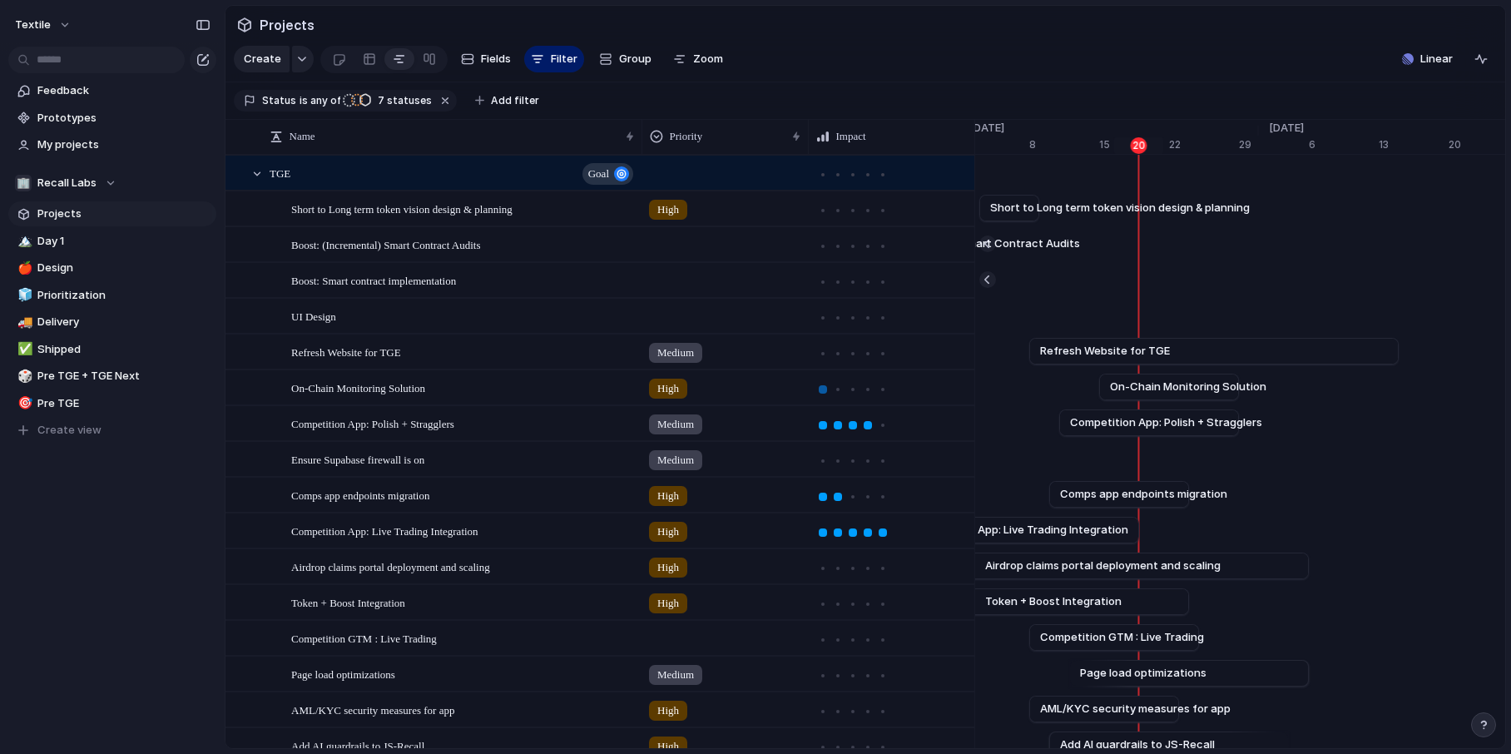
click at [822, 389] on div at bounding box center [823, 389] width 8 height 8
click at [822, 462] on div at bounding box center [823, 461] width 8 height 8
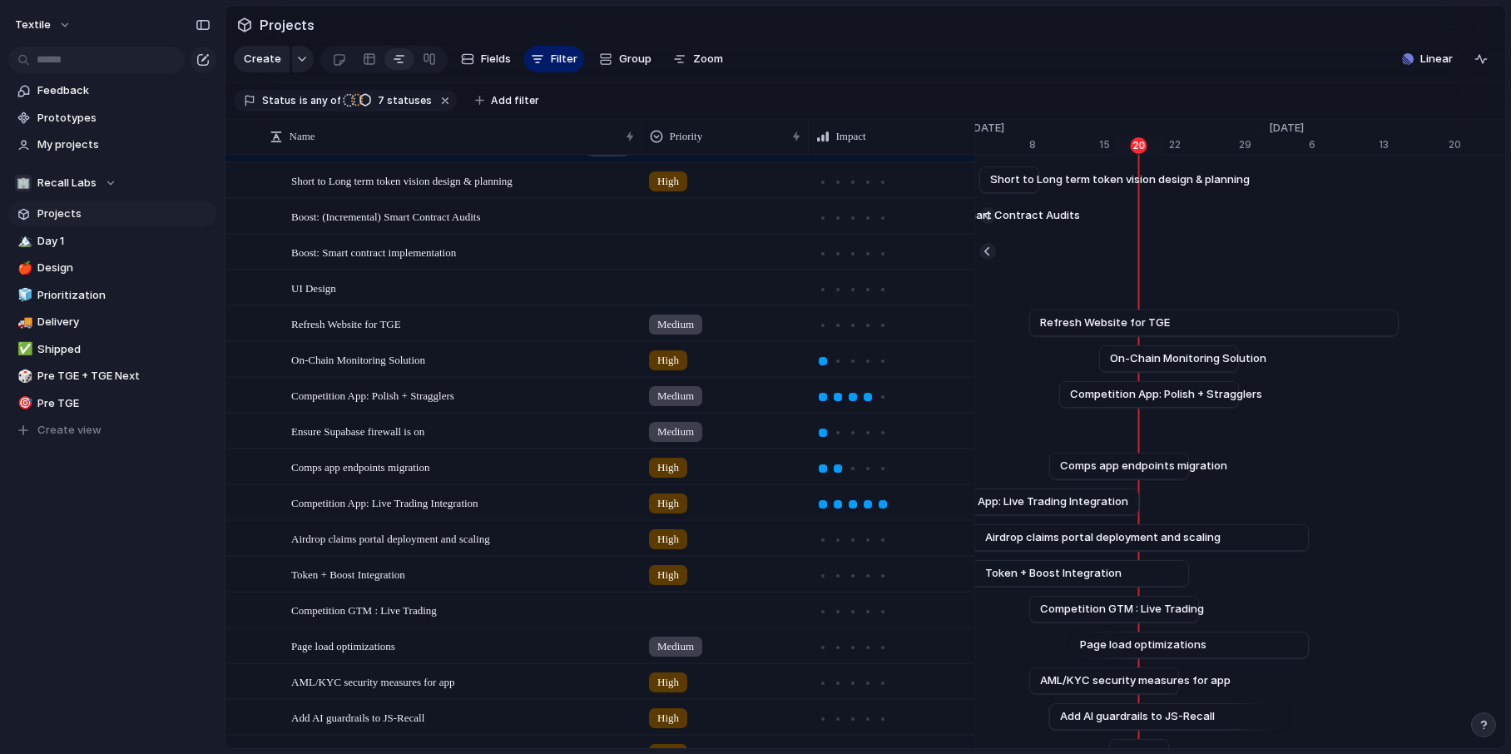
scroll to position [33, 0]
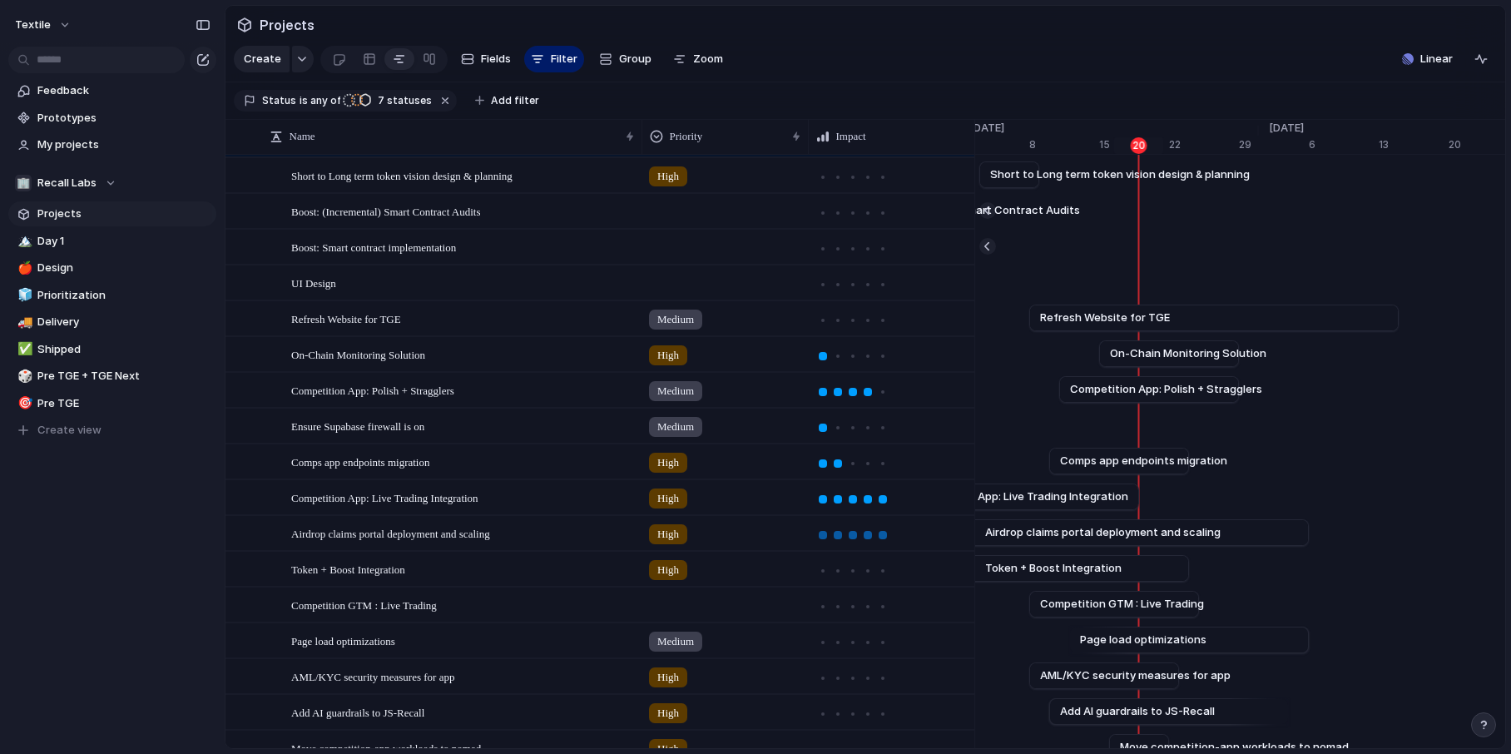
click at [881, 536] on div at bounding box center [883, 535] width 8 height 8
click at [884, 567] on div at bounding box center [883, 571] width 8 height 8
click at [884, 609] on div at bounding box center [883, 606] width 8 height 8
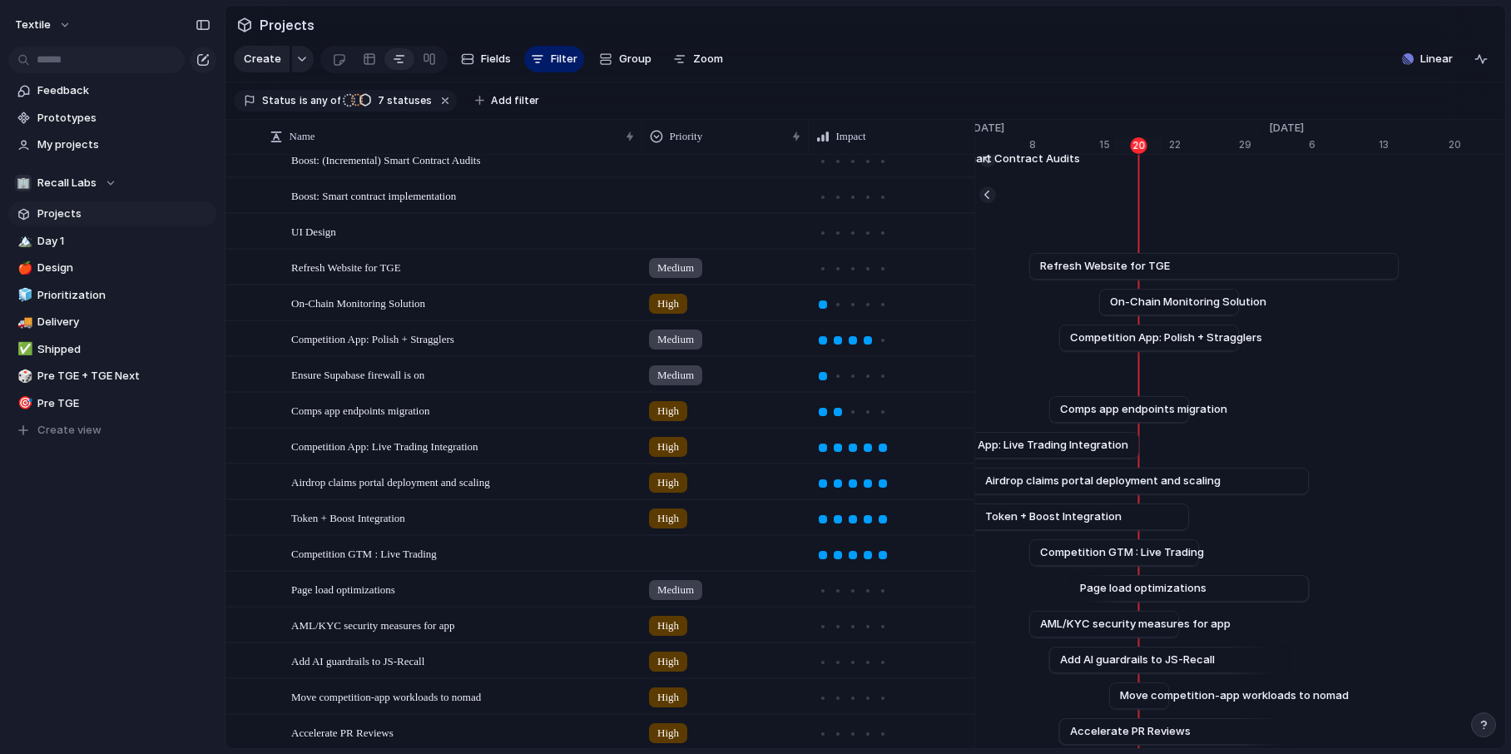
scroll to position [100, 0]
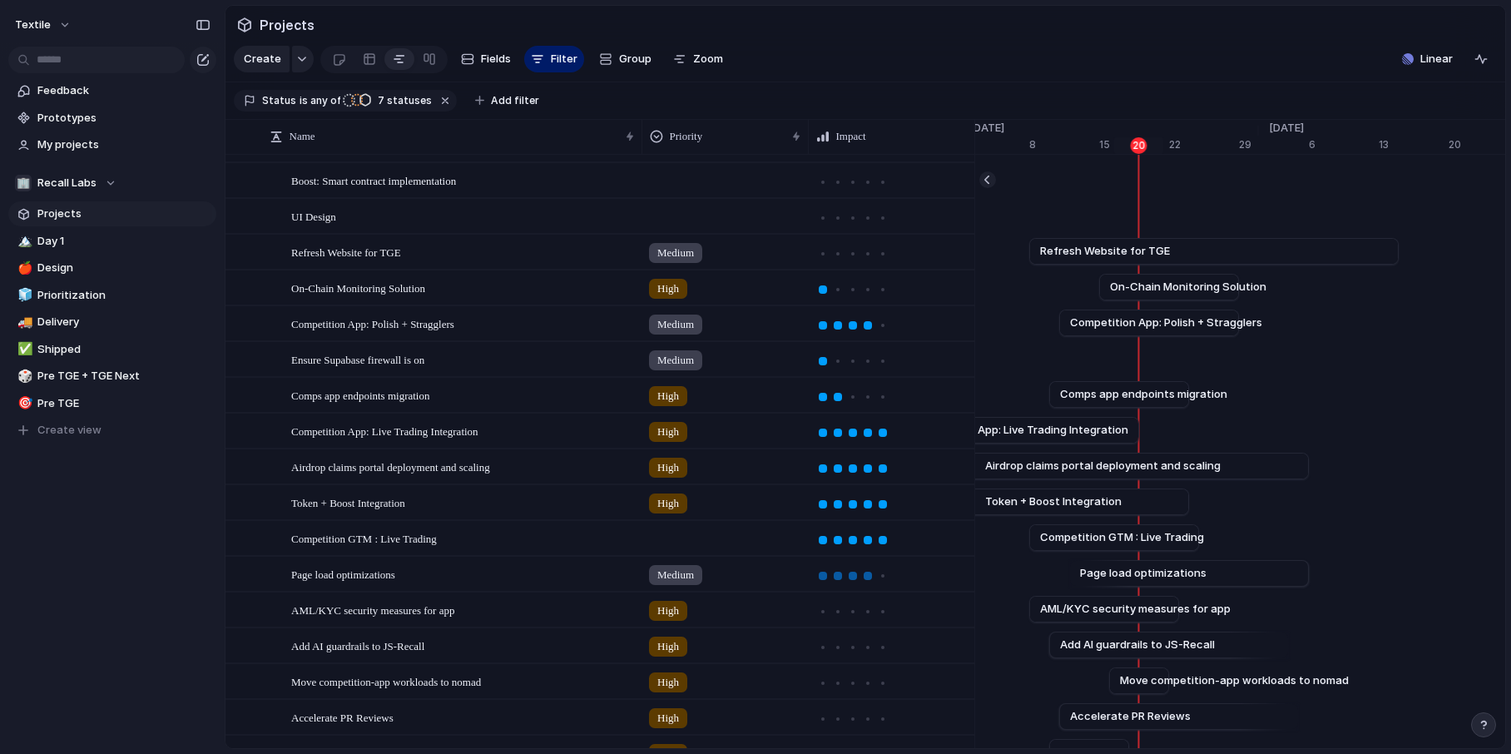
click at [866, 577] on div at bounding box center [868, 576] width 8 height 8
click at [864, 609] on div at bounding box center [868, 611] width 8 height 8
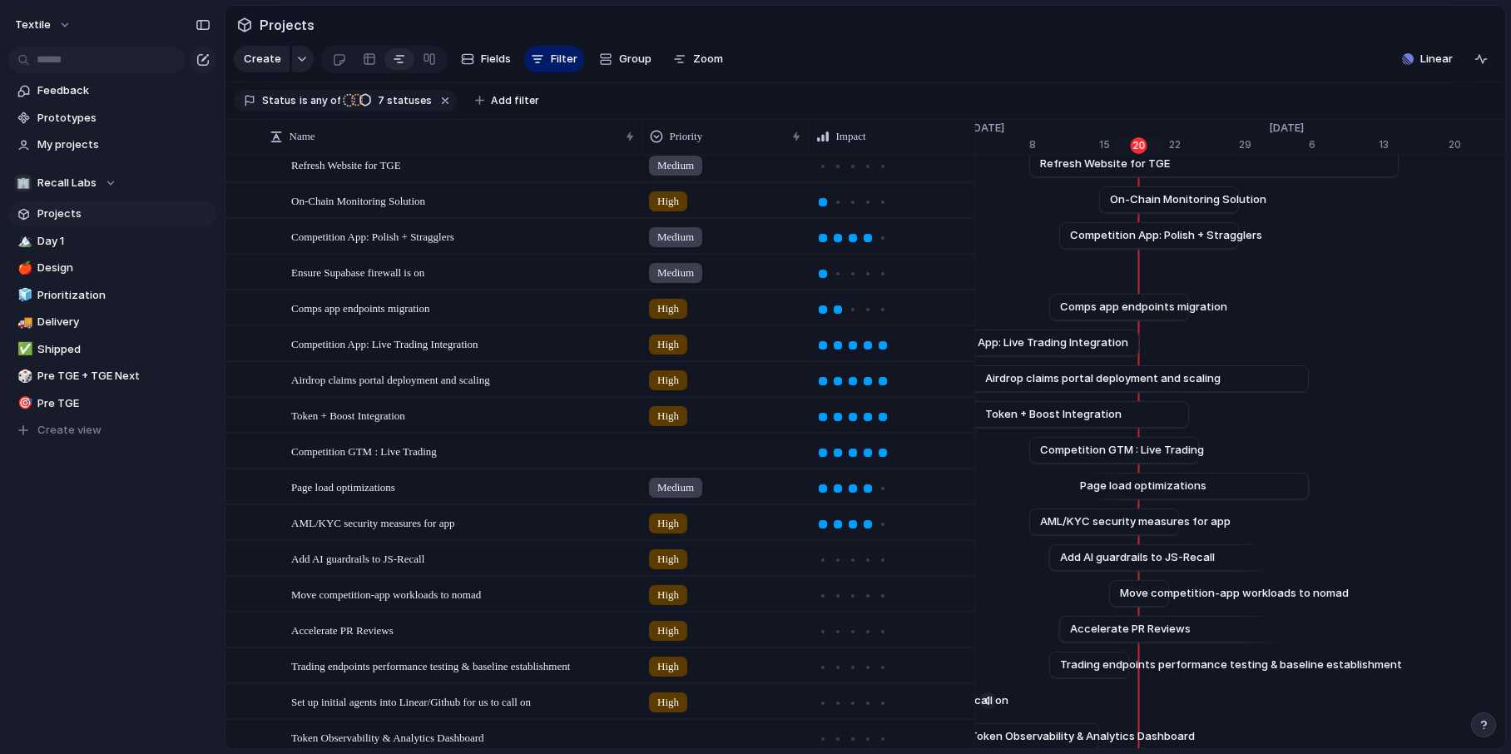
scroll to position [188, 0]
click at [839, 558] on div at bounding box center [838, 559] width 8 height 8
click at [840, 595] on div at bounding box center [838, 595] width 8 height 8
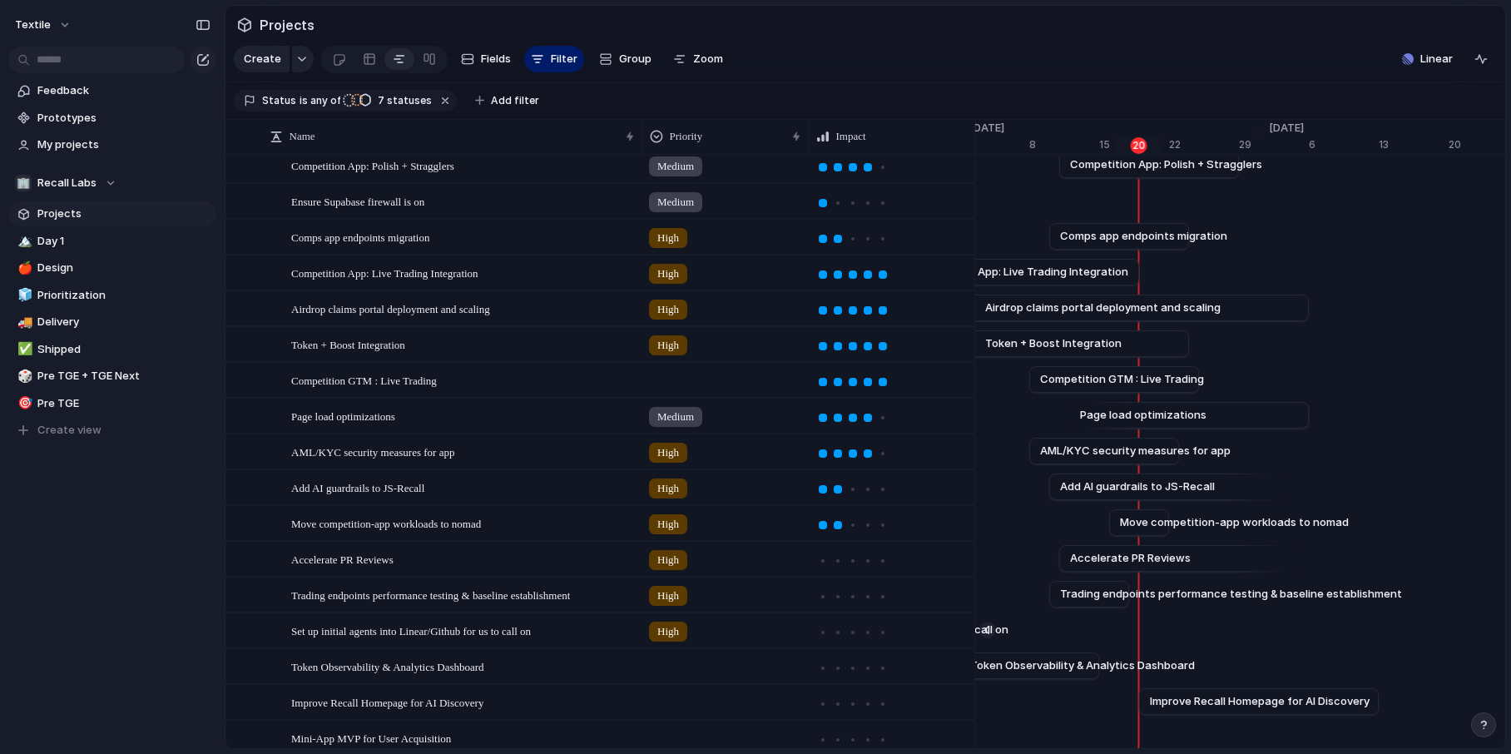
scroll to position [259, 0]
click at [839, 556] on div at bounding box center [838, 560] width 8 height 8
click at [863, 556] on div at bounding box center [867, 559] width 15 height 15
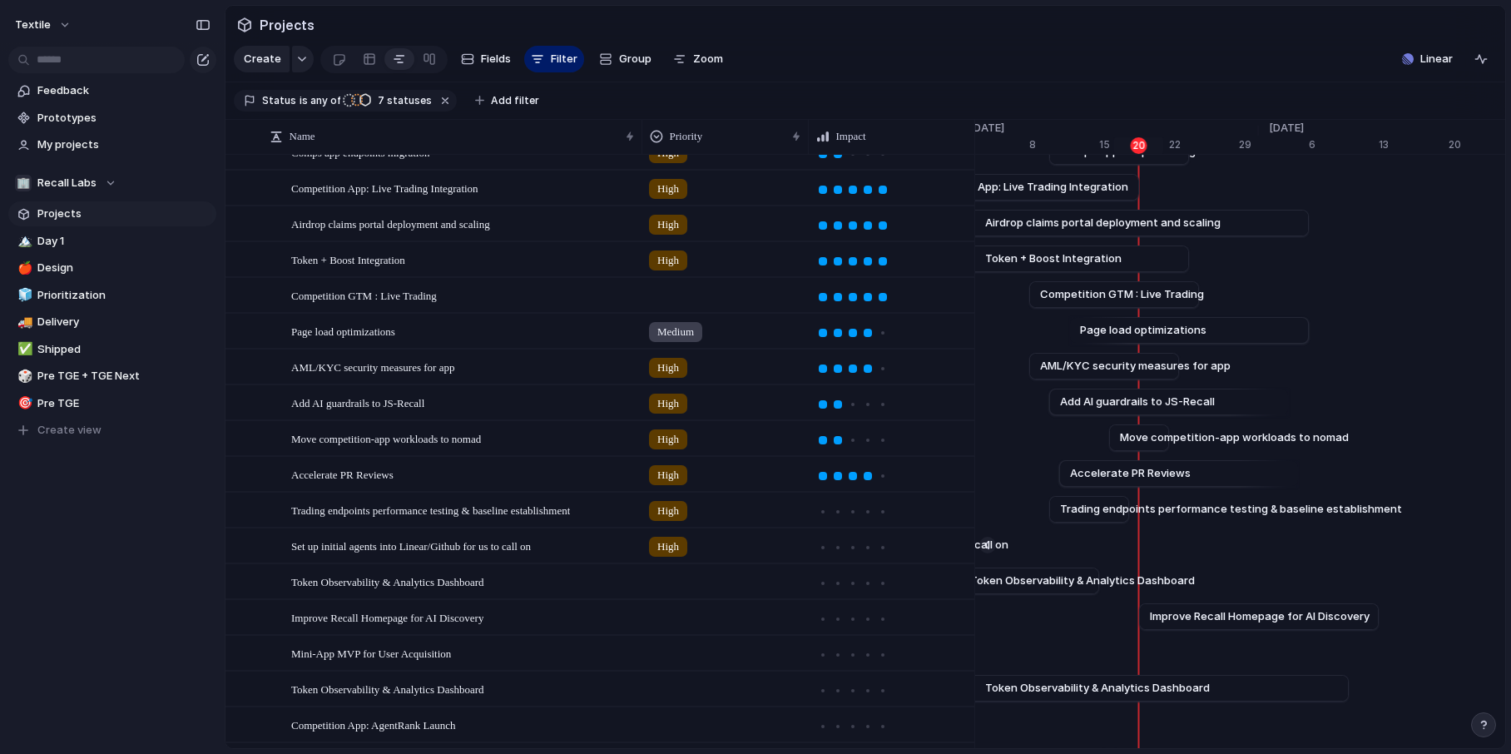
scroll to position [368, 0]
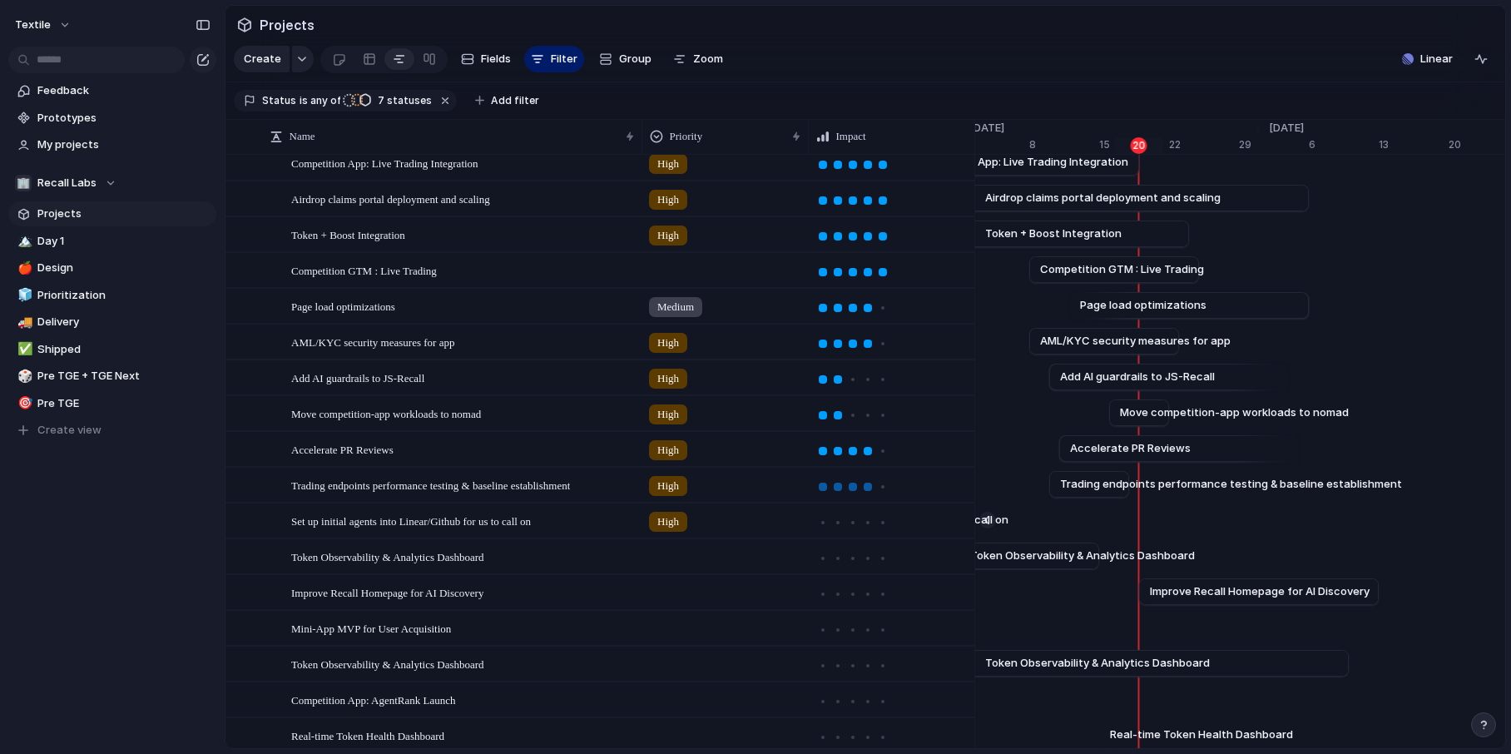
click at [870, 488] on div at bounding box center [868, 487] width 8 height 8
click at [841, 523] on div at bounding box center [838, 522] width 8 height 8
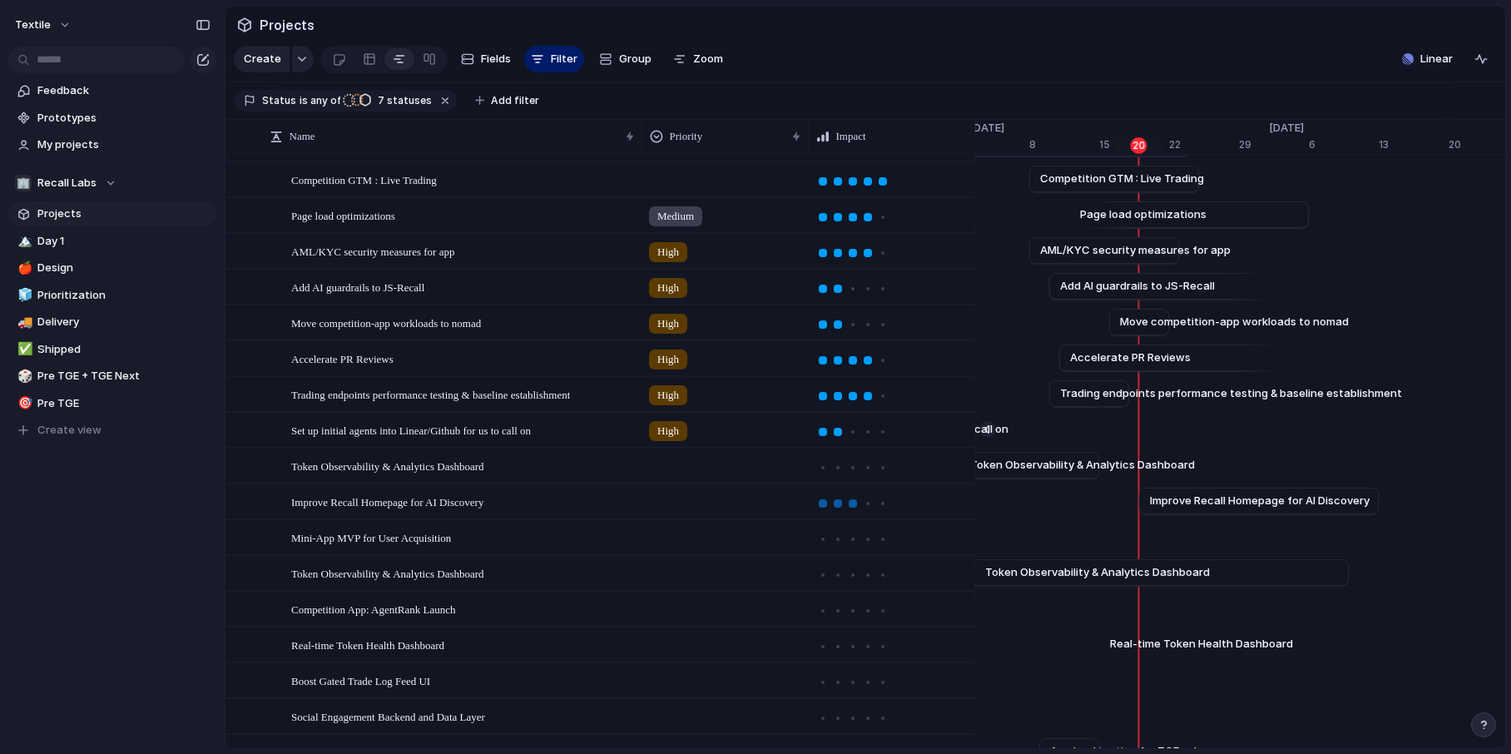
scroll to position [476, 0]
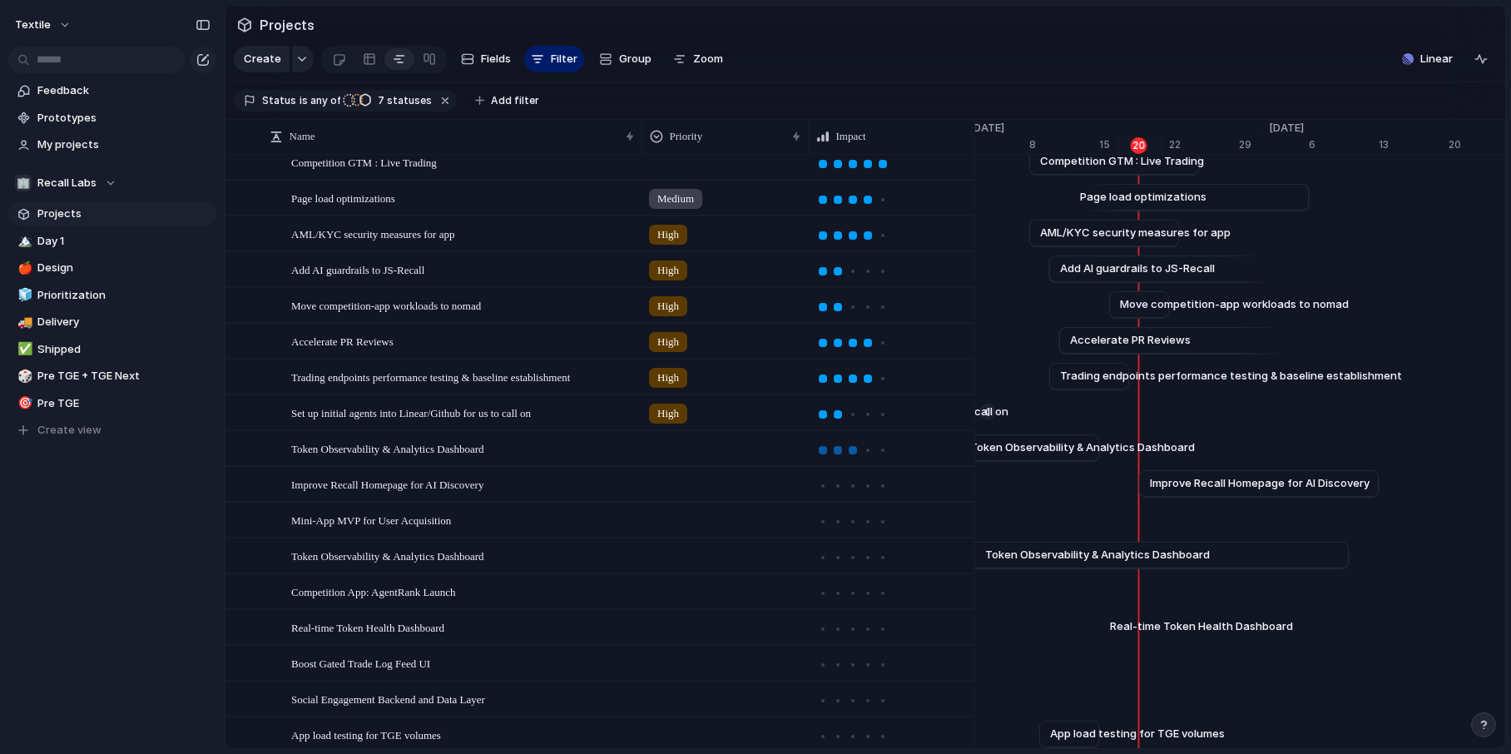
click at [852, 447] on div at bounding box center [853, 450] width 8 height 8
click at [867, 488] on div at bounding box center [868, 486] width 8 height 8
click at [853, 483] on div at bounding box center [853, 486] width 8 height 8
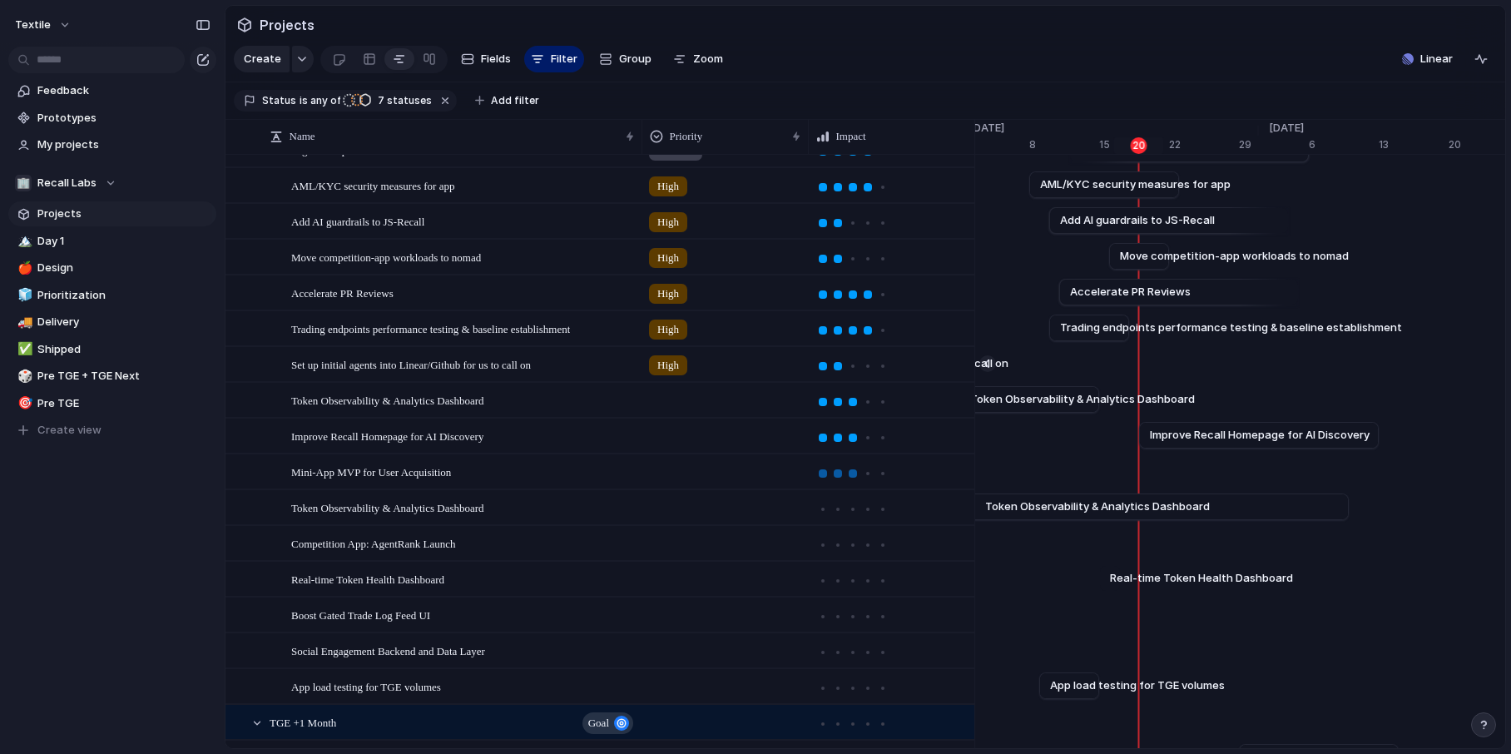
scroll to position [543, 0]
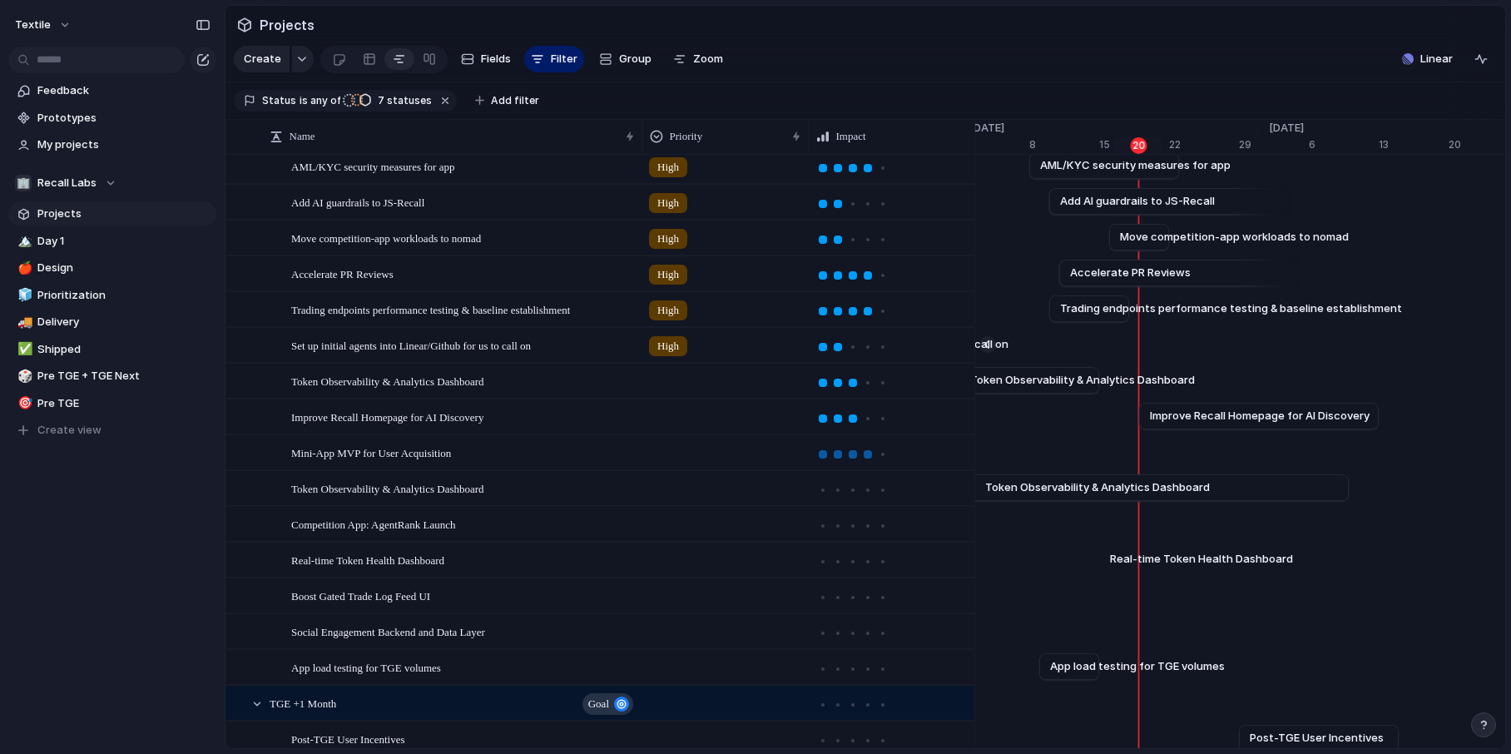
click at [865, 453] on div at bounding box center [868, 454] width 8 height 8
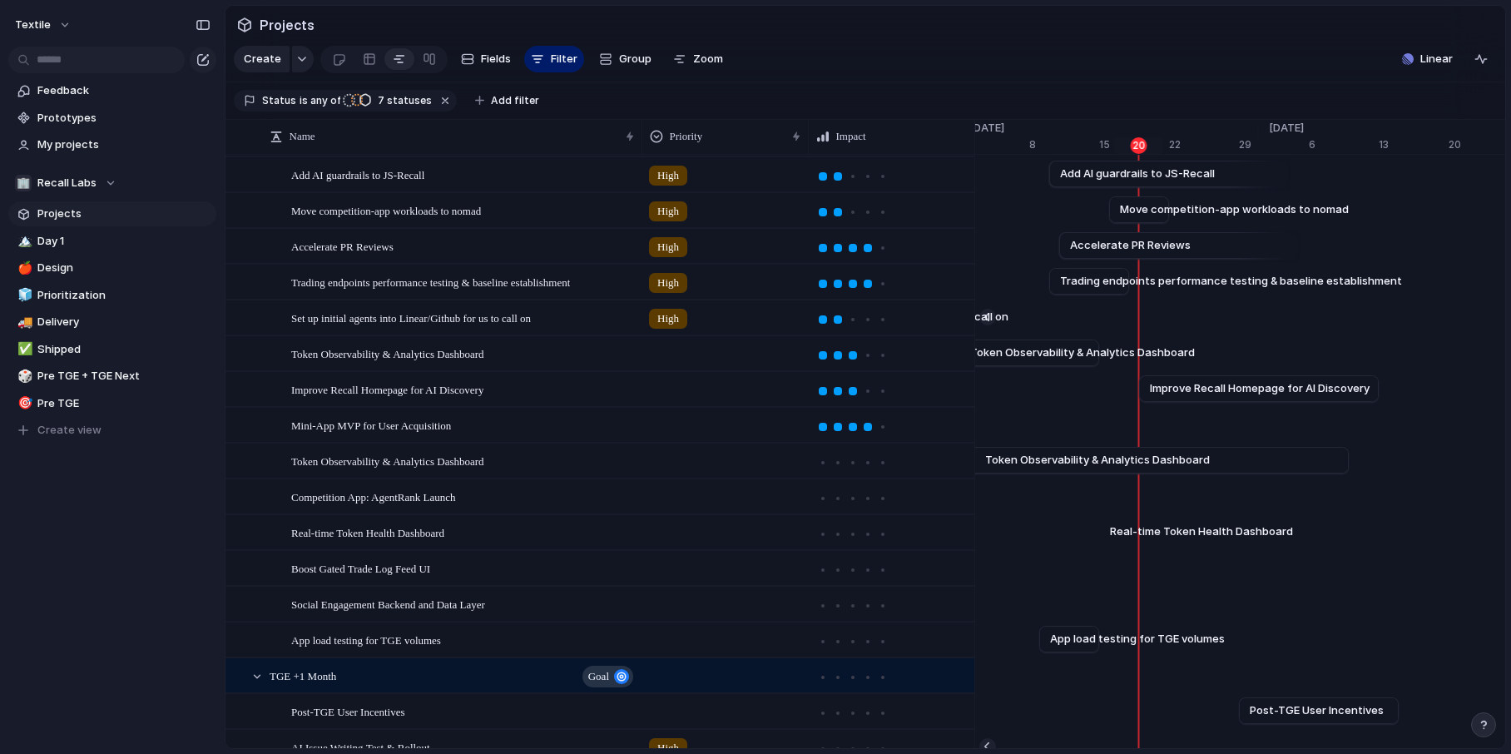
scroll to position [572, 0]
click at [486, 59] on span "Fields" at bounding box center [496, 59] width 30 height 17
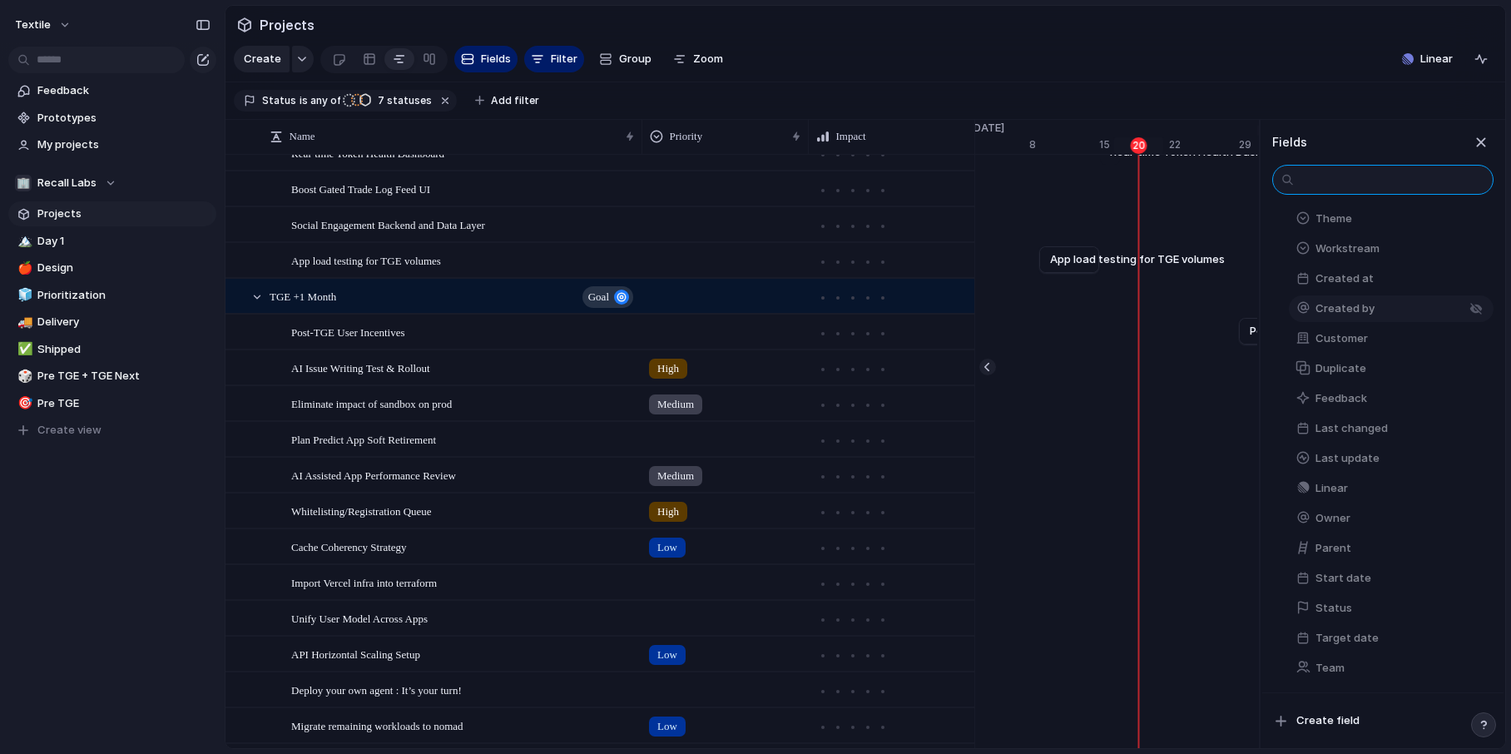
scroll to position [983, 0]
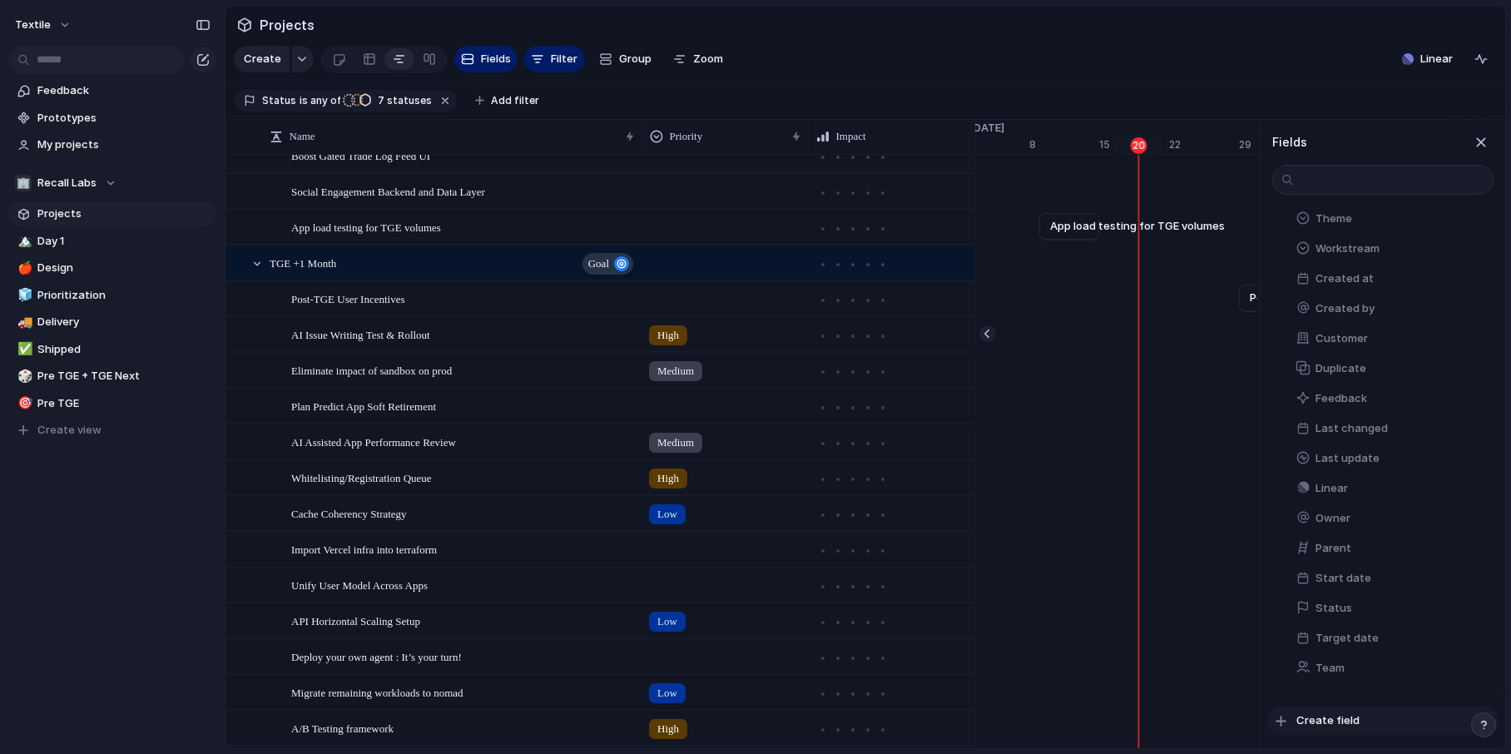
click at [1328, 716] on span "Create field" at bounding box center [1327, 720] width 63 height 17
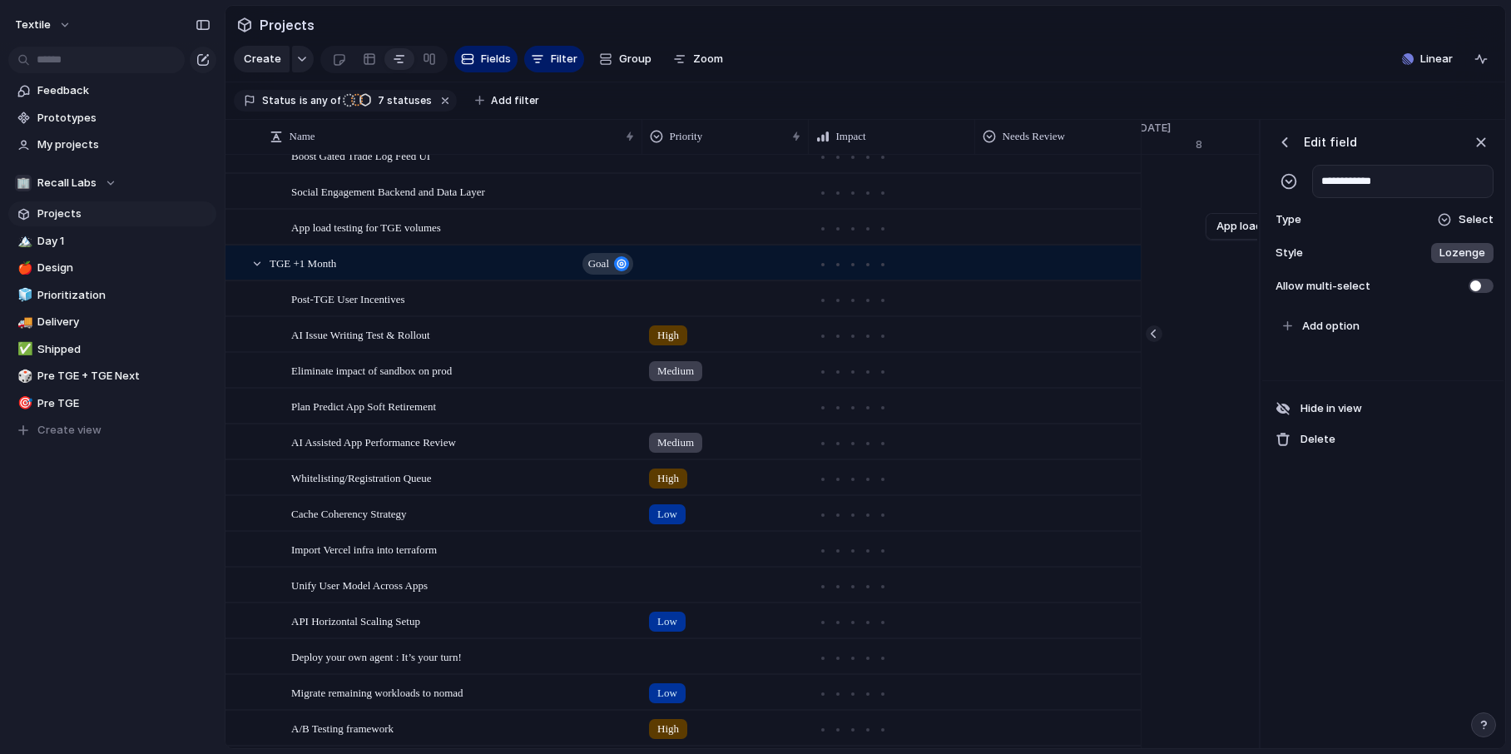
click at [1448, 220] on div at bounding box center [1444, 219] width 13 height 13
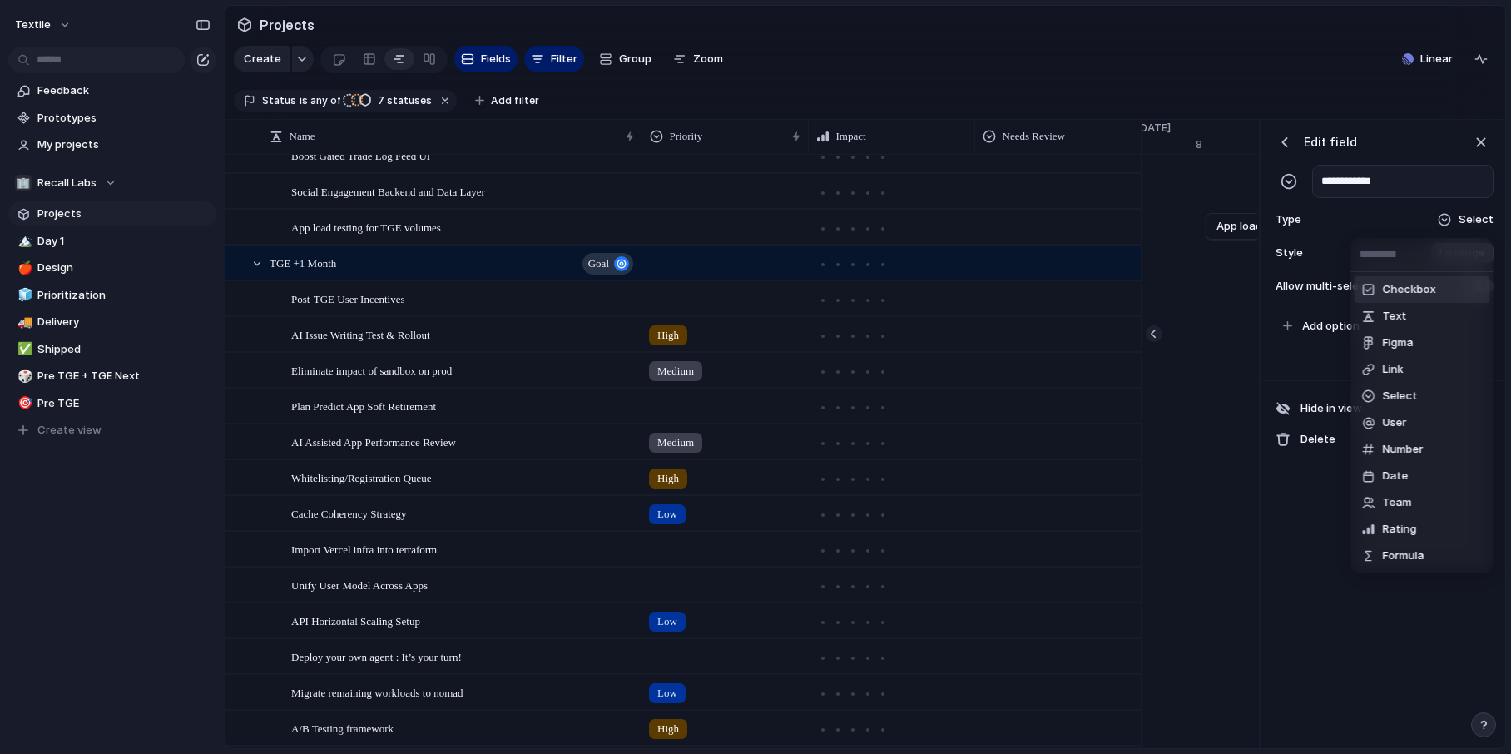
click at [1397, 290] on span "Checkbox" at bounding box center [1409, 289] width 53 height 17
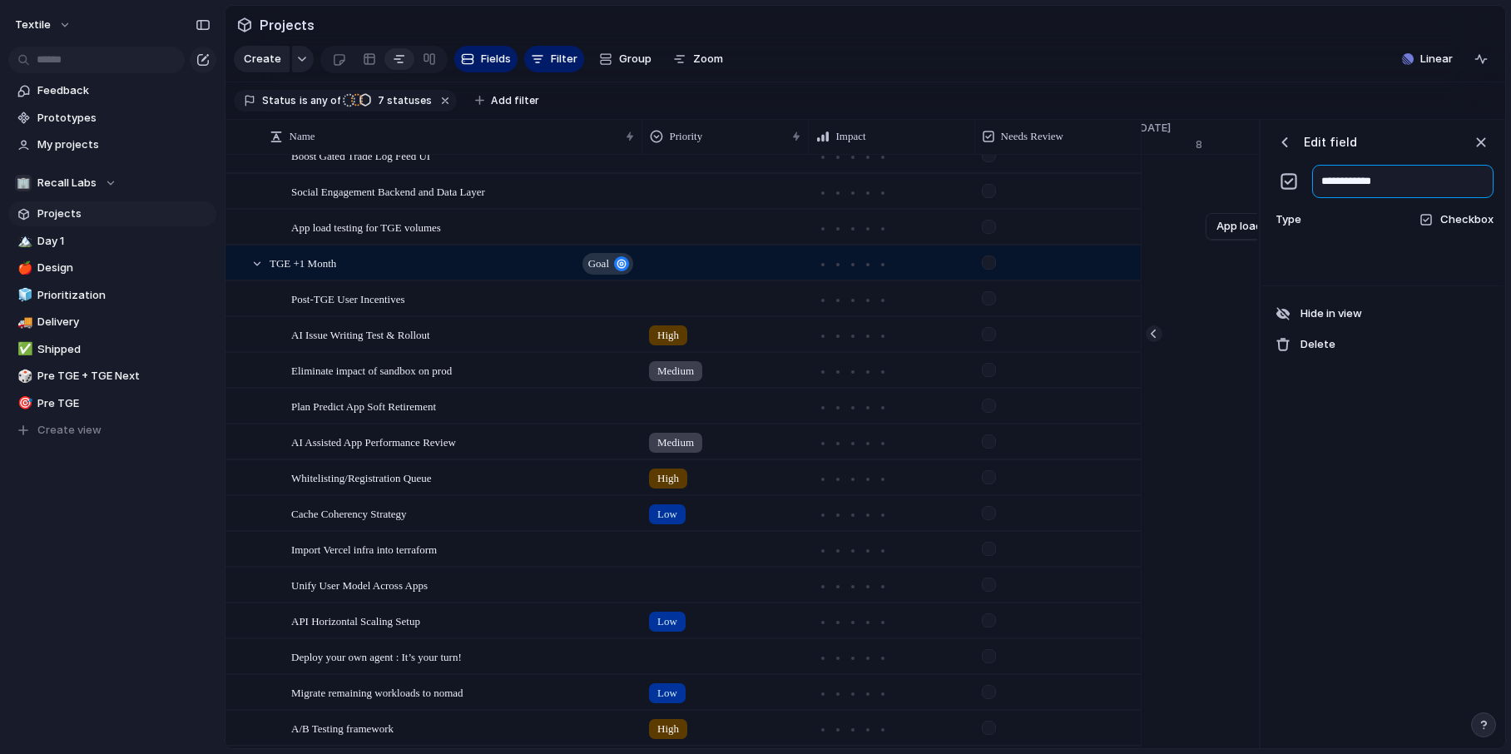
click at [1344, 183] on input "**********" at bounding box center [1402, 181] width 181 height 33
click at [1383, 180] on input "**********" at bounding box center [1402, 181] width 181 height 33
click at [1381, 183] on input "**********" at bounding box center [1402, 181] width 181 height 33
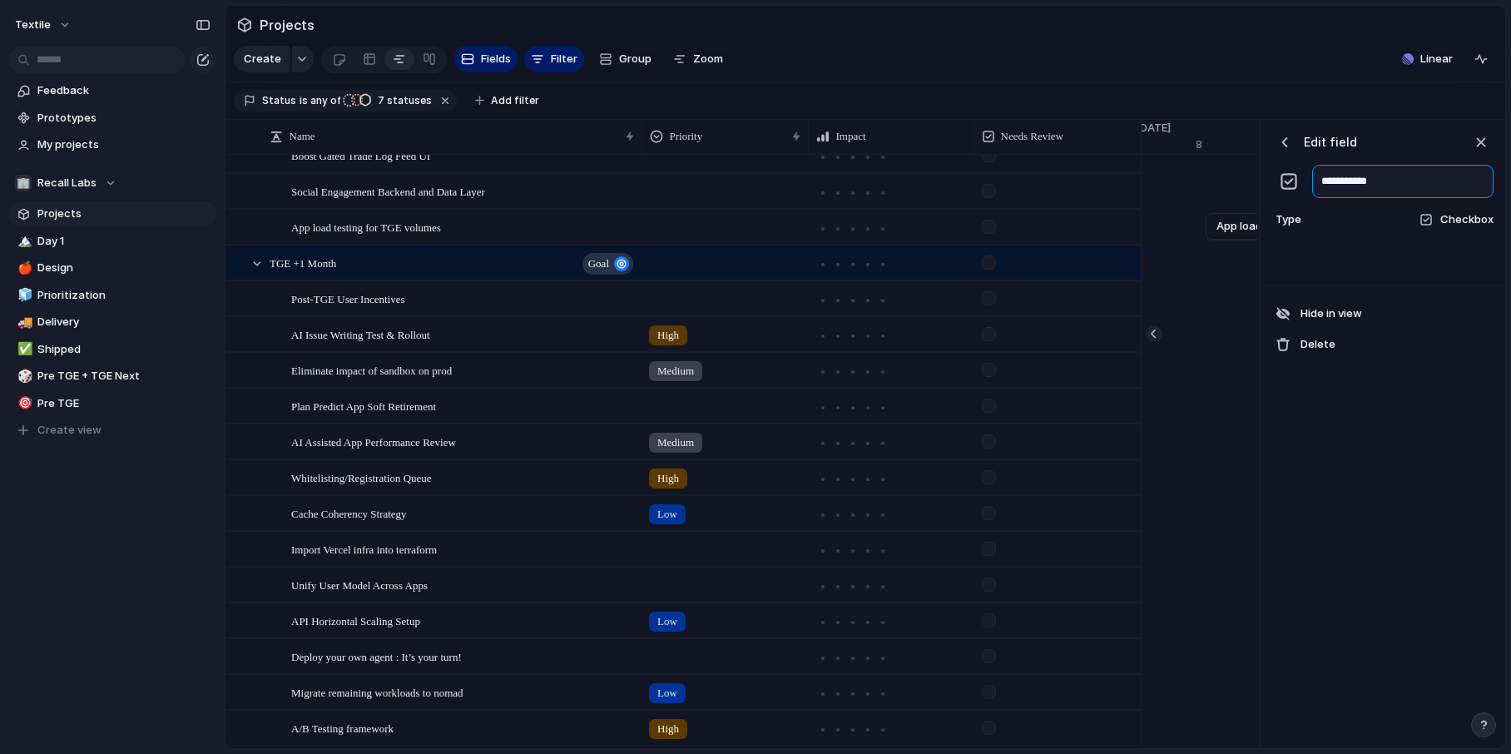
click at [1381, 183] on input "**********" at bounding box center [1402, 181] width 181 height 33
type input "**********"
click at [1287, 140] on div "button" at bounding box center [1284, 142] width 17 height 17
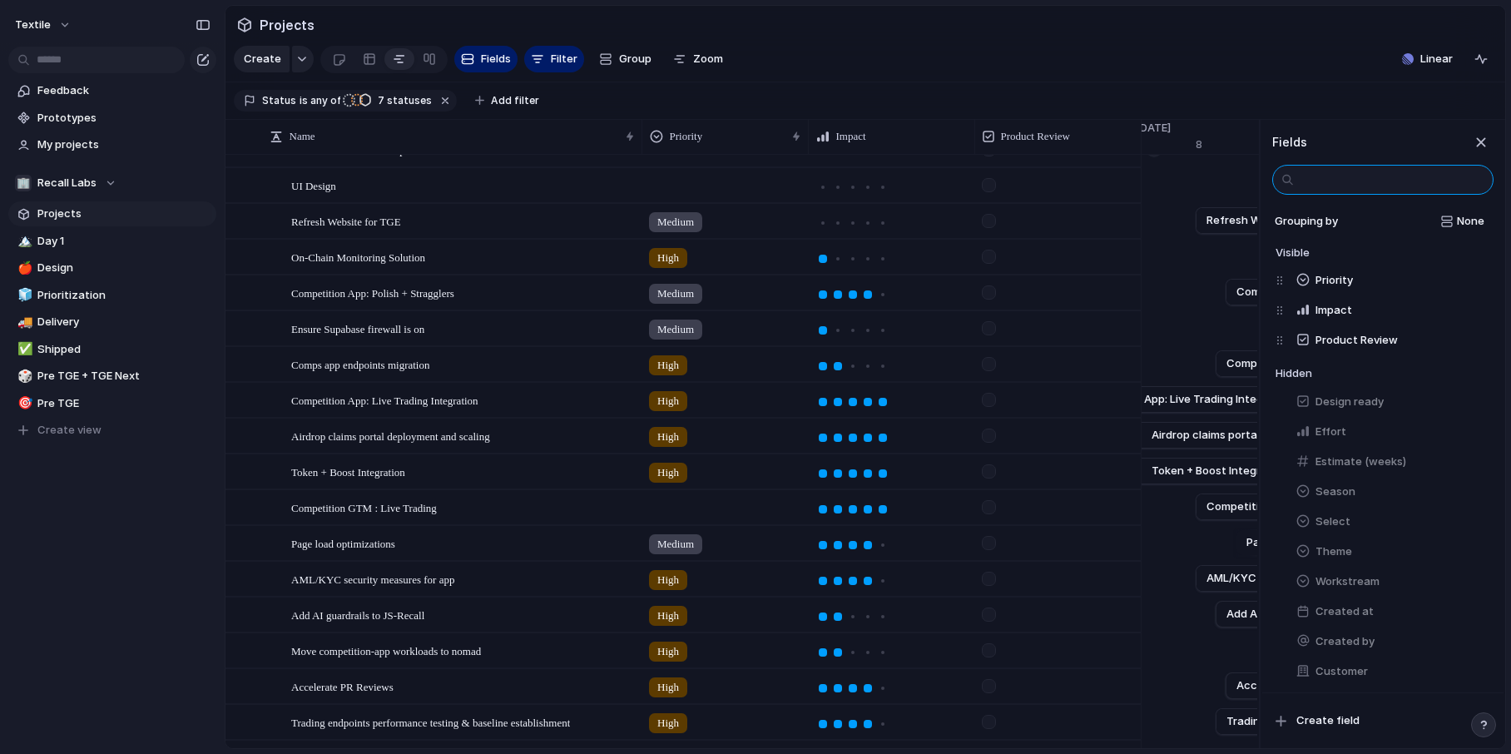
scroll to position [0, 0]
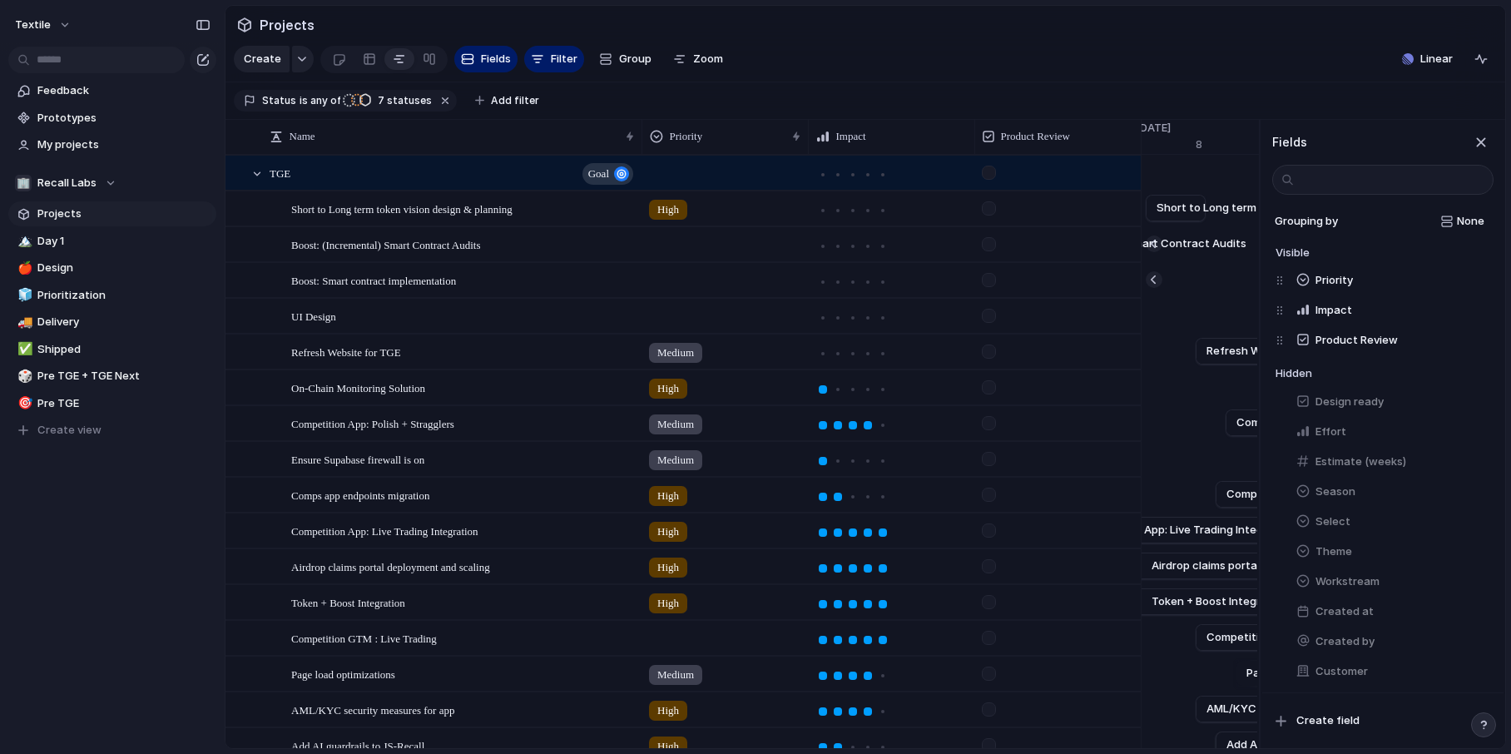
click at [993, 315] on div at bounding box center [989, 316] width 14 height 14
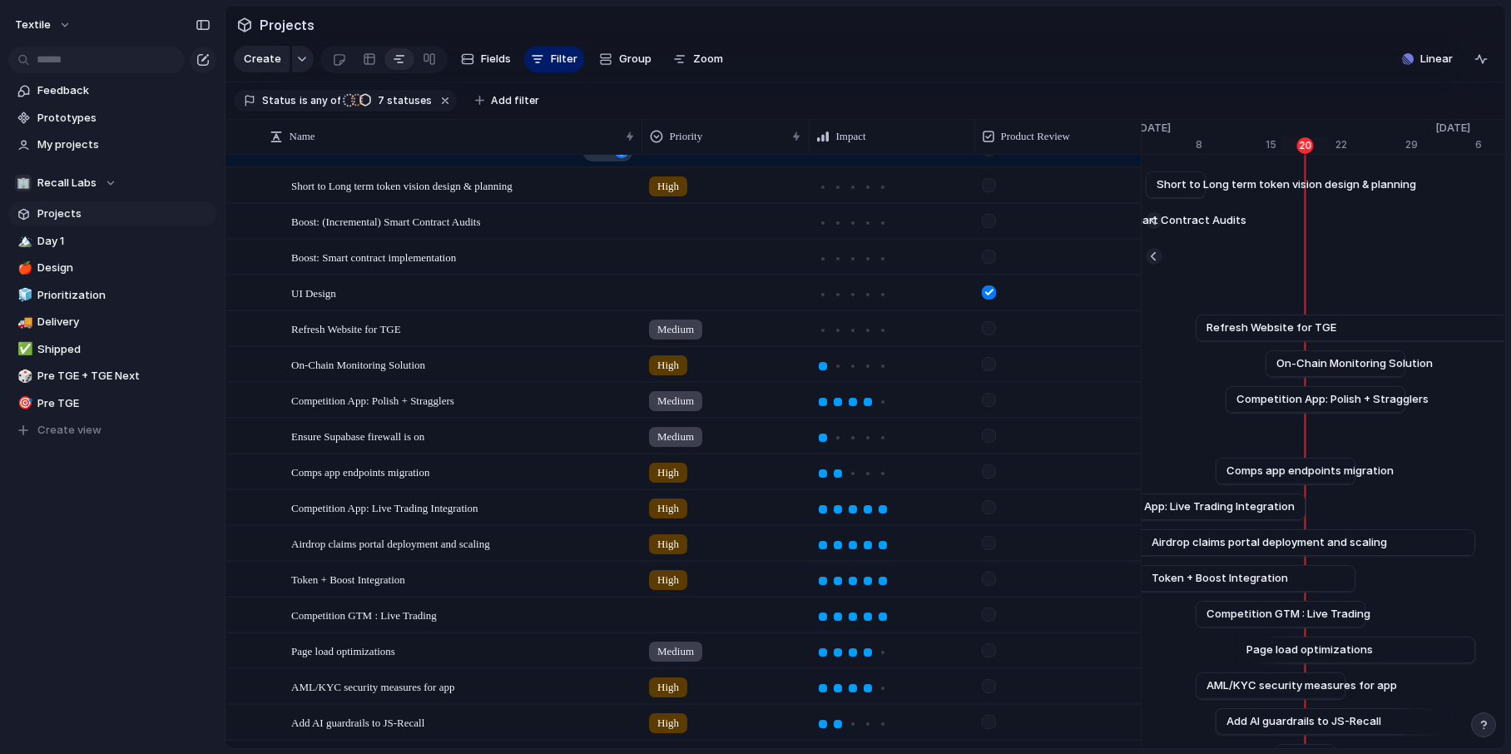
scroll to position [28, 0]
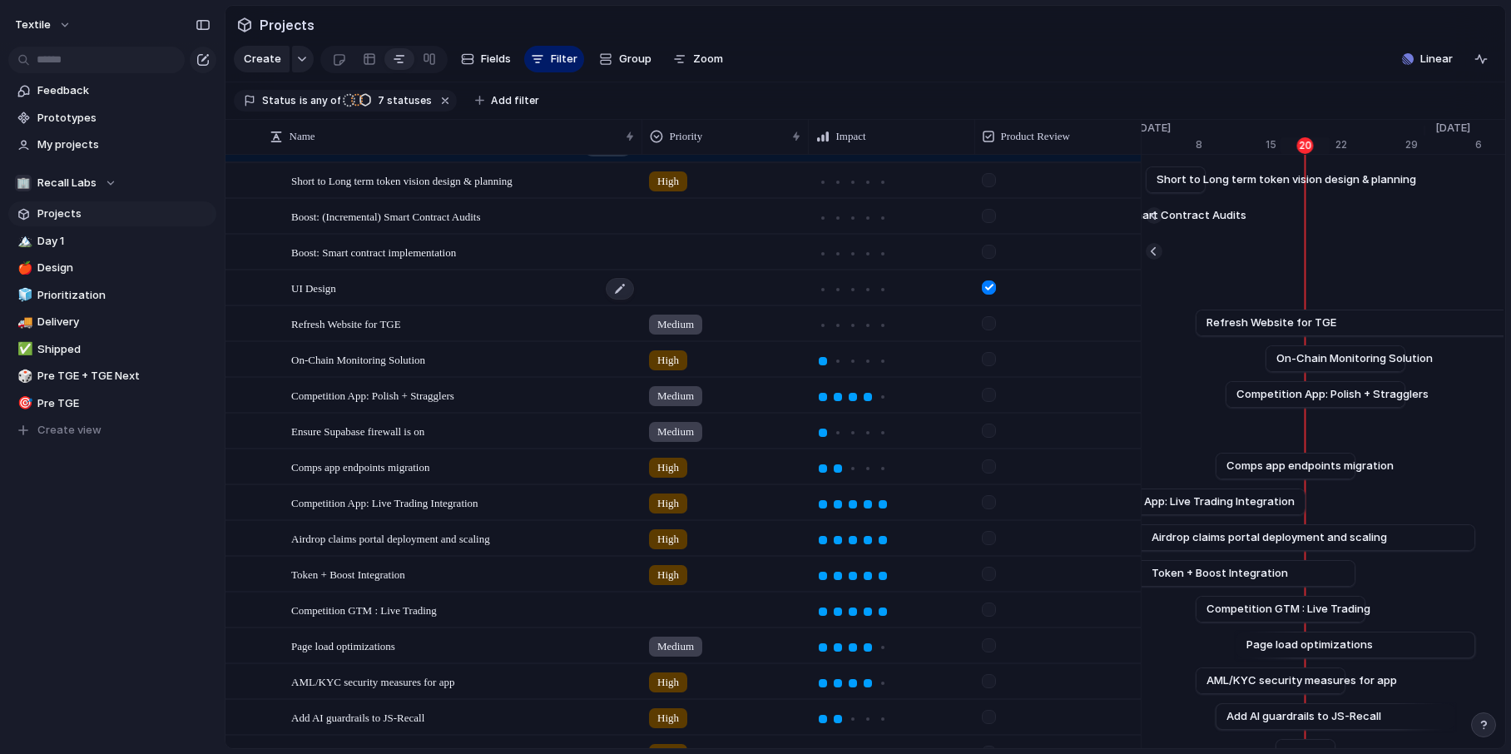
click at [334, 275] on div "UI Design" at bounding box center [463, 288] width 344 height 34
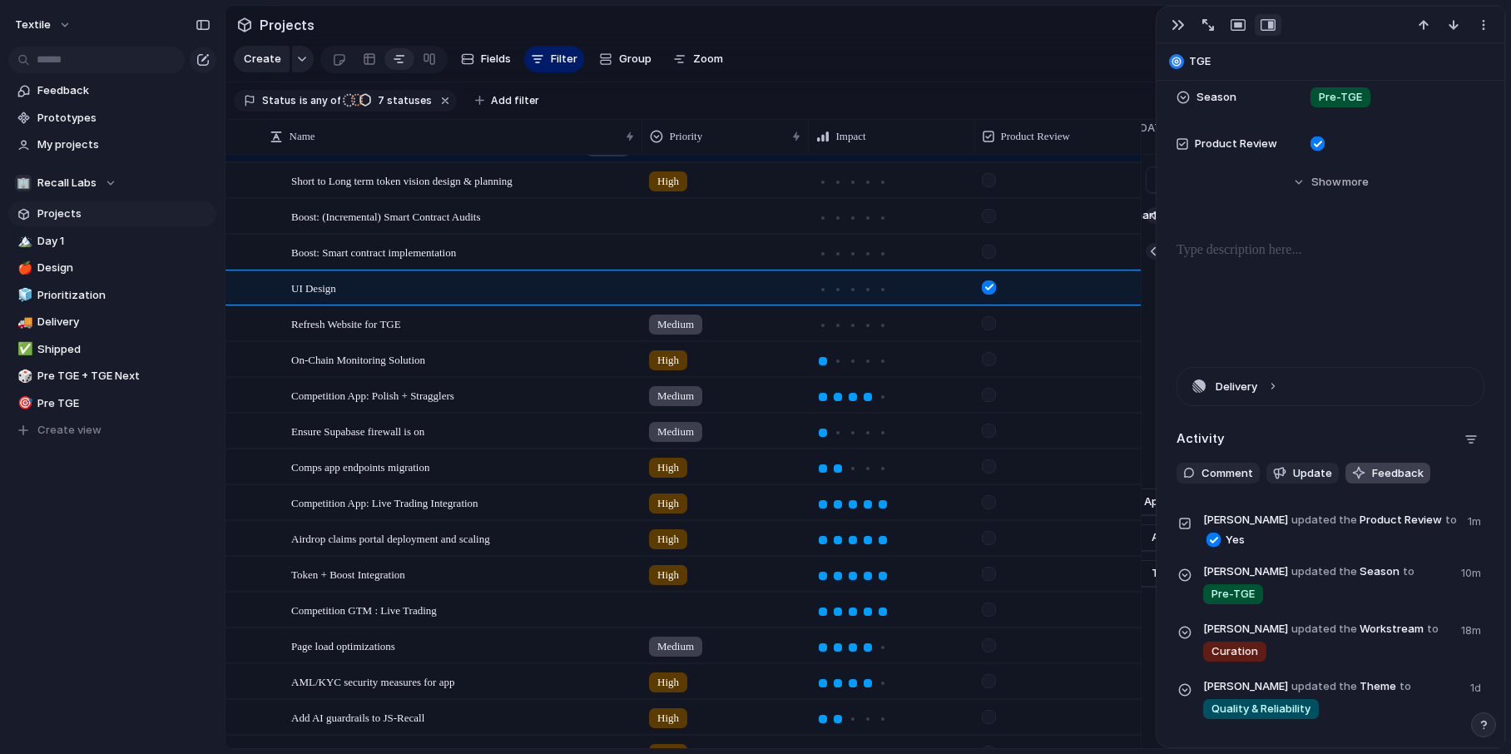
scroll to position [191, 0]
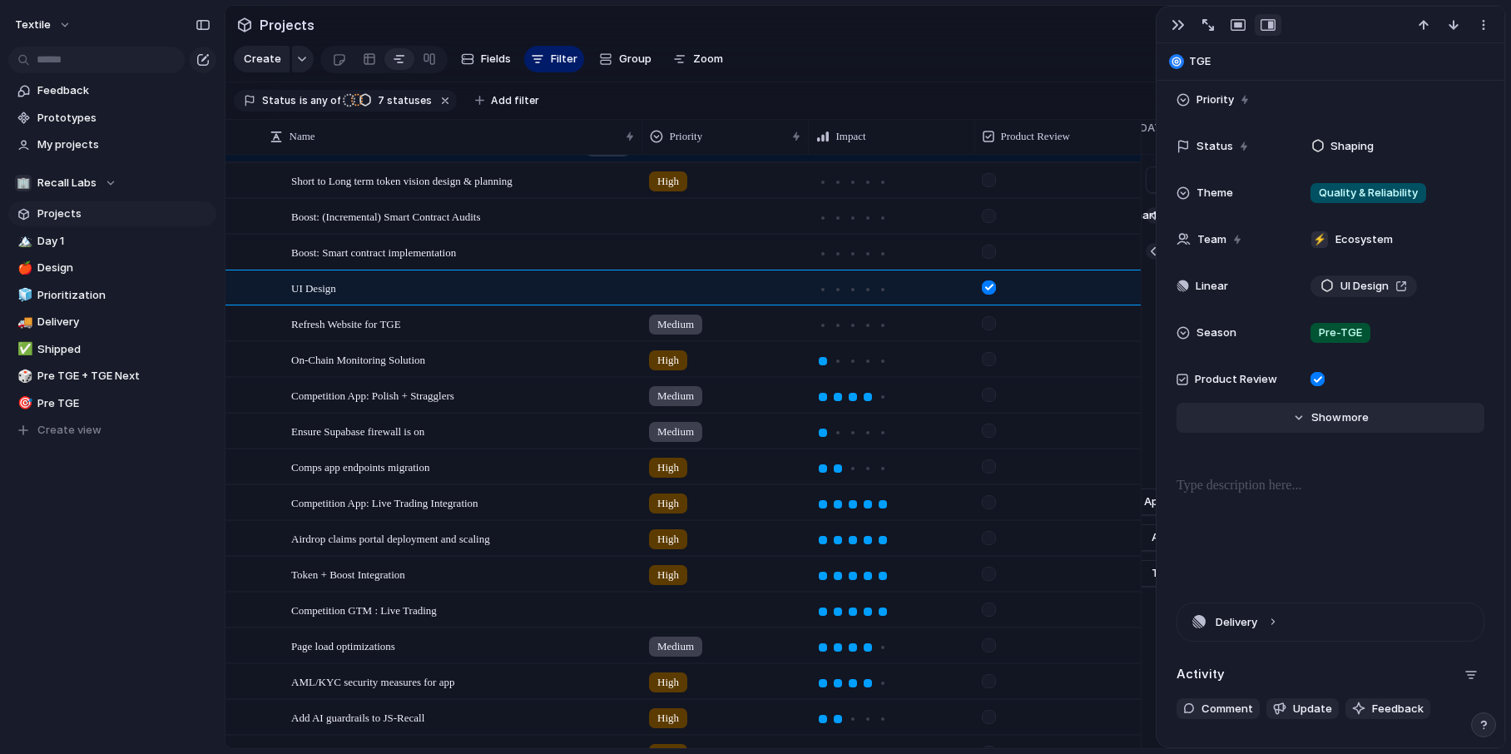
click at [1329, 424] on span "Show" at bounding box center [1326, 417] width 30 height 17
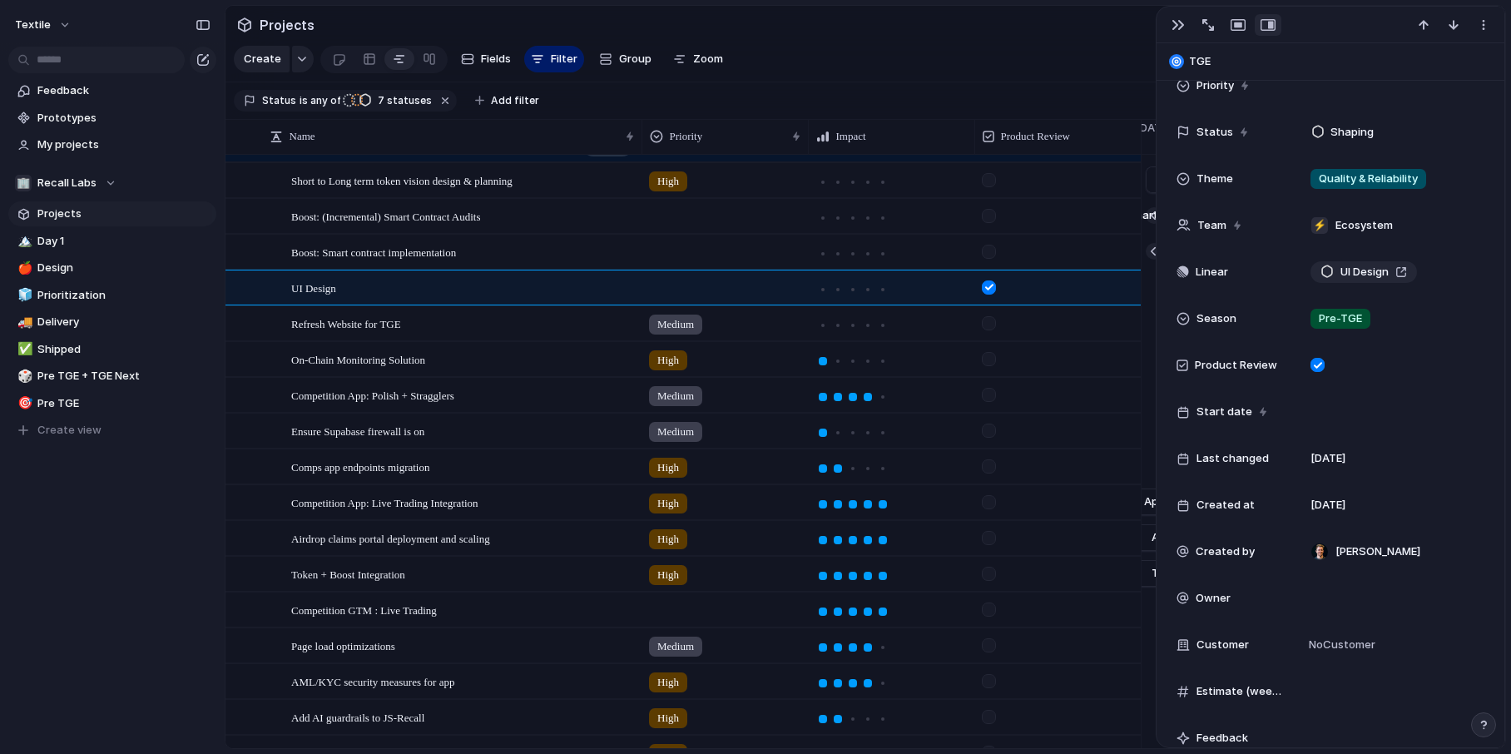
scroll to position [0, 0]
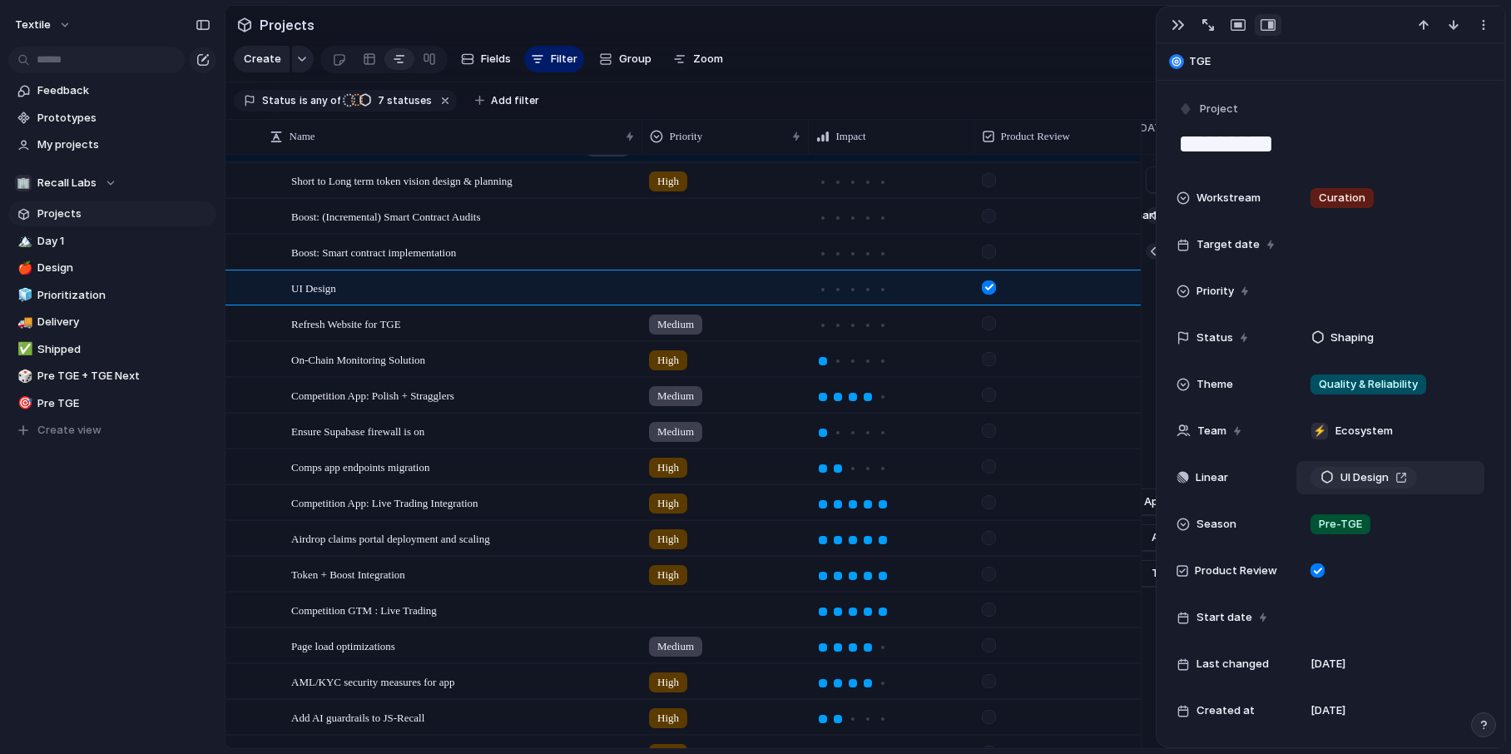
click at [1407, 474] on div "UI Design" at bounding box center [1363, 477] width 87 height 17
click at [1186, 146] on textarea "*********" at bounding box center [1330, 143] width 308 height 35
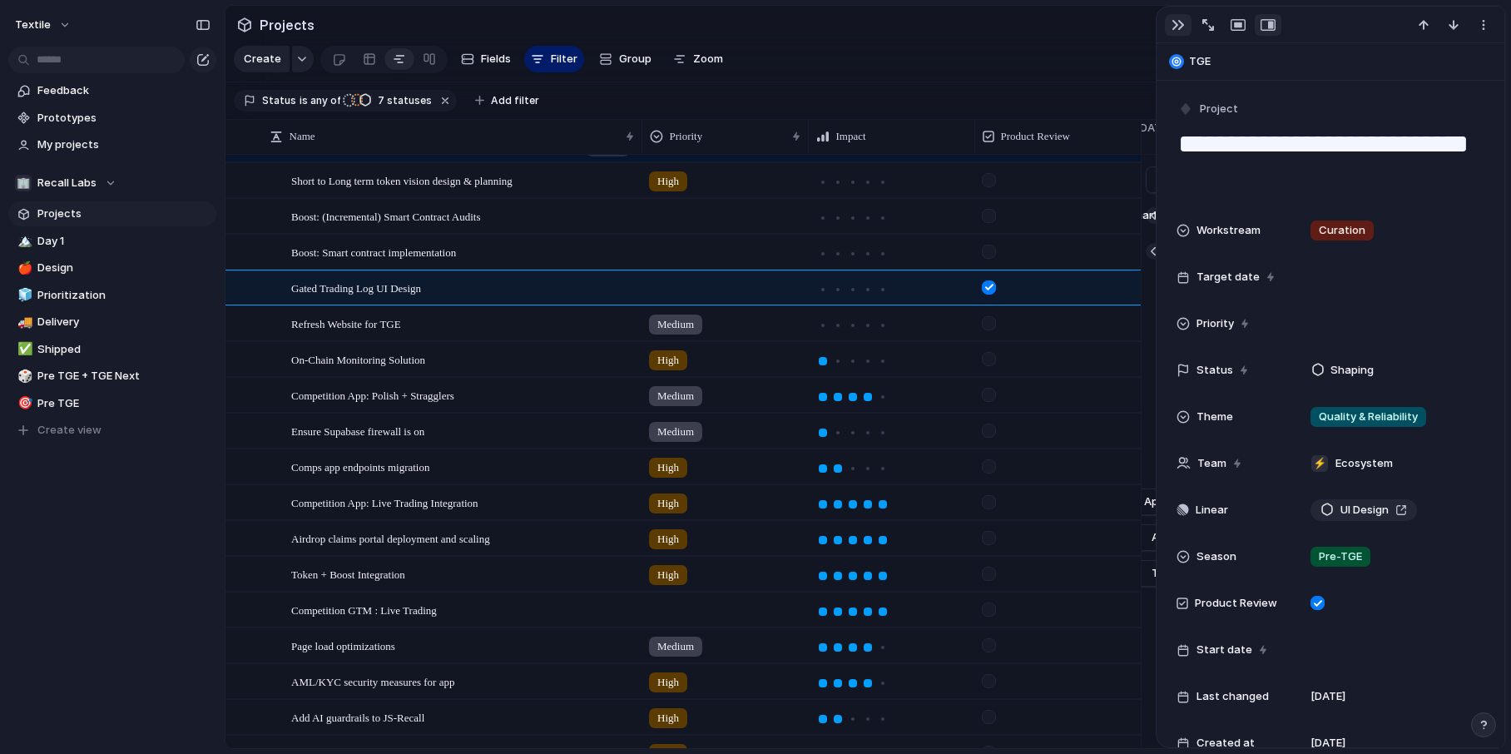
type textarea "**********"
click at [1179, 27] on div "button" at bounding box center [1177, 24] width 13 height 13
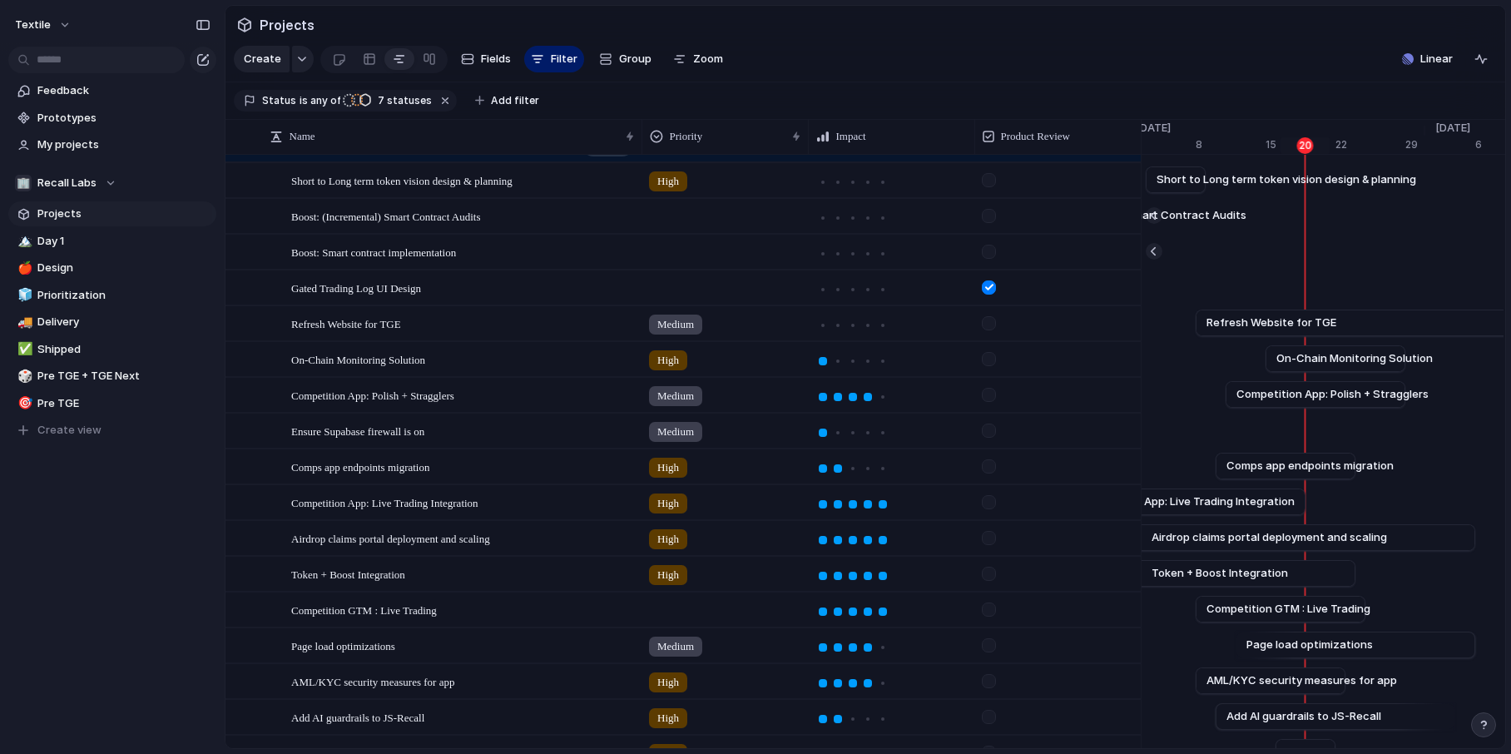
click at [988, 324] on div at bounding box center [989, 323] width 14 height 14
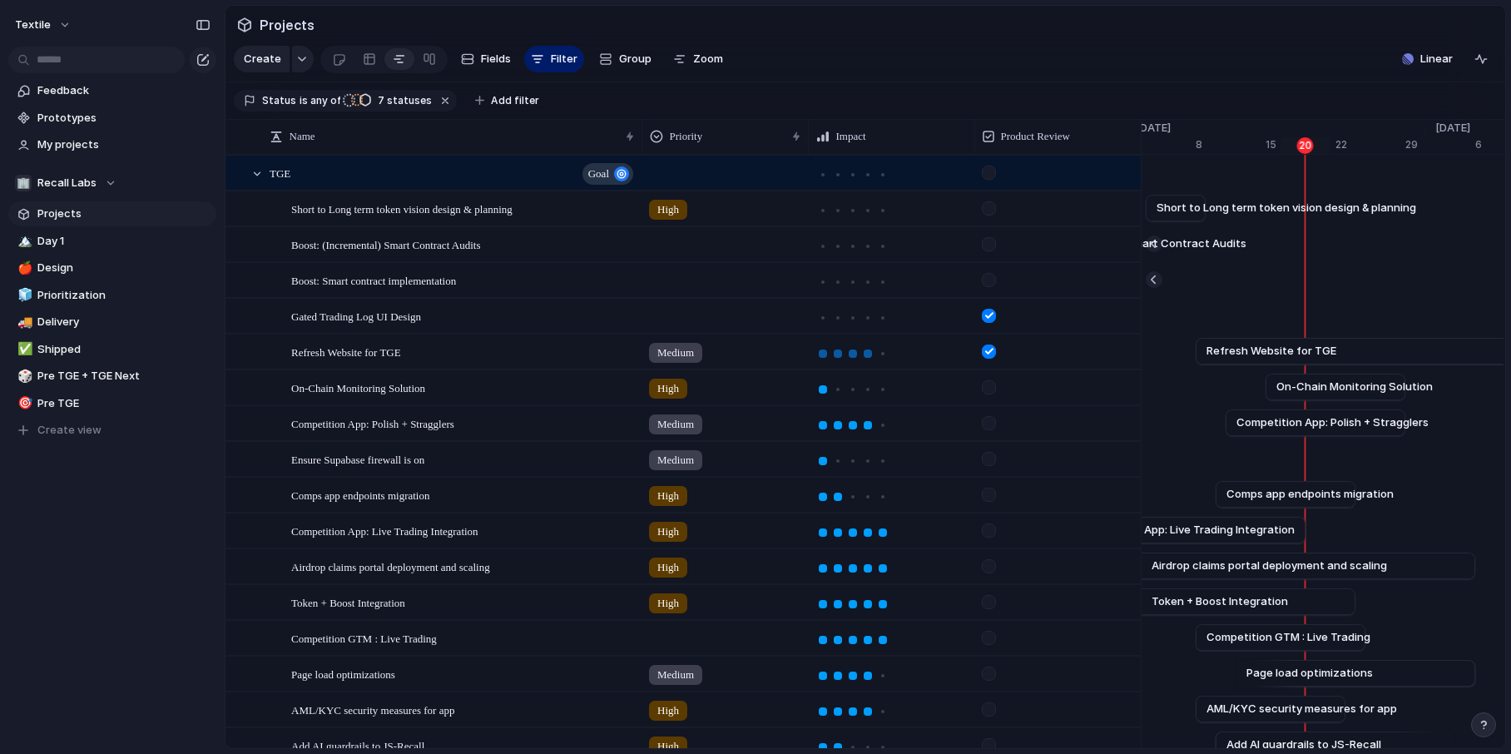
click at [870, 351] on div at bounding box center [868, 353] width 8 height 8
click at [870, 314] on div at bounding box center [868, 318] width 8 height 8
click at [854, 270] on div at bounding box center [852, 279] width 75 height 19
click at [839, 245] on div at bounding box center [838, 246] width 8 height 8
click at [841, 210] on div at bounding box center [838, 210] width 8 height 8
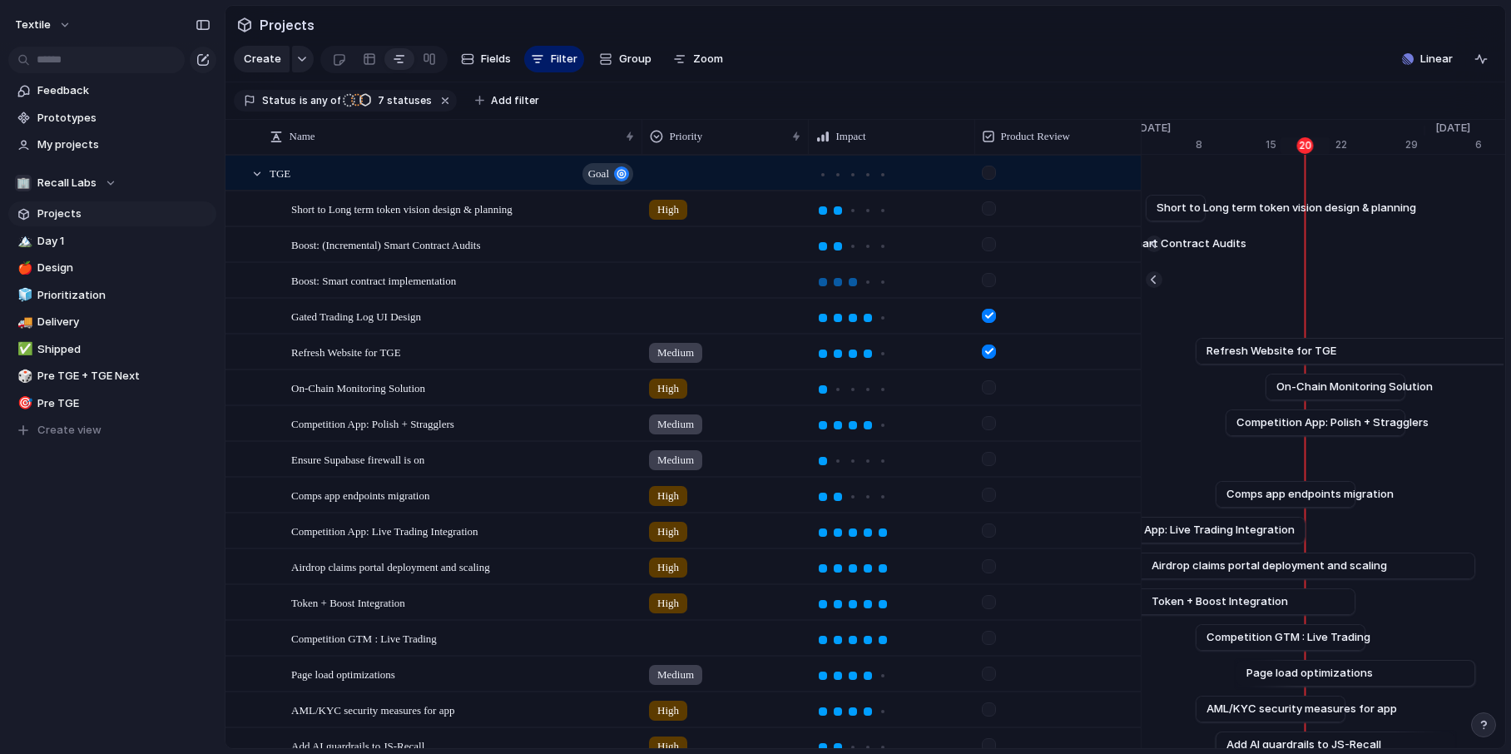
click at [850, 280] on div at bounding box center [853, 282] width 8 height 8
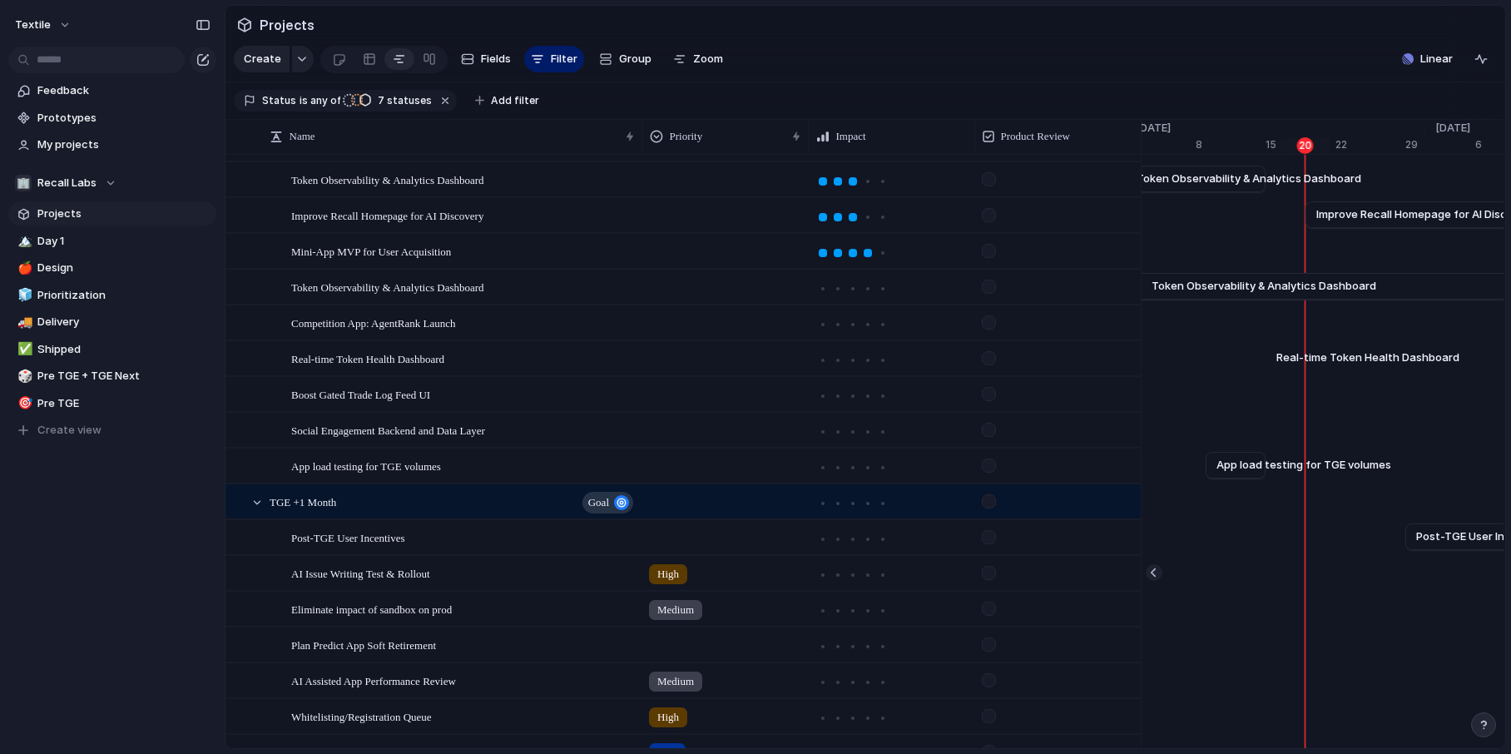
scroll to position [753, 0]
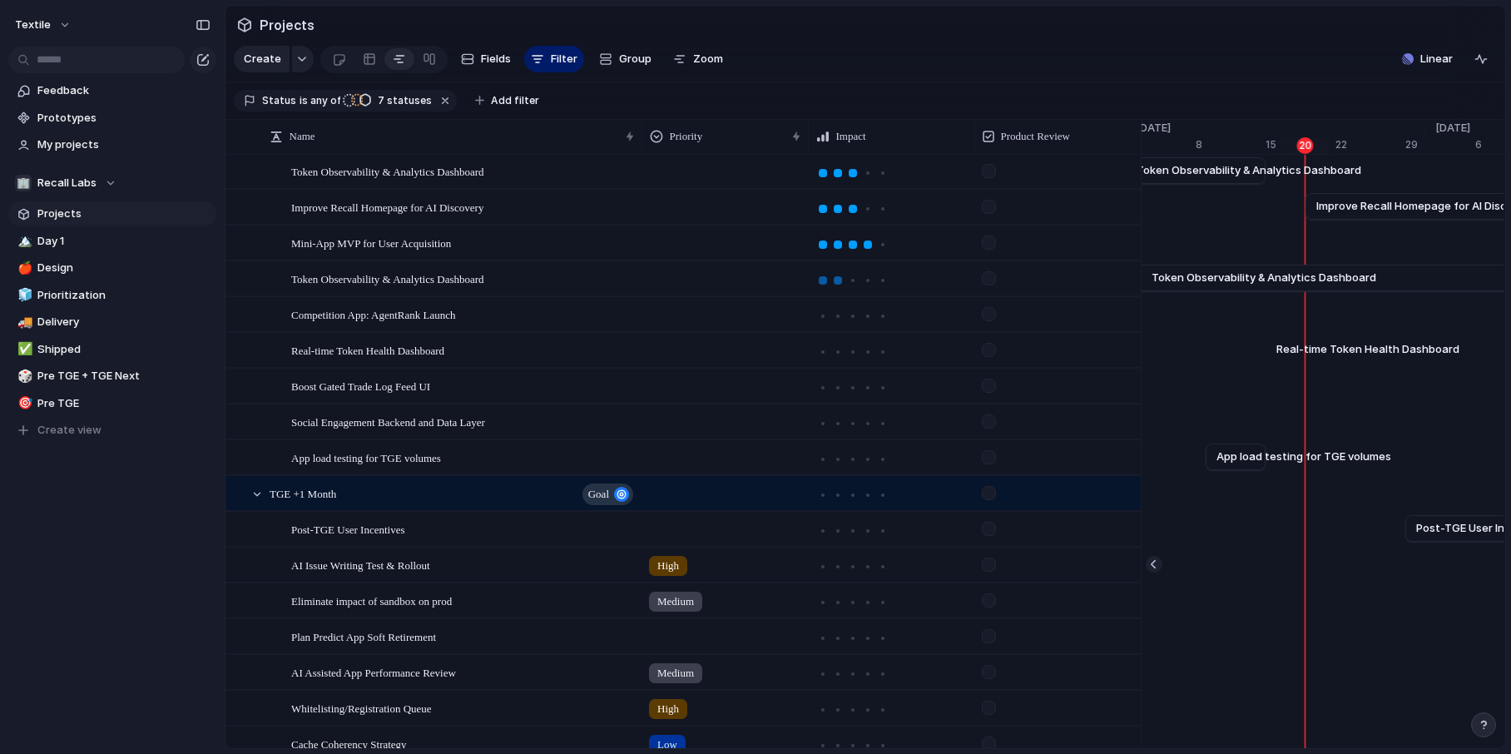
click at [838, 276] on div at bounding box center [838, 280] width 8 height 8
click at [854, 313] on div at bounding box center [853, 316] width 8 height 8
click at [837, 350] on div at bounding box center [838, 352] width 8 height 8
click at [869, 389] on div at bounding box center [868, 388] width 8 height 8
click at [993, 386] on div at bounding box center [989, 386] width 14 height 14
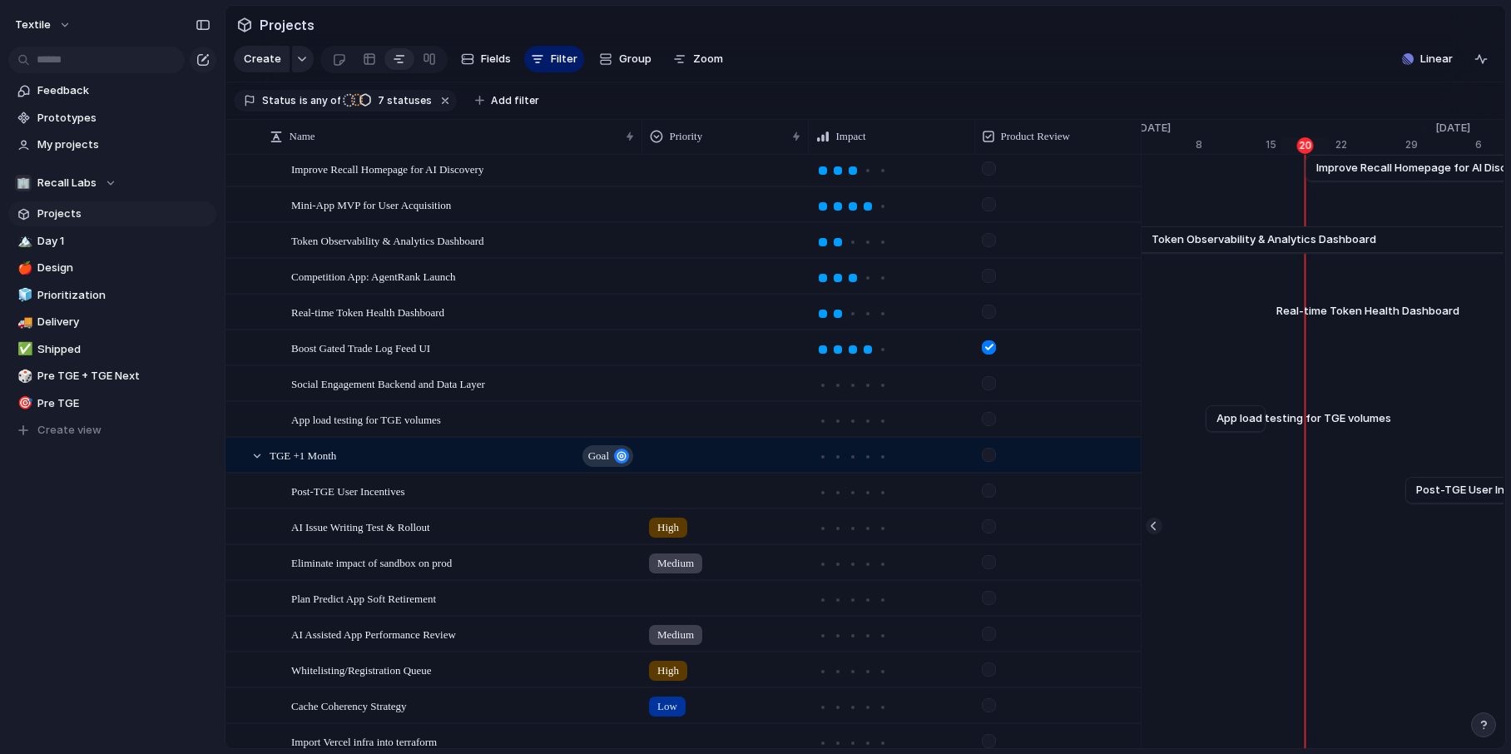
scroll to position [801, 0]
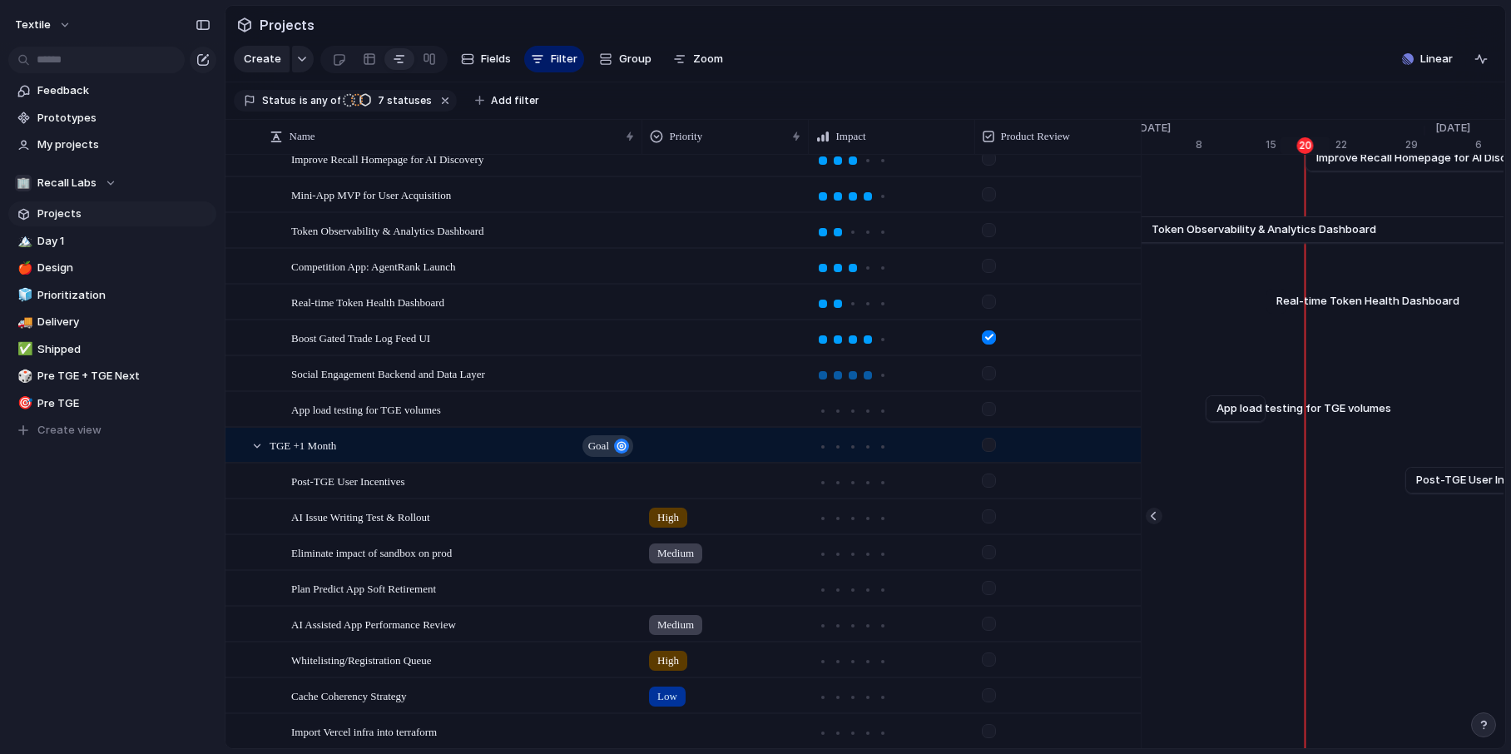
click at [869, 372] on div at bounding box center [868, 375] width 8 height 8
click at [990, 369] on div at bounding box center [989, 373] width 14 height 14
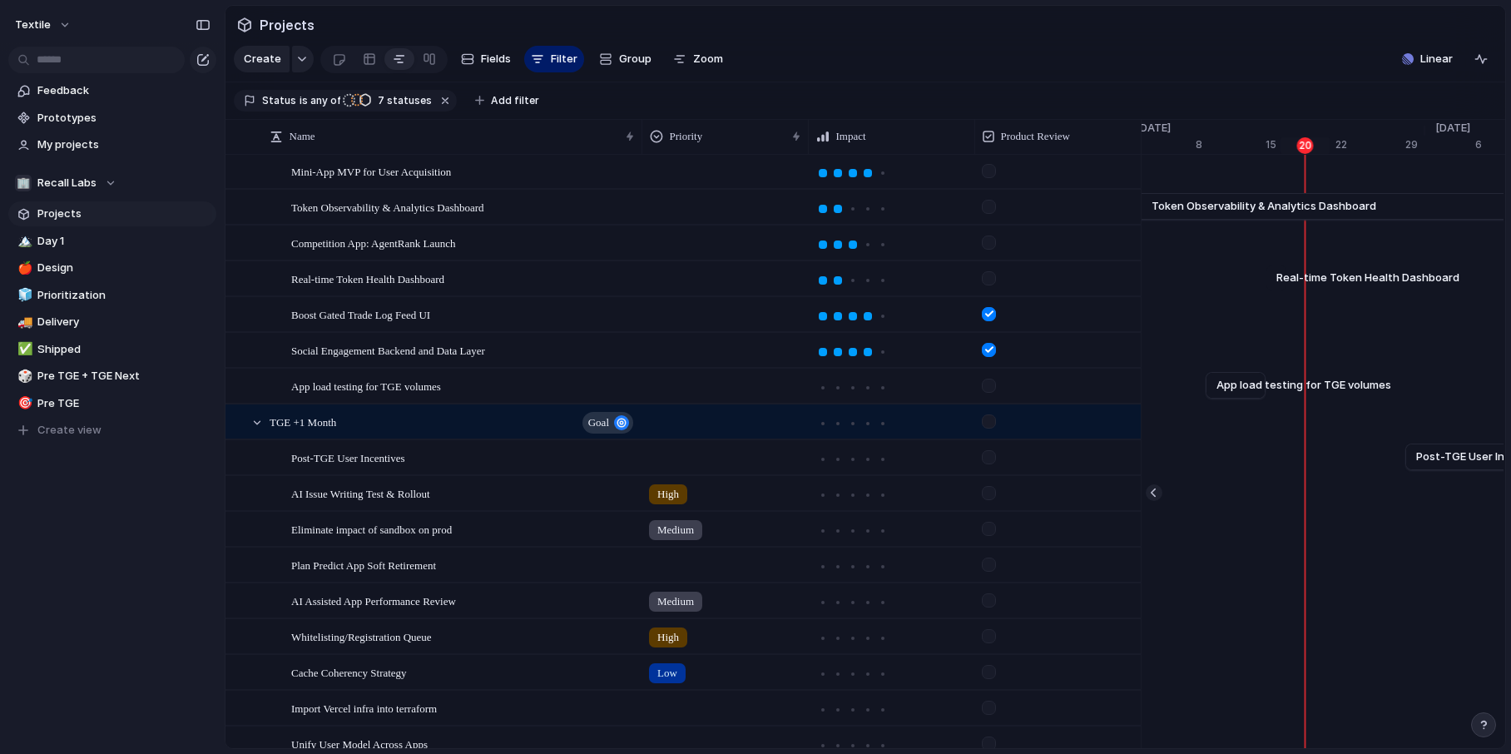
scroll to position [829, 0]
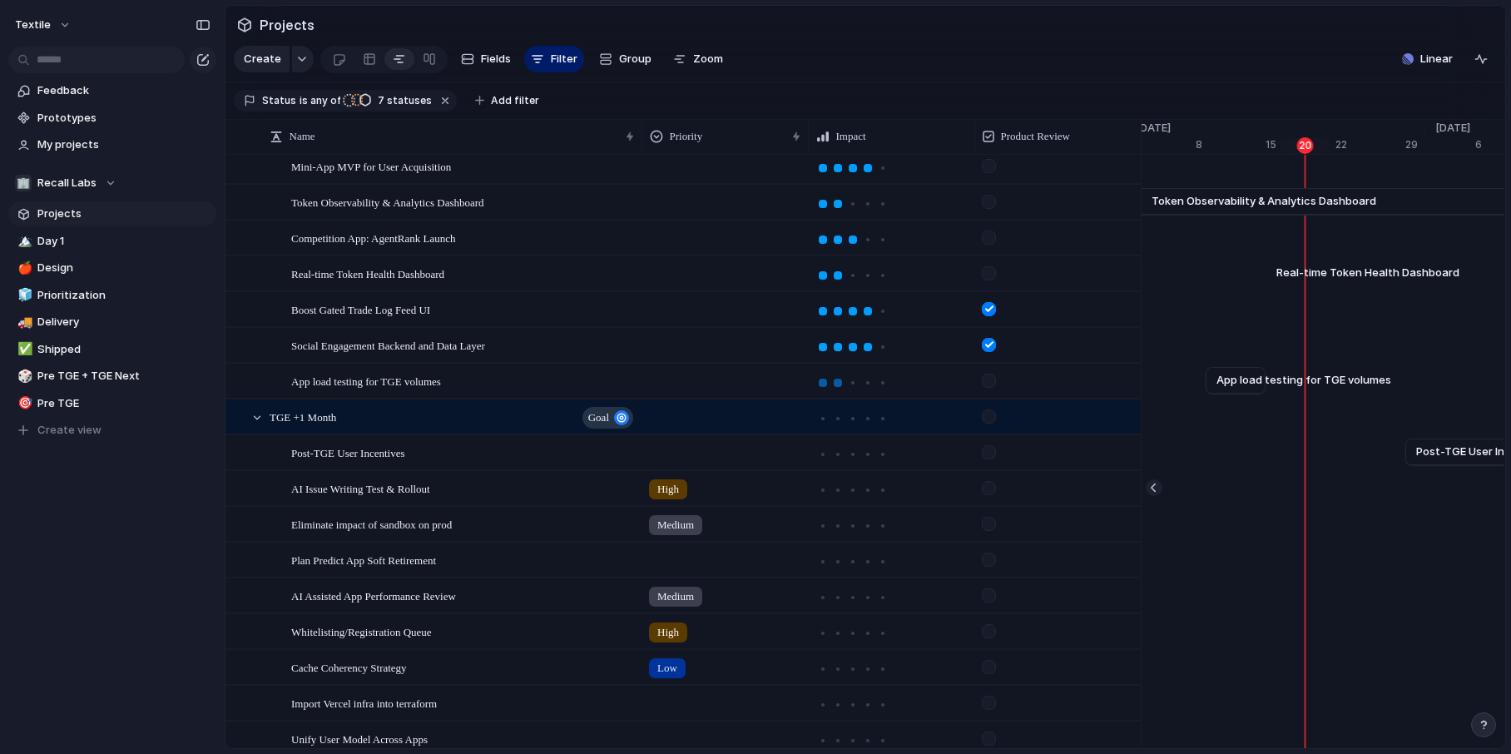
click at [839, 382] on div at bounding box center [838, 383] width 8 height 8
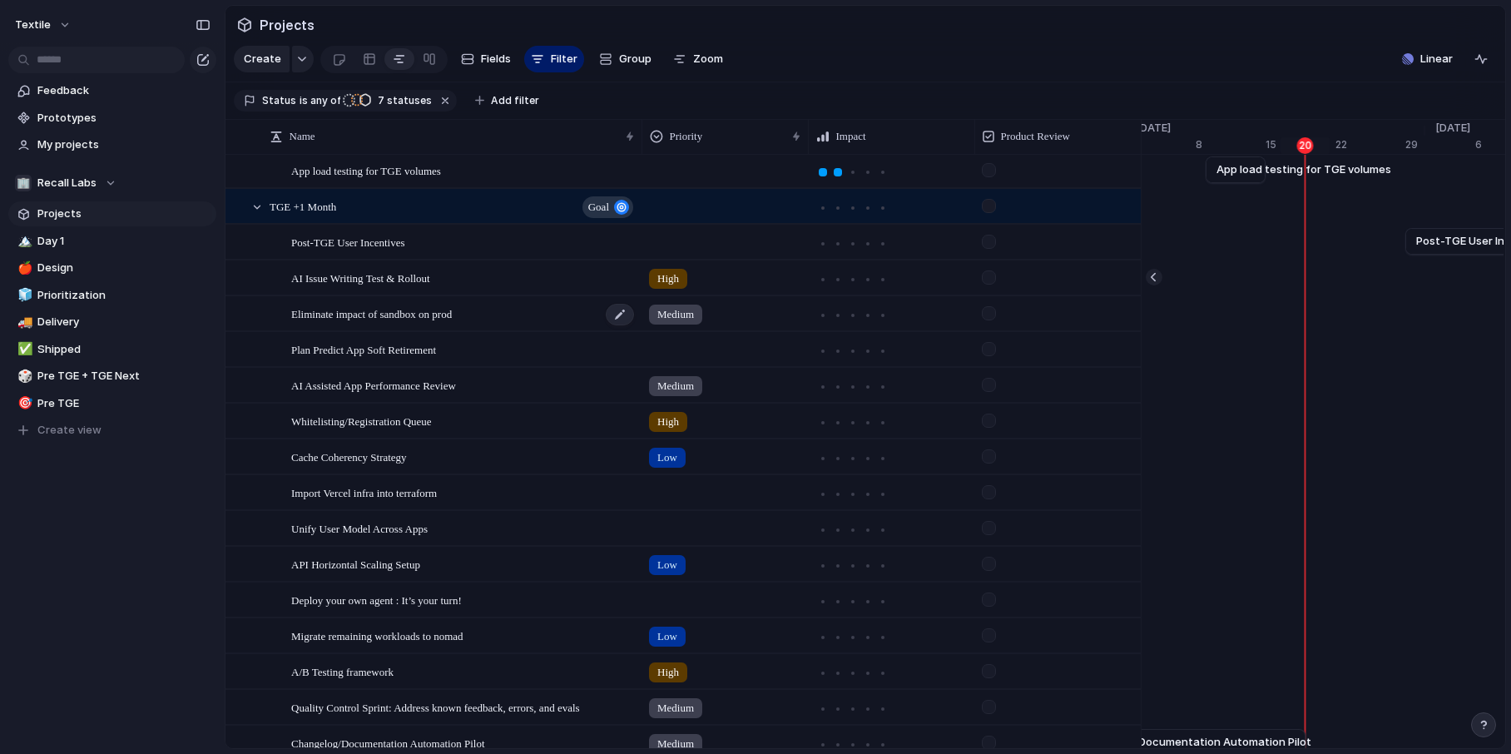
scroll to position [1024, 0]
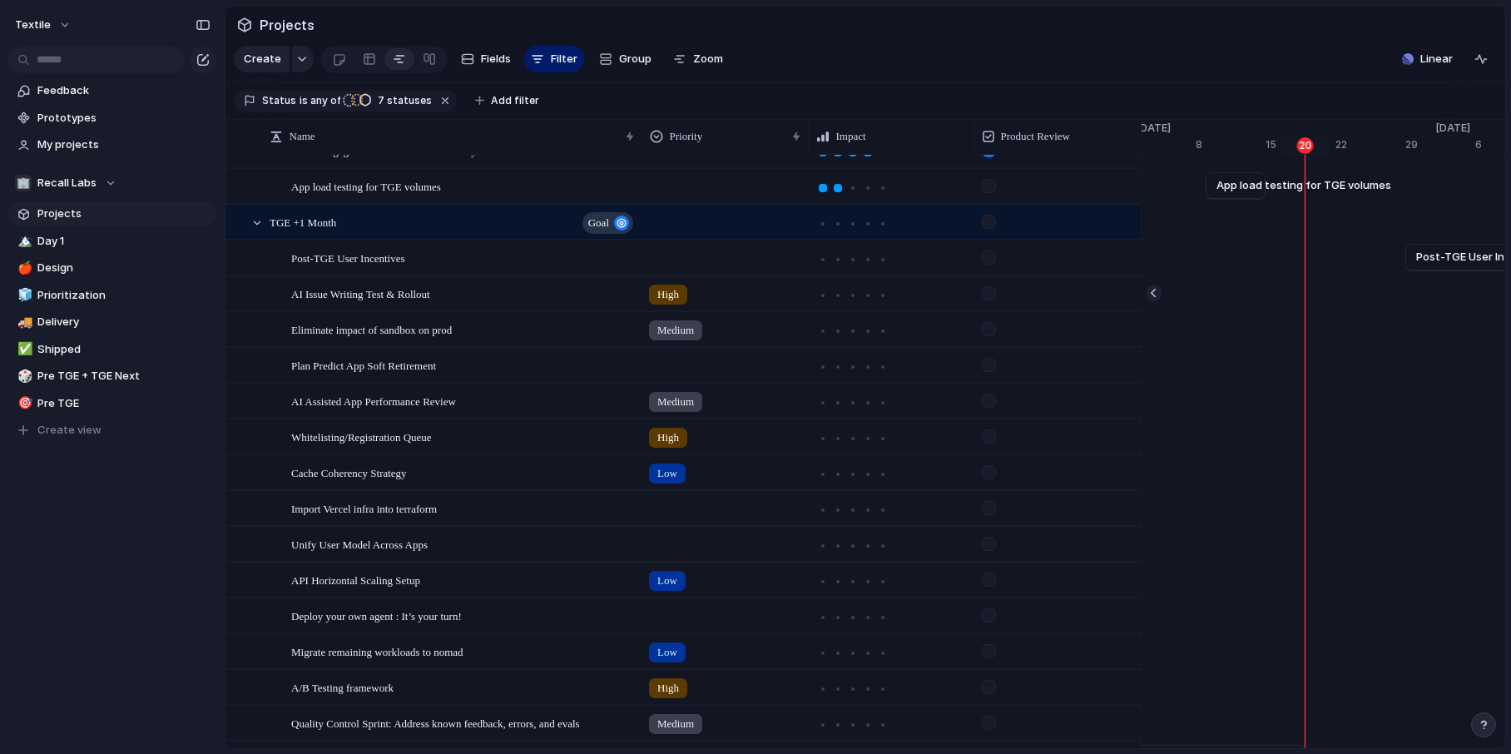
click at [991, 329] on div at bounding box center [989, 329] width 14 height 14
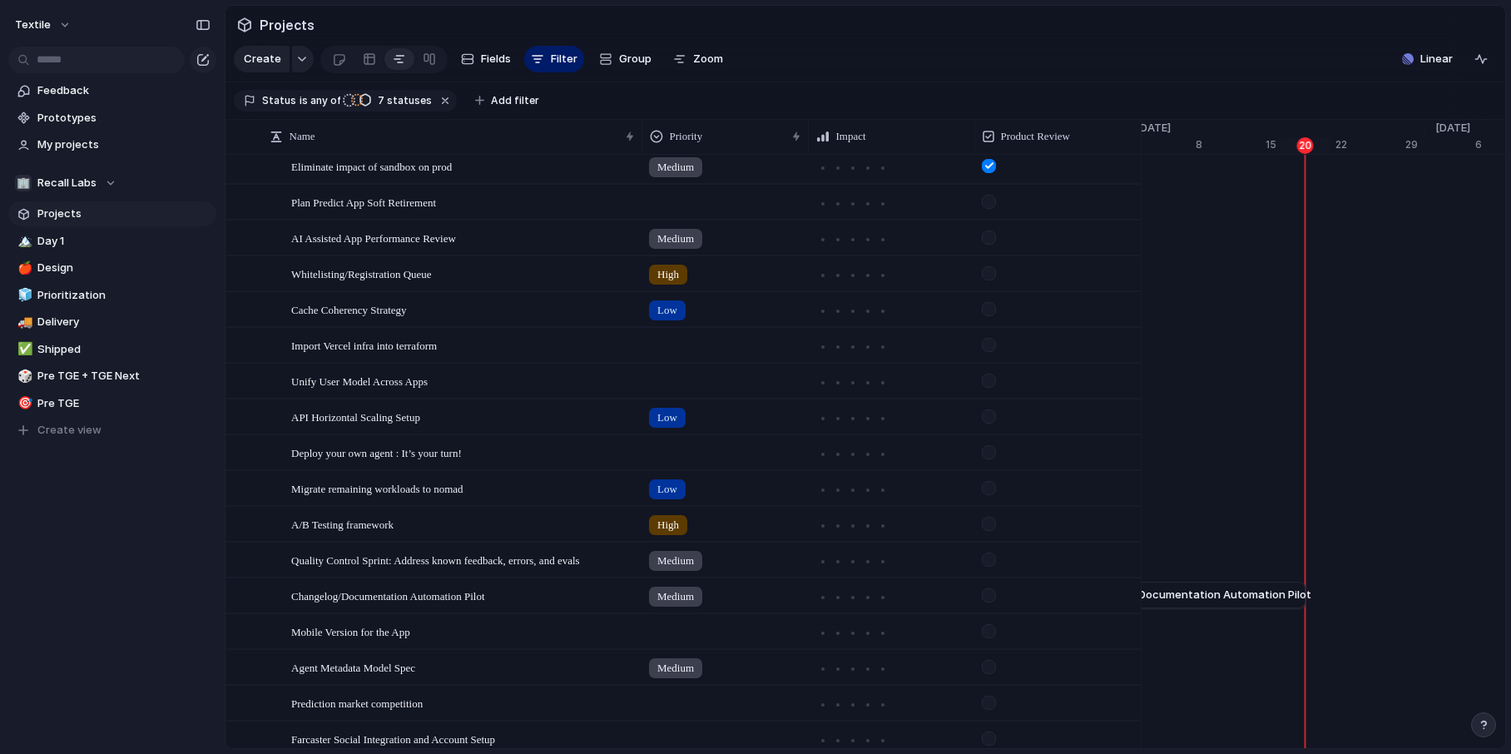
scroll to position [1196, 0]
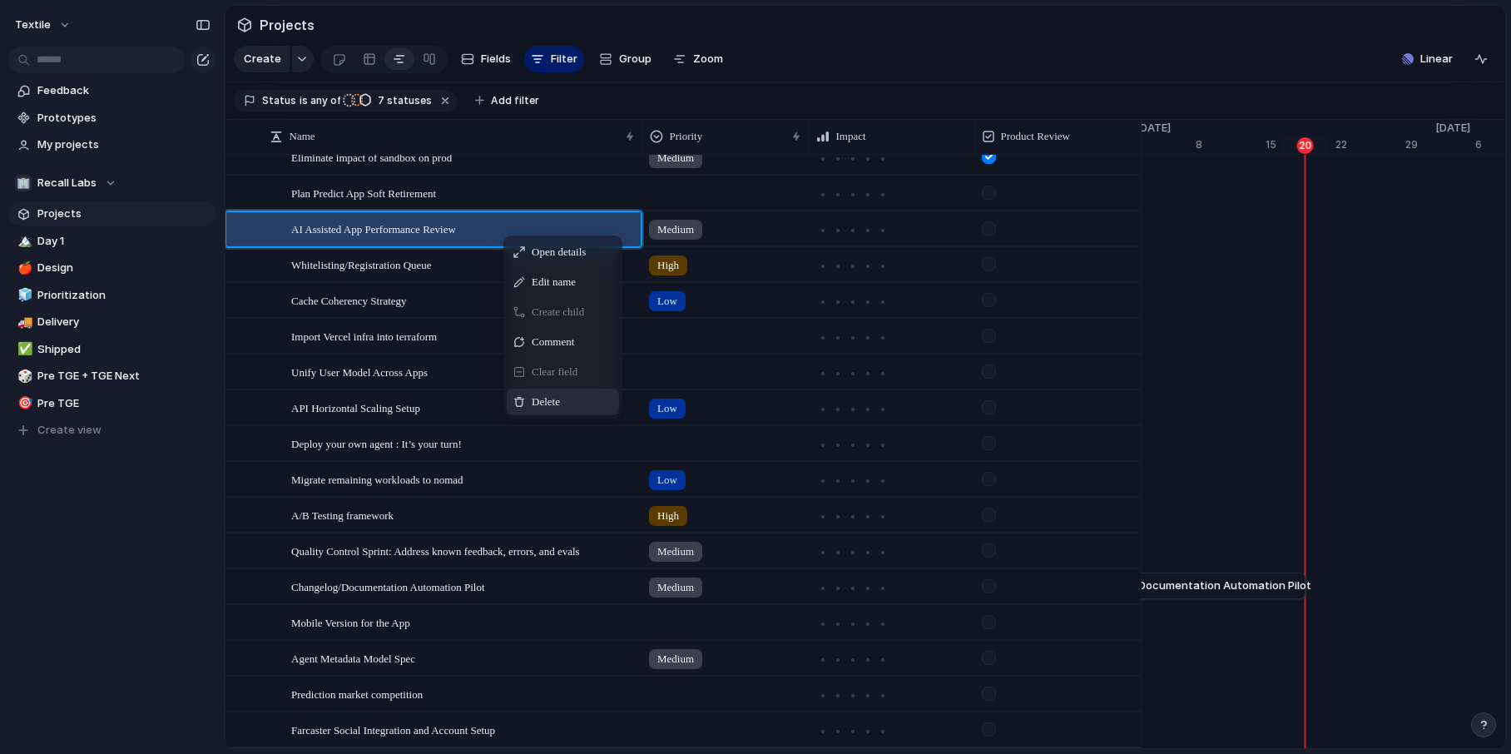
click at [558, 408] on span "Delete" at bounding box center [546, 402] width 28 height 17
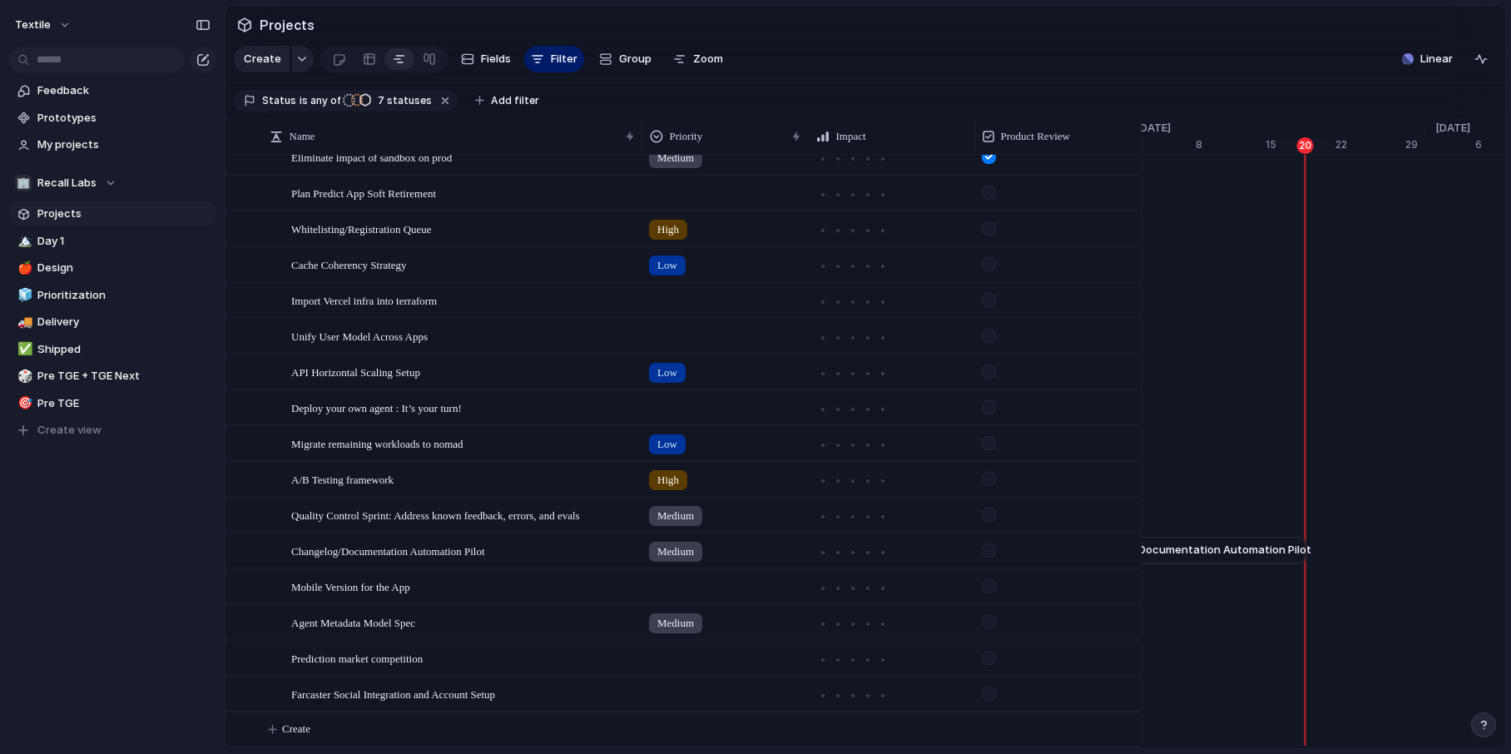
click at [986, 334] on div at bounding box center [989, 336] width 14 height 14
click at [990, 334] on div at bounding box center [989, 336] width 14 height 14
click at [987, 406] on div at bounding box center [989, 407] width 14 height 14
click at [462, 403] on span "Deploy your own agent : It’s your turn!" at bounding box center [376, 407] width 171 height 19
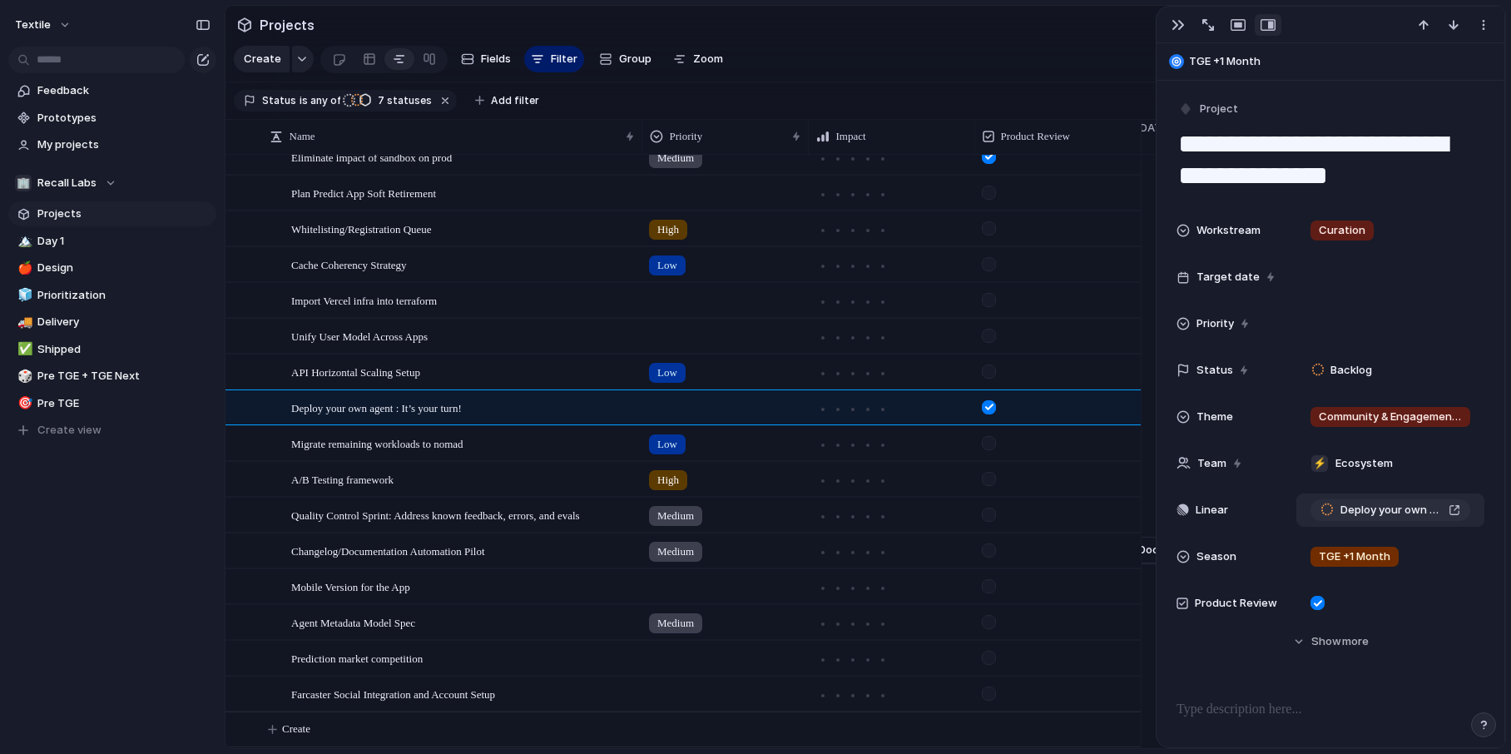
click at [1454, 507] on div "Deploy your own agent : It’s your turn!" at bounding box center [1390, 510] width 140 height 17
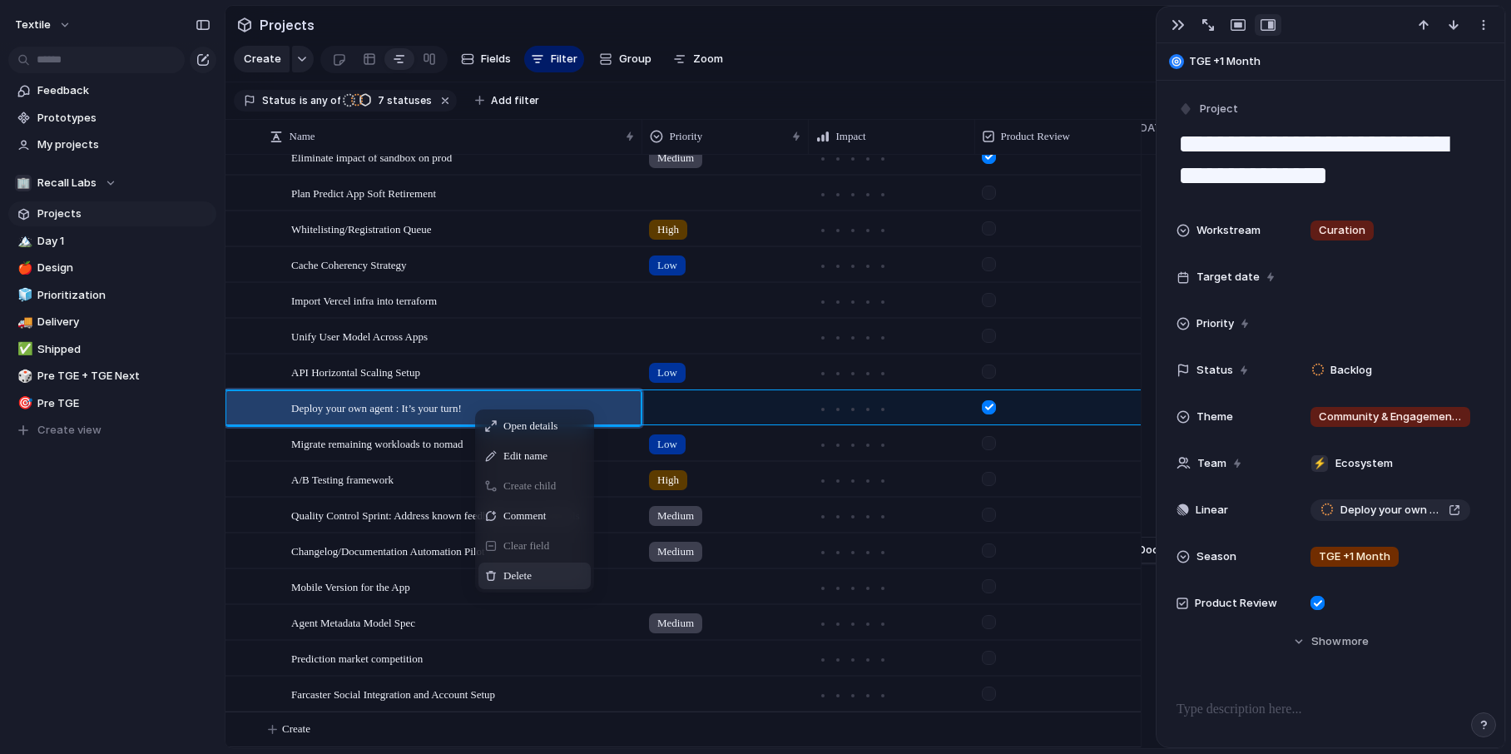
click at [525, 569] on span "Delete" at bounding box center [517, 575] width 28 height 17
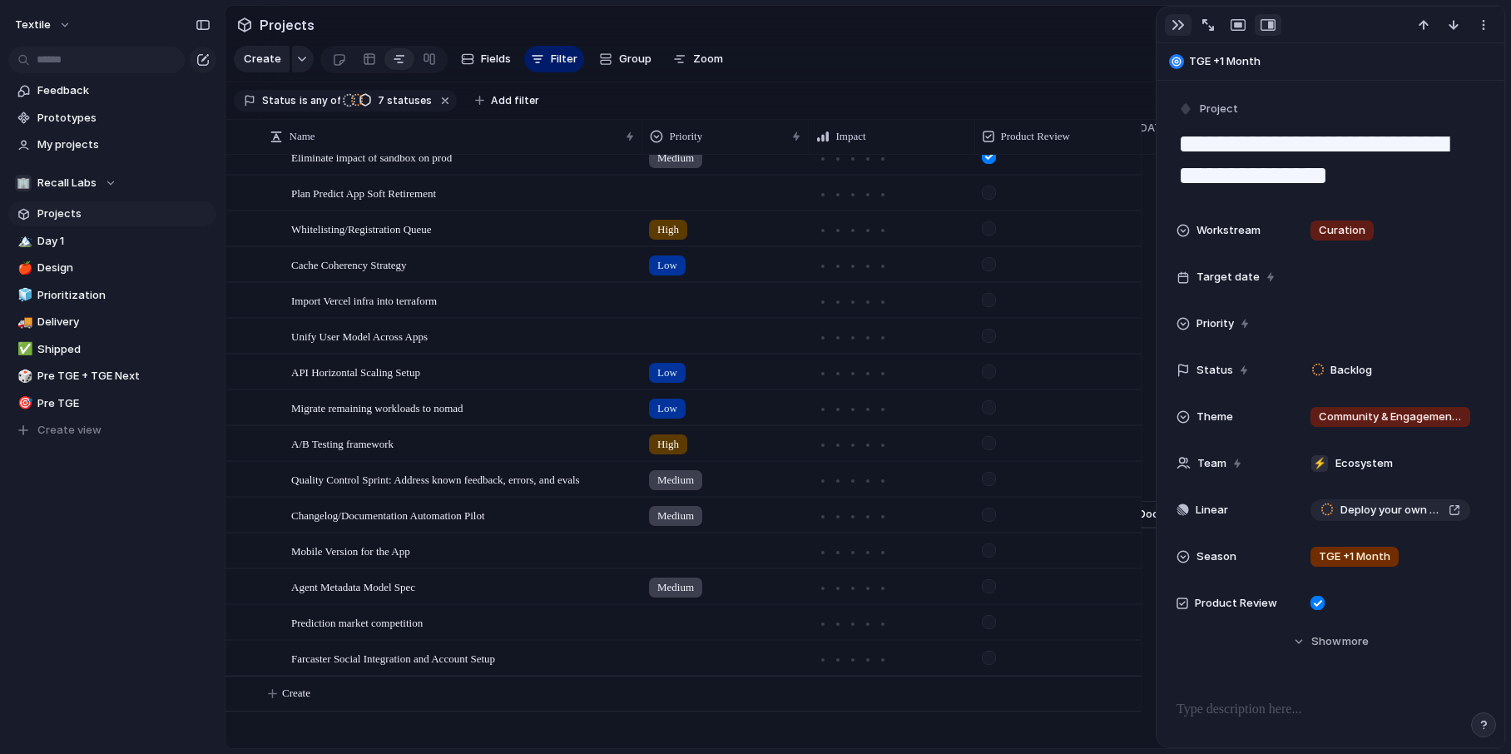
click at [1182, 24] on div "button" at bounding box center [1177, 24] width 13 height 13
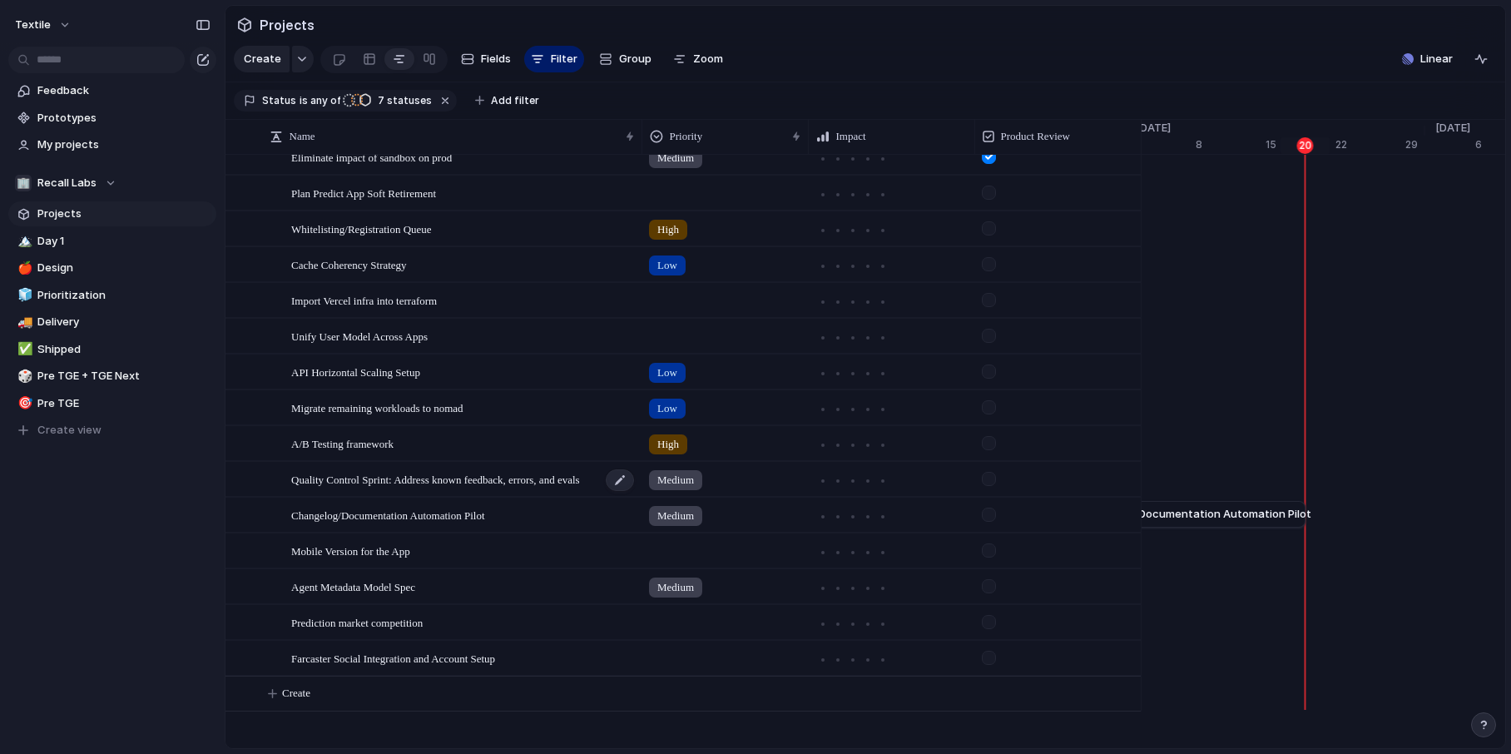
click at [551, 483] on span "Quality Control Sprint: Address known feedback, errors, and evals" at bounding box center [435, 478] width 289 height 19
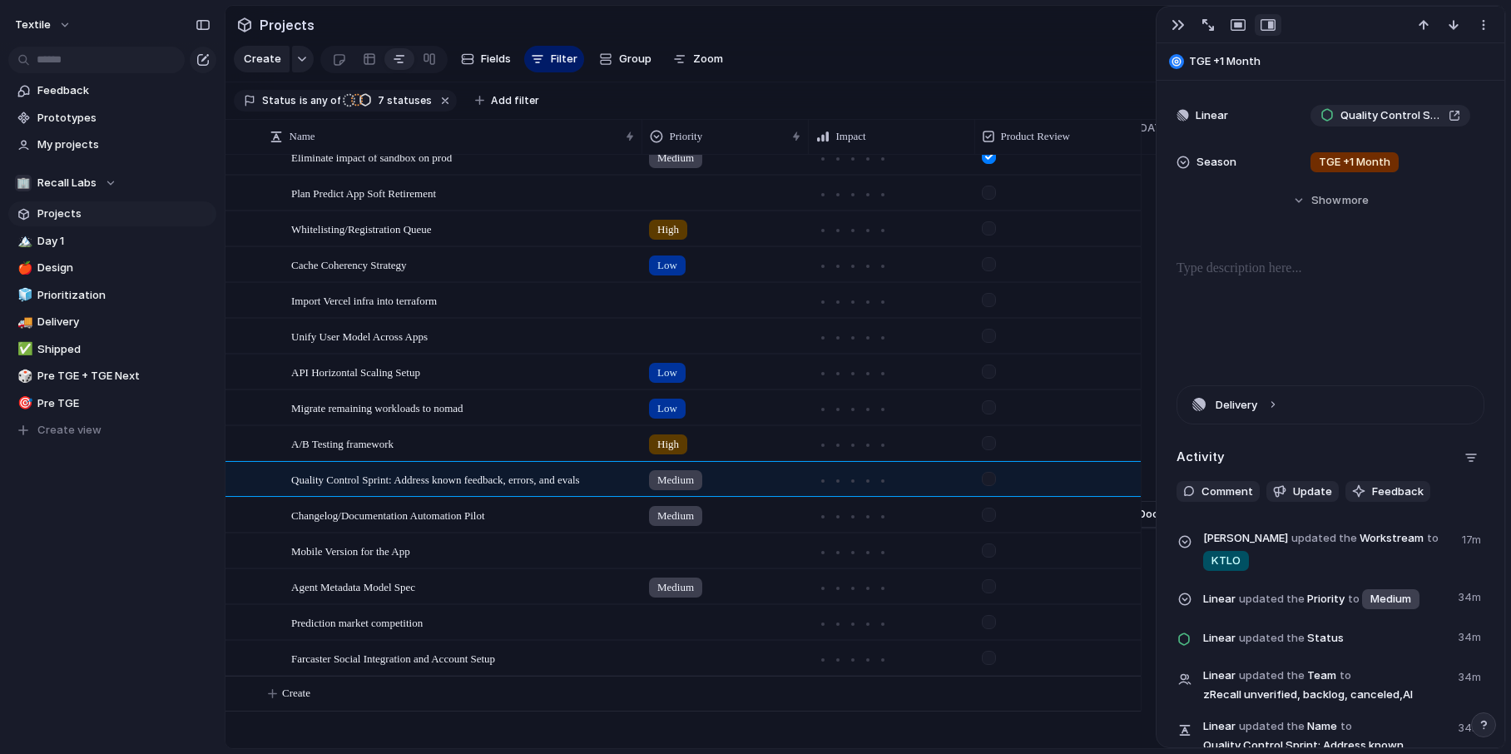
scroll to position [240, 0]
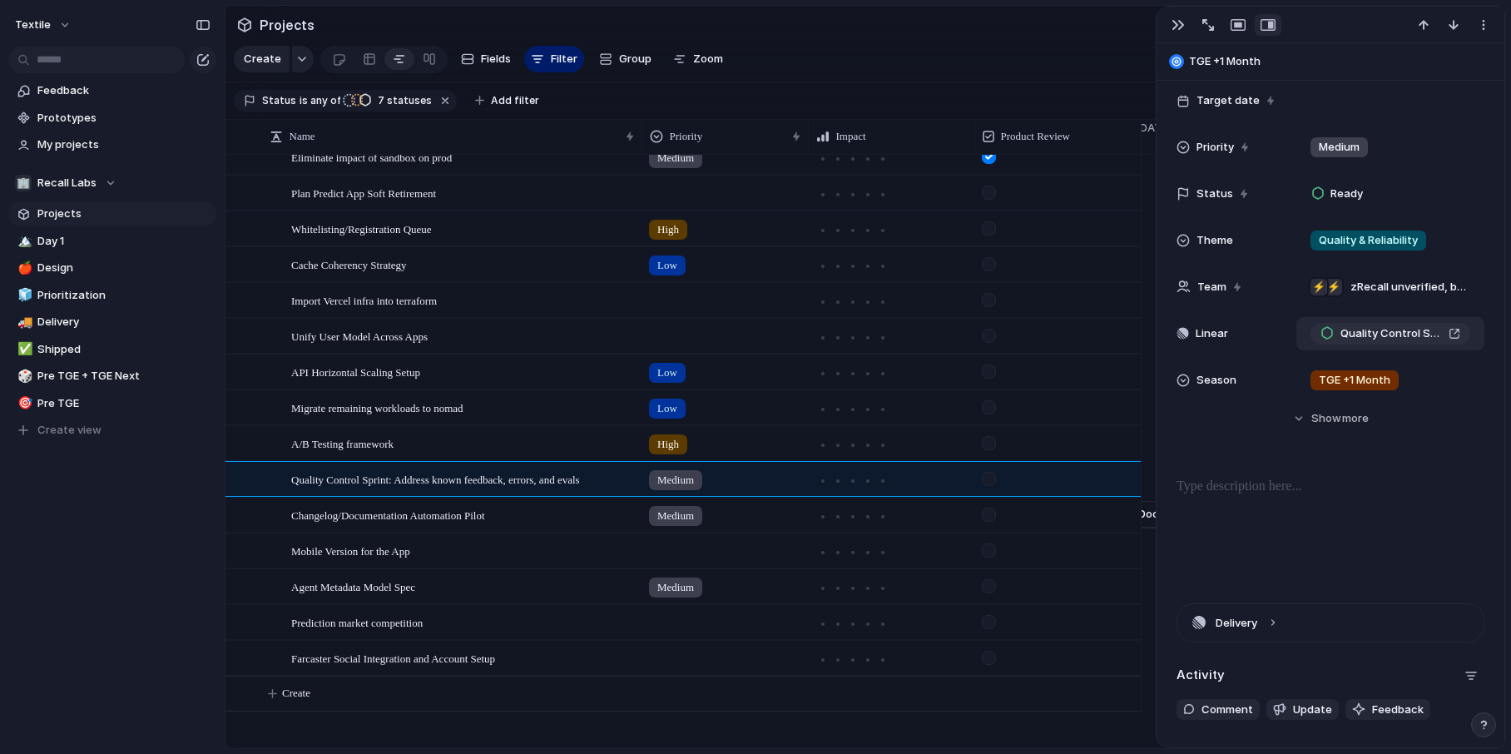
click at [1458, 336] on div "Quality Control Sprint: Address known feedback, errors, and evals" at bounding box center [1390, 333] width 140 height 17
click at [987, 479] on div at bounding box center [989, 479] width 14 height 14
click at [988, 547] on div at bounding box center [989, 547] width 14 height 14
click at [988, 585] on div at bounding box center [989, 583] width 14 height 14
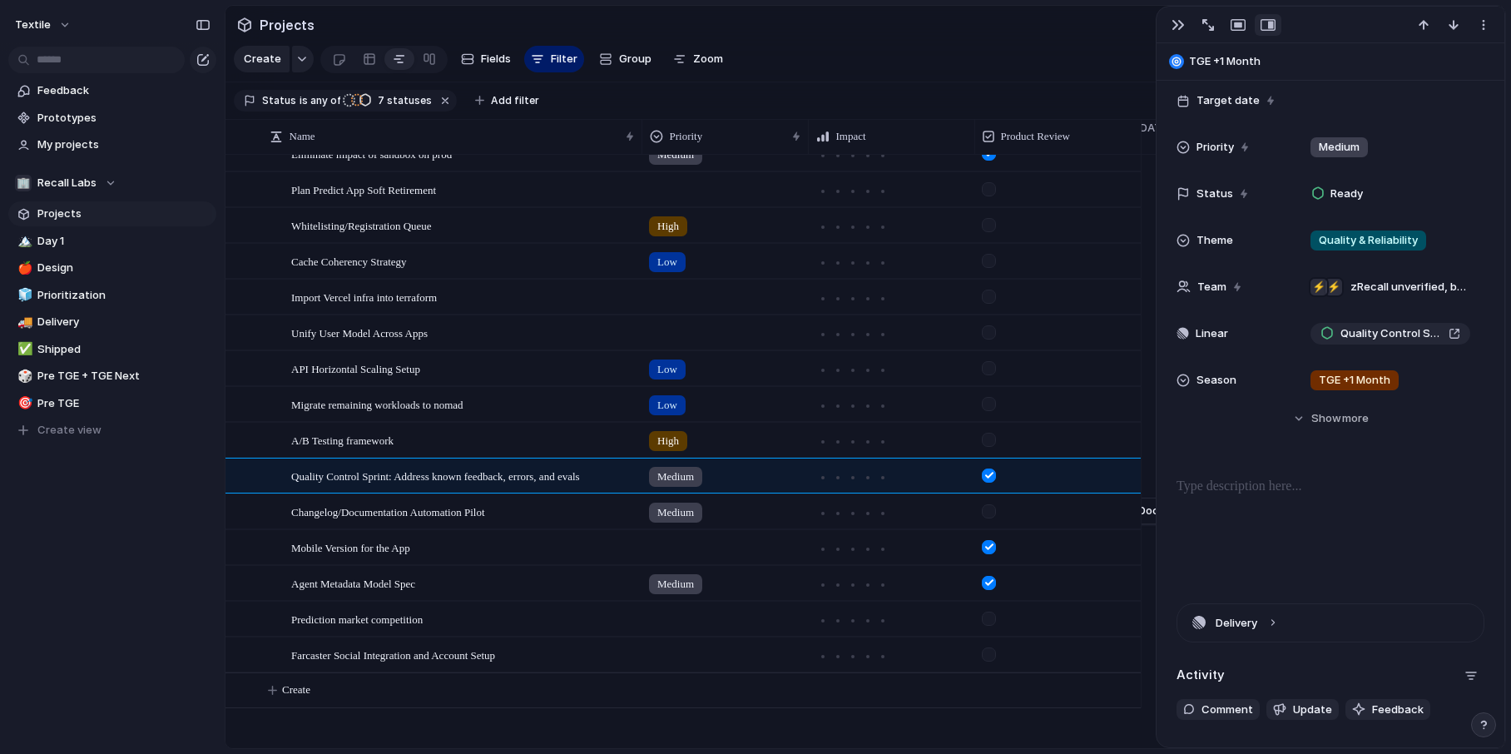
click at [990, 656] on div at bounding box center [989, 654] width 14 height 14
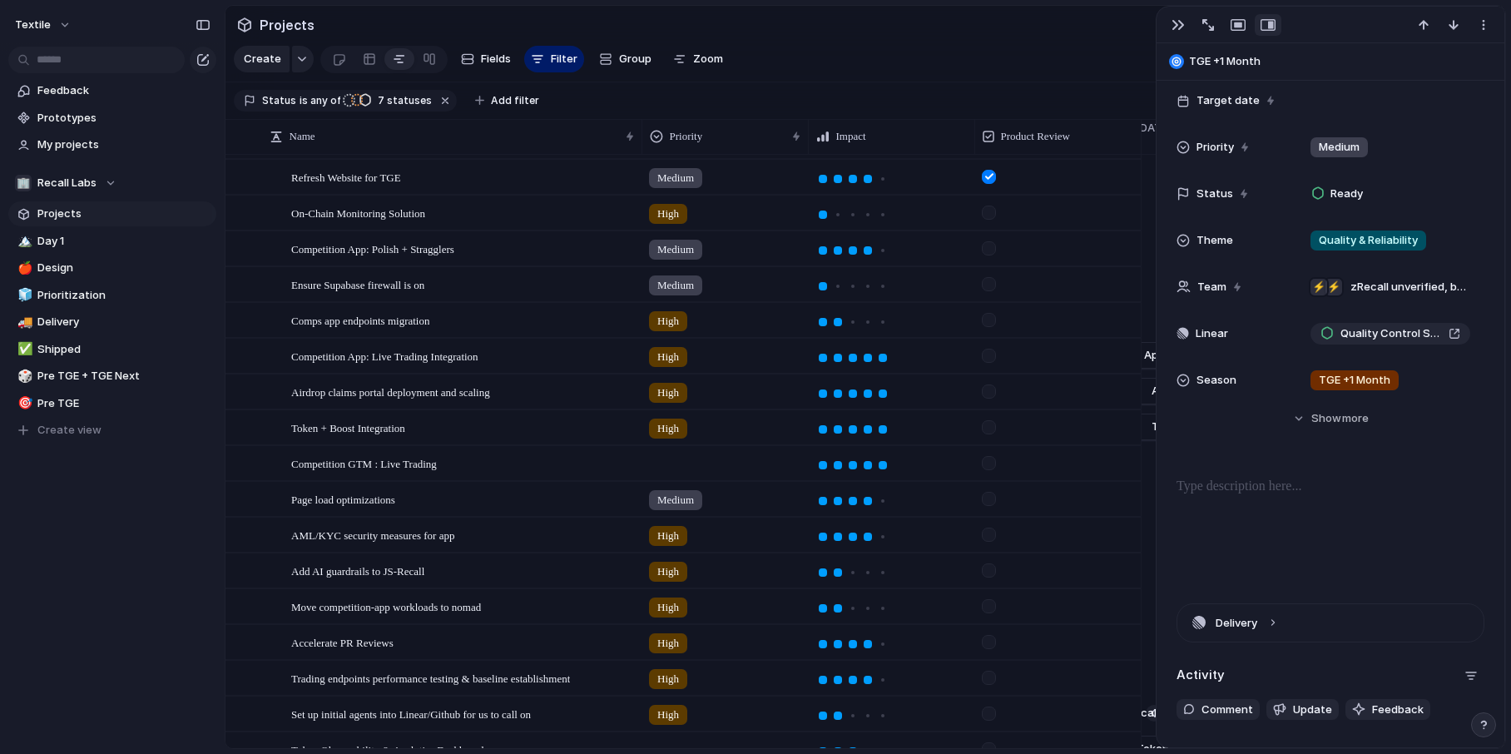
scroll to position [0, 0]
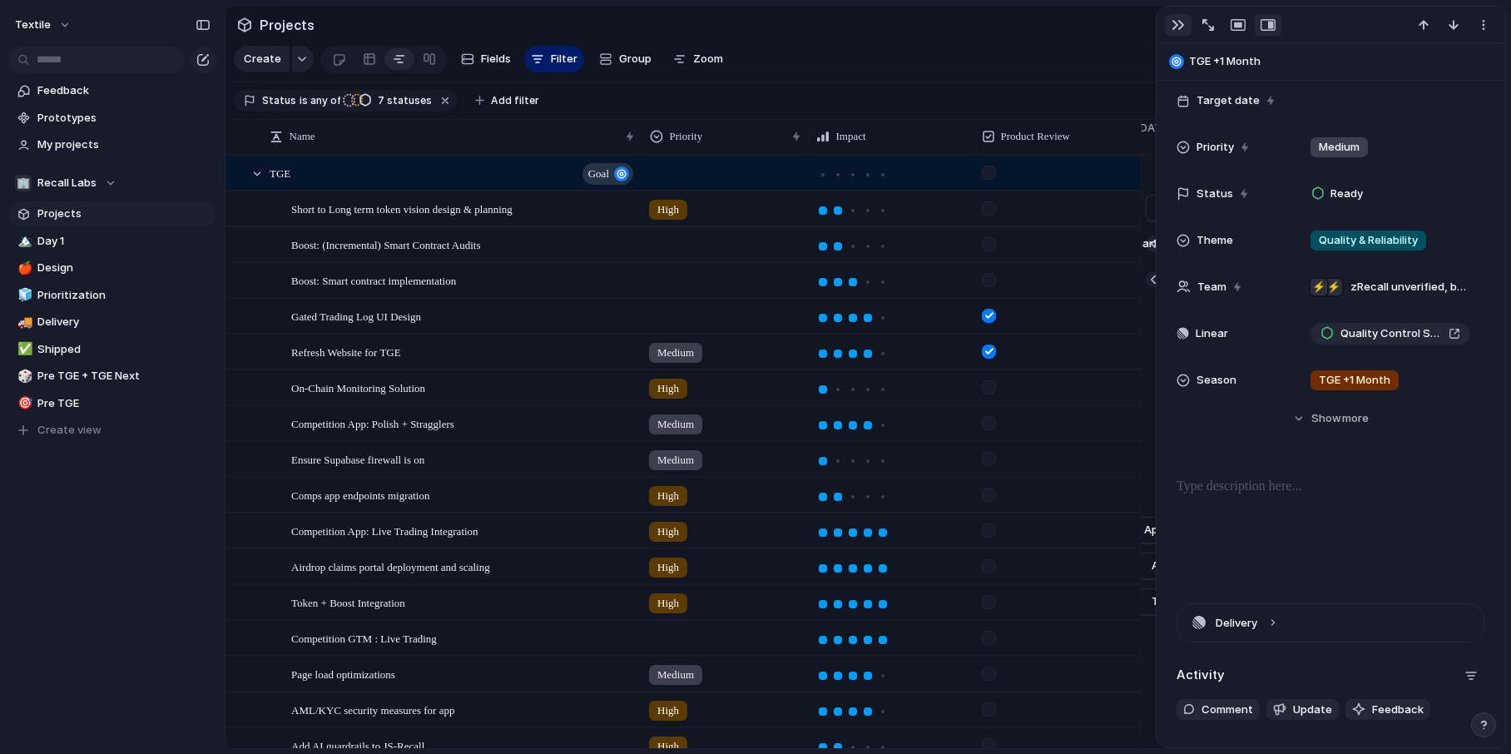
click at [1176, 30] on div "button" at bounding box center [1177, 24] width 13 height 13
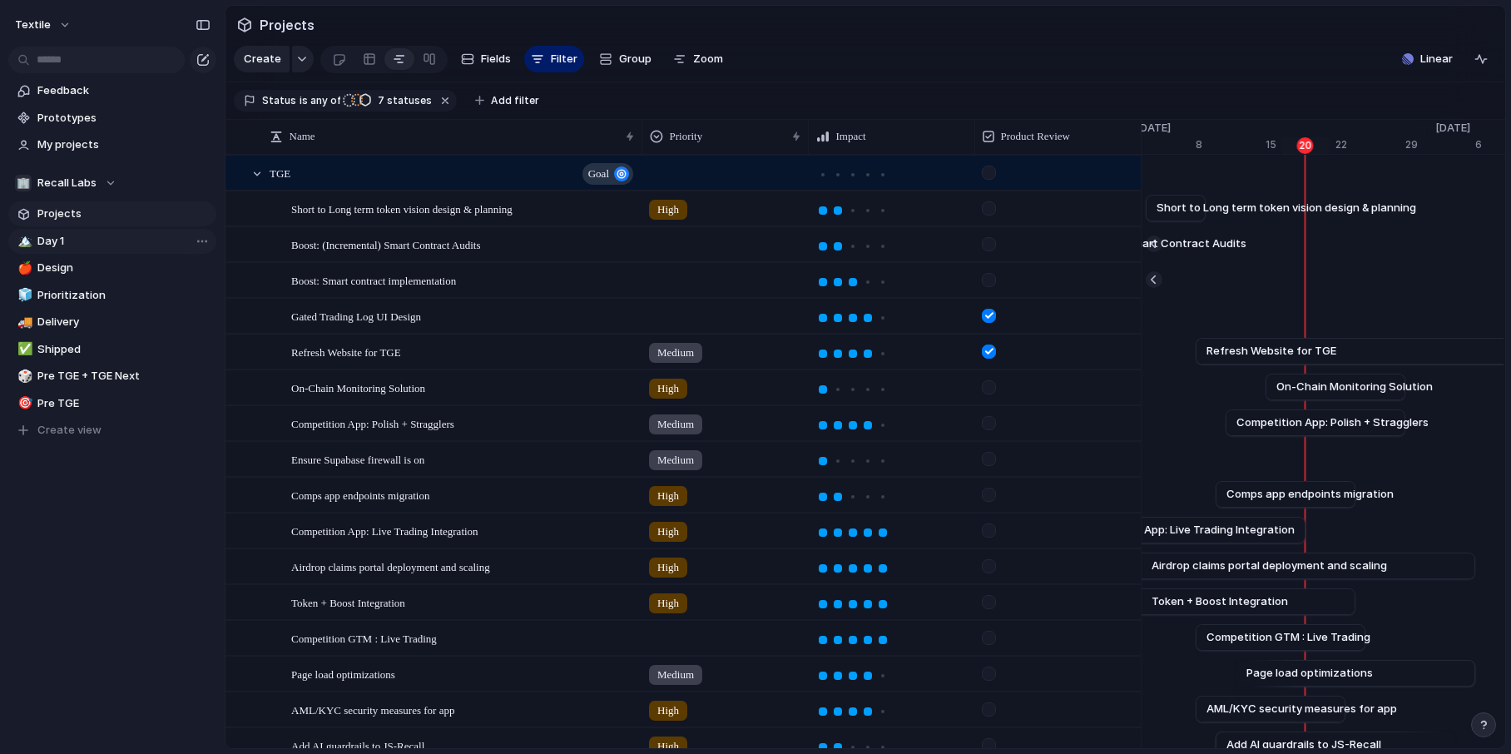
click at [78, 241] on span "Day 1" at bounding box center [123, 241] width 173 height 17
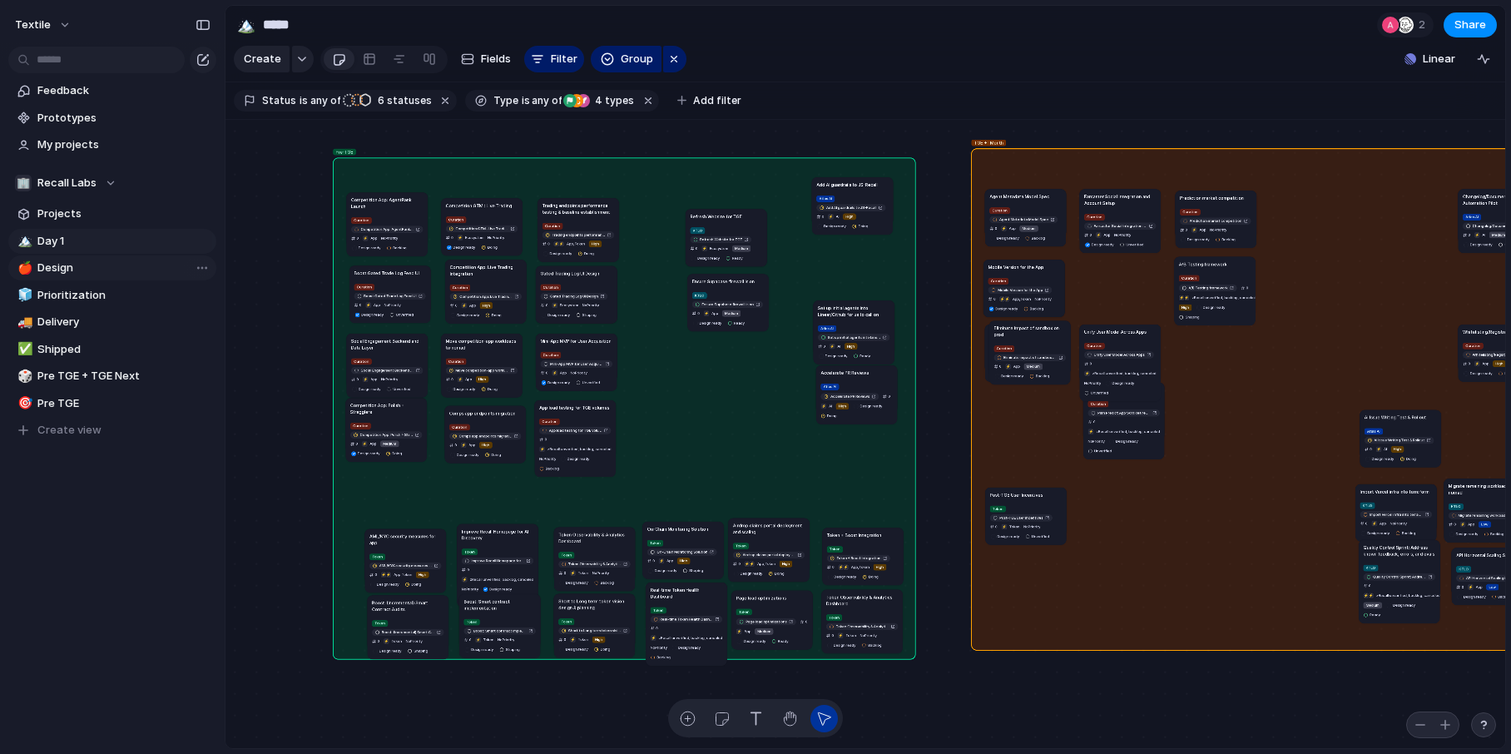
click at [81, 274] on span "Design" at bounding box center [123, 268] width 173 height 17
type input "******"
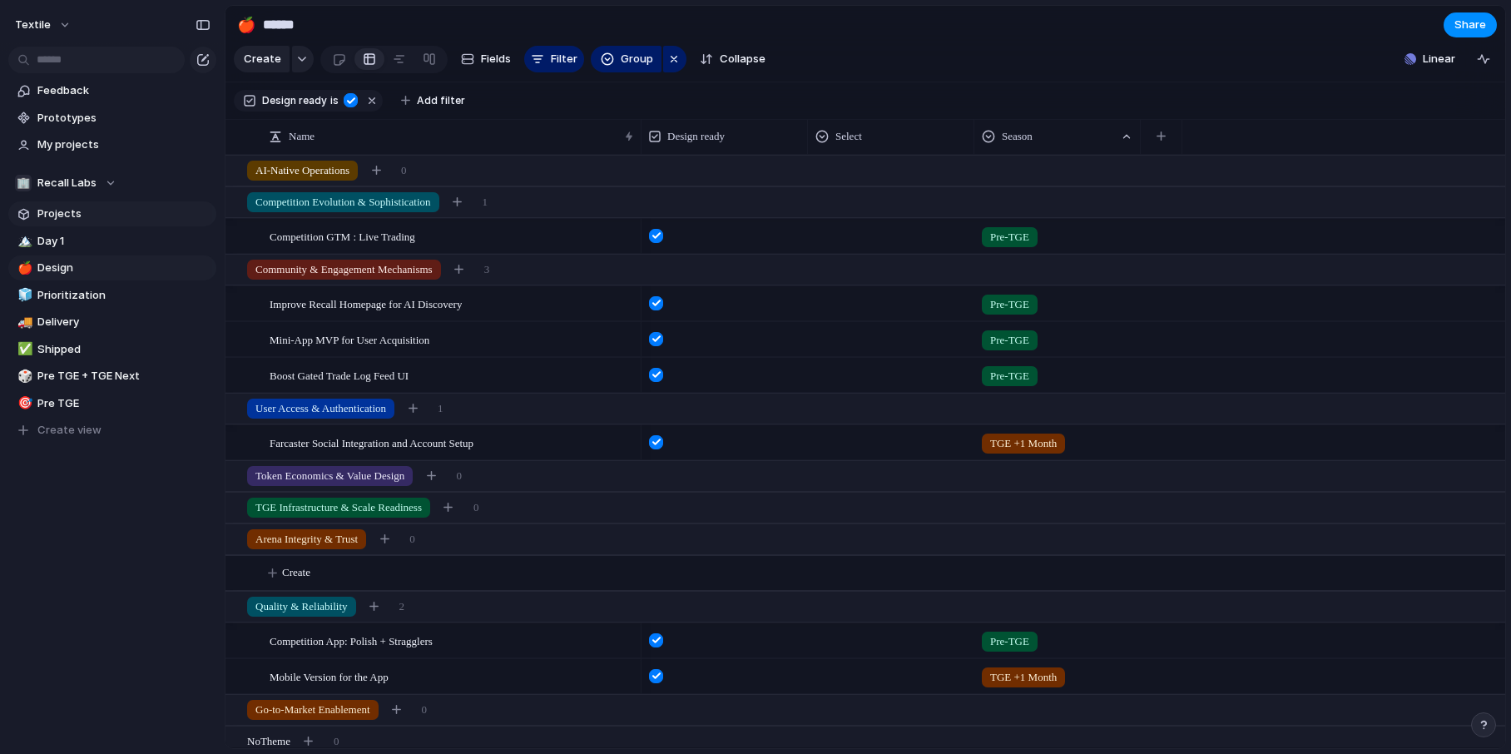
click at [81, 211] on span "Projects" at bounding box center [123, 213] width 173 height 17
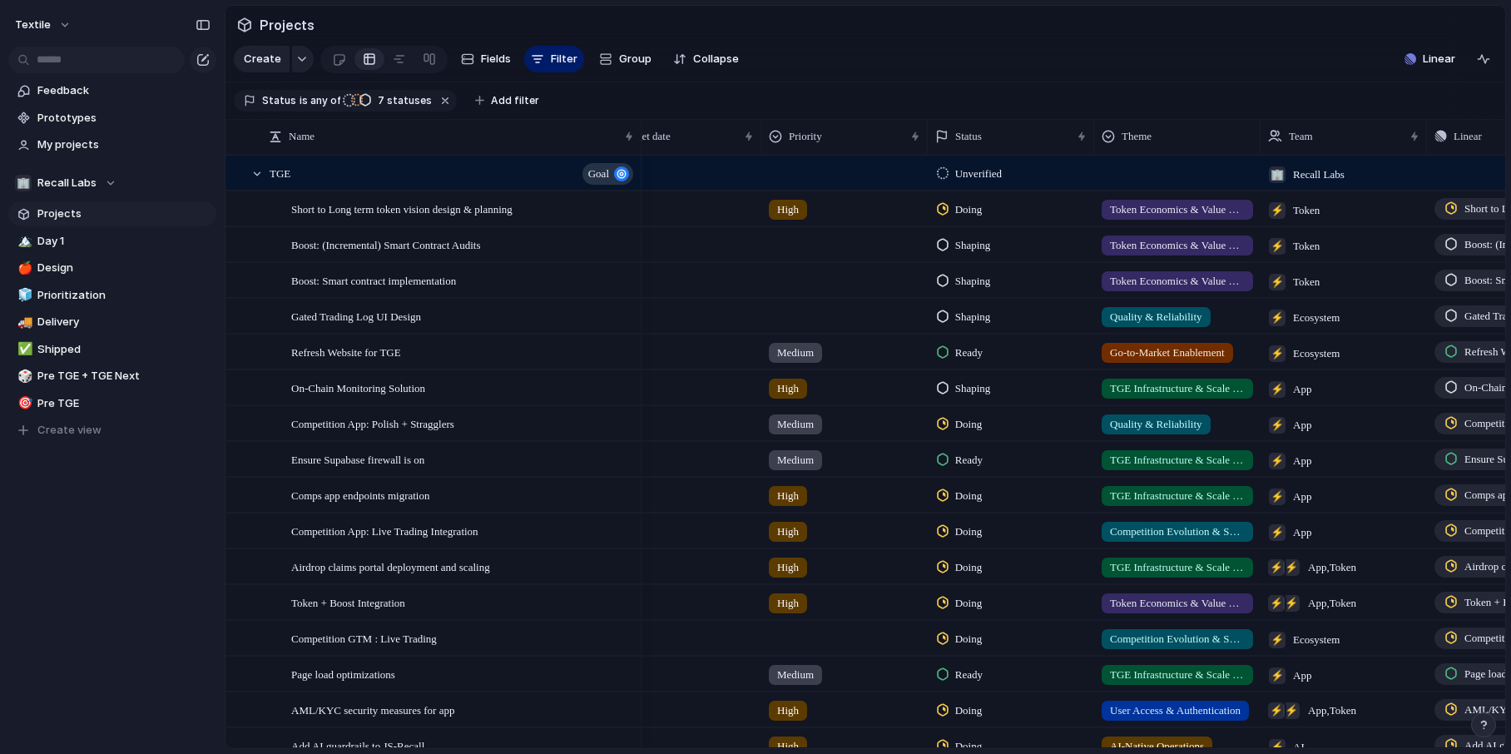
scroll to position [0, 344]
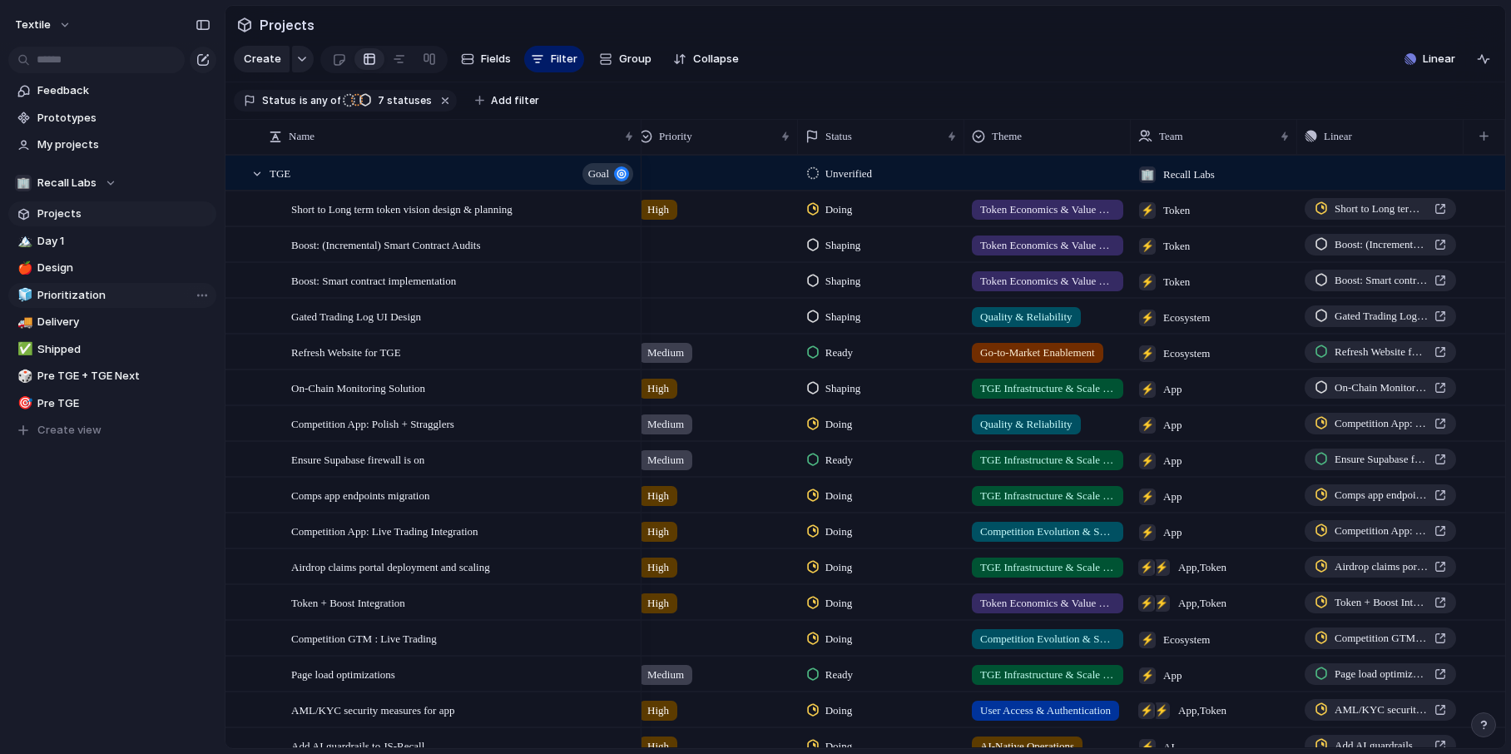
click at [96, 287] on span "Prioritization" at bounding box center [123, 295] width 173 height 17
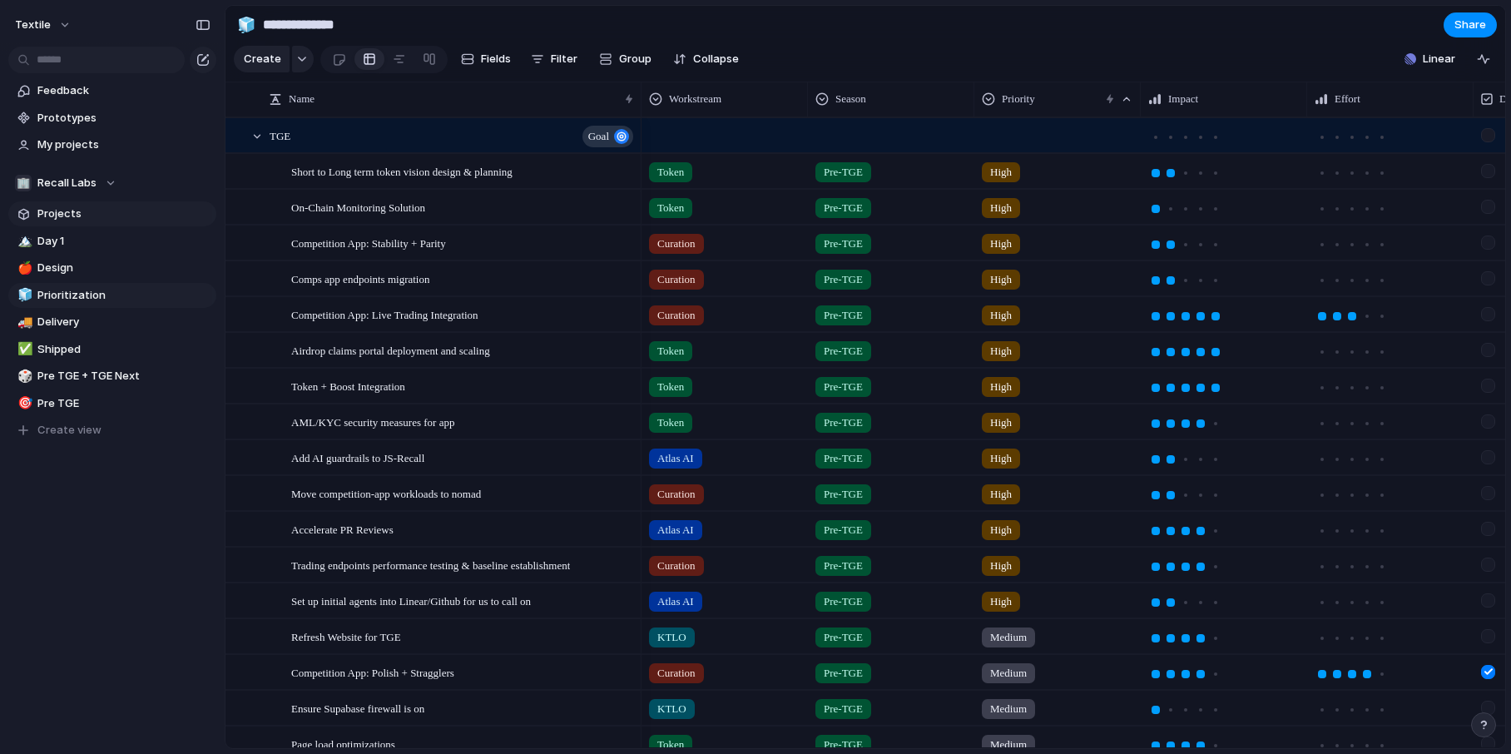
click at [94, 213] on span "Projects" at bounding box center [123, 213] width 173 height 17
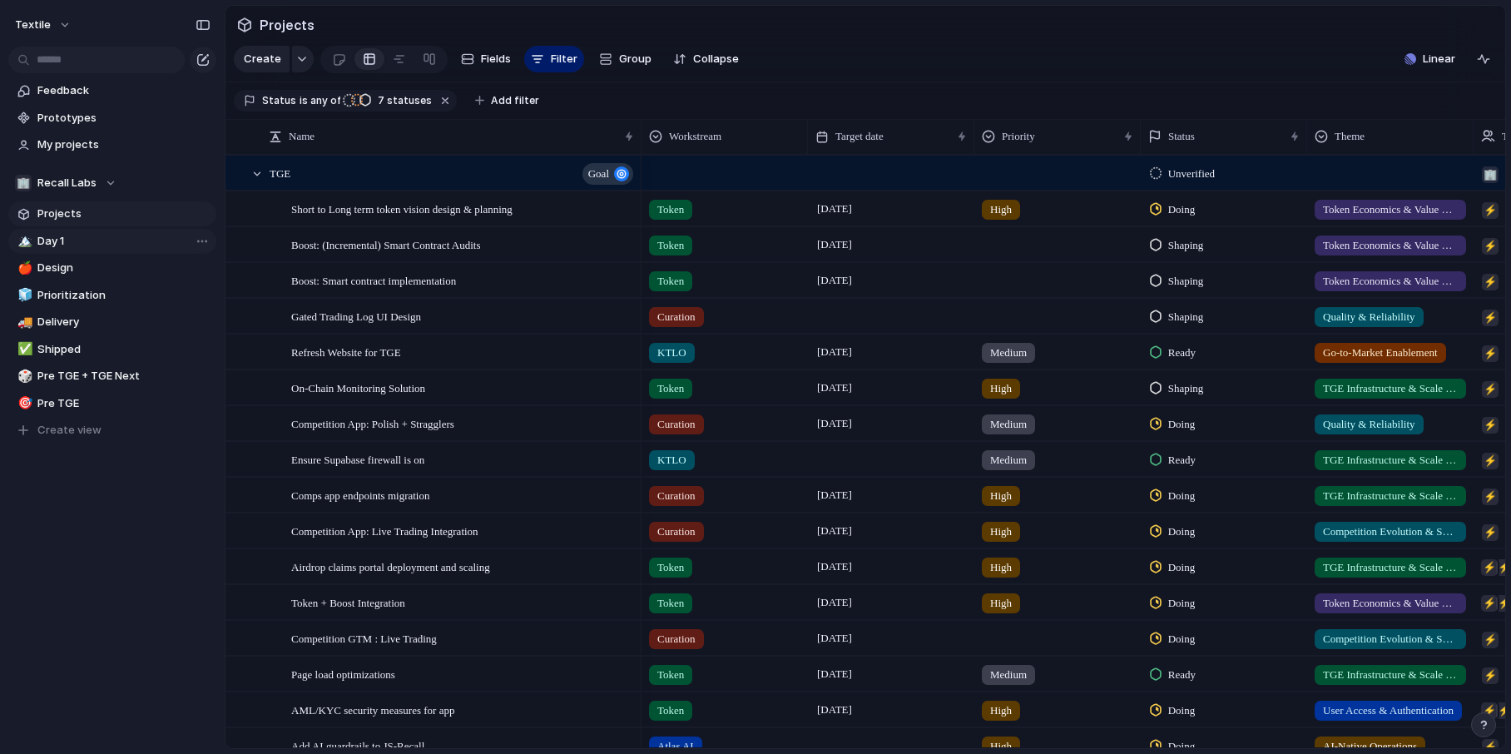
click at [84, 237] on span "Day 1" at bounding box center [123, 241] width 173 height 17
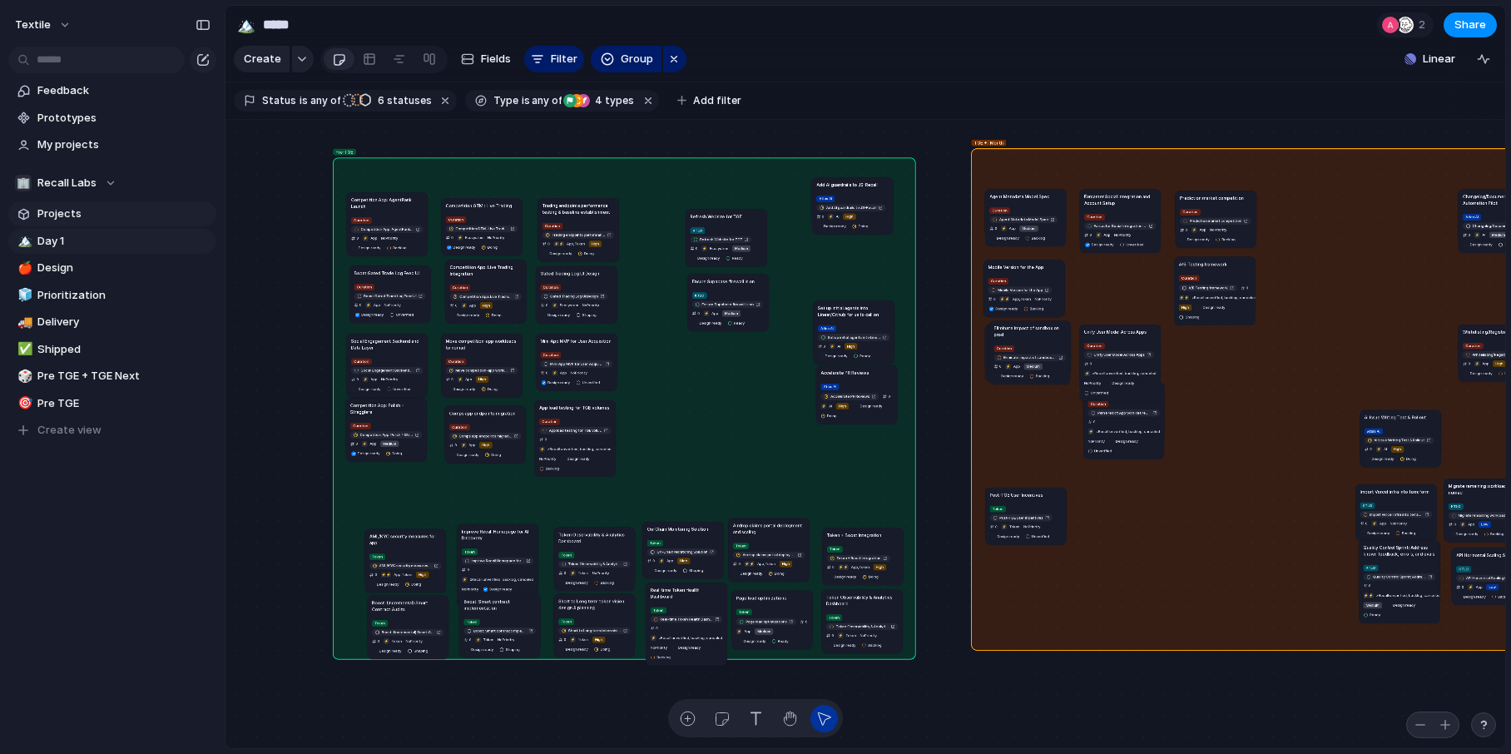
click at [85, 213] on span "Projects" at bounding box center [123, 213] width 173 height 17
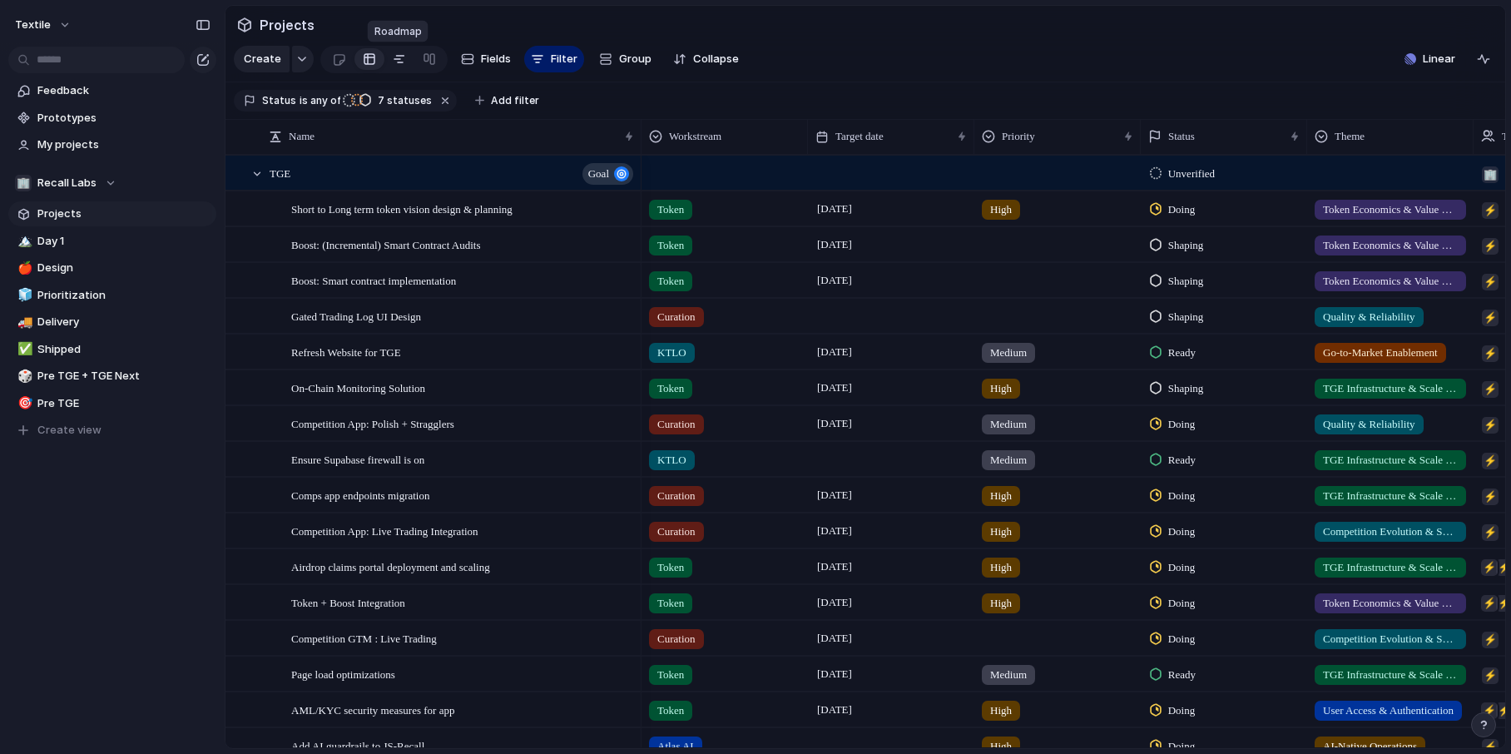
click at [399, 62] on div at bounding box center [399, 59] width 13 height 27
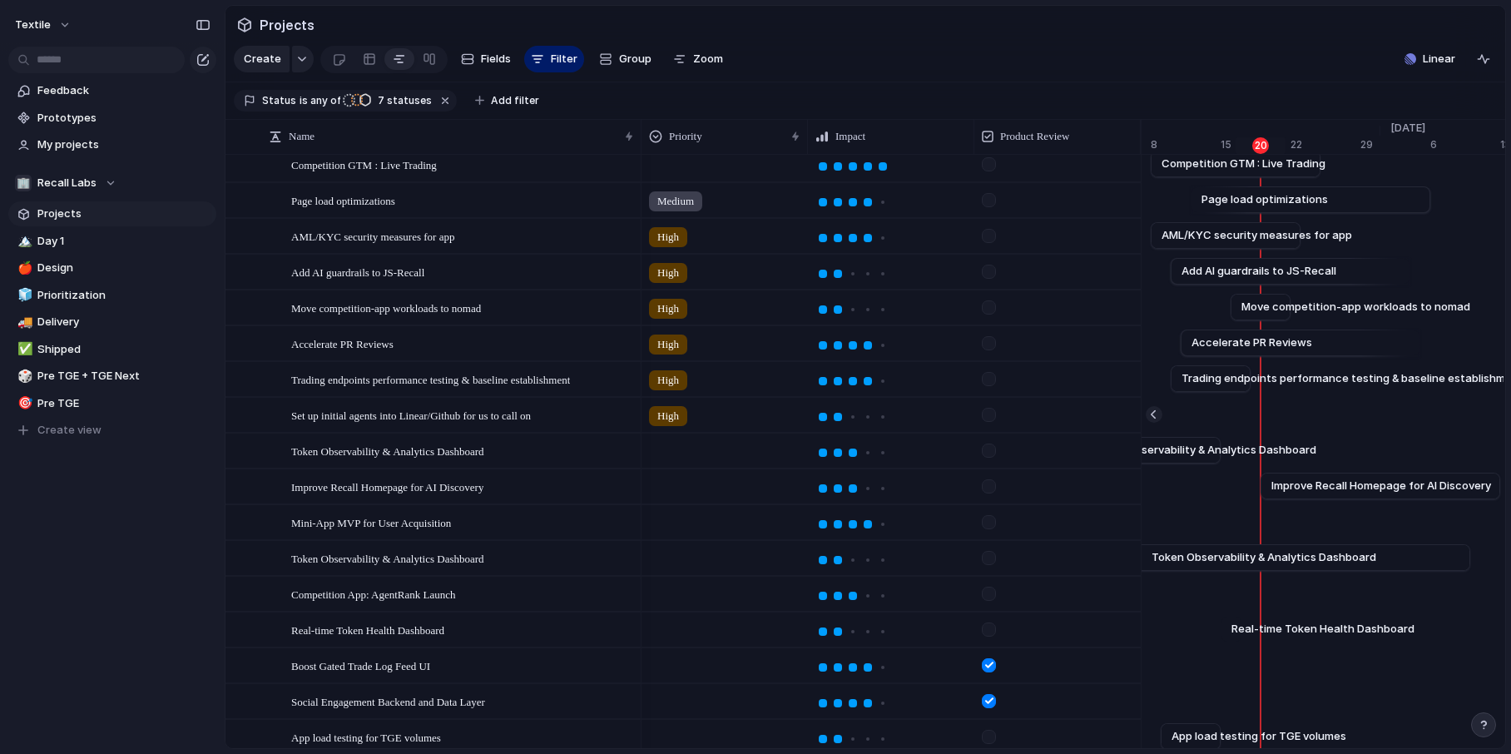
scroll to position [500, 0]
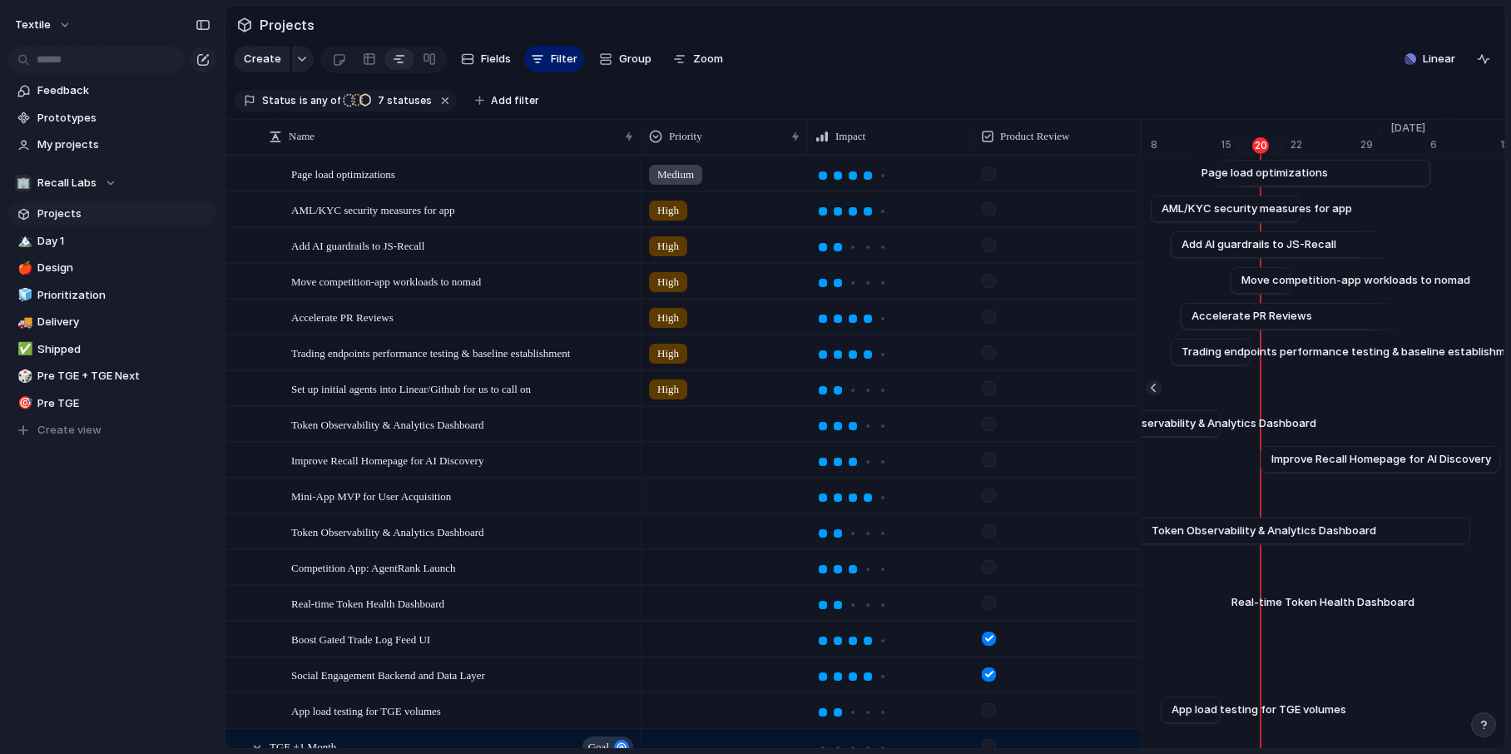
click at [985, 498] on div at bounding box center [989, 495] width 14 height 14
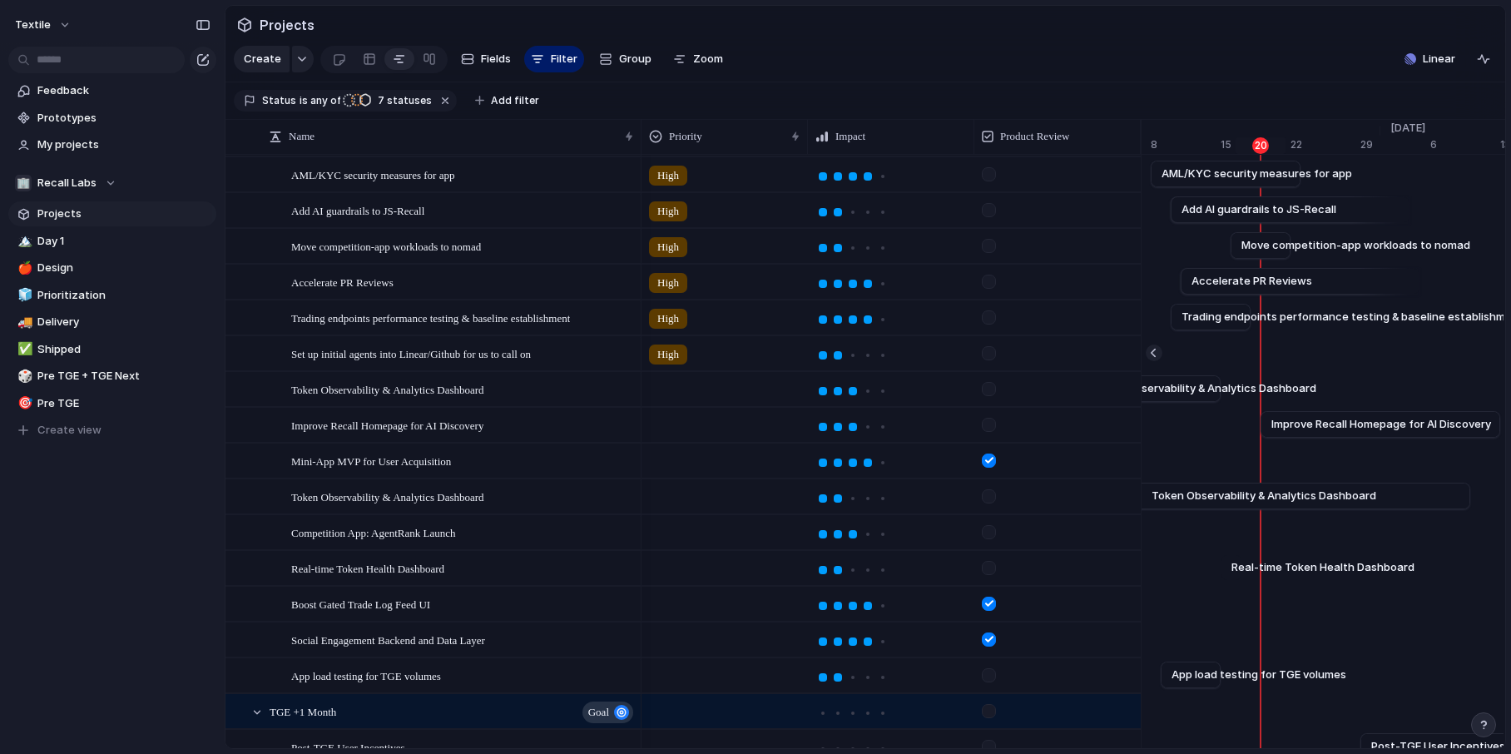
scroll to position [537, 0]
click at [993, 532] on div at bounding box center [989, 530] width 14 height 14
click at [488, 527] on div "Competition App: AgentRank Launch" at bounding box center [463, 531] width 344 height 34
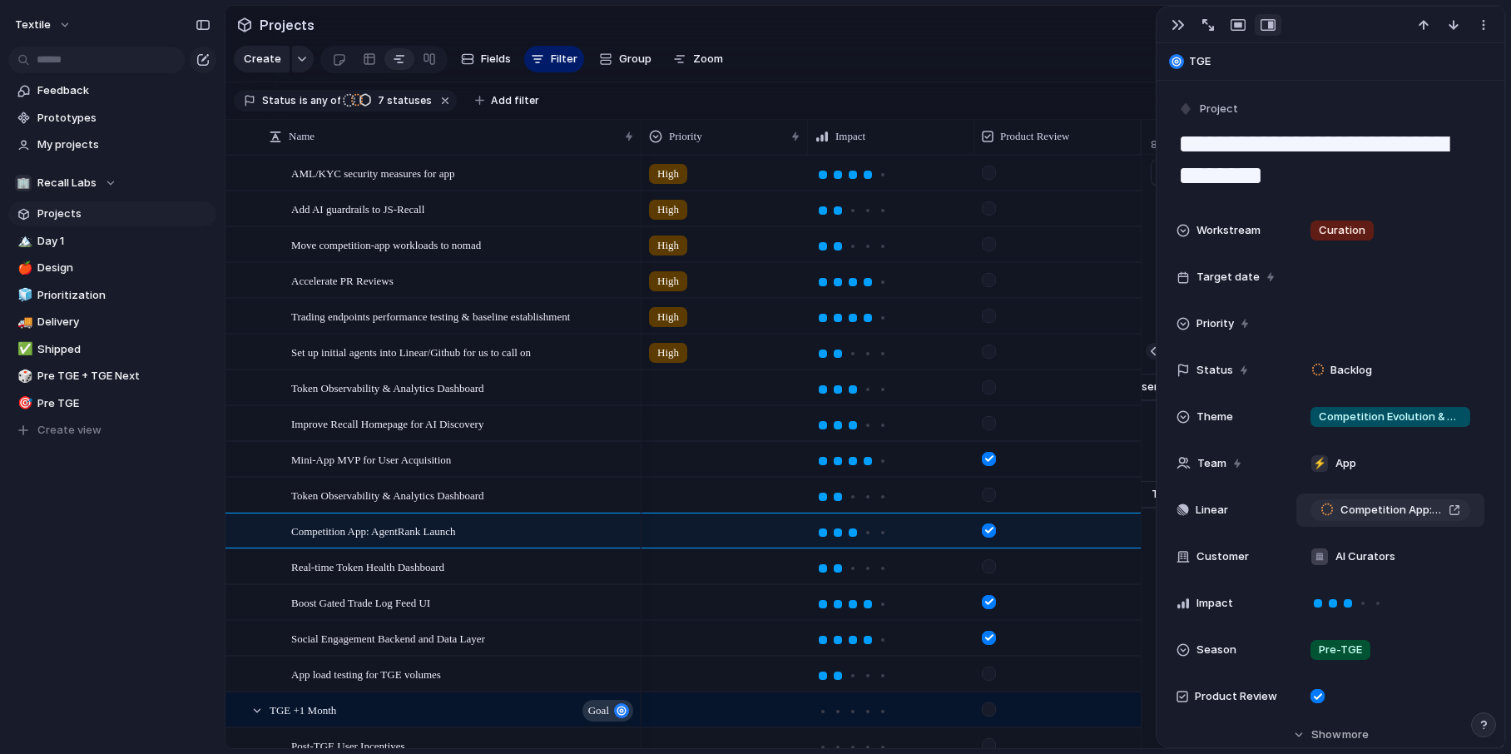
click at [1458, 511] on div "Competition App: AgentRank Launch" at bounding box center [1390, 510] width 140 height 17
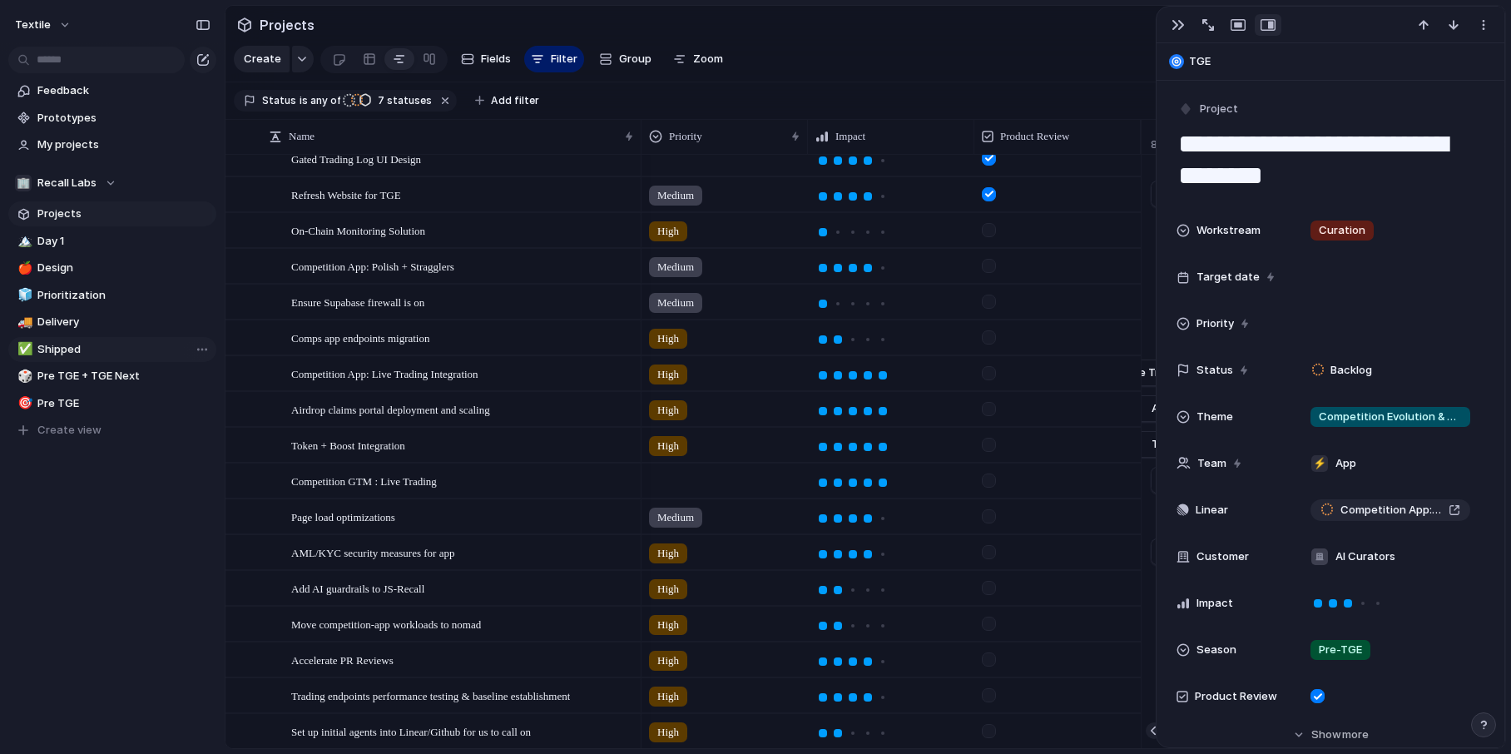
scroll to position [146, 0]
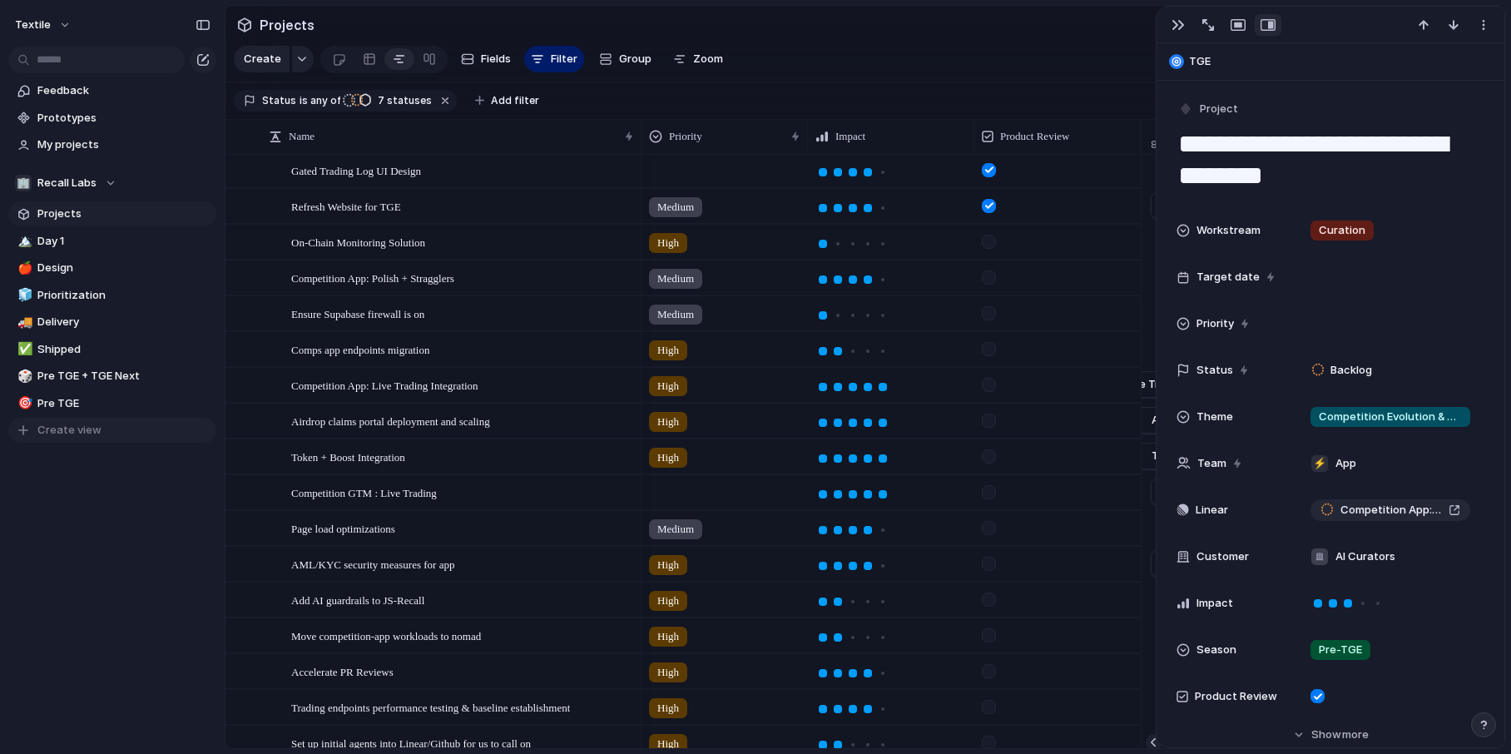
click at [73, 428] on span "Create view" at bounding box center [69, 430] width 64 height 17
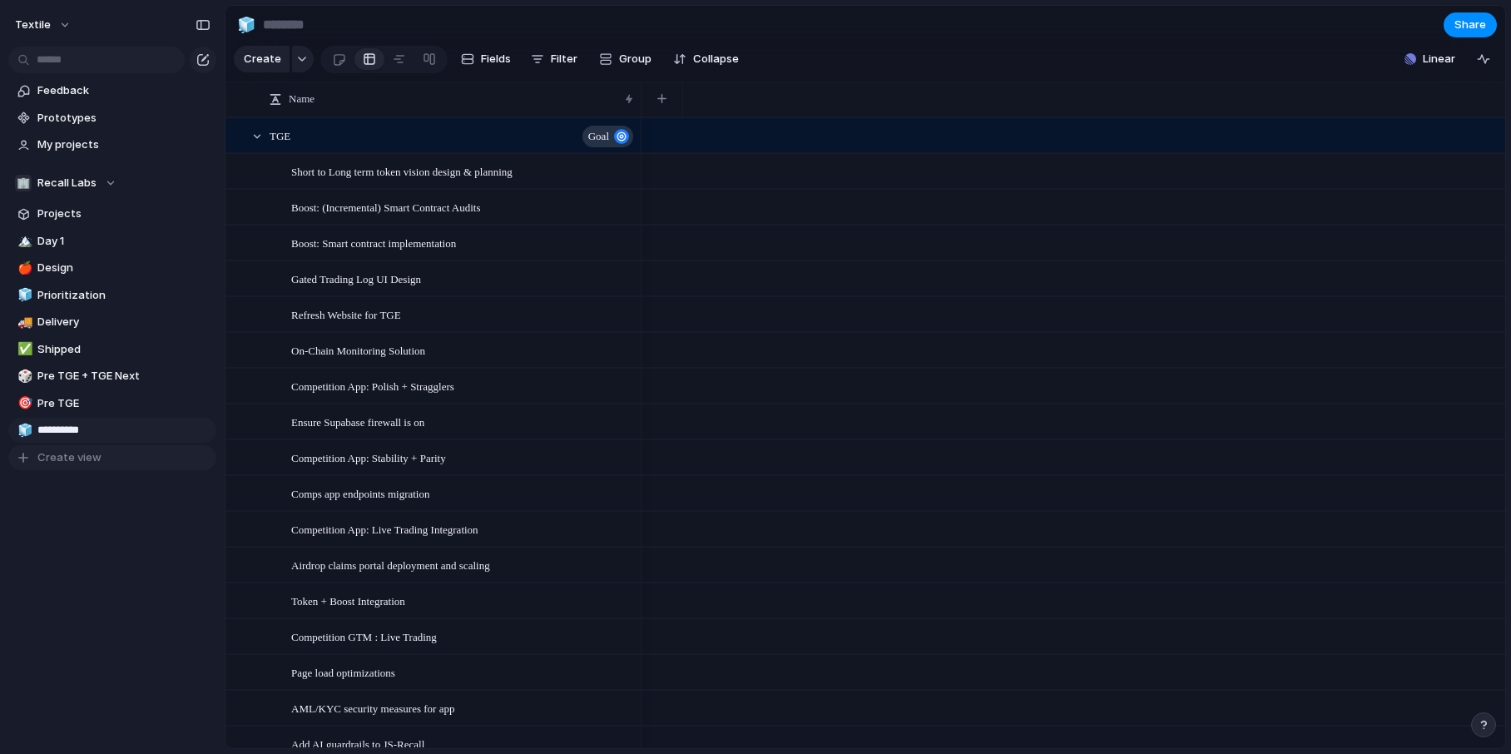
type input "**********"
click at [546, 65] on button "Filter" at bounding box center [554, 59] width 60 height 27
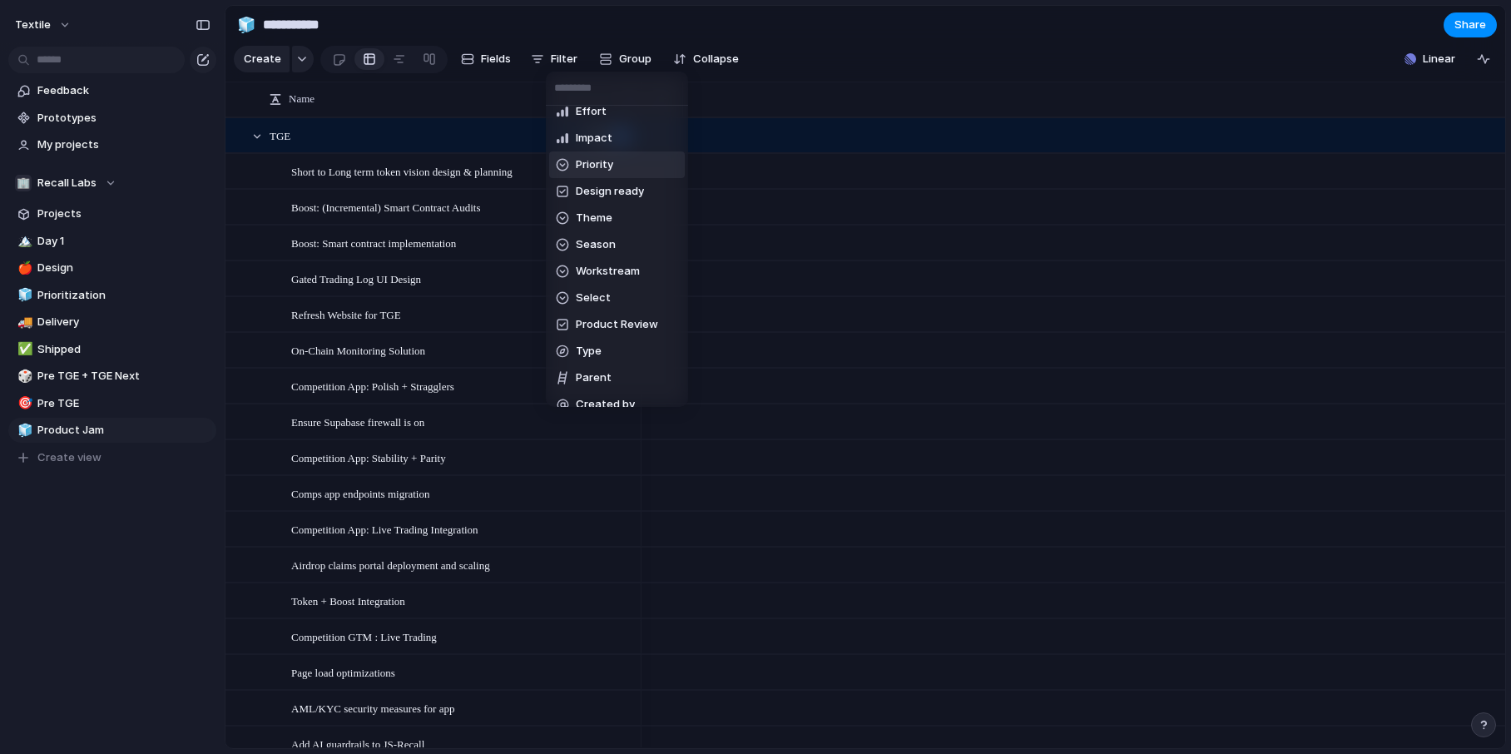
scroll to position [265, 0]
click at [609, 259] on span "Product Review" at bounding box center [617, 257] width 82 height 17
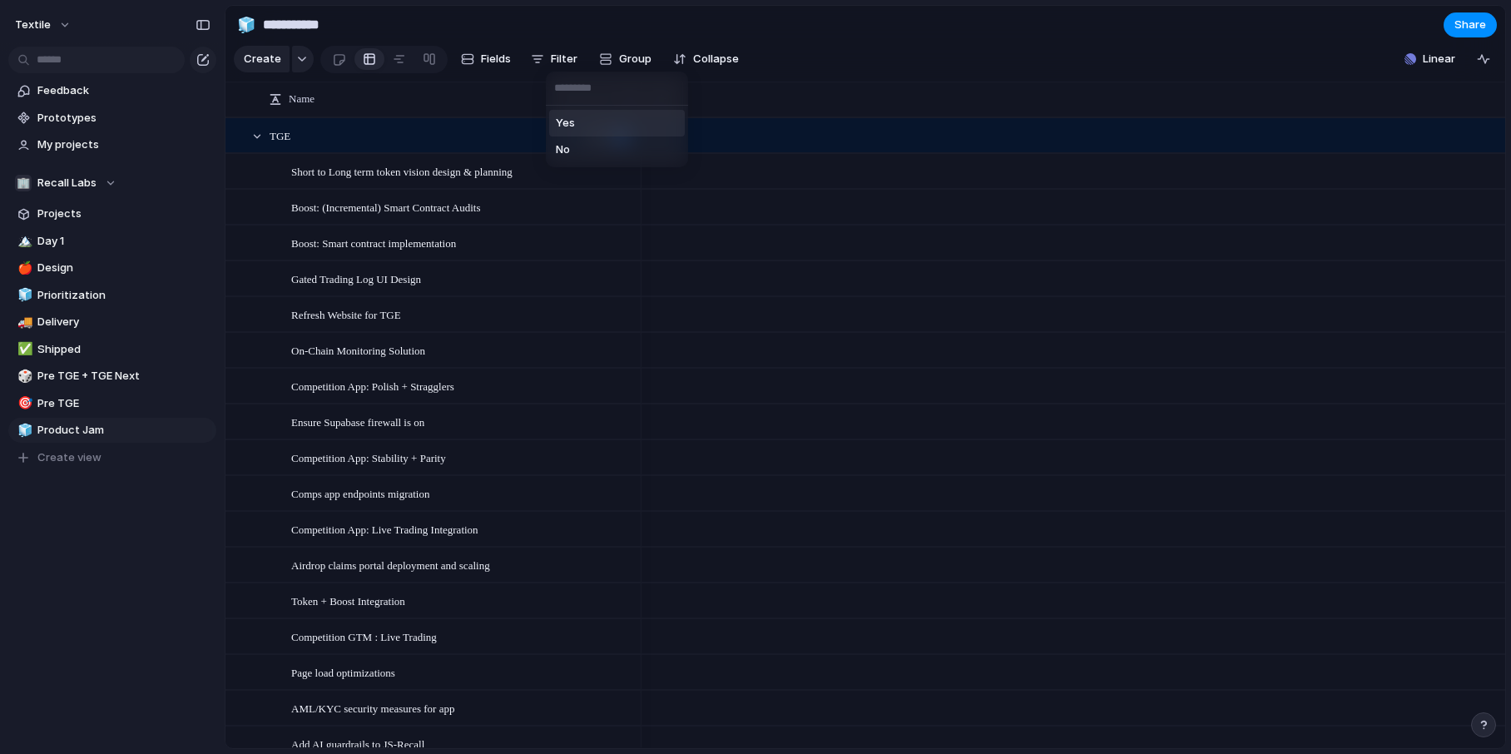
click at [577, 122] on li "Yes" at bounding box center [617, 123] width 136 height 27
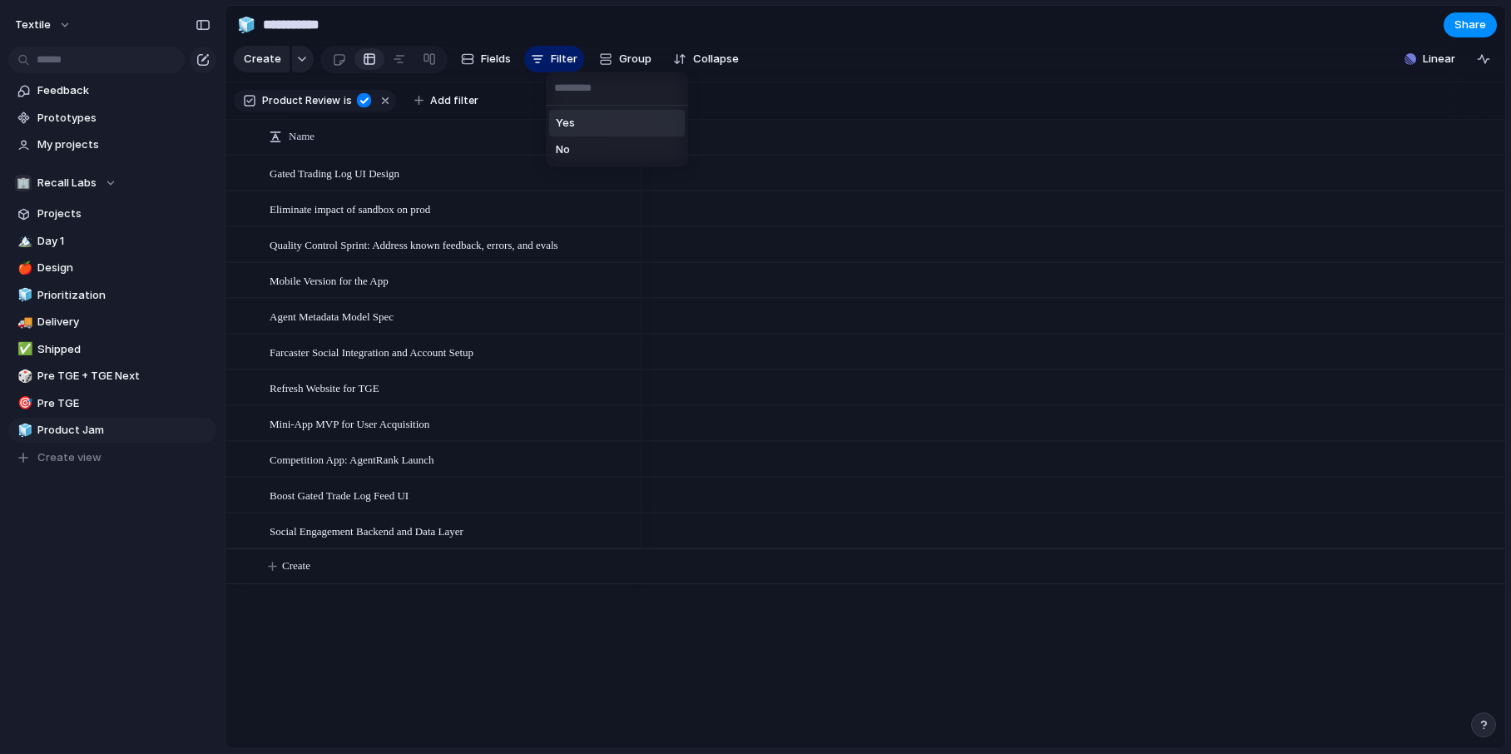
click at [820, 57] on div "Yes No" at bounding box center [755, 377] width 1511 height 754
click at [475, 57] on button "Fields" at bounding box center [485, 59] width 63 height 27
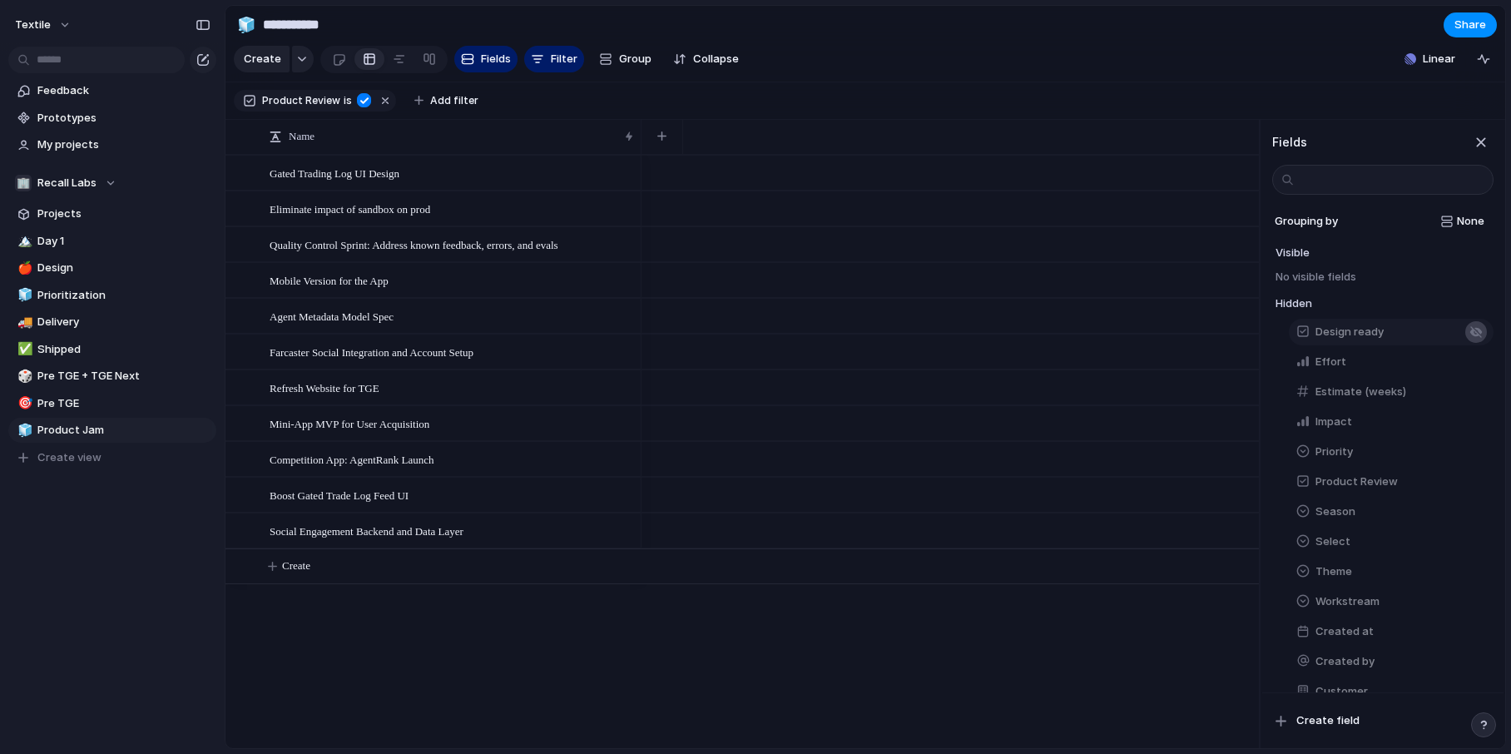
click at [1473, 326] on div "button" at bounding box center [1475, 331] width 13 height 13
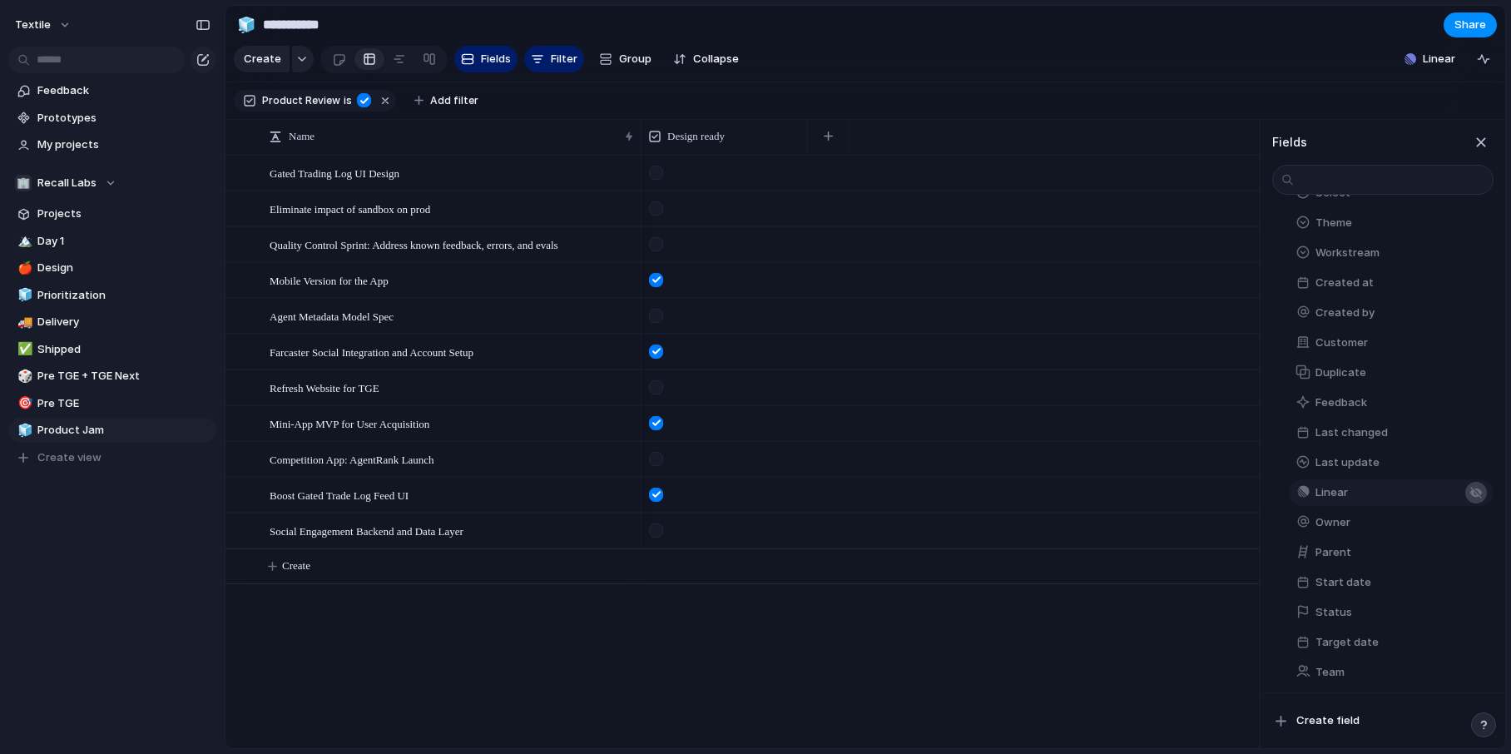
click at [1477, 497] on div "button" at bounding box center [1475, 492] width 13 height 13
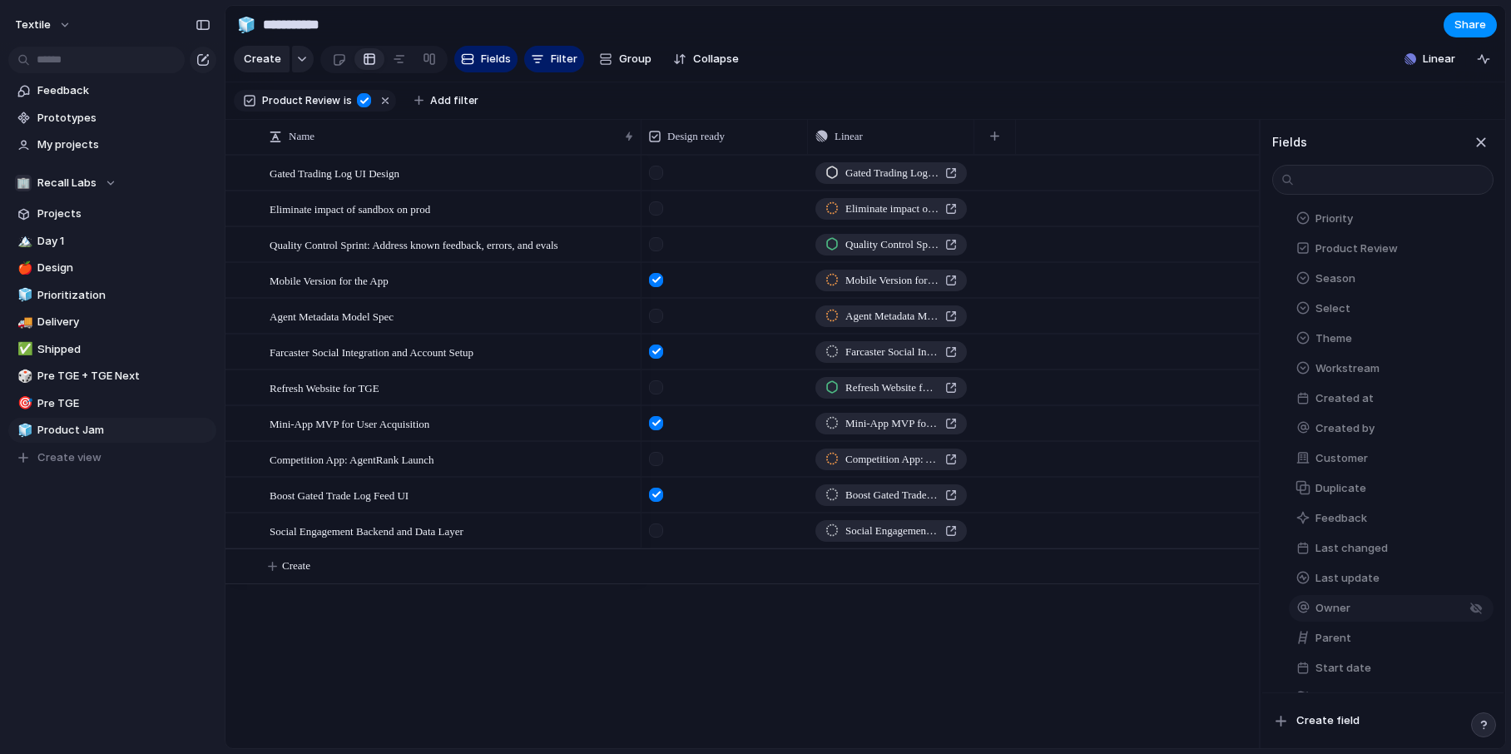
scroll to position [227, 0]
click at [1477, 381] on div "button" at bounding box center [1475, 384] width 13 height 13
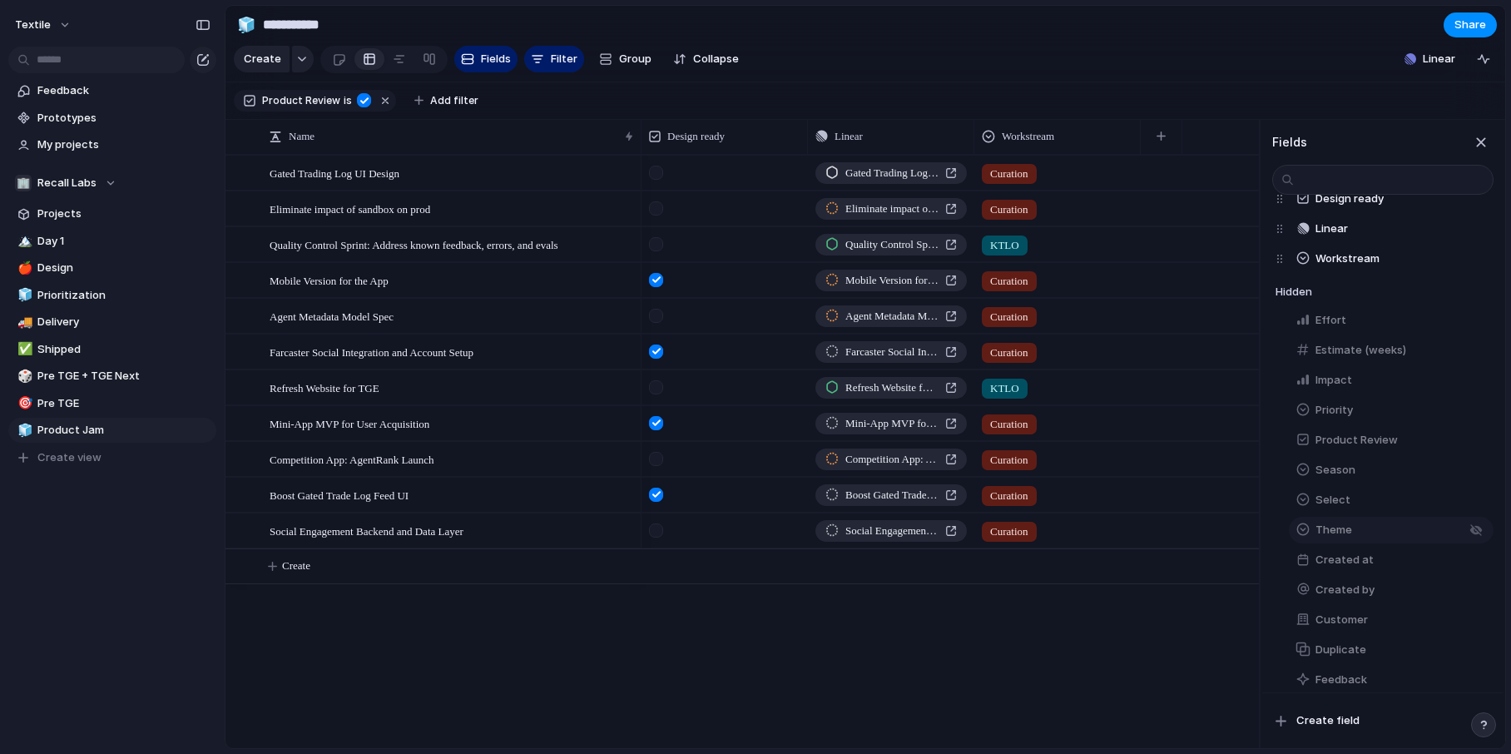
scroll to position [77, 0]
click at [1478, 415] on div "button" at bounding box center [1475, 414] width 13 height 13
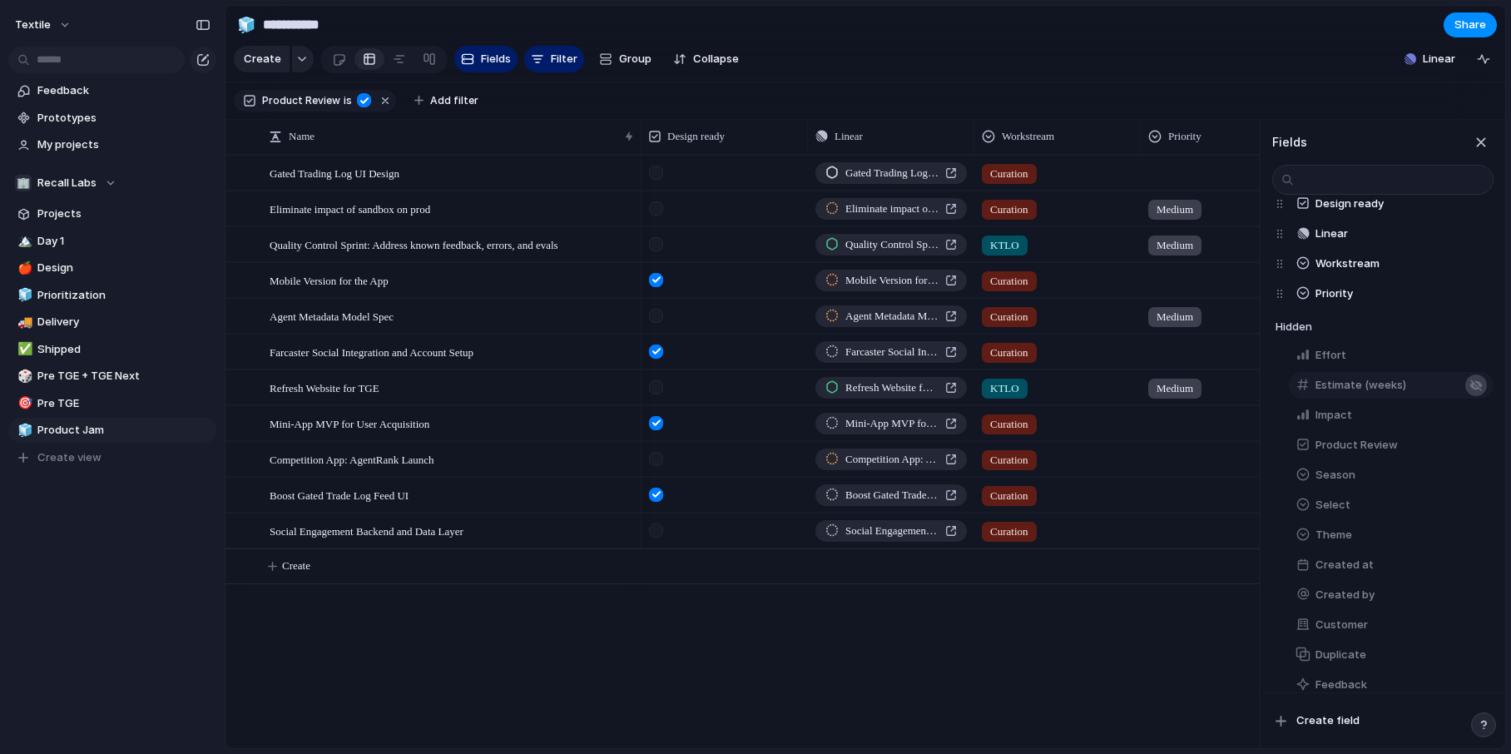
scroll to position [0, 91]
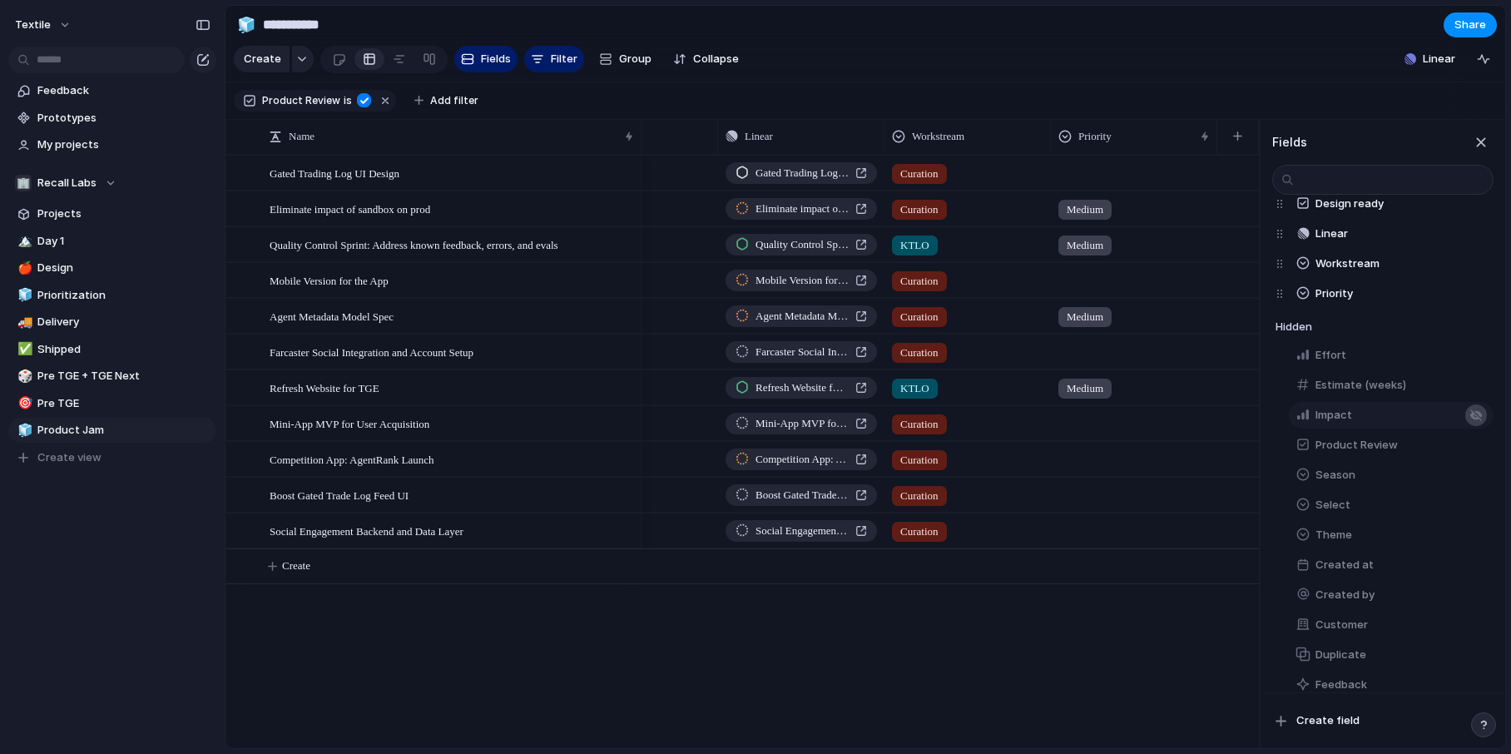
click at [1478, 416] on div "button" at bounding box center [1475, 414] width 13 height 13
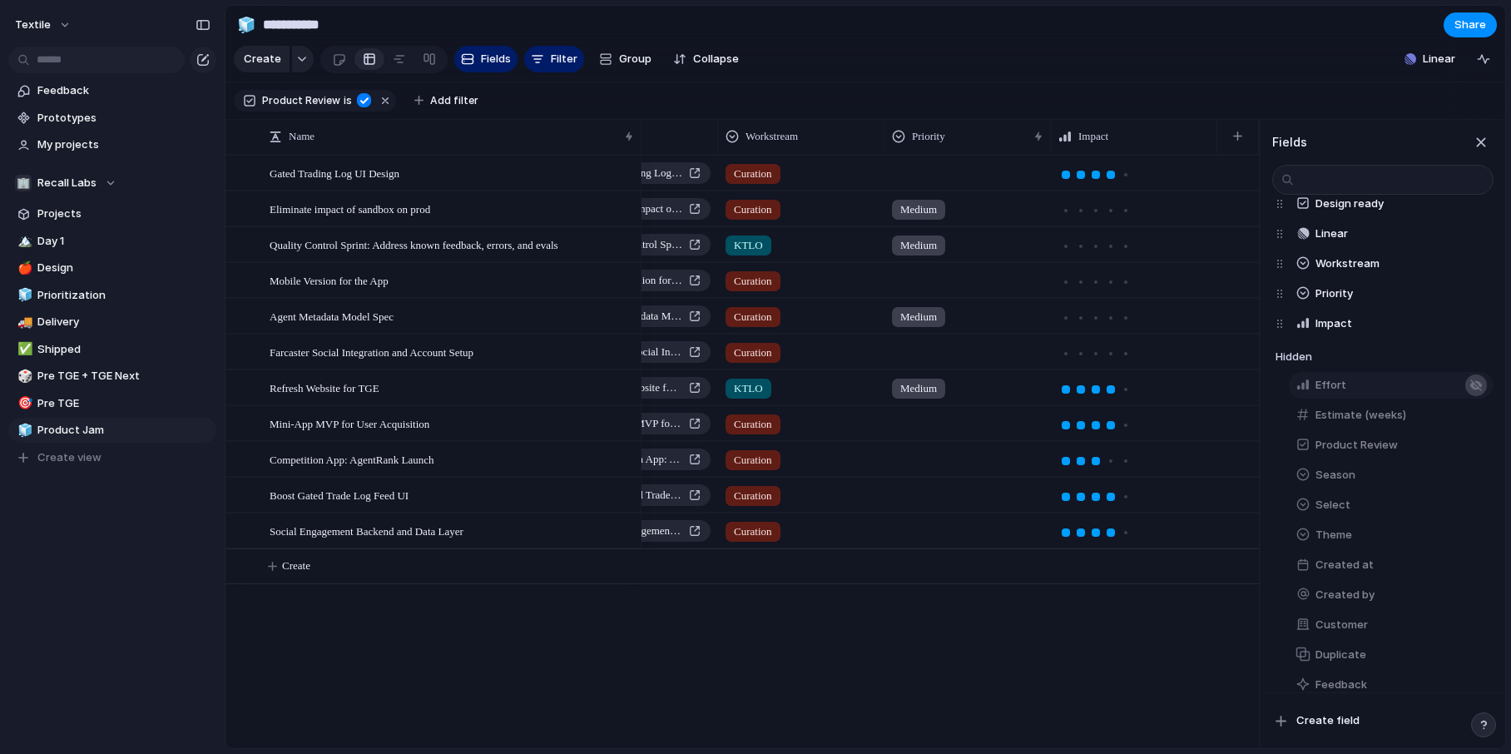
click at [1475, 379] on div "button" at bounding box center [1475, 385] width 13 height 13
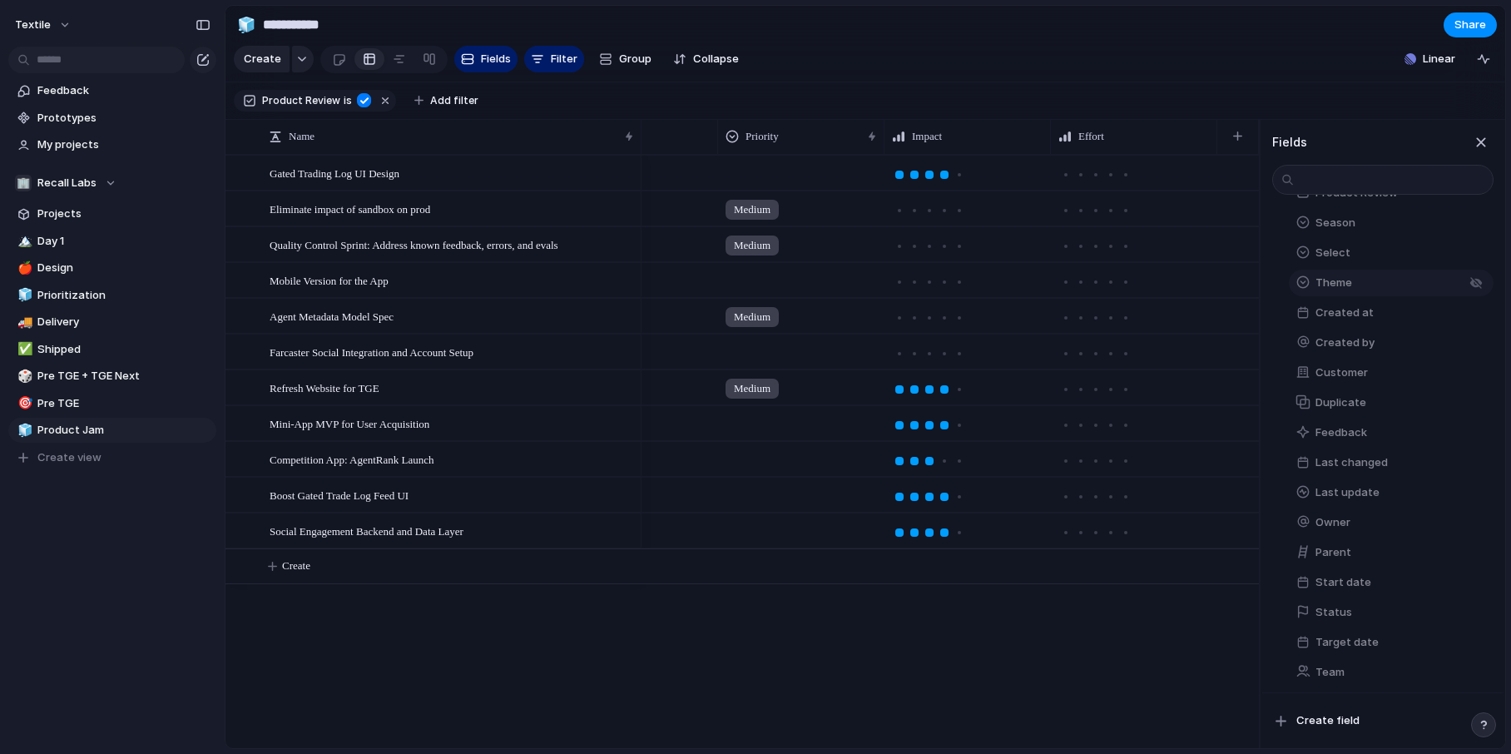
scroll to position [334, 0]
click at [1478, 576] on div "button" at bounding box center [1475, 578] width 13 height 13
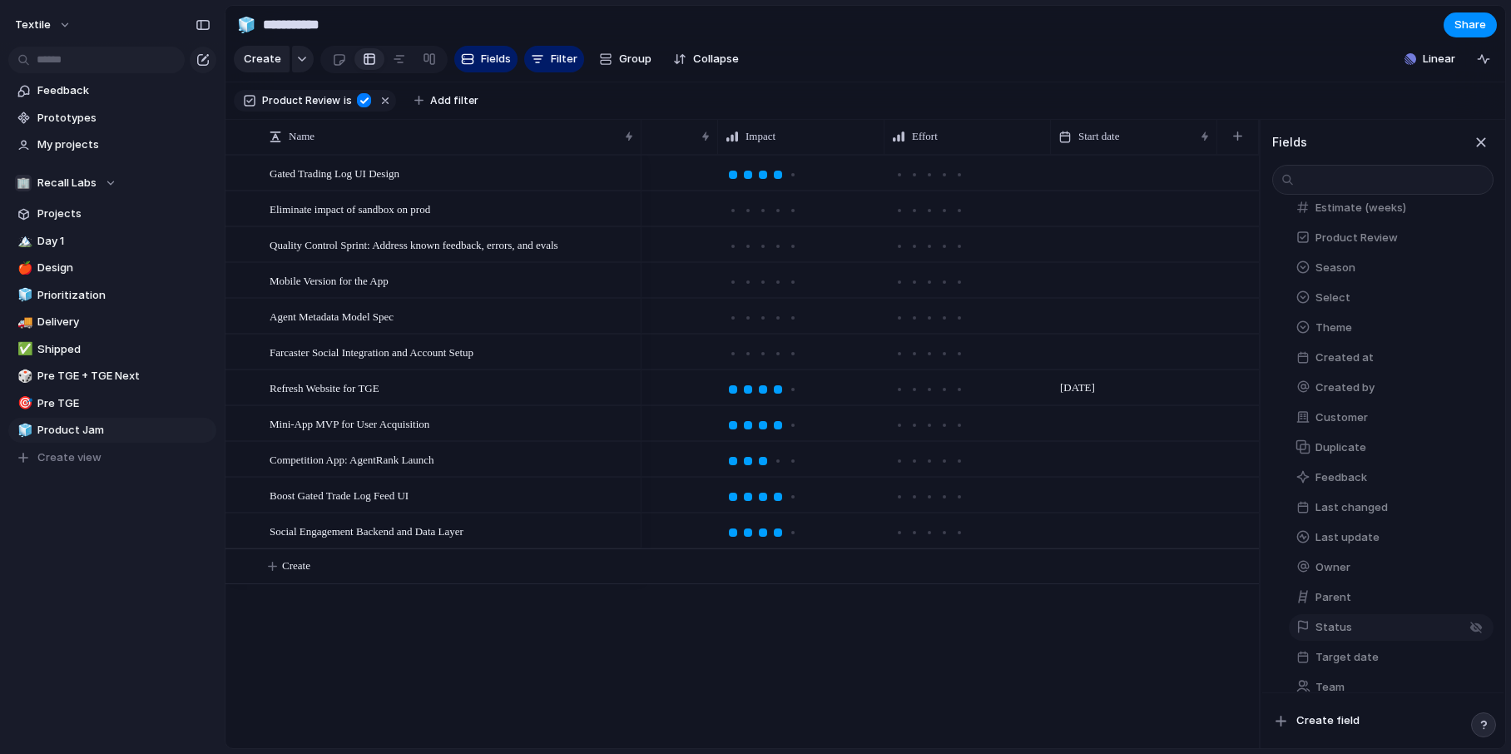
scroll to position [314, 0]
click at [1475, 658] on div "button" at bounding box center [1475, 656] width 13 height 13
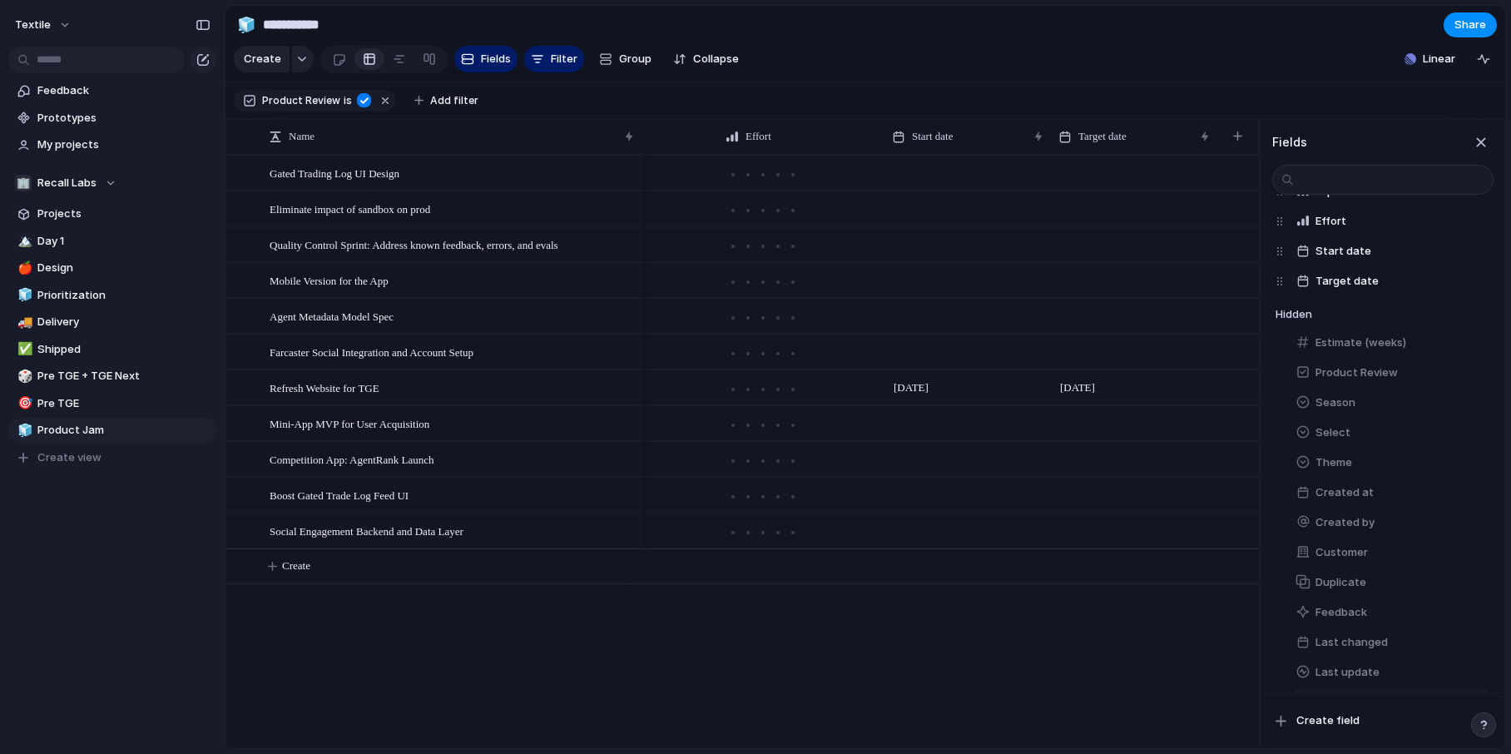
scroll to position [0, 0]
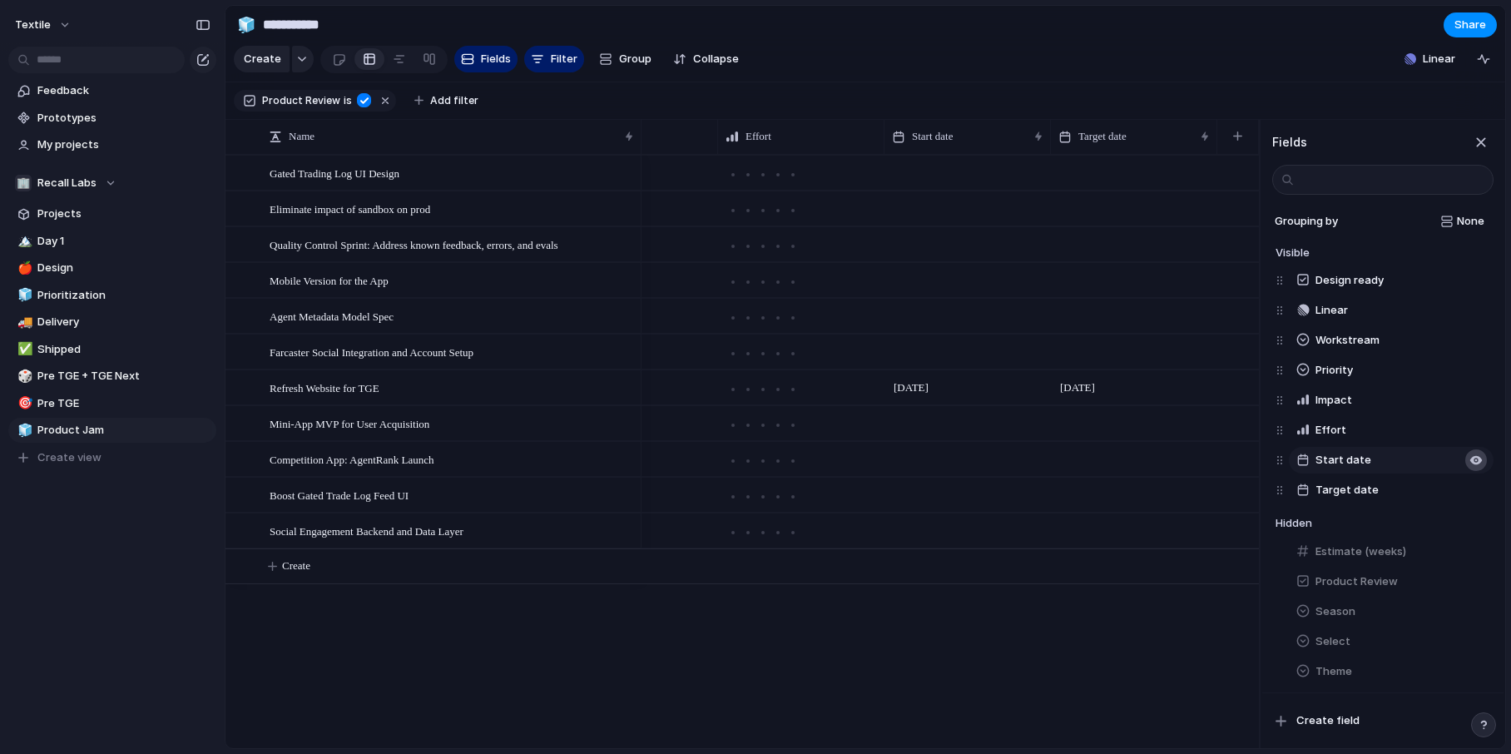
click at [1475, 460] on div "button" at bounding box center [1475, 459] width 13 height 13
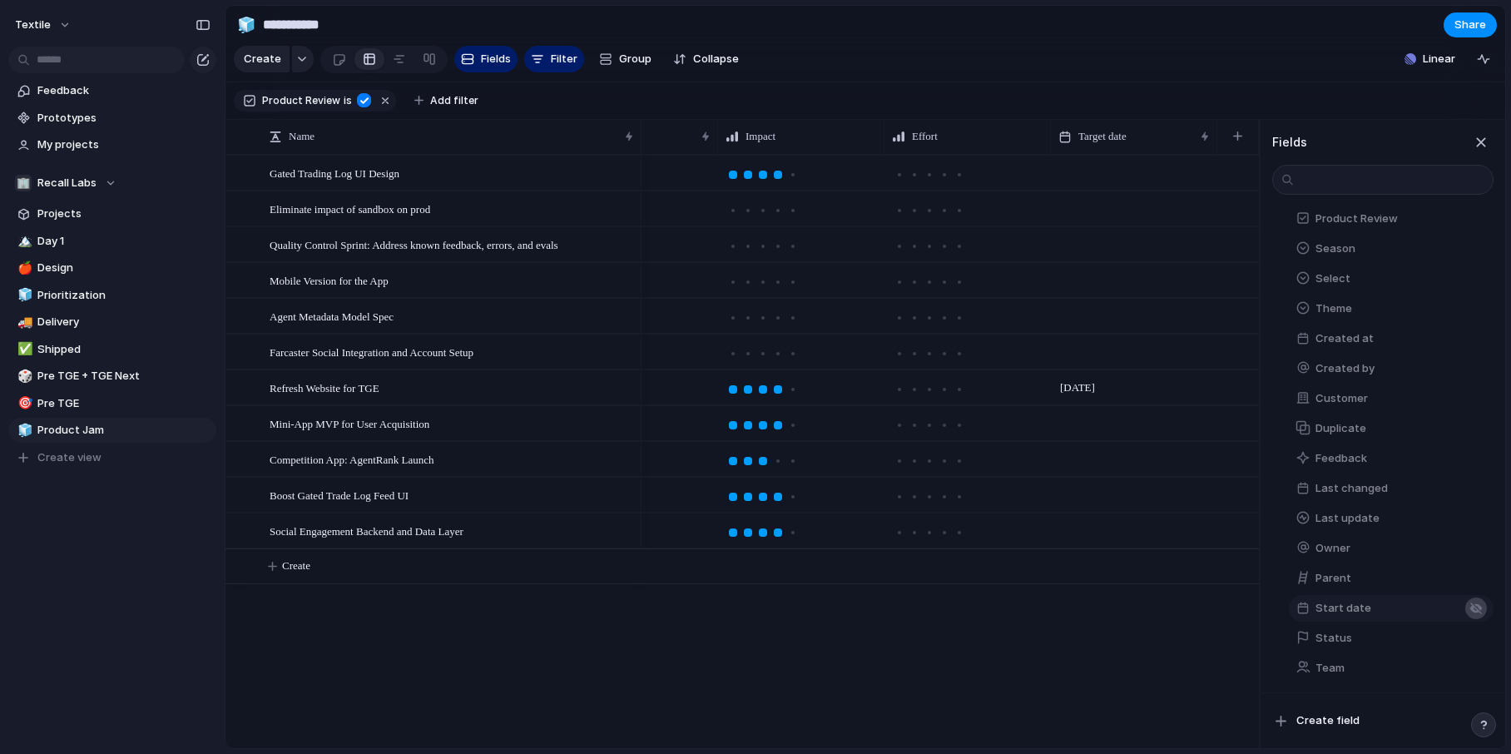
click at [1474, 608] on div "button" at bounding box center [1475, 607] width 13 height 13
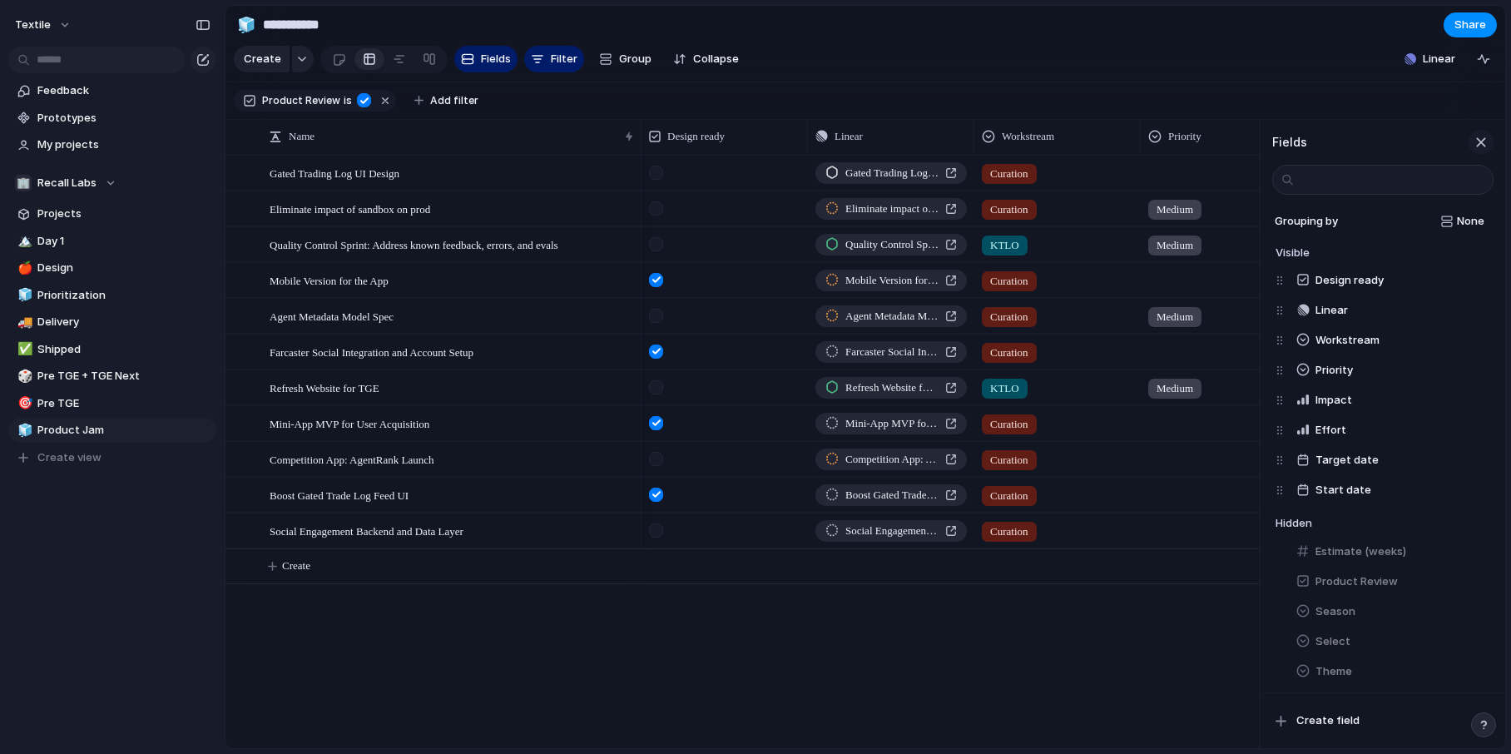
click at [1482, 143] on div "button" at bounding box center [1481, 142] width 18 height 18
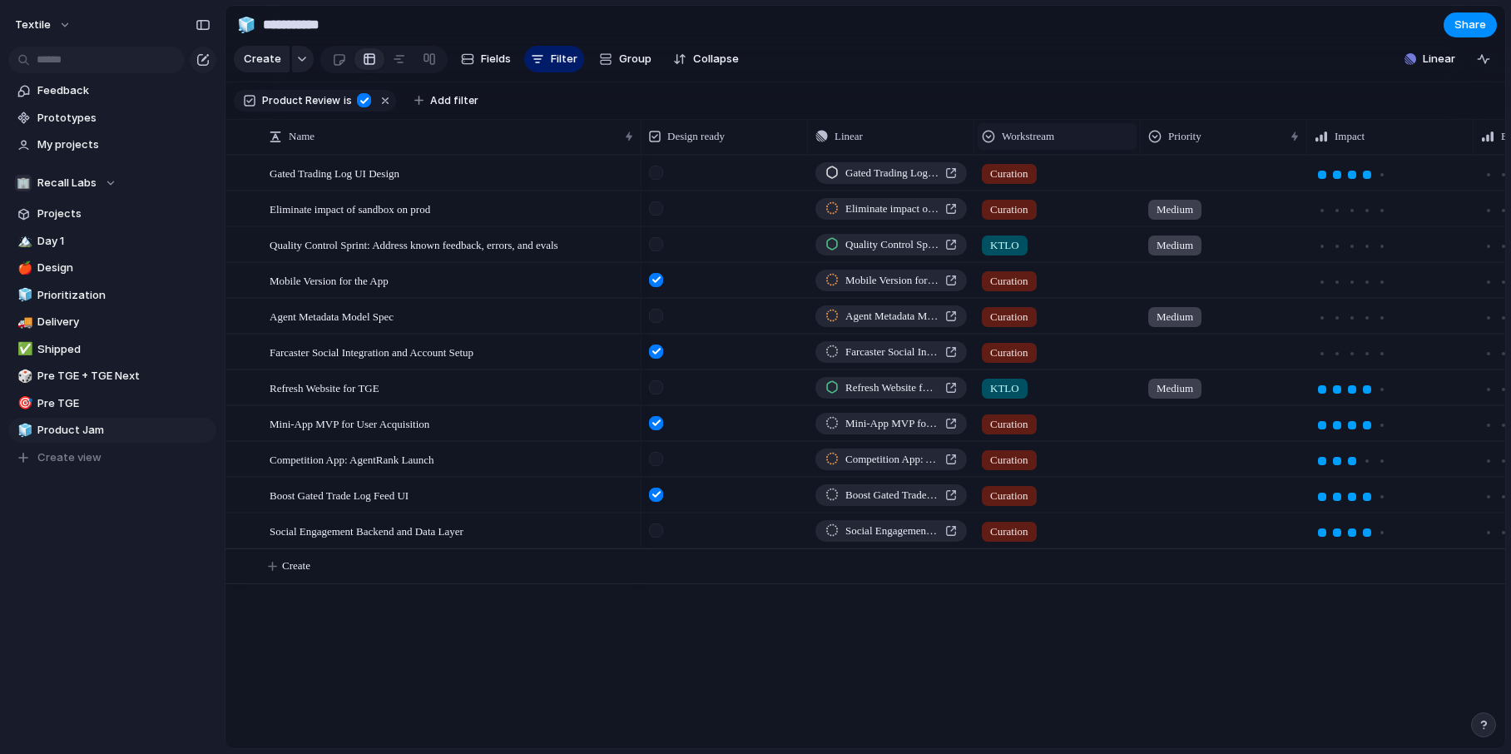
click at [1047, 135] on span "Workstream" at bounding box center [1028, 136] width 52 height 17
click at [1032, 226] on span "Sort ascending" at bounding box center [1050, 227] width 81 height 17
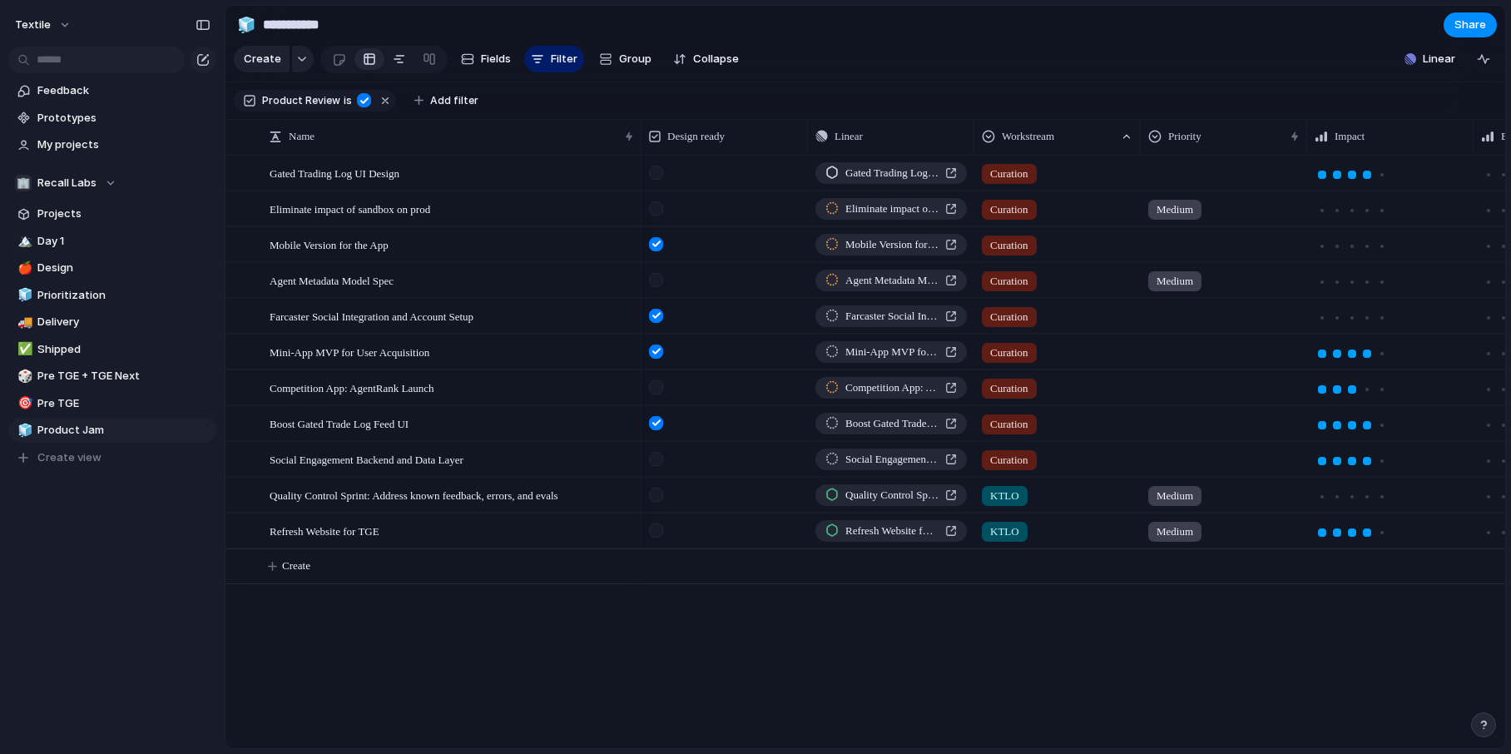
click at [399, 63] on div at bounding box center [399, 59] width 13 height 27
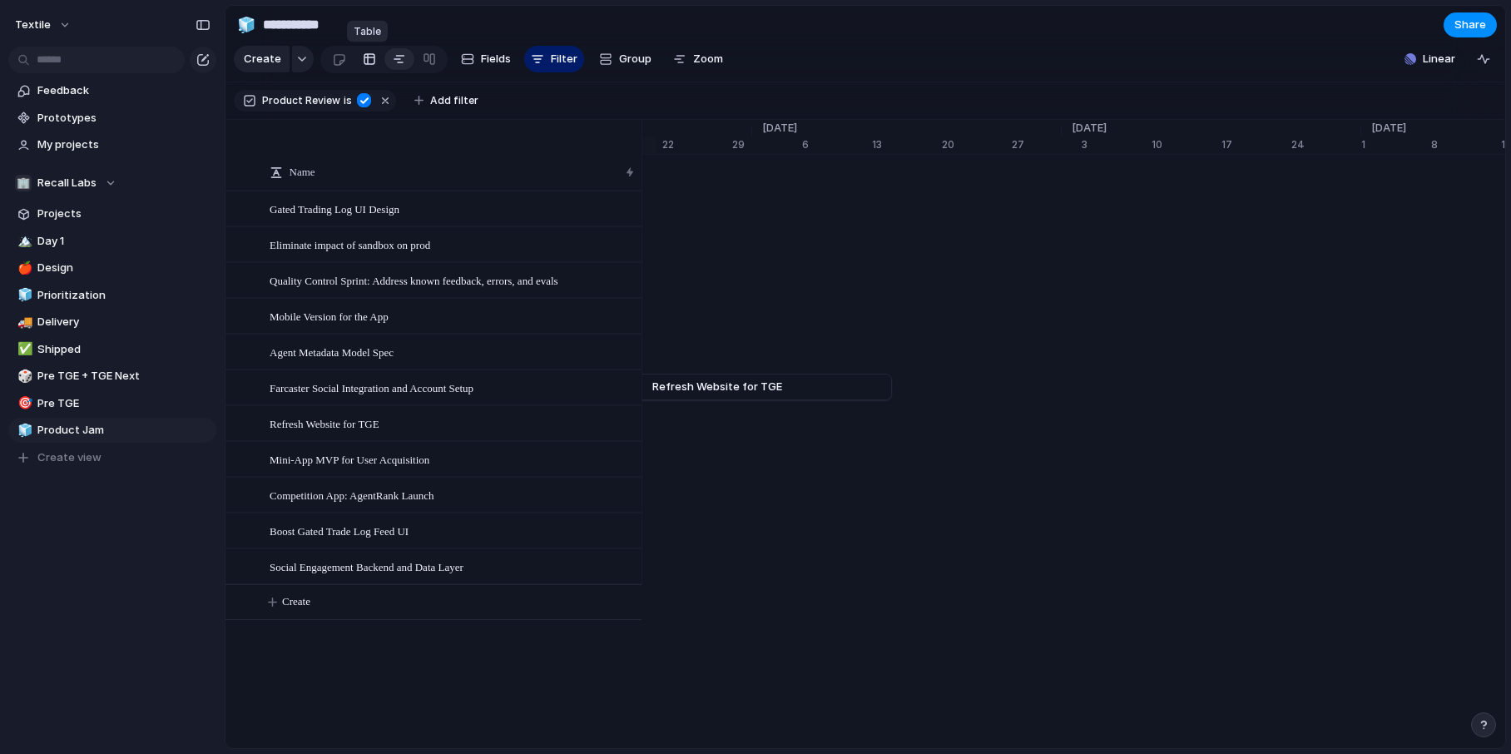
click at [374, 62] on link at bounding box center [369, 59] width 30 height 27
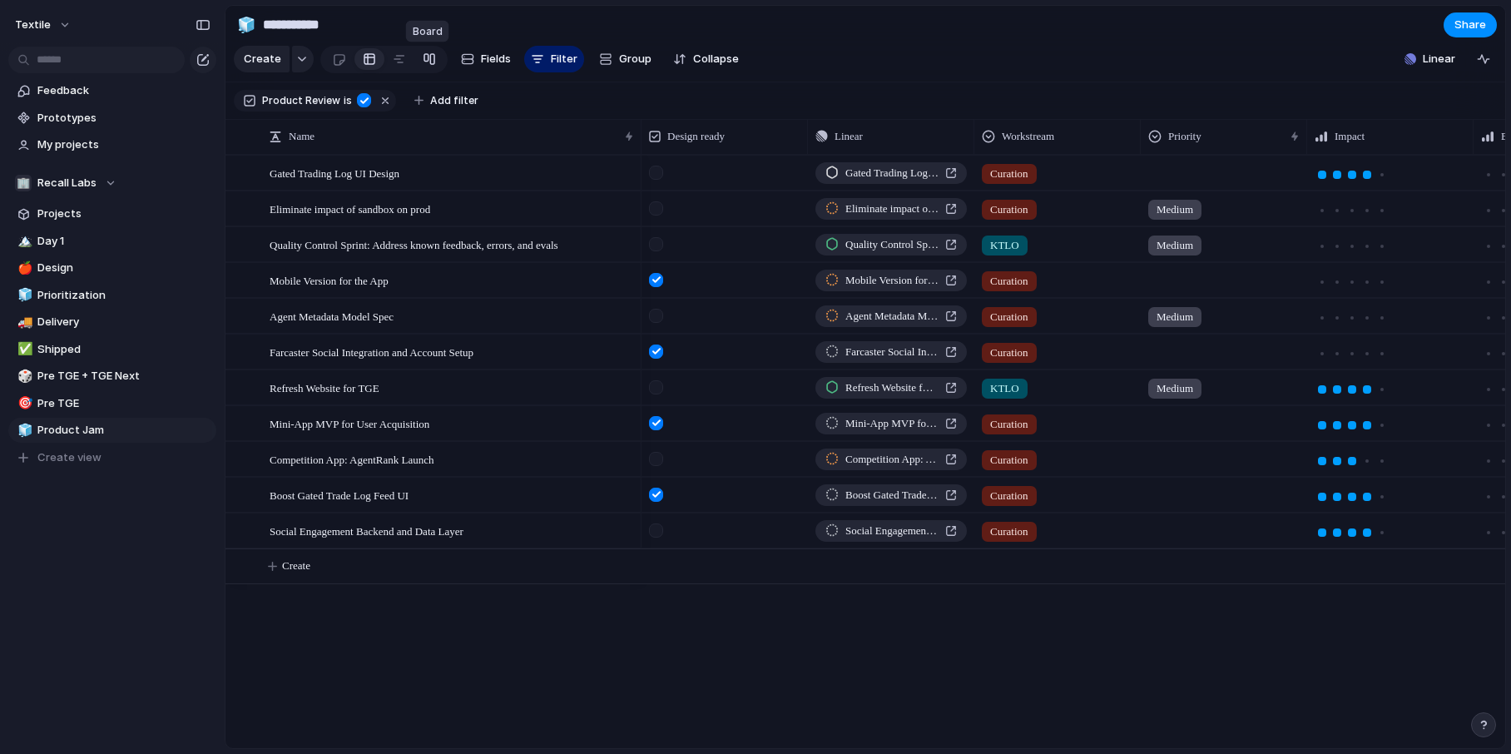
click at [425, 58] on div at bounding box center [429, 59] width 13 height 27
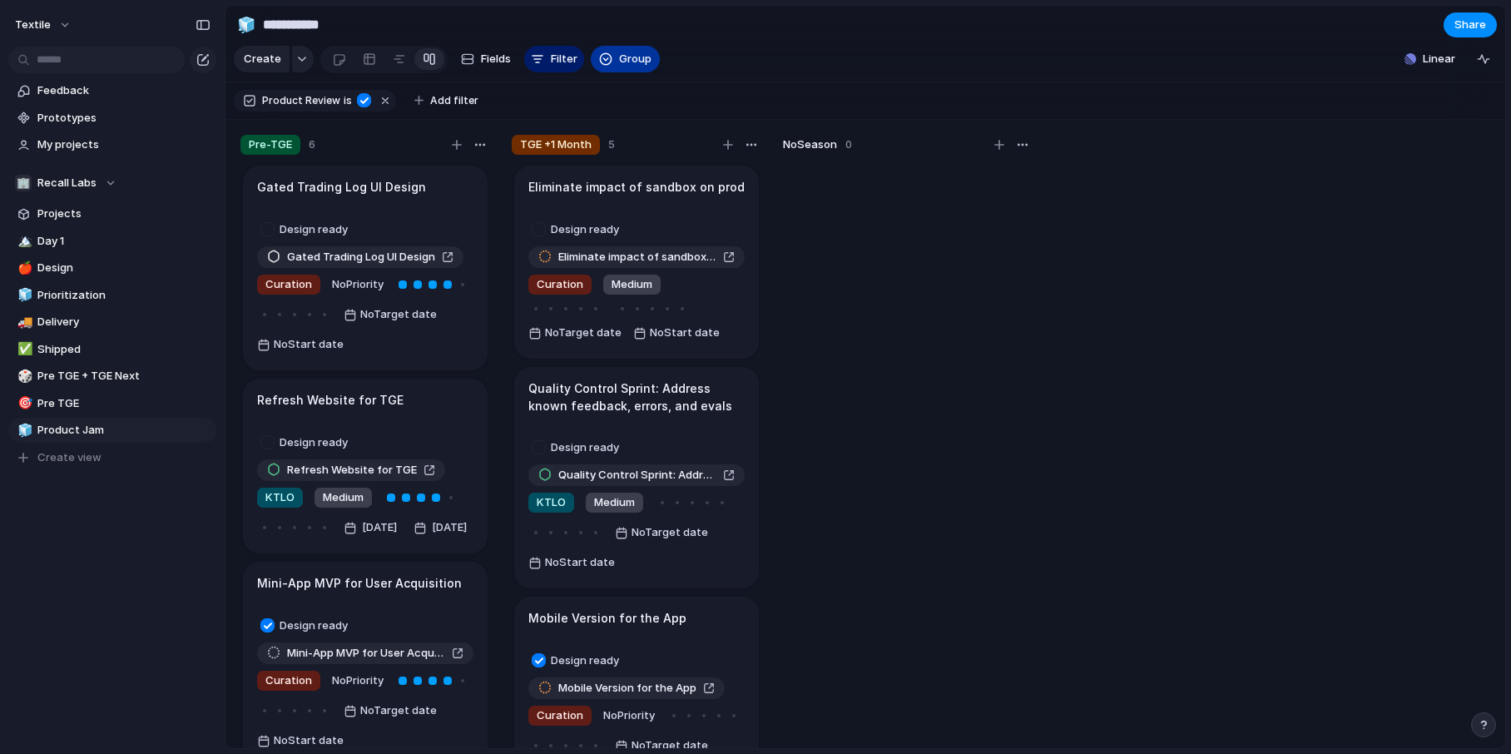
click at [613, 53] on button "Group" at bounding box center [625, 59] width 69 height 27
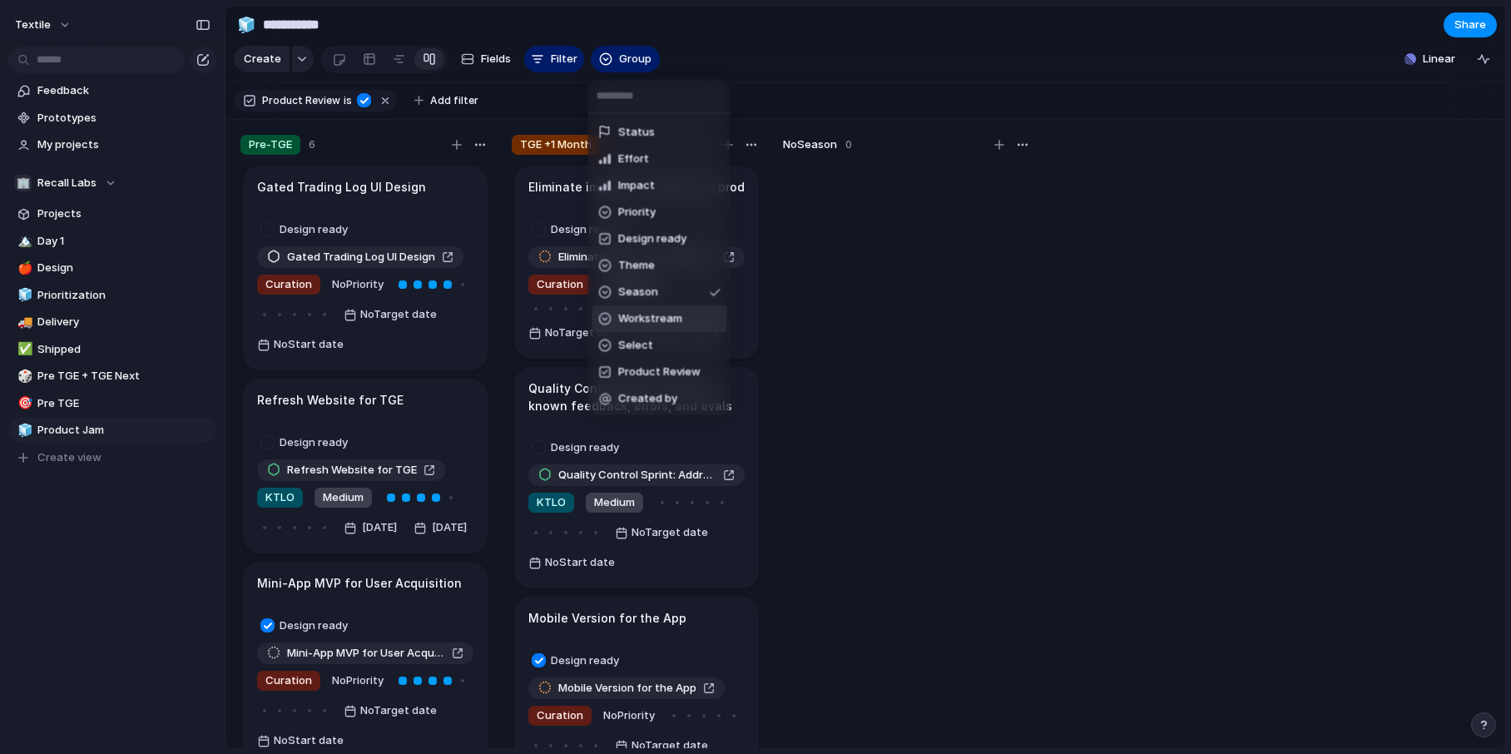
click at [659, 322] on span "Workstream" at bounding box center [650, 318] width 64 height 17
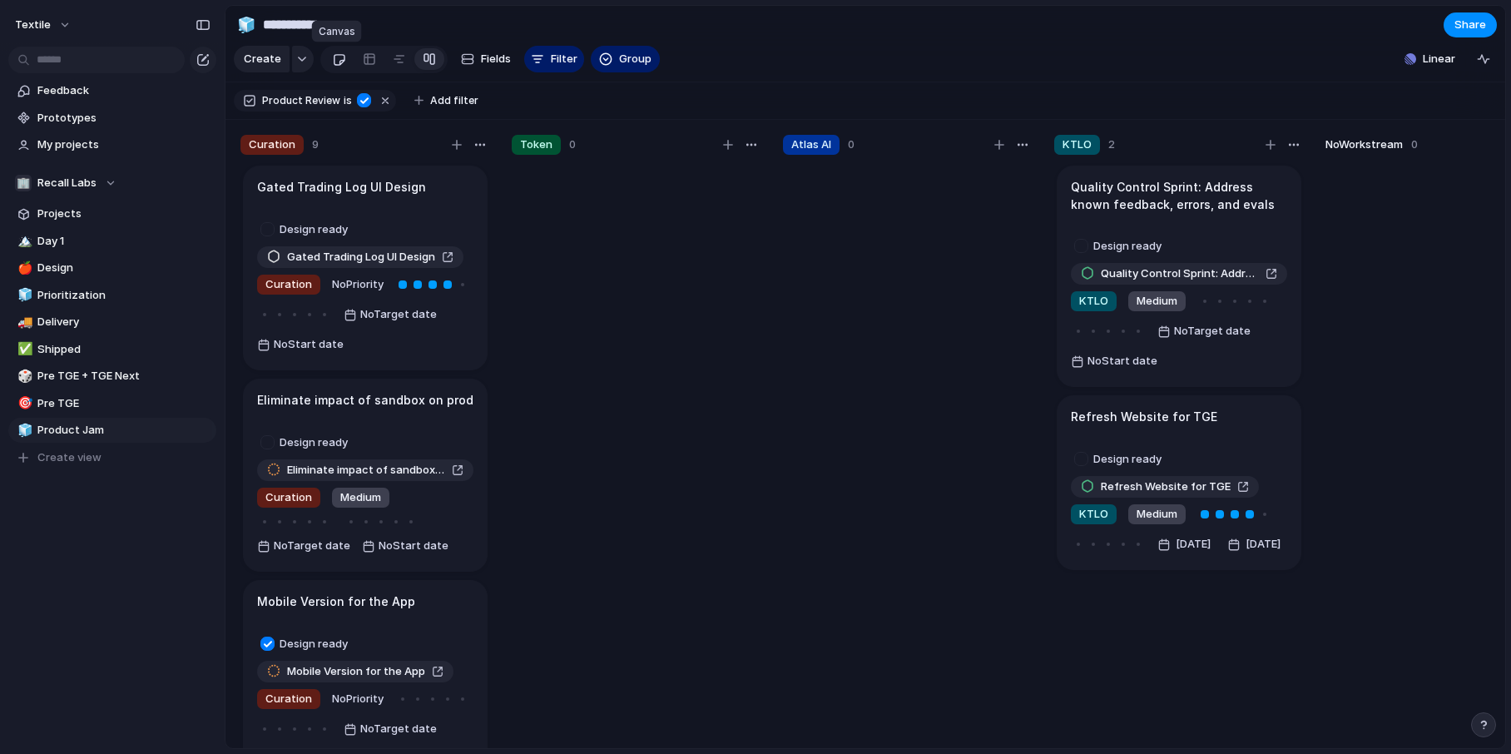
click at [332, 56] on div at bounding box center [339, 59] width 14 height 27
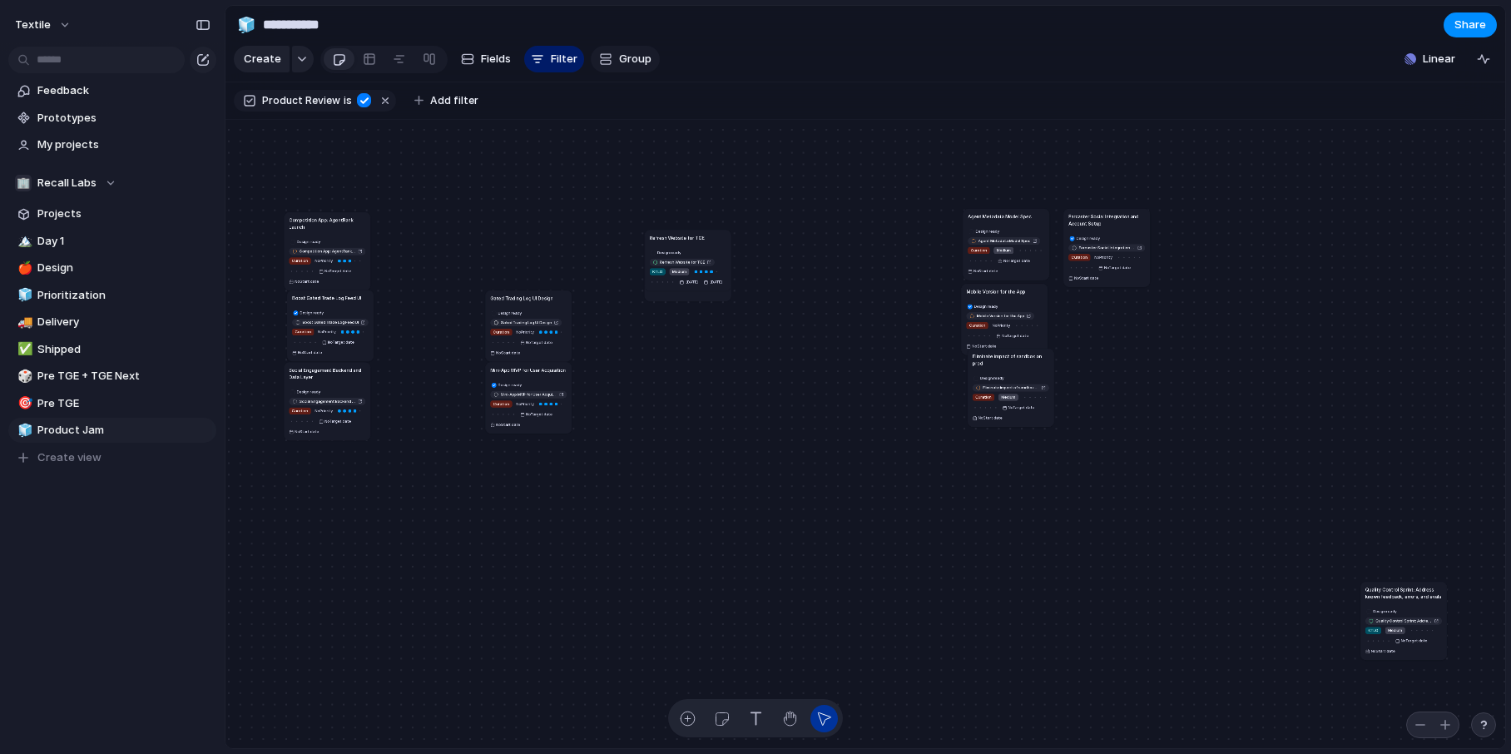
click at [619, 60] on span "Group" at bounding box center [635, 59] width 32 height 17
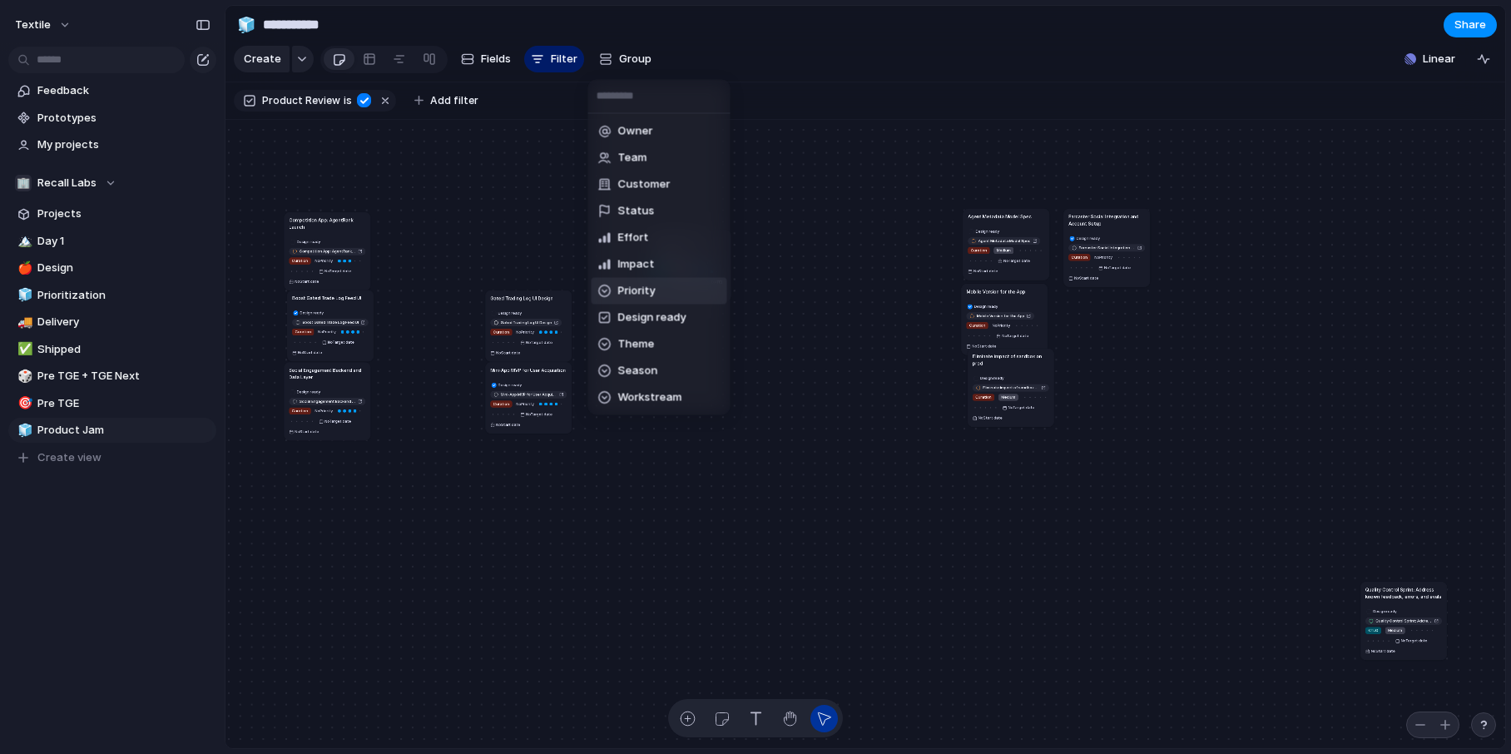
click at [647, 297] on span "Priority" at bounding box center [636, 291] width 37 height 17
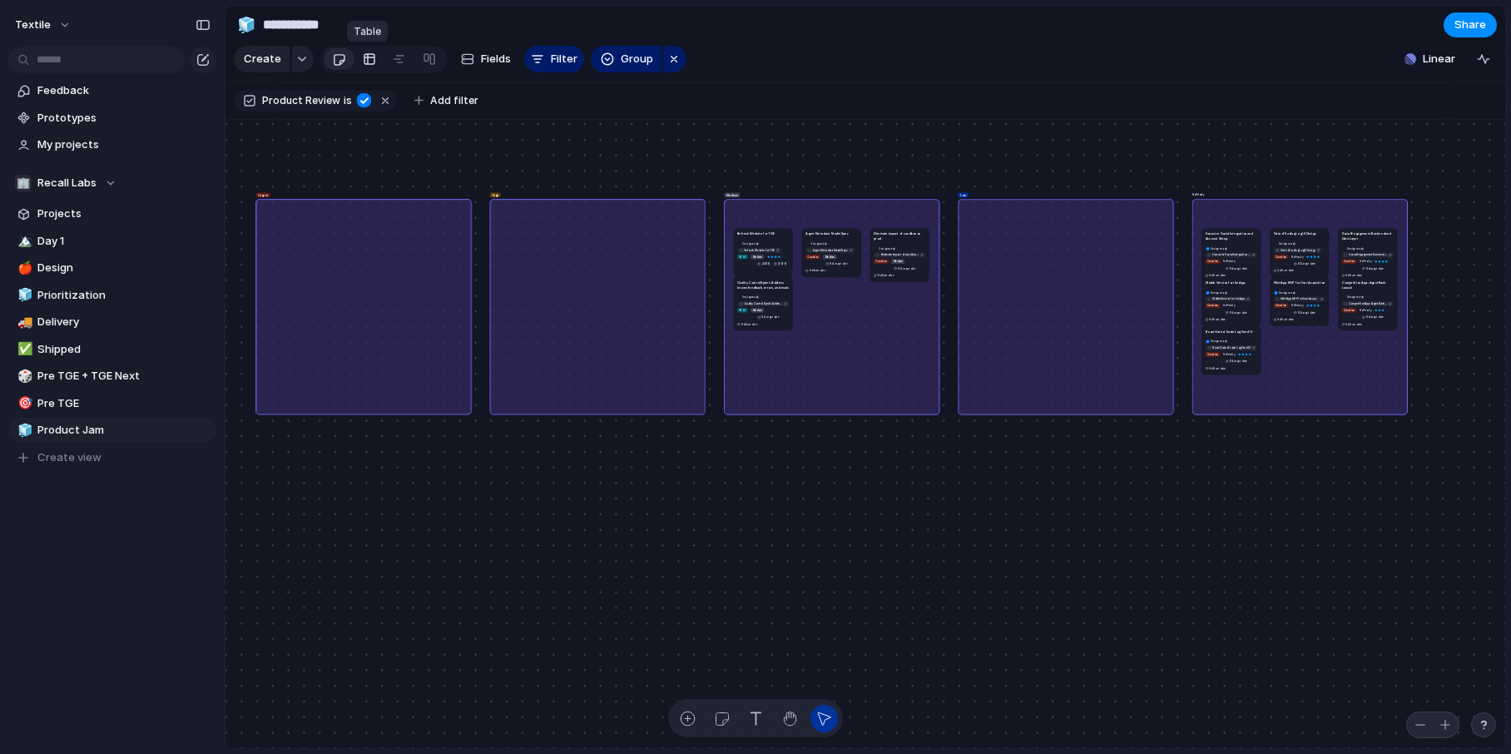
click at [363, 61] on div at bounding box center [369, 59] width 13 height 27
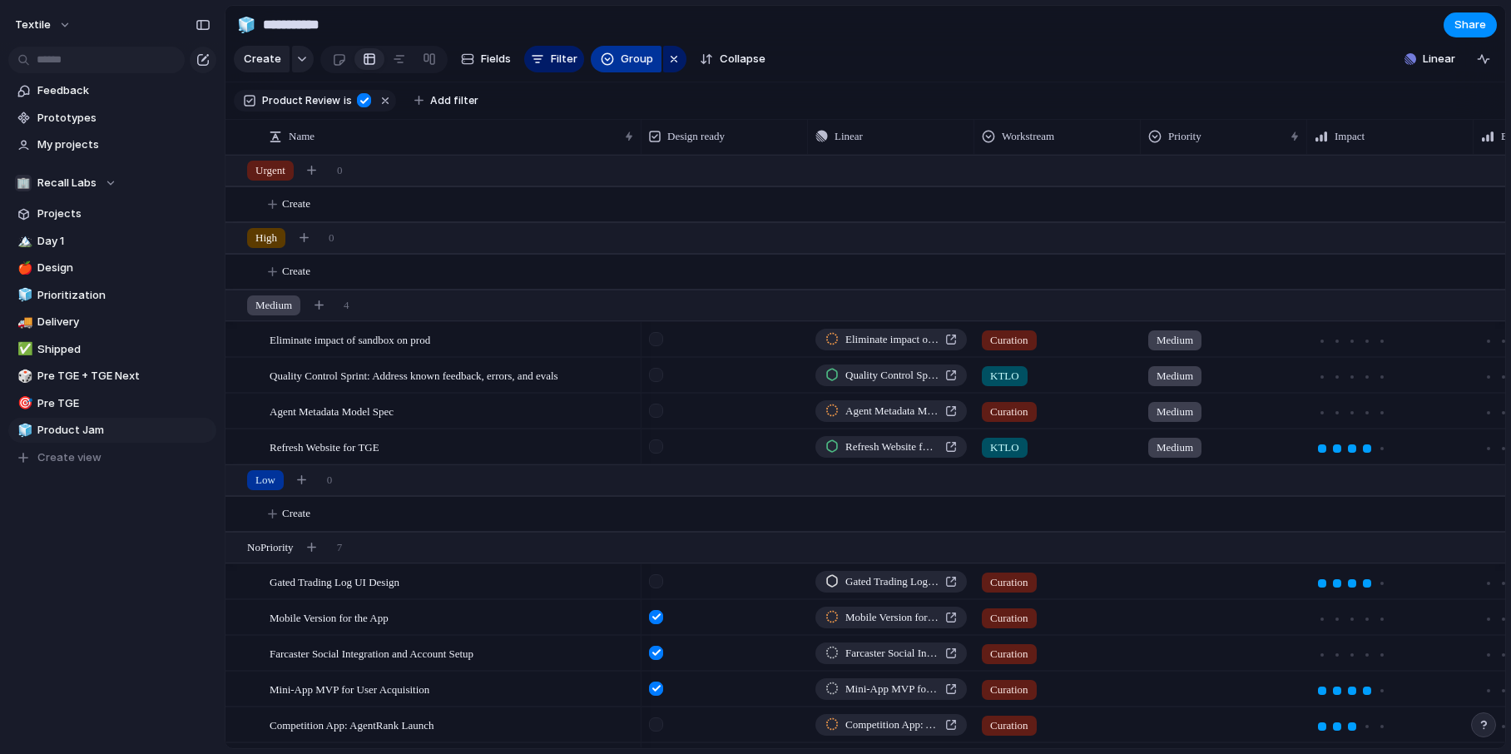
click at [642, 59] on span "Group" at bounding box center [637, 59] width 32 height 17
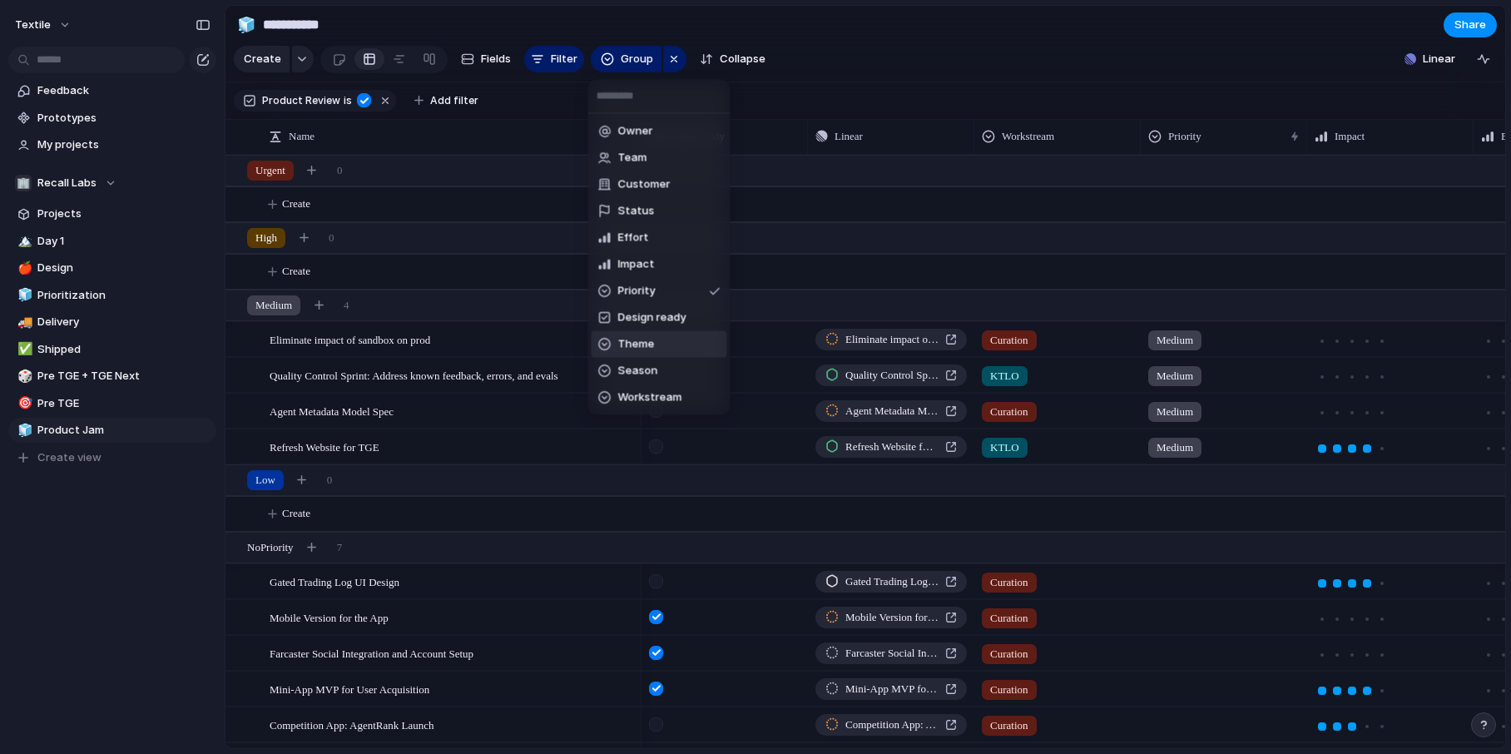
scroll to position [79, 0]
click at [653, 324] on span "Workstream" at bounding box center [650, 318] width 64 height 17
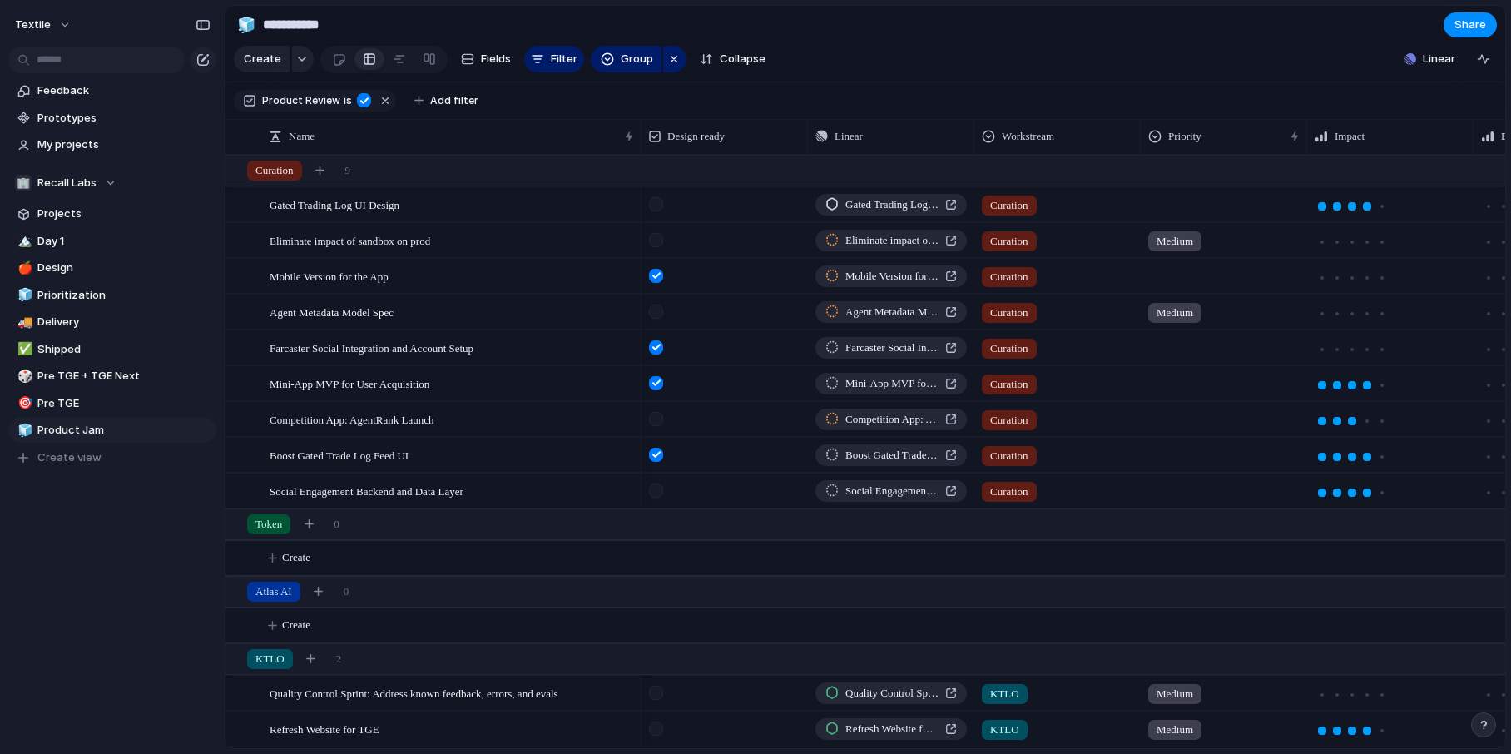
click at [653, 324] on div at bounding box center [724, 312] width 166 height 34
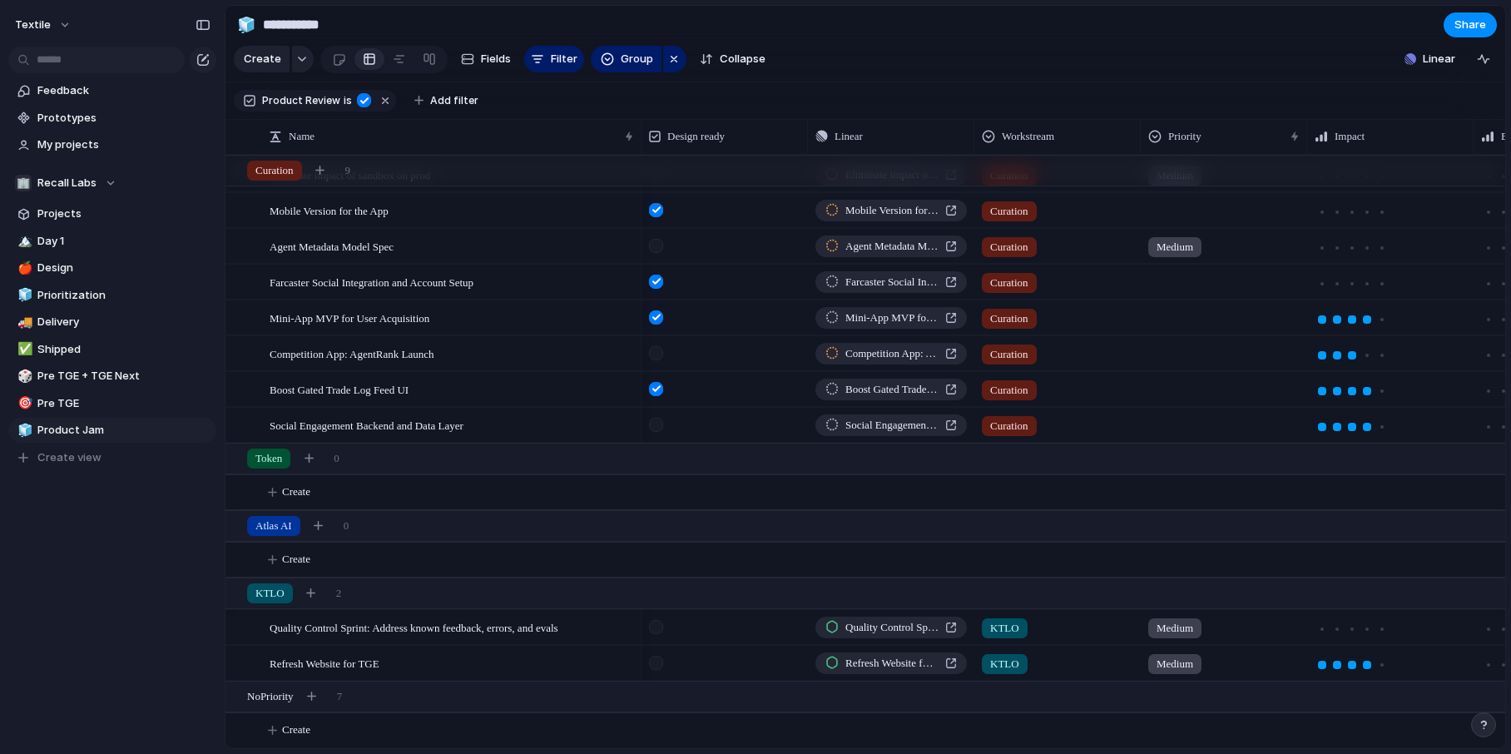
scroll to position [0, 0]
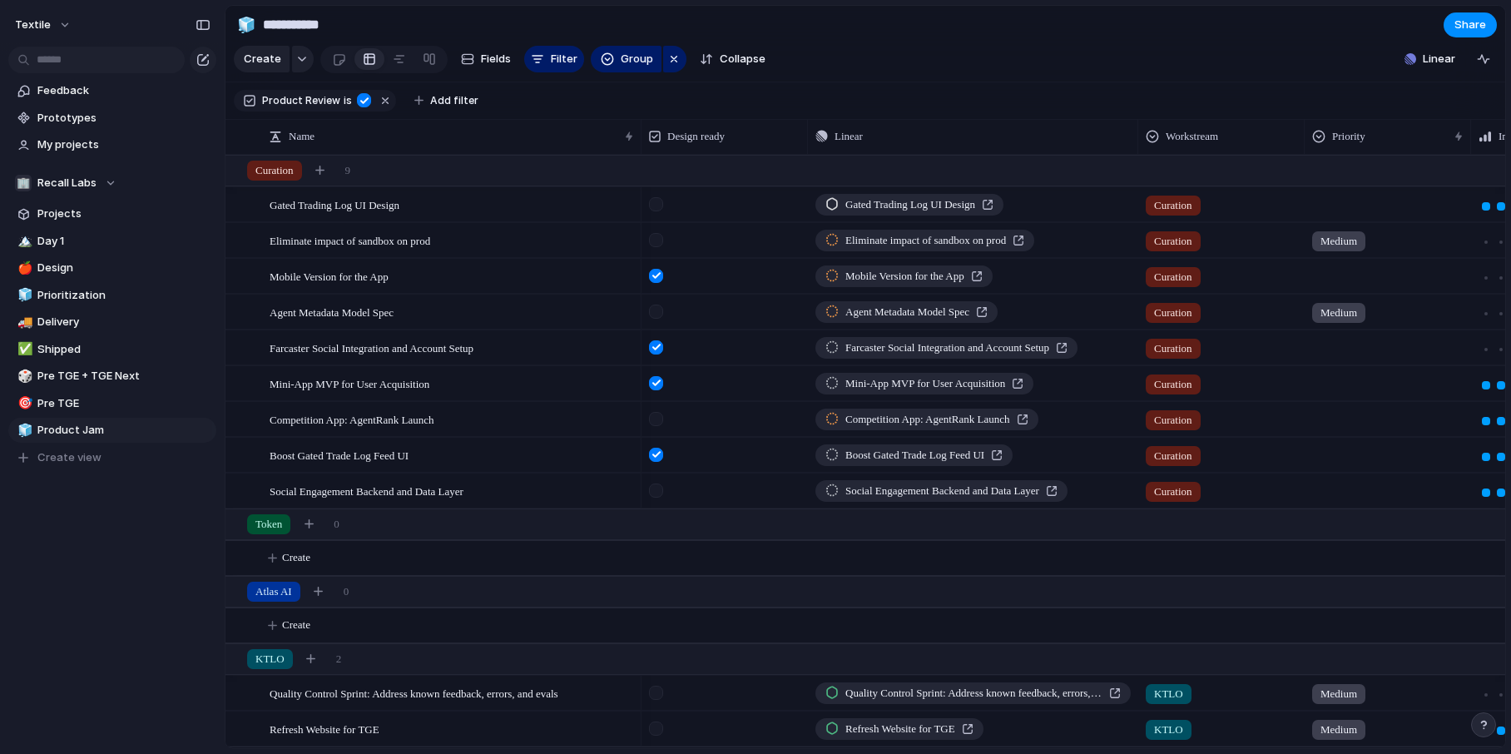
drag, startPoint x: 975, startPoint y: 136, endPoint x: 1140, endPoint y: 134, distance: 164.7
click at [1140, 134] on div at bounding box center [1137, 136] width 8 height 35
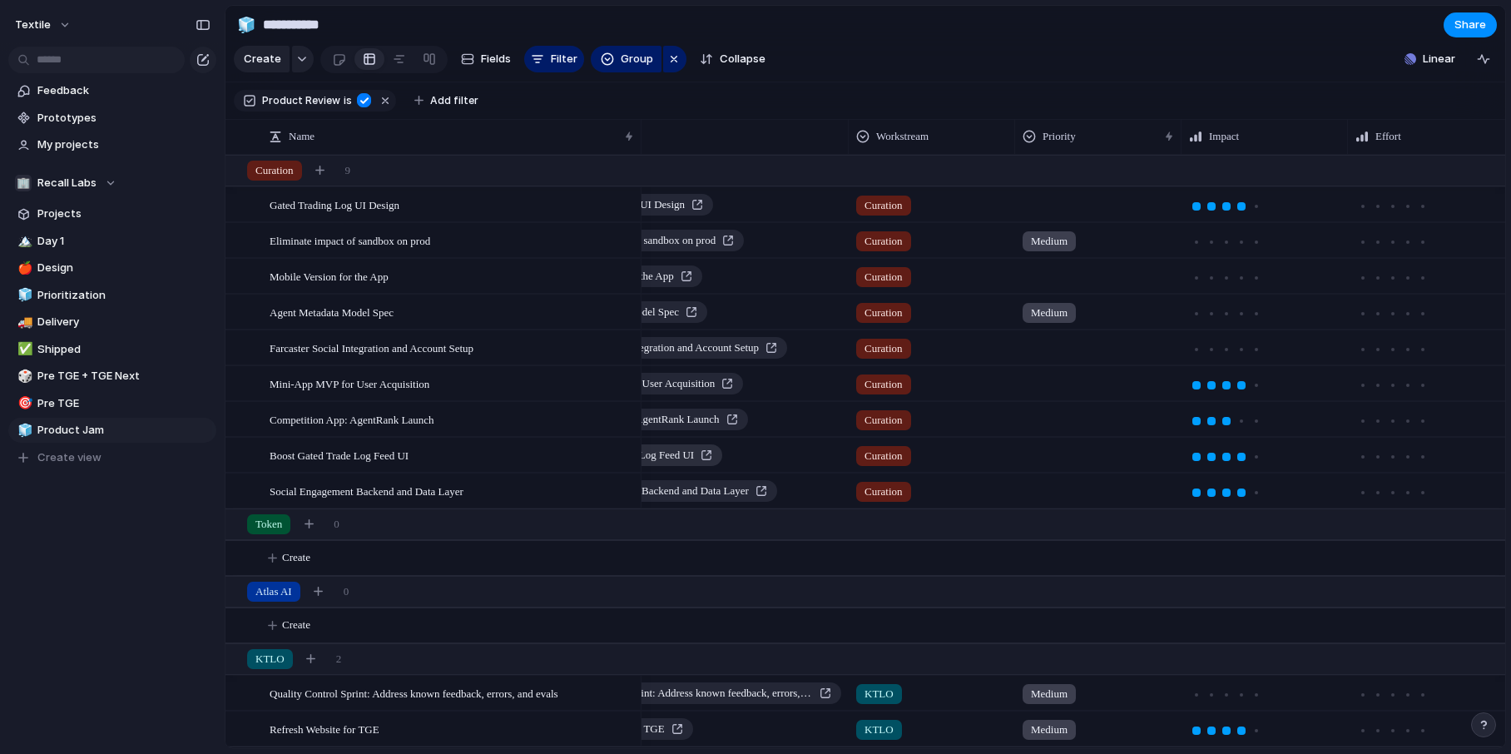
scroll to position [0, 367]
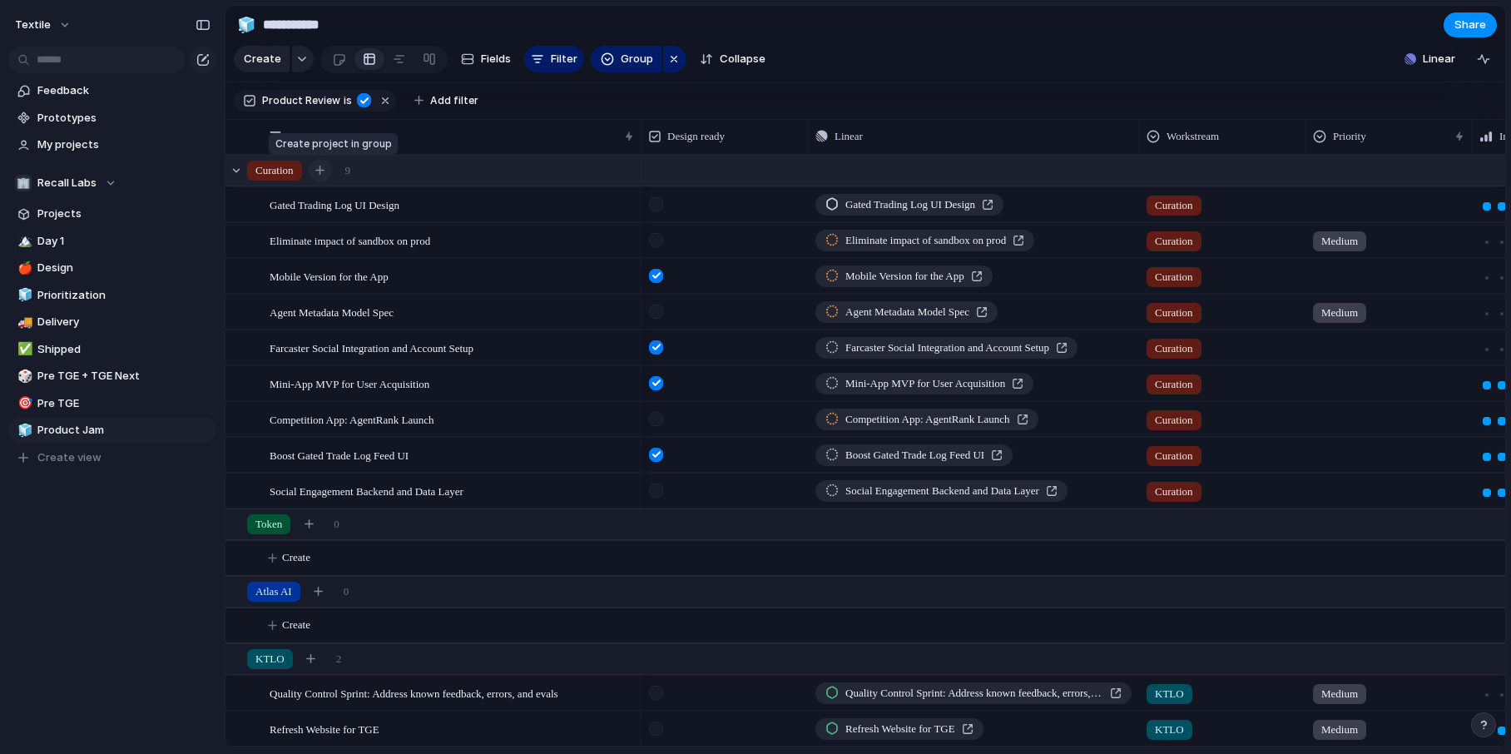
click at [324, 174] on div "button" at bounding box center [319, 170] width 9 height 9
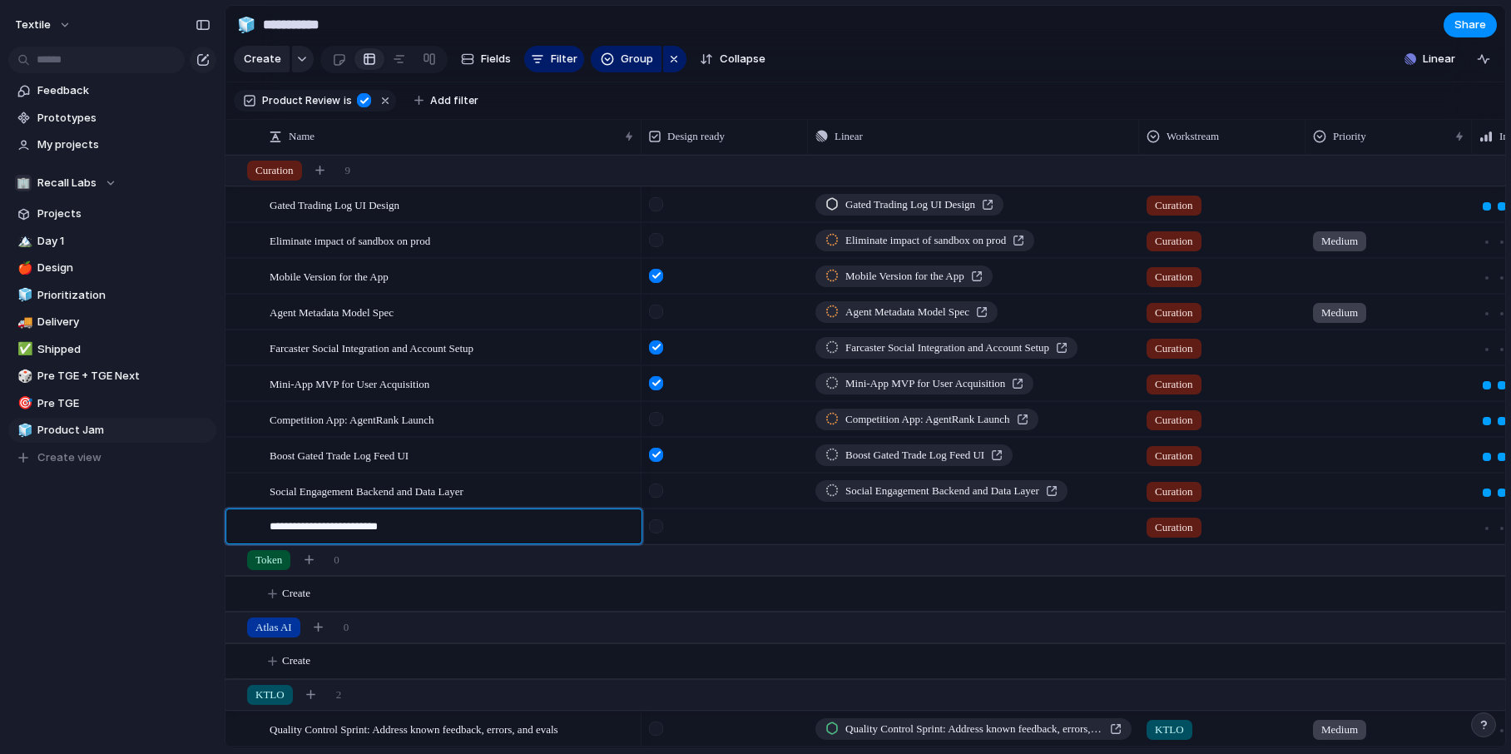
type textarea "**********"
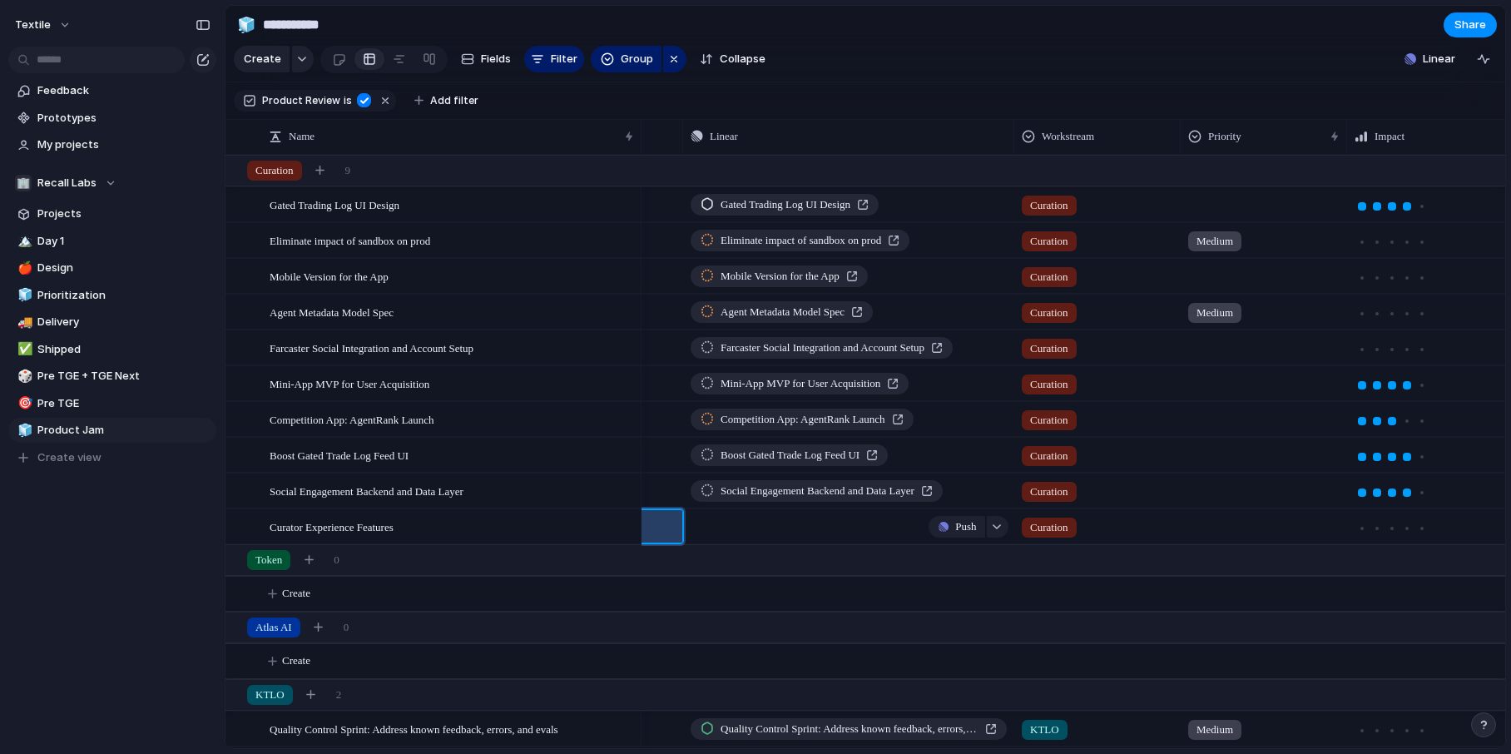
scroll to position [0, 211]
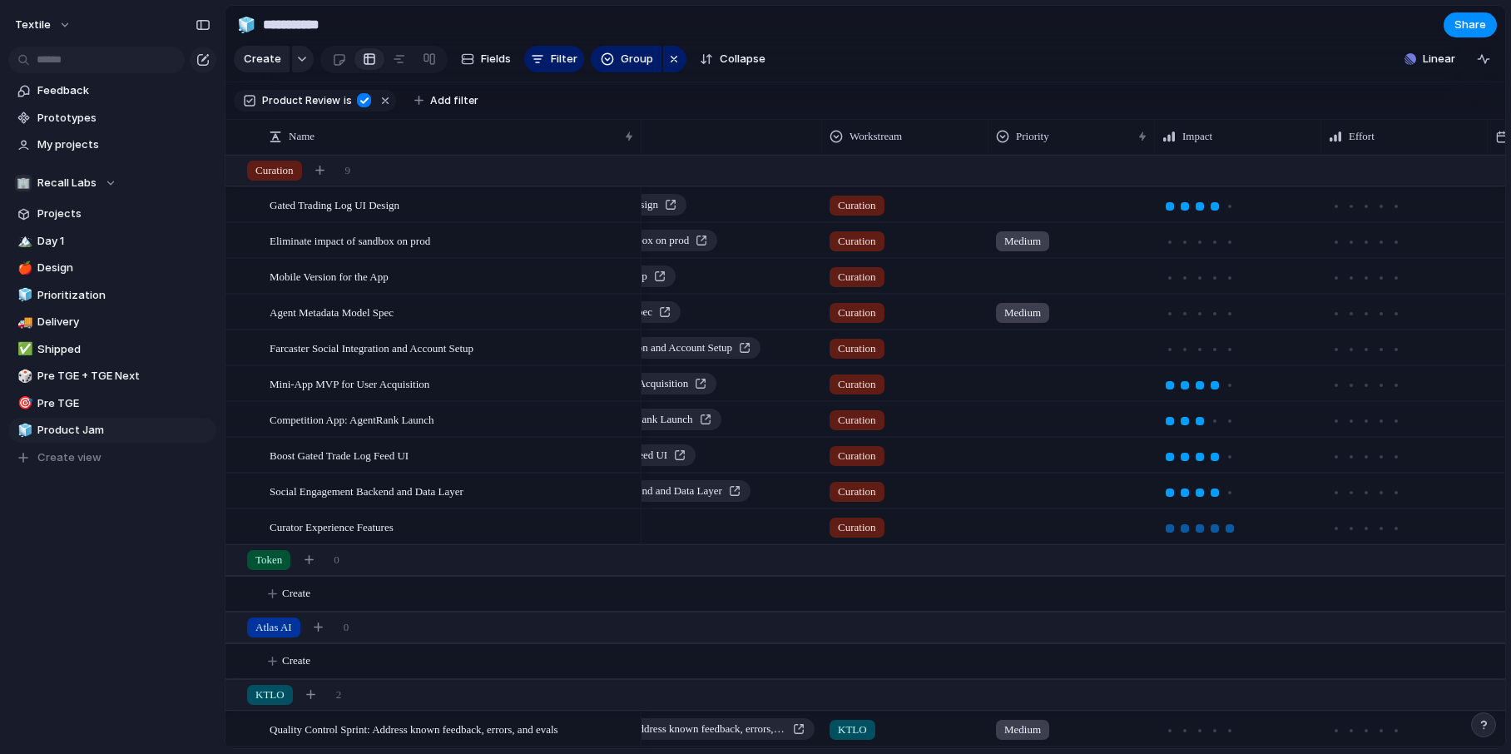
click at [1235, 525] on div at bounding box center [1229, 528] width 15 height 15
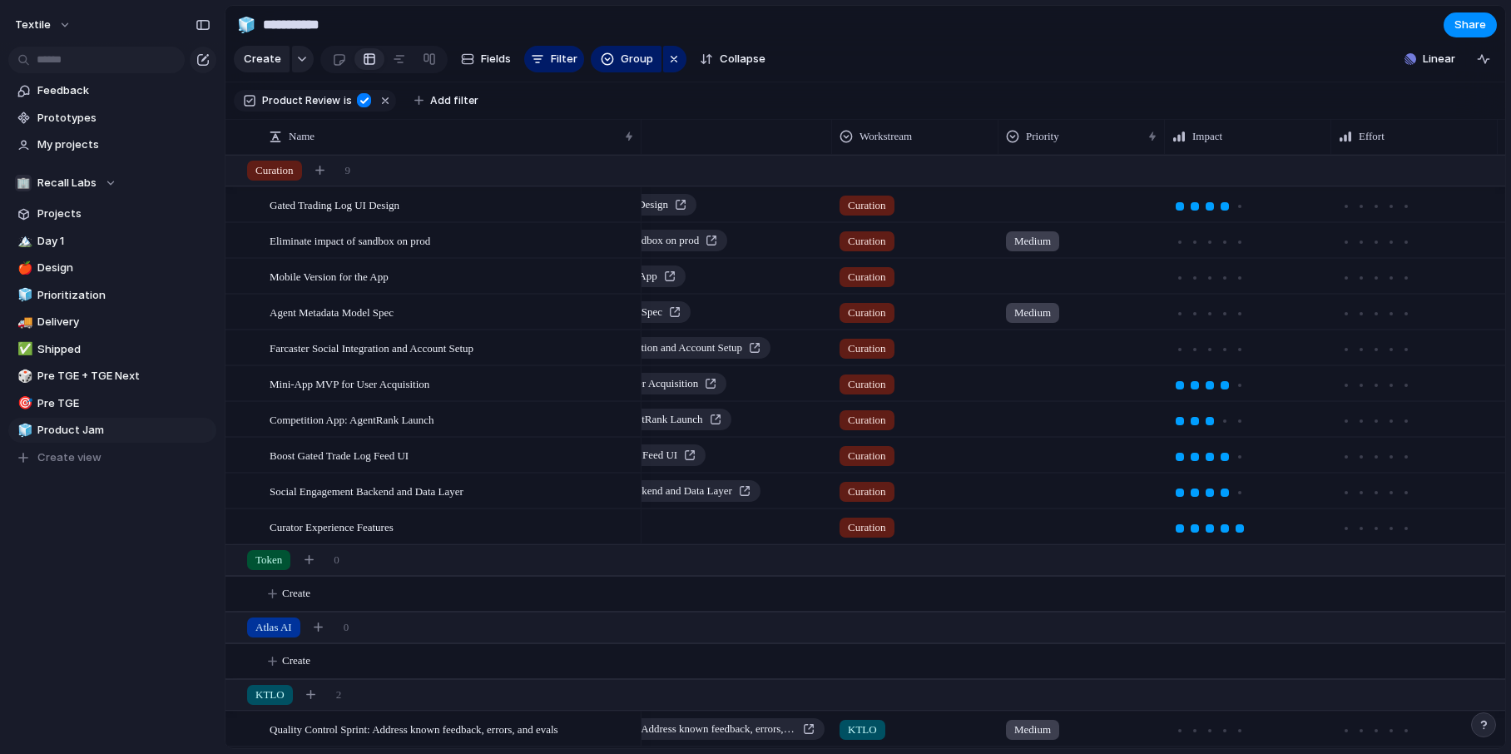
click at [1069, 519] on div at bounding box center [1081, 523] width 165 height 27
click at [1048, 621] on div "High" at bounding box center [1029, 624] width 40 height 20
click at [1031, 452] on div at bounding box center [1081, 451] width 165 height 27
click at [1042, 548] on div "High" at bounding box center [1029, 552] width 40 height 20
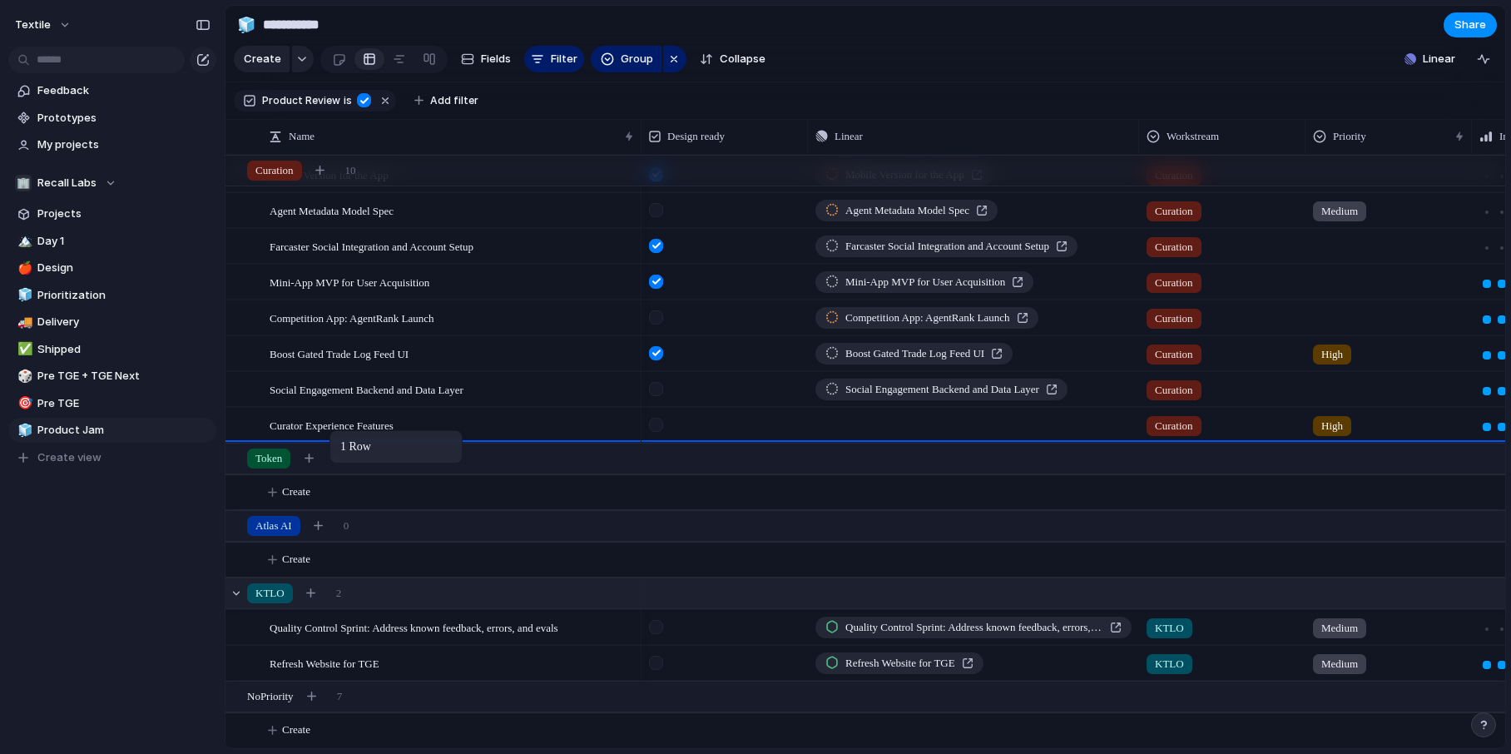
drag, startPoint x: 361, startPoint y: 588, endPoint x: 338, endPoint y: 434, distance: 155.7
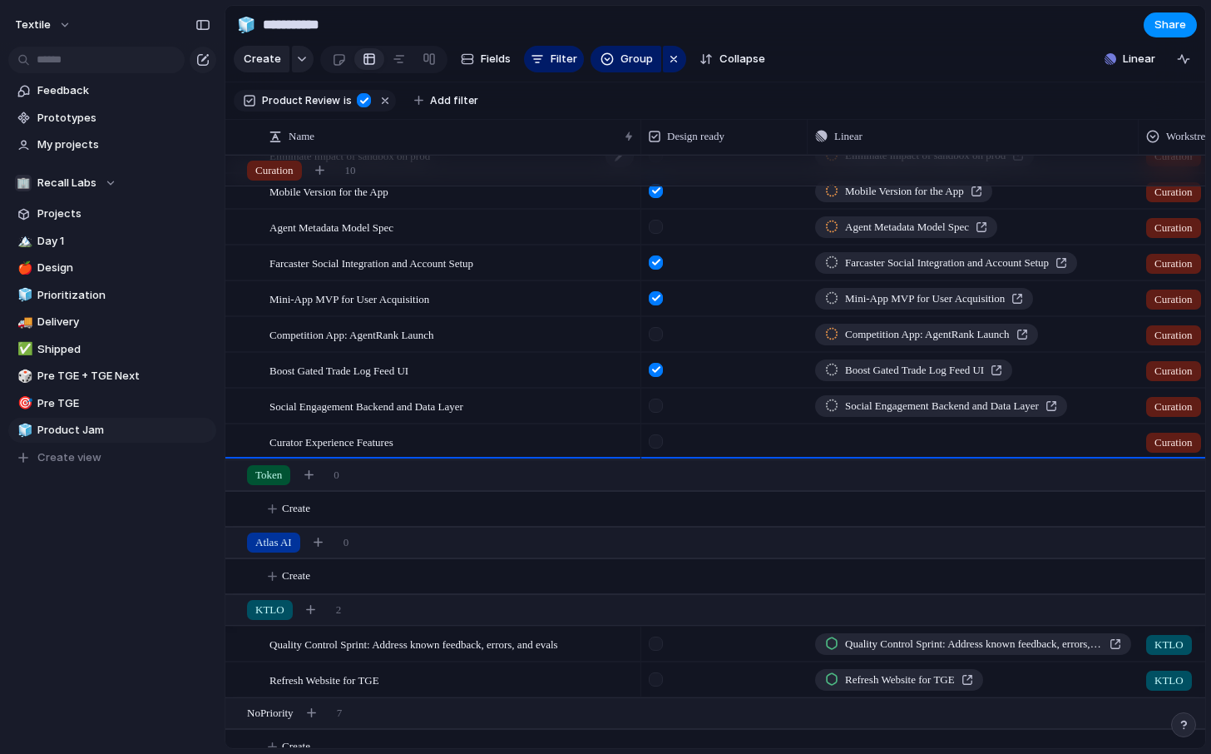
scroll to position [102, 0]
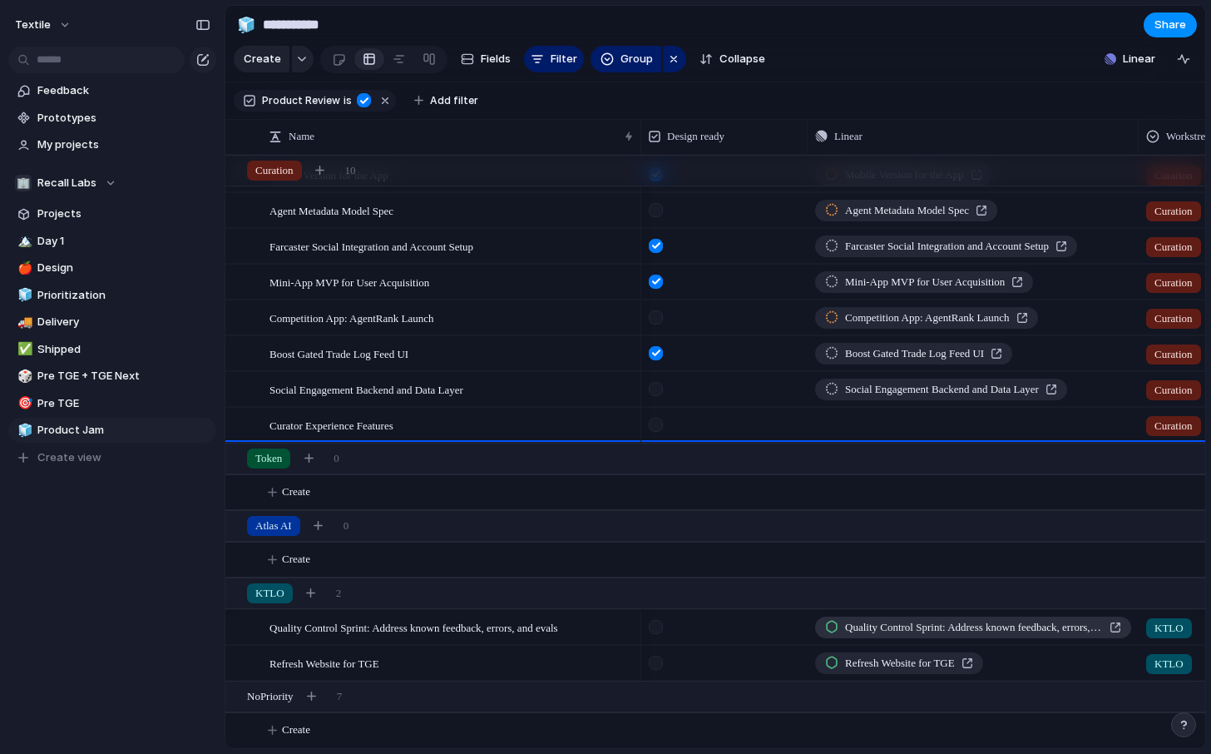
click at [1119, 626] on div "Quality Control Sprint: Address known feedback, errors, and evals" at bounding box center [973, 627] width 296 height 17
click at [90, 210] on span "Projects" at bounding box center [123, 213] width 173 height 17
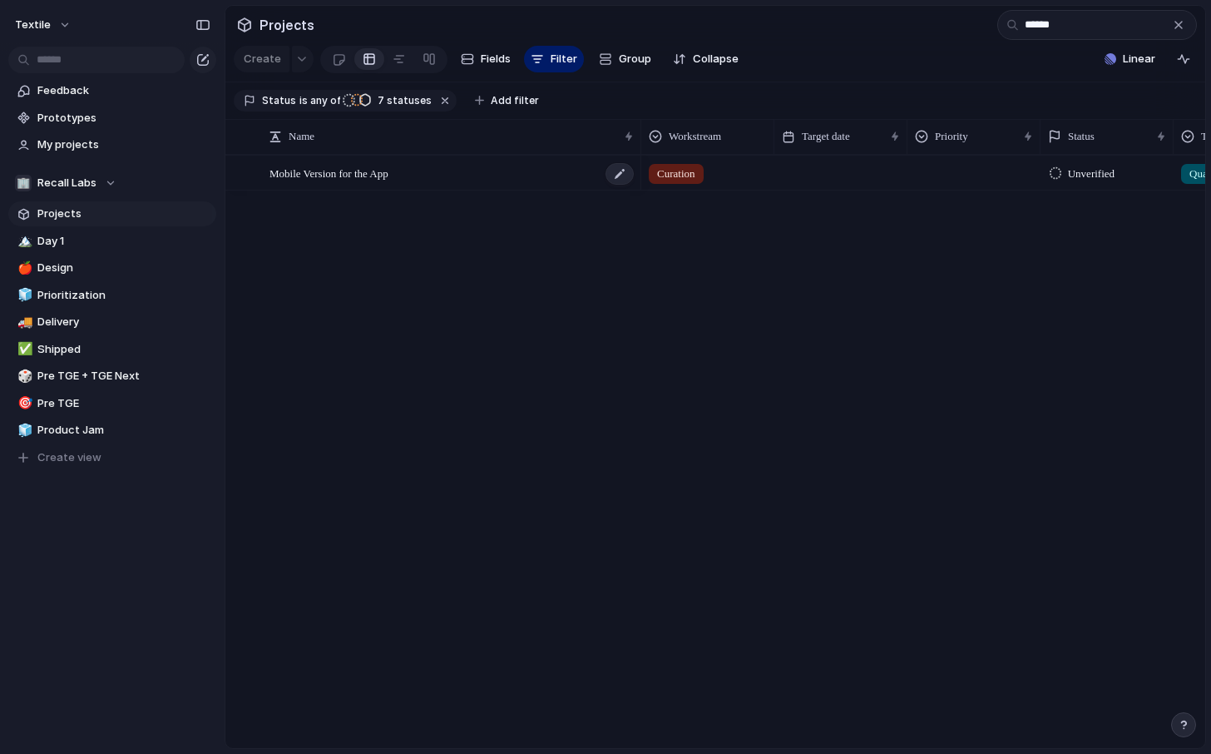
type input "******"
click at [412, 174] on div "Mobile Version for the App" at bounding box center [453, 173] width 366 height 34
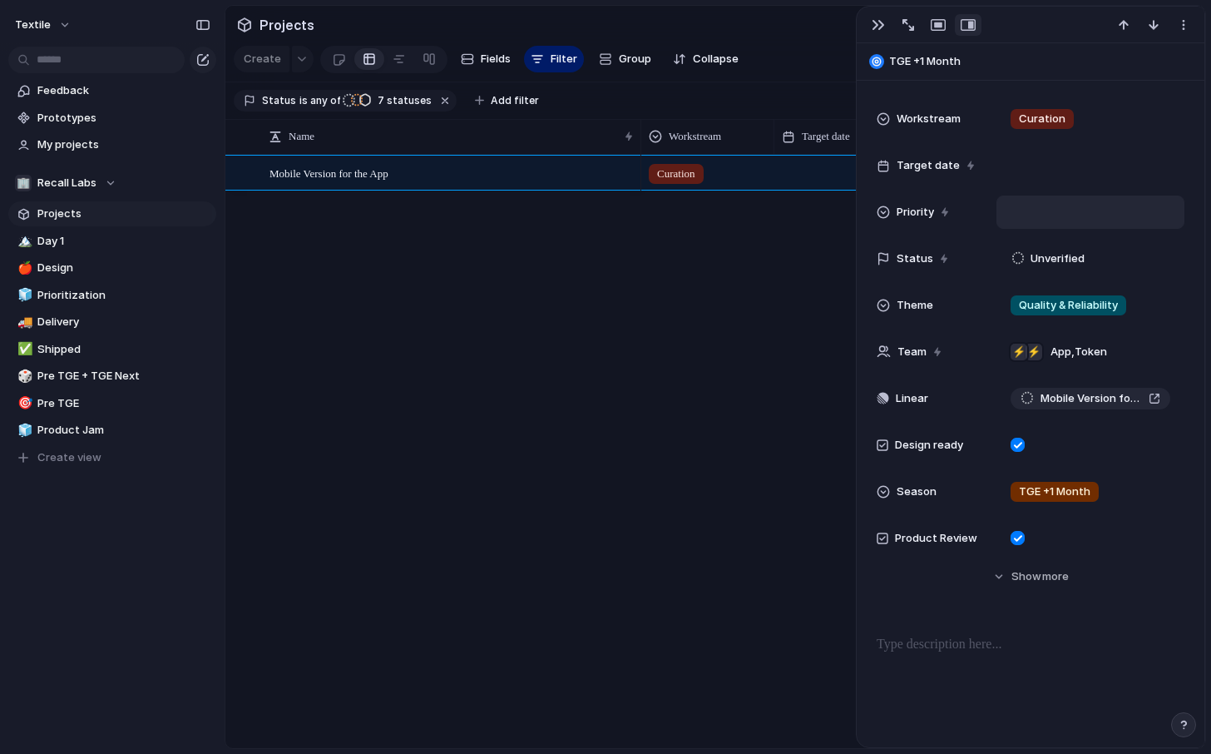
scroll to position [128, 0]
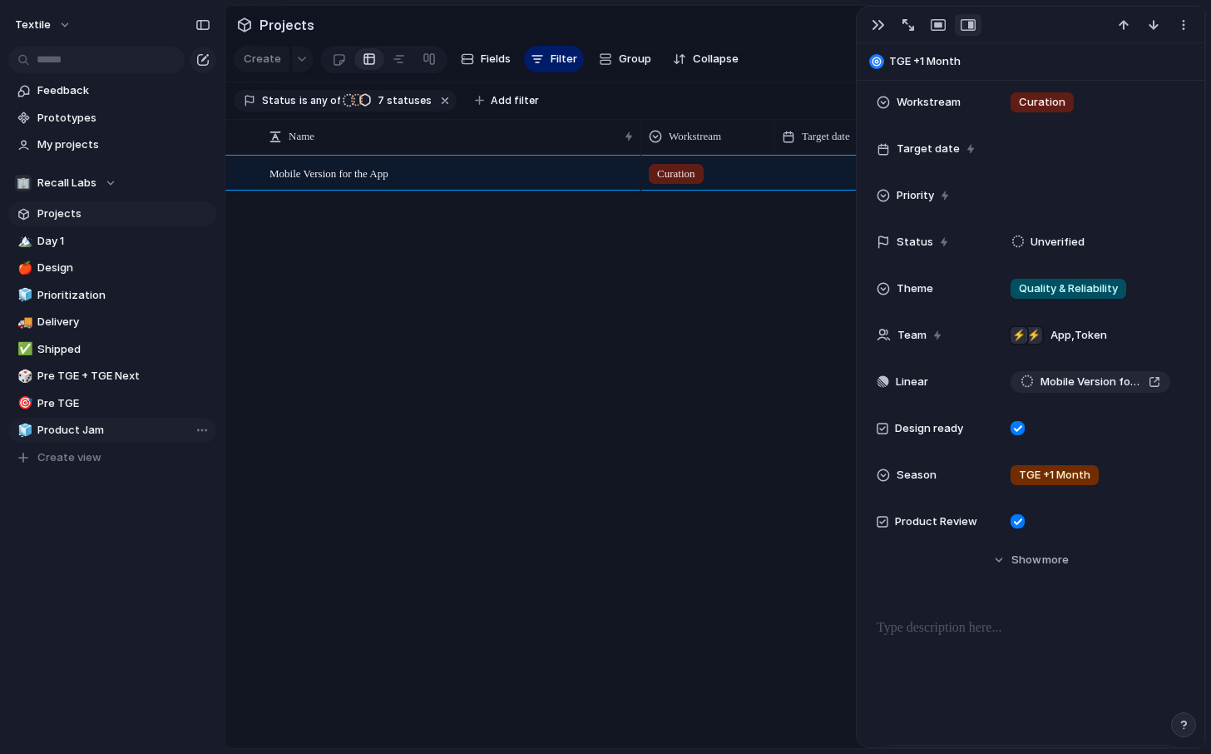
click at [76, 425] on span "Product Jam" at bounding box center [123, 430] width 173 height 17
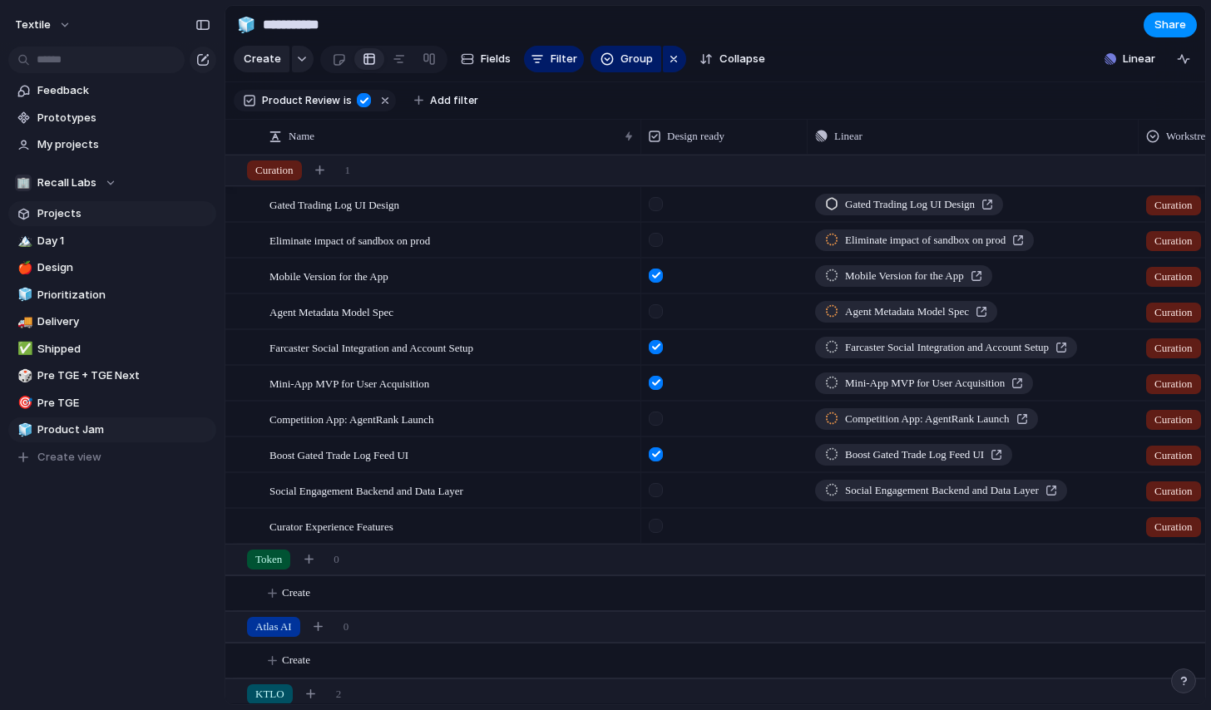
click at [76, 215] on span "Projects" at bounding box center [123, 213] width 173 height 17
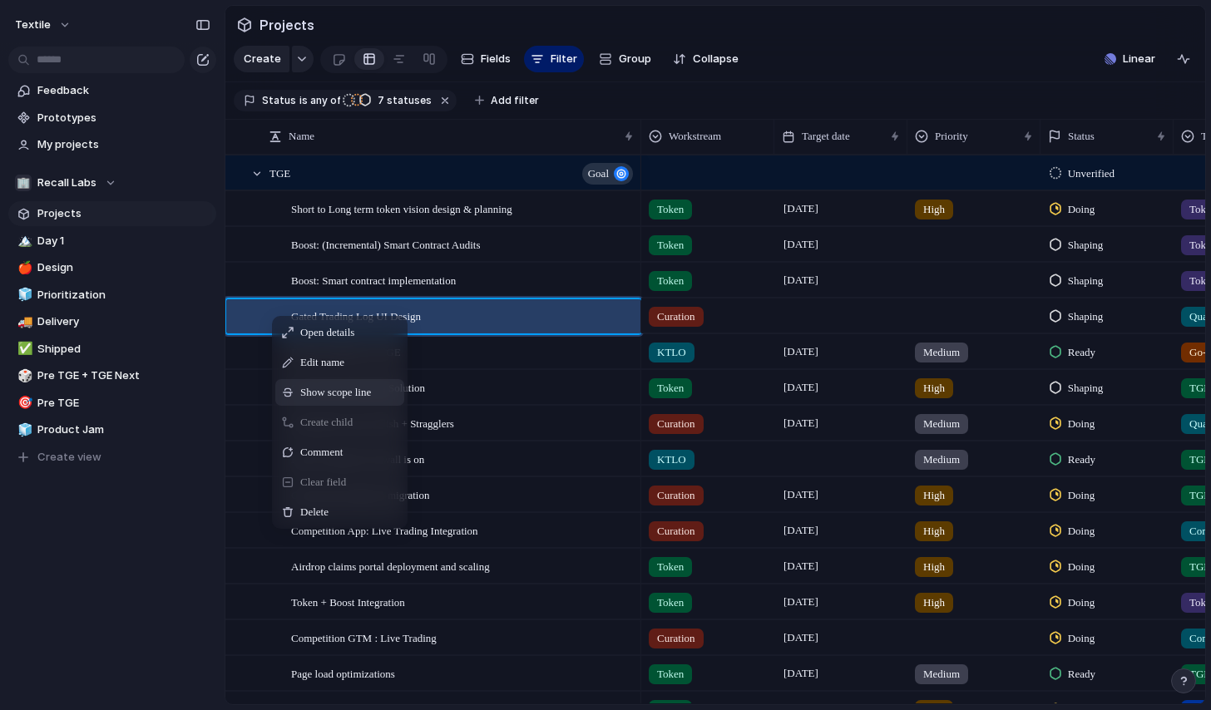
click at [321, 390] on span "Show scope line" at bounding box center [335, 392] width 71 height 17
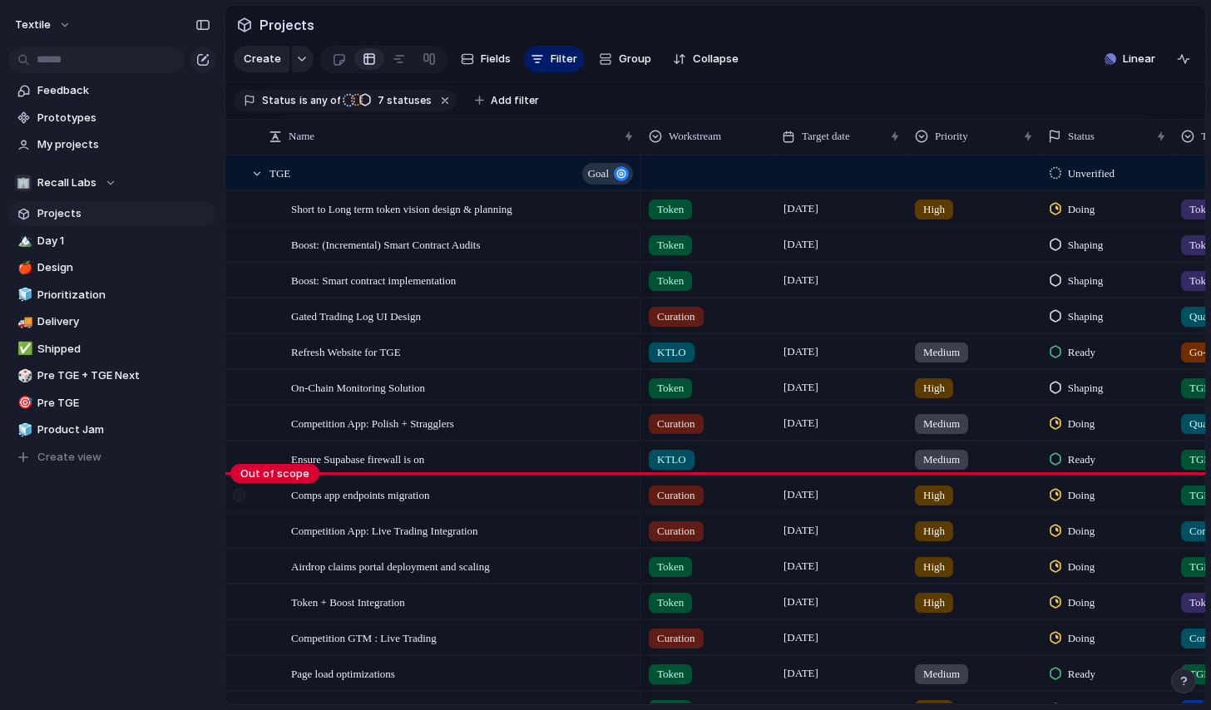
drag, startPoint x: 269, startPoint y: 333, endPoint x: 245, endPoint y: 501, distance: 169.8
click at [245, 500] on body "Textile Feedback Prototypes My projects 🏢 Recall Labs Projects 🏔️ Day 1 🍎 Desig…" at bounding box center [605, 355] width 1211 height 710
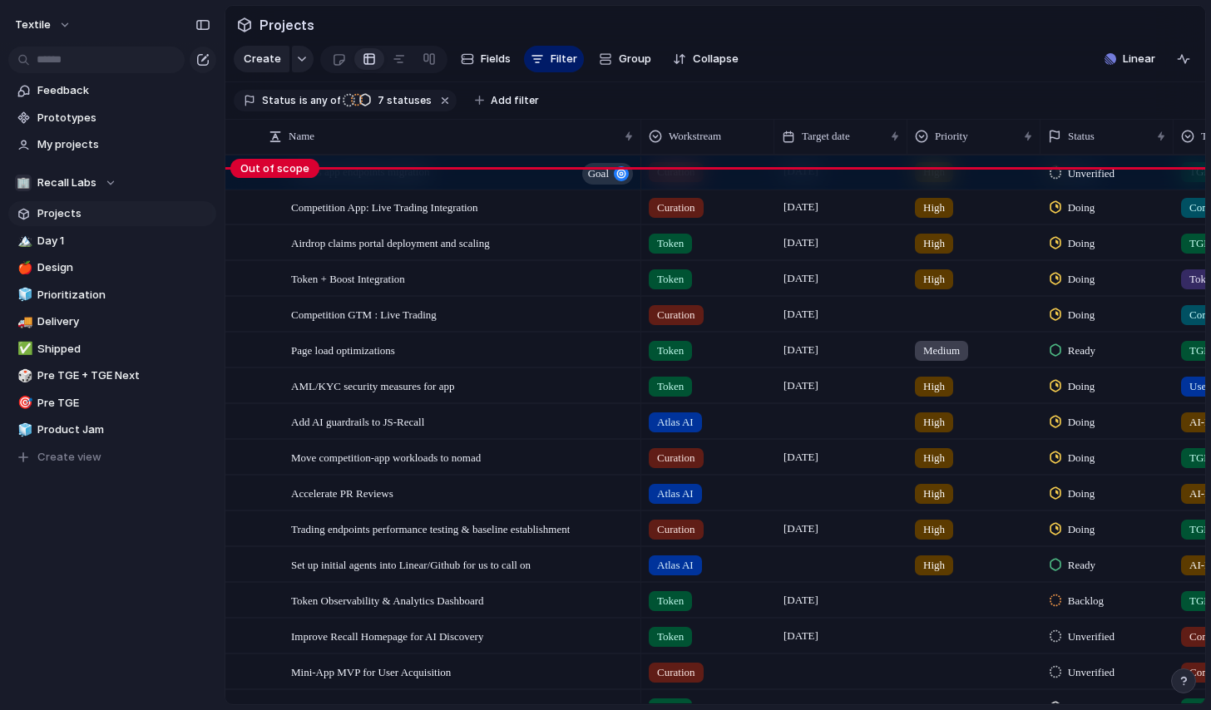
scroll to position [353, 0]
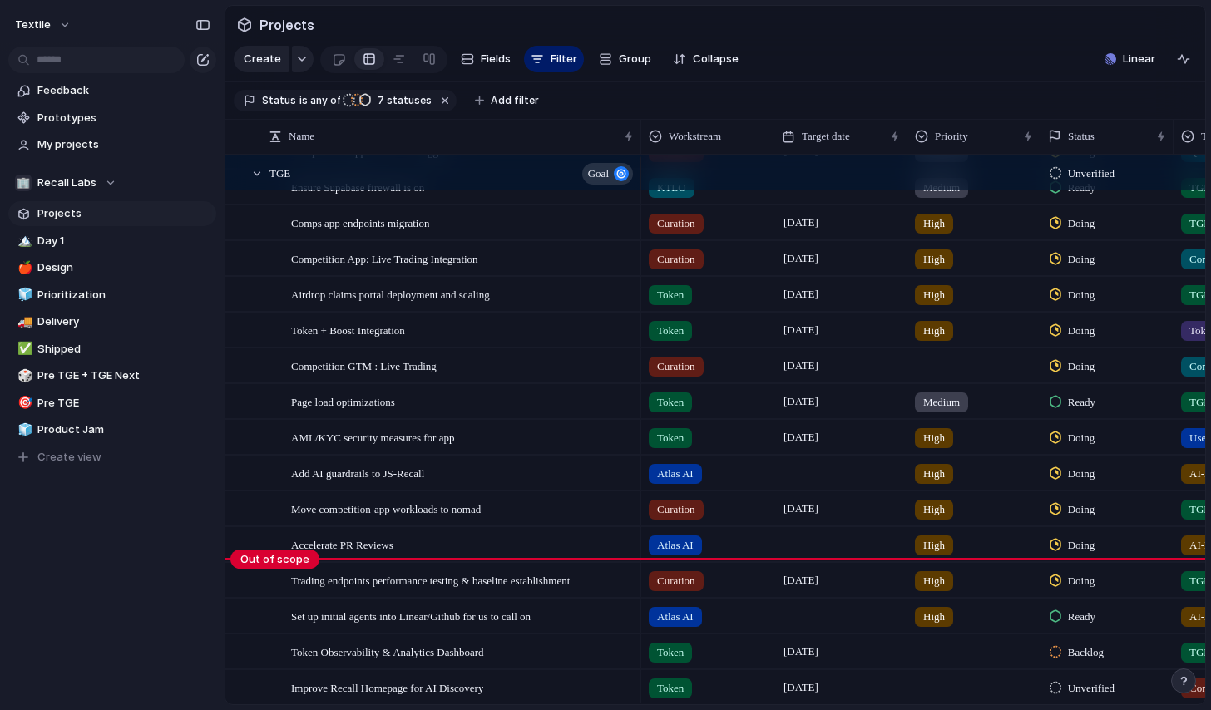
drag, startPoint x: 269, startPoint y: 204, endPoint x: 315, endPoint y: 564, distance: 363.2
click at [276, 583] on body "Textile Feedback Prototypes My projects 🏢 Recall Labs Projects 🏔️ Day 1 🍎 Desig…" at bounding box center [605, 355] width 1211 height 710
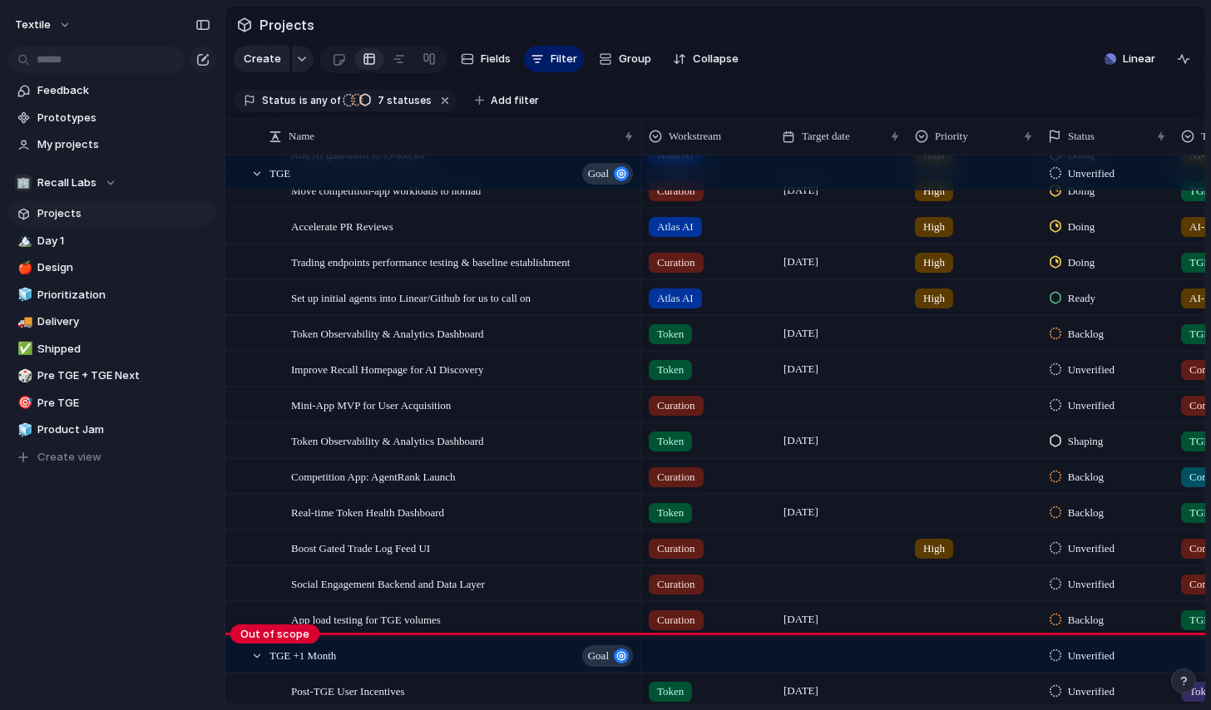
drag, startPoint x: 272, startPoint y: 242, endPoint x: 238, endPoint y: 665, distance: 424.0
click at [238, 665] on body "Textile Feedback Prototypes My projects 🏢 Recall Labs Projects 🏔️ Day 1 🍎 Desig…" at bounding box center [605, 355] width 1211 height 710
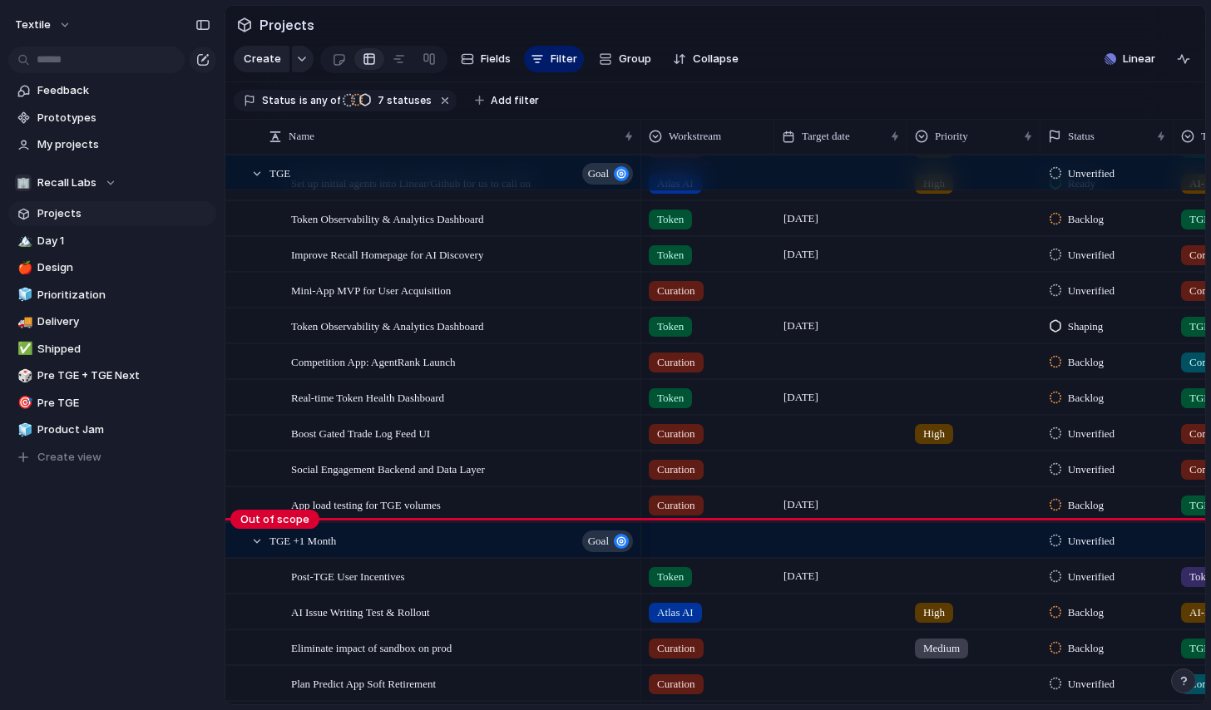
drag, startPoint x: 261, startPoint y: 520, endPoint x: 253, endPoint y: 531, distance: 13.6
click at [253, 531] on body "Textile Feedback Prototypes My projects 🏢 Recall Labs Projects 🏔️ Day 1 🍎 Desig…" at bounding box center [605, 355] width 1211 height 710
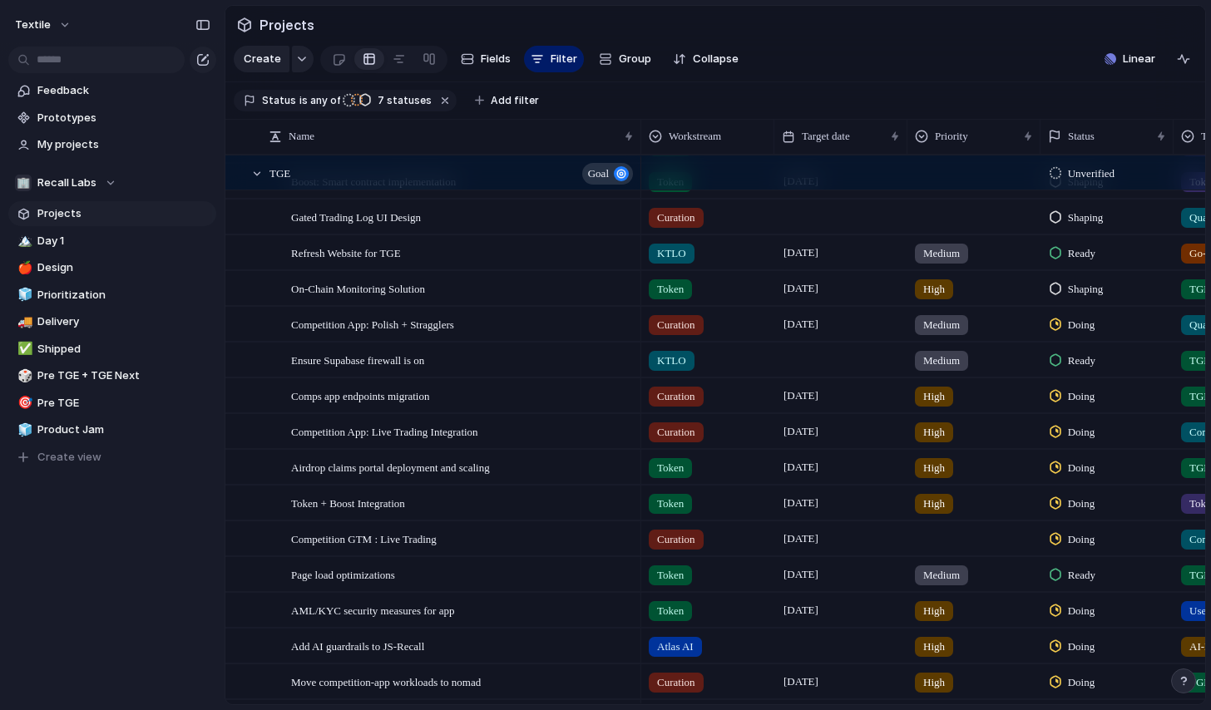
scroll to position [58, 0]
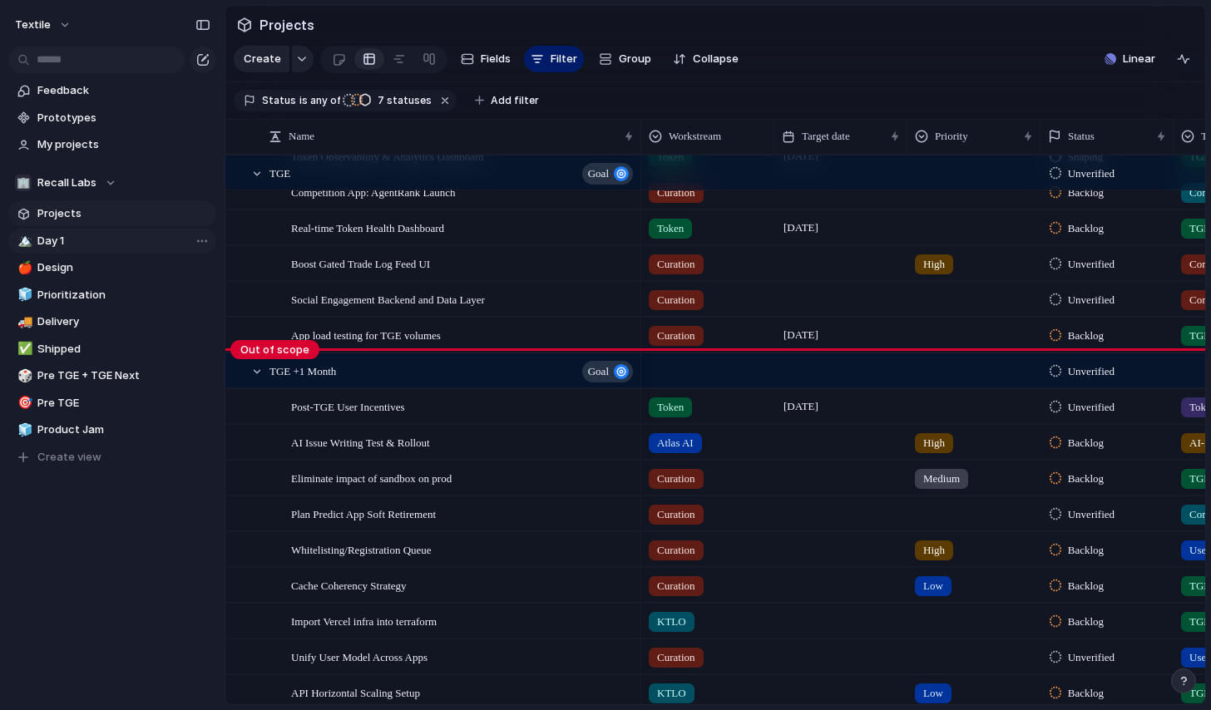
click at [111, 243] on span "Day 1" at bounding box center [123, 241] width 173 height 17
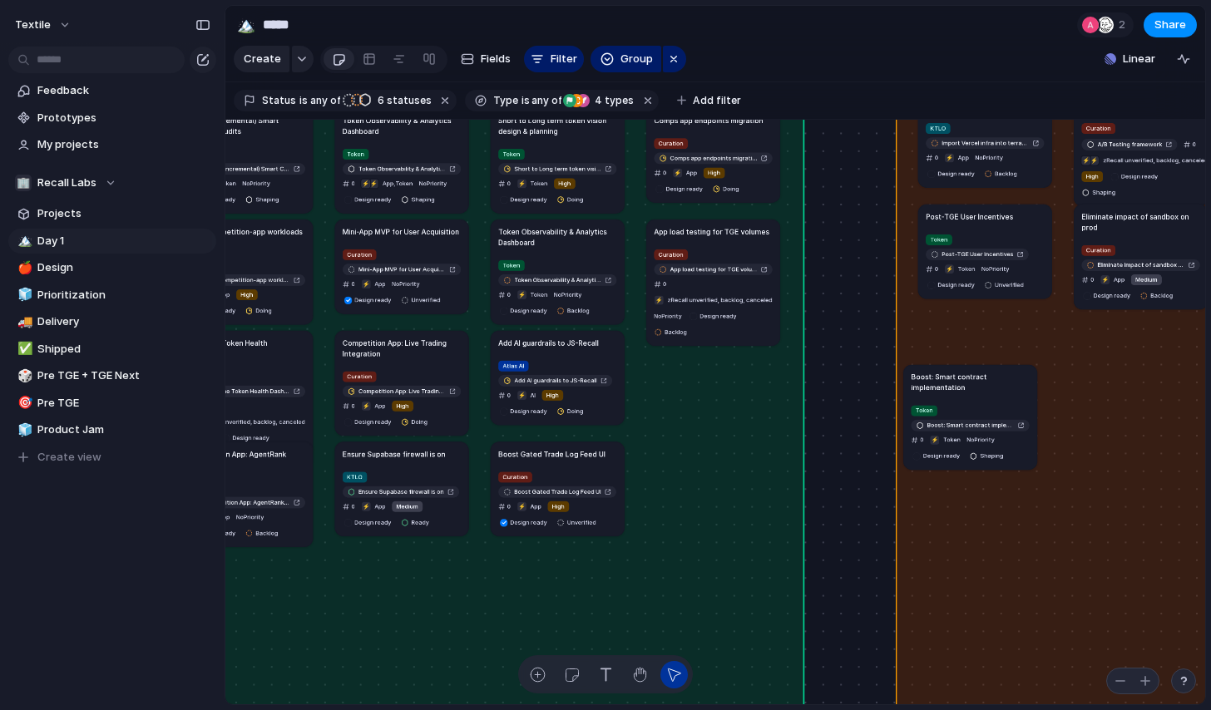
drag, startPoint x: 740, startPoint y: 398, endPoint x: 1004, endPoint y: 433, distance: 266.9
click at [1004, 433] on div "Token Boost: Smart contract implementation 0 ⚡ Token No Priority Design ready S…" at bounding box center [970, 433] width 118 height 60
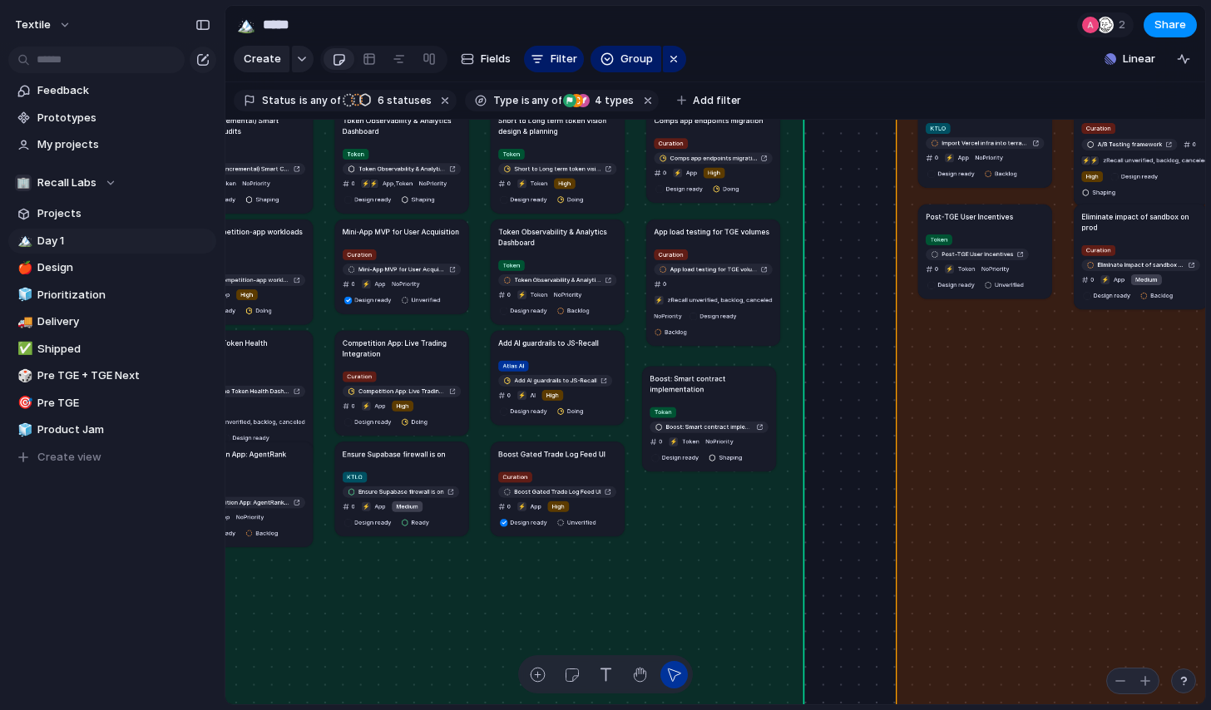
drag, startPoint x: 971, startPoint y: 399, endPoint x: 702, endPoint y: 399, distance: 268.7
click at [702, 399] on article "Boost: Smart contract implementation Token Boost: Smart contract implementation…" at bounding box center [709, 418] width 134 height 105
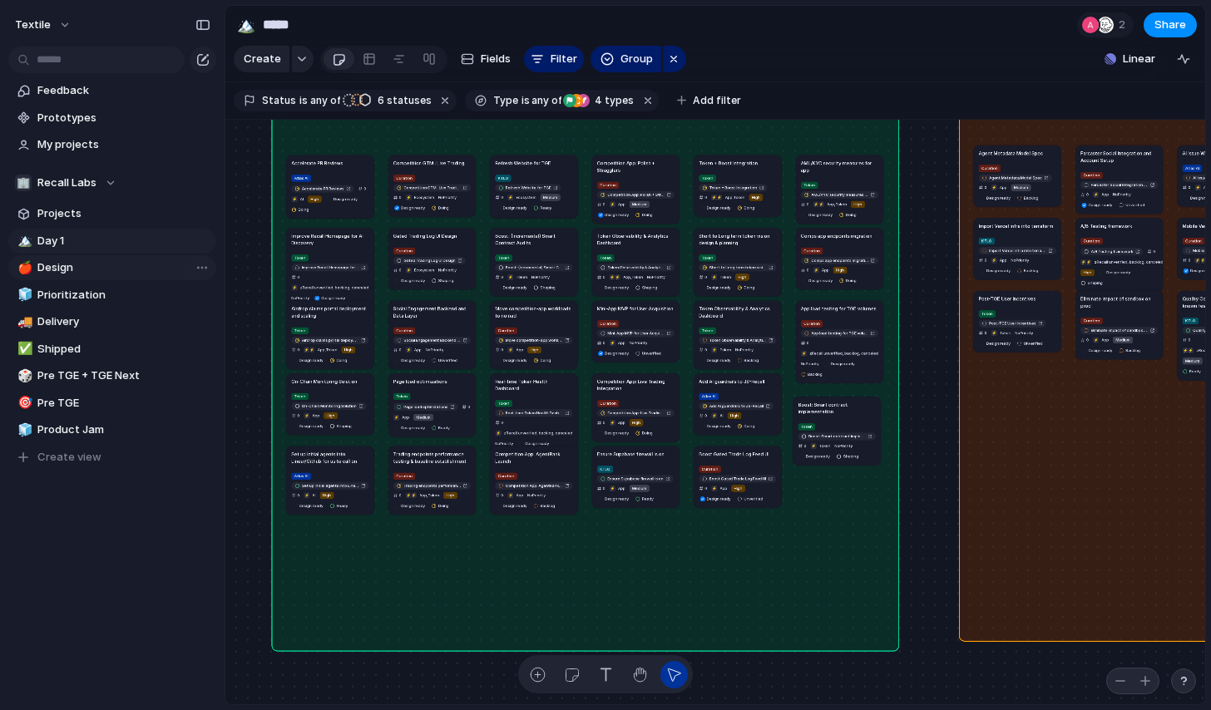
click at [81, 265] on span "Design" at bounding box center [123, 268] width 173 height 17
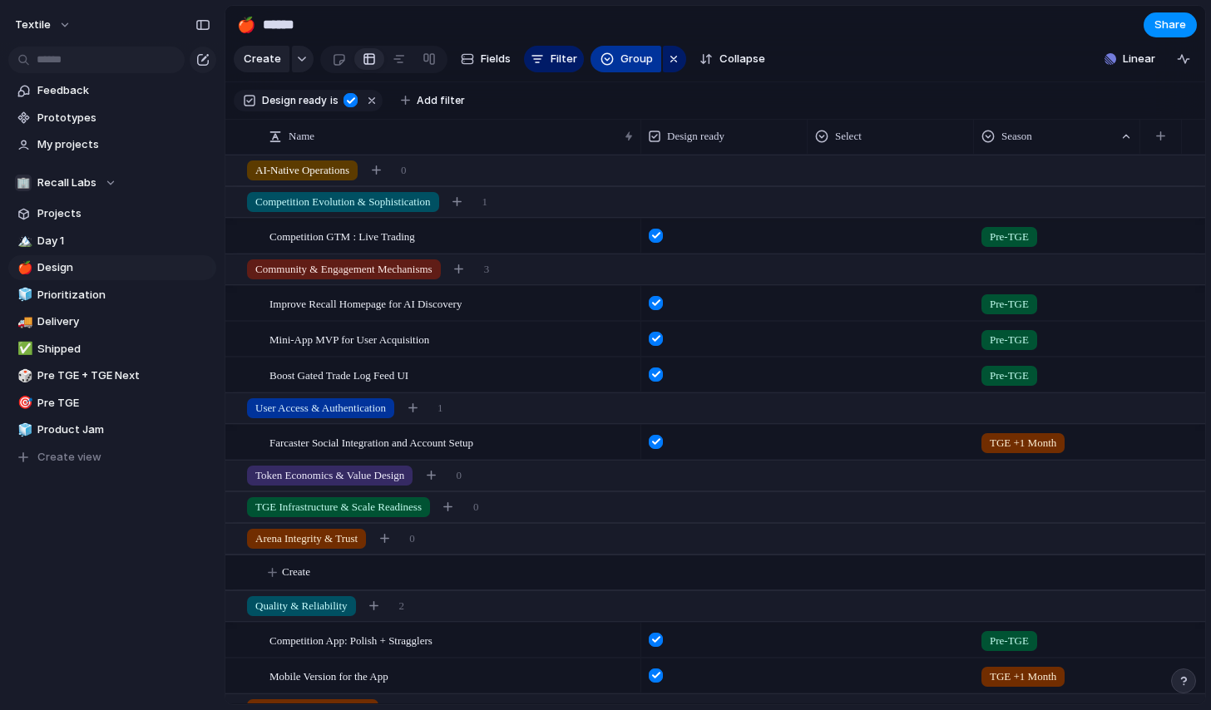
click at [646, 60] on span "Group" at bounding box center [637, 59] width 32 height 17
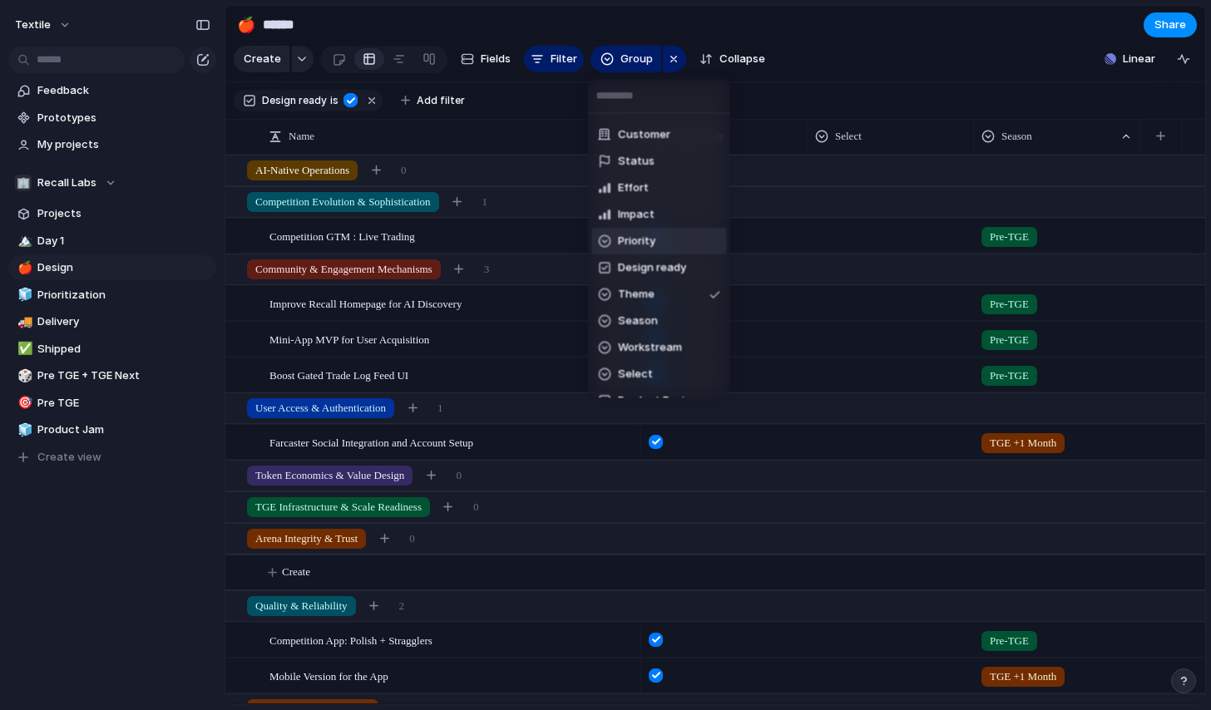
scroll to position [97, 0]
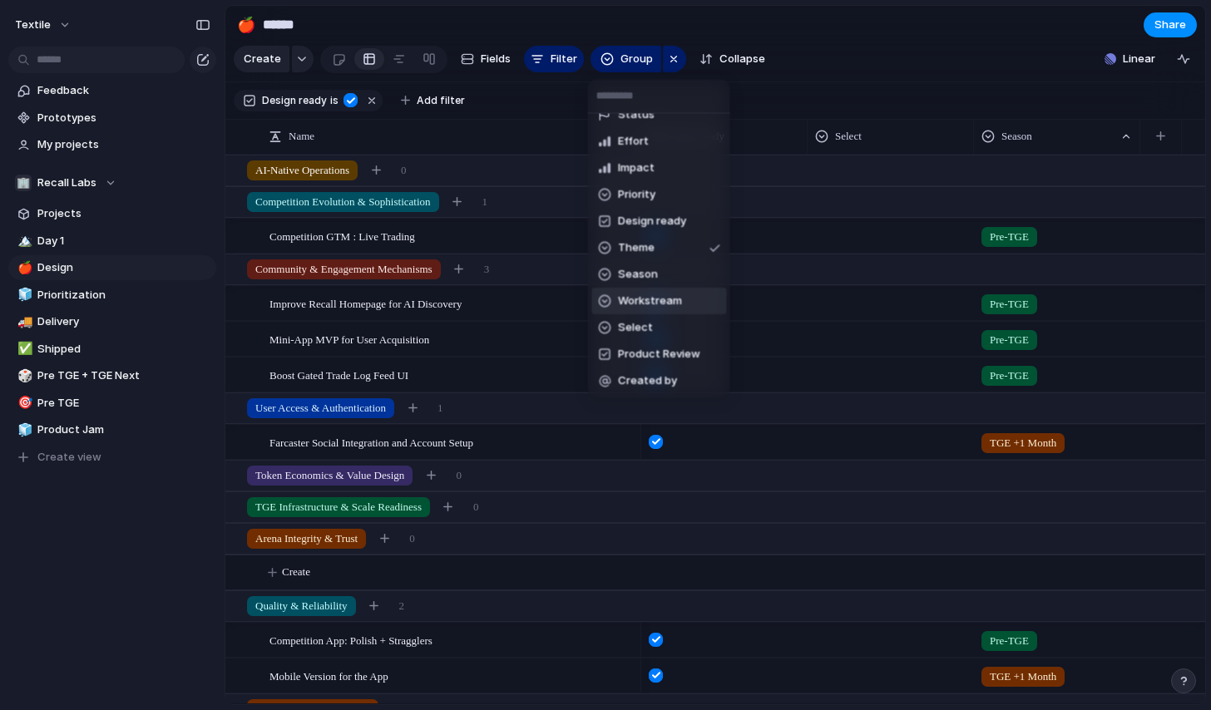
click at [648, 288] on li "Workstream" at bounding box center [660, 301] width 136 height 27
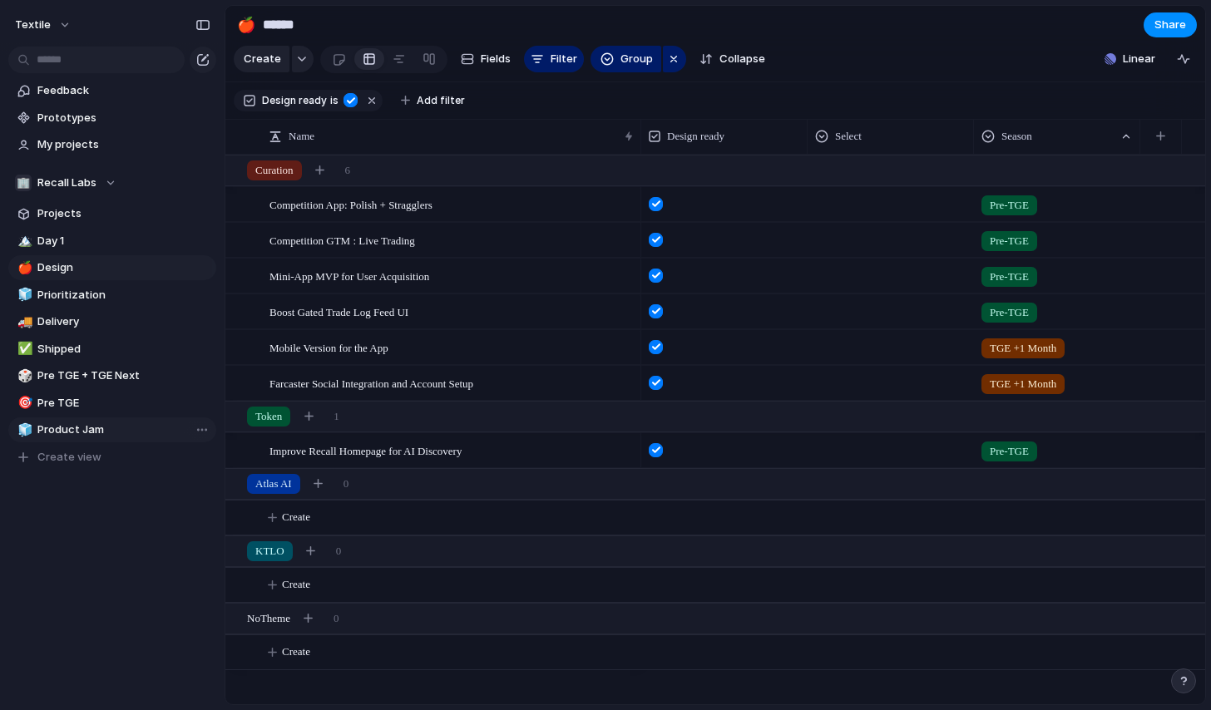
click at [94, 427] on span "Product Jam" at bounding box center [123, 430] width 173 height 17
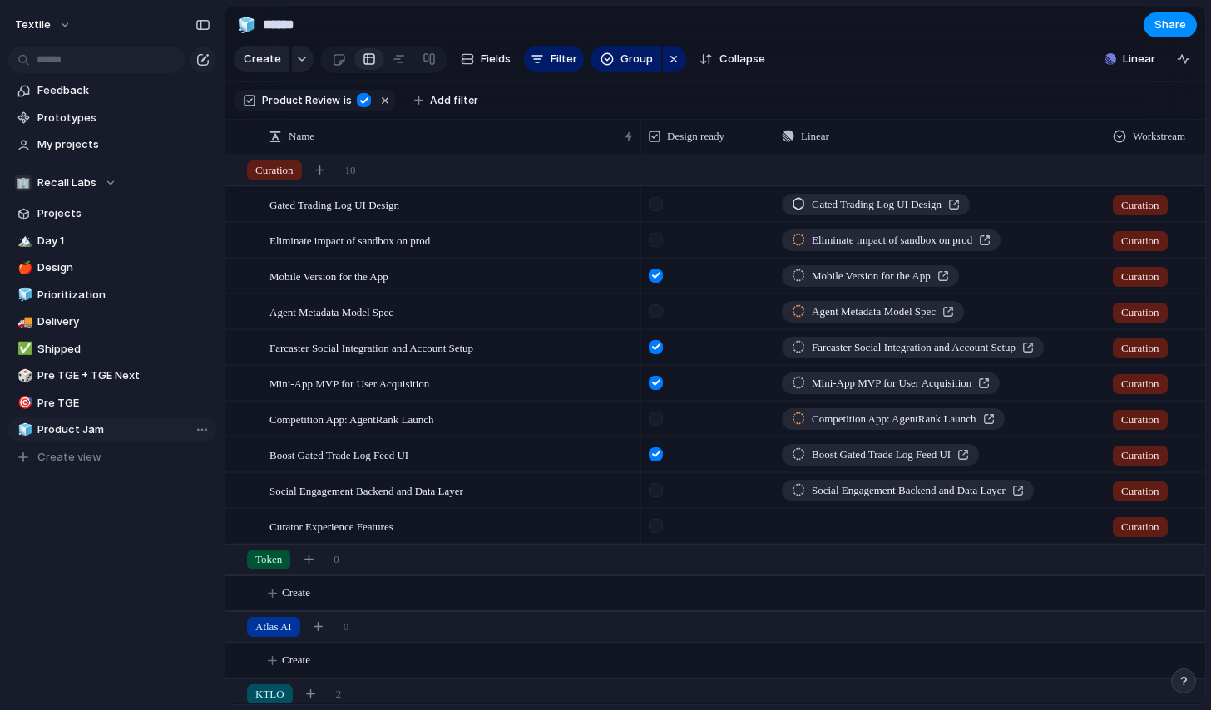
type input "**********"
click at [493, 64] on span "Fields" at bounding box center [496, 59] width 30 height 17
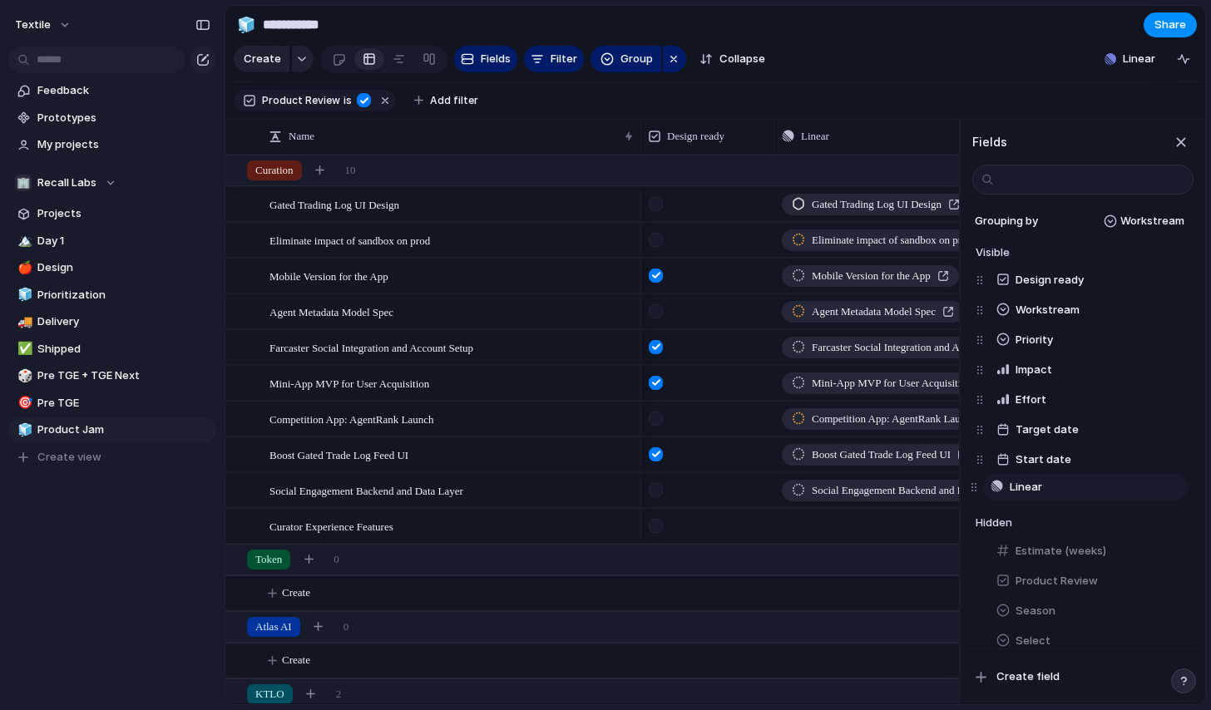
drag, startPoint x: 980, startPoint y: 313, endPoint x: 974, endPoint y: 490, distance: 177.3
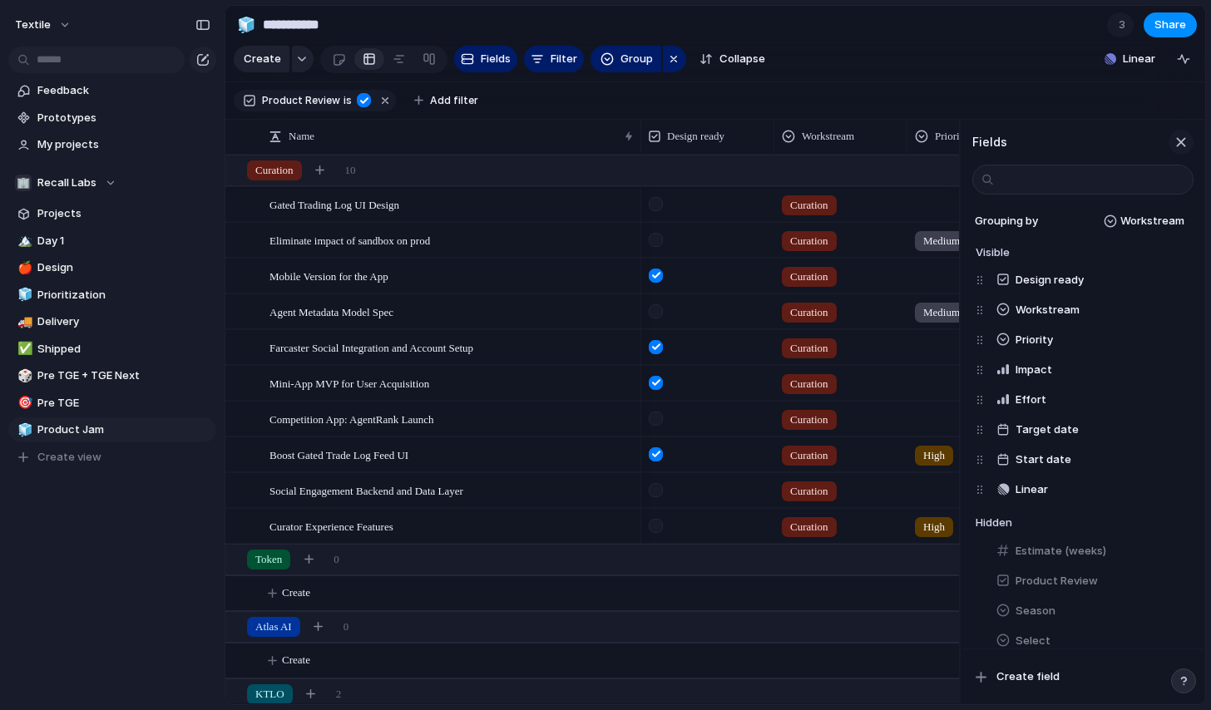
click at [1174, 146] on div "button" at bounding box center [1181, 142] width 18 height 18
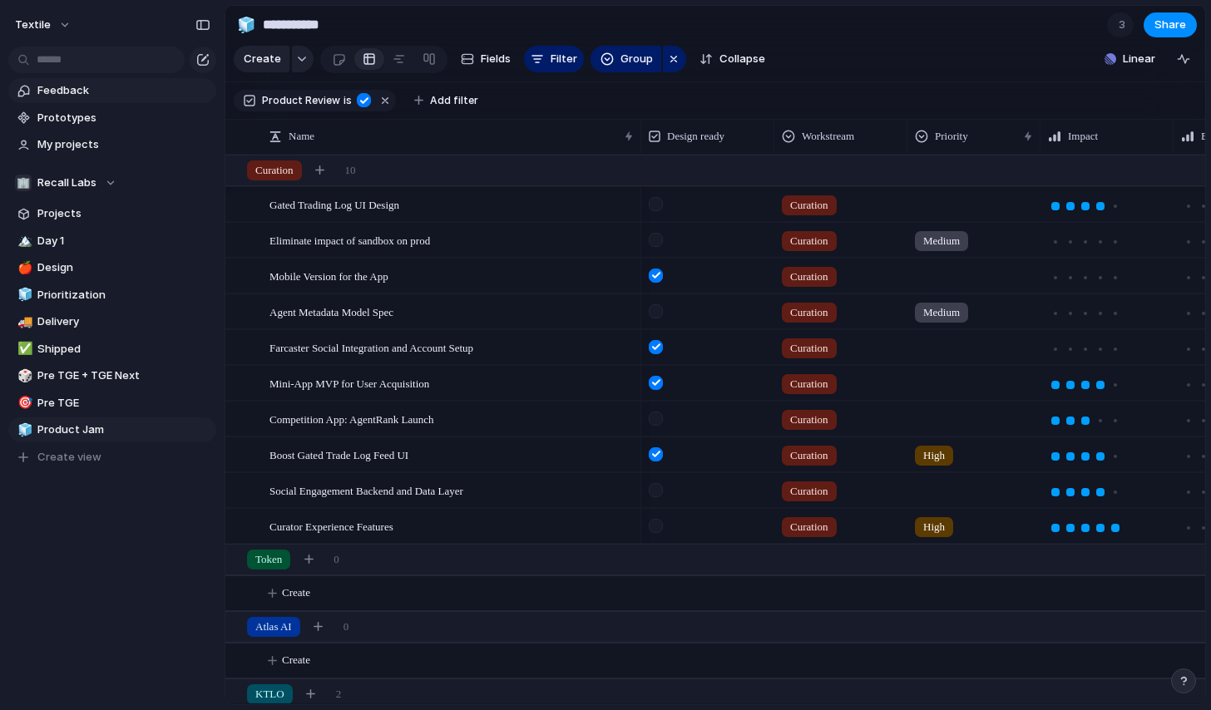
click at [69, 92] on span "Feedback" at bounding box center [123, 90] width 173 height 17
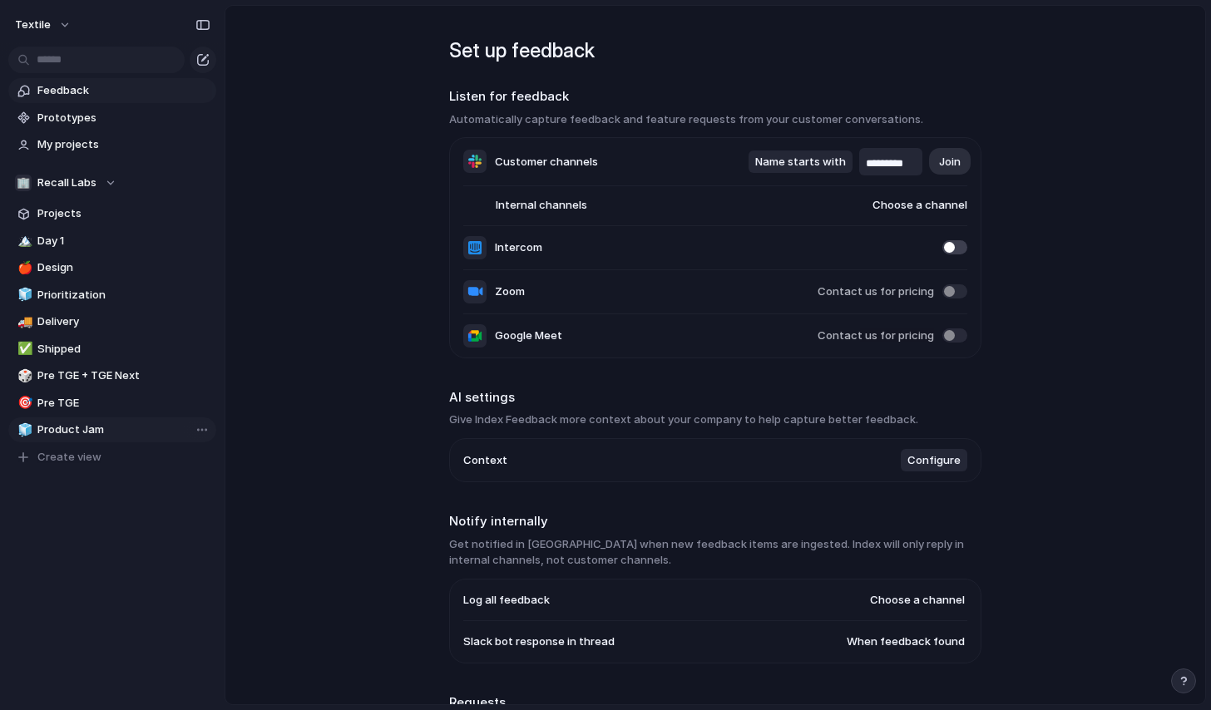
click at [77, 429] on span "Product Jam" at bounding box center [123, 430] width 173 height 17
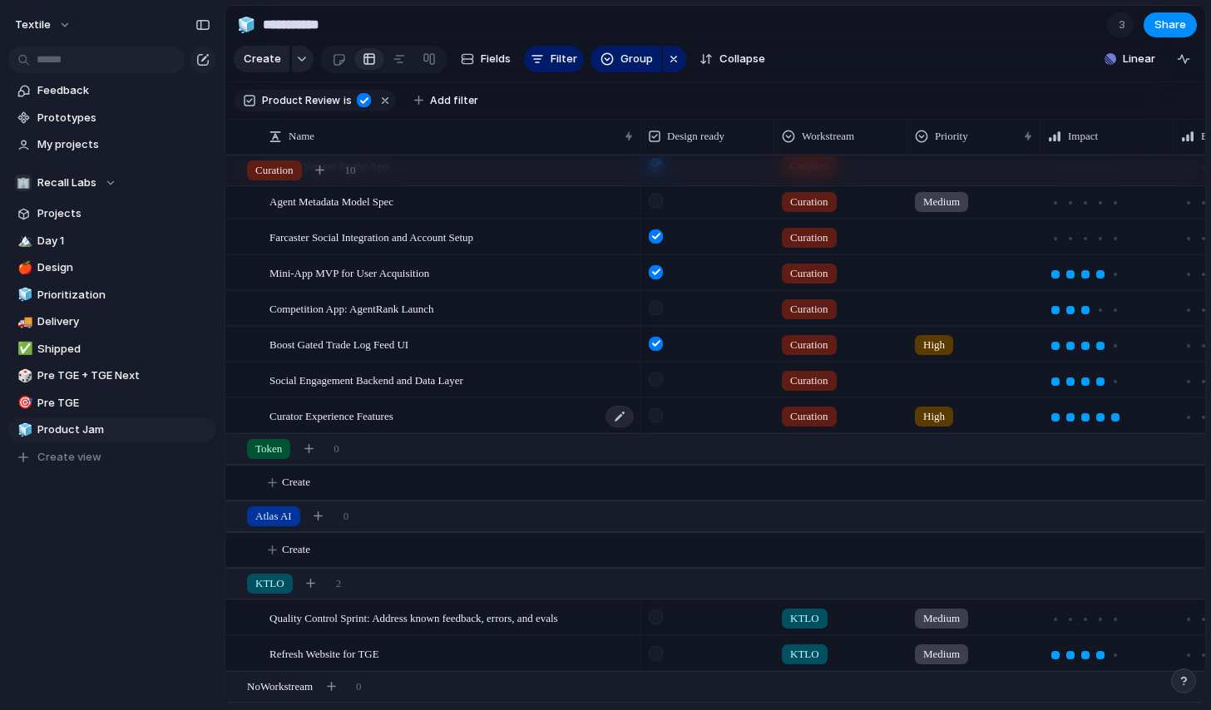
scroll to position [146, 0]
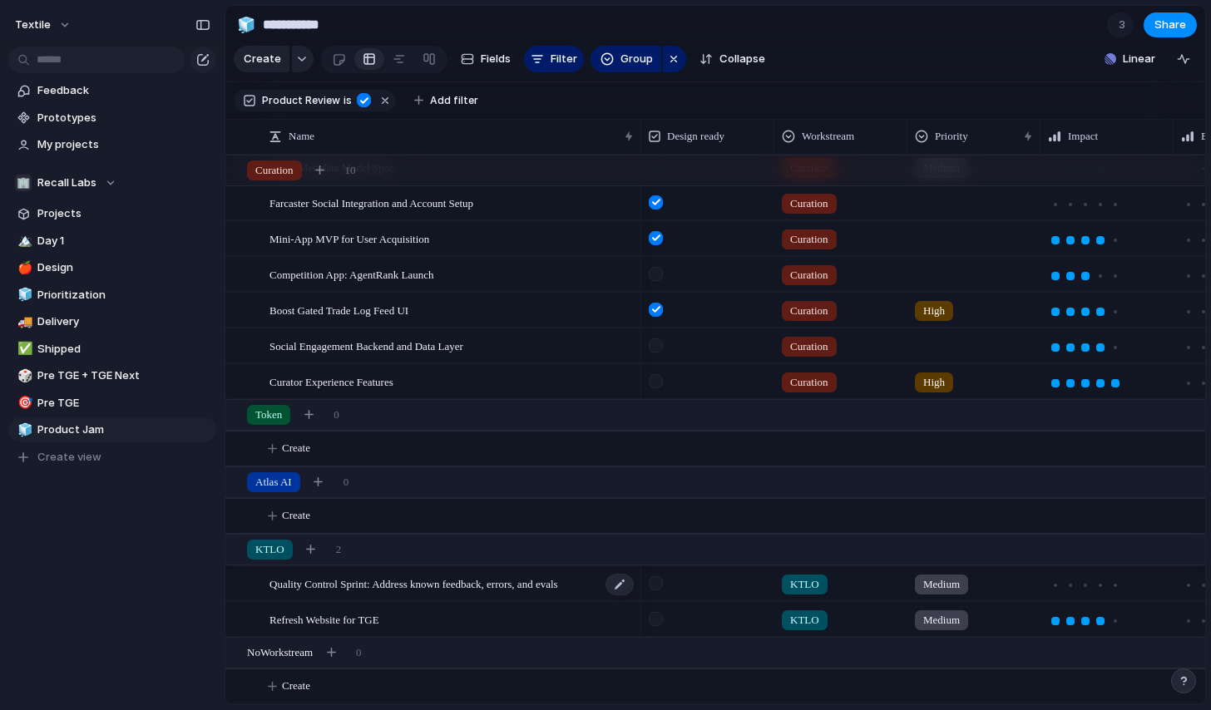
click at [532, 586] on span "Quality Control Sprint: Address known feedback, errors, and evals" at bounding box center [414, 583] width 289 height 19
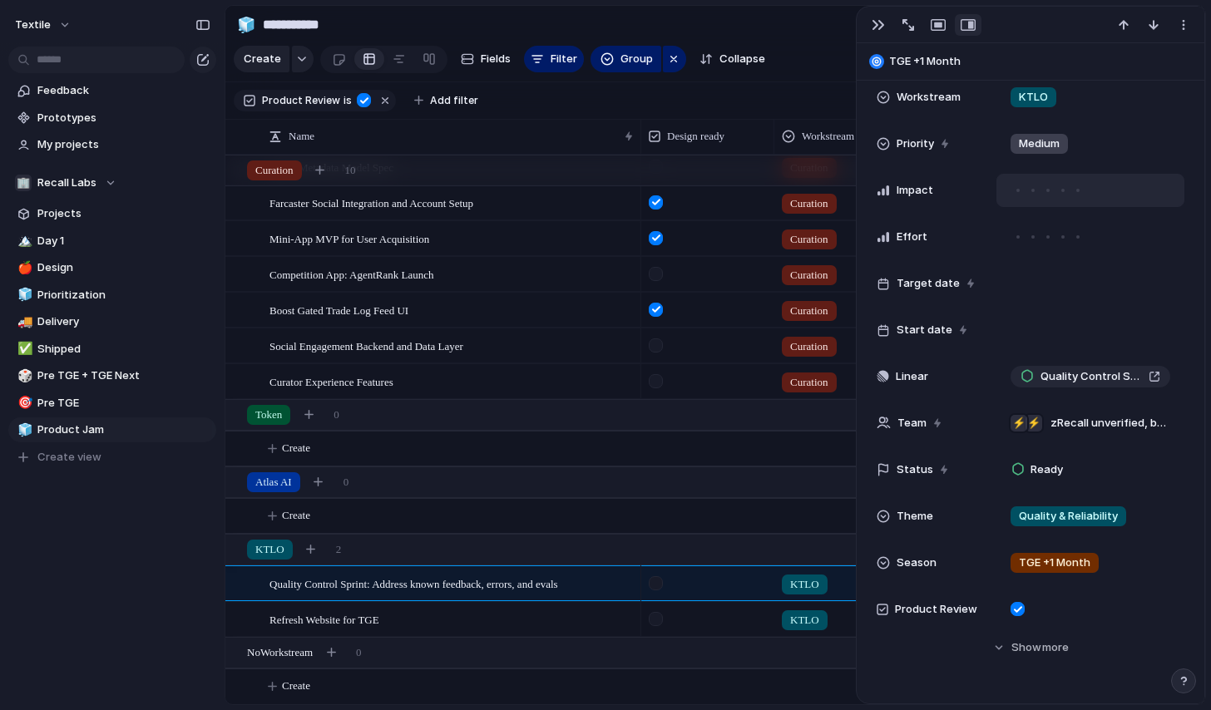
scroll to position [345, 0]
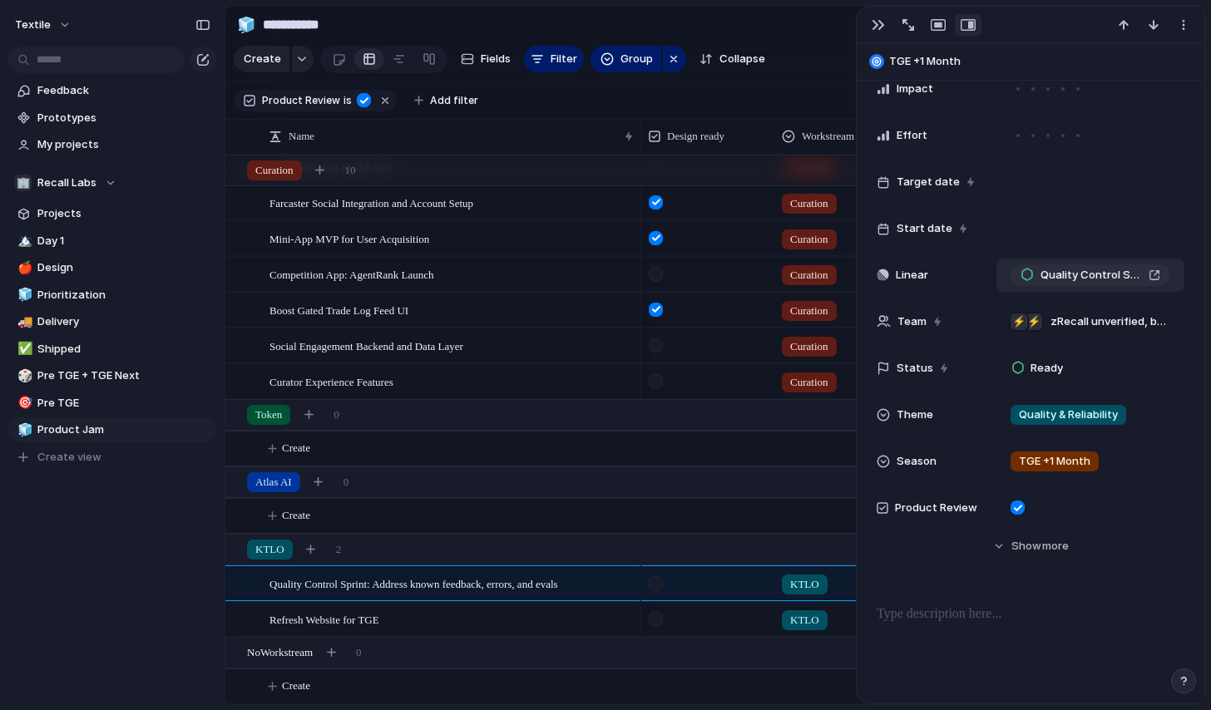
click at [1151, 275] on div "Quality Control Sprint: Address known feedback, errors, and evals" at bounding box center [1091, 275] width 140 height 17
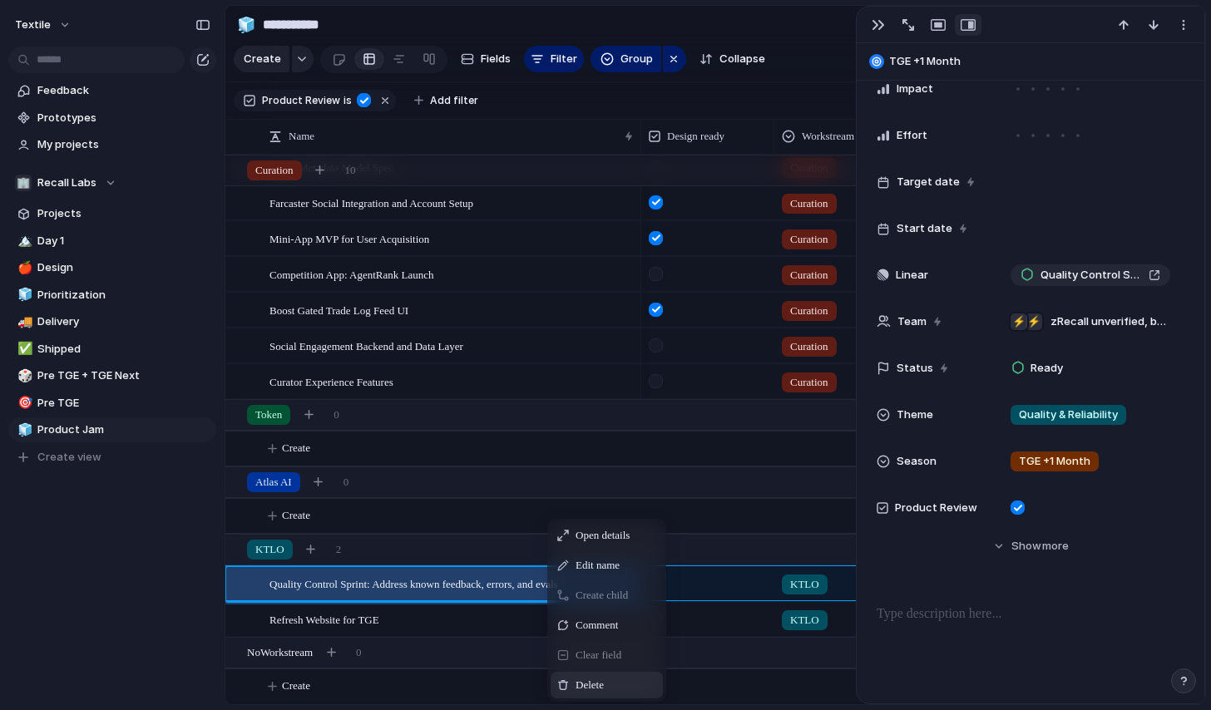
click at [587, 675] on div "Delete" at bounding box center [607, 685] width 112 height 27
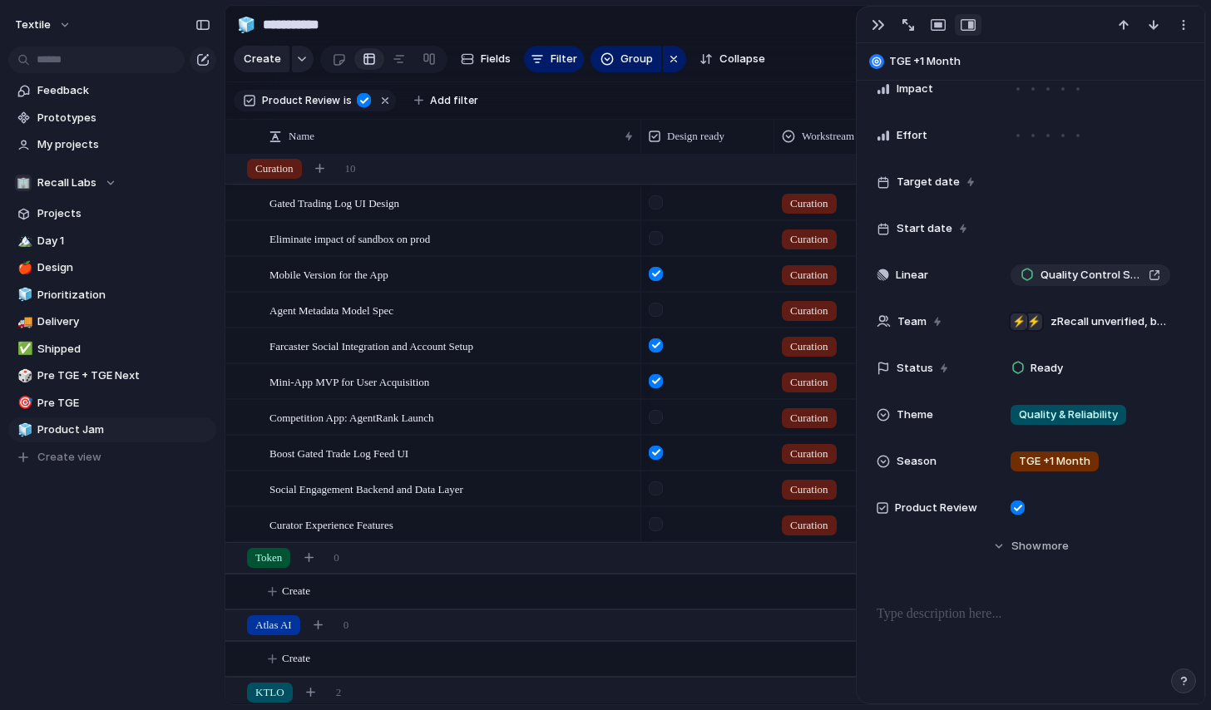
scroll to position [0, 0]
click at [869, 28] on button "button" at bounding box center [878, 25] width 27 height 22
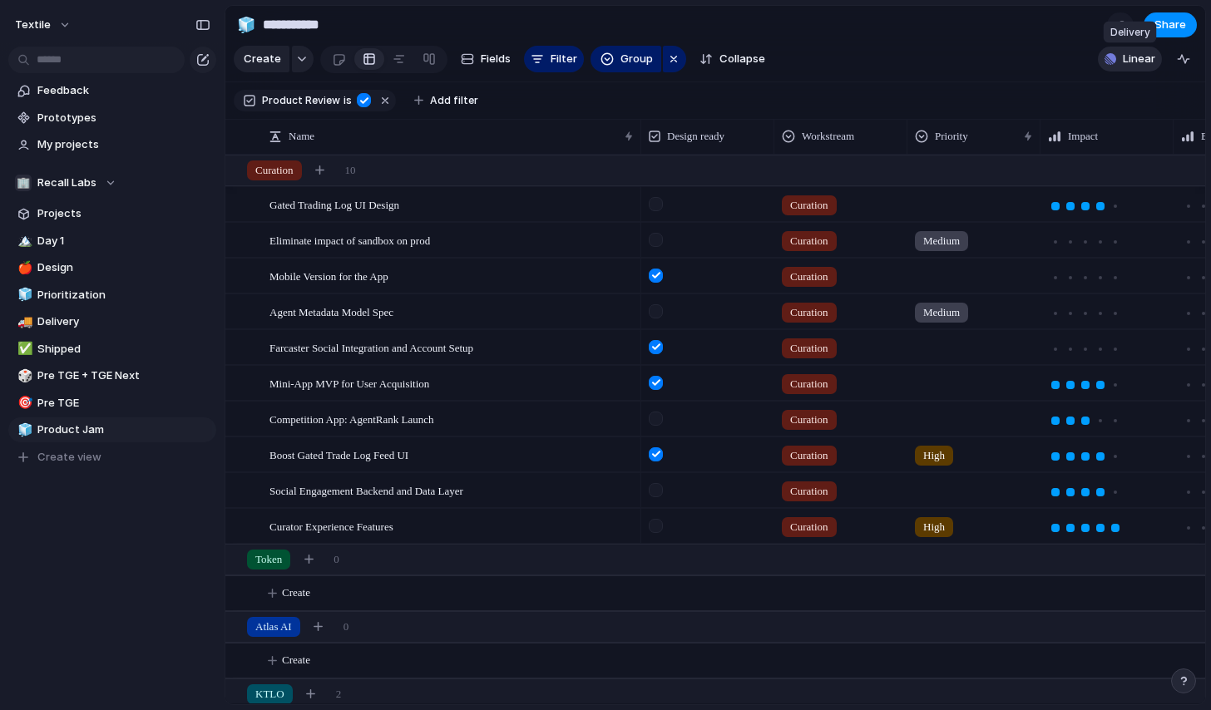
click at [1126, 62] on span "Linear" at bounding box center [1139, 59] width 32 height 17
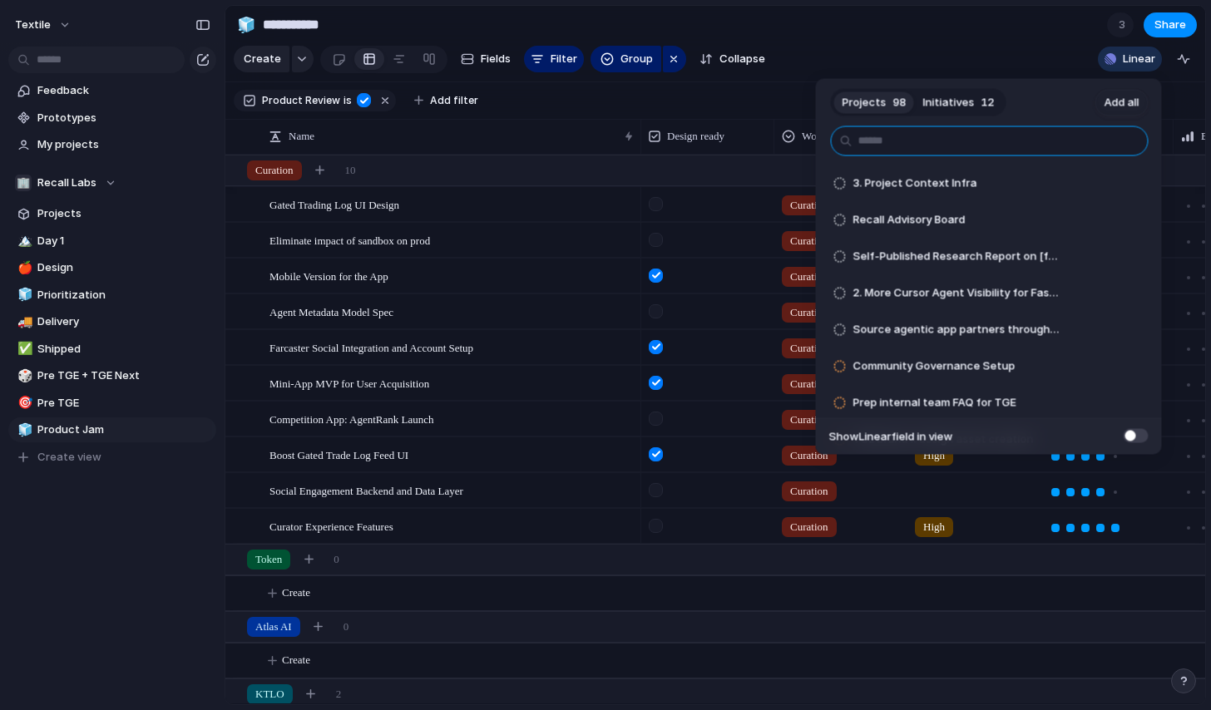
click at [904, 141] on input "text" at bounding box center [990, 141] width 318 height 30
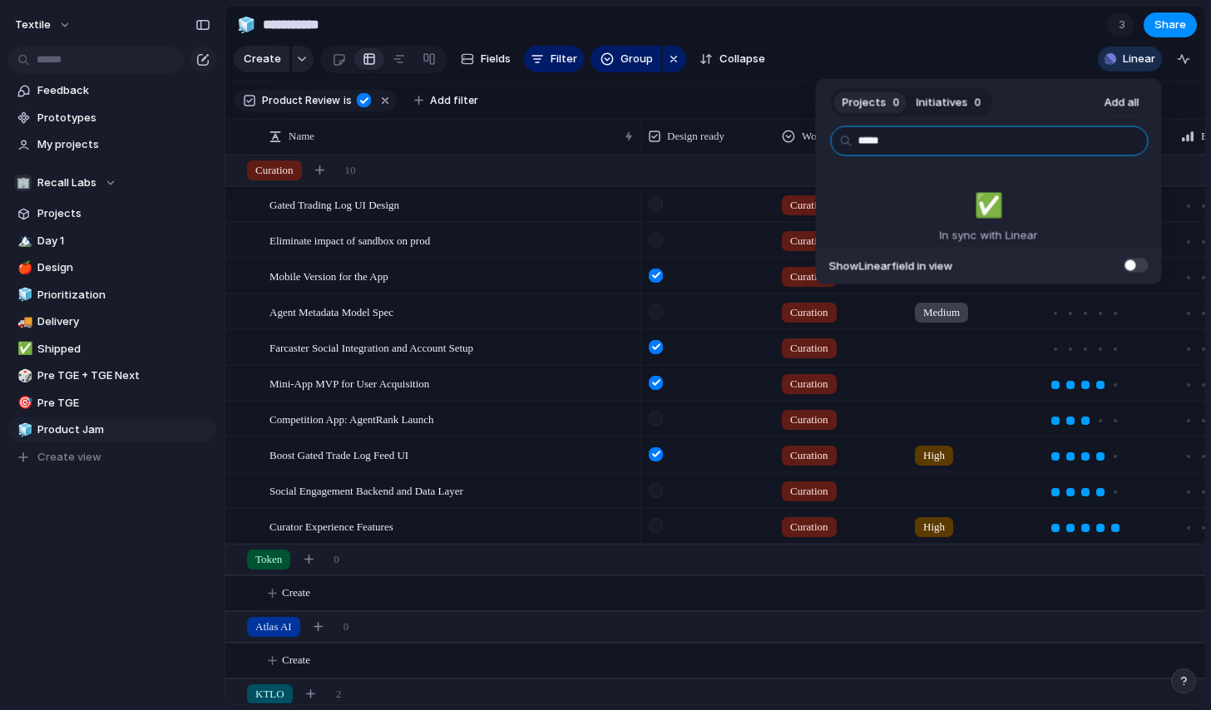
type input "******"
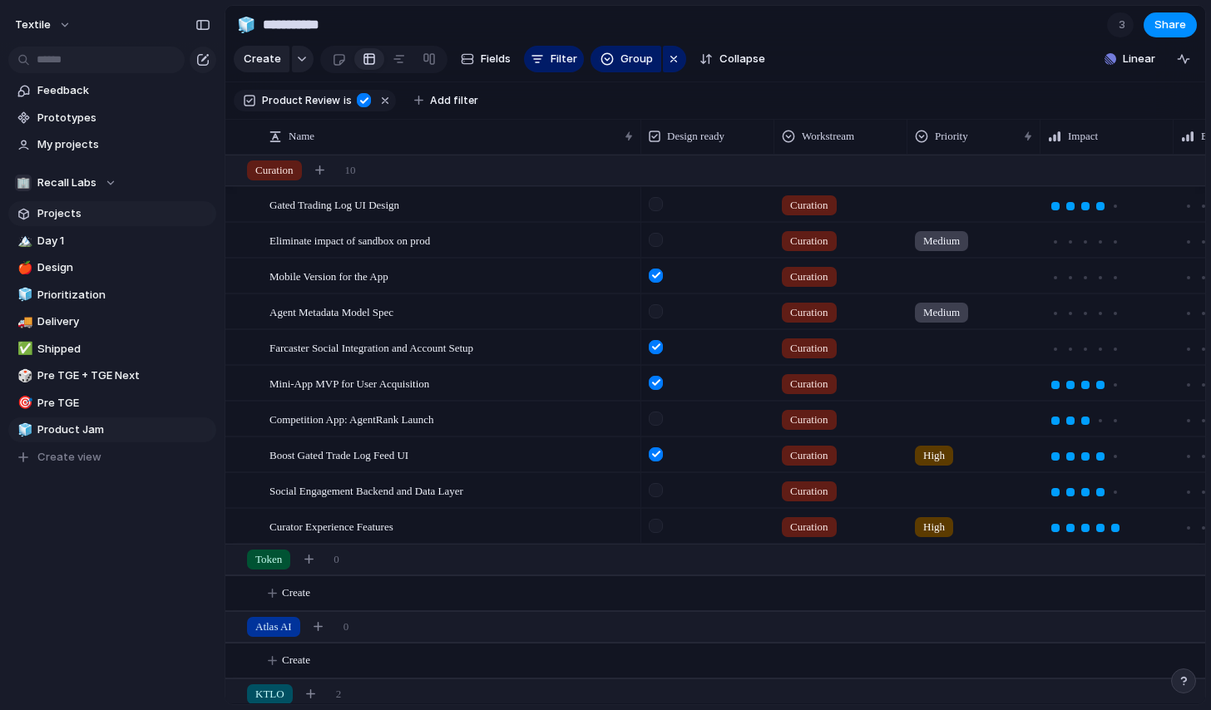
click at [73, 215] on span "Projects" at bounding box center [123, 213] width 173 height 17
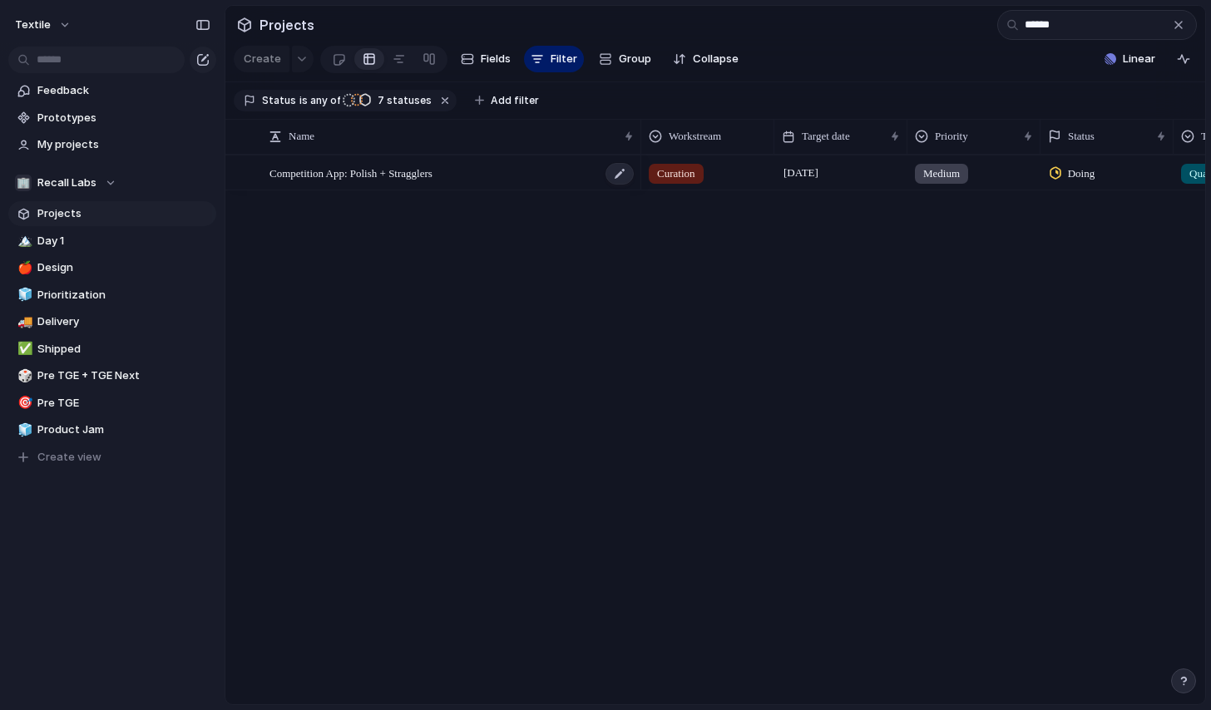
type input "******"
click at [469, 176] on div "Competition App: Polish + Stragglers" at bounding box center [453, 173] width 366 height 34
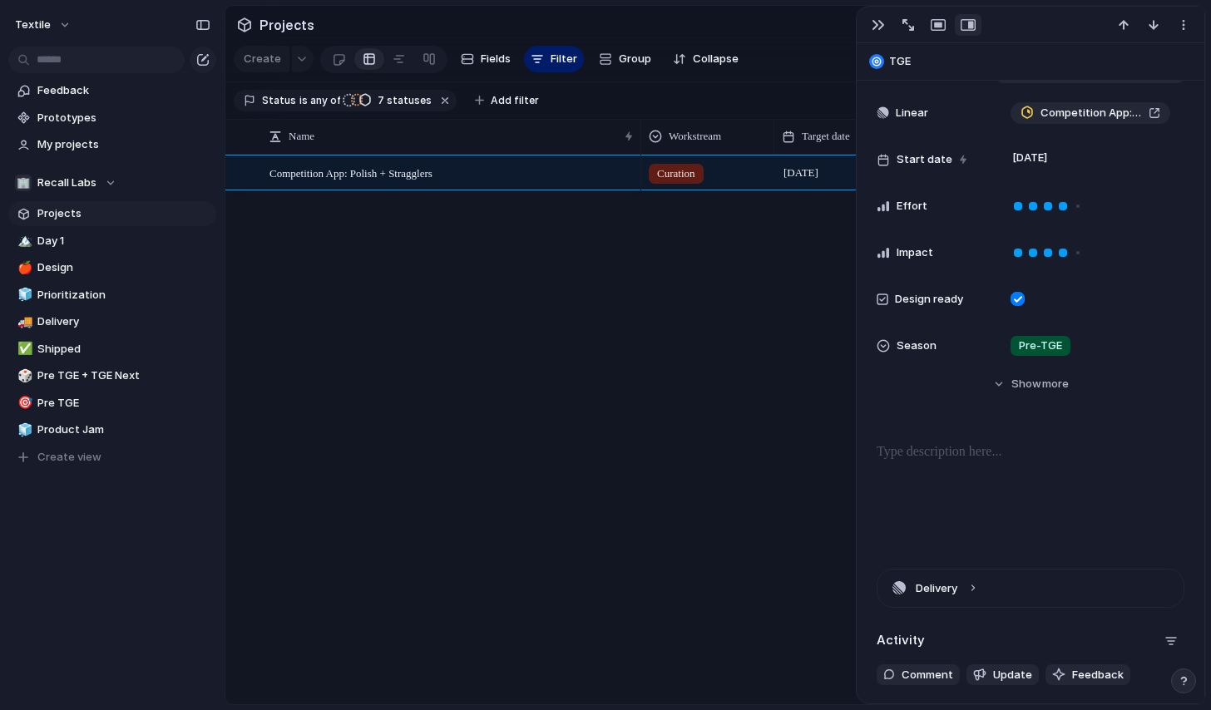
scroll to position [423, 0]
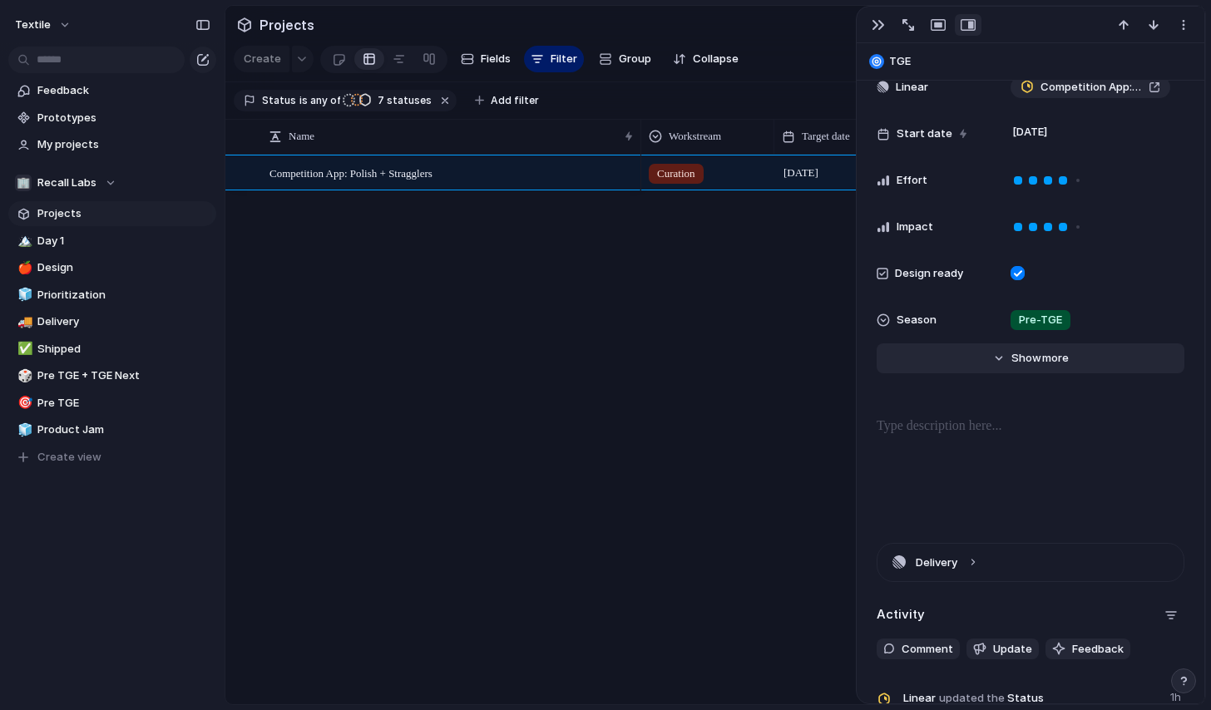
click at [1041, 361] on div "Hide Show more" at bounding box center [1040, 358] width 57 height 17
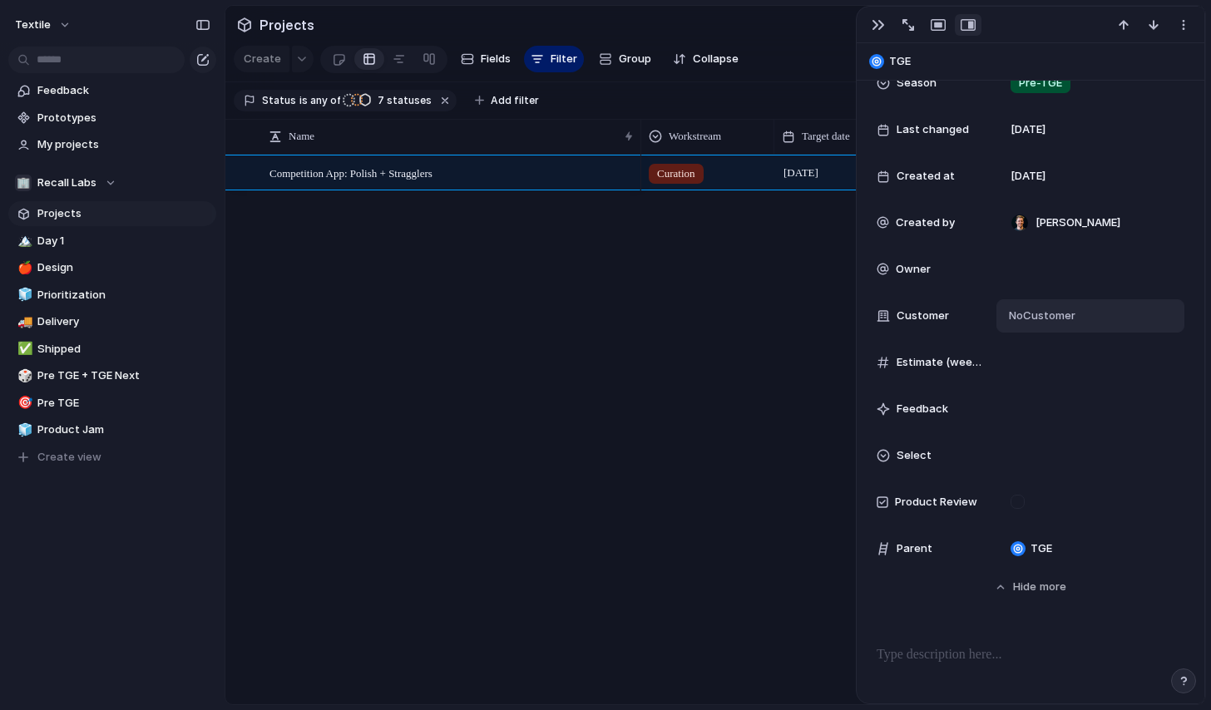
scroll to position [665, 0]
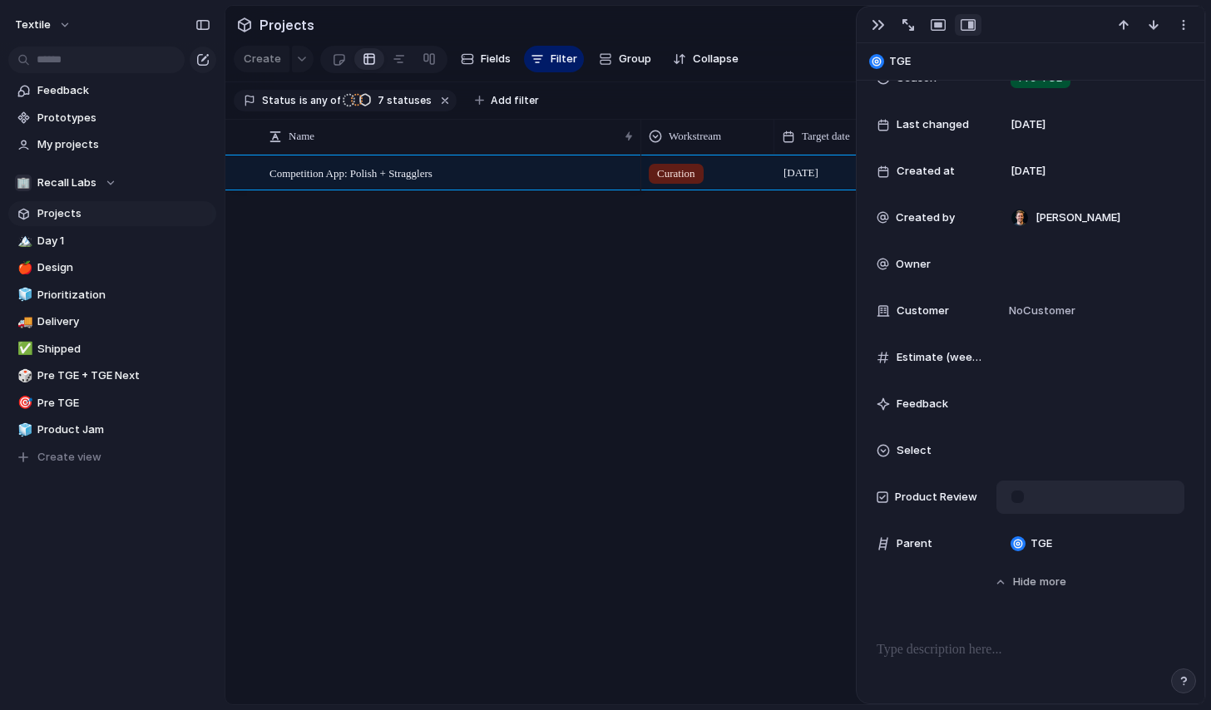
click at [1016, 496] on div at bounding box center [1018, 497] width 14 height 14
click at [116, 435] on span "Product Jam" at bounding box center [123, 430] width 173 height 17
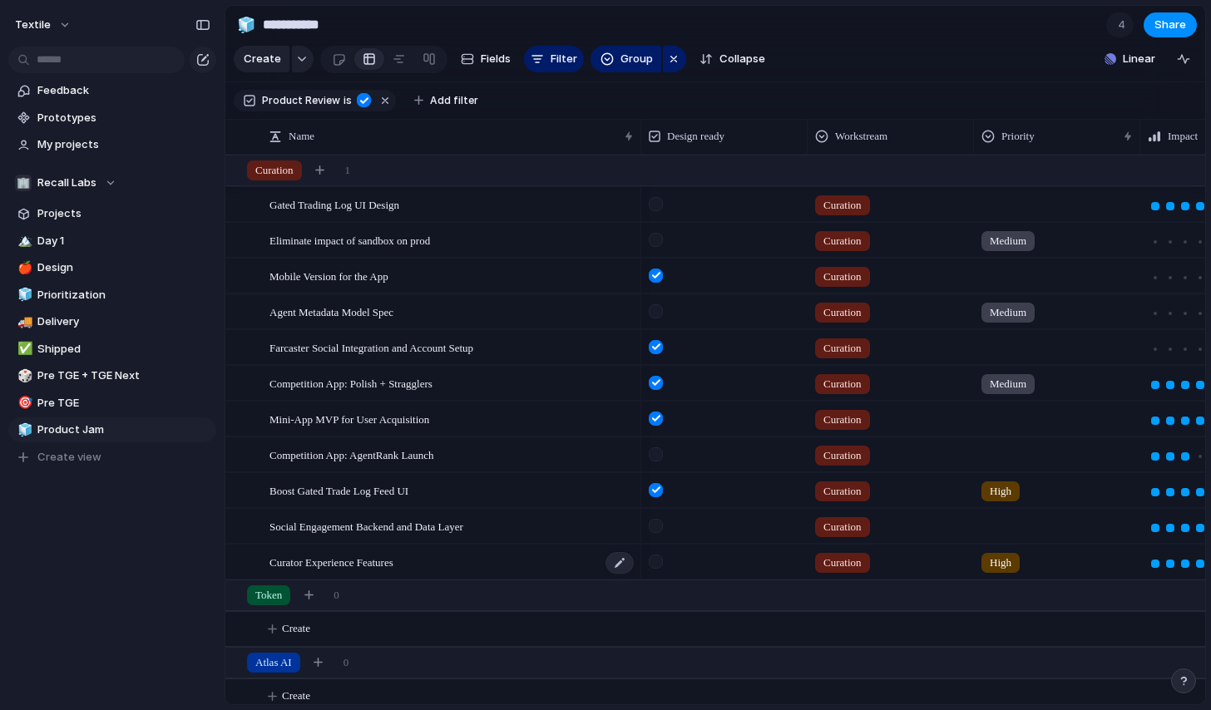
click at [498, 565] on div "Curator Experience Features" at bounding box center [453, 563] width 366 height 34
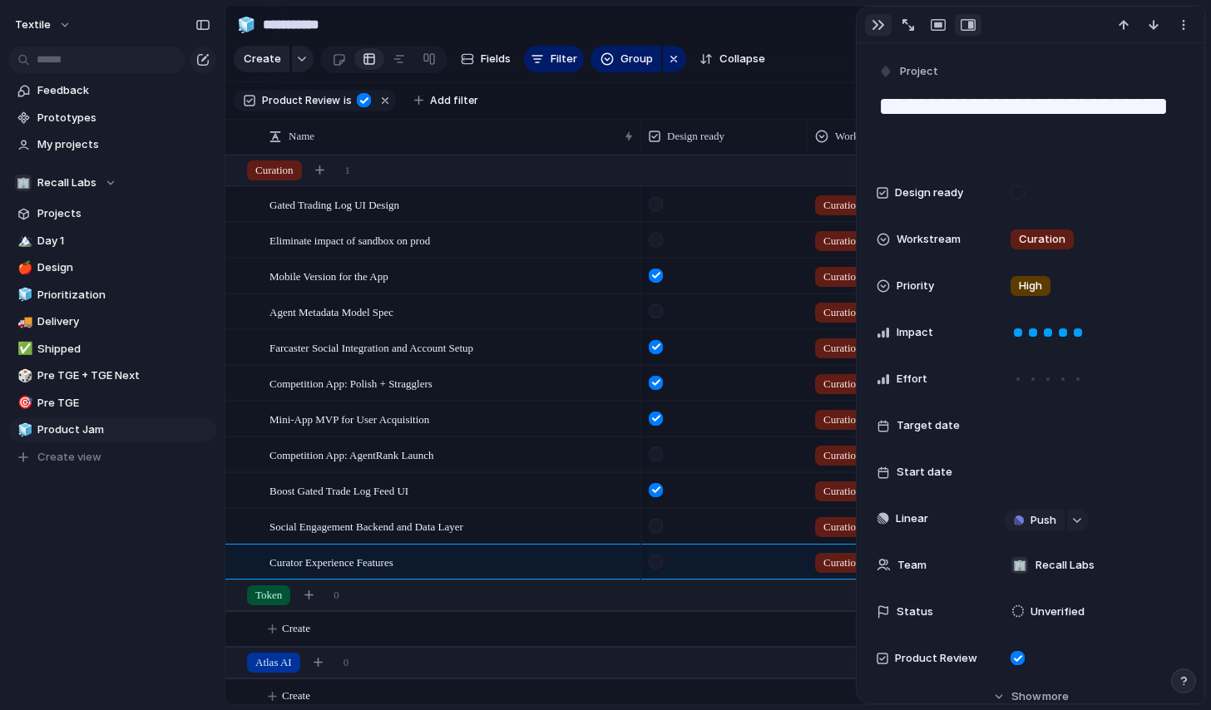
click at [878, 19] on div "button" at bounding box center [878, 24] width 13 height 13
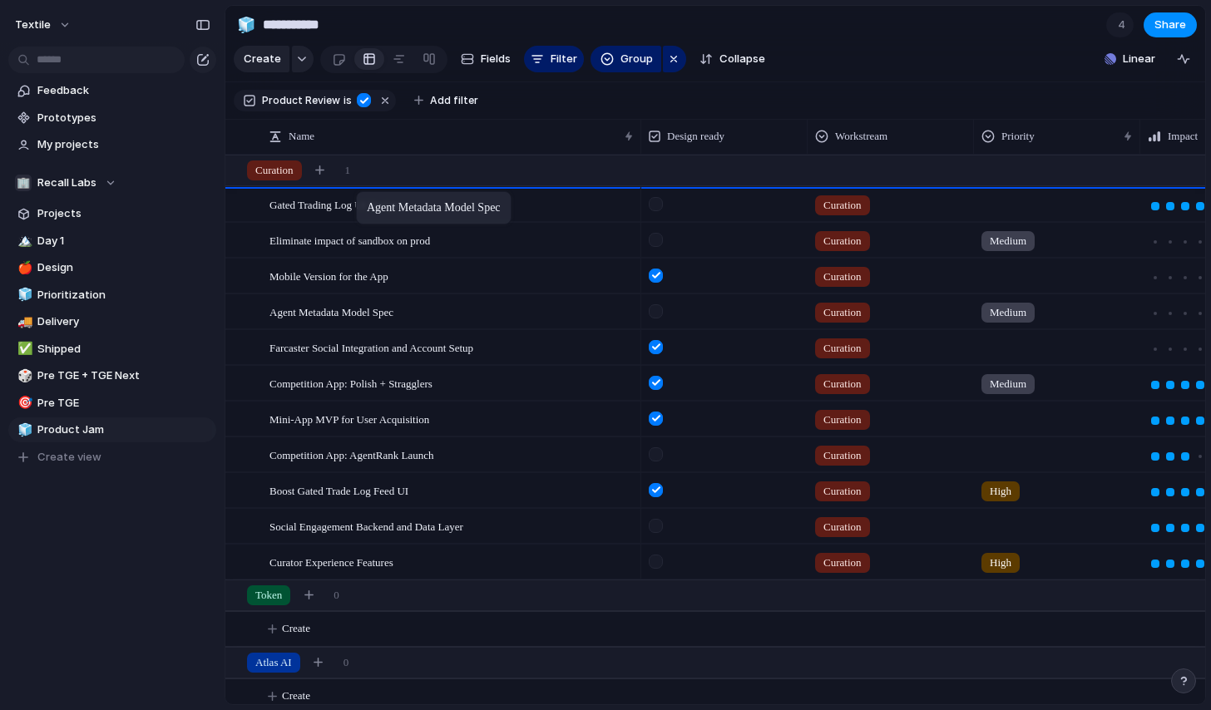
drag, startPoint x: 367, startPoint y: 309, endPoint x: 364, endPoint y: 194, distance: 115.7
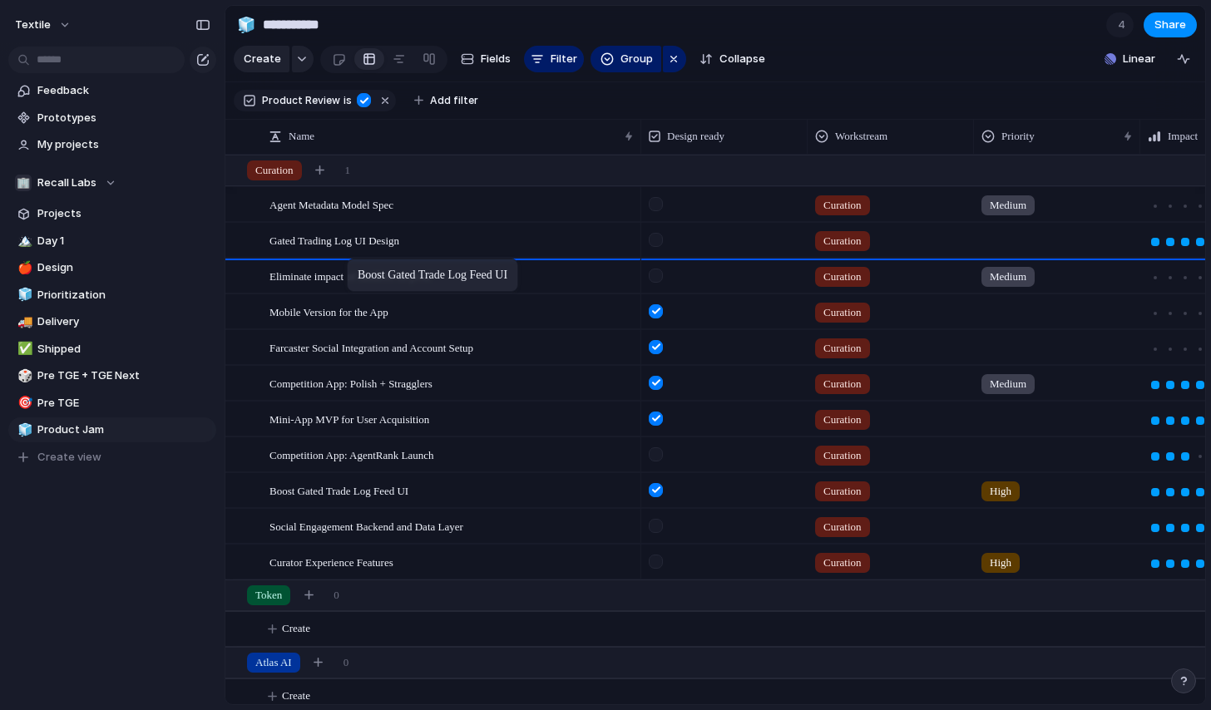
drag, startPoint x: 354, startPoint y: 495, endPoint x: 355, endPoint y: 262, distance: 232.9
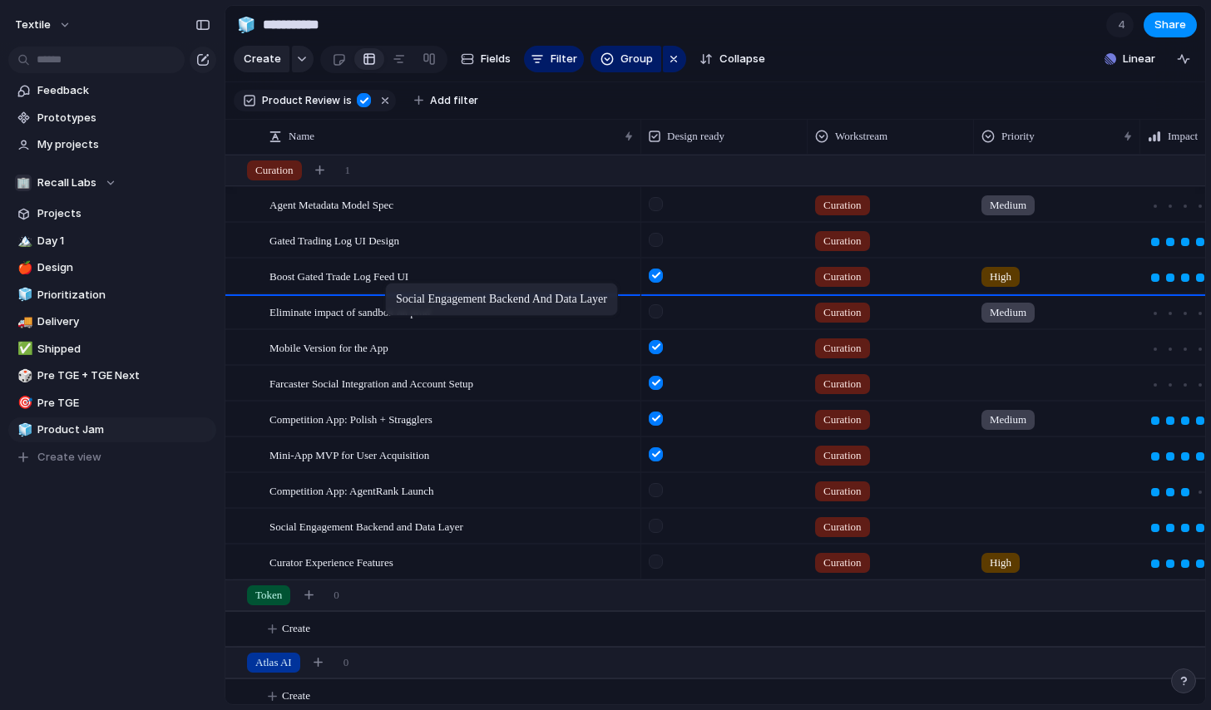
drag, startPoint x: 407, startPoint y: 526, endPoint x: 394, endPoint y: 286, distance: 240.0
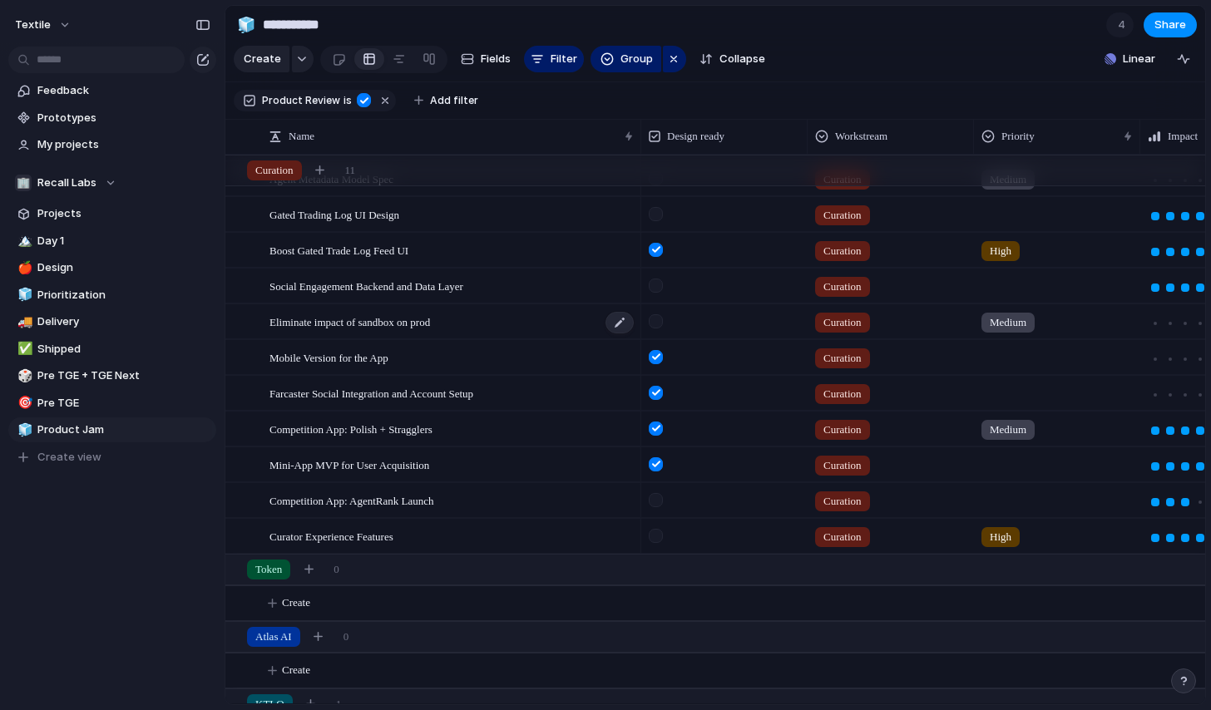
scroll to position [26, 0]
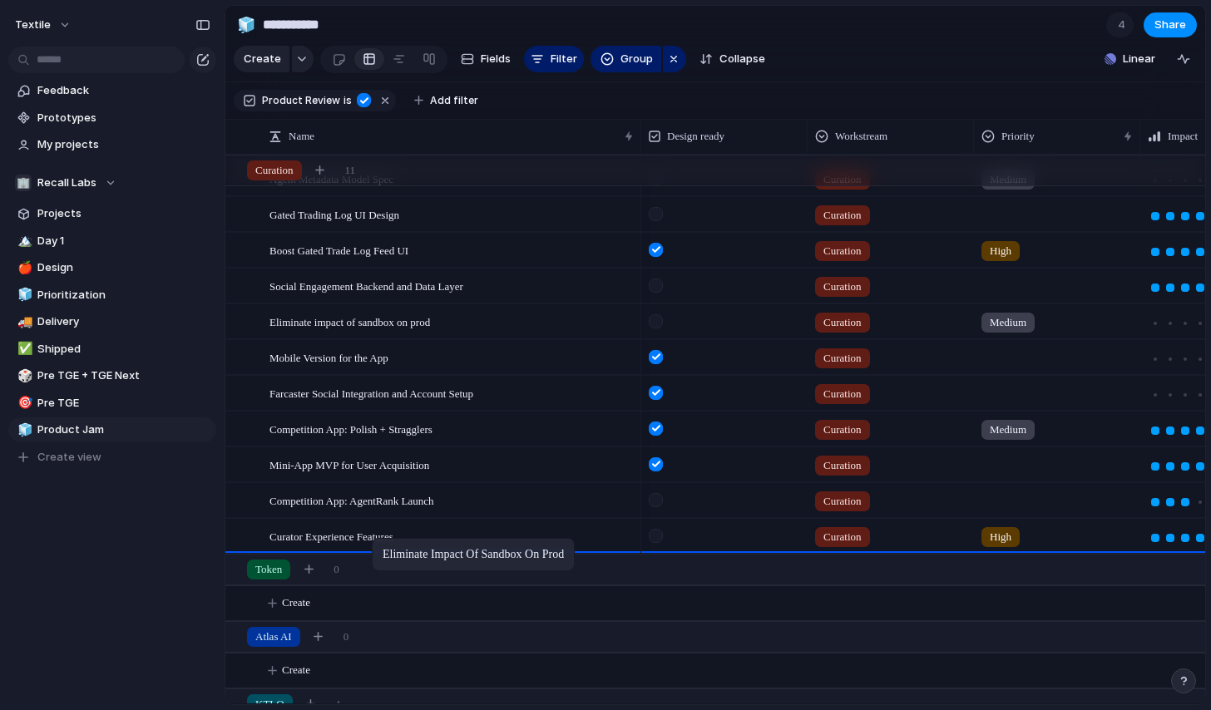
drag, startPoint x: 390, startPoint y: 325, endPoint x: 379, endPoint y: 542, distance: 216.6
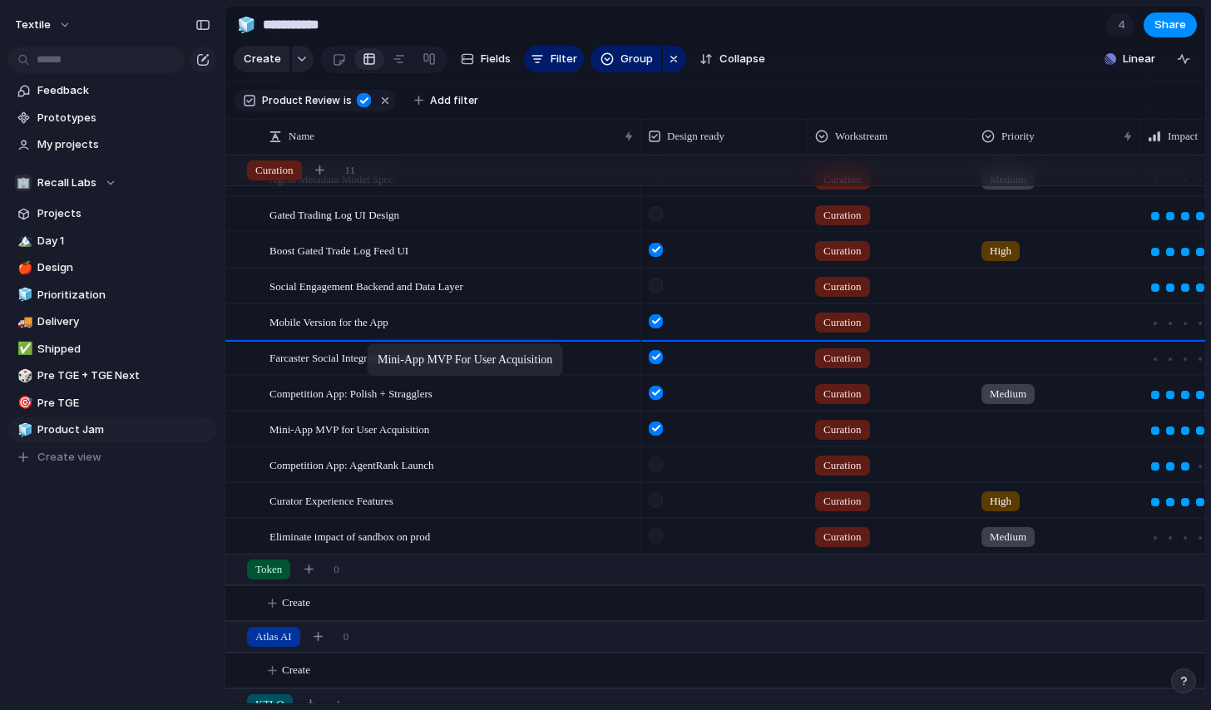
drag, startPoint x: 375, startPoint y: 430, endPoint x: 375, endPoint y: 347, distance: 83.2
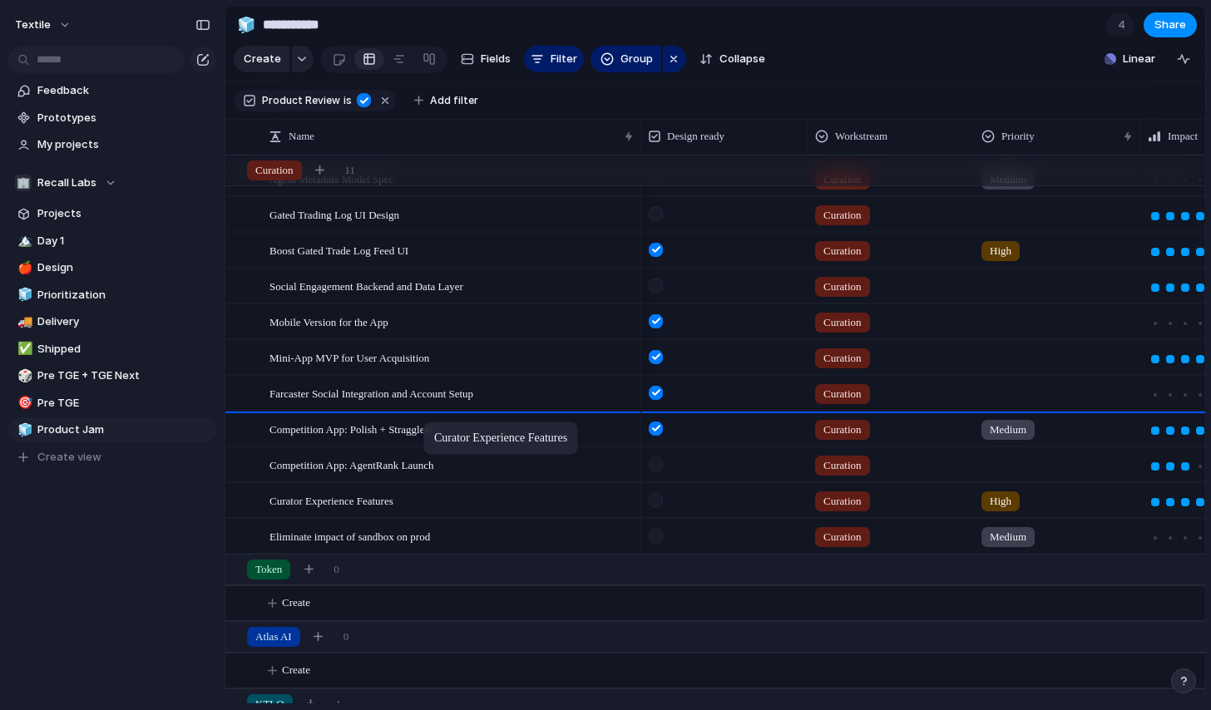
drag, startPoint x: 432, startPoint y: 504, endPoint x: 432, endPoint y: 425, distance: 79.0
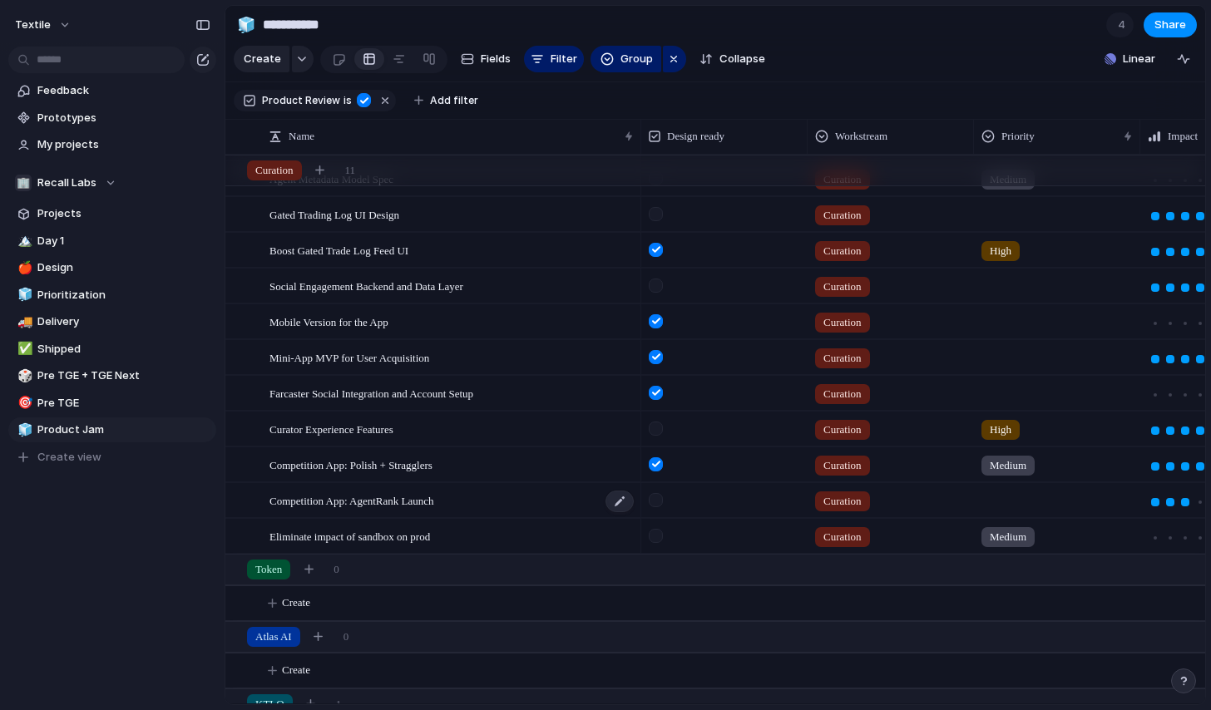
click at [434, 507] on span "Competition App: AgentRank Launch" at bounding box center [352, 500] width 165 height 19
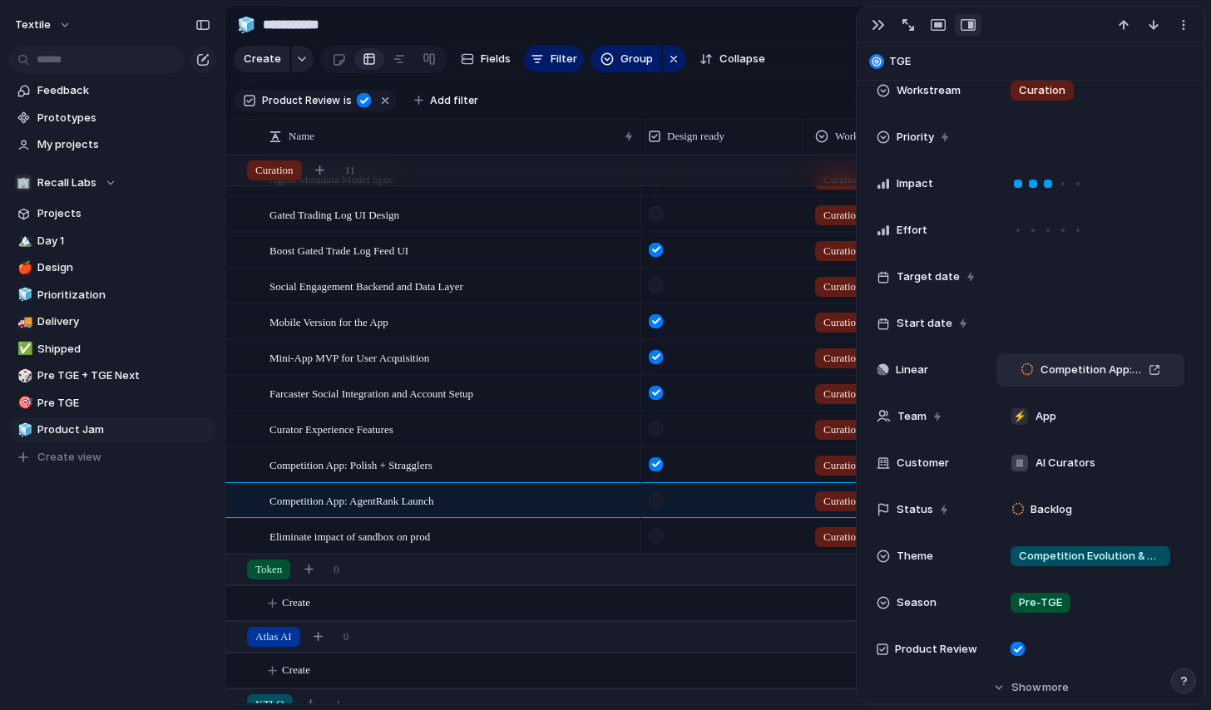
scroll to position [191, 0]
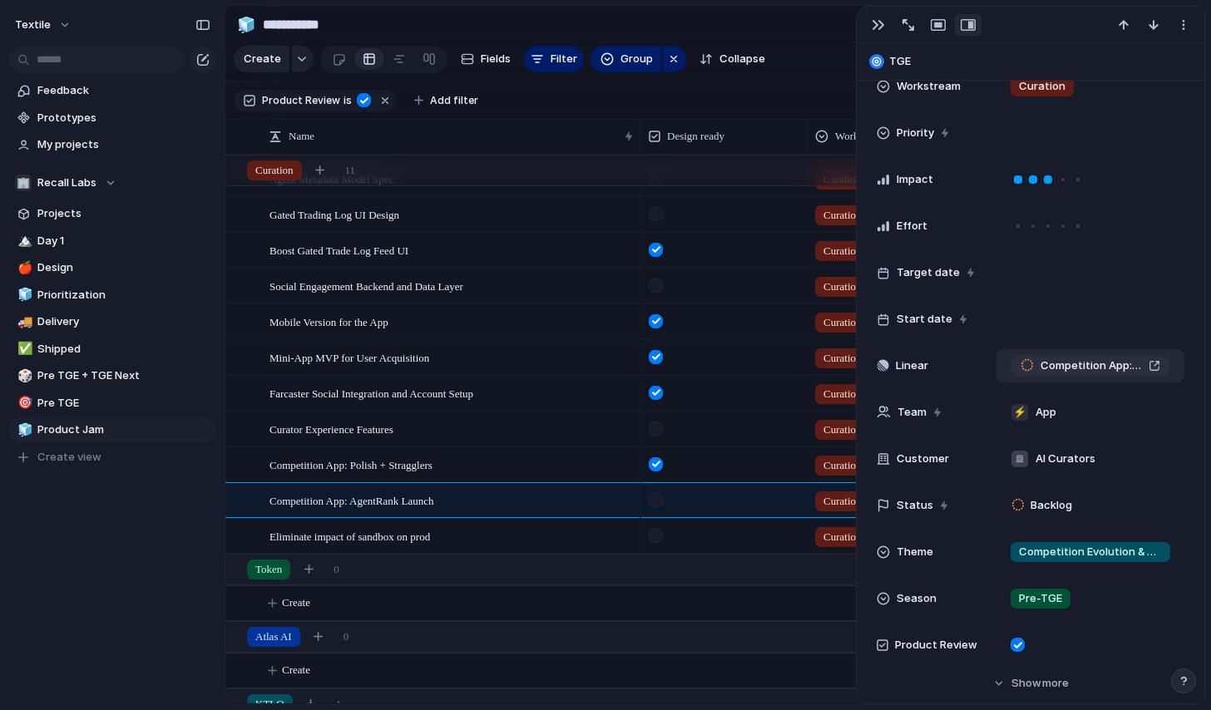
click at [1157, 363] on div "Competition App: AgentRank Launch" at bounding box center [1091, 366] width 140 height 17
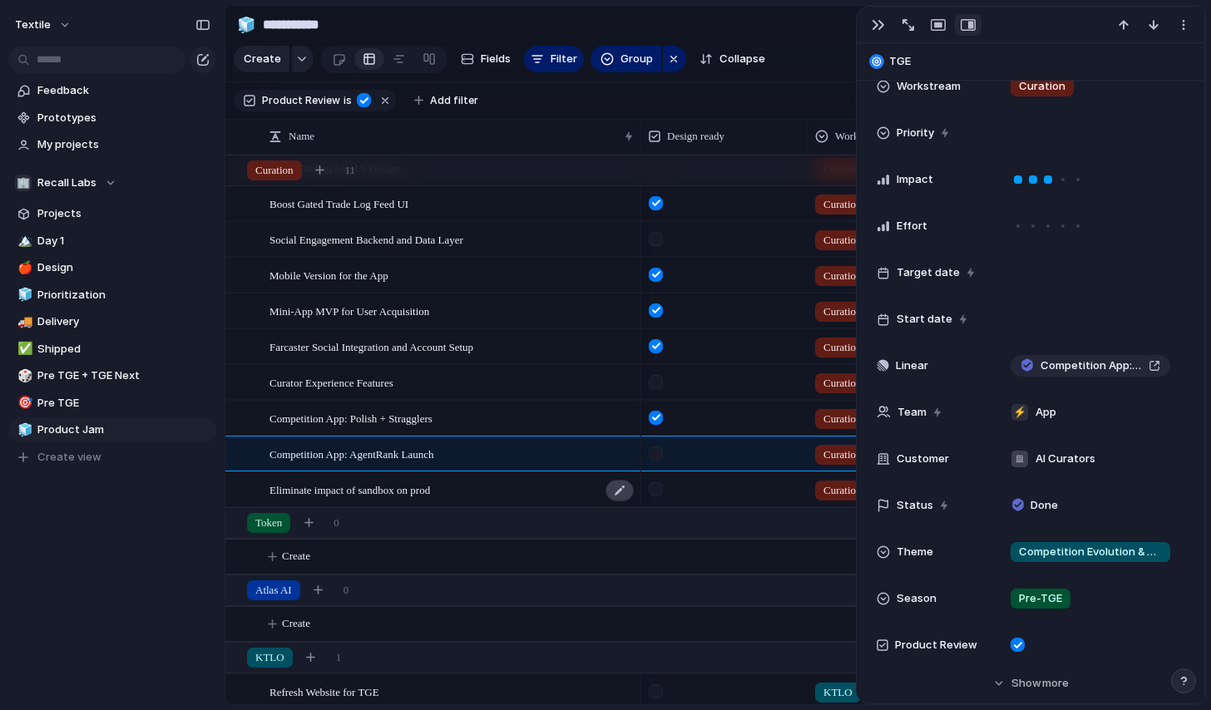
scroll to position [98, 0]
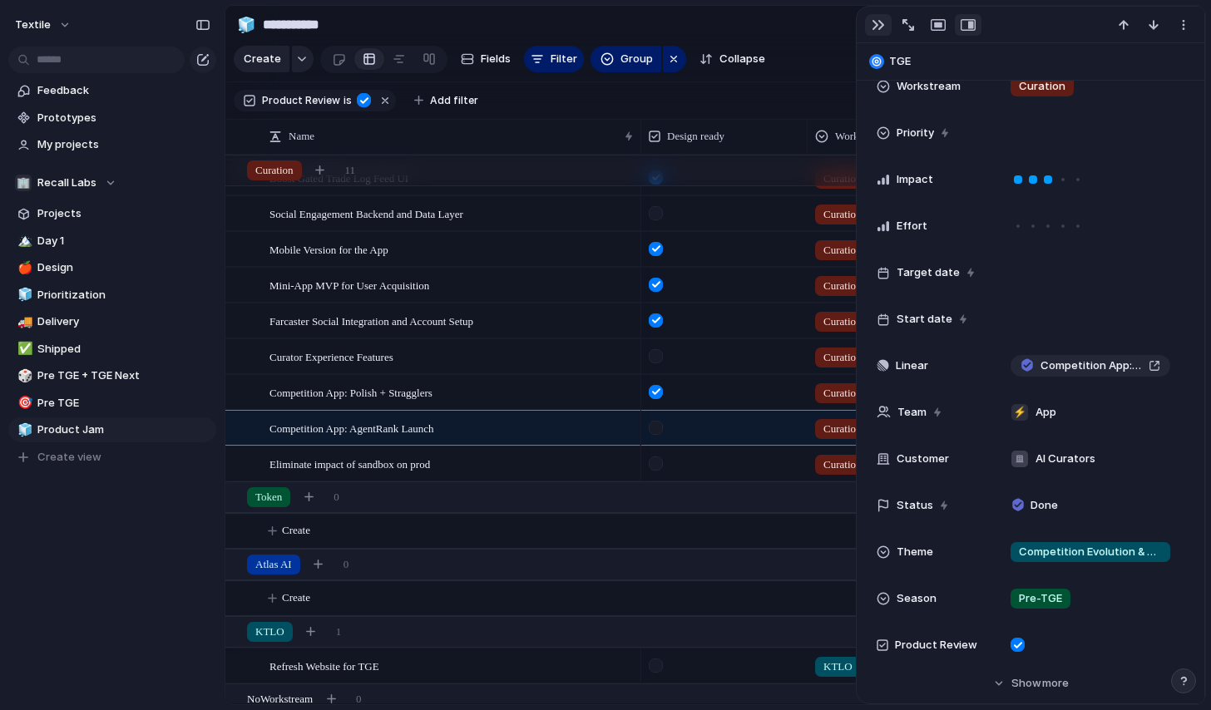
click at [879, 29] on div "button" at bounding box center [878, 24] width 13 height 13
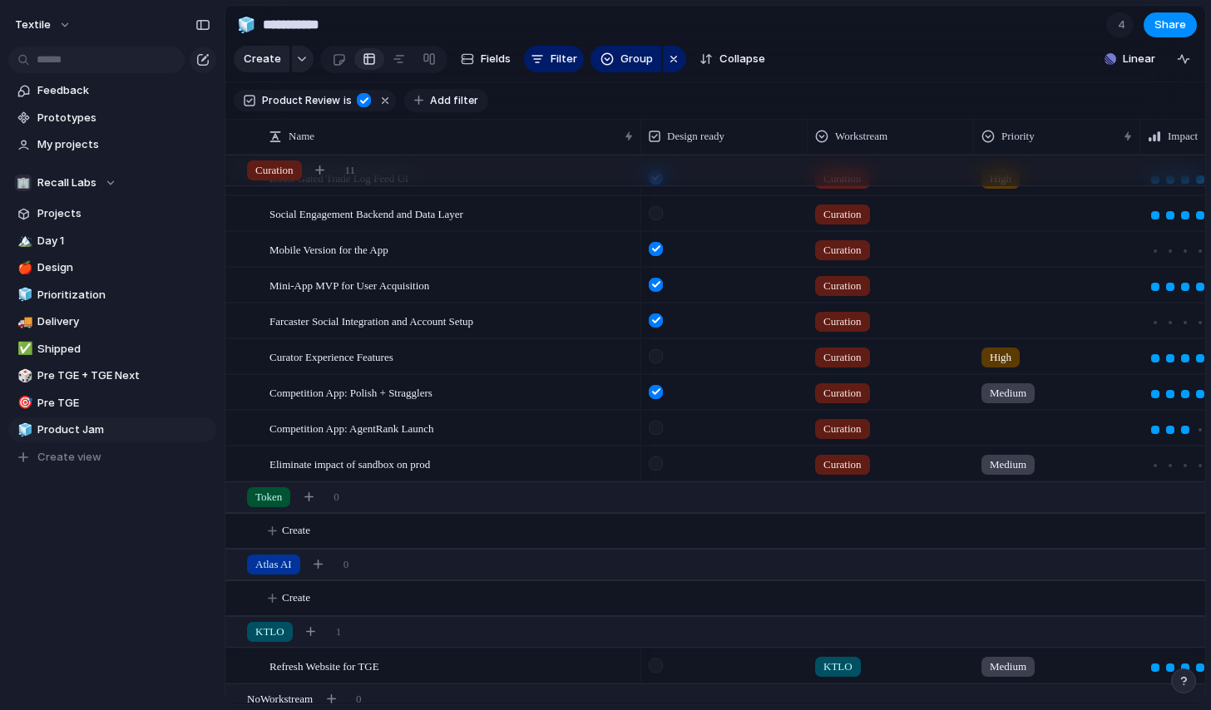
click at [438, 103] on span "Add filter" at bounding box center [454, 100] width 48 height 15
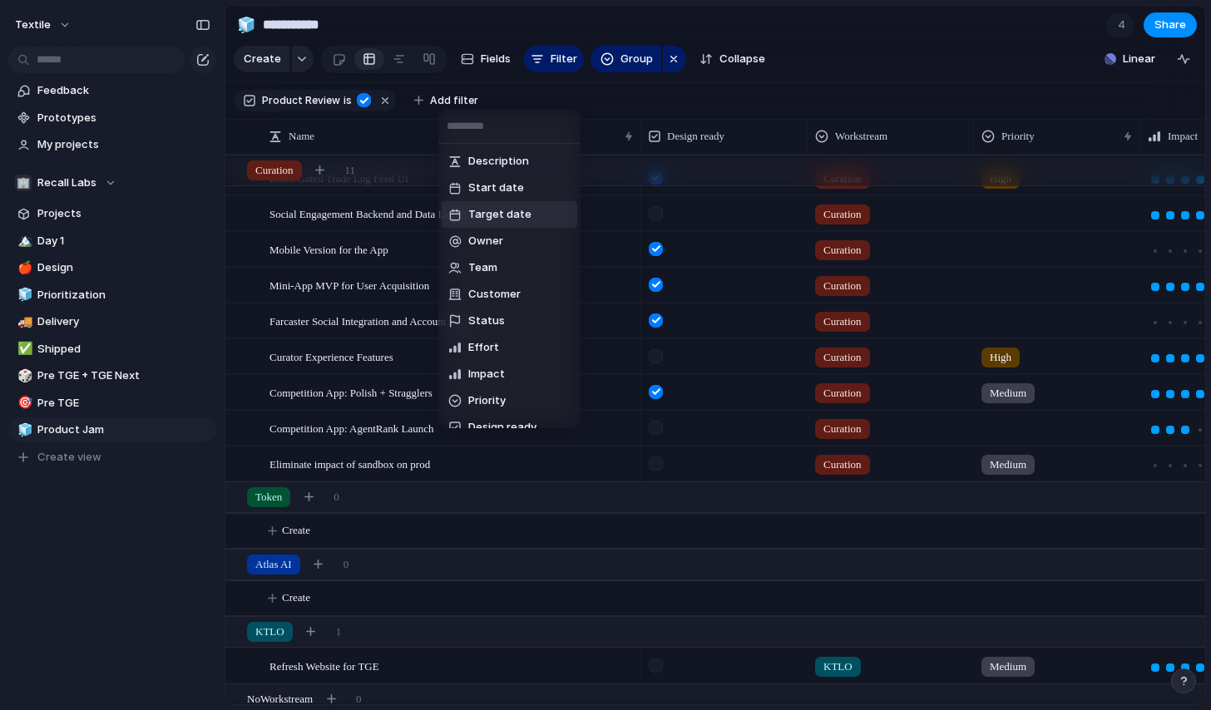
click at [612, 97] on div "Description Start date Target date Owner Team Customer Status Effort Impact Pri…" at bounding box center [605, 355] width 1211 height 710
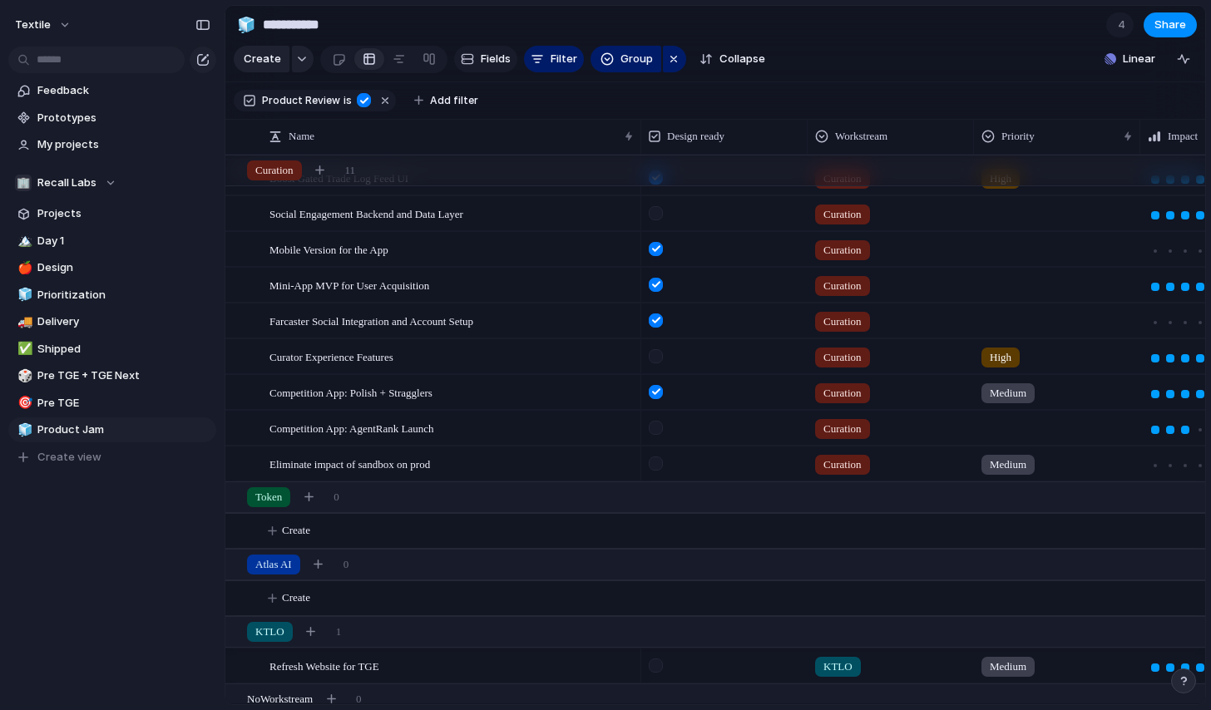
click at [496, 57] on span "Fields" at bounding box center [496, 59] width 30 height 17
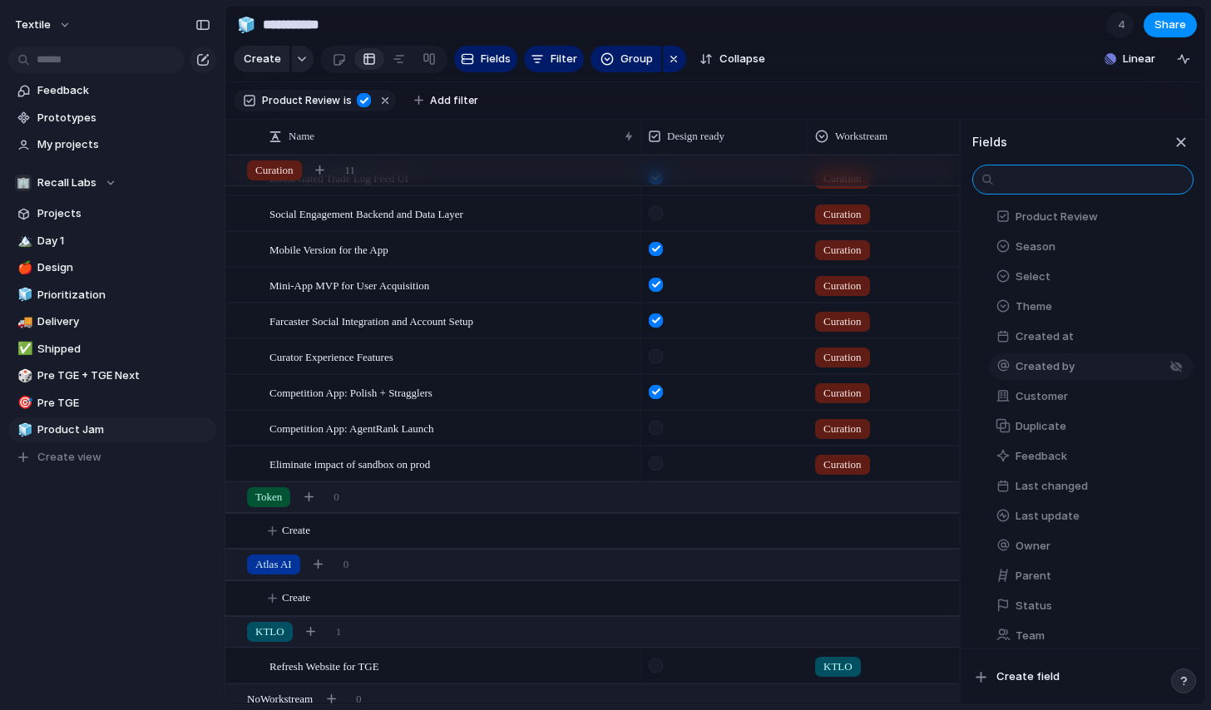
scroll to position [377, 0]
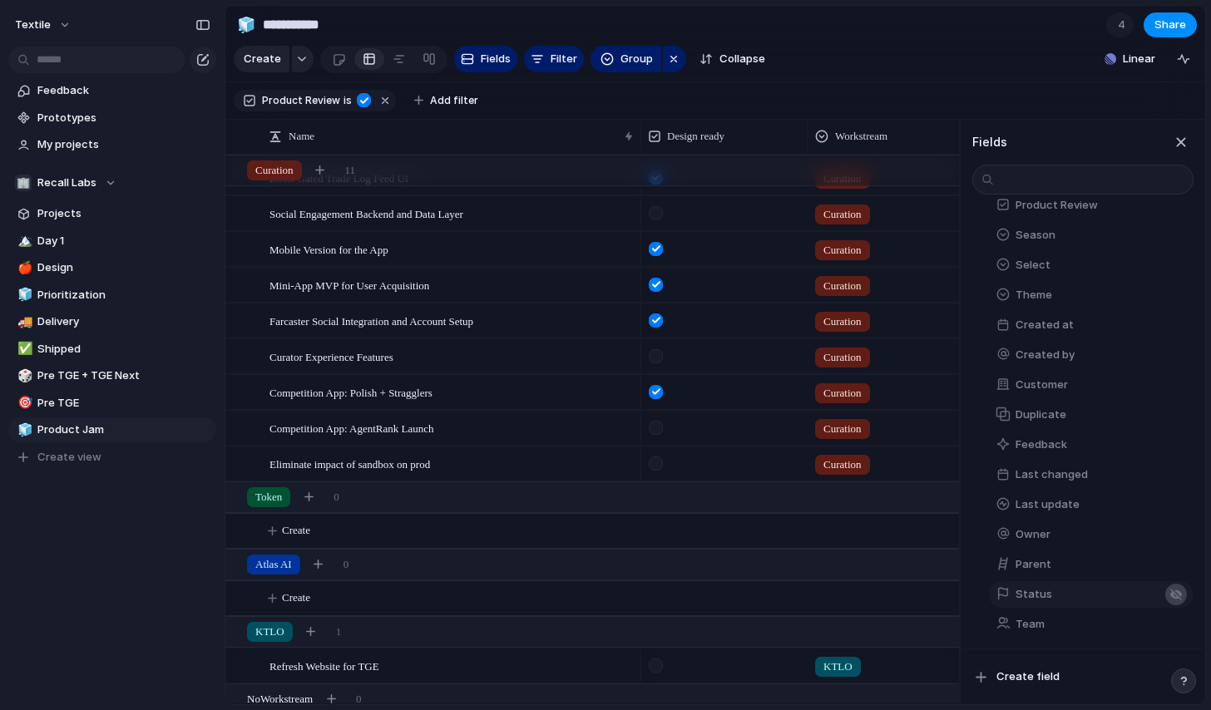
click at [1179, 597] on div "button" at bounding box center [1176, 594] width 13 height 13
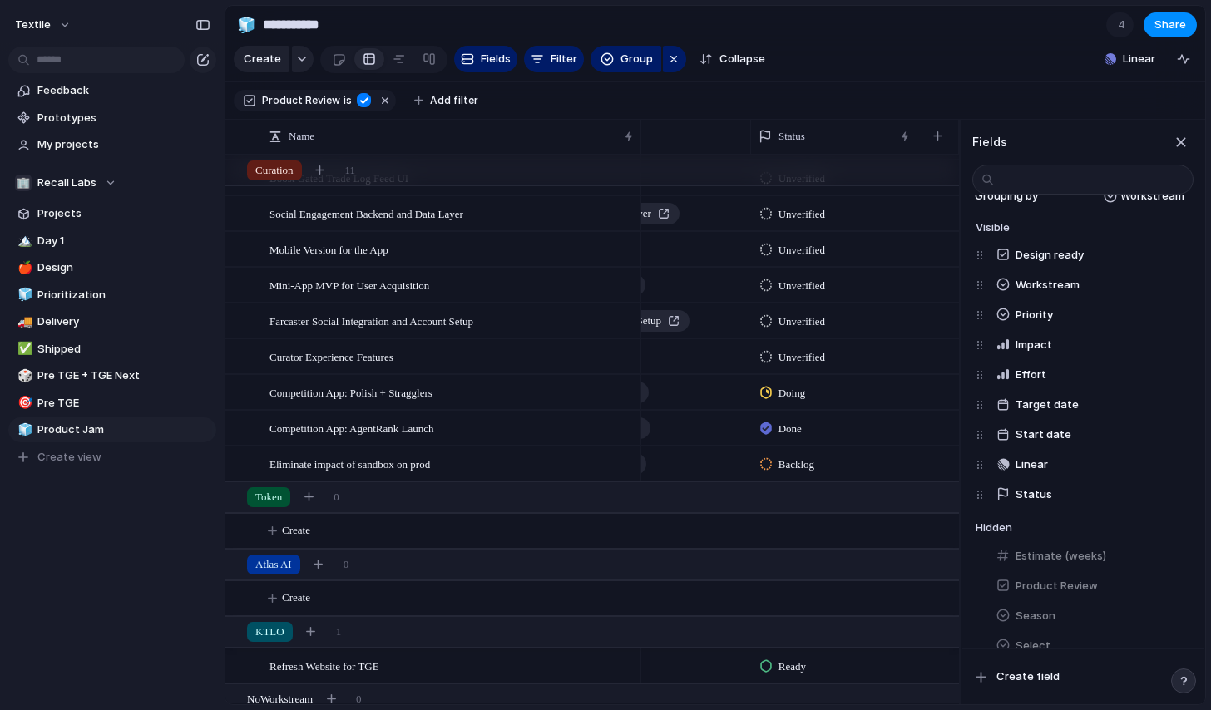
scroll to position [0, 0]
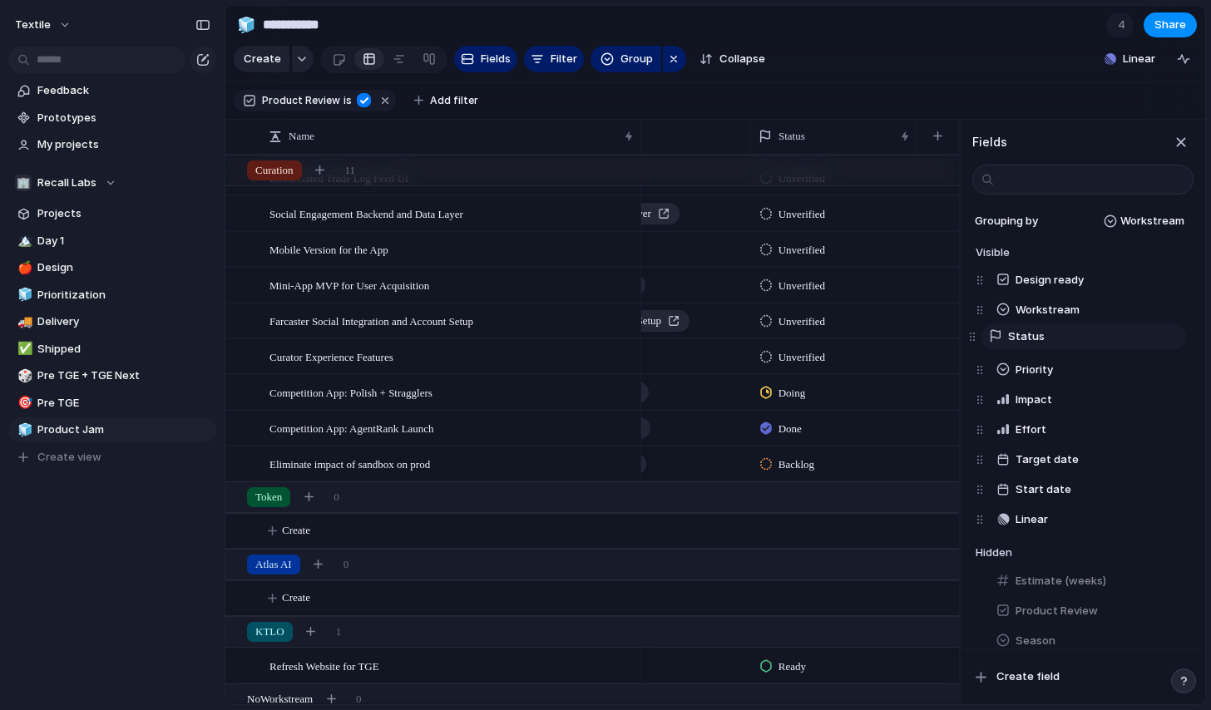
drag, startPoint x: 982, startPoint y: 519, endPoint x: 974, endPoint y: 335, distance: 184.0
click at [976, 335] on div "Design ready Workstream Priority Impact Effort Target date Start date Linear St…" at bounding box center [1085, 400] width 218 height 270
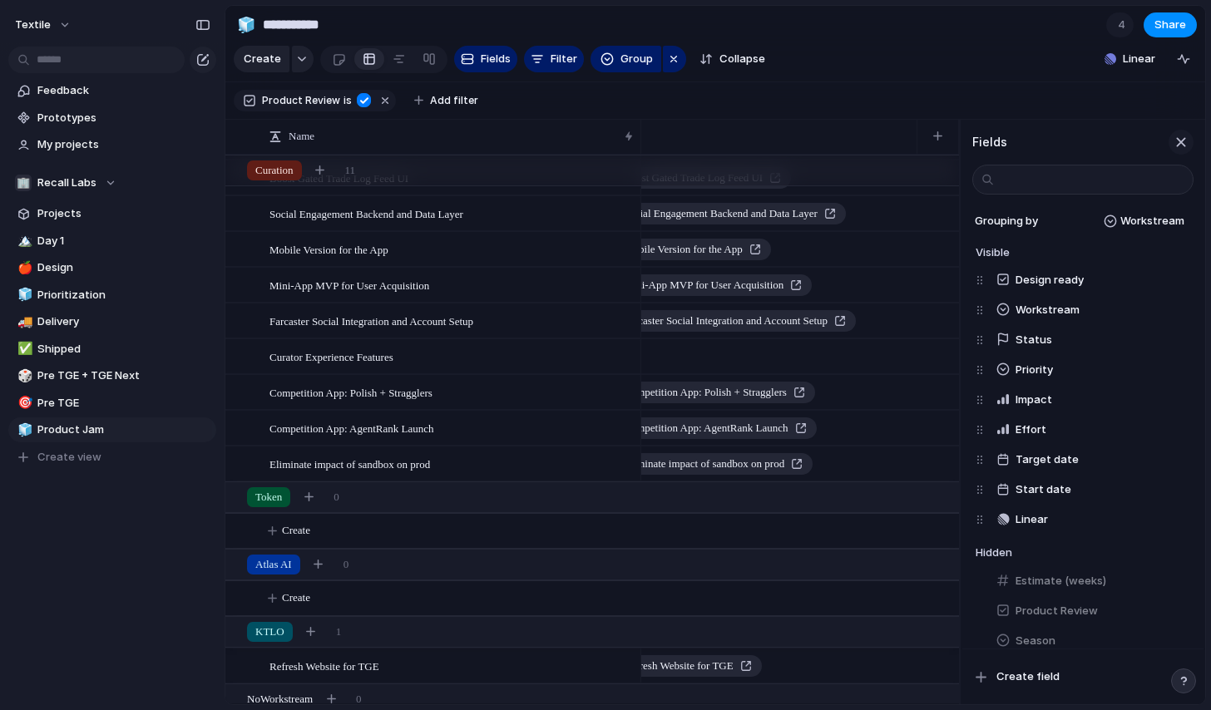
click at [1181, 143] on div "button" at bounding box center [1181, 142] width 18 height 18
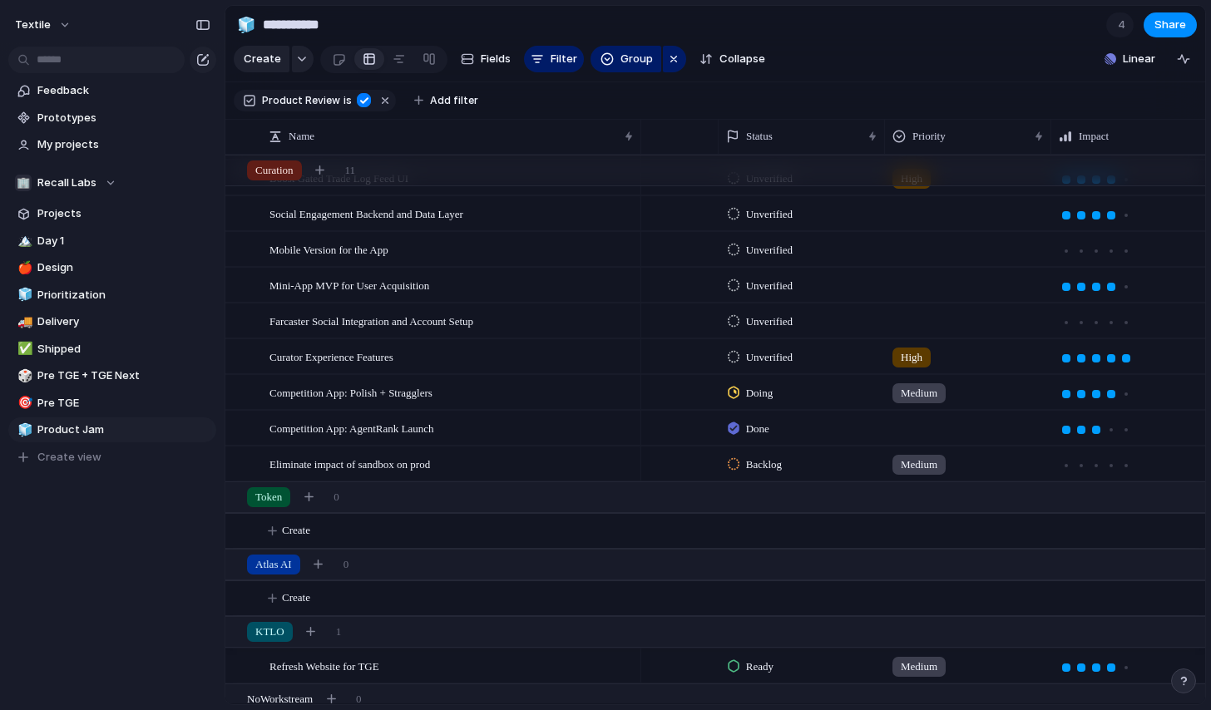
scroll to position [0, 1]
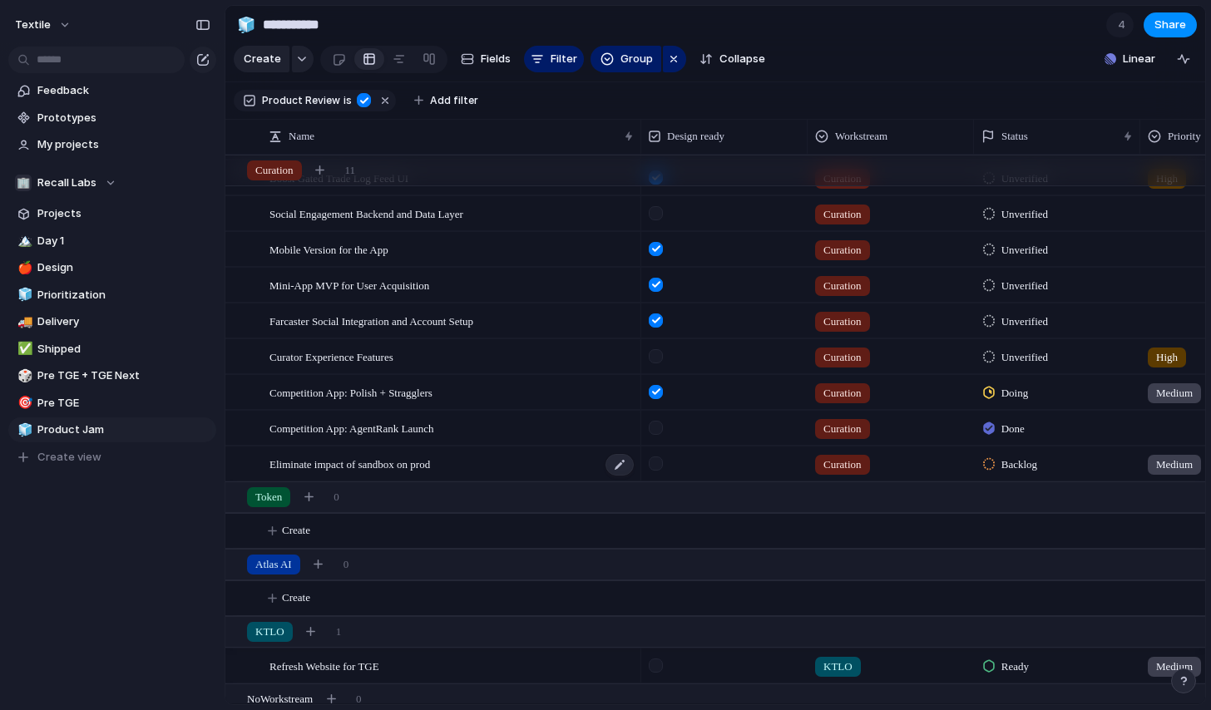
click at [466, 463] on div "Eliminate impact of sandbox on prod" at bounding box center [453, 465] width 366 height 34
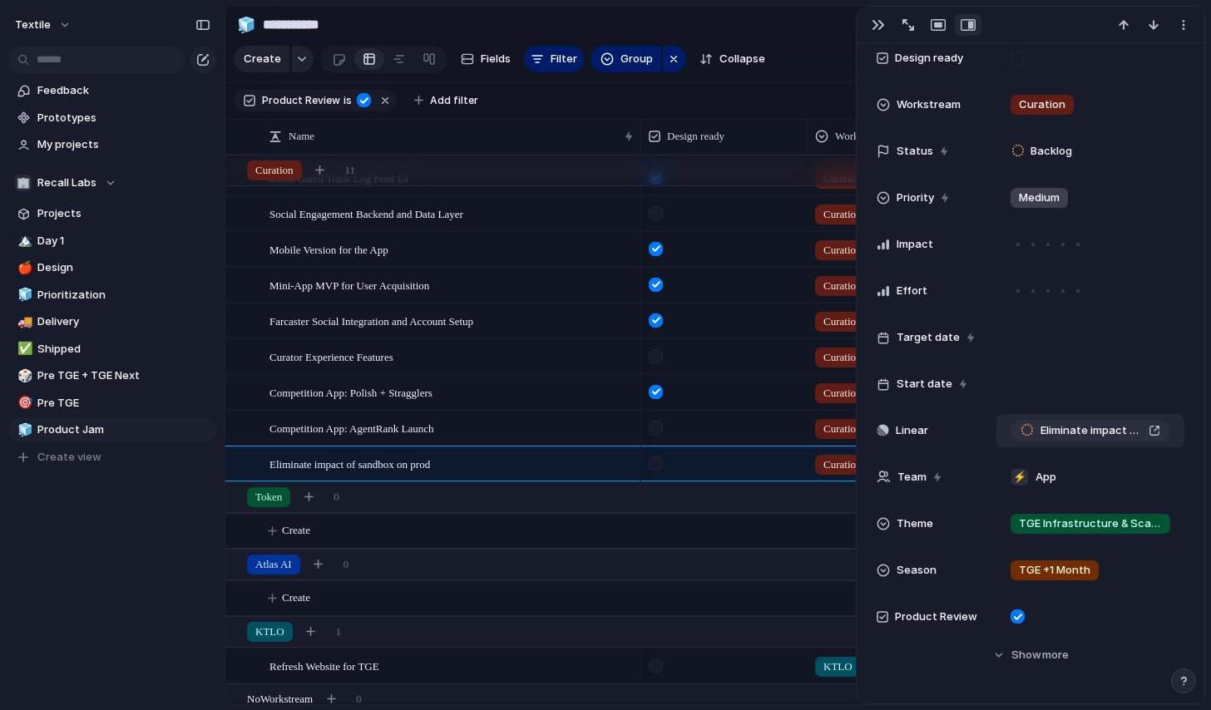
click at [1152, 432] on div "Eliminate impact of sandbox on prod" at bounding box center [1091, 431] width 140 height 17
click at [876, 30] on div "button" at bounding box center [878, 24] width 13 height 13
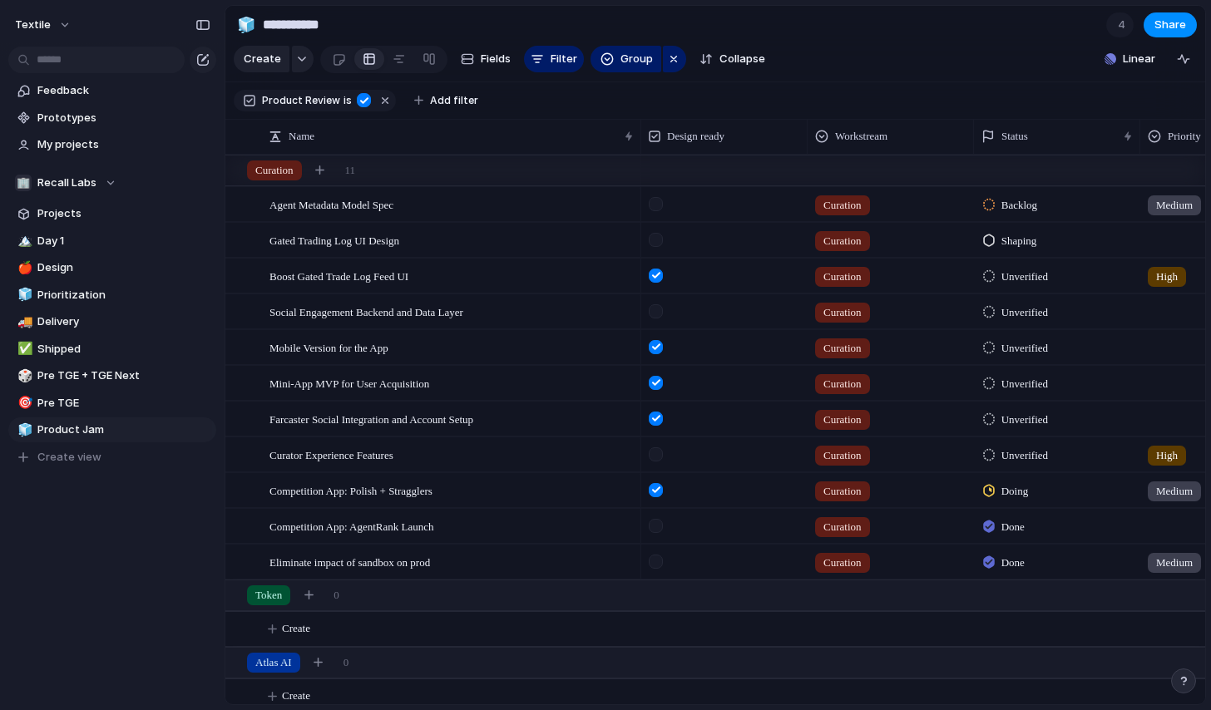
scroll to position [146, 0]
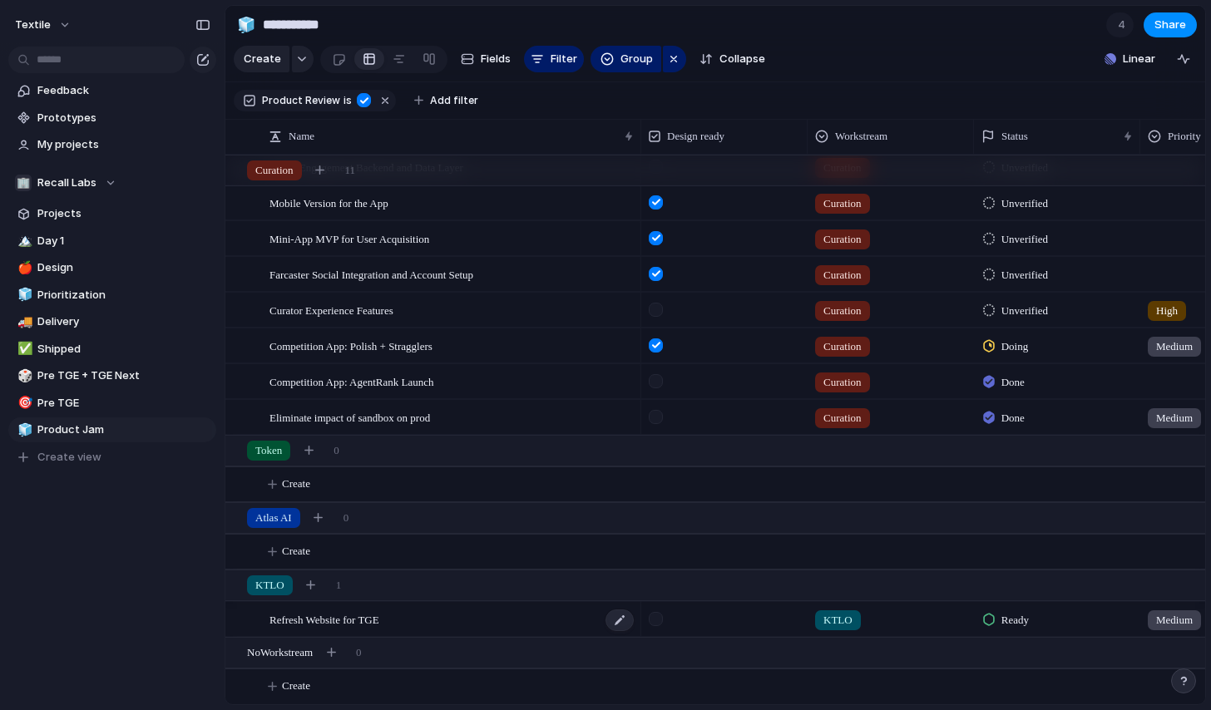
click at [498, 628] on div "Refresh Website for TGE" at bounding box center [453, 620] width 366 height 34
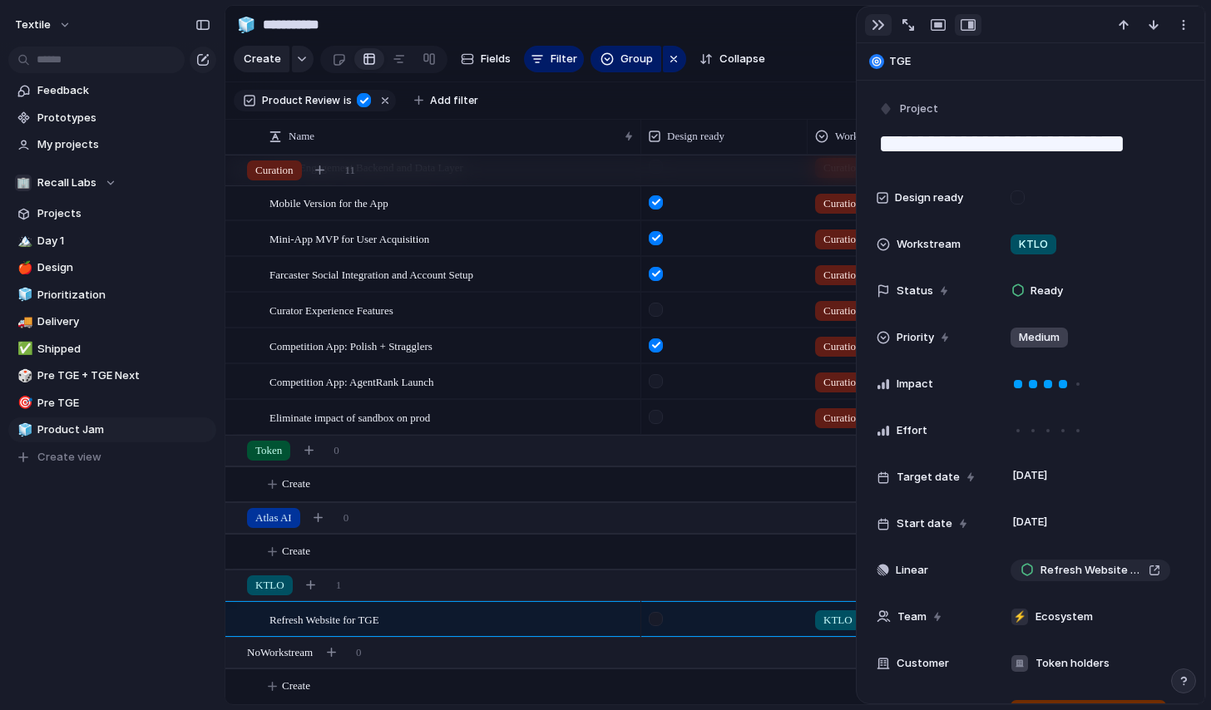
click at [869, 26] on button "button" at bounding box center [878, 25] width 27 height 22
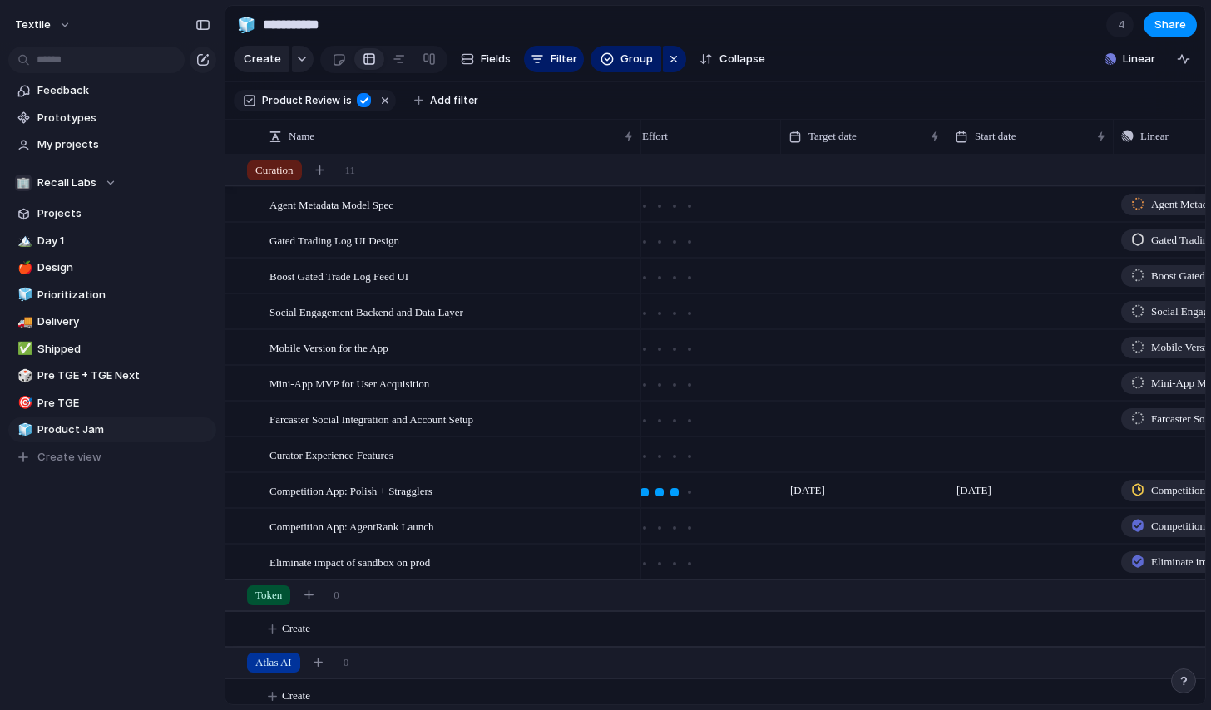
scroll to position [0, 912]
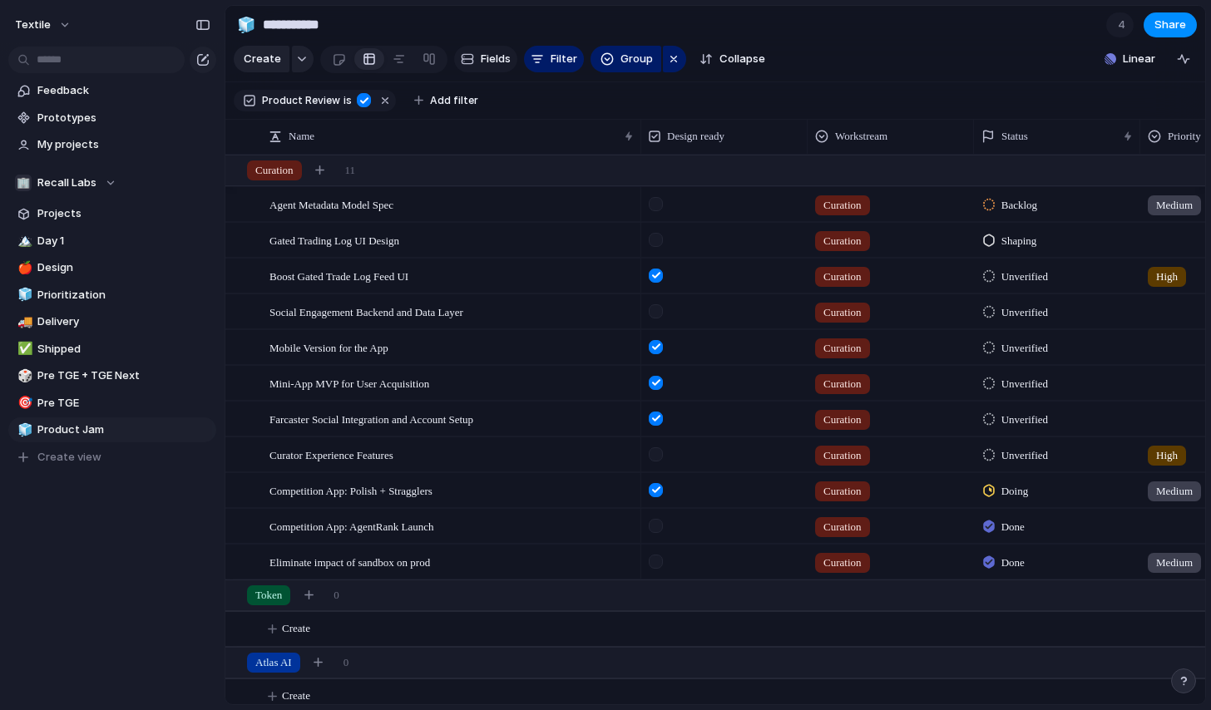
click at [481, 57] on span "Fields" at bounding box center [496, 59] width 30 height 17
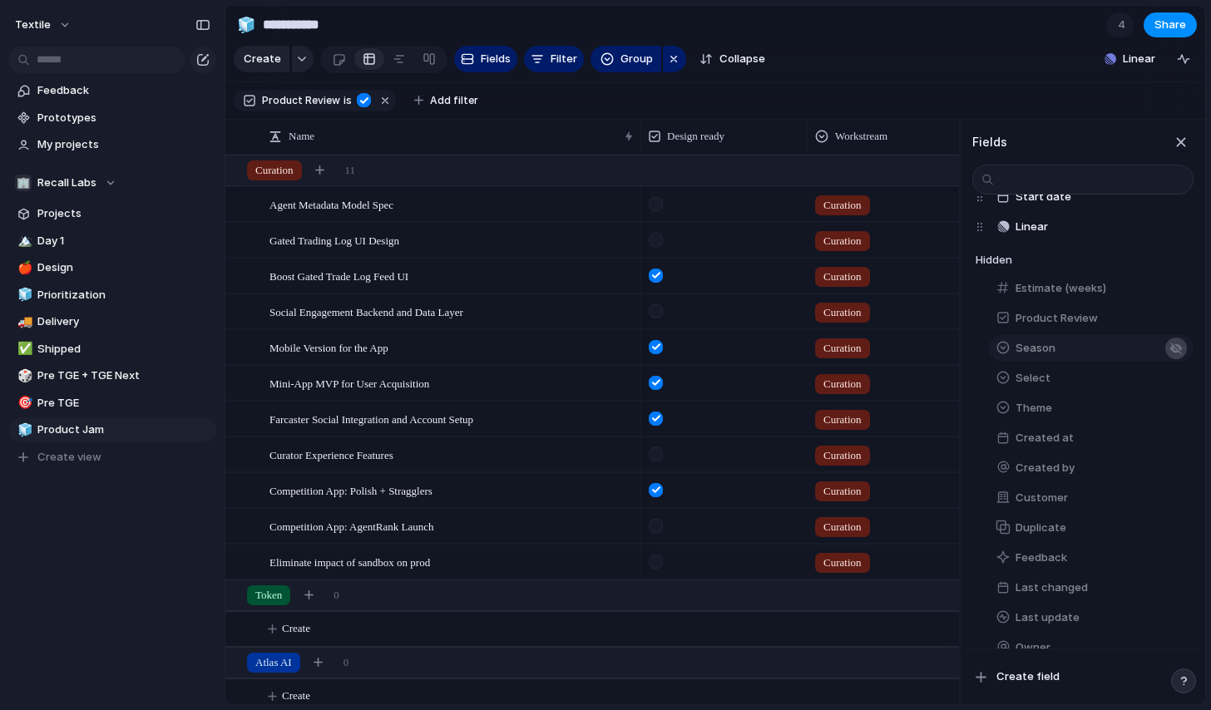
click at [1180, 346] on button "button" at bounding box center [1177, 349] width 22 height 22
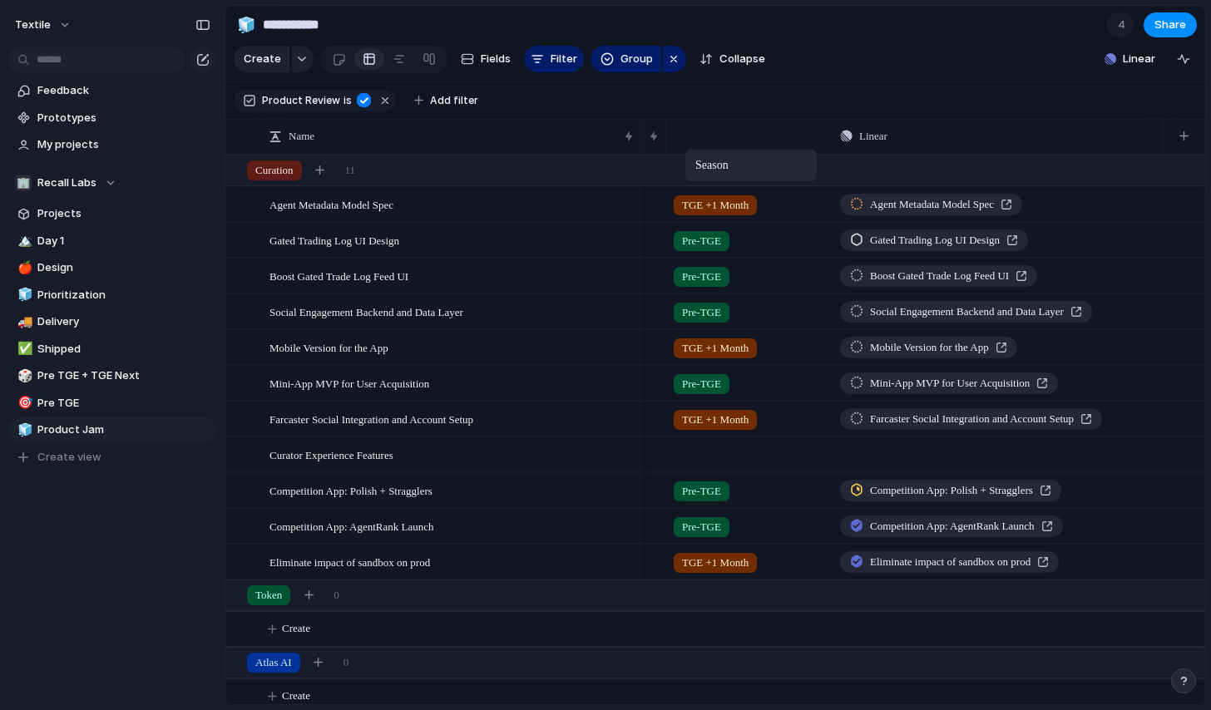
drag, startPoint x: 806, startPoint y: 134, endPoint x: 693, endPoint y: 152, distance: 114.6
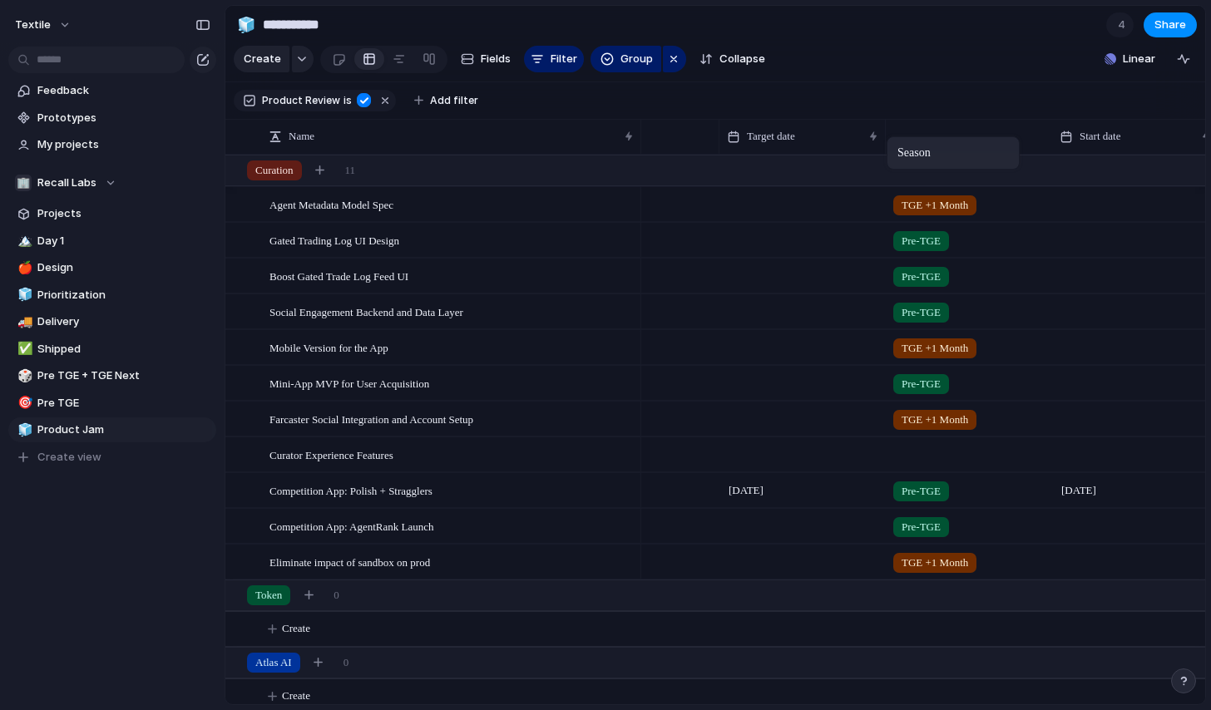
drag, startPoint x: 1085, startPoint y: 140, endPoint x: 835, endPoint y: 140, distance: 249.6
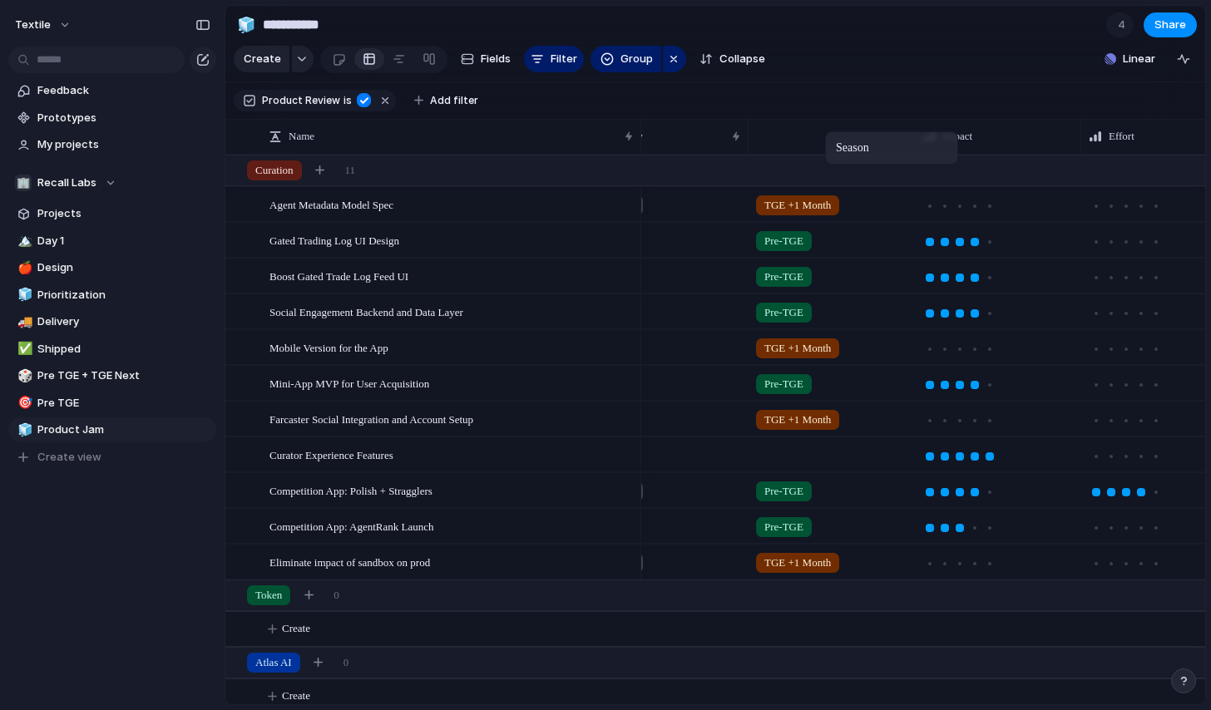
drag, startPoint x: 1130, startPoint y: 137, endPoint x: 769, endPoint y: 131, distance: 361.1
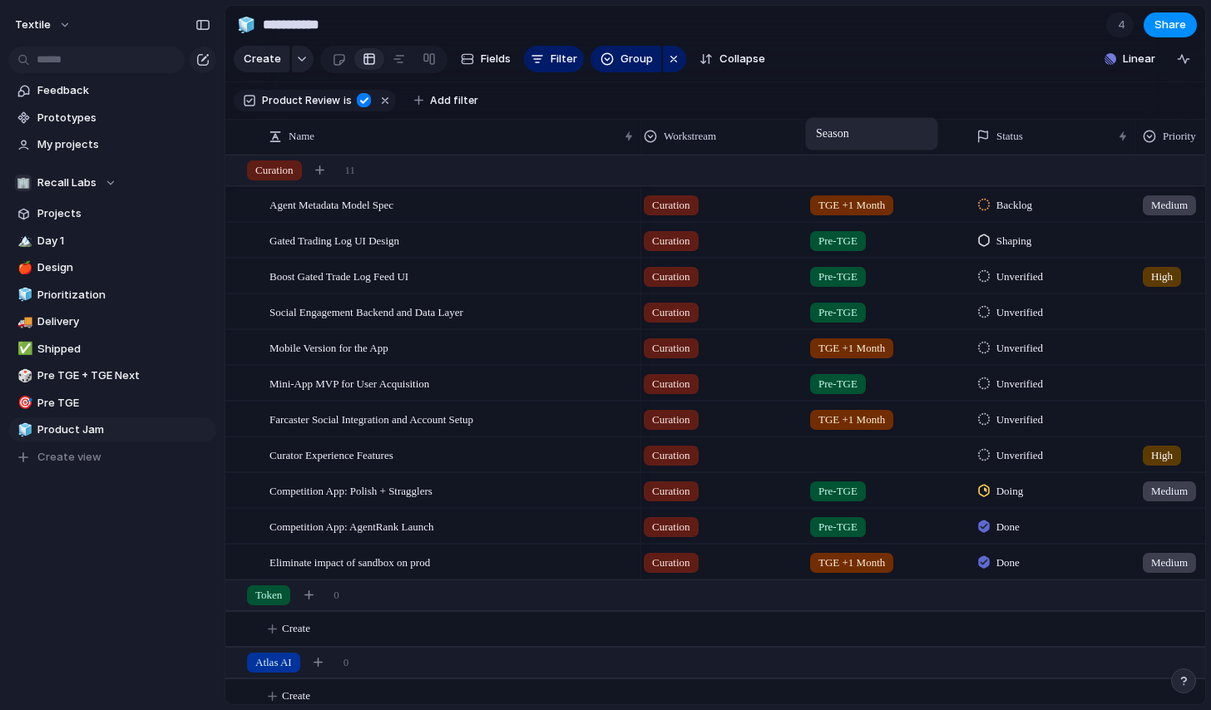
drag, startPoint x: 1173, startPoint y: 128, endPoint x: 789, endPoint y: 121, distance: 384.4
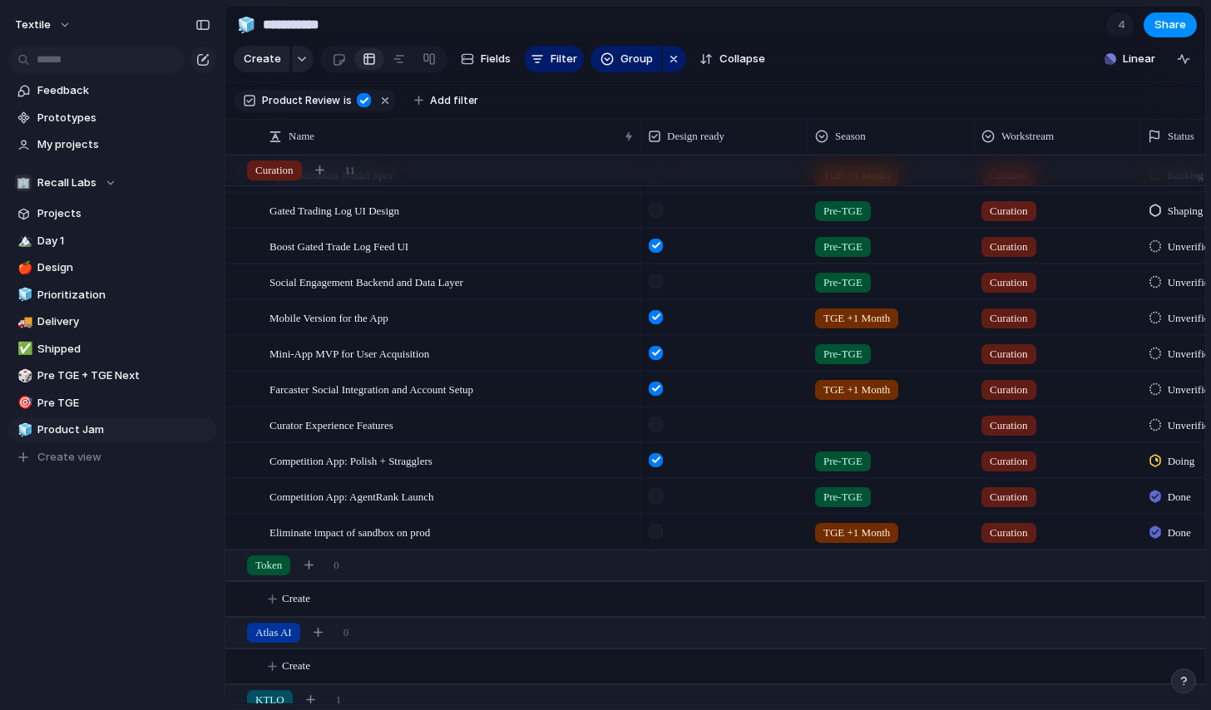
scroll to position [0, 0]
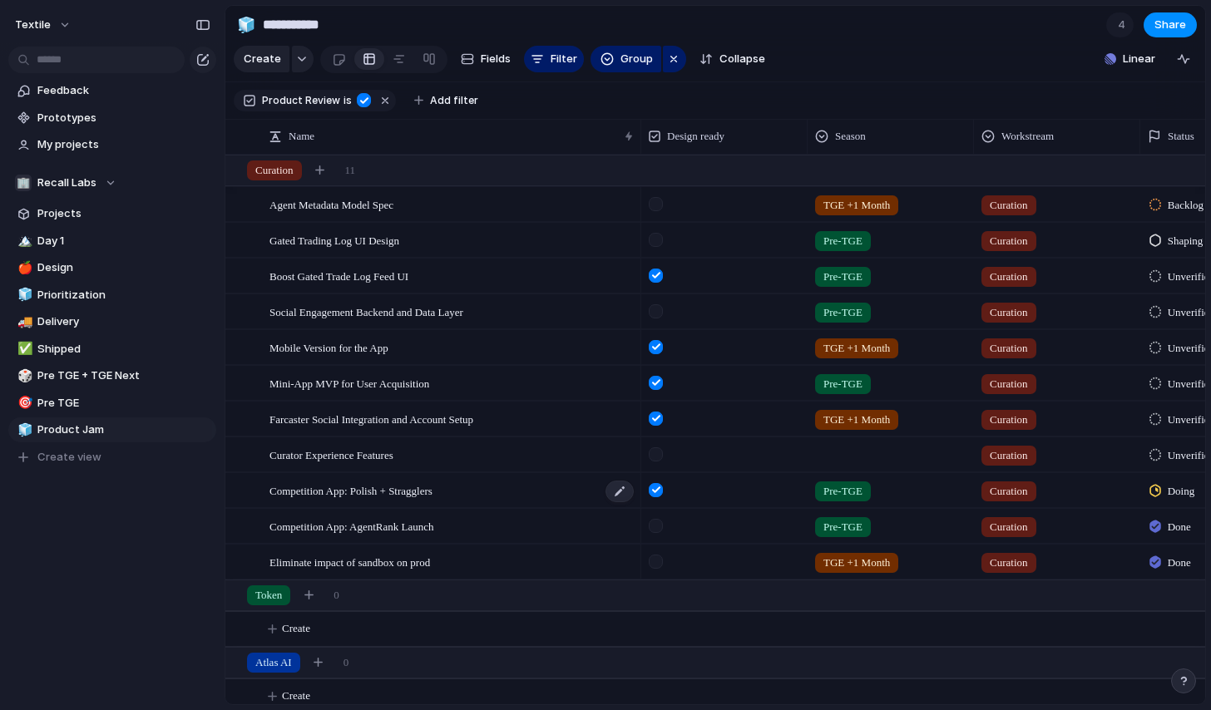
click at [433, 489] on span "Competition App: Polish + Stragglers" at bounding box center [351, 490] width 163 height 19
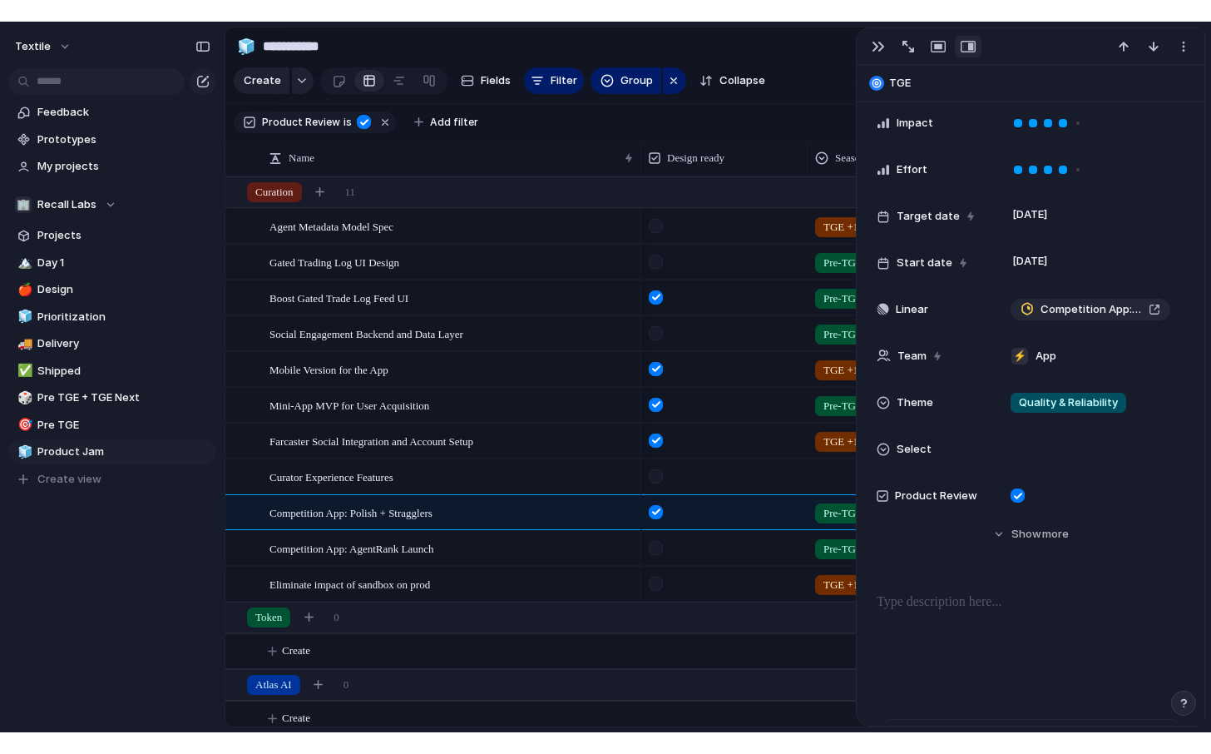
scroll to position [413, 0]
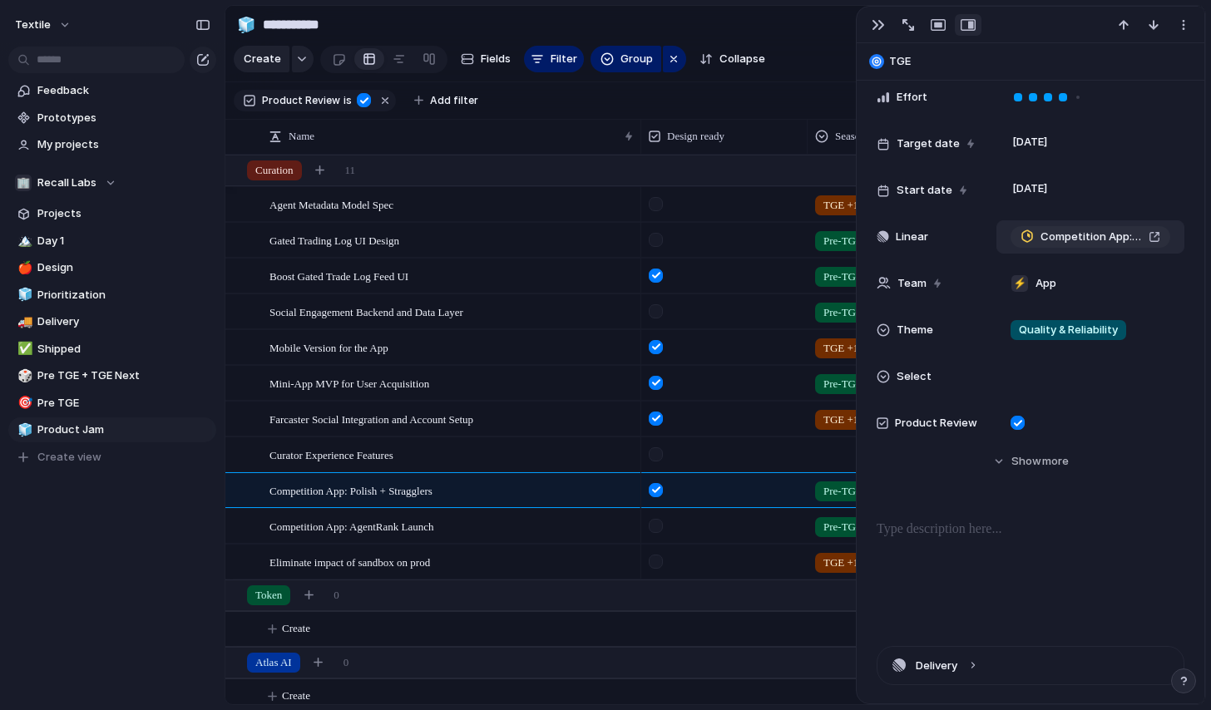
click at [1156, 230] on div "Competition App: Polish + Stragglers" at bounding box center [1091, 237] width 140 height 17
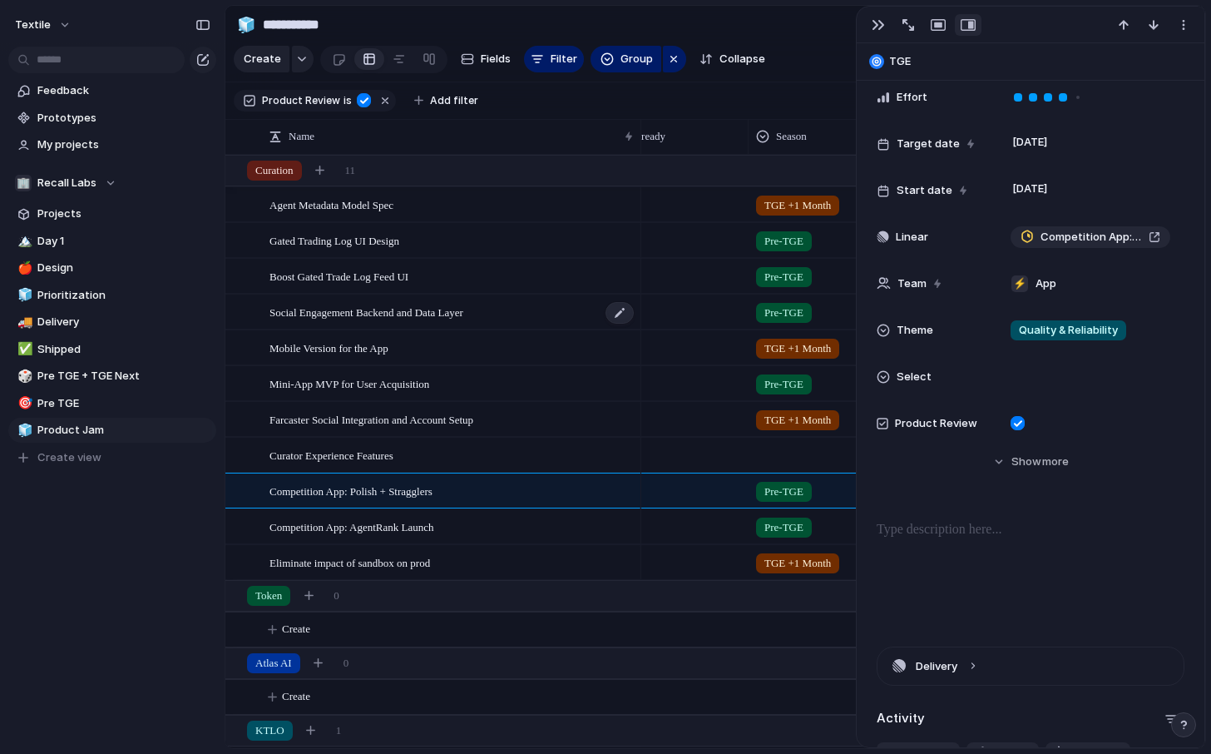
scroll to position [0, 79]
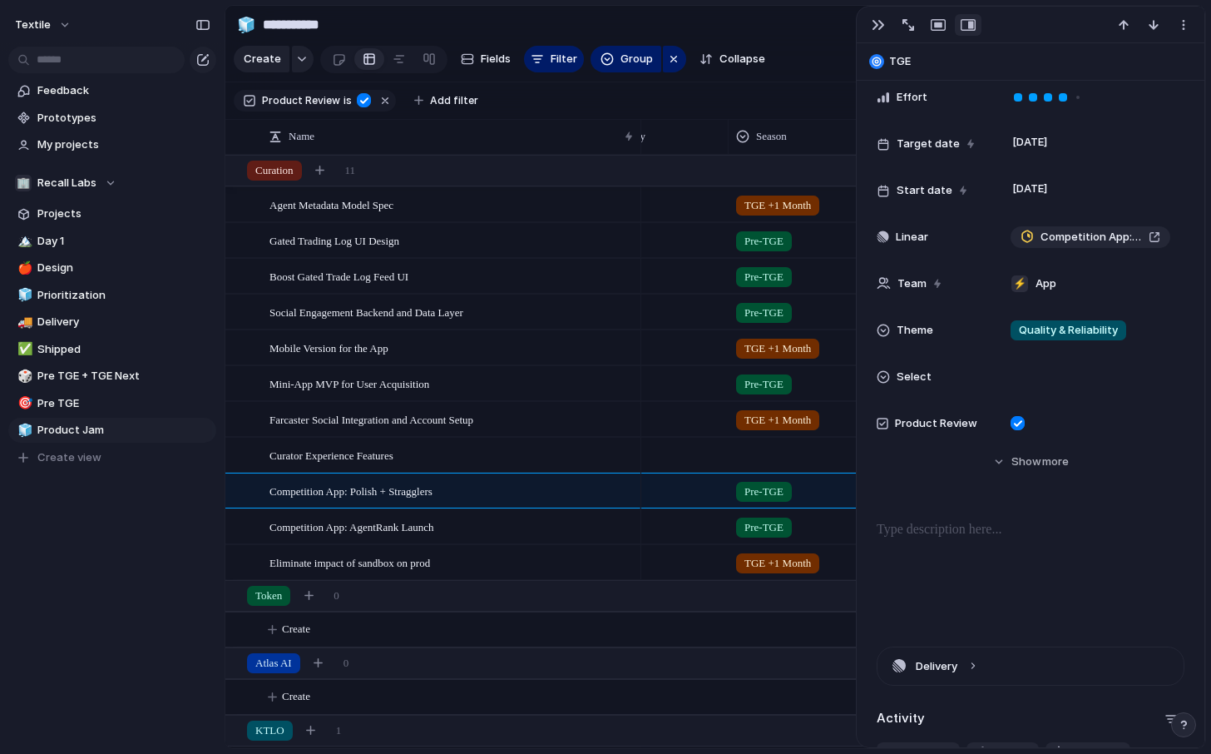
click at [757, 203] on span "TGE +1 Month" at bounding box center [778, 205] width 67 height 17
click at [687, 205] on div "Pre-TGE TGE +1 Month" at bounding box center [605, 377] width 1211 height 754
click at [876, 21] on div "button" at bounding box center [878, 24] width 13 height 13
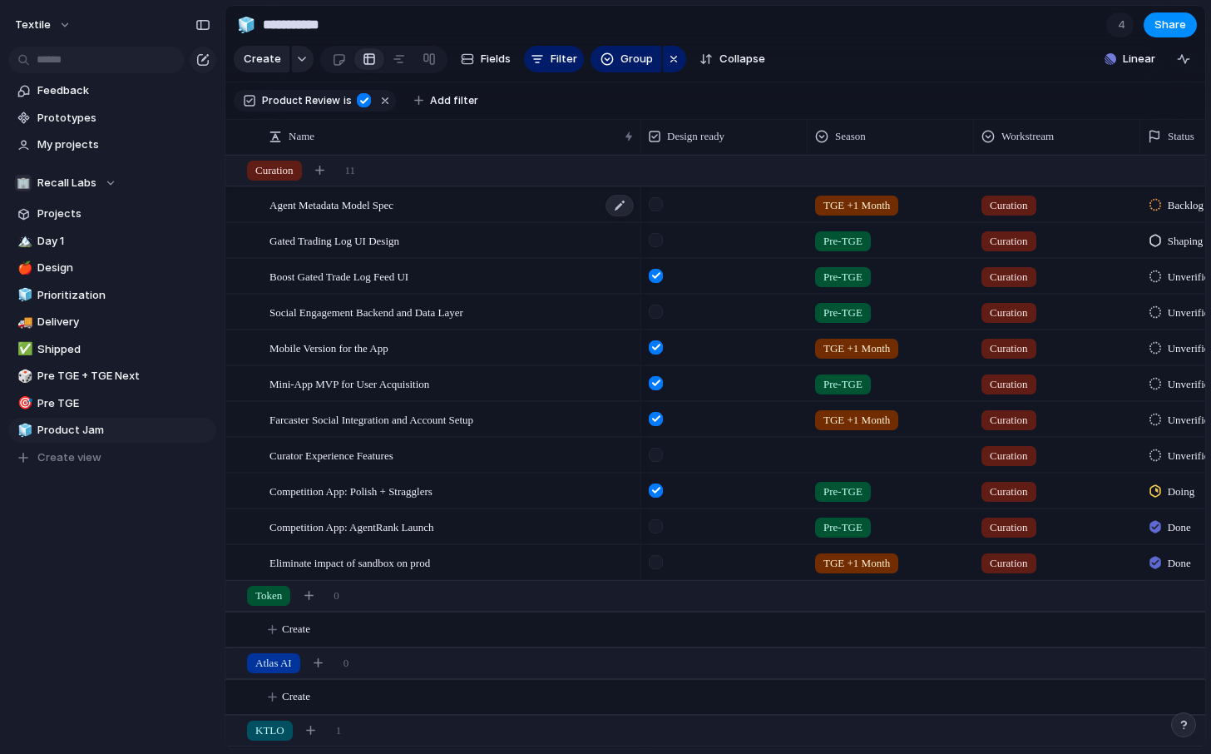
click at [463, 207] on div "Agent Metadata Model Spec" at bounding box center [453, 205] width 366 height 34
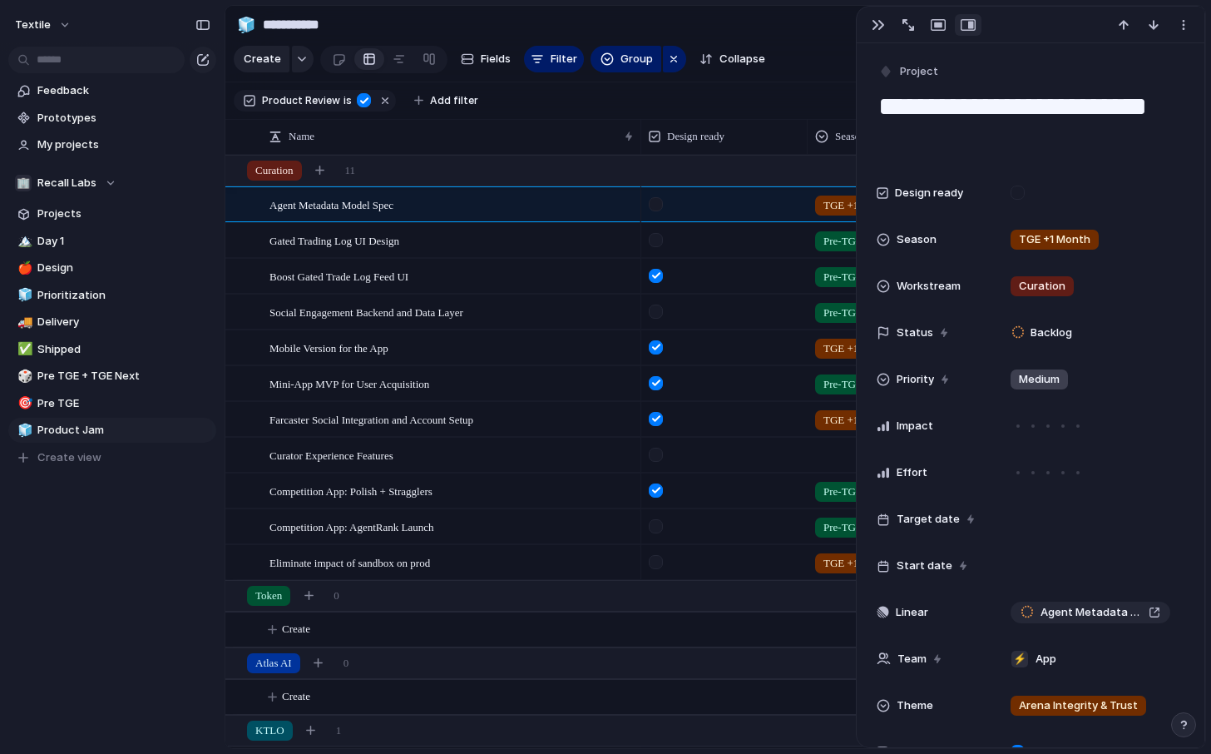
click at [978, 137] on textarea "**********" at bounding box center [1031, 122] width 308 height 67
type textarea "**********"
click at [878, 29] on div "button" at bounding box center [878, 24] width 13 height 13
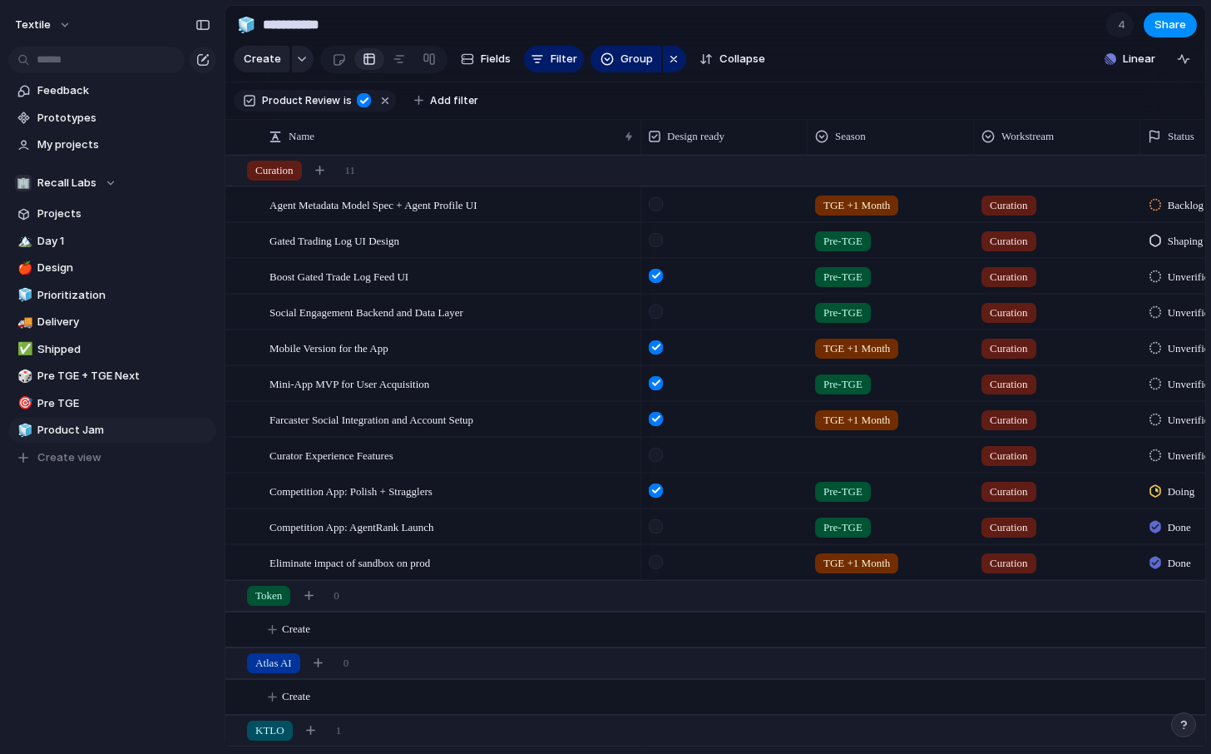
click at [659, 200] on div at bounding box center [656, 204] width 14 height 14
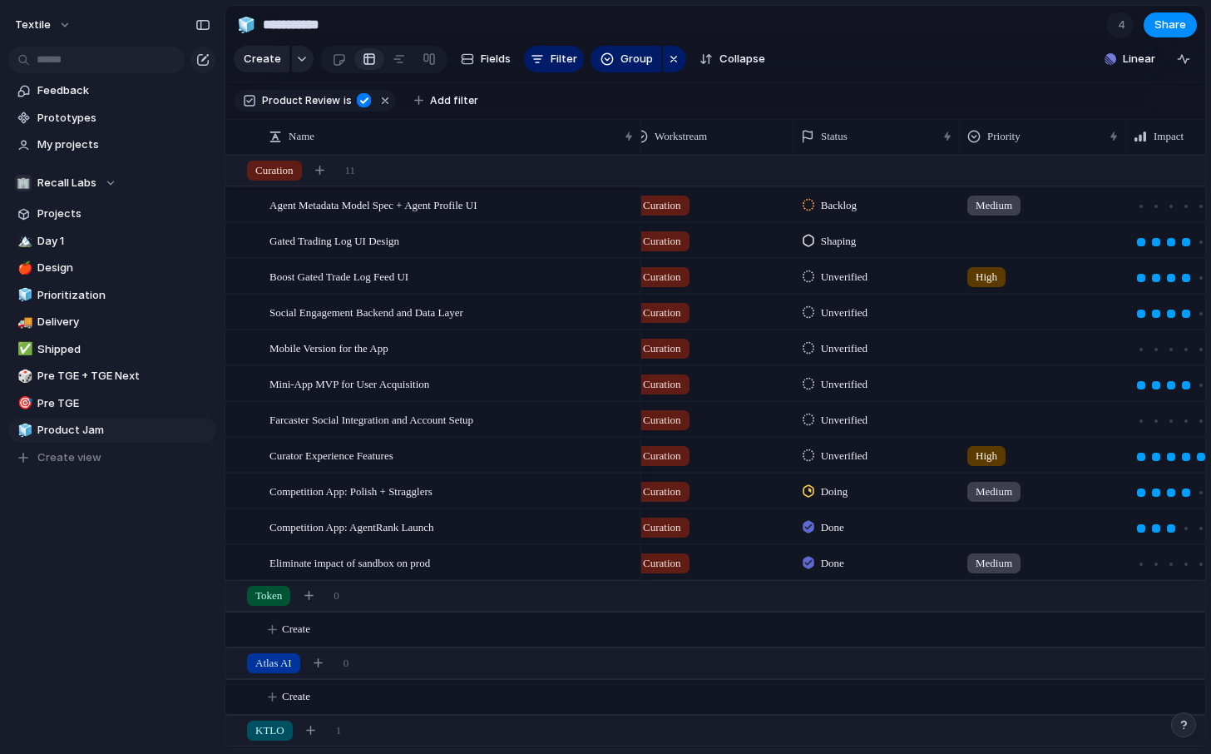
scroll to position [0, 425]
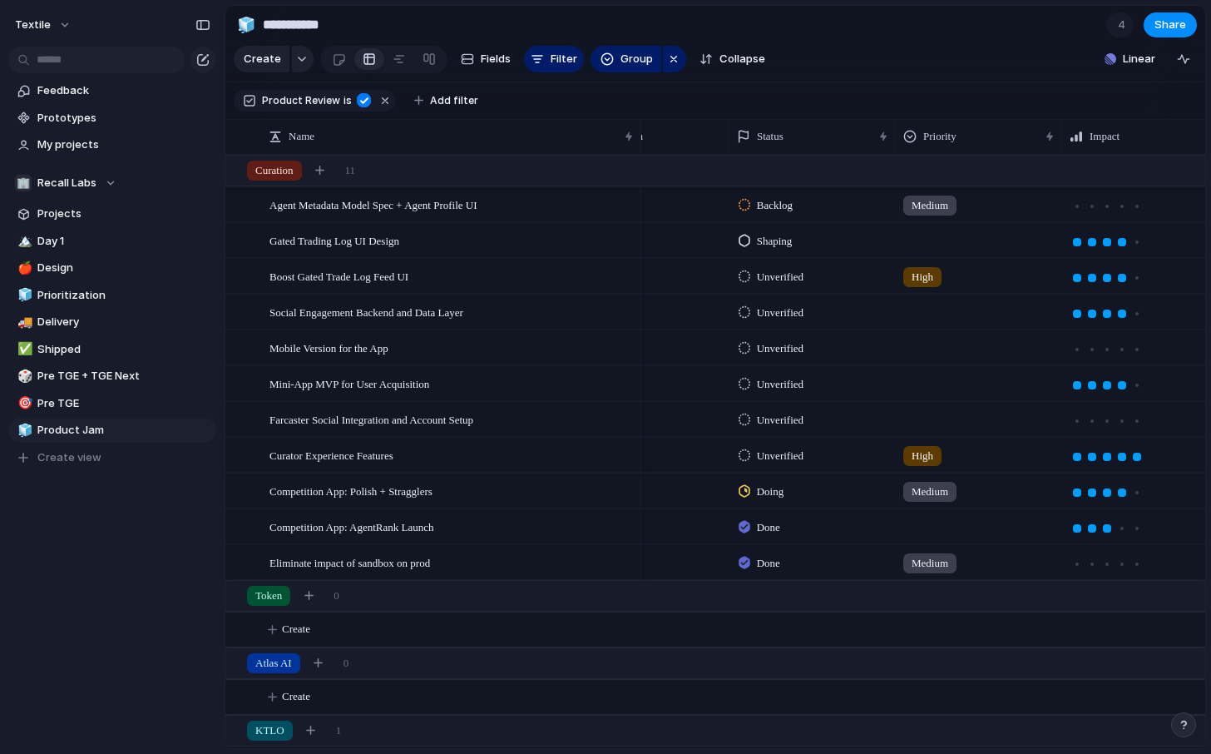
click at [928, 495] on span "Medium" at bounding box center [930, 491] width 37 height 17
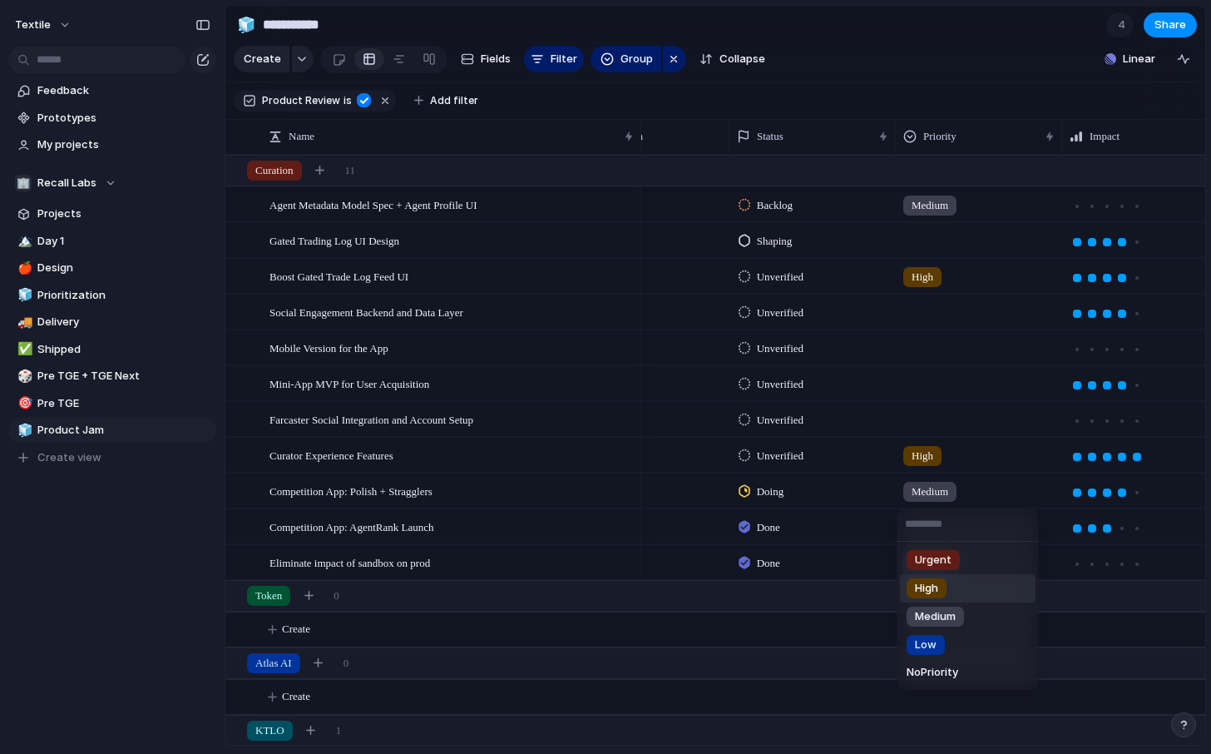
click at [933, 597] on div "High" at bounding box center [927, 588] width 40 height 20
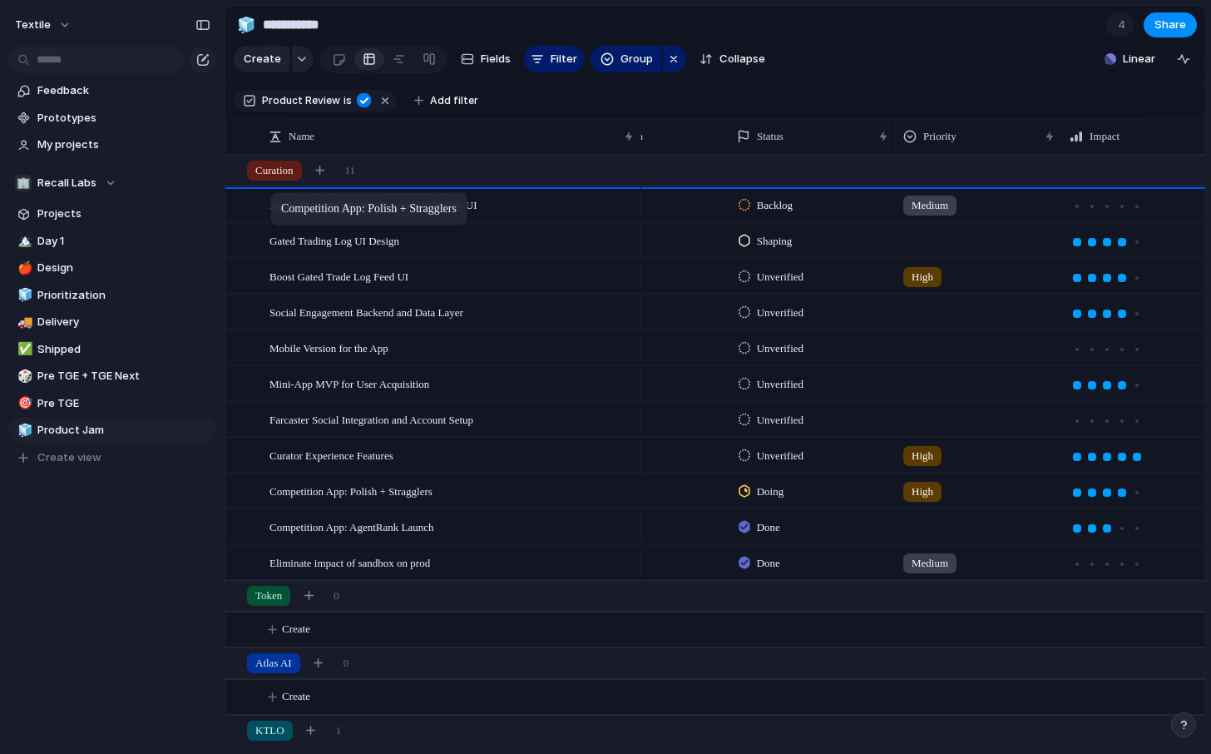
drag, startPoint x: 266, startPoint y: 495, endPoint x: 278, endPoint y: 198, distance: 297.2
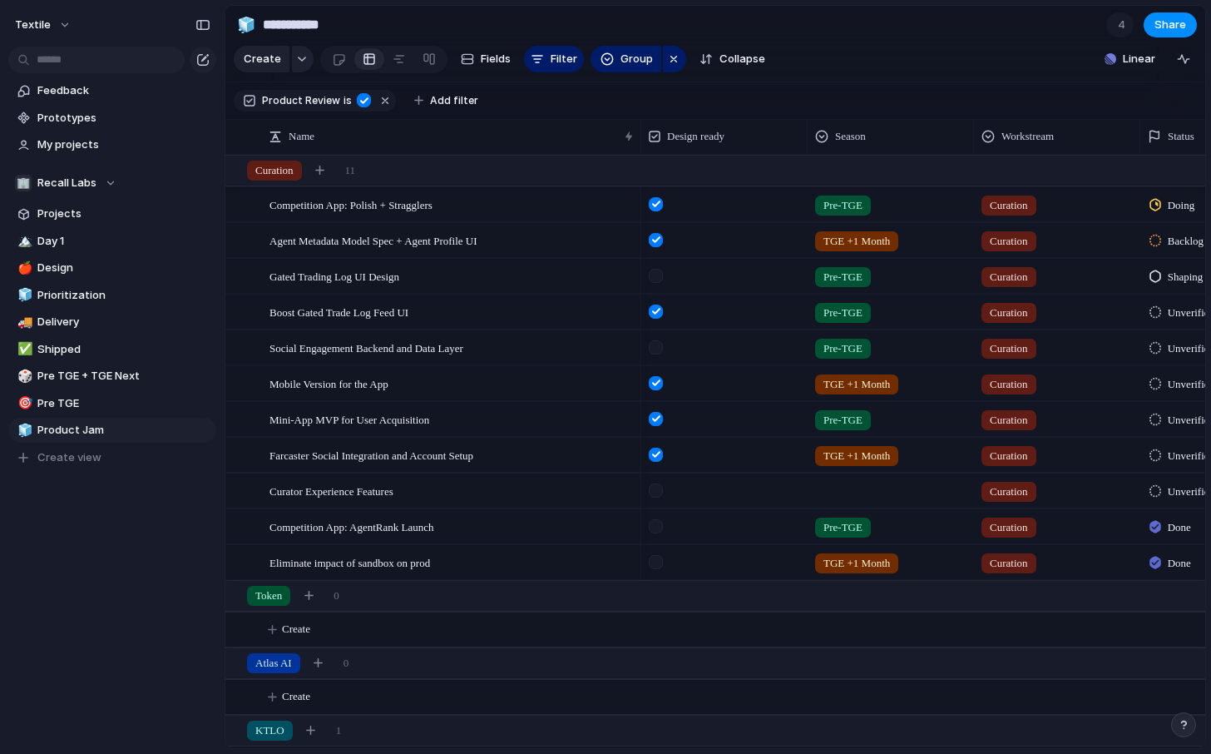
click at [844, 237] on span "TGE +1 Month" at bounding box center [857, 241] width 67 height 17
click at [829, 248] on div "Pre-TGE TGE +1 Month" at bounding box center [605, 377] width 1211 height 754
click at [877, 248] on span "TGE +1 Month" at bounding box center [857, 241] width 67 height 17
click at [775, 228] on div "Pre-TGE TGE +1 Month" at bounding box center [605, 377] width 1211 height 754
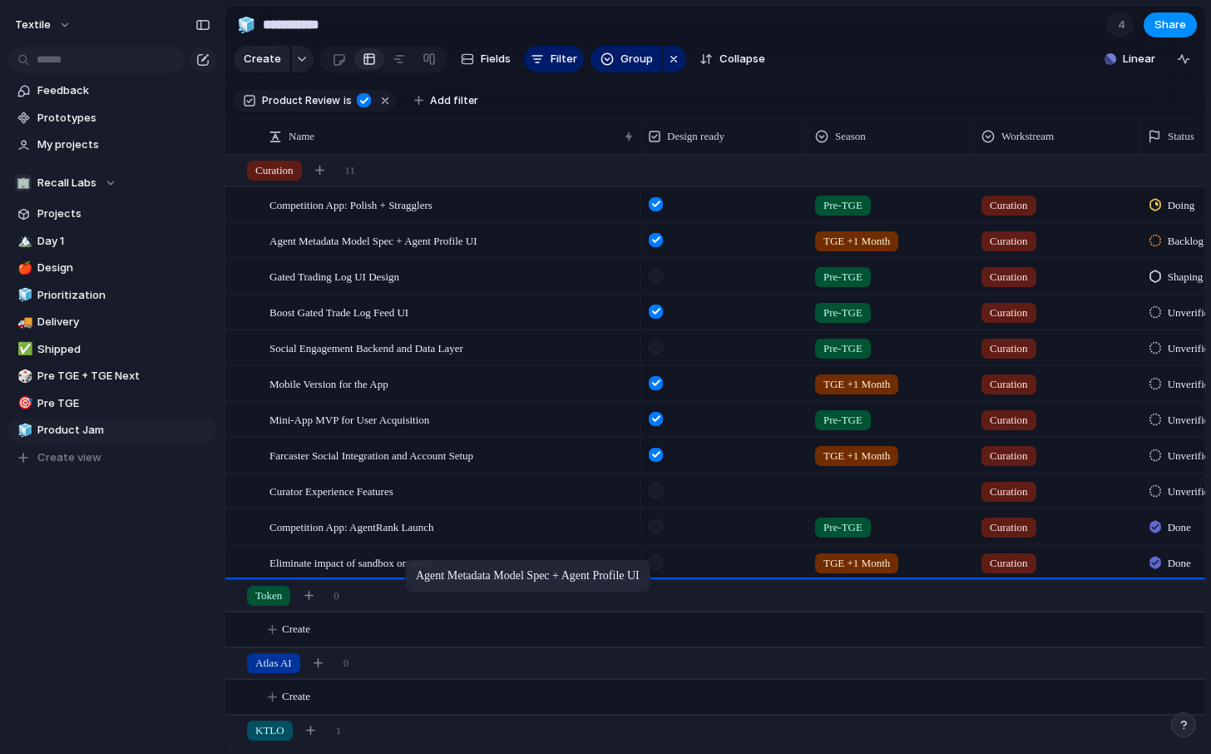
drag, startPoint x: 408, startPoint y: 239, endPoint x: 413, endPoint y: 562, distance: 323.7
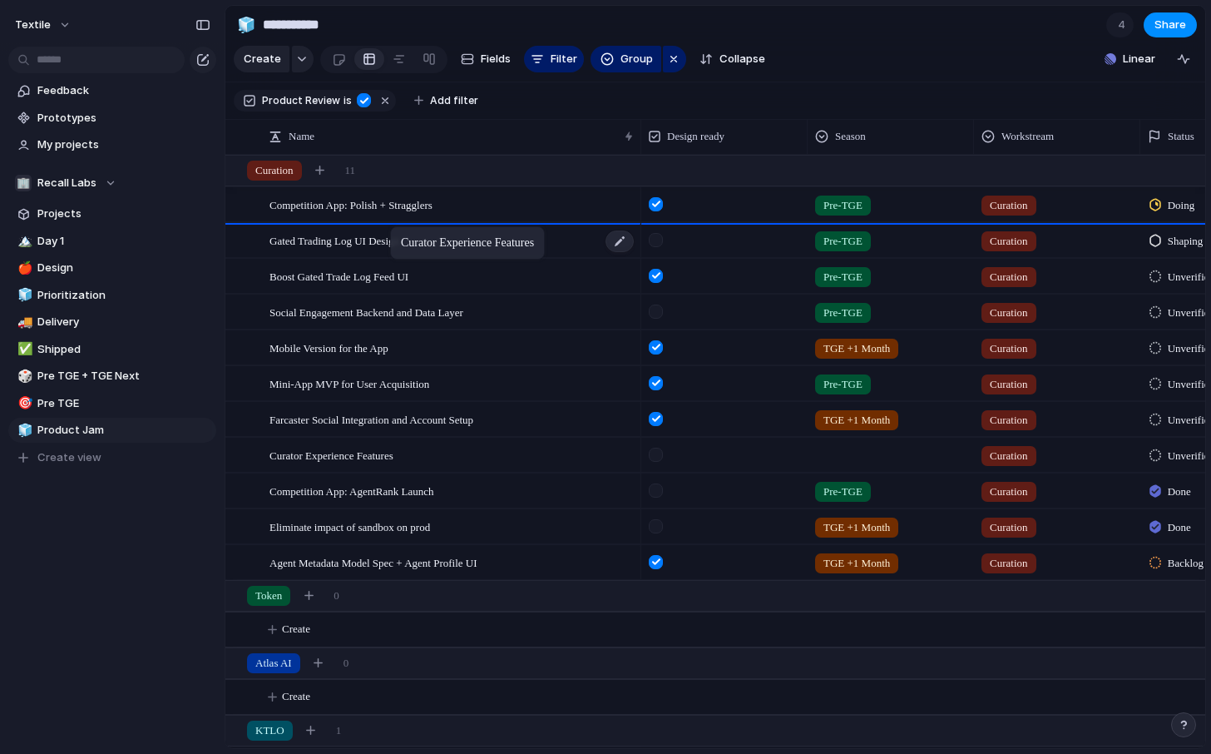
drag, startPoint x: 409, startPoint y: 458, endPoint x: 399, endPoint y: 232, distance: 226.5
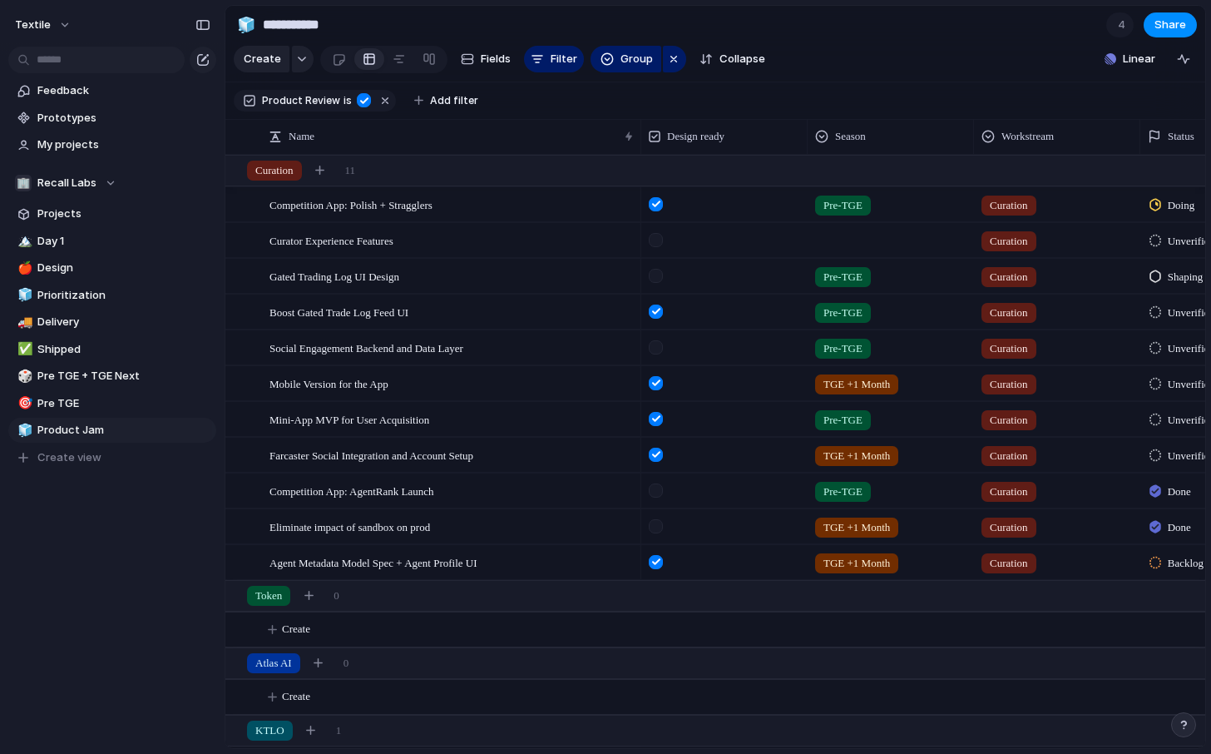
click at [849, 237] on div at bounding box center [891, 237] width 165 height 27
click at [868, 337] on span "TGE +1 Month" at bounding box center [884, 337] width 72 height 17
click at [463, 249] on div "Curator Experience Features" at bounding box center [453, 241] width 366 height 34
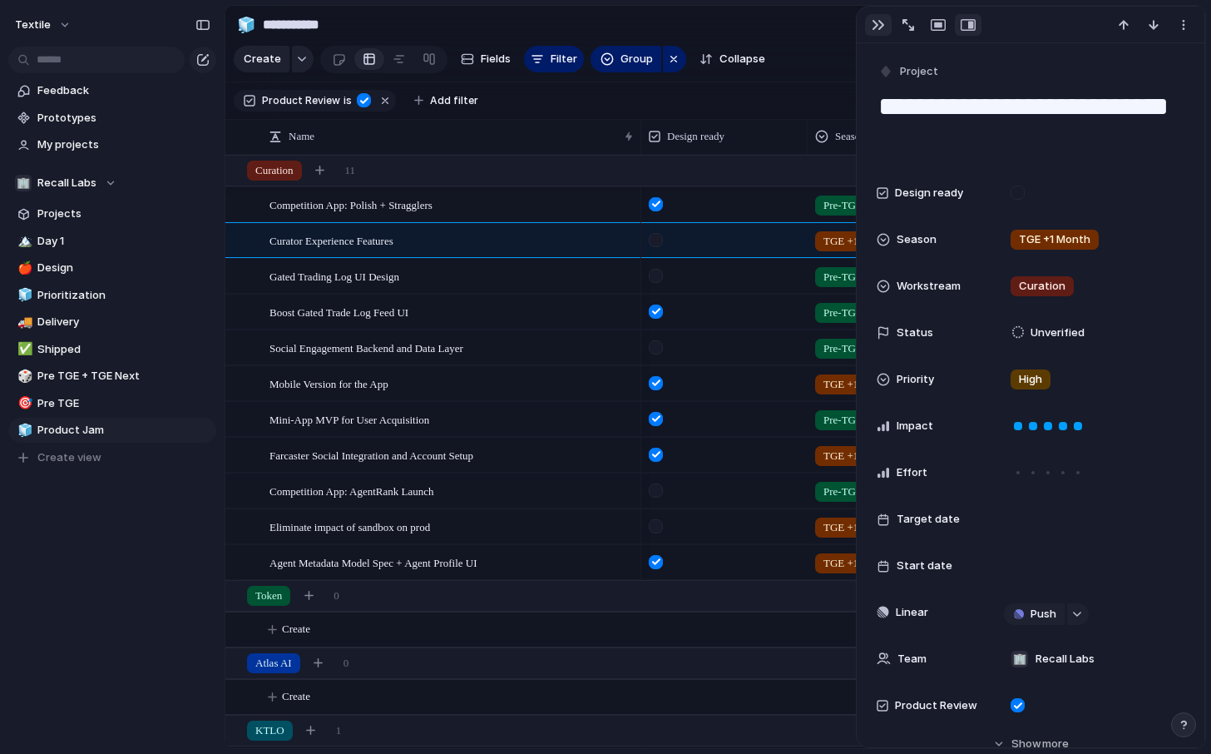
click at [873, 17] on button "button" at bounding box center [878, 25] width 27 height 22
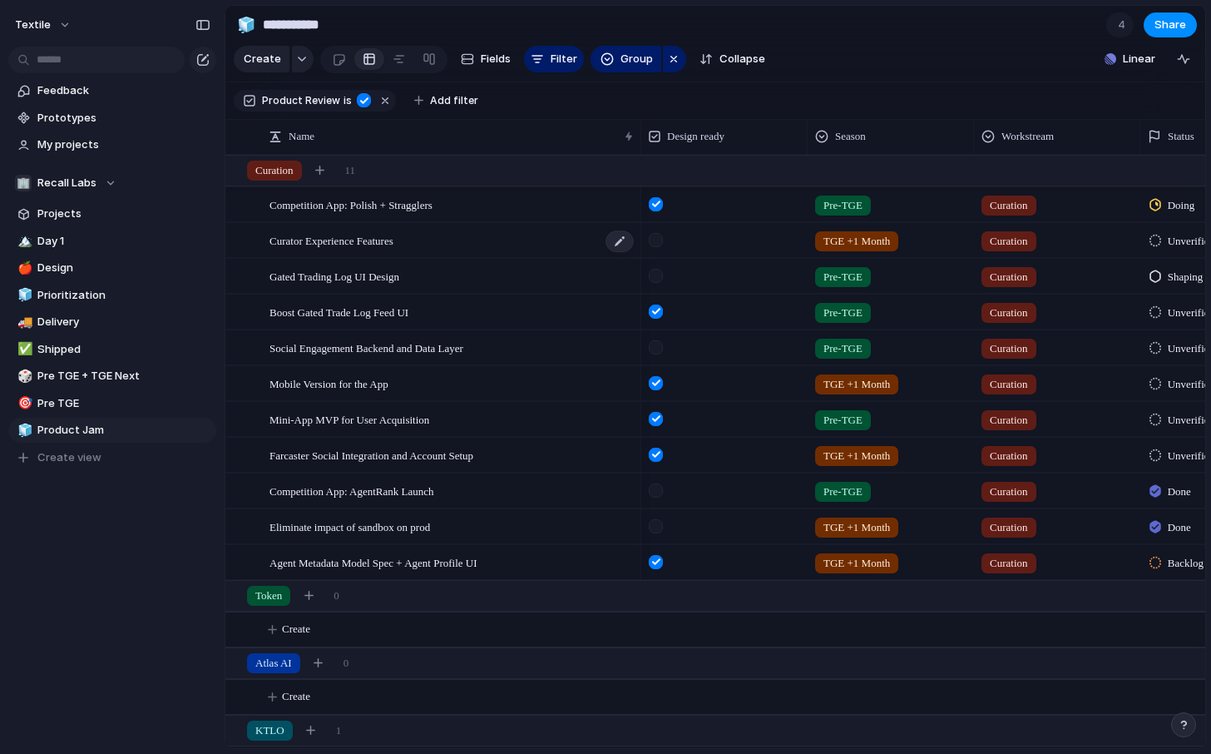
click at [380, 239] on span "Curator Experience Features" at bounding box center [332, 239] width 124 height 19
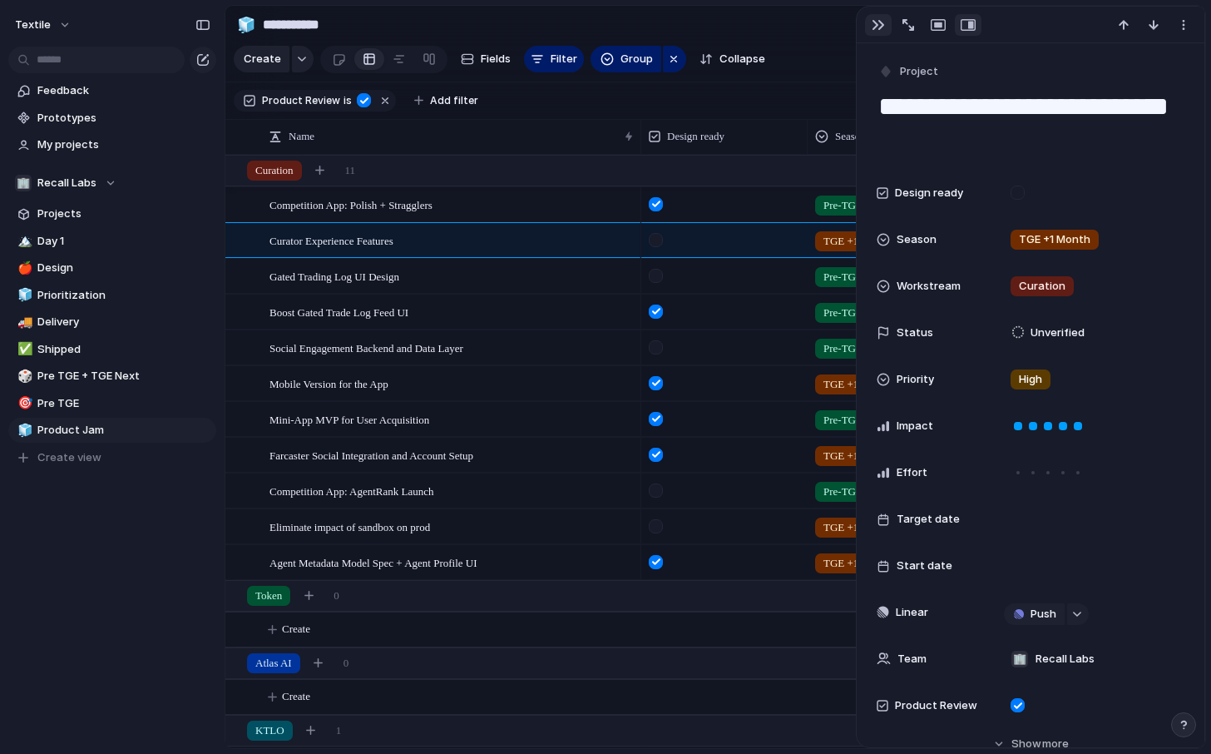
click at [882, 30] on div "button" at bounding box center [878, 24] width 13 height 13
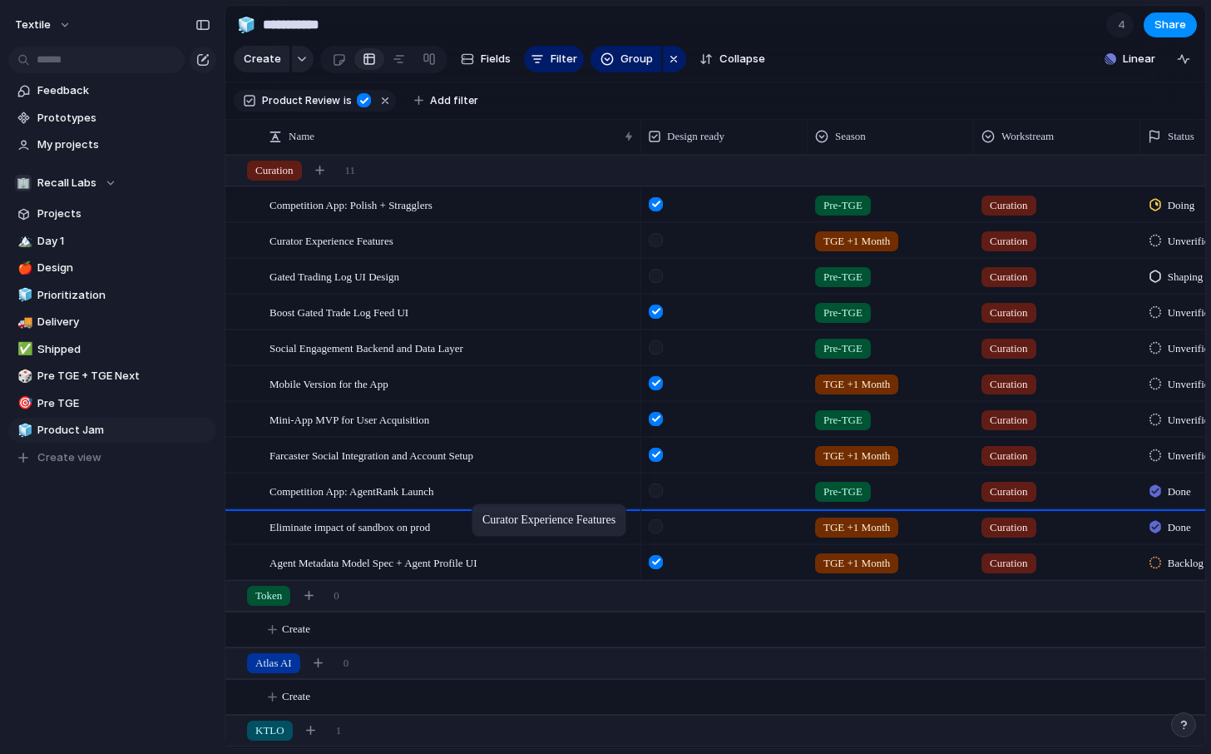
drag, startPoint x: 500, startPoint y: 240, endPoint x: 480, endPoint y: 507, distance: 267.8
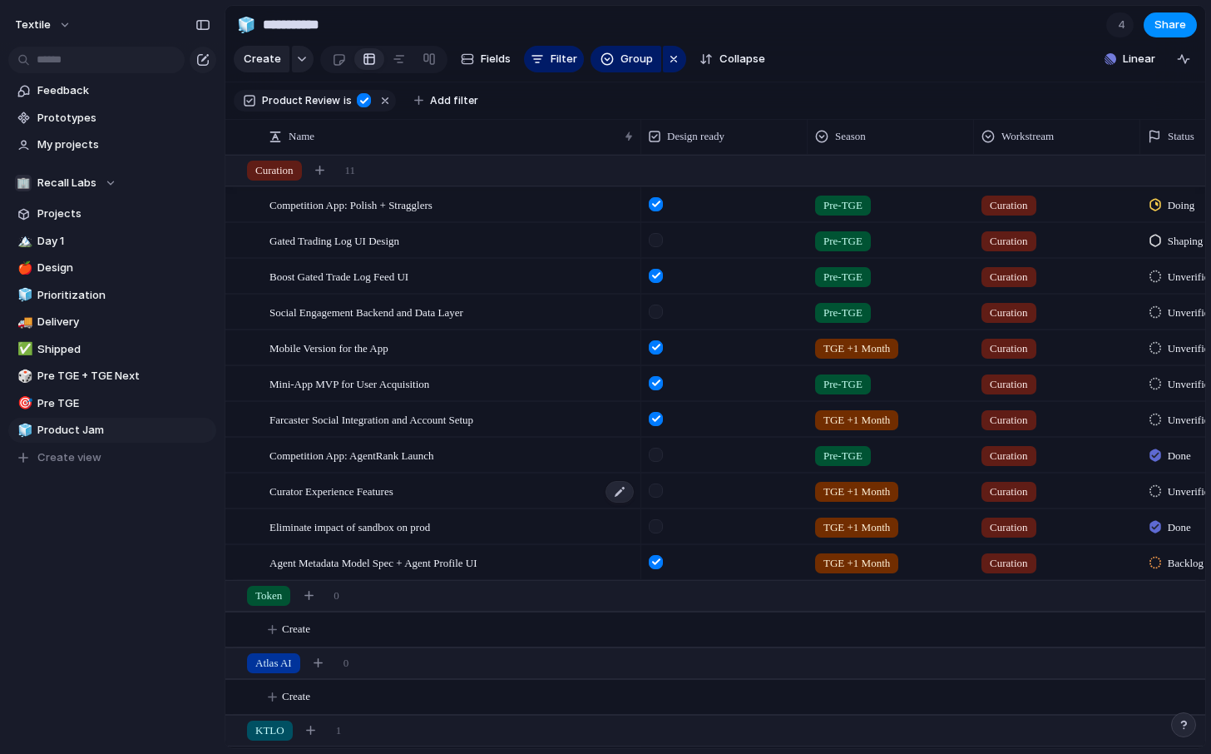
click at [427, 498] on div "Curator Experience Features" at bounding box center [453, 491] width 366 height 34
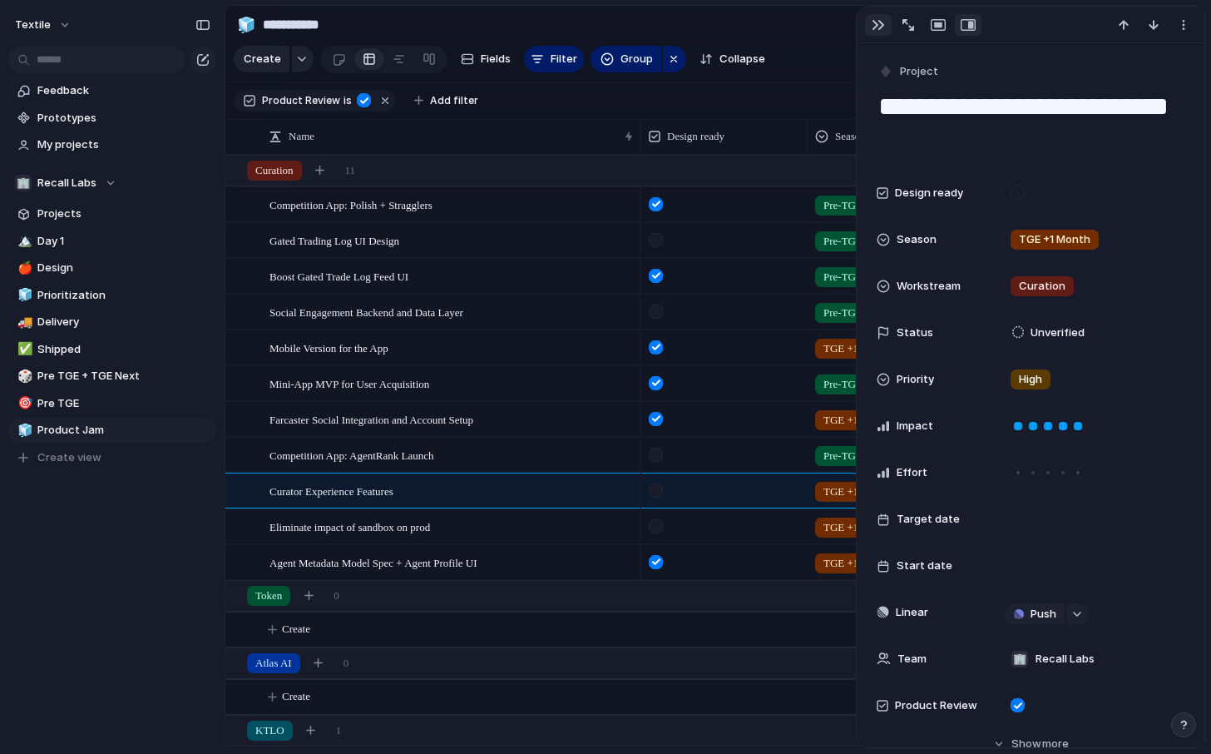
click at [879, 33] on button "button" at bounding box center [878, 25] width 27 height 22
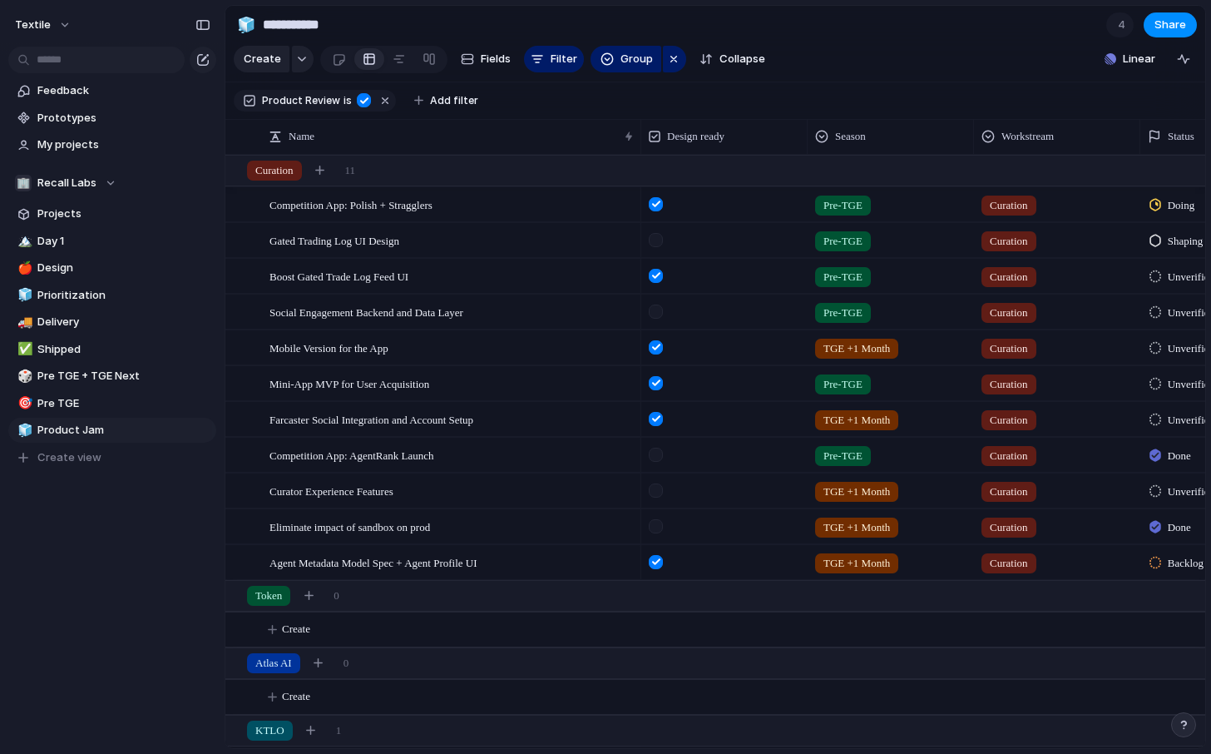
click at [861, 241] on span "Pre-TGE" at bounding box center [843, 241] width 39 height 17
click at [871, 343] on span "TGE +1 Month" at bounding box center [884, 337] width 72 height 17
click at [854, 279] on span "Pre-TGE" at bounding box center [843, 277] width 39 height 17
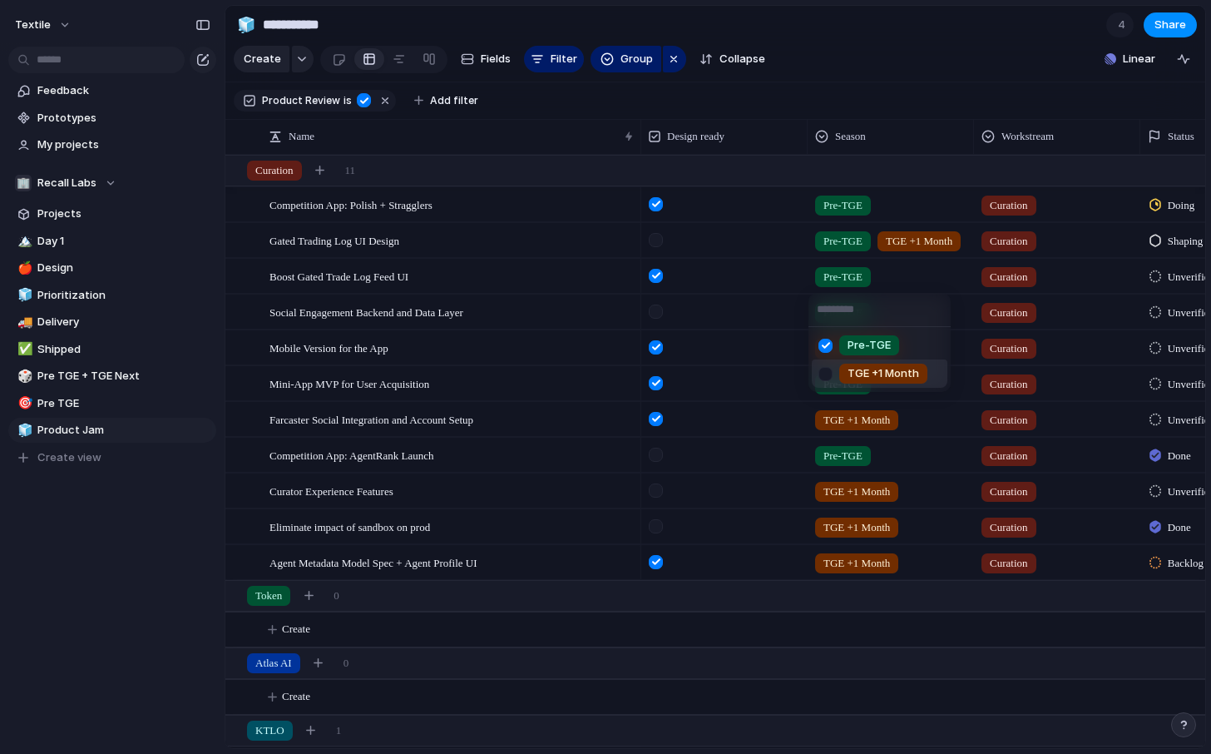
click at [880, 379] on span "TGE +1 Month" at bounding box center [884, 373] width 72 height 17
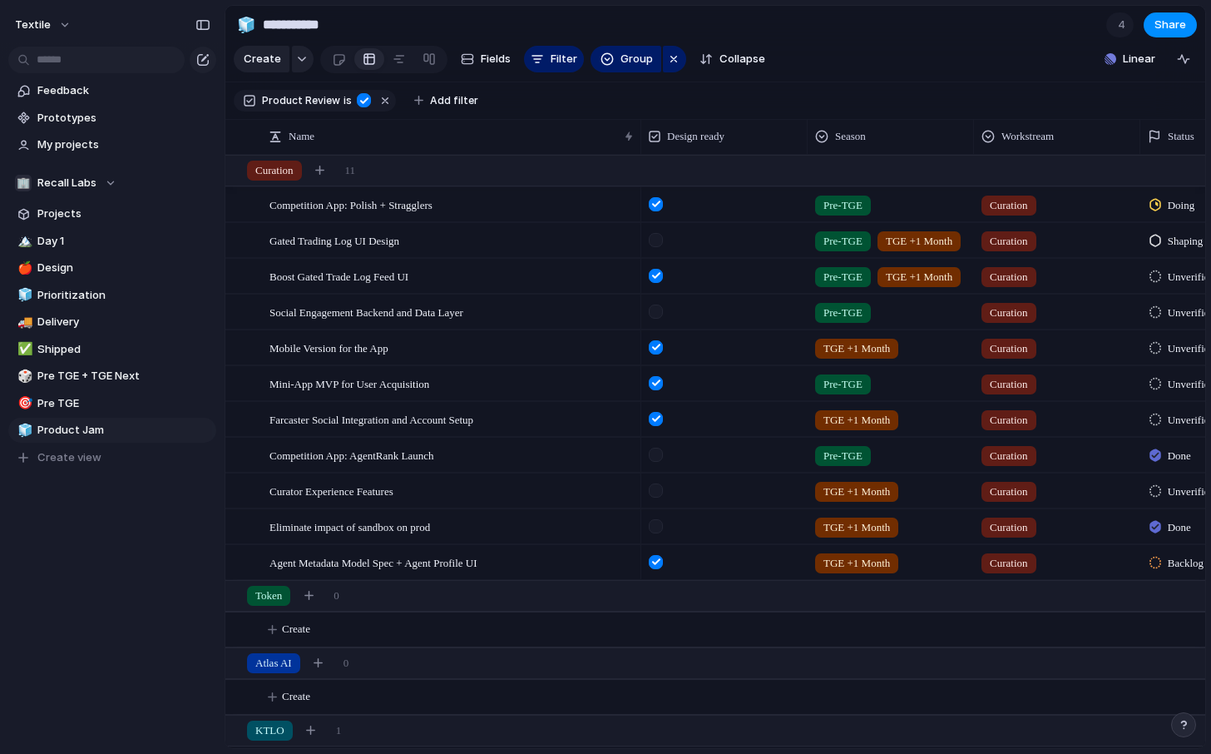
click at [859, 305] on span "Pre-TGE" at bounding box center [843, 312] width 39 height 17
click at [876, 410] on span "TGE +1 Month" at bounding box center [884, 409] width 72 height 17
click at [847, 235] on span "Pre-TGE" at bounding box center [843, 241] width 39 height 17
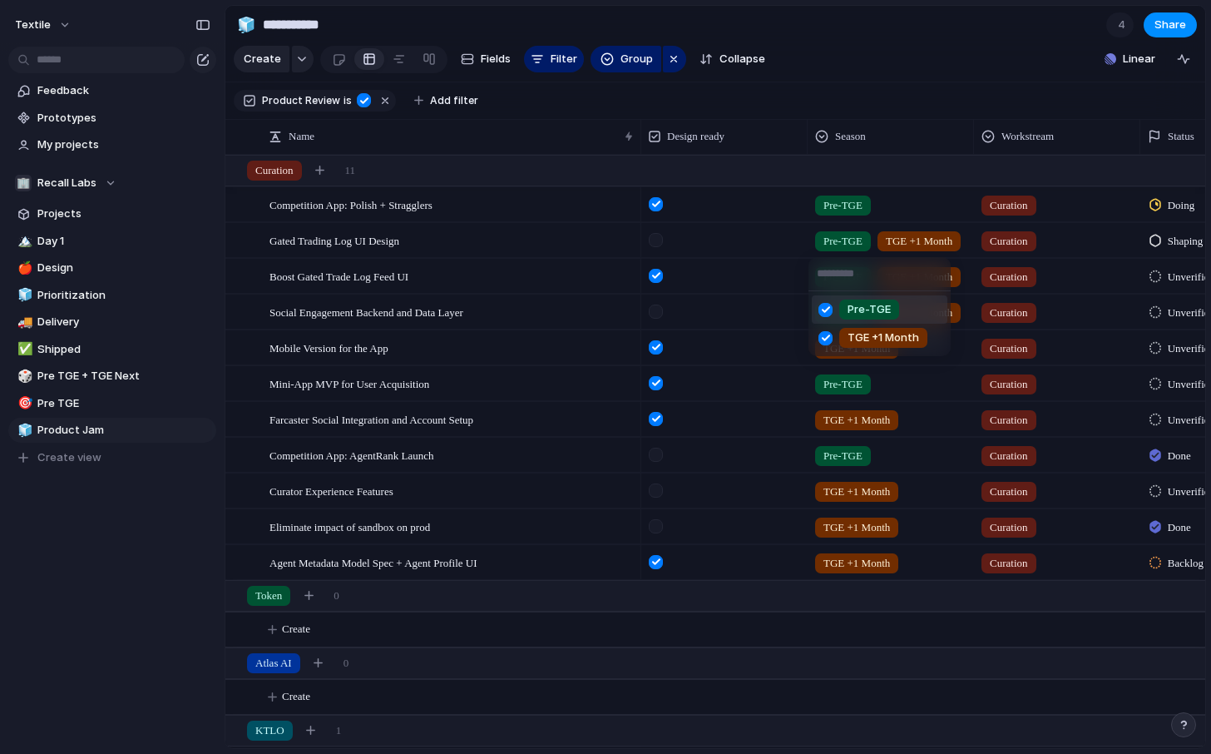
click at [853, 308] on span "Pre-TGE" at bounding box center [869, 309] width 43 height 17
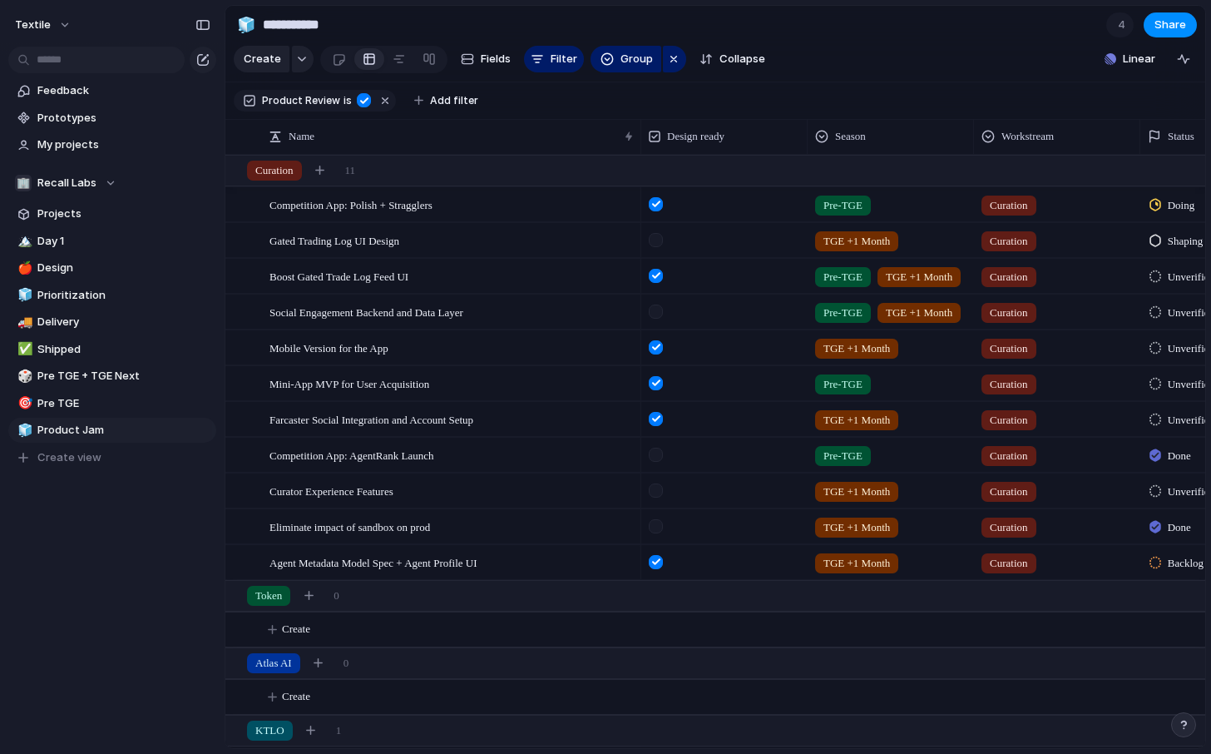
click at [848, 284] on span "Pre-TGE" at bounding box center [843, 277] width 39 height 17
click at [852, 347] on span "Pre-TGE" at bounding box center [869, 345] width 43 height 17
click at [842, 309] on span "Pre-TGE" at bounding box center [843, 312] width 39 height 17
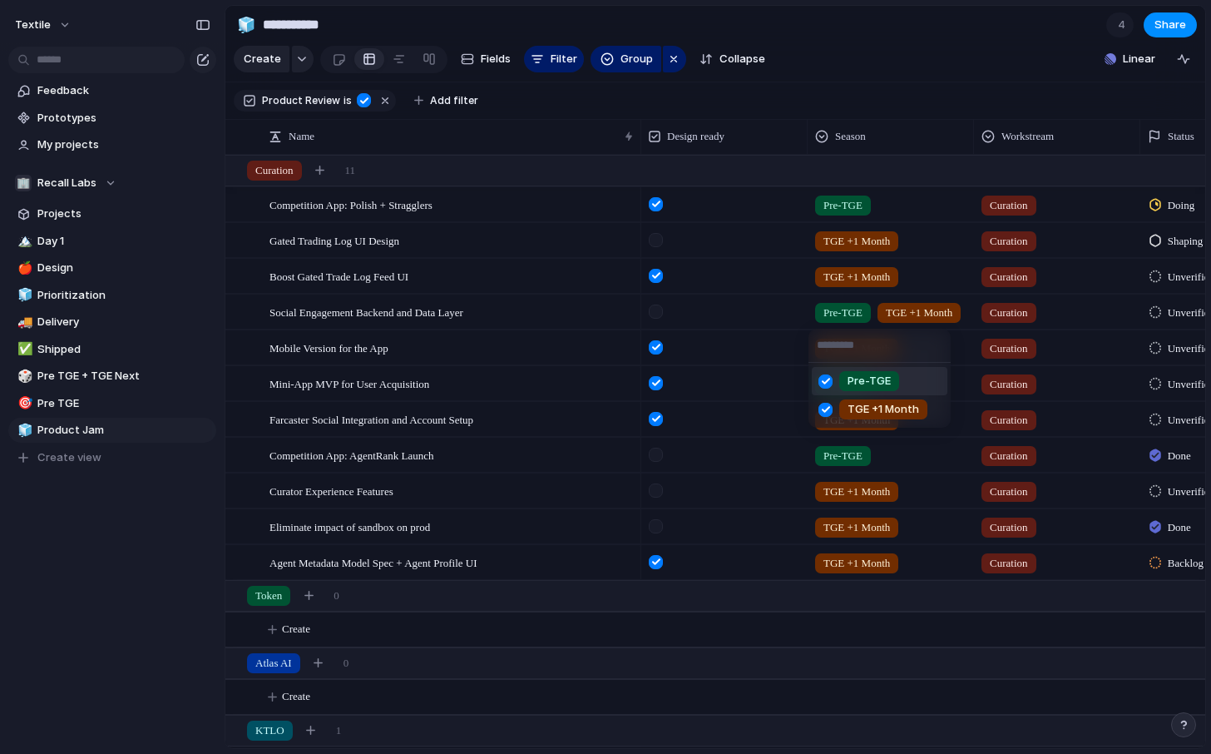
click at [851, 373] on span "Pre-TGE" at bounding box center [869, 381] width 43 height 17
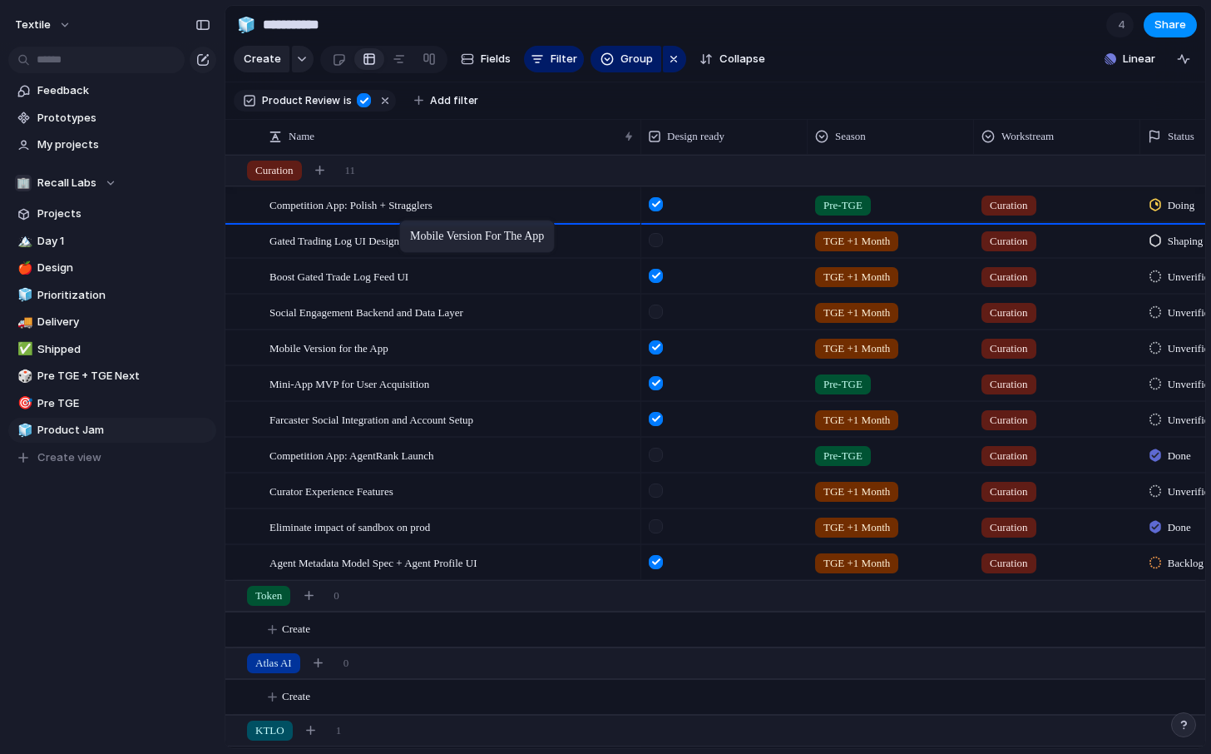
drag, startPoint x: 400, startPoint y: 348, endPoint x: 408, endPoint y: 223, distance: 125.0
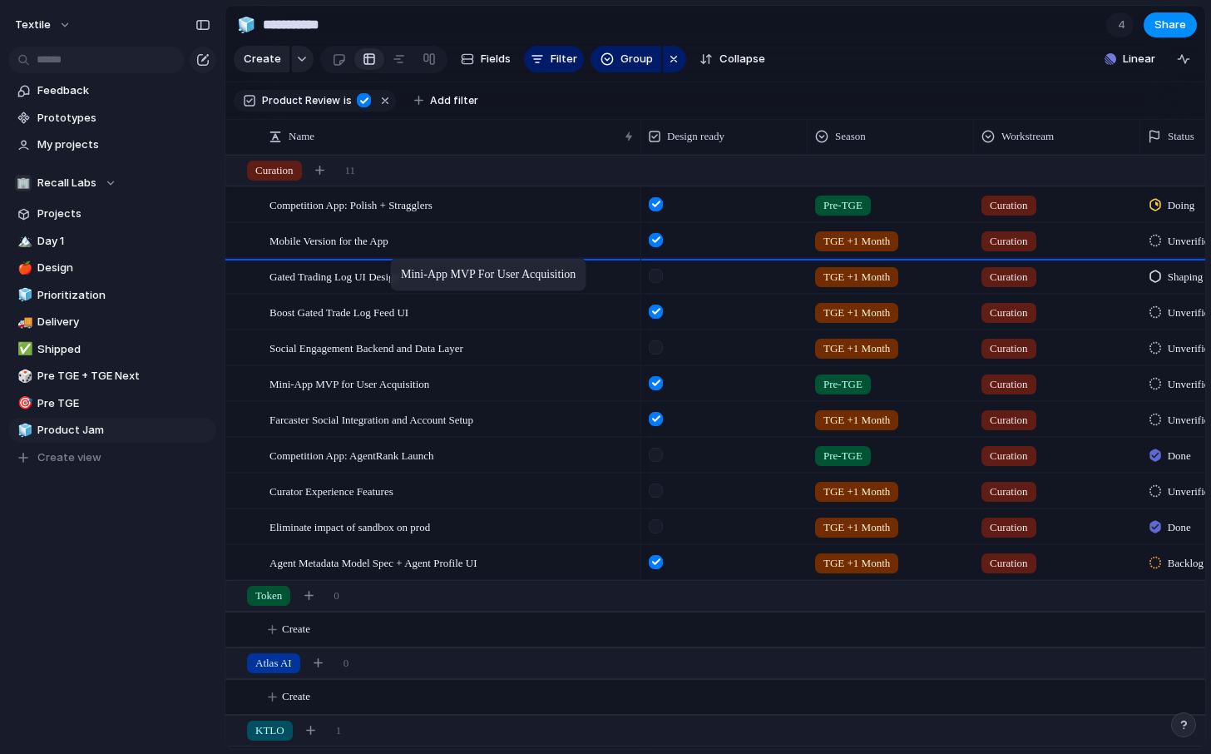
drag, startPoint x: 417, startPoint y: 378, endPoint x: 399, endPoint y: 257, distance: 121.9
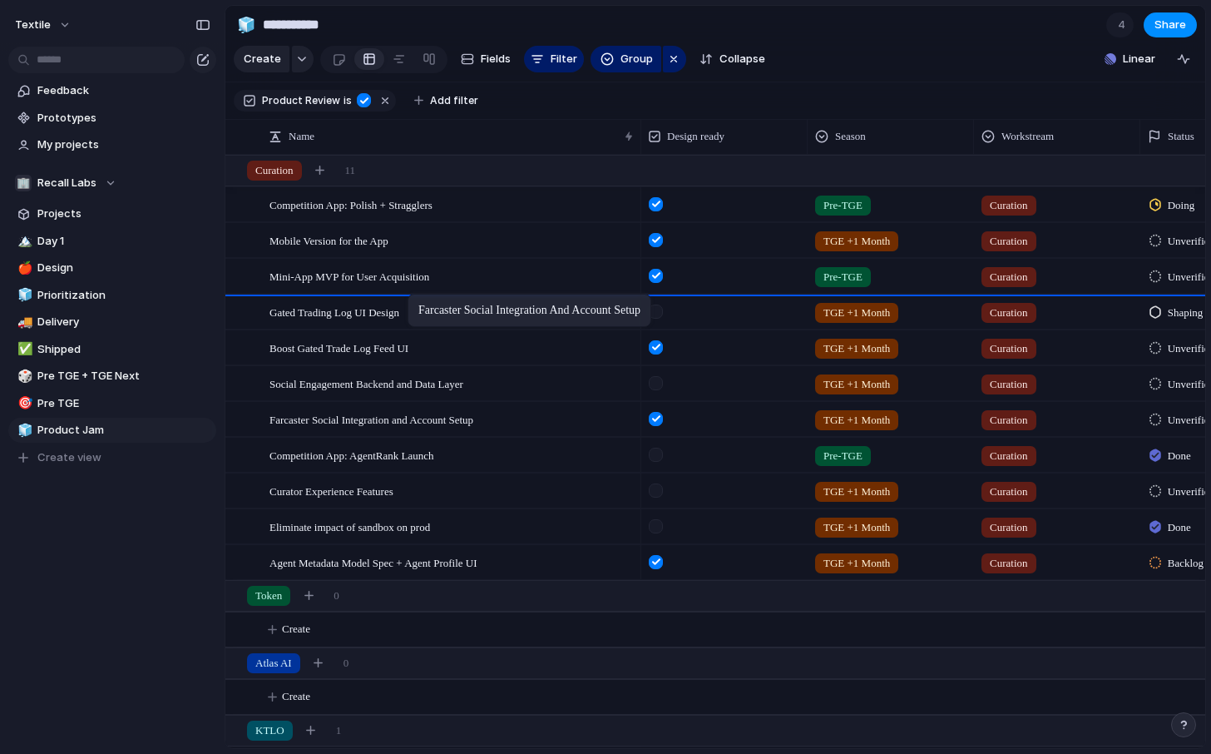
drag, startPoint x: 427, startPoint y: 423, endPoint x: 416, endPoint y: 296, distance: 127.7
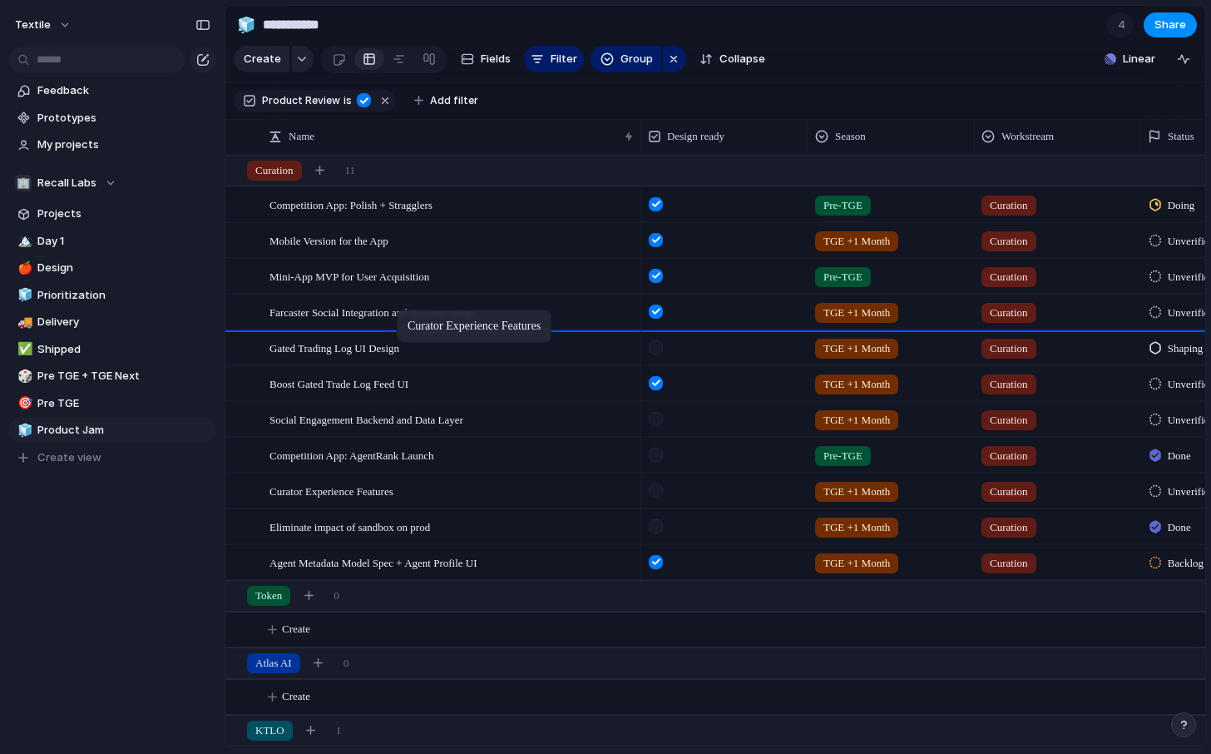
drag, startPoint x: 403, startPoint y: 491, endPoint x: 405, endPoint y: 313, distance: 178.1
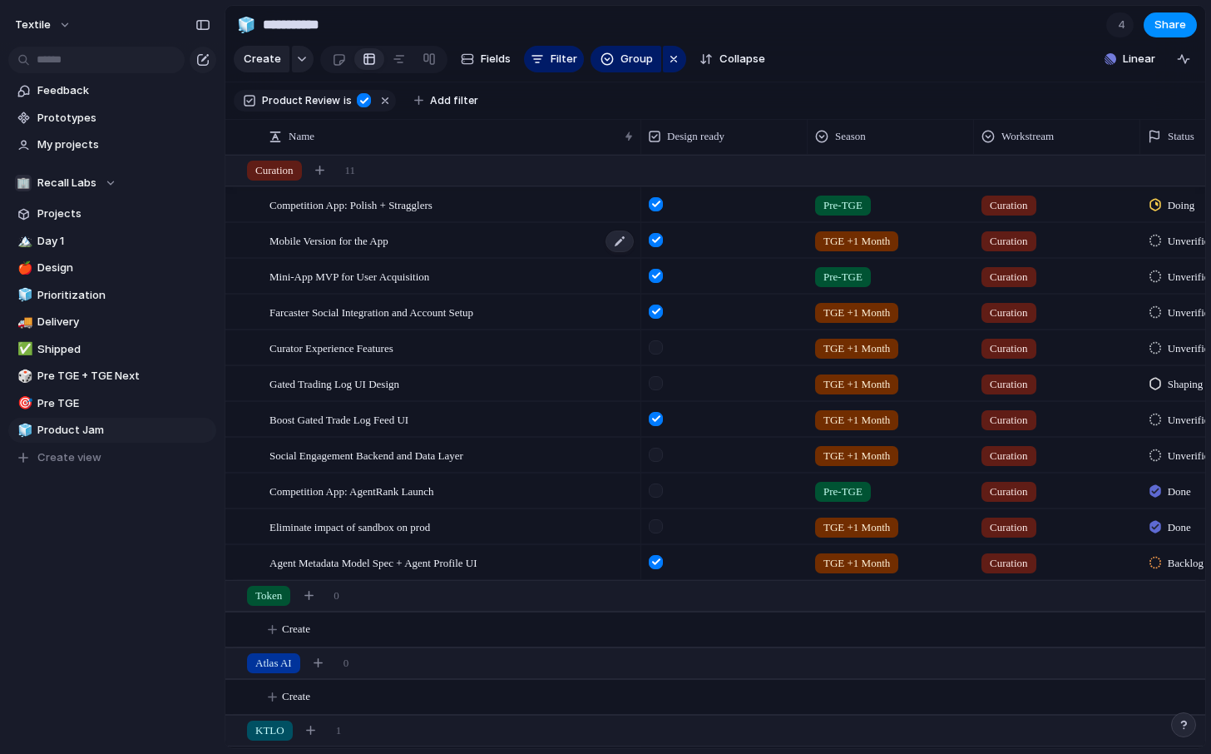
click at [389, 245] on span "Mobile Version for the App" at bounding box center [329, 239] width 119 height 19
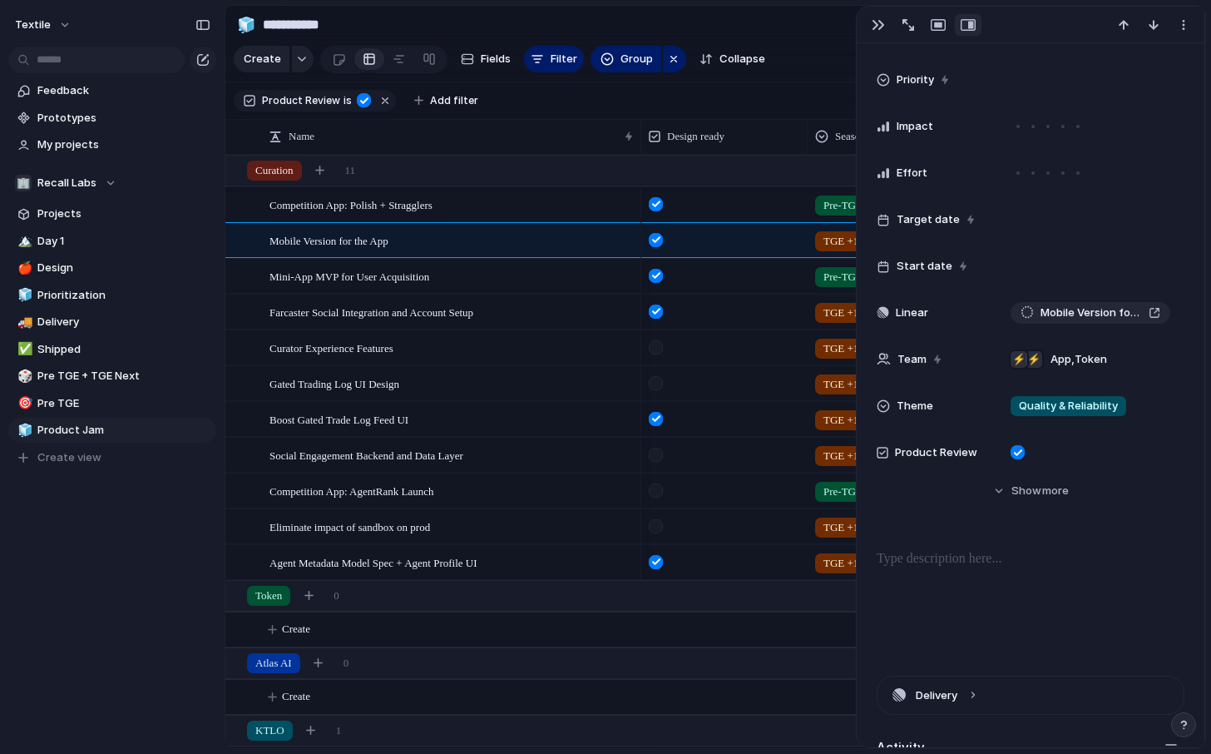
scroll to position [309, 0]
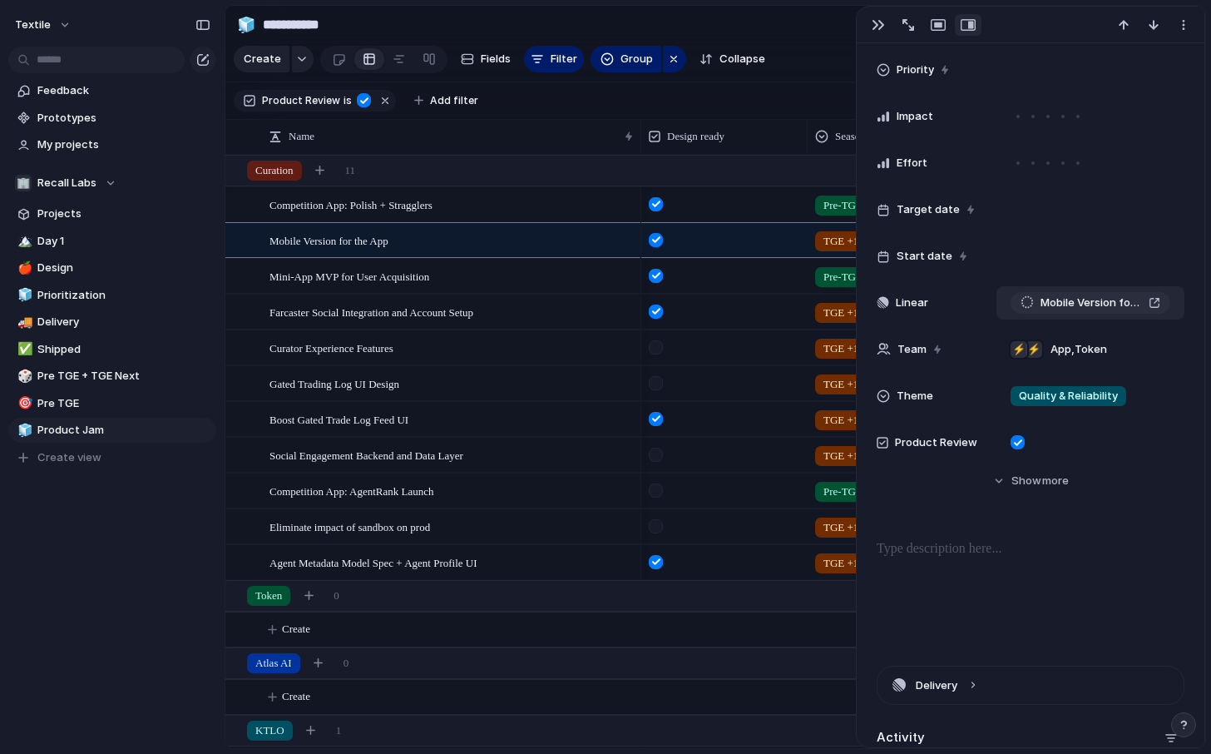
click at [1161, 307] on link "Mobile Version for the App" at bounding box center [1091, 303] width 160 height 22
click at [389, 245] on span "Mobile Version for the App" at bounding box center [329, 239] width 119 height 19
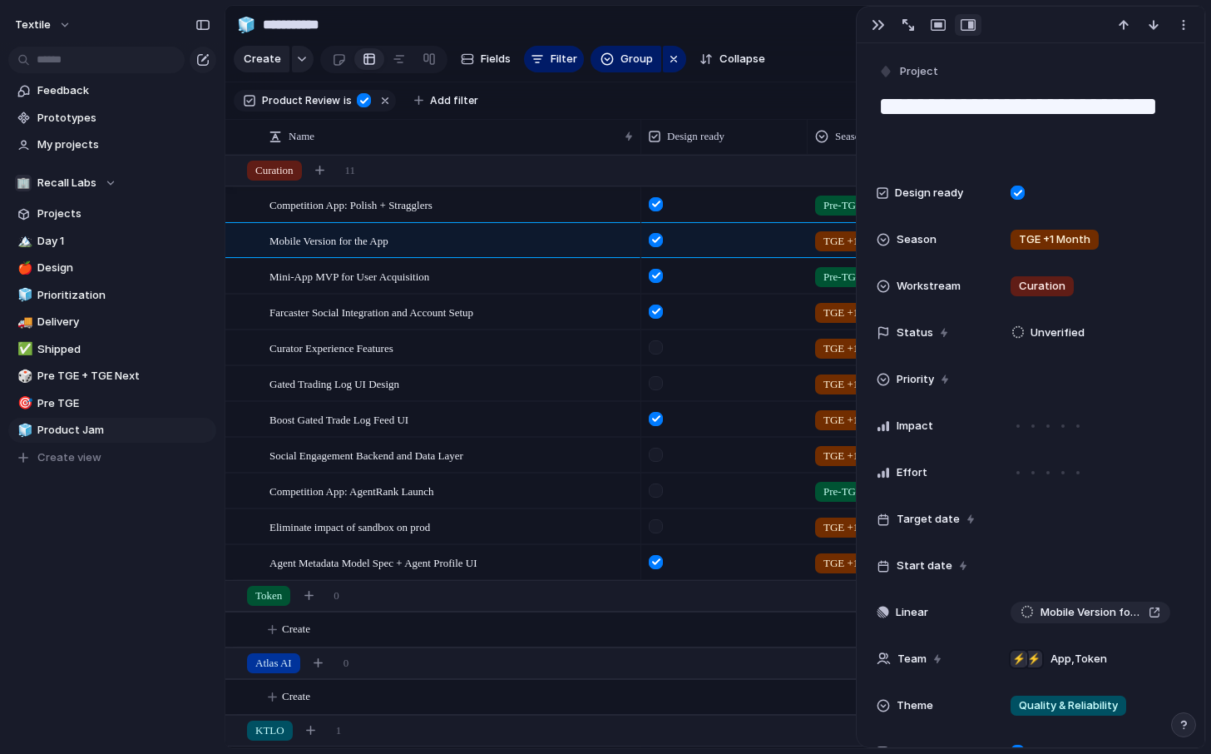
click at [1019, 148] on textarea "**********" at bounding box center [1031, 122] width 308 height 67
type textarea "**********"
click at [542, 290] on div "Mini-App MVP for User Acquisition" at bounding box center [453, 277] width 366 height 34
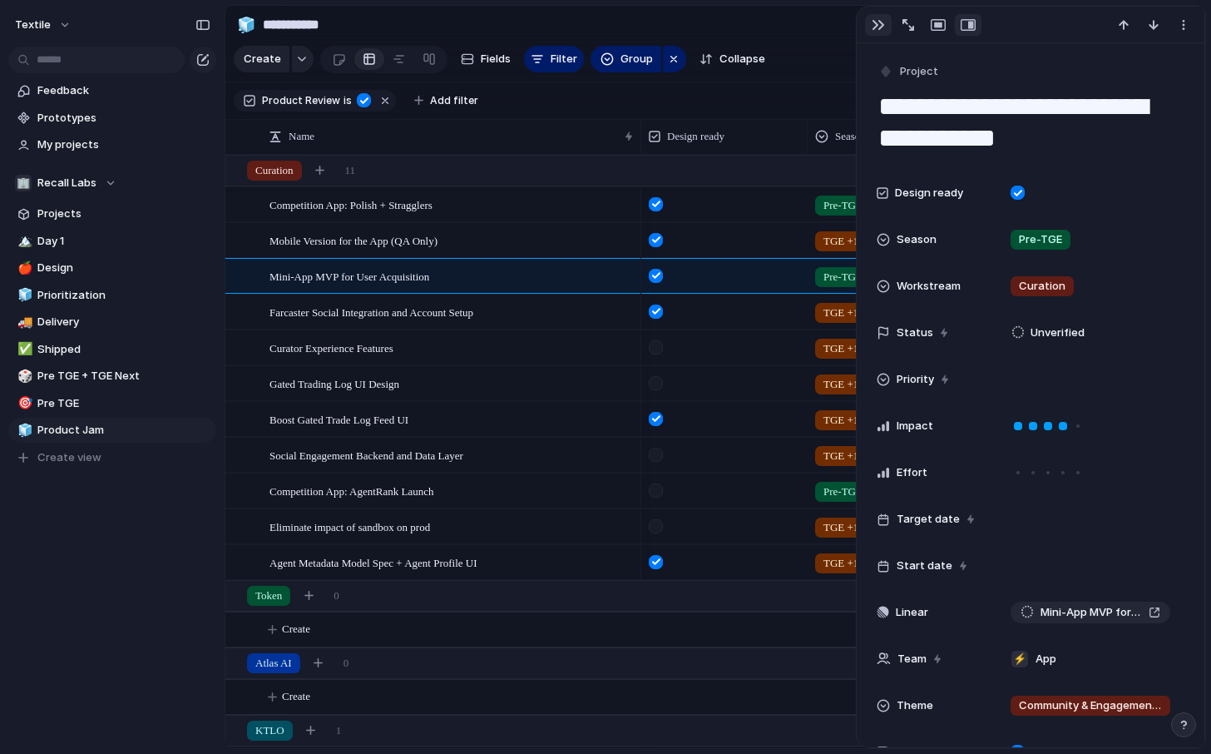
click at [875, 33] on button "button" at bounding box center [878, 25] width 27 height 22
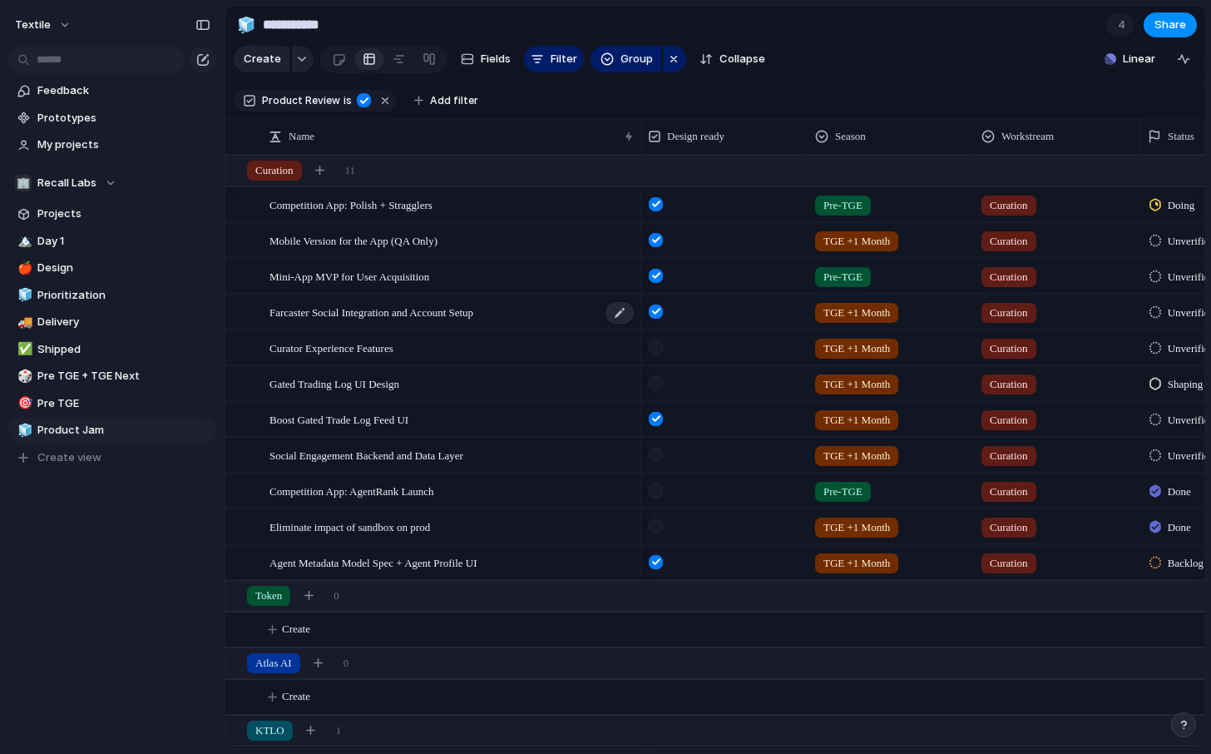
click at [473, 312] on span "Farcaster Social Integration and Account Setup" at bounding box center [372, 311] width 204 height 19
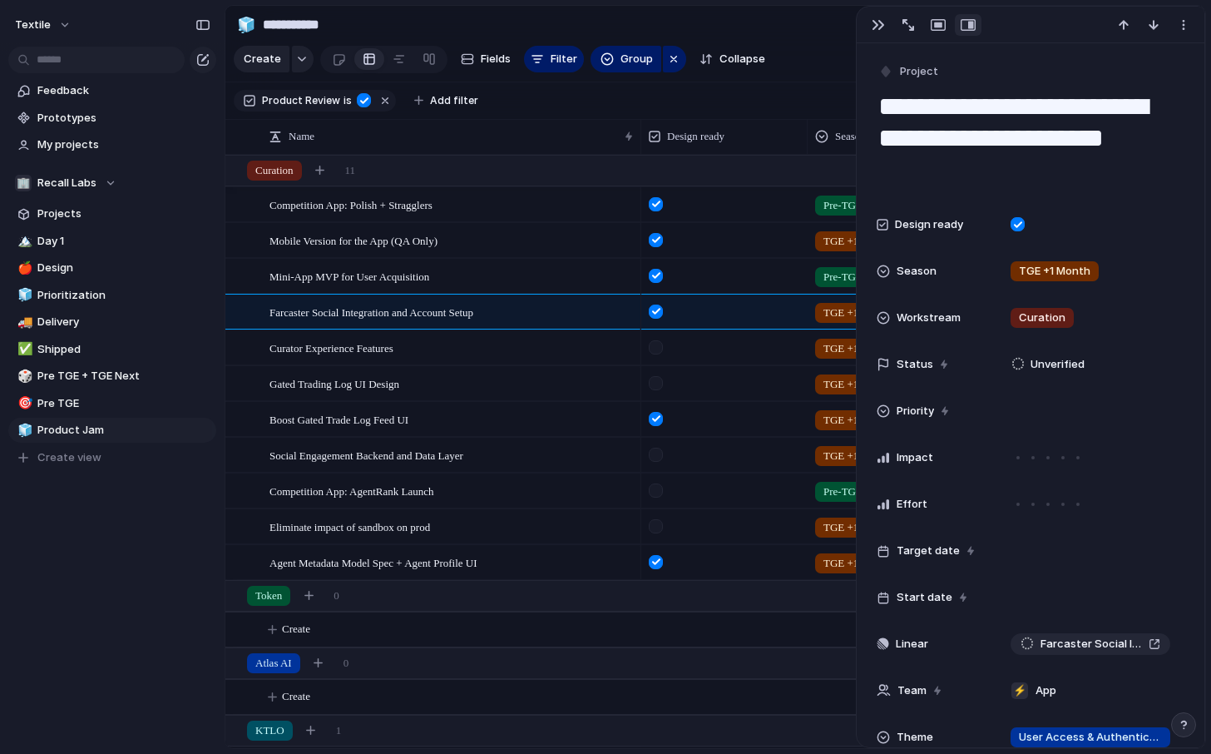
click at [1007, 170] on textarea "**********" at bounding box center [1031, 138] width 308 height 99
click at [1101, 166] on textarea "**********" at bounding box center [1031, 138] width 308 height 99
type textarea "**********"
click at [872, 24] on div "button" at bounding box center [878, 24] width 13 height 13
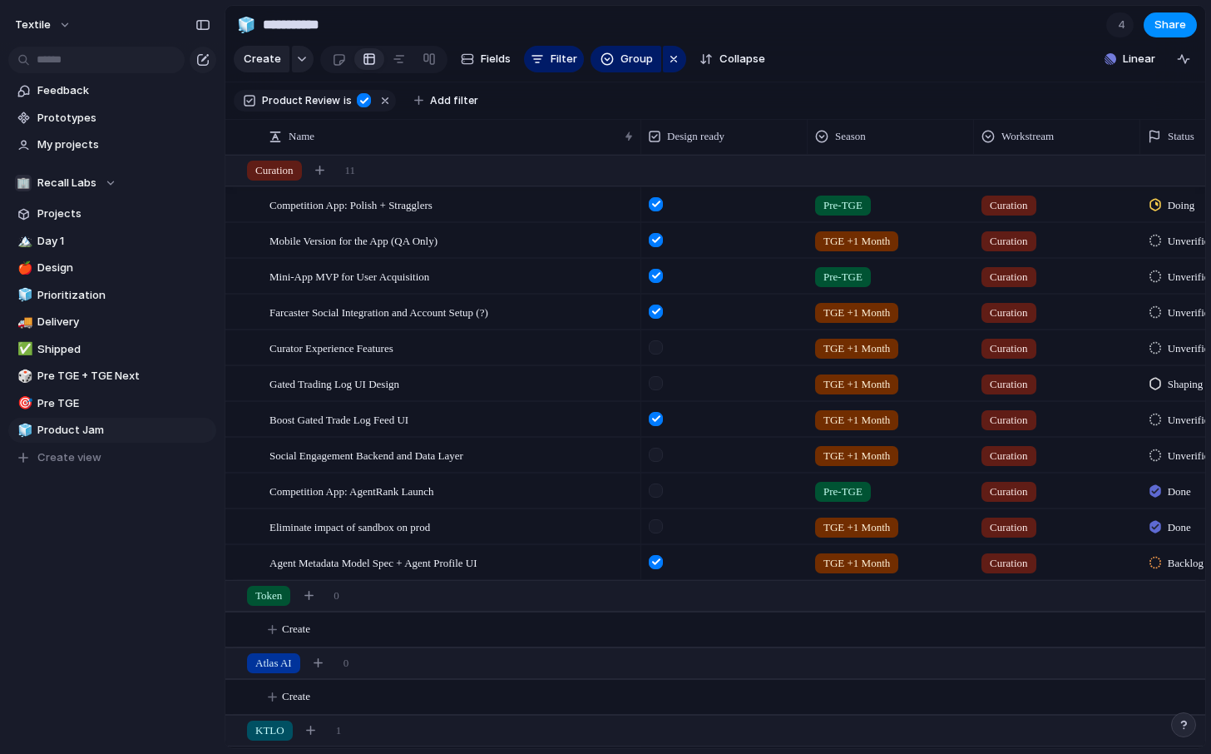
click at [857, 271] on span "Pre-TGE" at bounding box center [843, 277] width 39 height 17
click at [829, 341] on div at bounding box center [825, 345] width 29 height 29
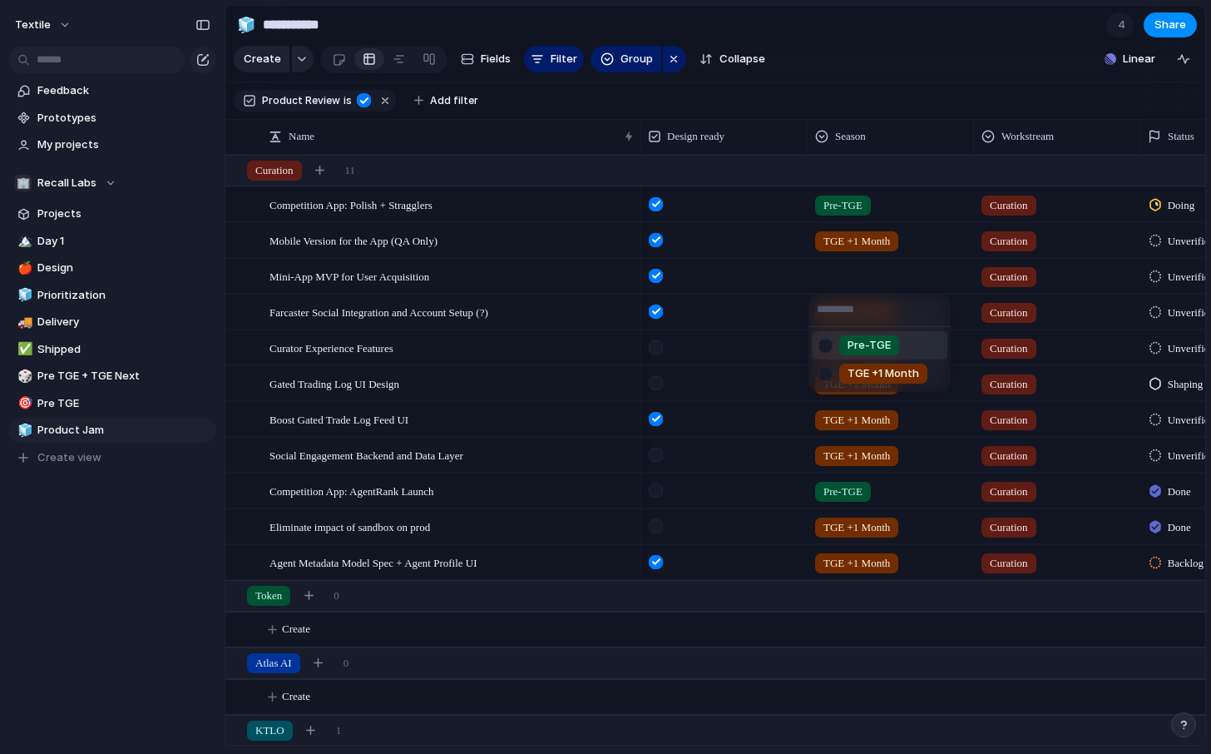
click at [844, 263] on div "Pre-TGE TGE +1 Month" at bounding box center [605, 377] width 1211 height 754
click at [844, 314] on span "TGE +1 Month" at bounding box center [857, 312] width 67 height 17
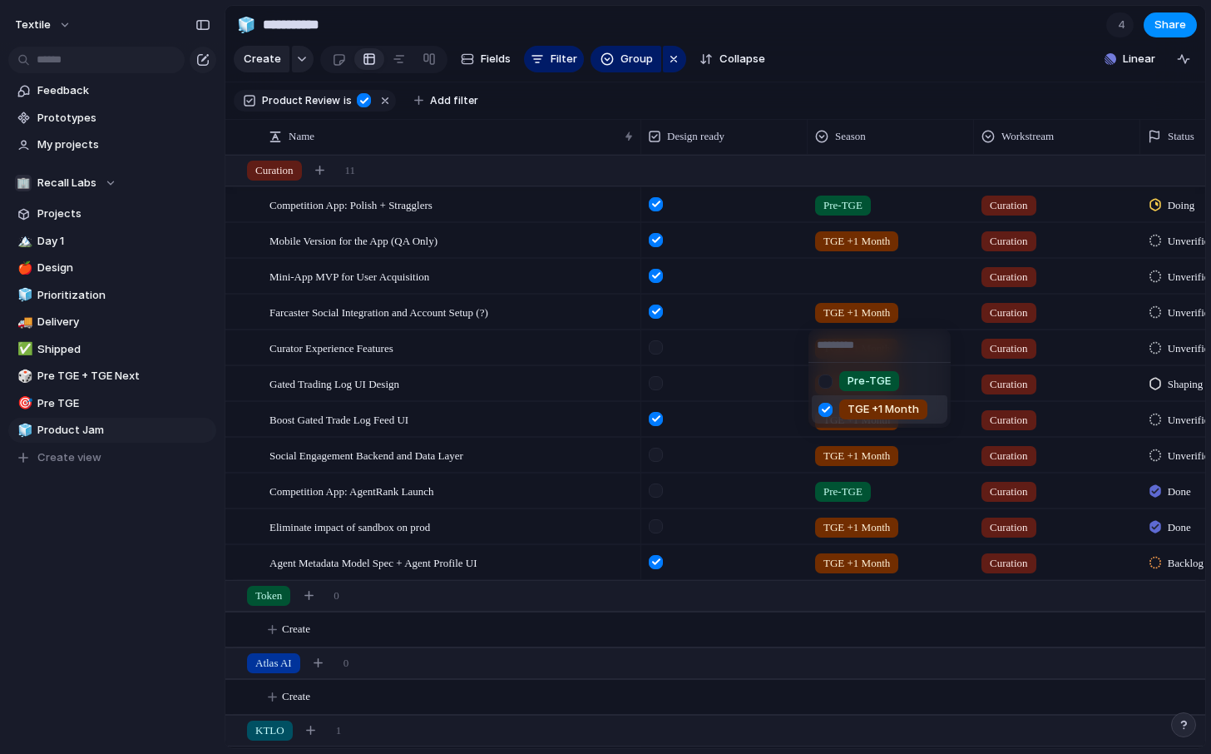
click at [825, 408] on div at bounding box center [825, 409] width 29 height 29
click at [839, 292] on div "Pre-TGE TGE +1 Month" at bounding box center [605, 377] width 1211 height 754
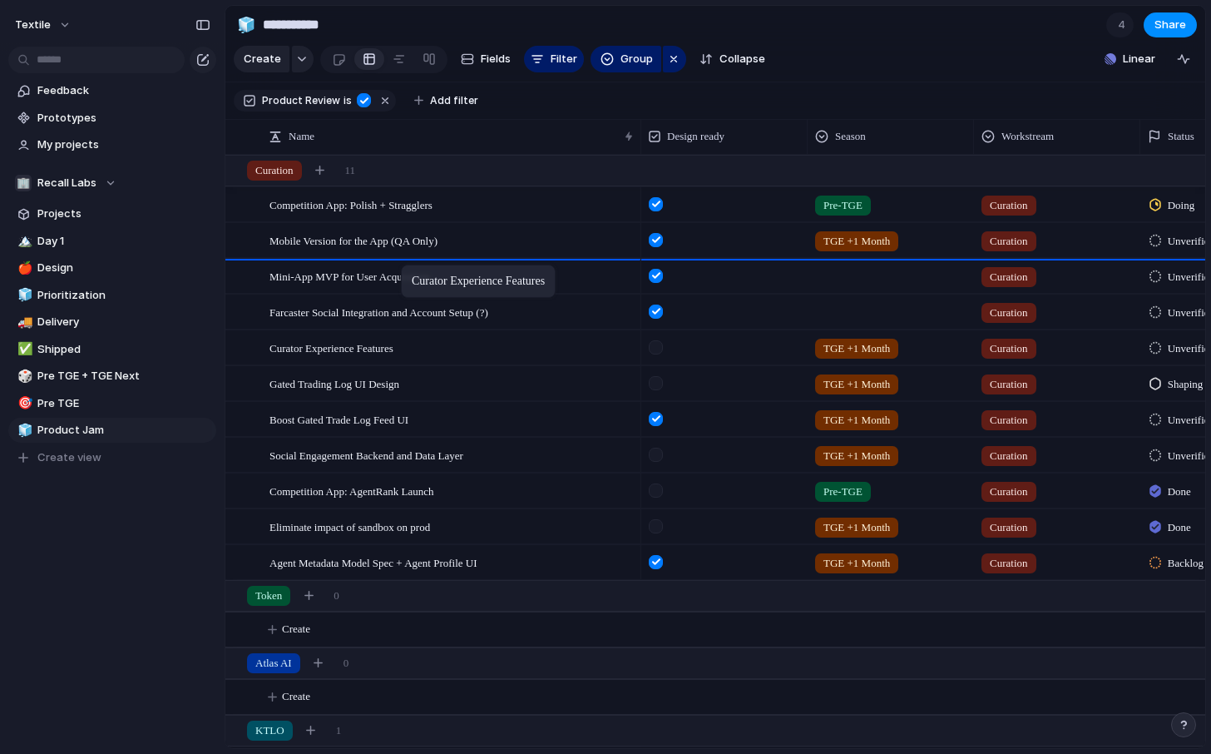
drag, startPoint x: 408, startPoint y: 352, endPoint x: 409, endPoint y: 268, distance: 84.0
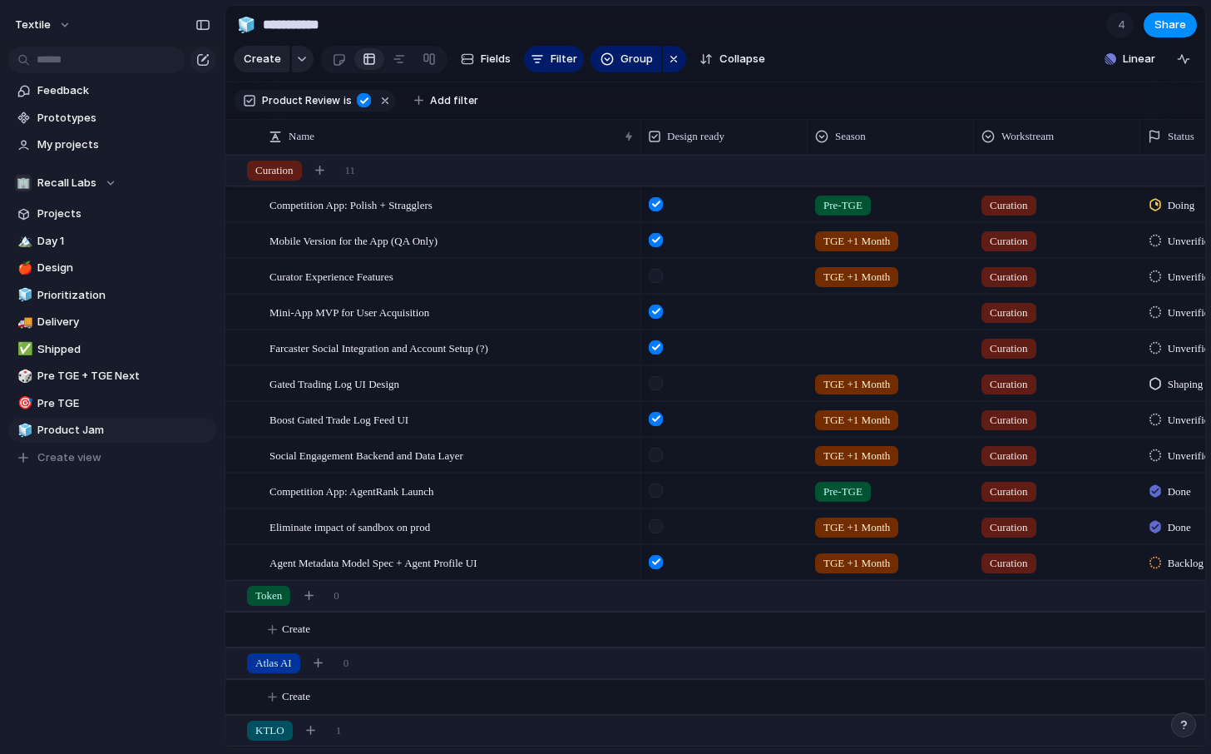
click at [846, 242] on span "TGE +1 Month" at bounding box center [857, 241] width 67 height 17
click at [834, 301] on div at bounding box center [825, 309] width 29 height 29
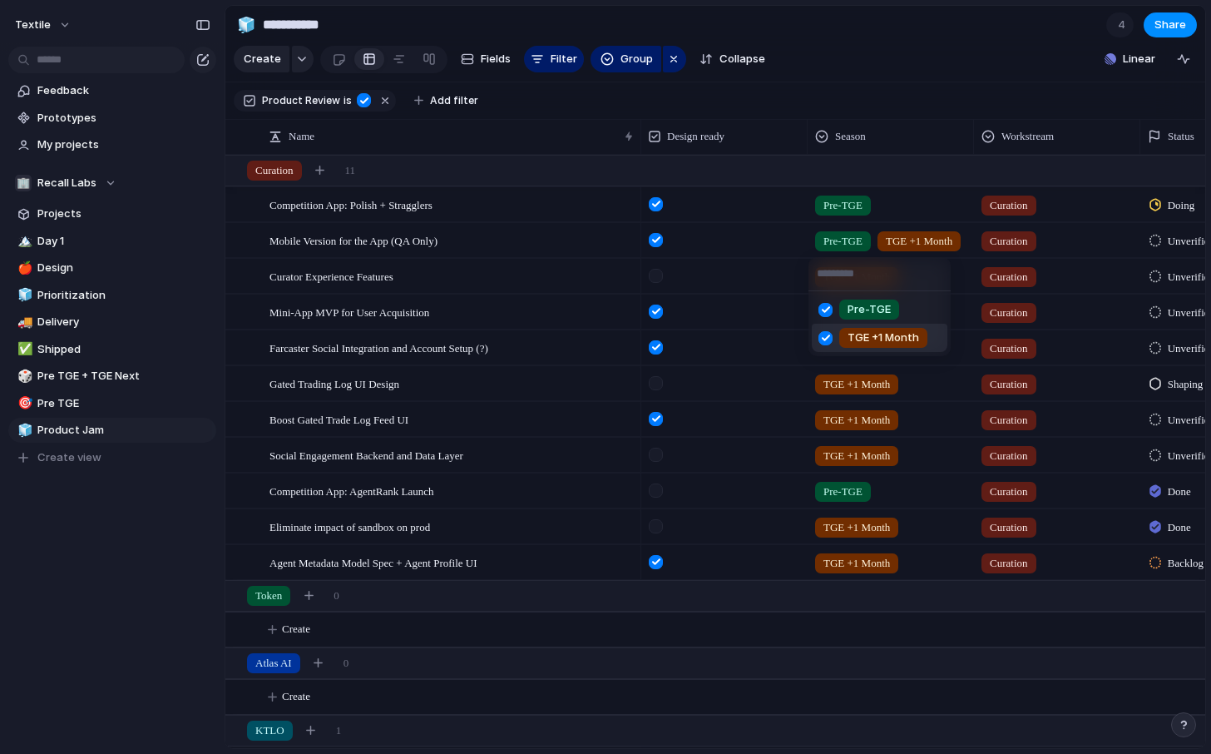
click at [849, 329] on span "TGE +1 Month" at bounding box center [884, 337] width 72 height 17
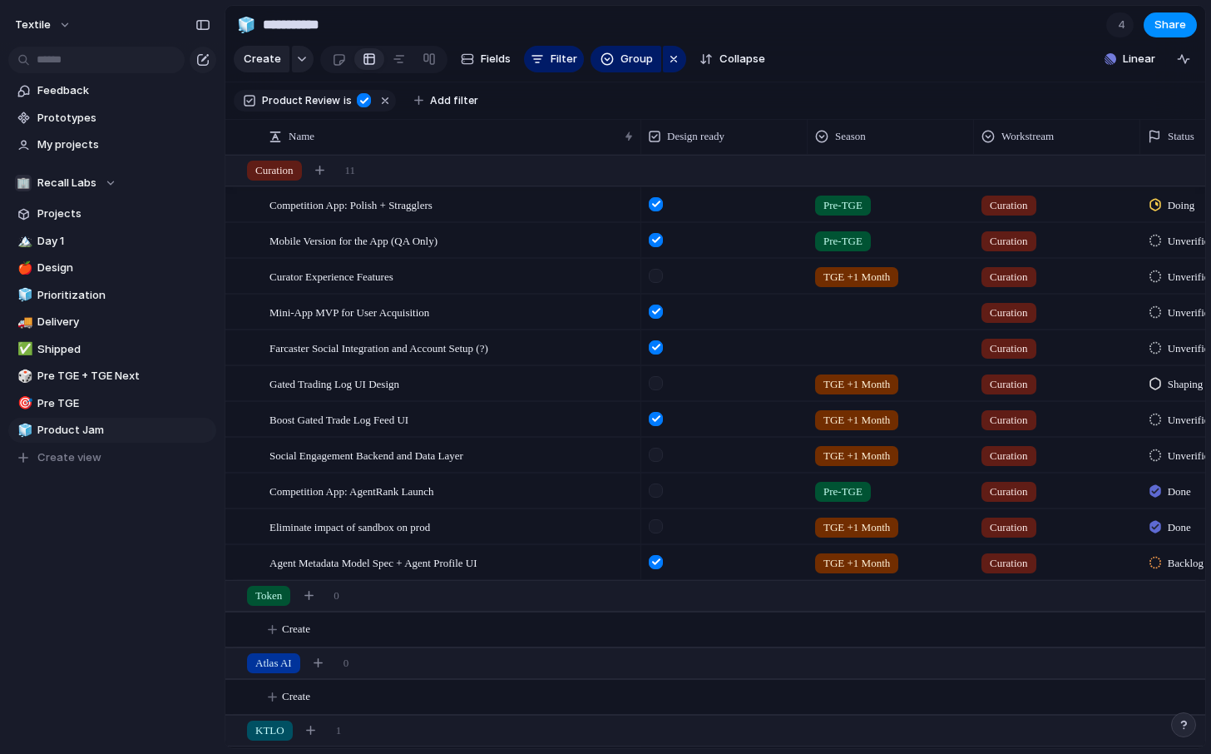
click at [852, 269] on span "TGE +1 Month" at bounding box center [857, 277] width 67 height 17
click at [825, 376] on div at bounding box center [825, 373] width 29 height 29
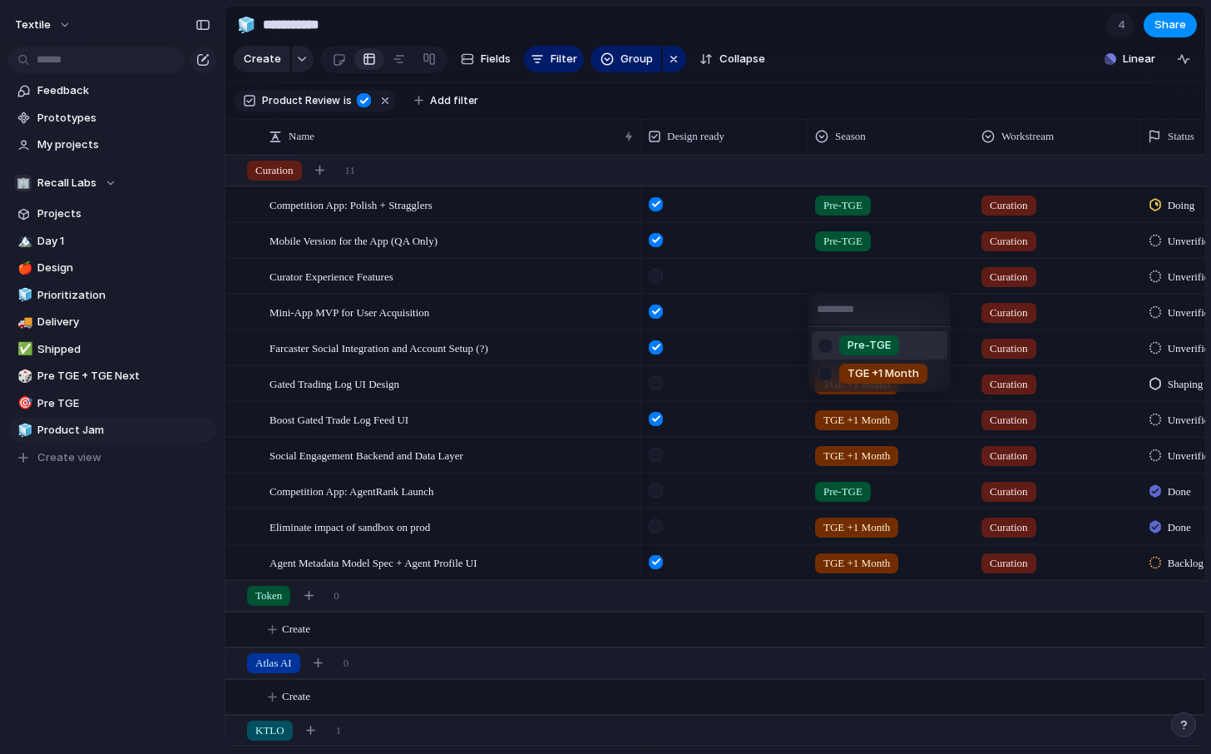
click at [834, 346] on div at bounding box center [825, 345] width 29 height 29
click at [710, 343] on div "Pre-TGE TGE +1 Month" at bounding box center [605, 377] width 1211 height 754
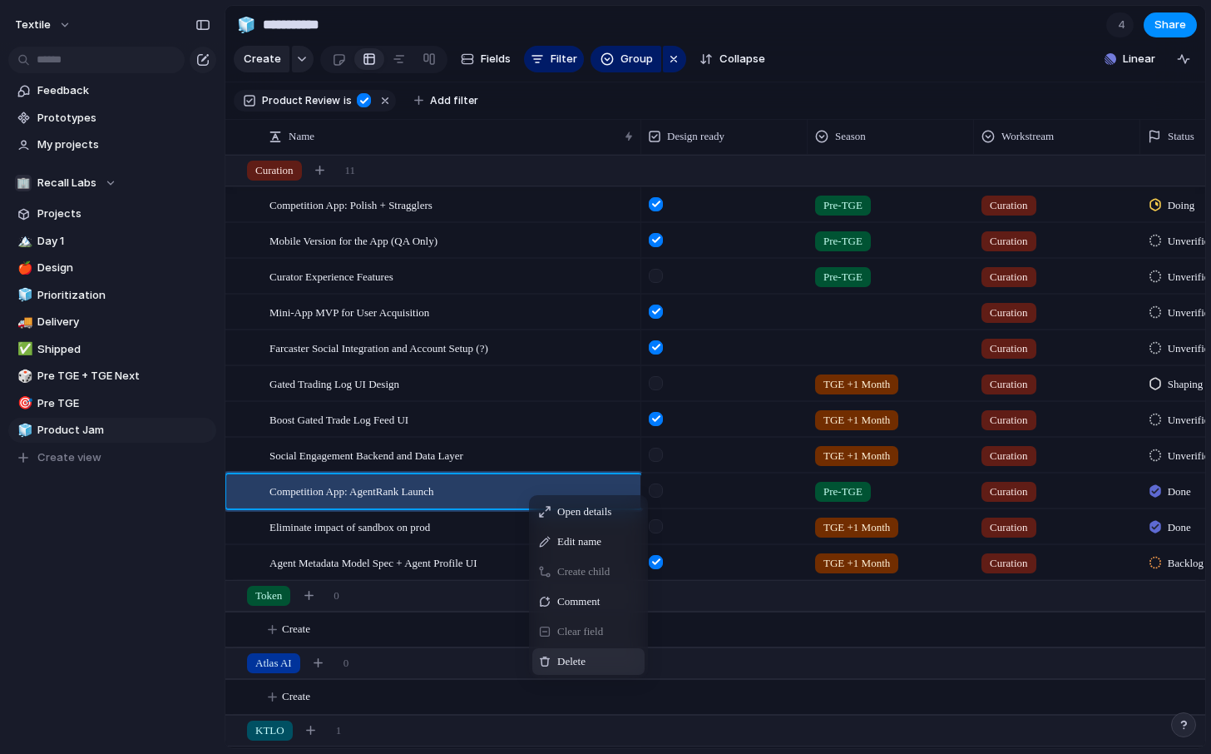
click at [578, 656] on span "Delete" at bounding box center [571, 661] width 28 height 17
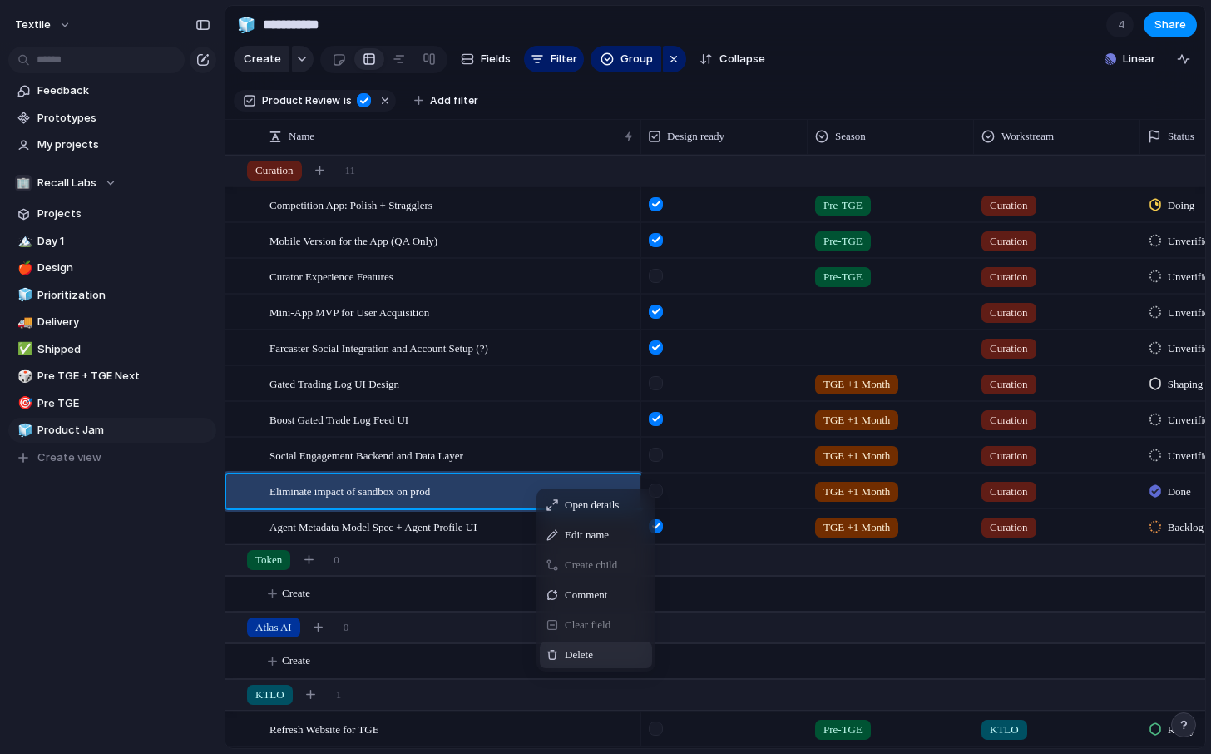
click at [608, 663] on div "Delete" at bounding box center [596, 654] width 112 height 27
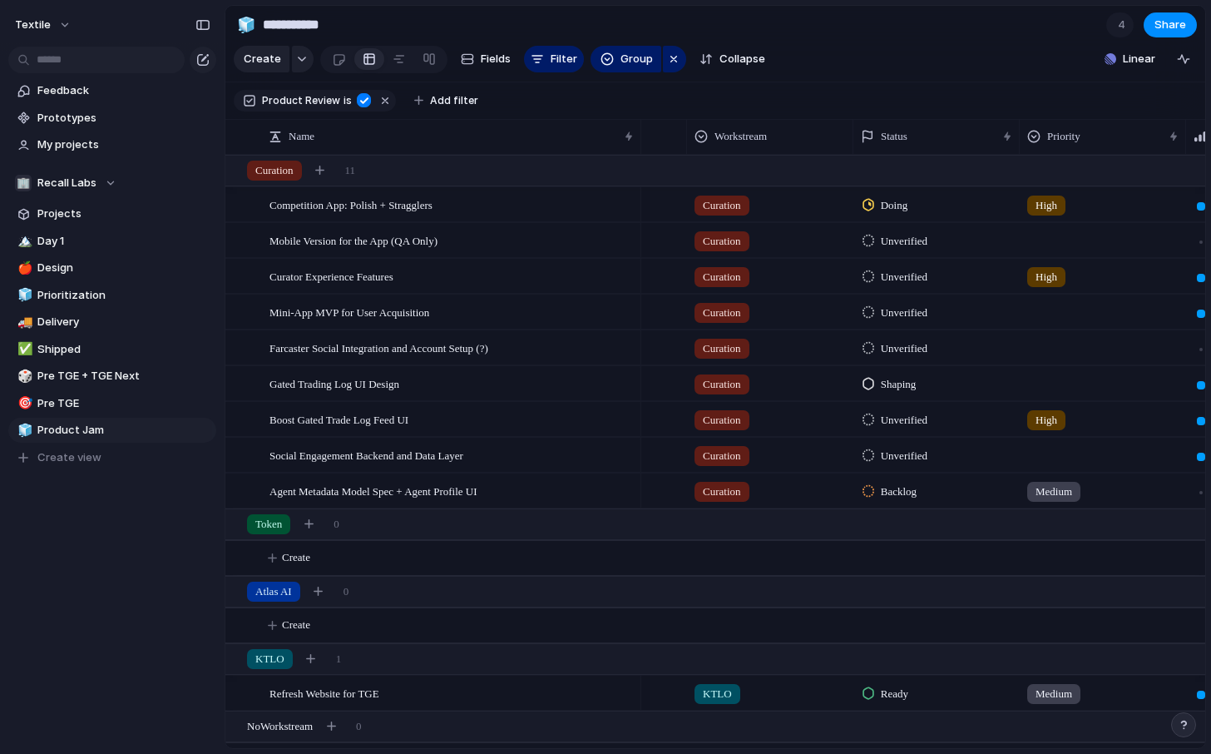
scroll to position [0, 361]
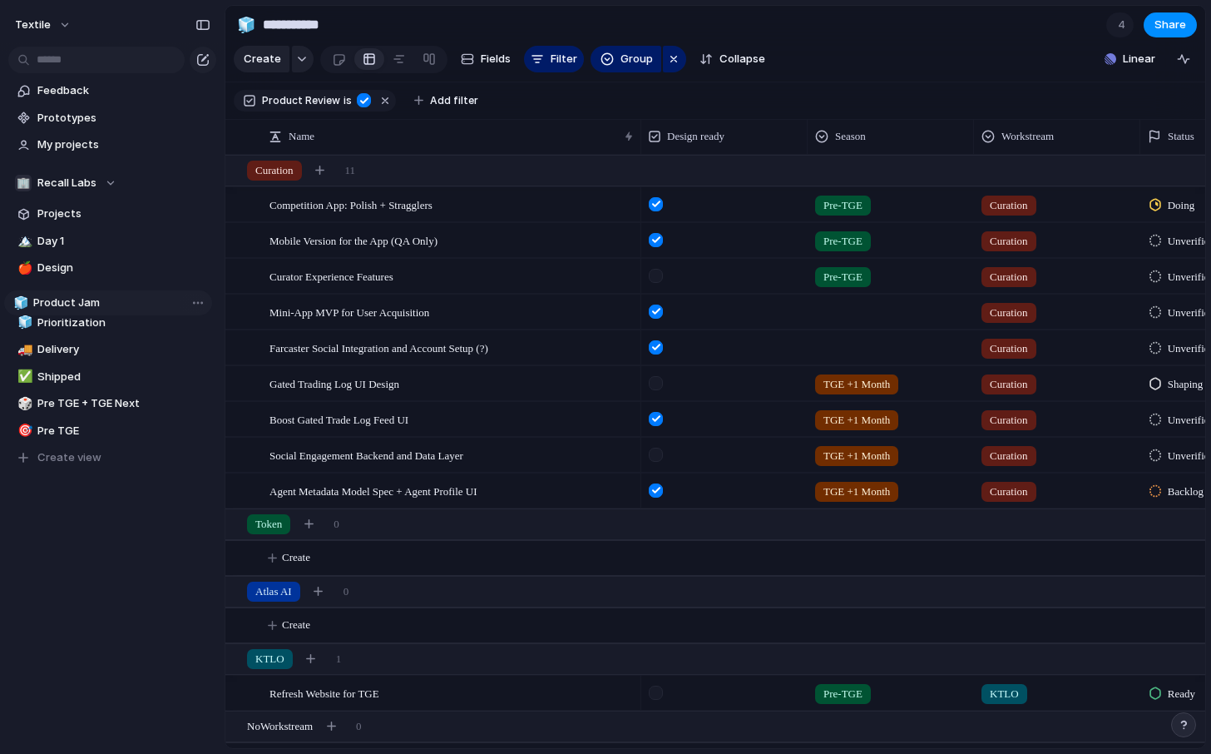
drag, startPoint x: 34, startPoint y: 429, endPoint x: 30, endPoint y: 303, distance: 126.5
click at [30, 303] on div "🏔️ Day 1 🍎 Design 🧊 Prioritization 🚚 Delivery ✅ Shipped 🎲 Pre TGE + TGE Next 🎯 …" at bounding box center [112, 349] width 208 height 241
